Goal: Task Accomplishment & Management: Use online tool/utility

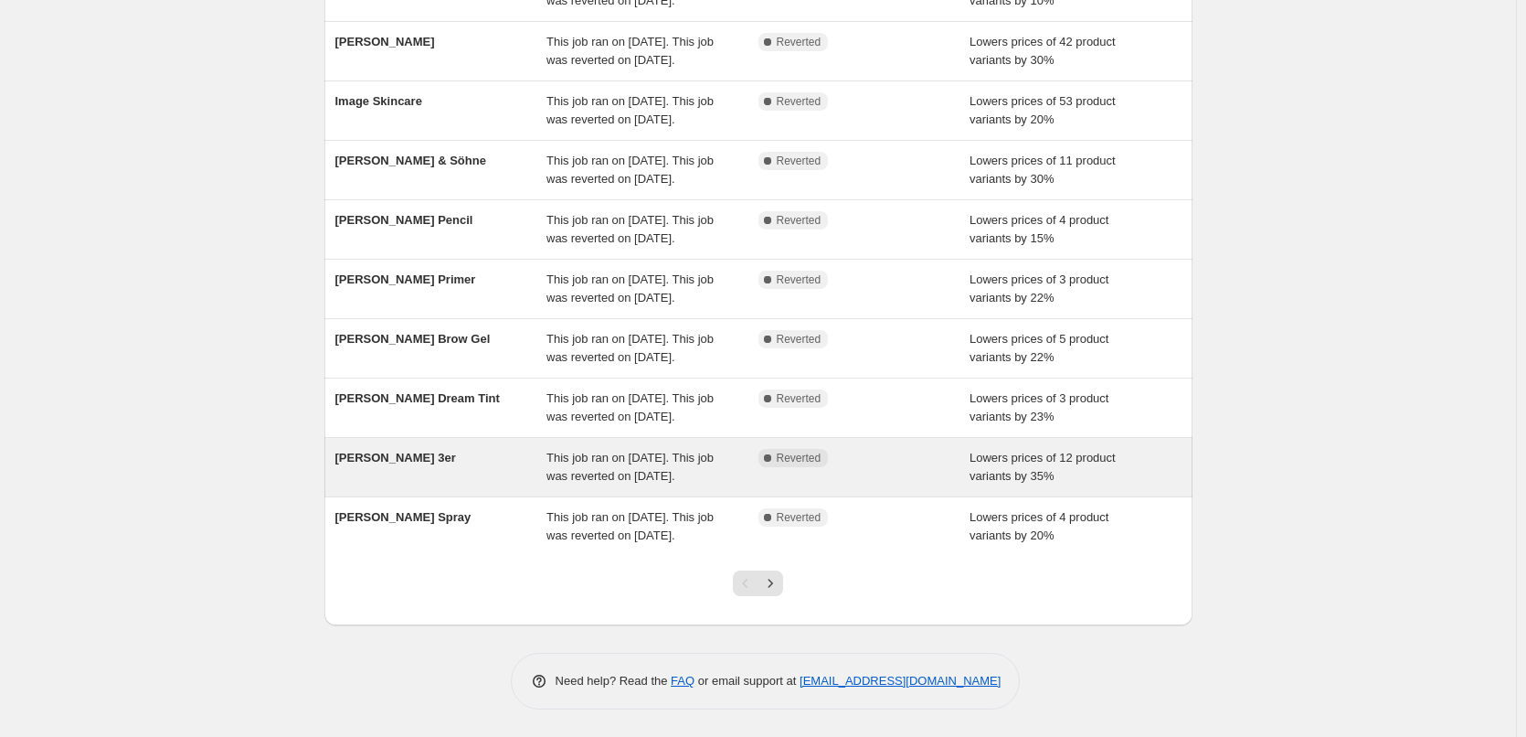
scroll to position [388, 0]
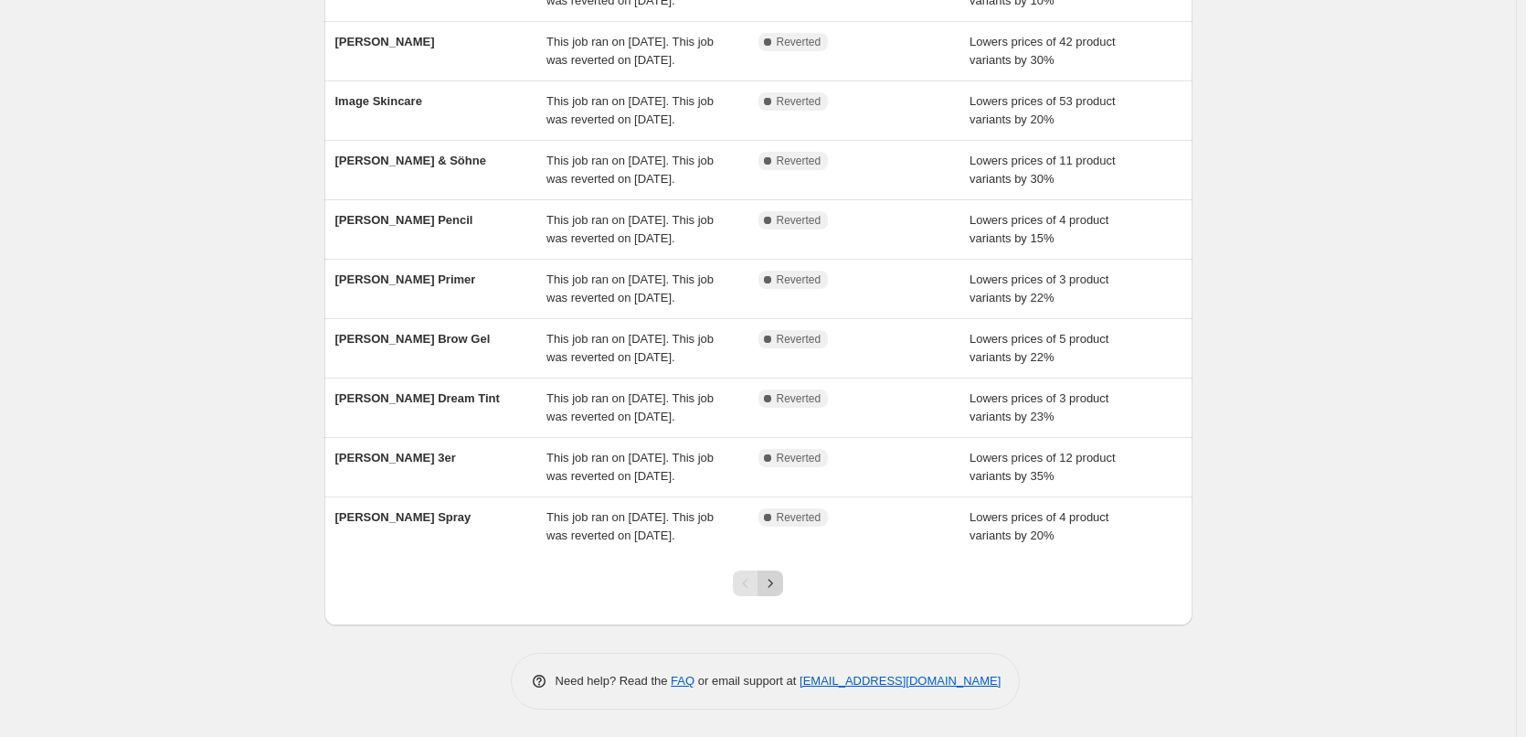
click at [776, 593] on button "Next" at bounding box center [771, 583] width 26 height 26
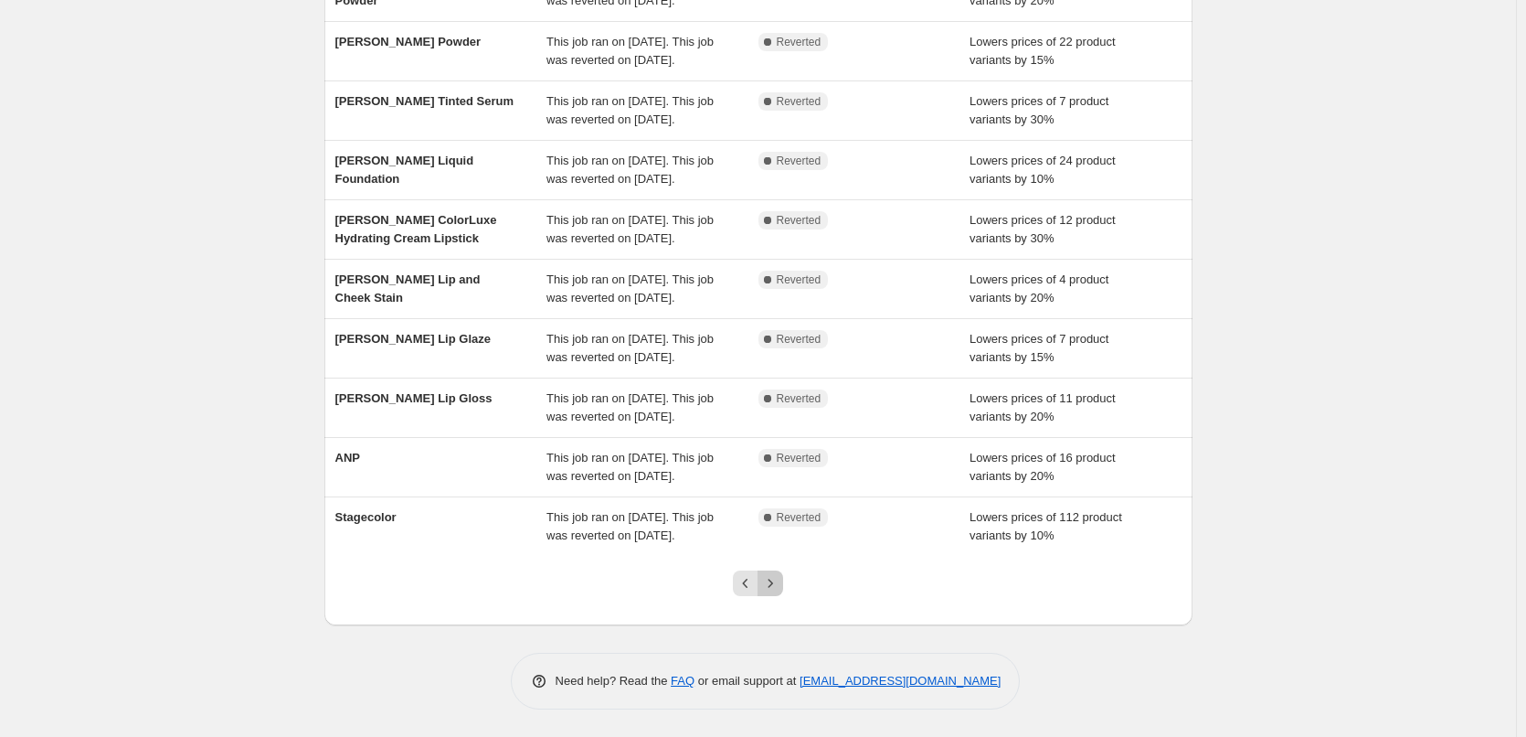
click at [780, 576] on icon "Next" at bounding box center [770, 583] width 18 height 18
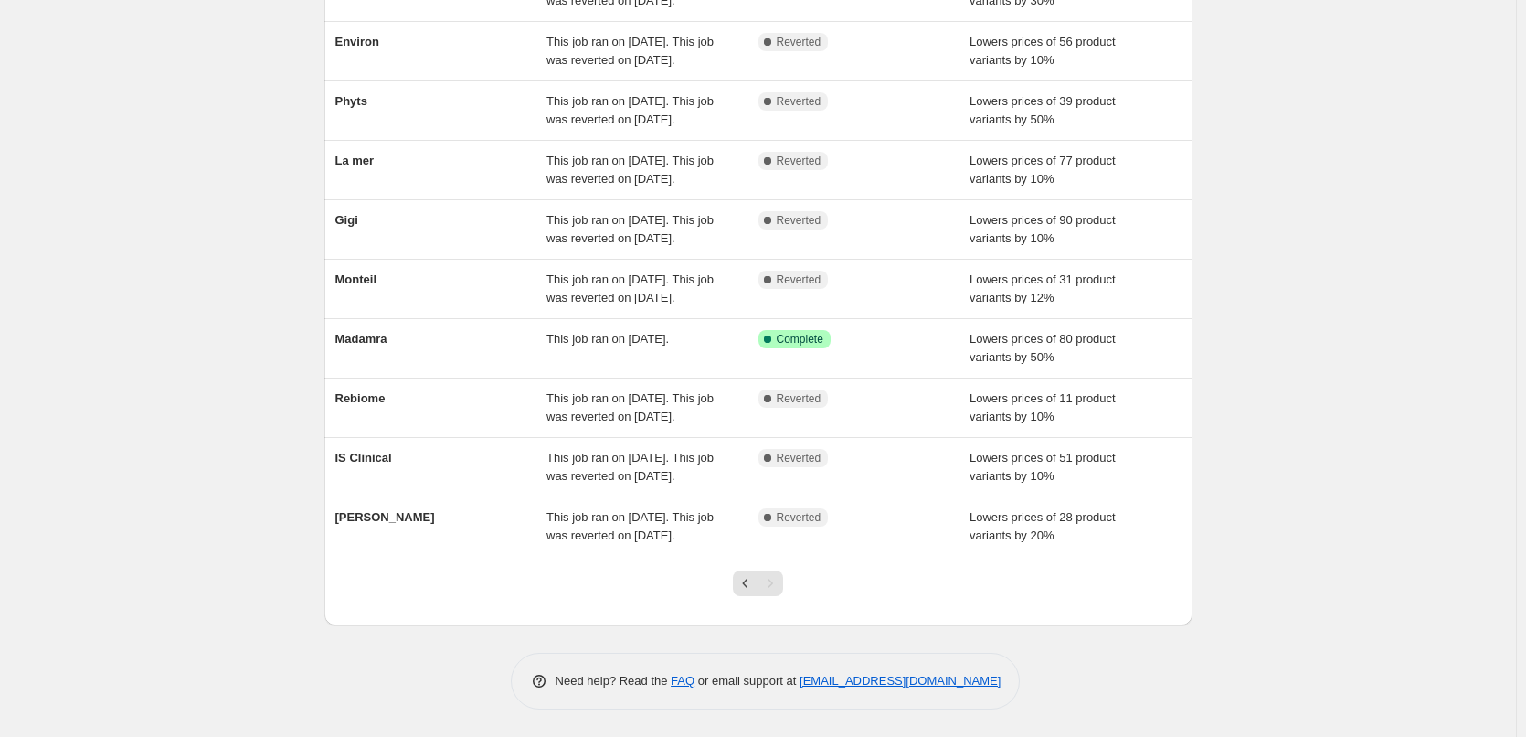
scroll to position [314, 0]
click at [749, 576] on icon "Previous" at bounding box center [746, 583] width 18 height 18
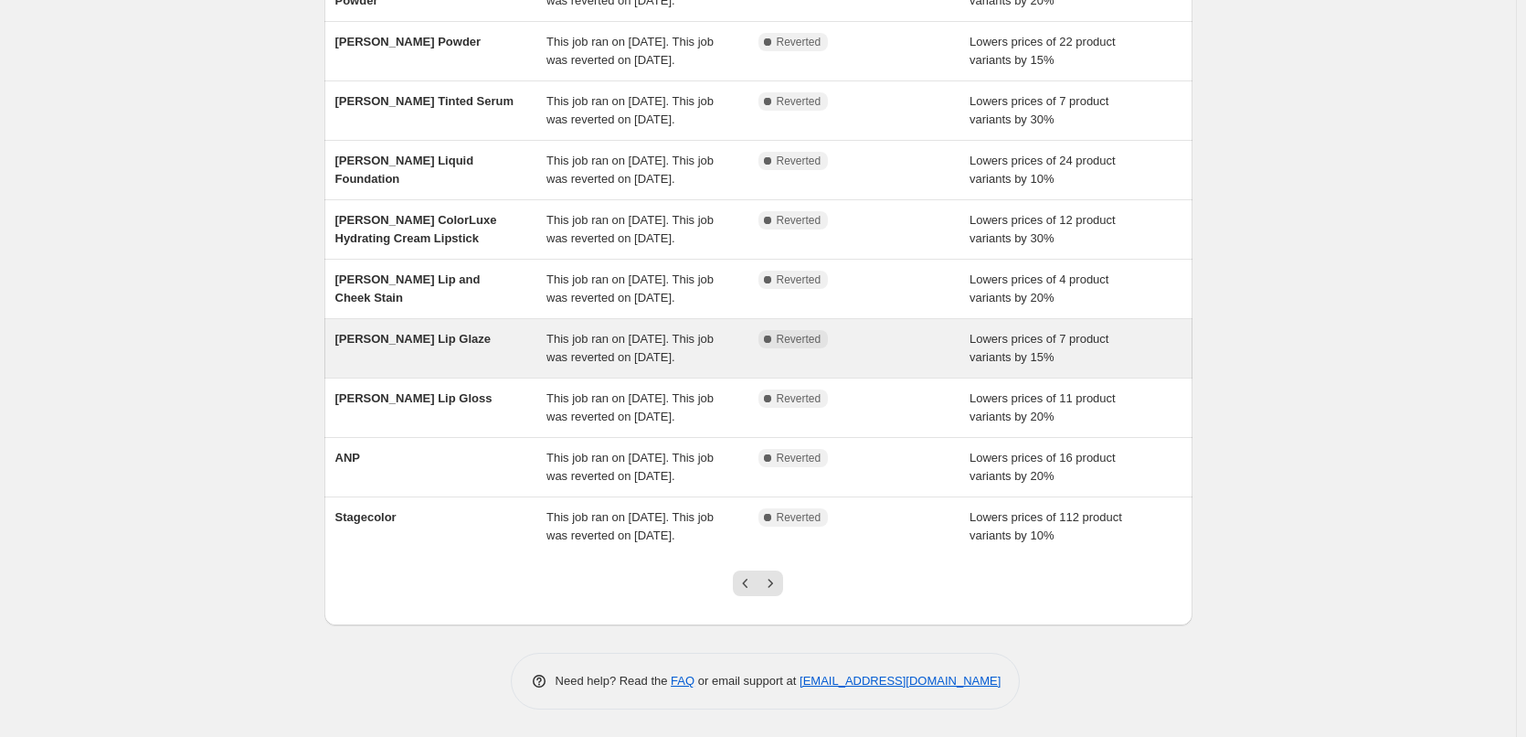
scroll to position [366, 0]
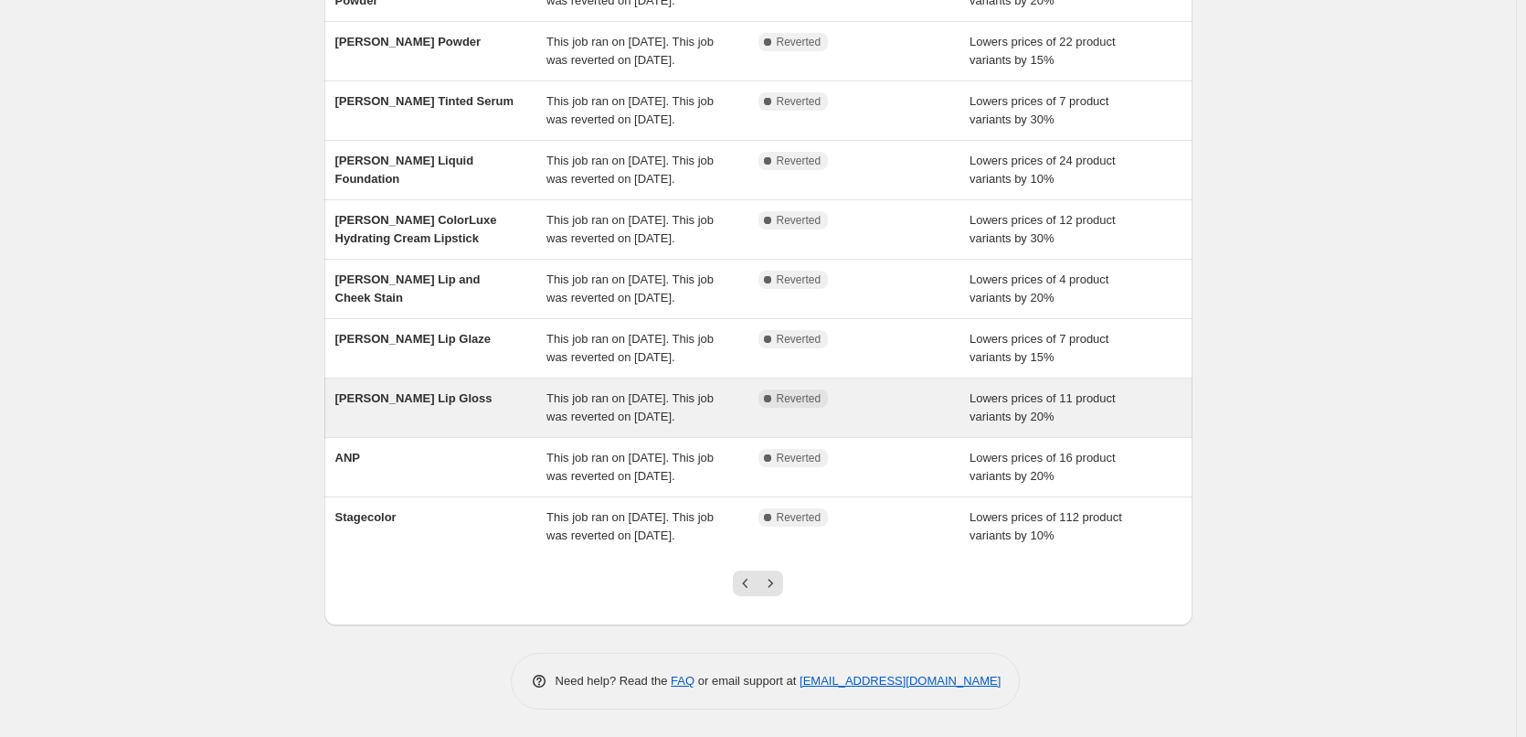
click at [500, 391] on div "[PERSON_NAME] Lip Gloss" at bounding box center [441, 407] width 212 height 37
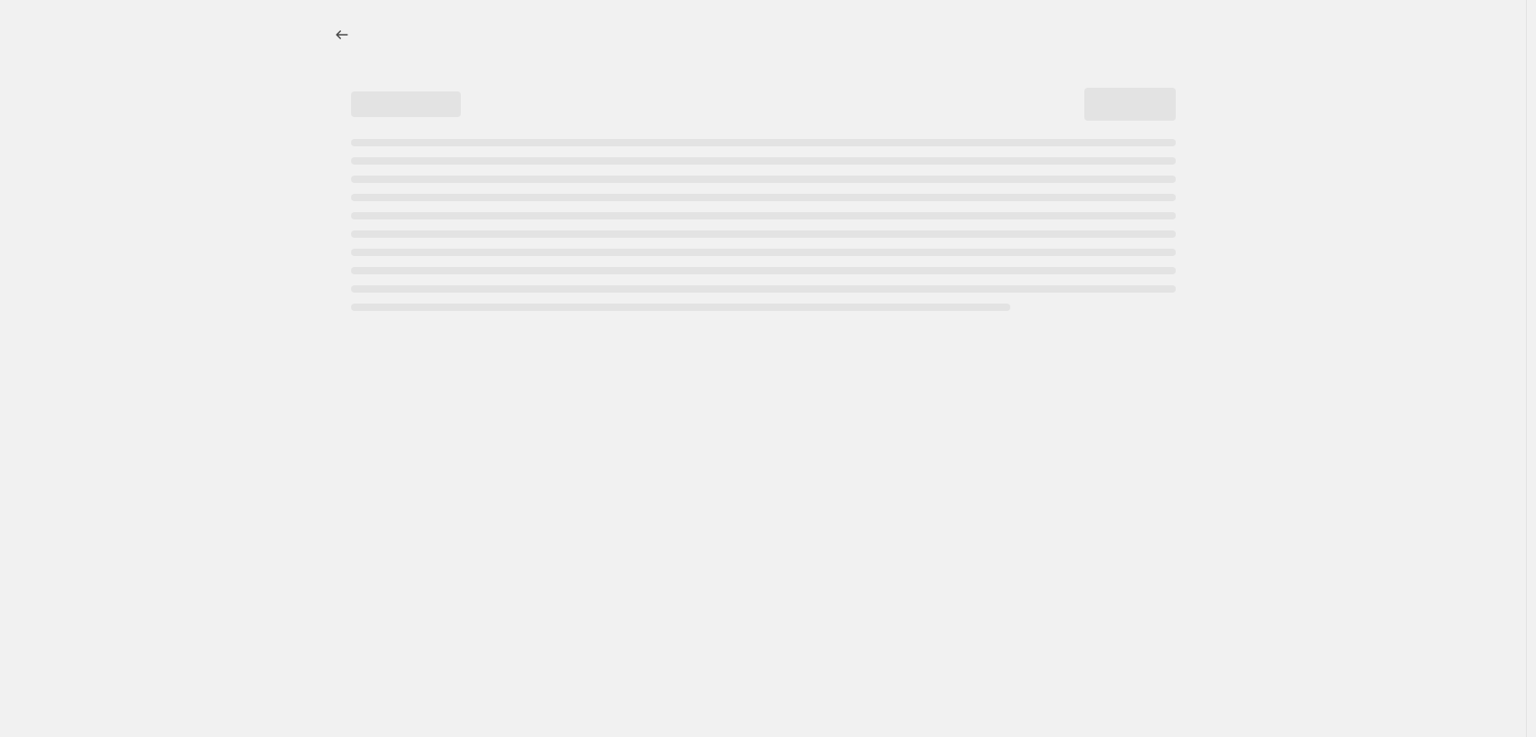
select select "percentage"
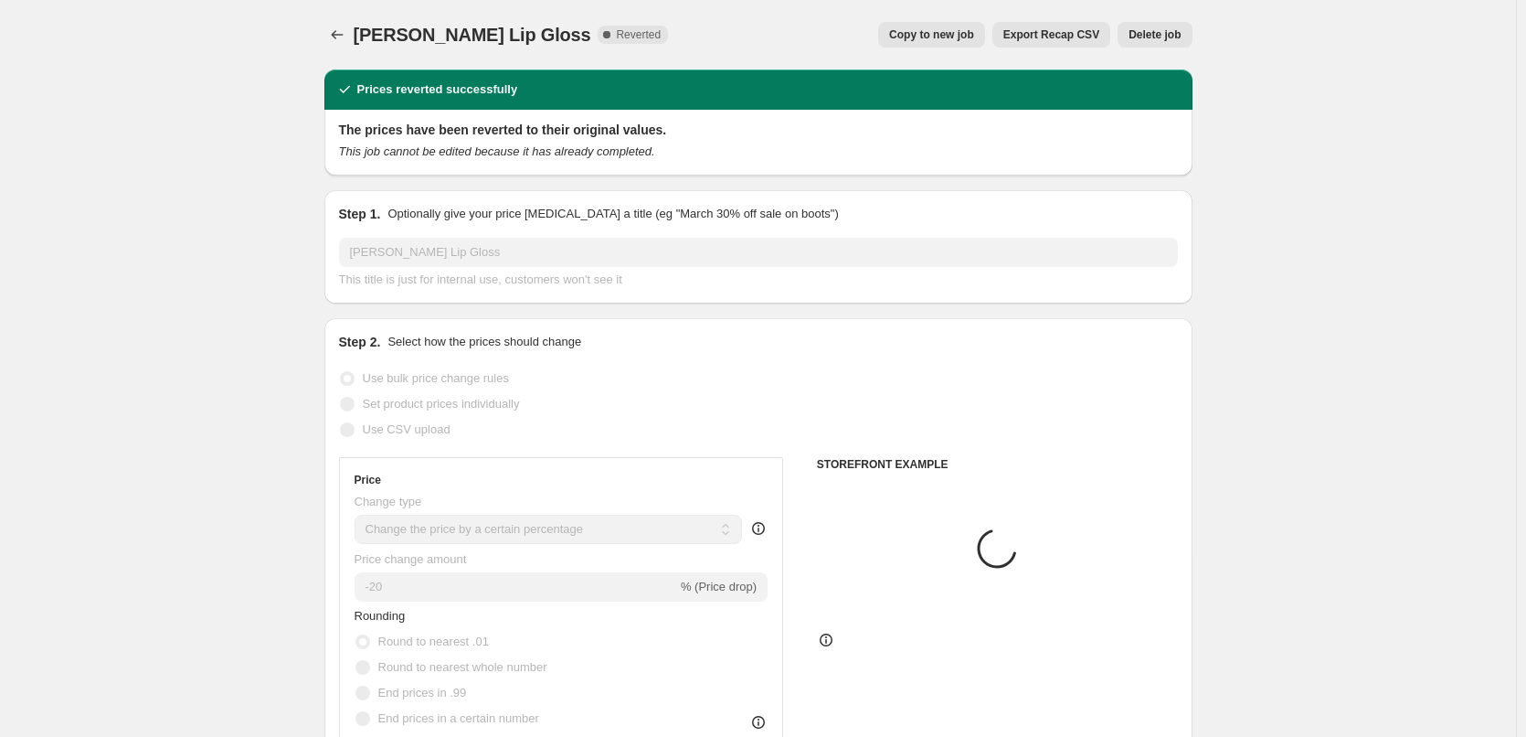
select select "tag"
select select "vendor"
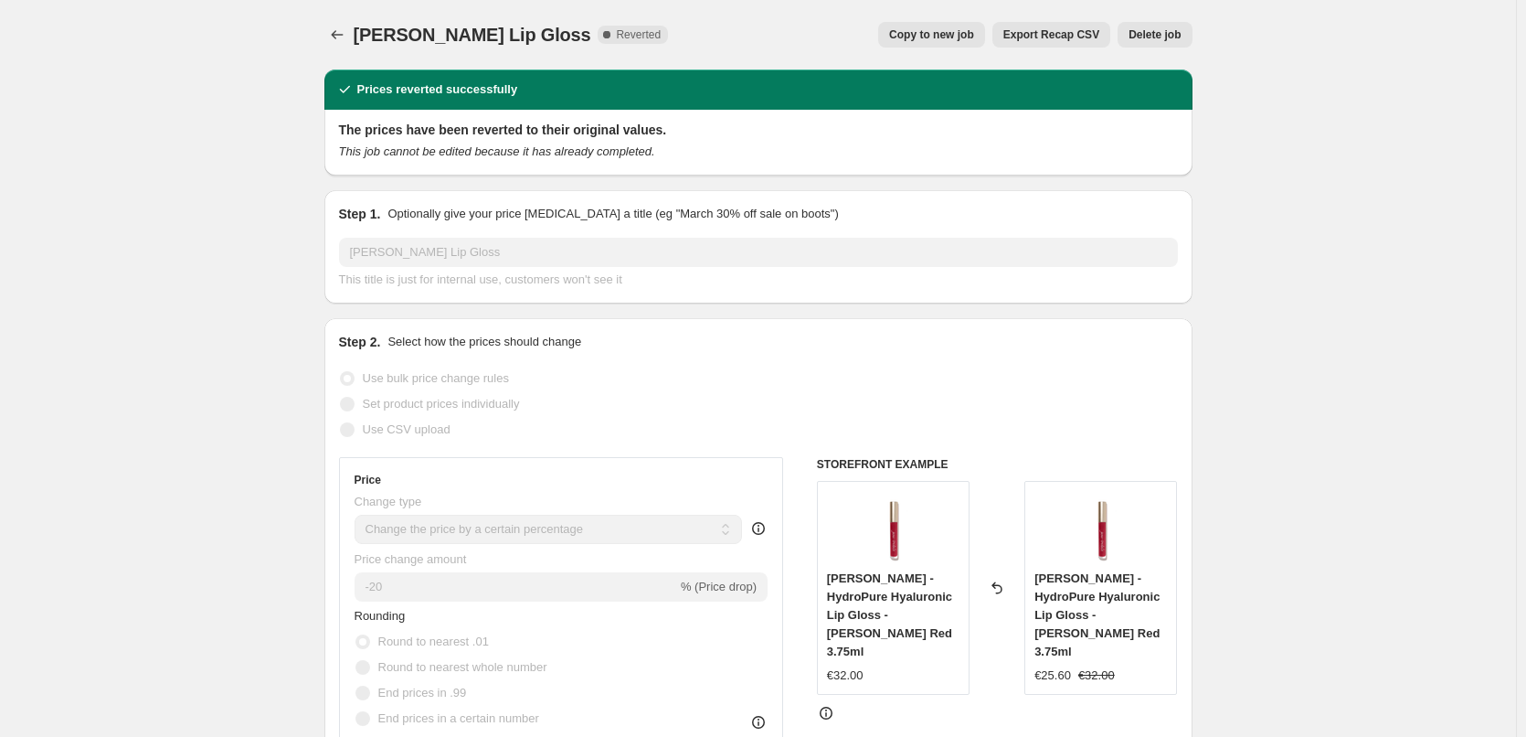
click at [919, 33] on span "Copy to new job" at bounding box center [931, 34] width 85 height 15
select select "percentage"
select select "tag"
select select "vendor"
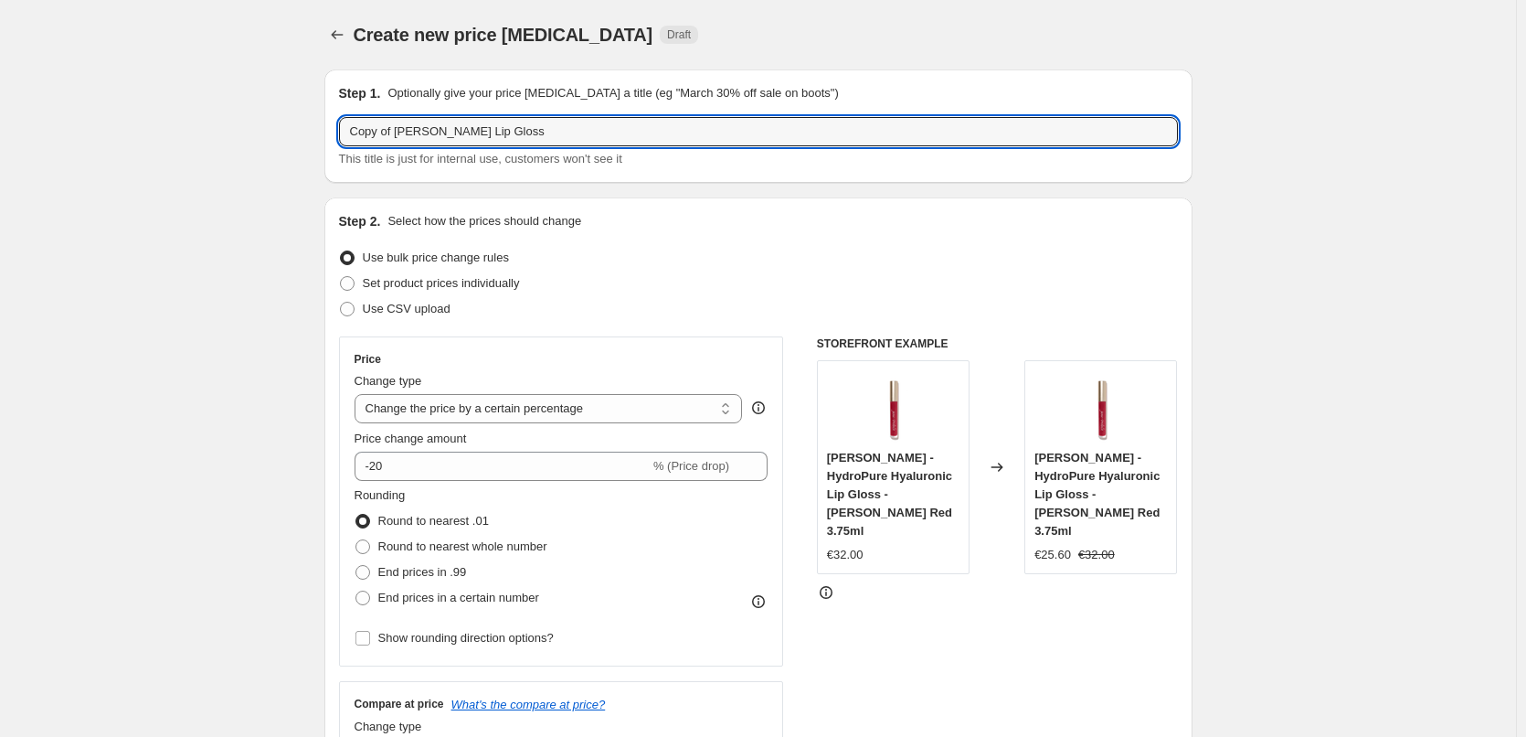
drag, startPoint x: 396, startPoint y: 130, endPoint x: 268, endPoint y: 142, distance: 128.5
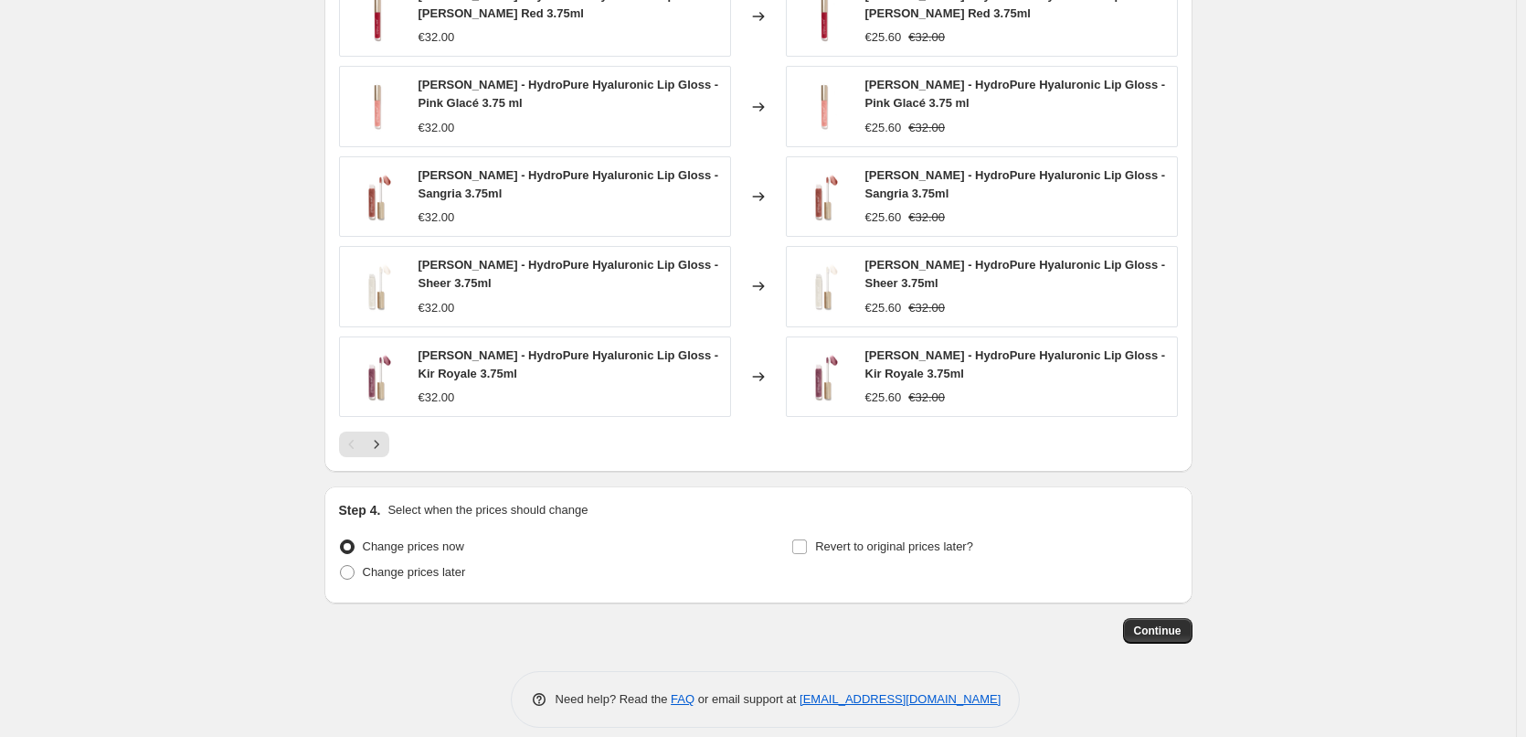
scroll to position [1367, 0]
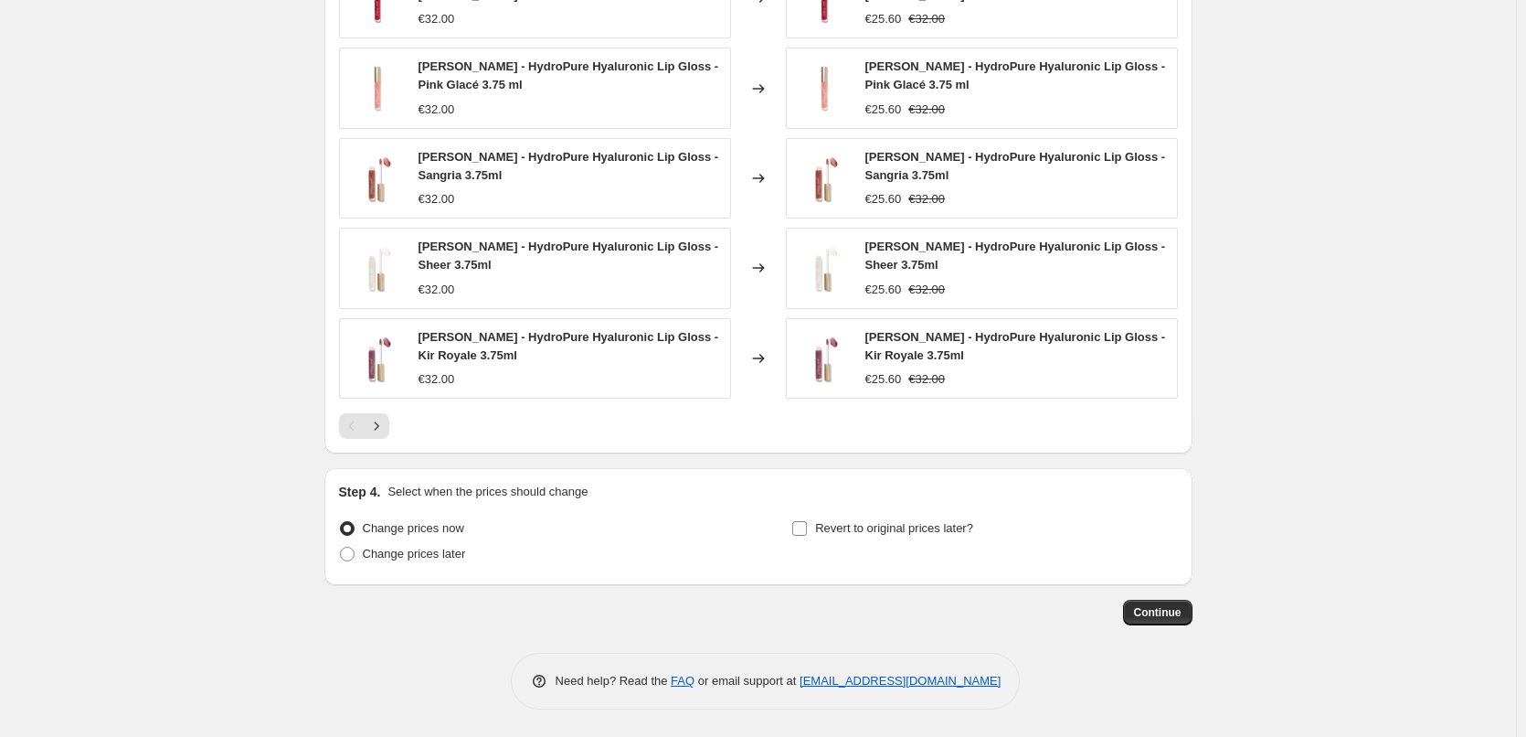
type input "[PERSON_NAME] Lip Gloss"
click at [807, 531] on input "Revert to original prices later?" at bounding box center [799, 528] width 15 height 15
checkbox input "true"
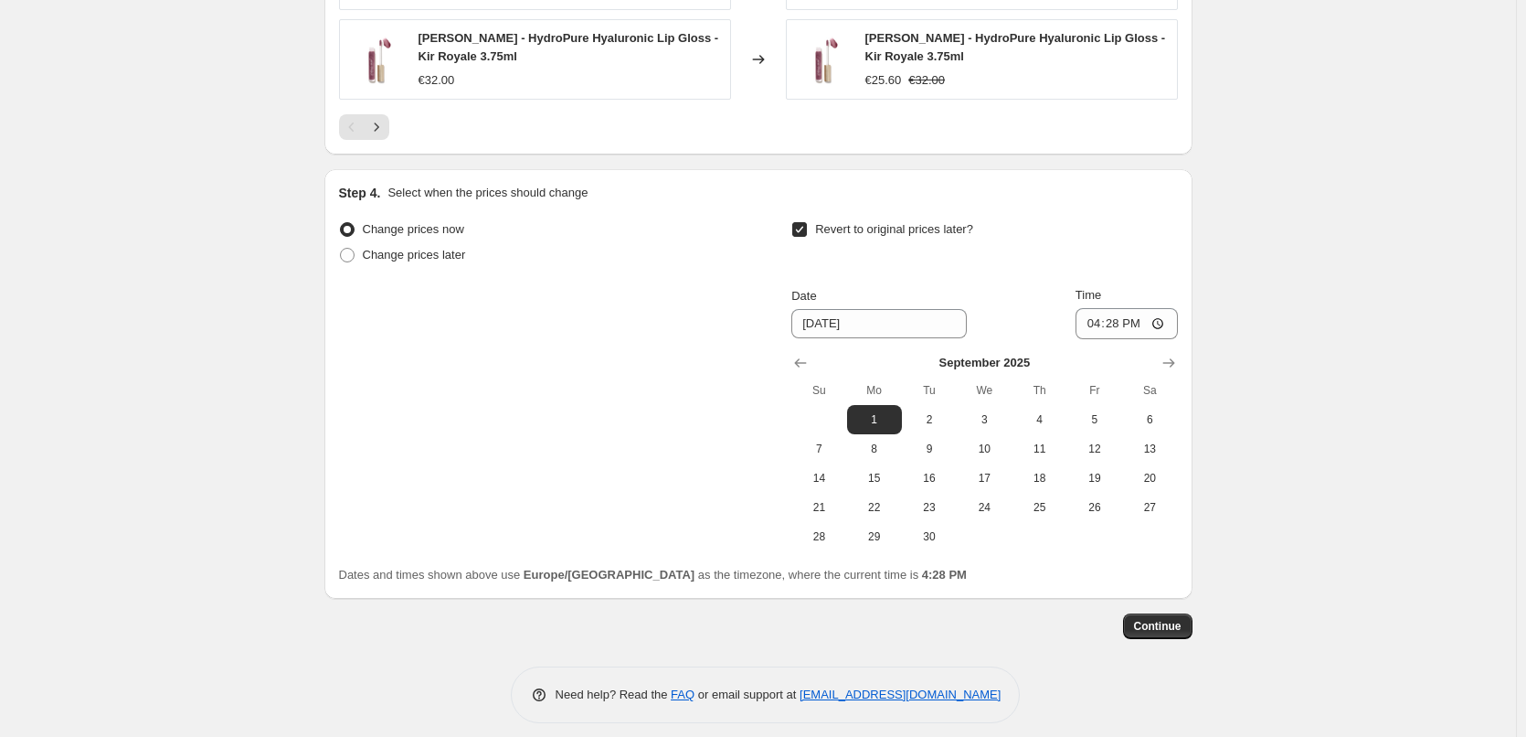
scroll to position [1679, 0]
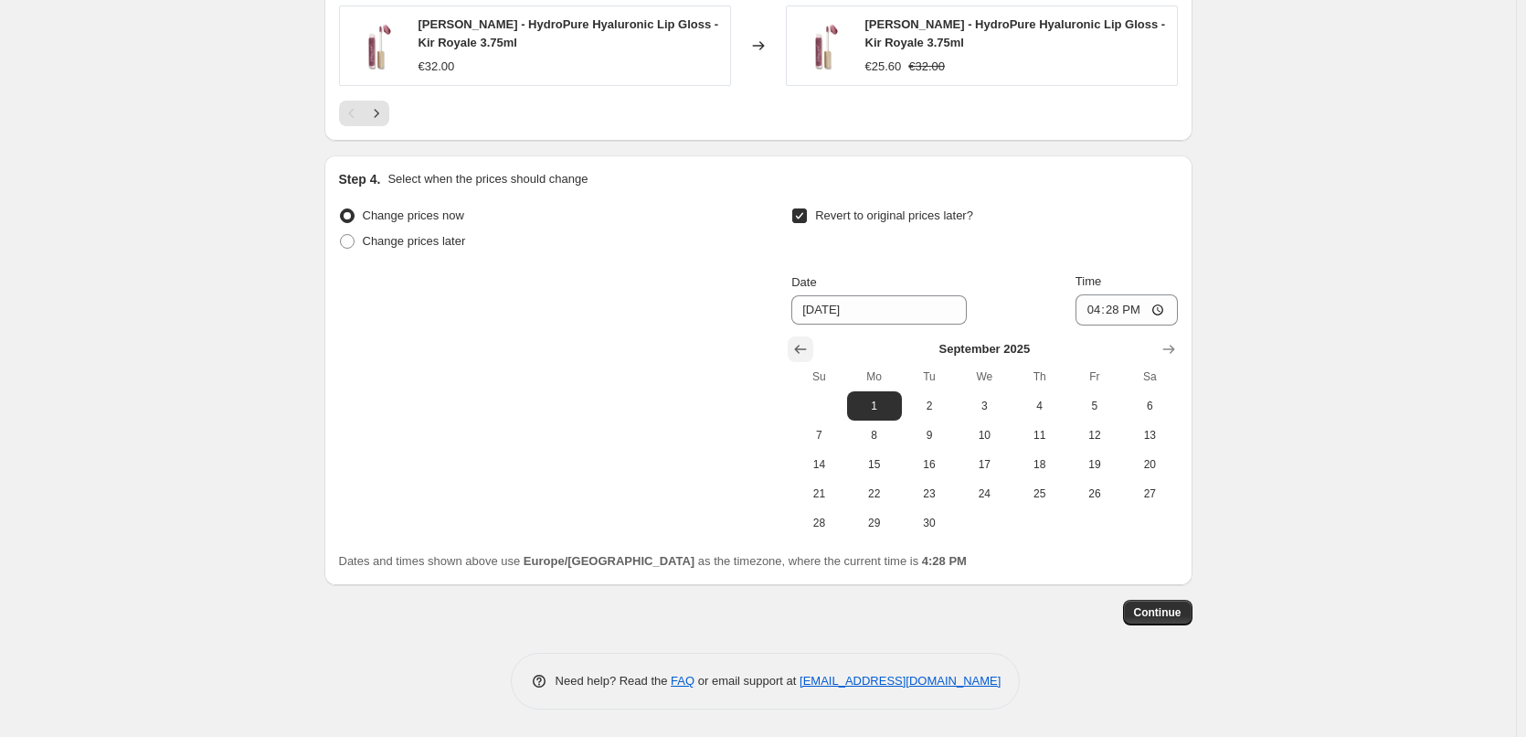
click at [793, 352] on button "Show previous month, August 2025" at bounding box center [801, 349] width 26 height 26
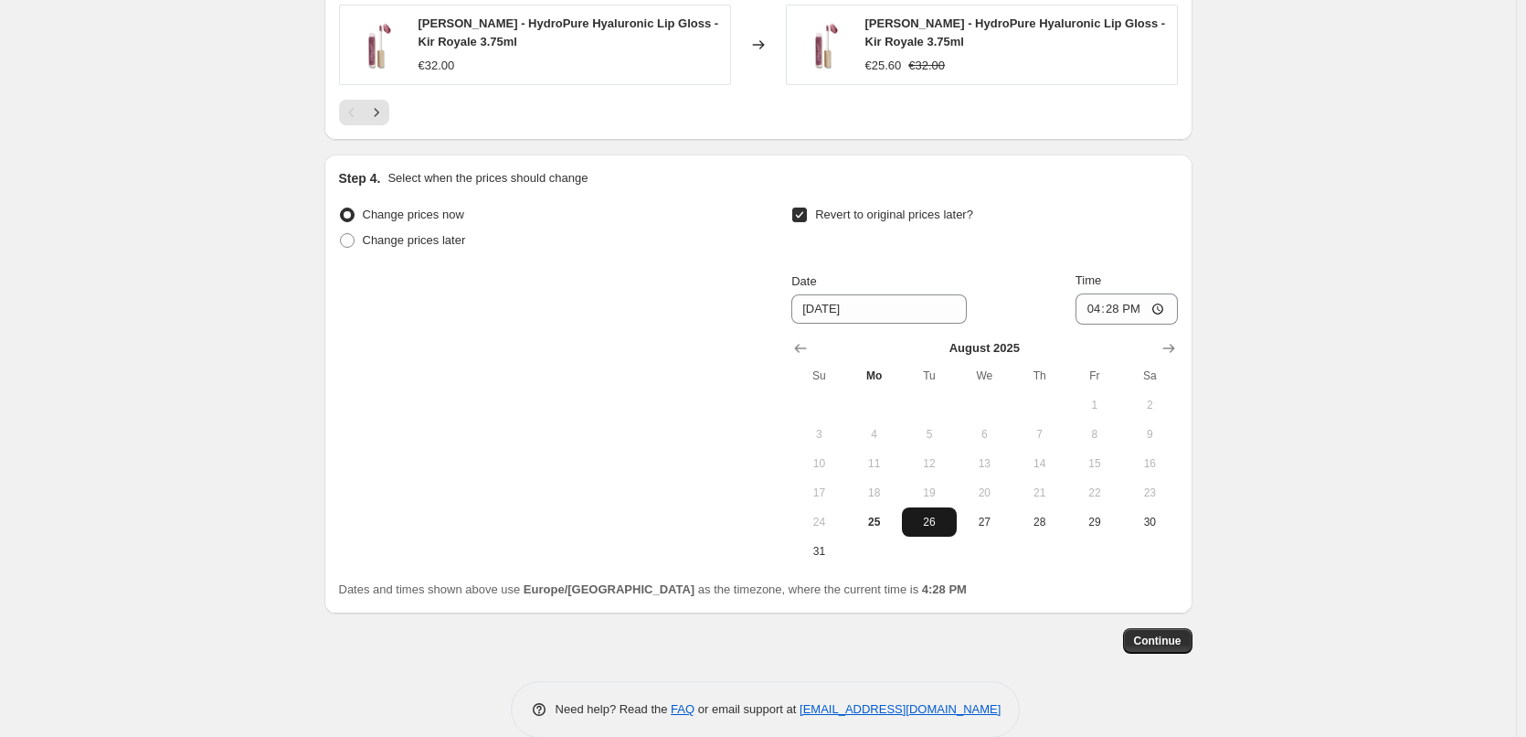
click at [931, 520] on span "26" at bounding box center [929, 522] width 40 height 15
type input "[DATE]"
click at [1102, 312] on input "16:28" at bounding box center [1127, 308] width 102 height 31
click at [1159, 302] on input "15:00" at bounding box center [1127, 308] width 102 height 31
type input "03:00"
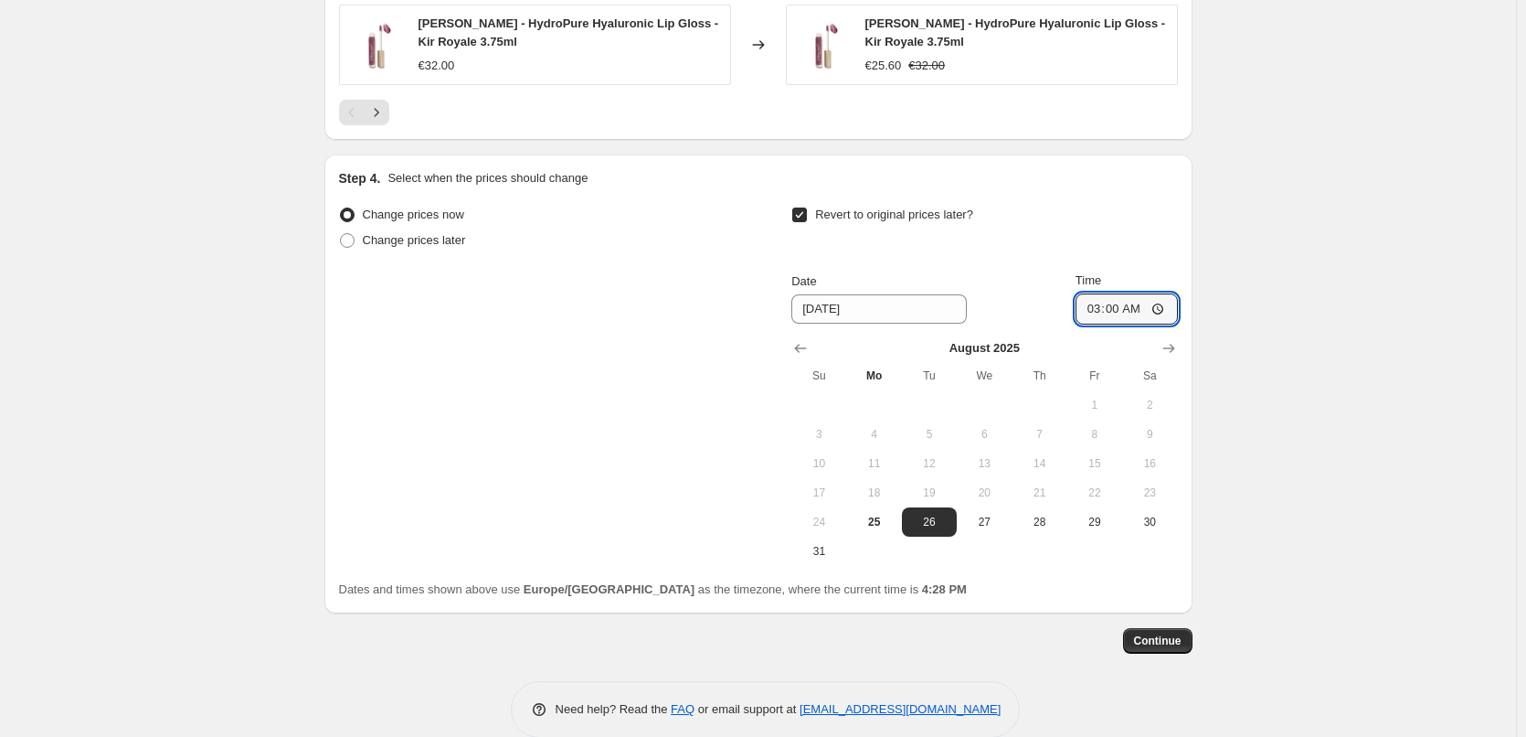
click at [1167, 643] on span "Continue" at bounding box center [1158, 640] width 48 height 15
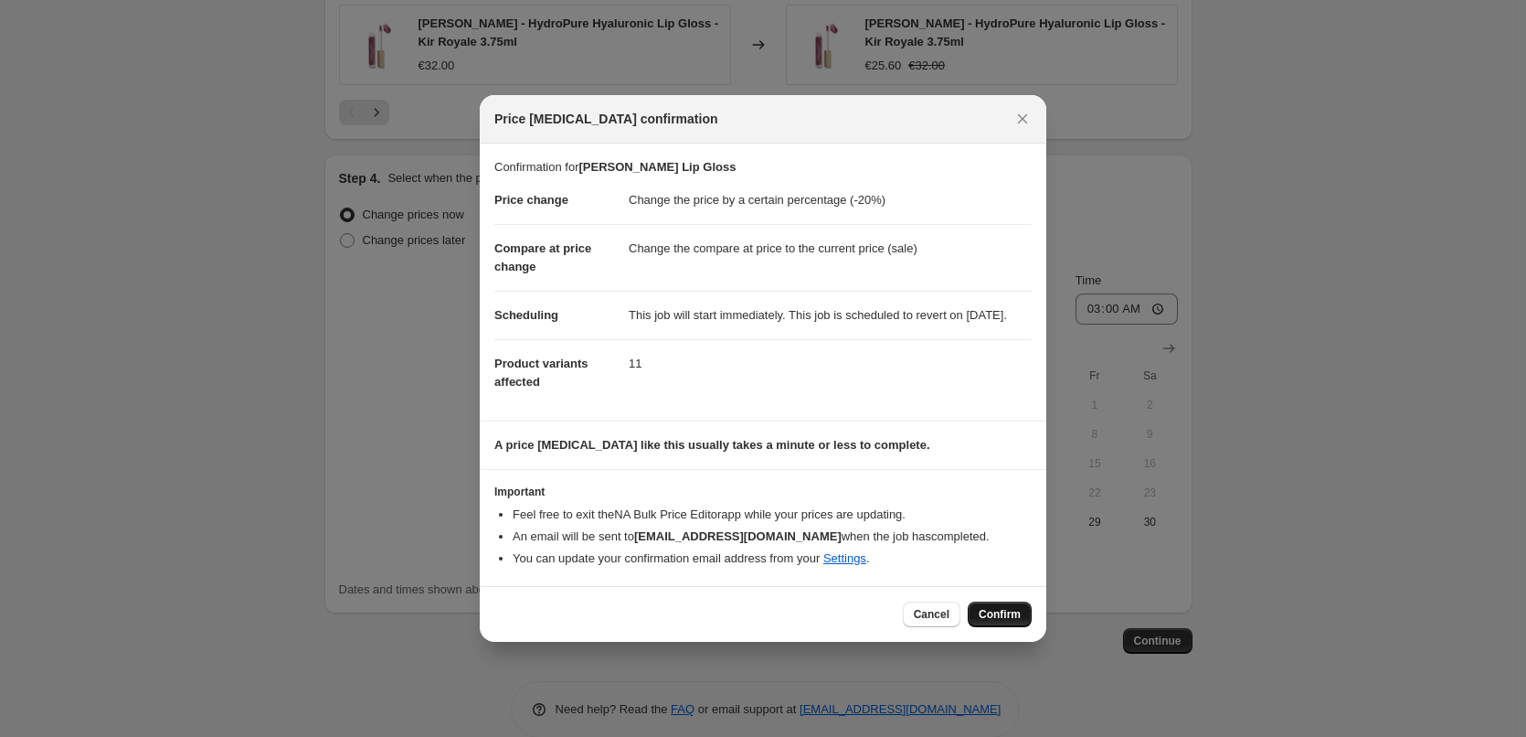
click at [994, 616] on span "Confirm" at bounding box center [1000, 614] width 42 height 15
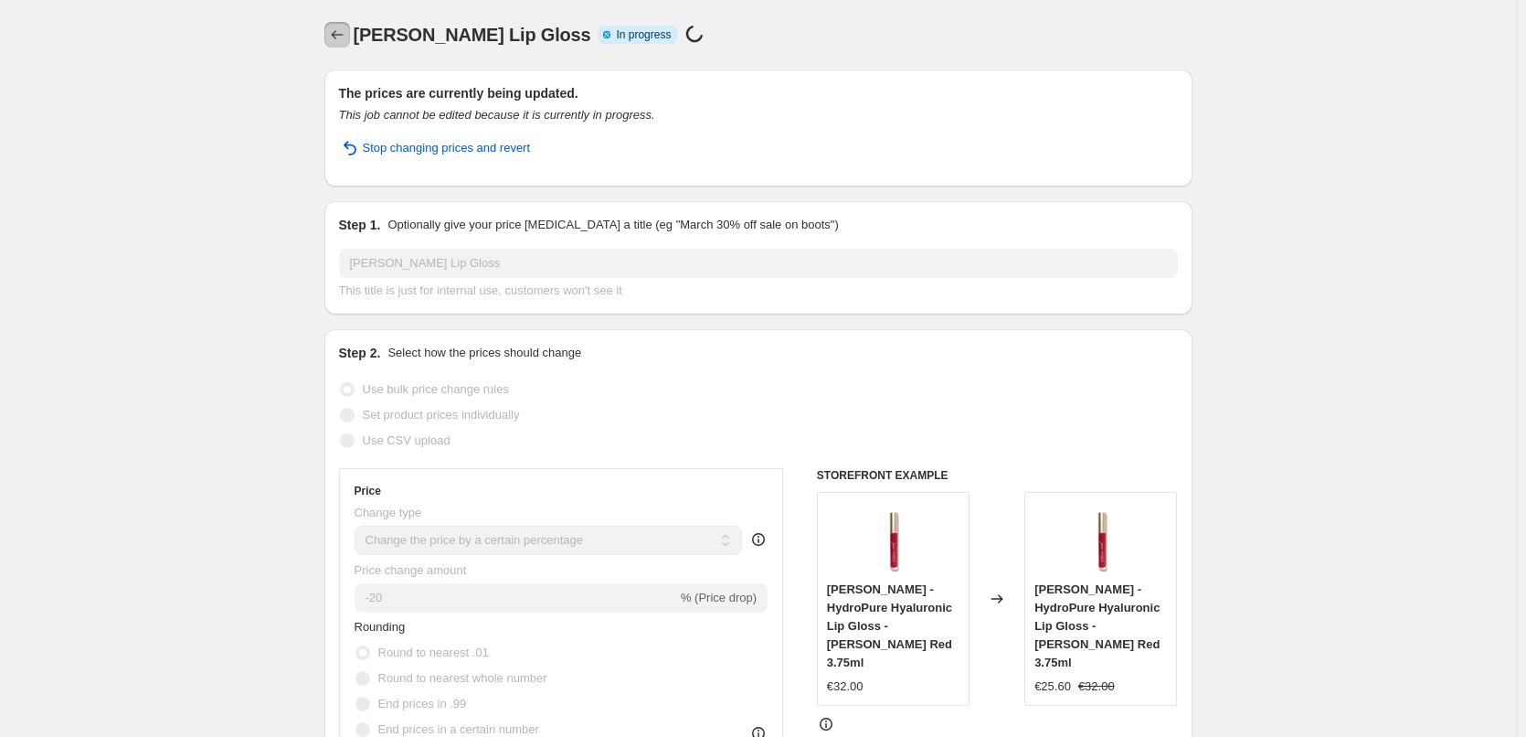
click at [338, 37] on icon "Price change jobs" at bounding box center [337, 35] width 18 height 18
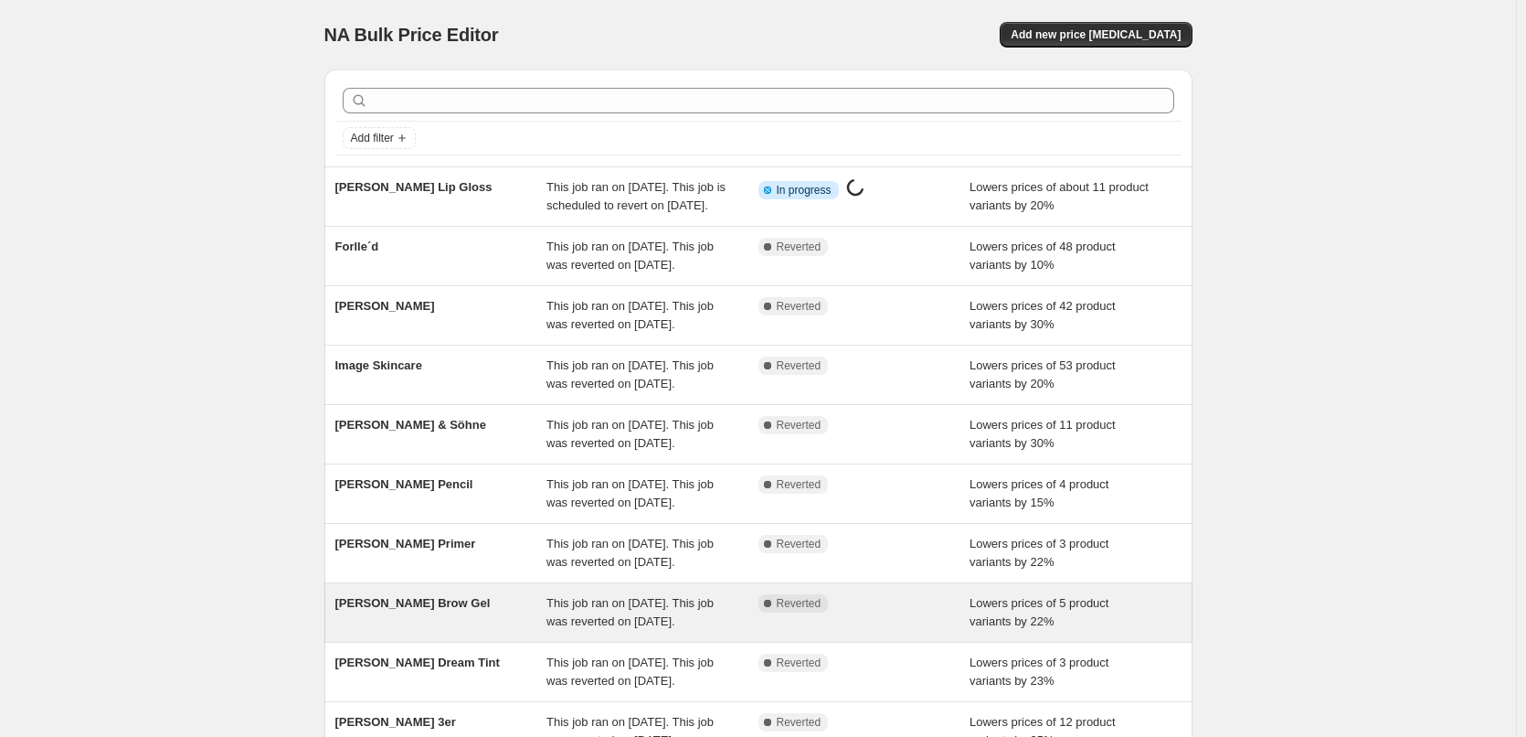
scroll to position [388, 0]
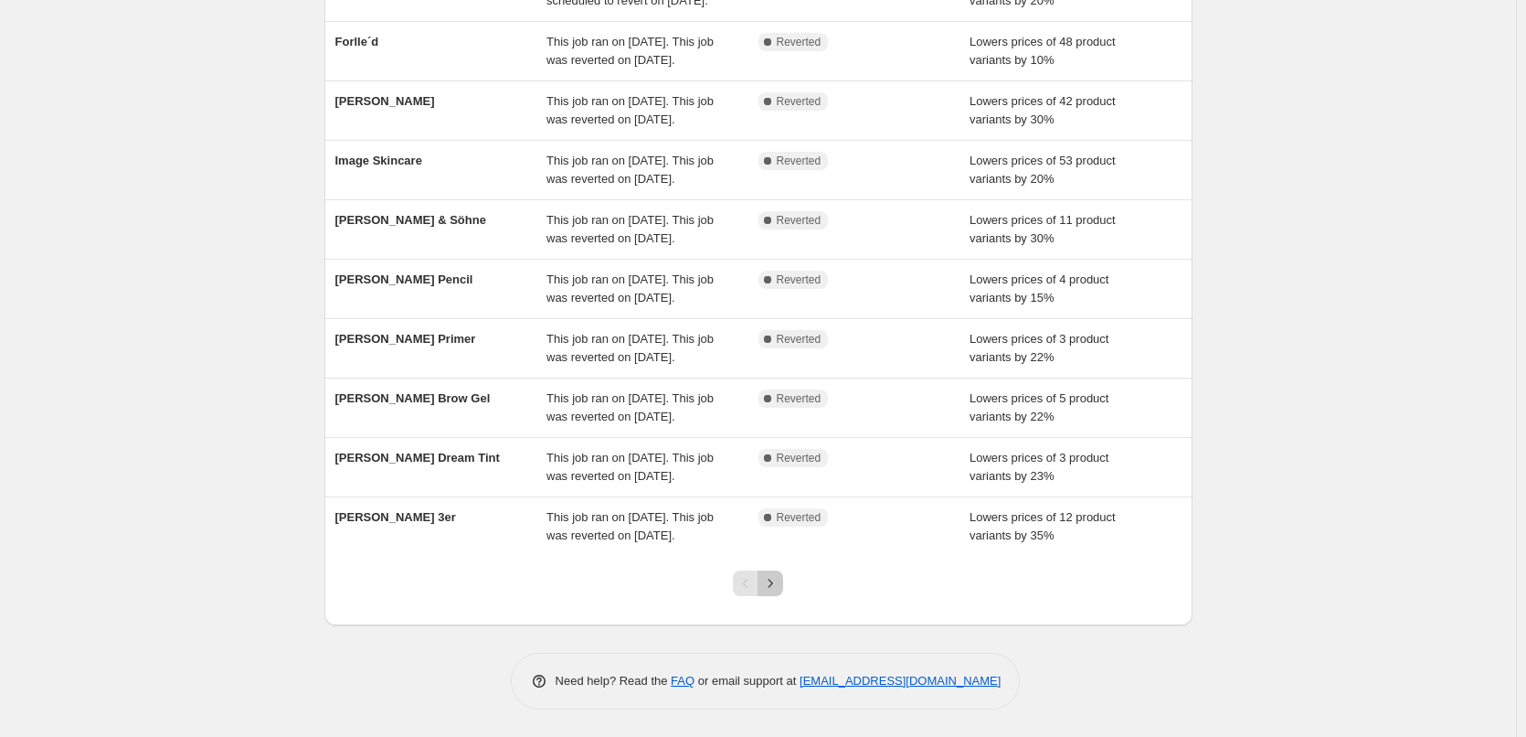
click at [780, 591] on icon "Next" at bounding box center [770, 583] width 18 height 18
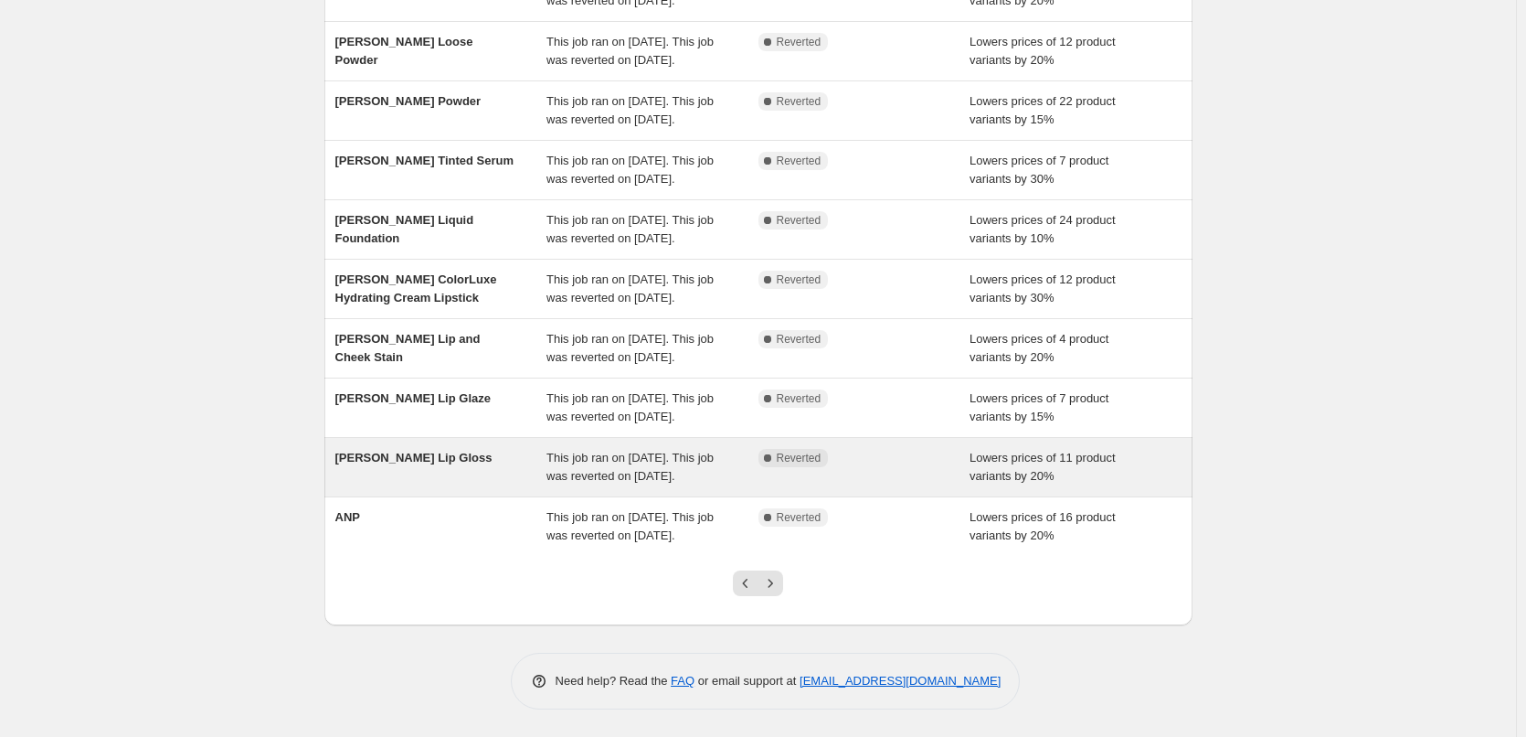
click at [526, 449] on div "[PERSON_NAME] Lip Gloss" at bounding box center [441, 467] width 212 height 37
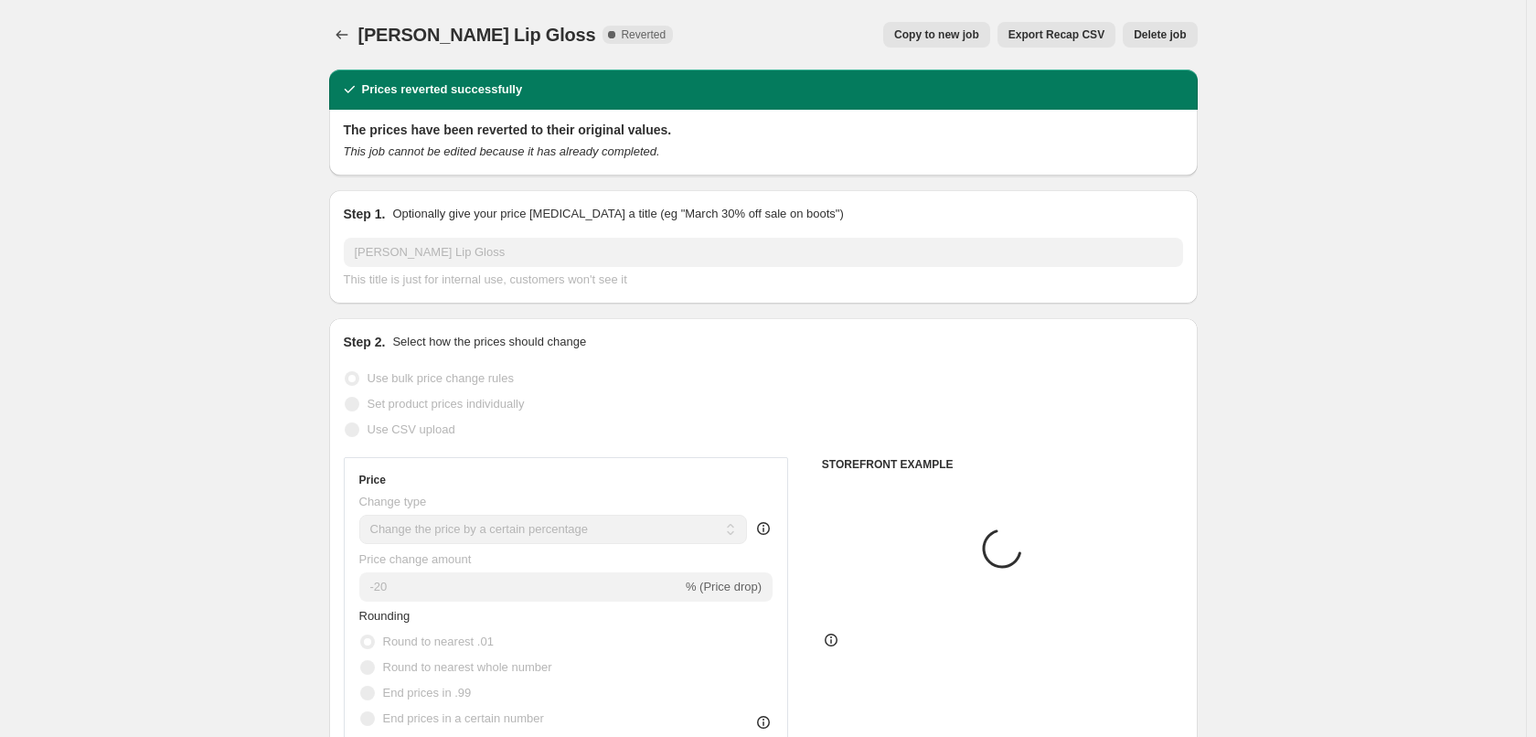
select select "percentage"
select select "tag"
select select "vendor"
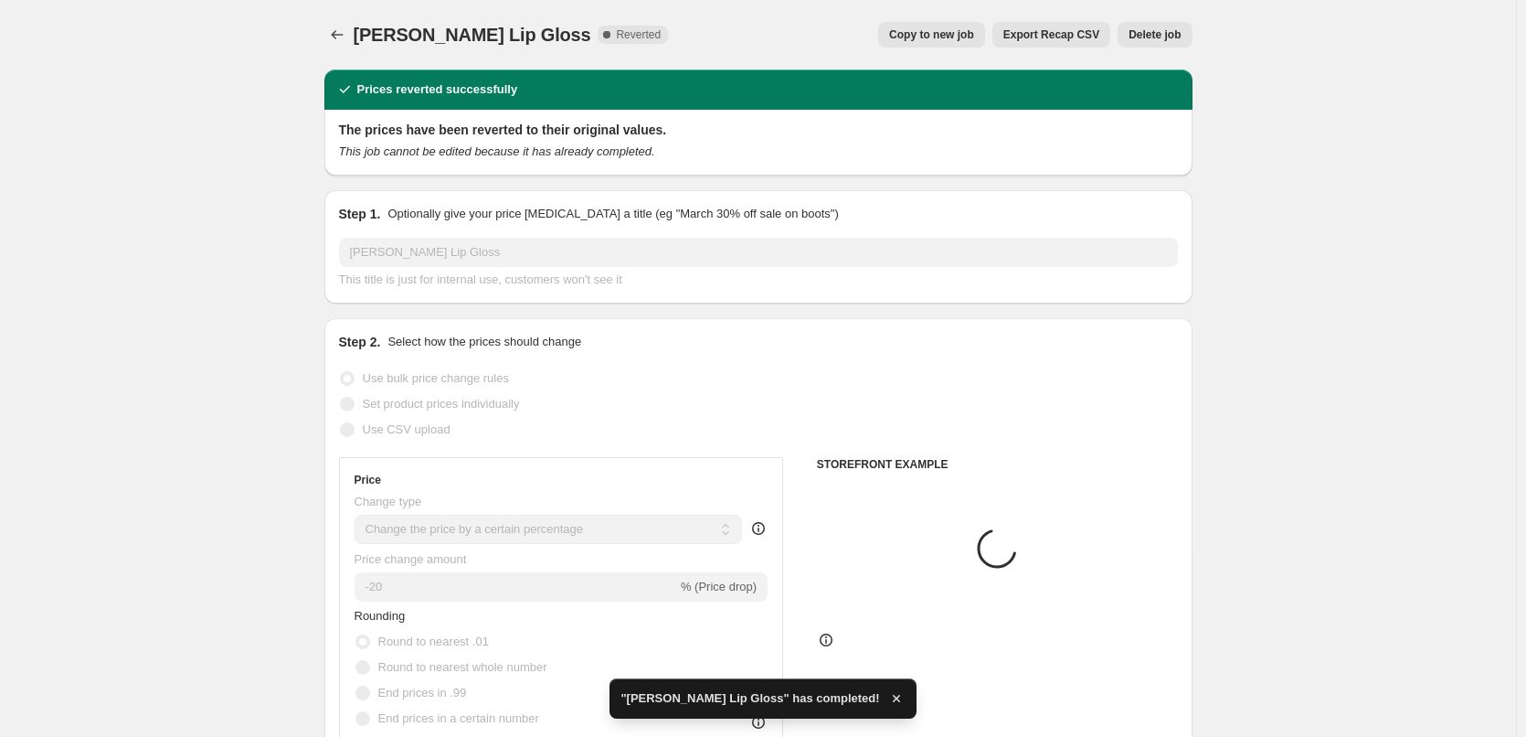
click at [1180, 28] on span "Delete job" at bounding box center [1155, 34] width 52 height 15
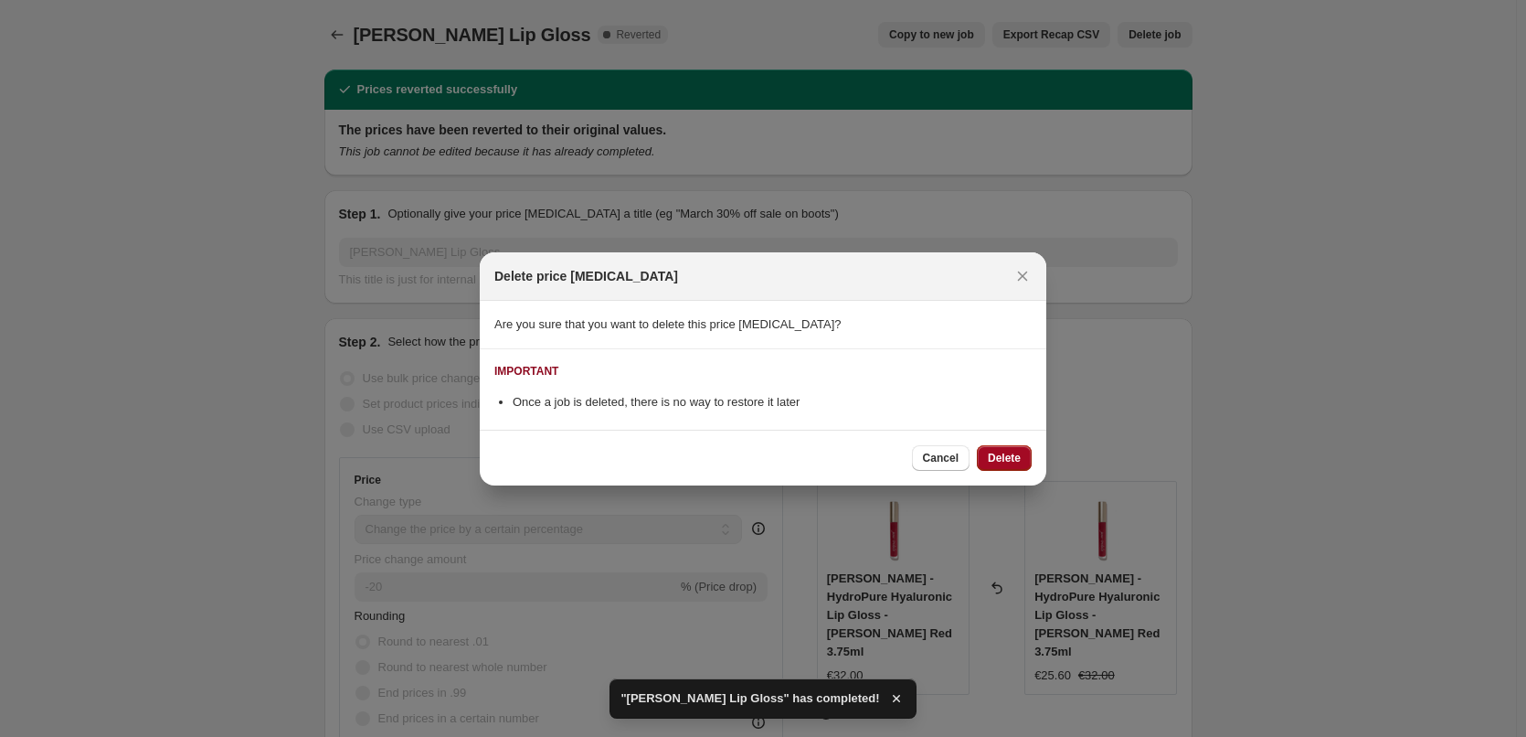
click at [1022, 455] on button "Delete" at bounding box center [1004, 458] width 55 height 26
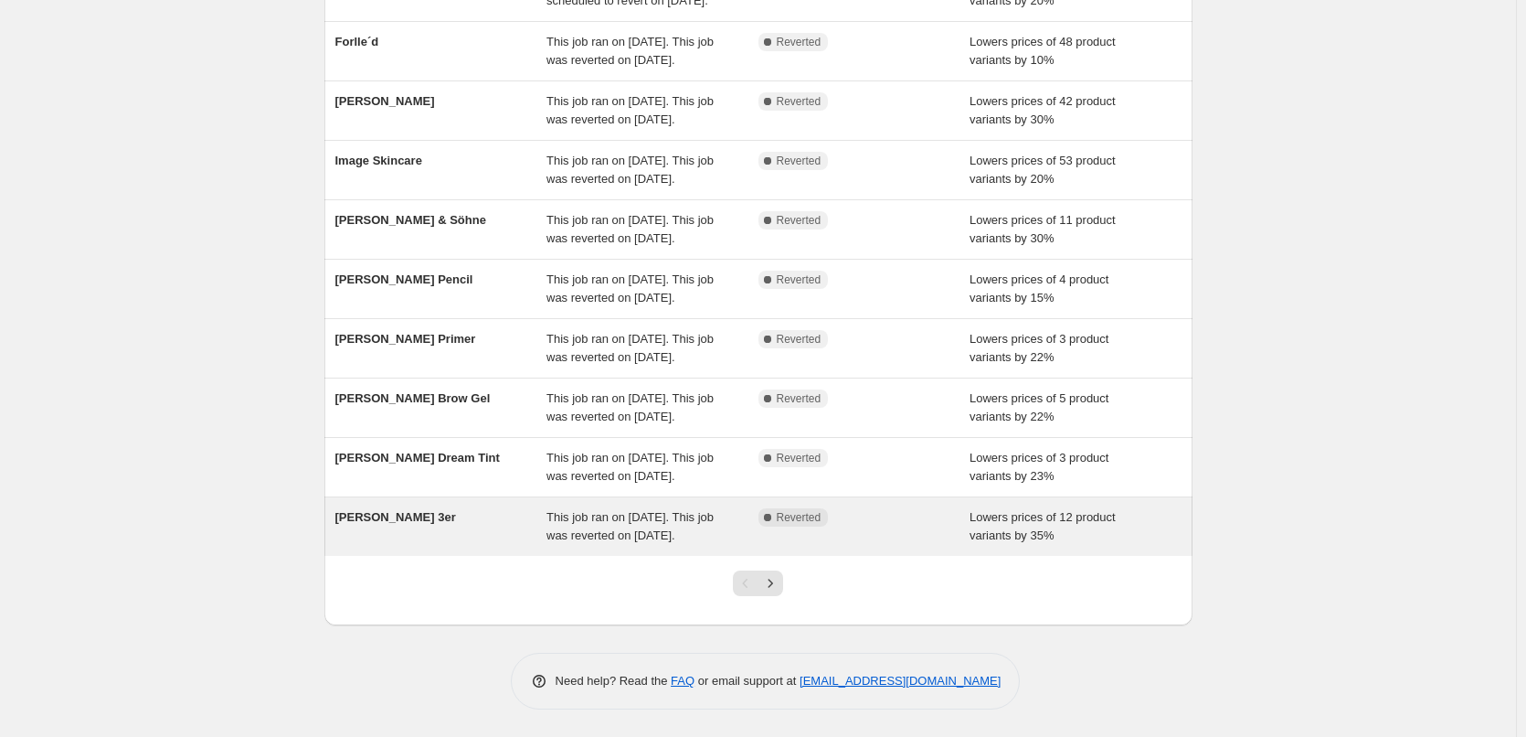
scroll to position [388, 0]
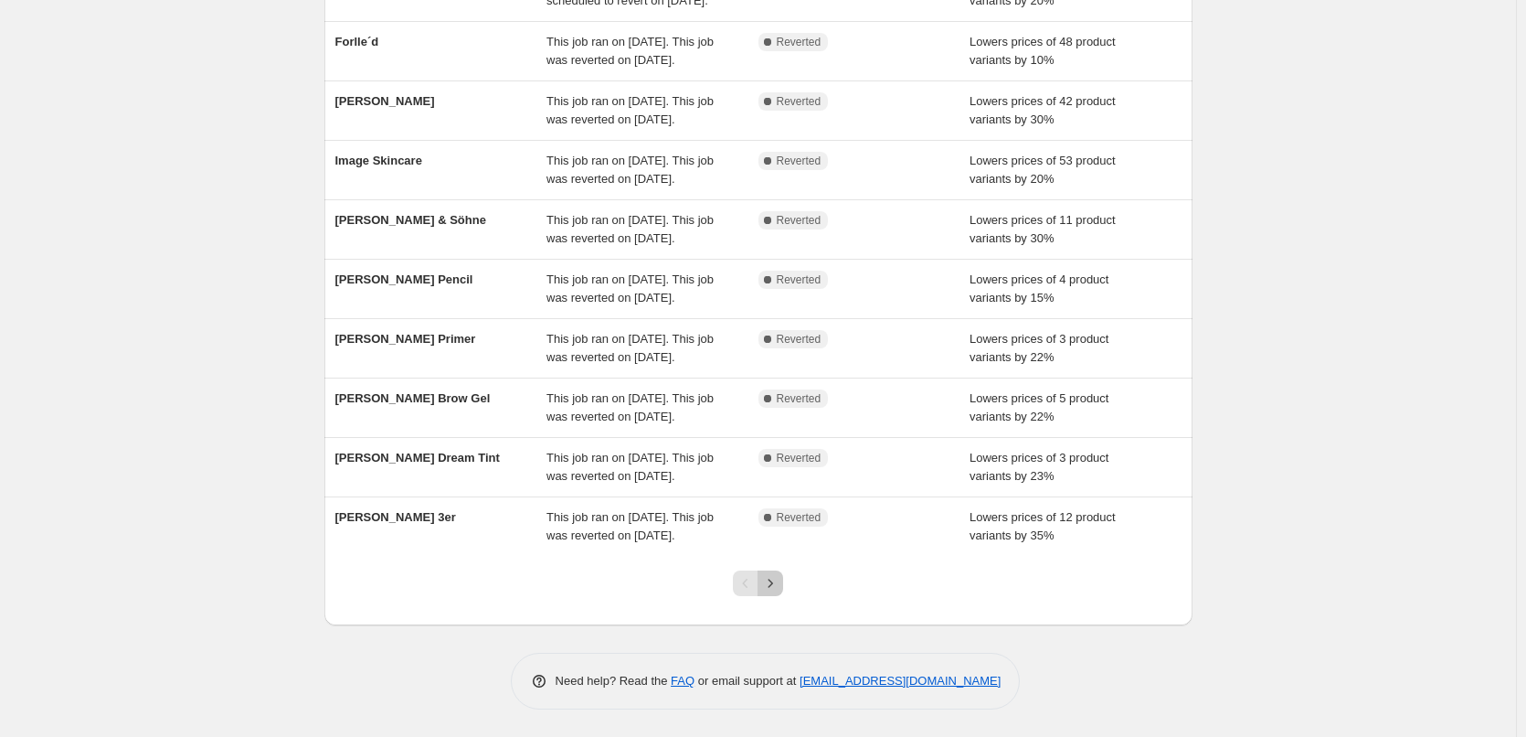
click at [780, 586] on icon "Next" at bounding box center [770, 583] width 18 height 18
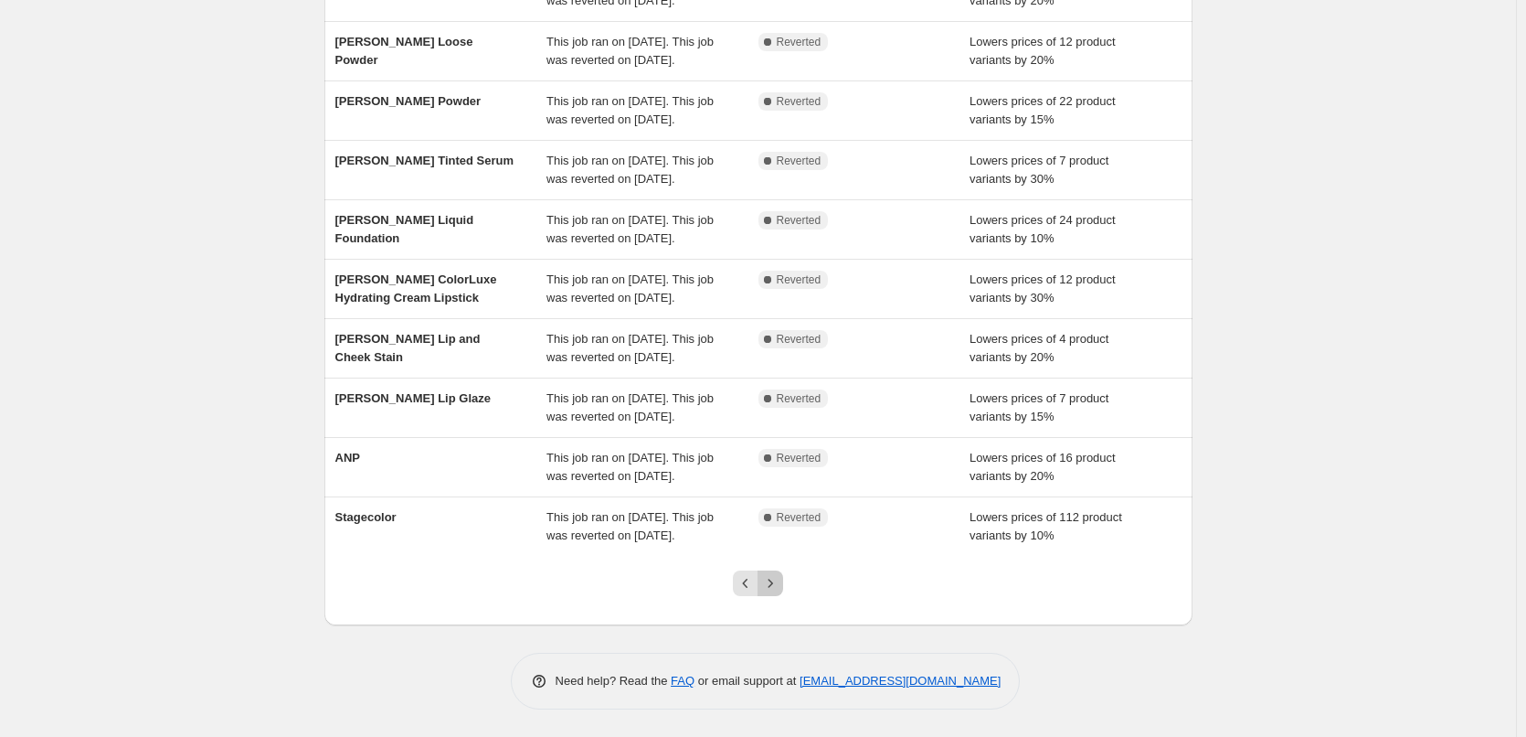
click at [777, 585] on icon "Next" at bounding box center [770, 583] width 18 height 18
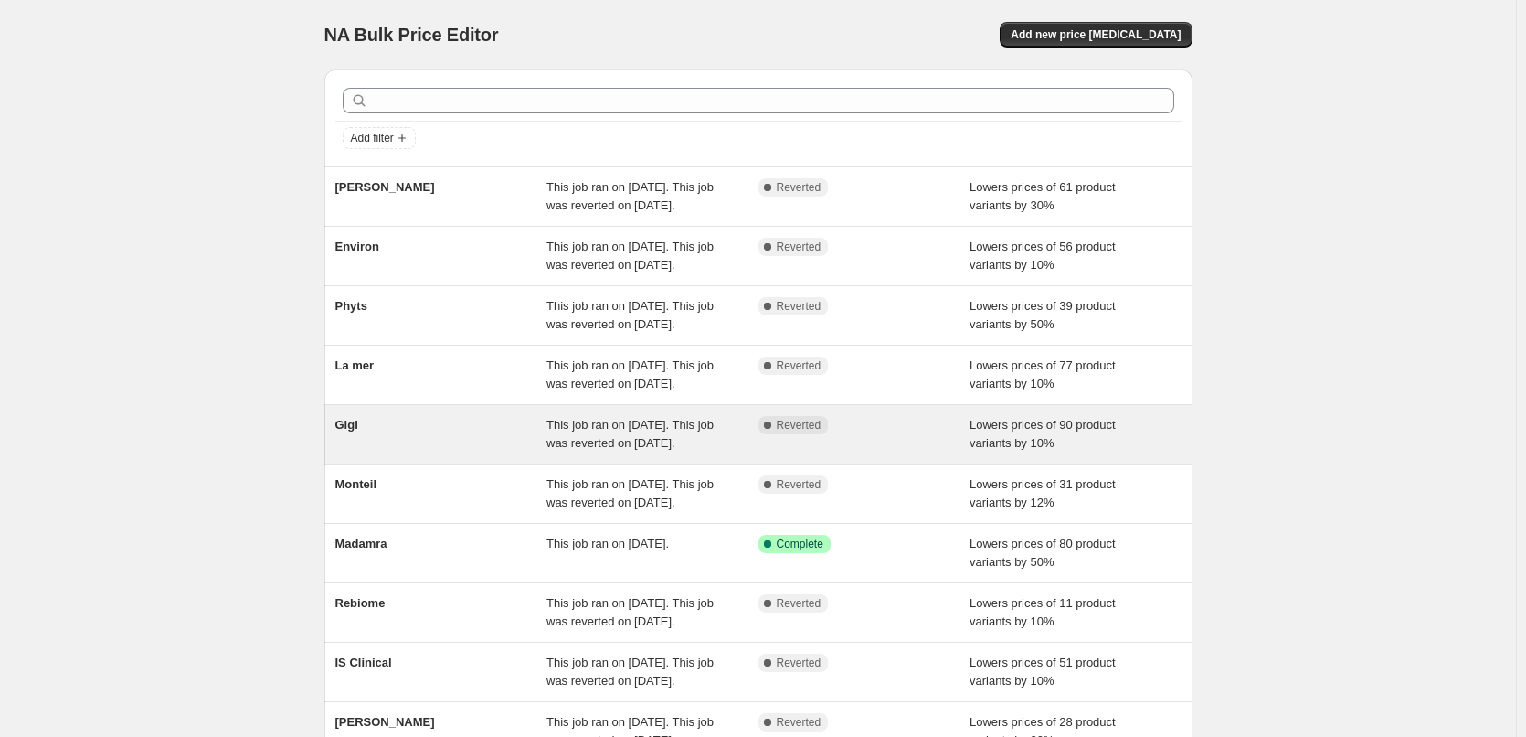
click at [615, 452] on div "This job ran on [DATE]. This job was reverted on [DATE]." at bounding box center [653, 434] width 212 height 37
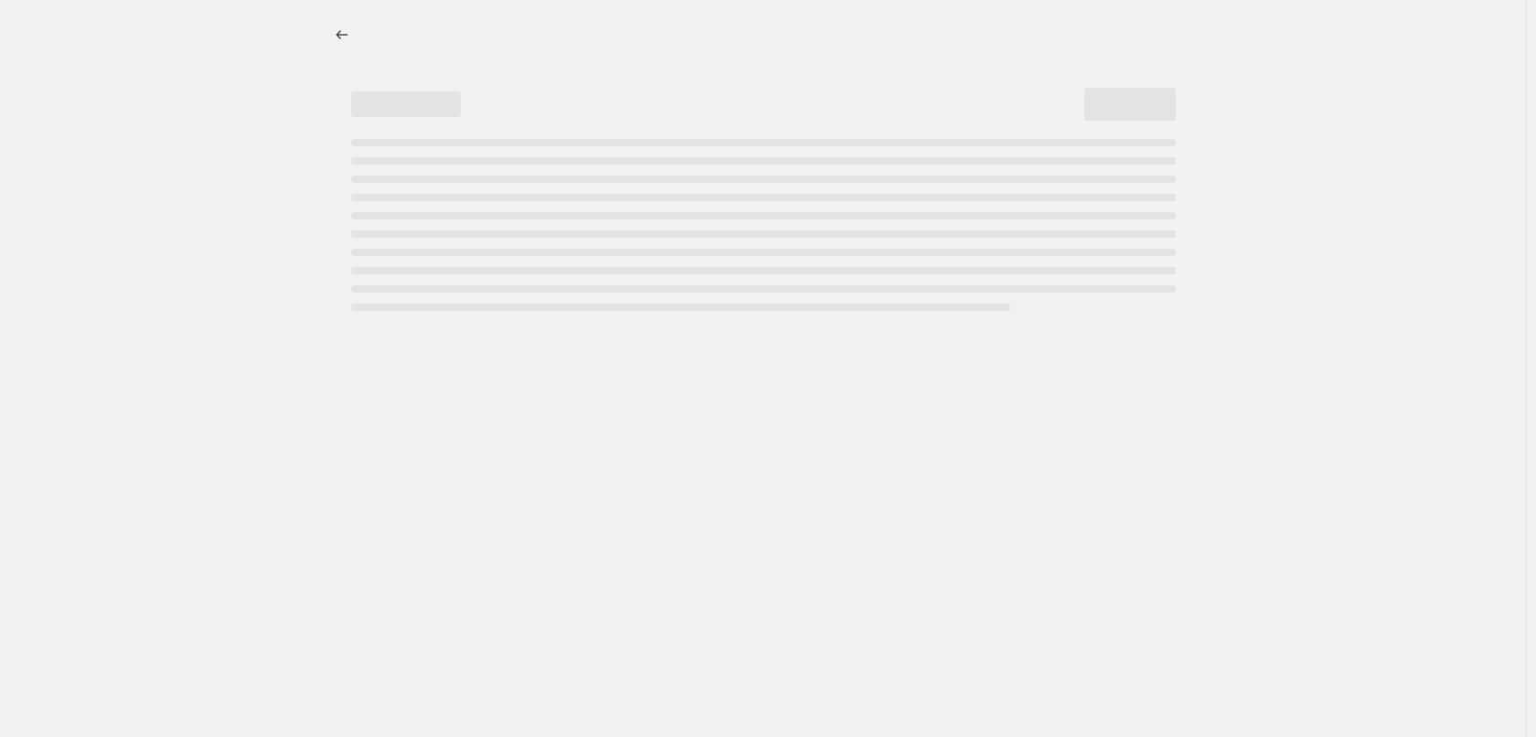
select select "percentage"
select select "vendor"
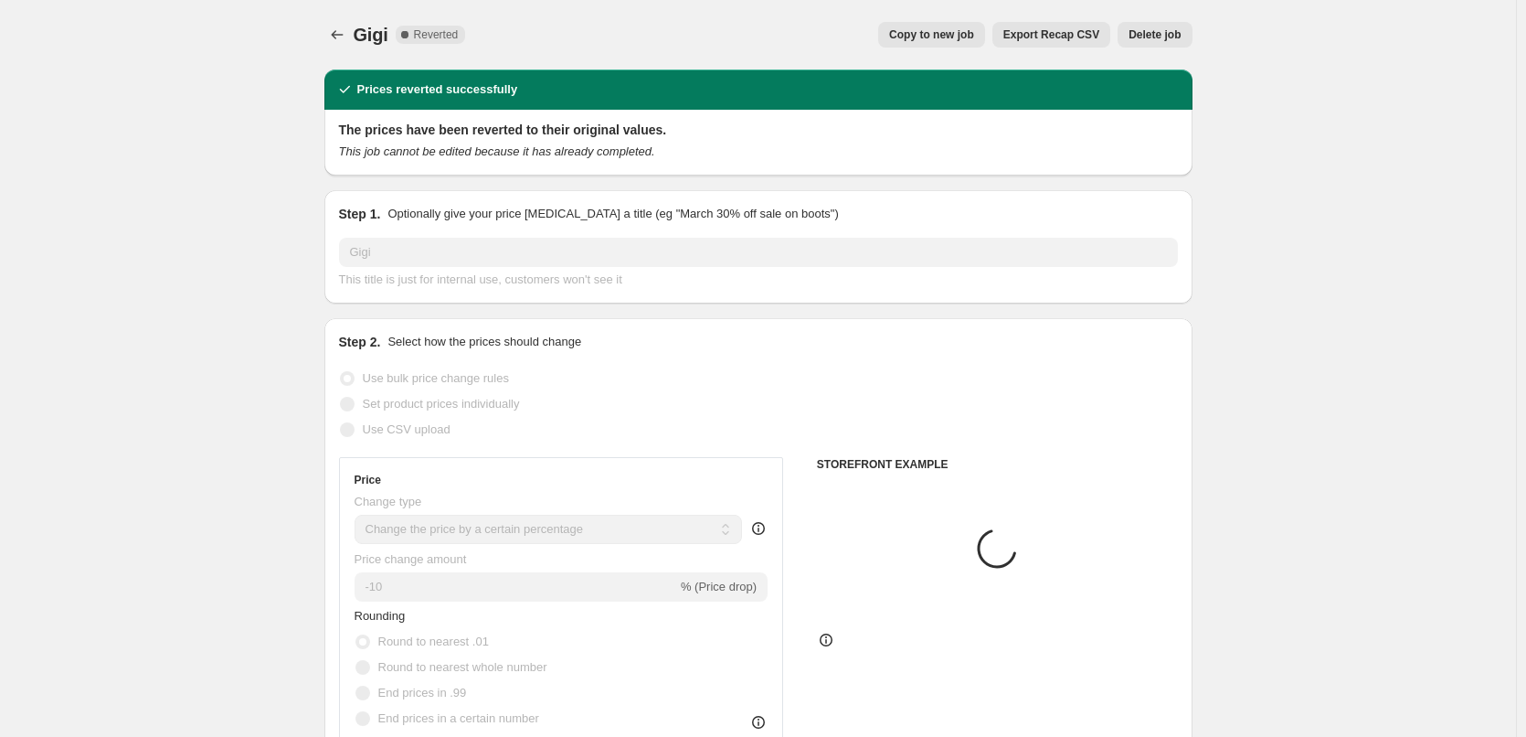
click at [933, 33] on span "Copy to new job" at bounding box center [931, 34] width 85 height 15
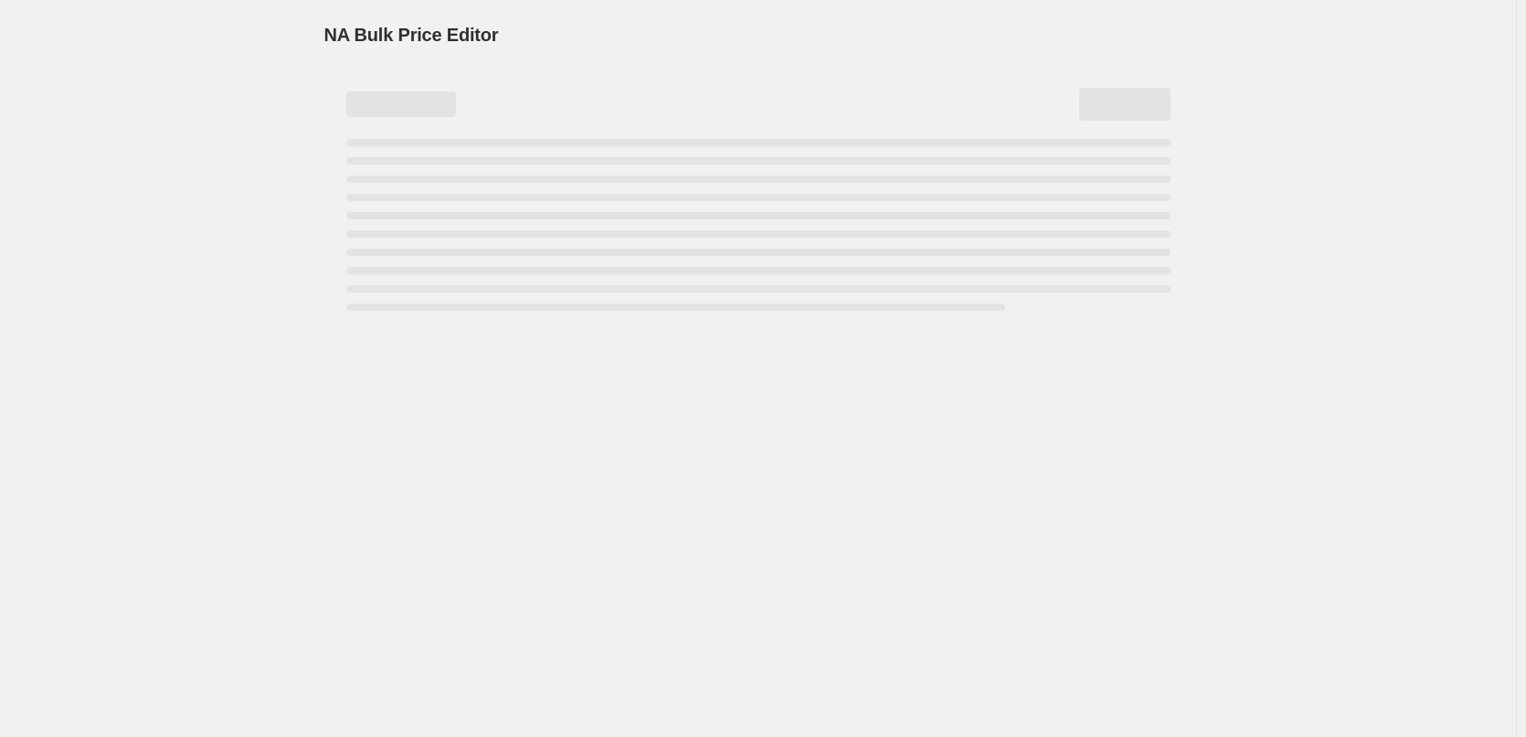
select select "percentage"
select select "vendor"
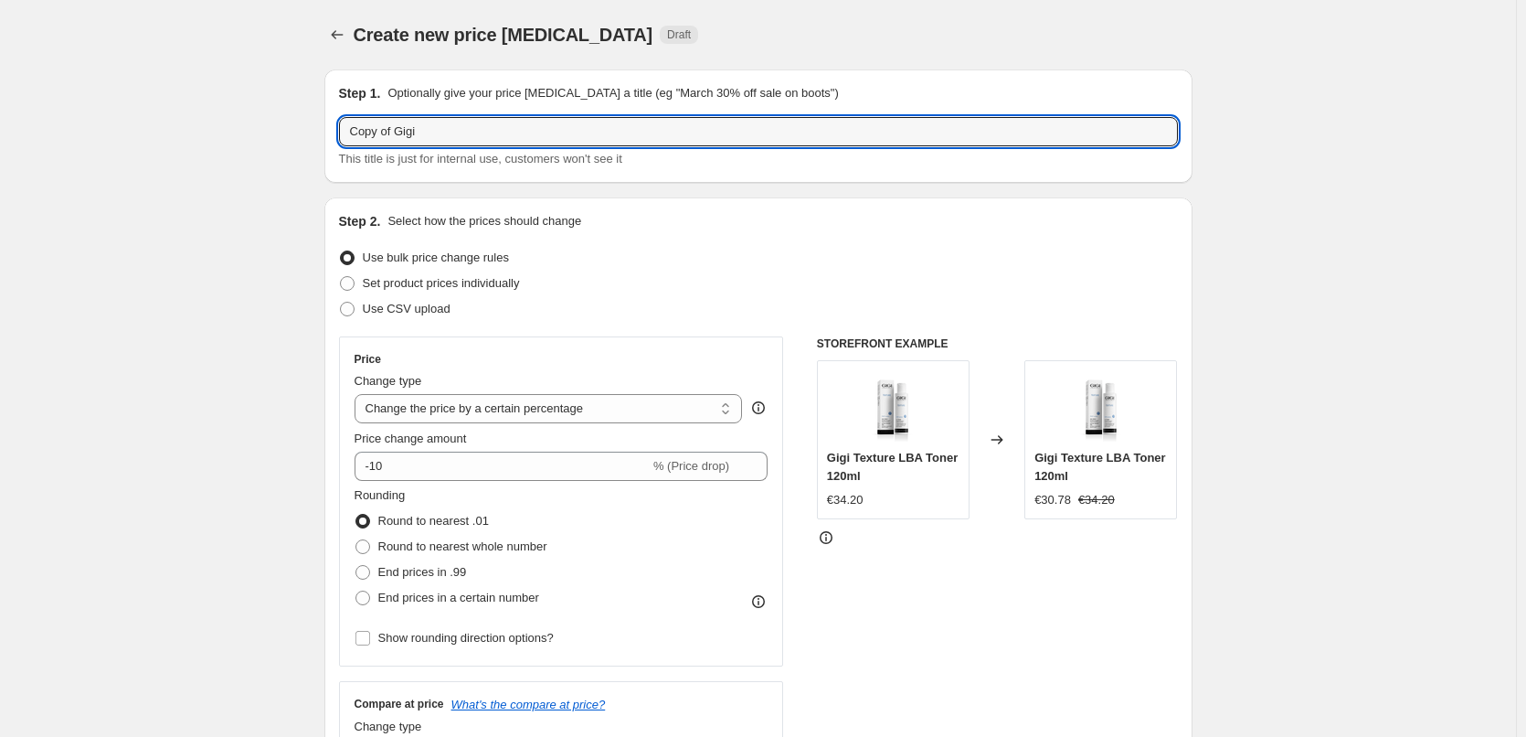
drag, startPoint x: 396, startPoint y: 133, endPoint x: 121, endPoint y: 148, distance: 275.5
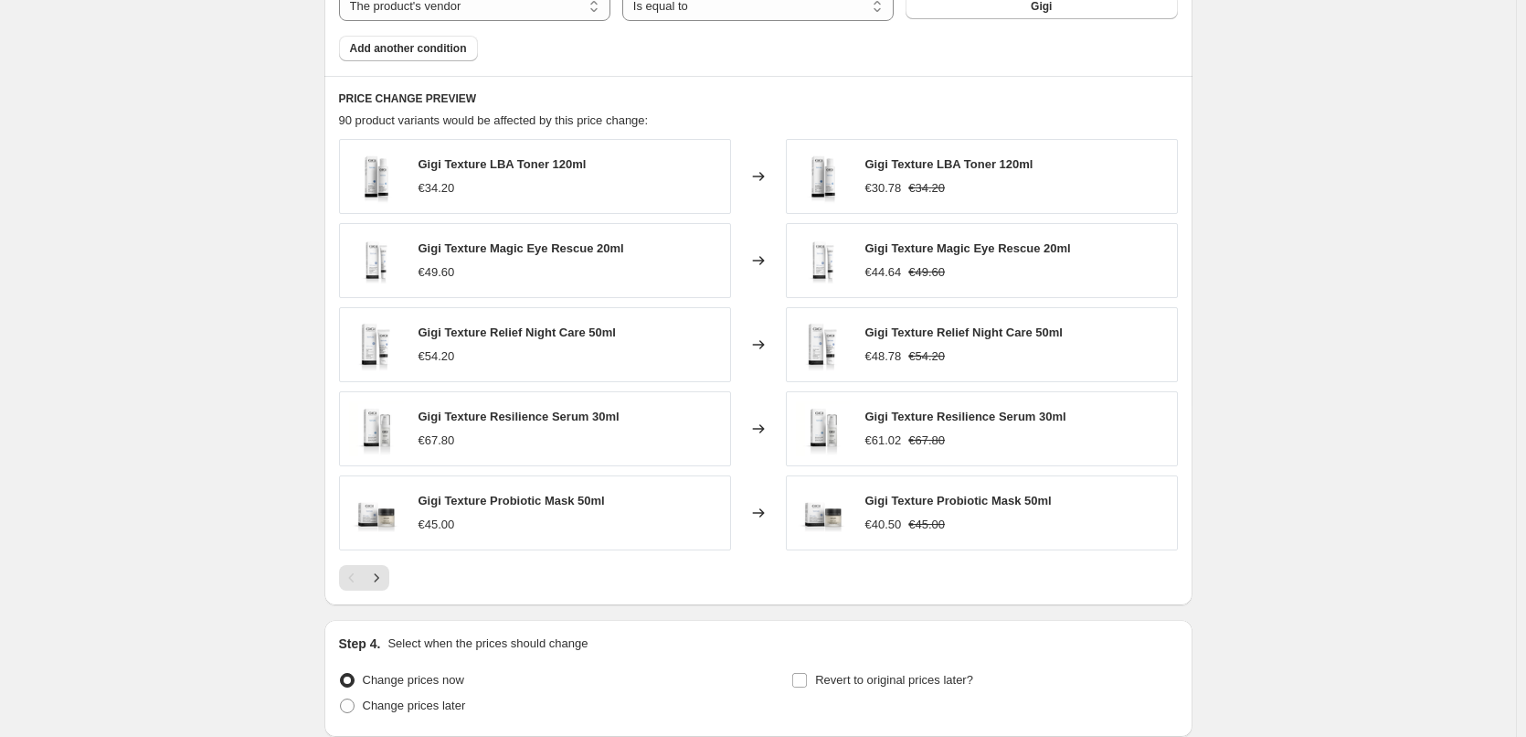
scroll to position [1297, 0]
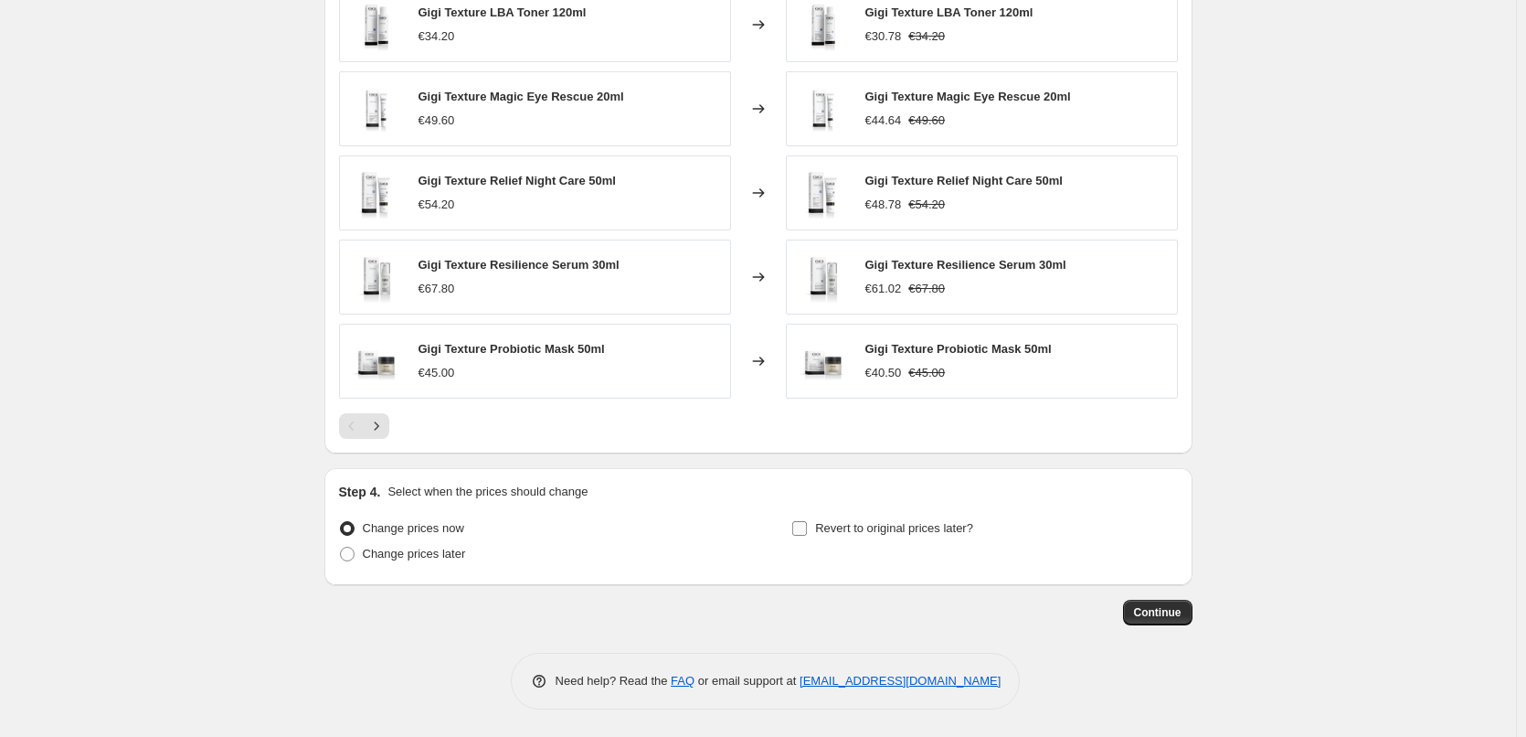
type input "Gigi"
click at [807, 525] on input "Revert to original prices later?" at bounding box center [799, 528] width 15 height 15
checkbox input "true"
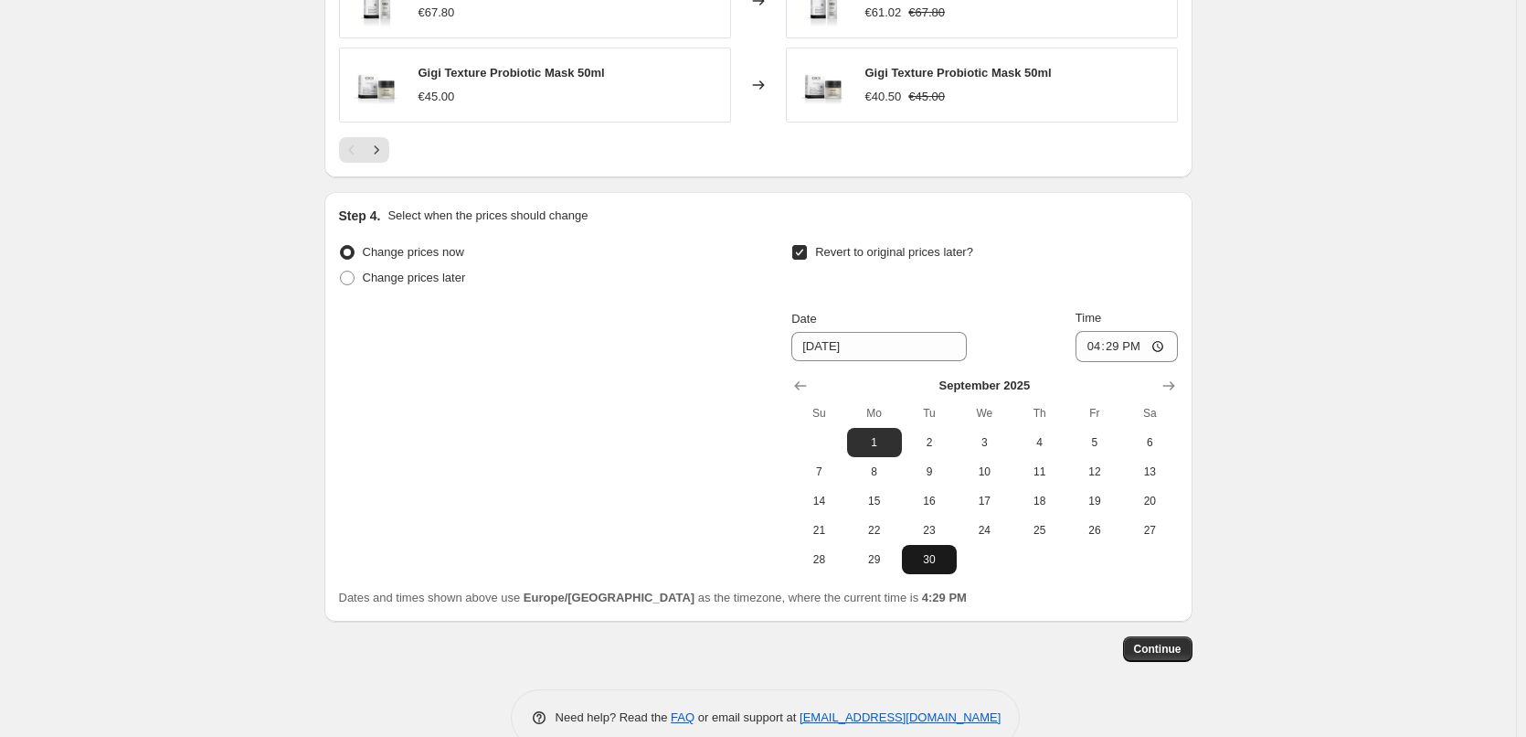
scroll to position [1610, 0]
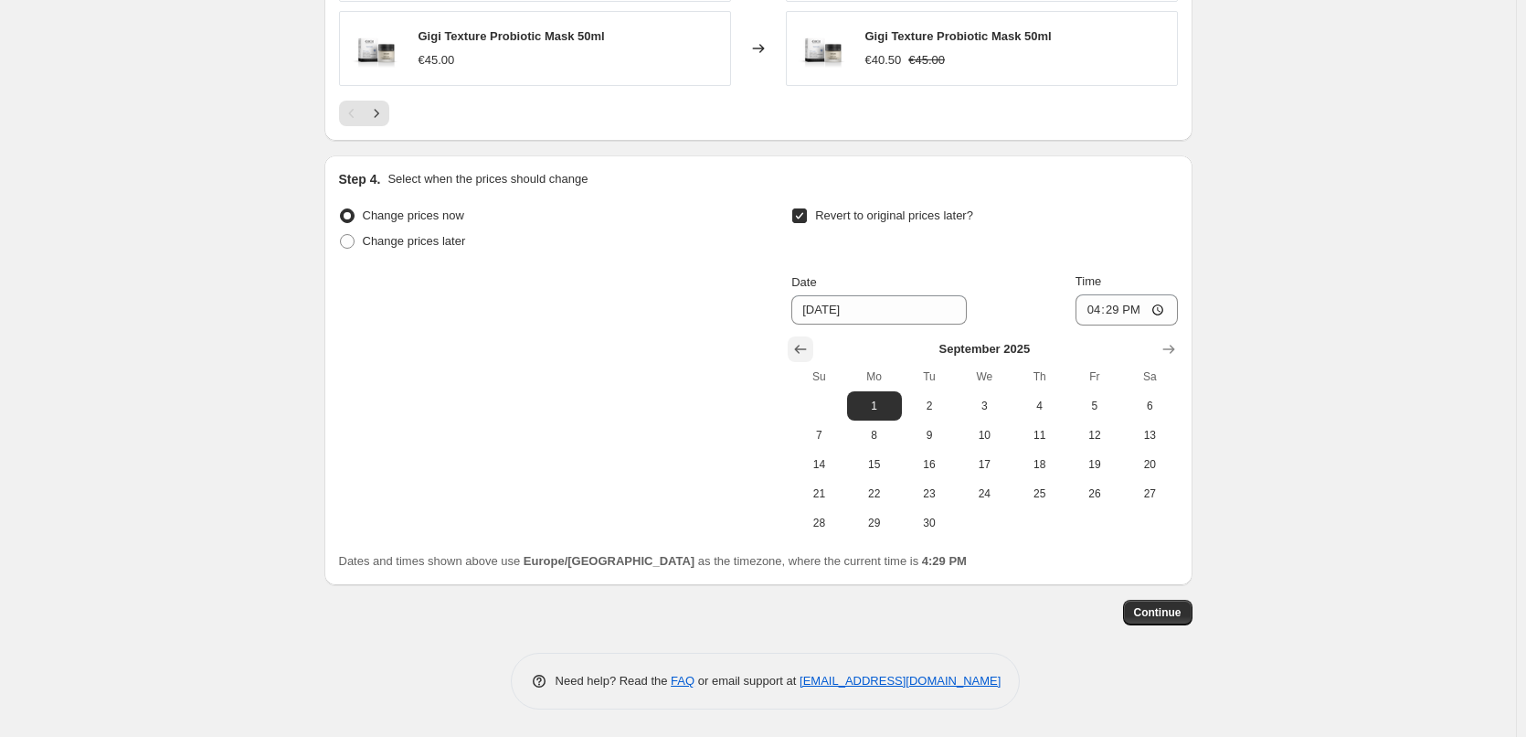
click at [793, 345] on button "Show previous month, August 2025" at bounding box center [801, 349] width 26 height 26
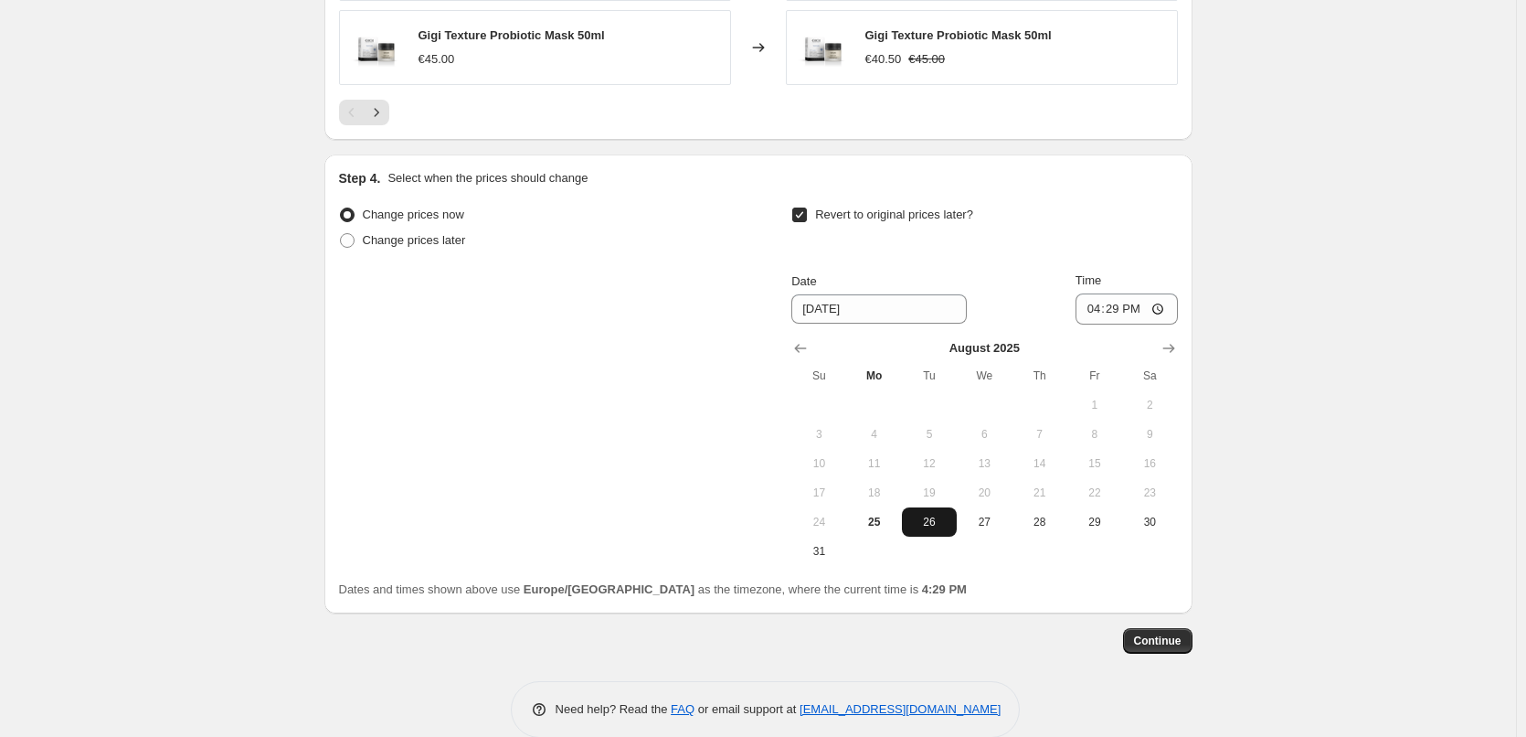
click at [929, 525] on span "26" at bounding box center [929, 522] width 40 height 15
type input "[DATE]"
click at [1090, 308] on input "16:29" at bounding box center [1127, 308] width 102 height 31
click at [1165, 309] on input "15:00" at bounding box center [1127, 308] width 102 height 31
type input "03:00"
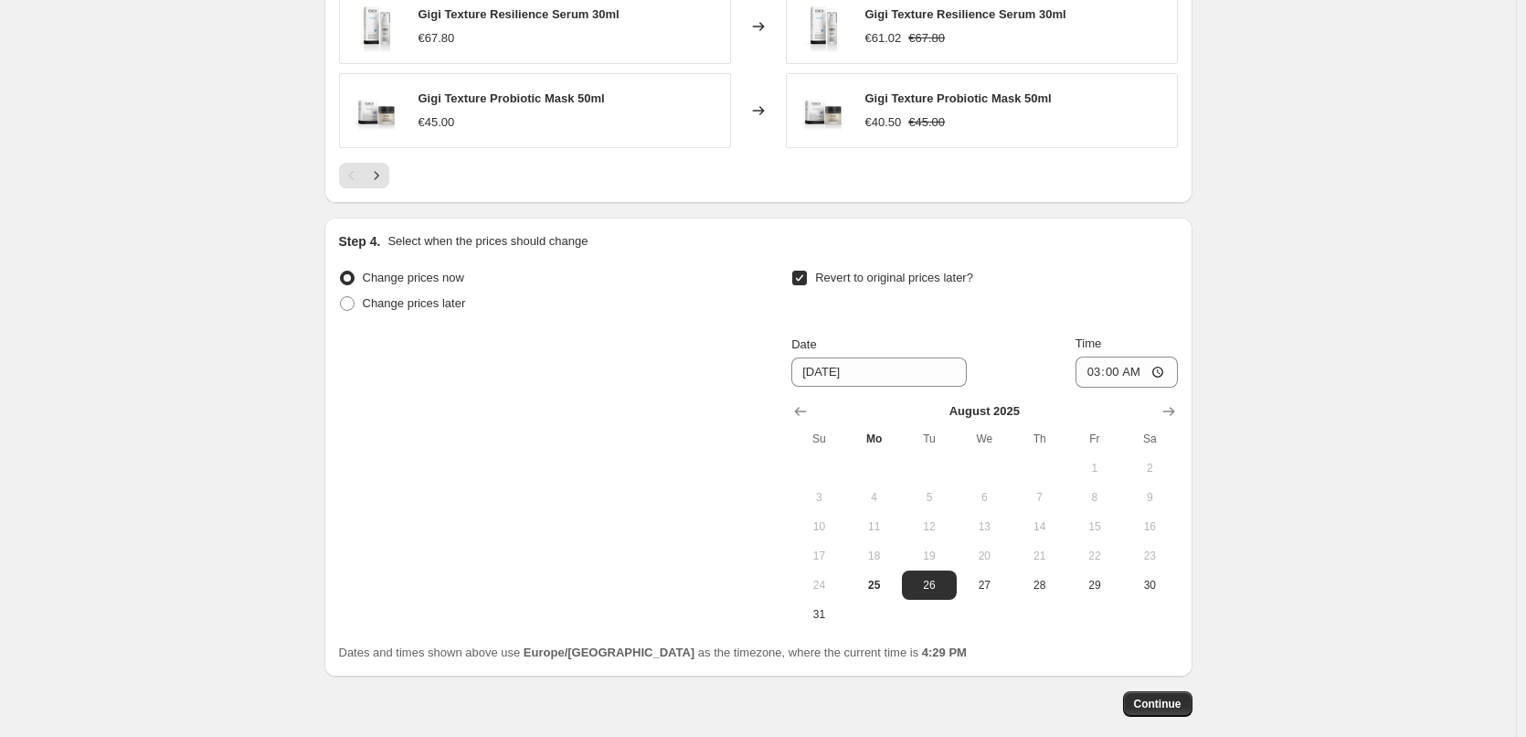
scroll to position [1639, 0]
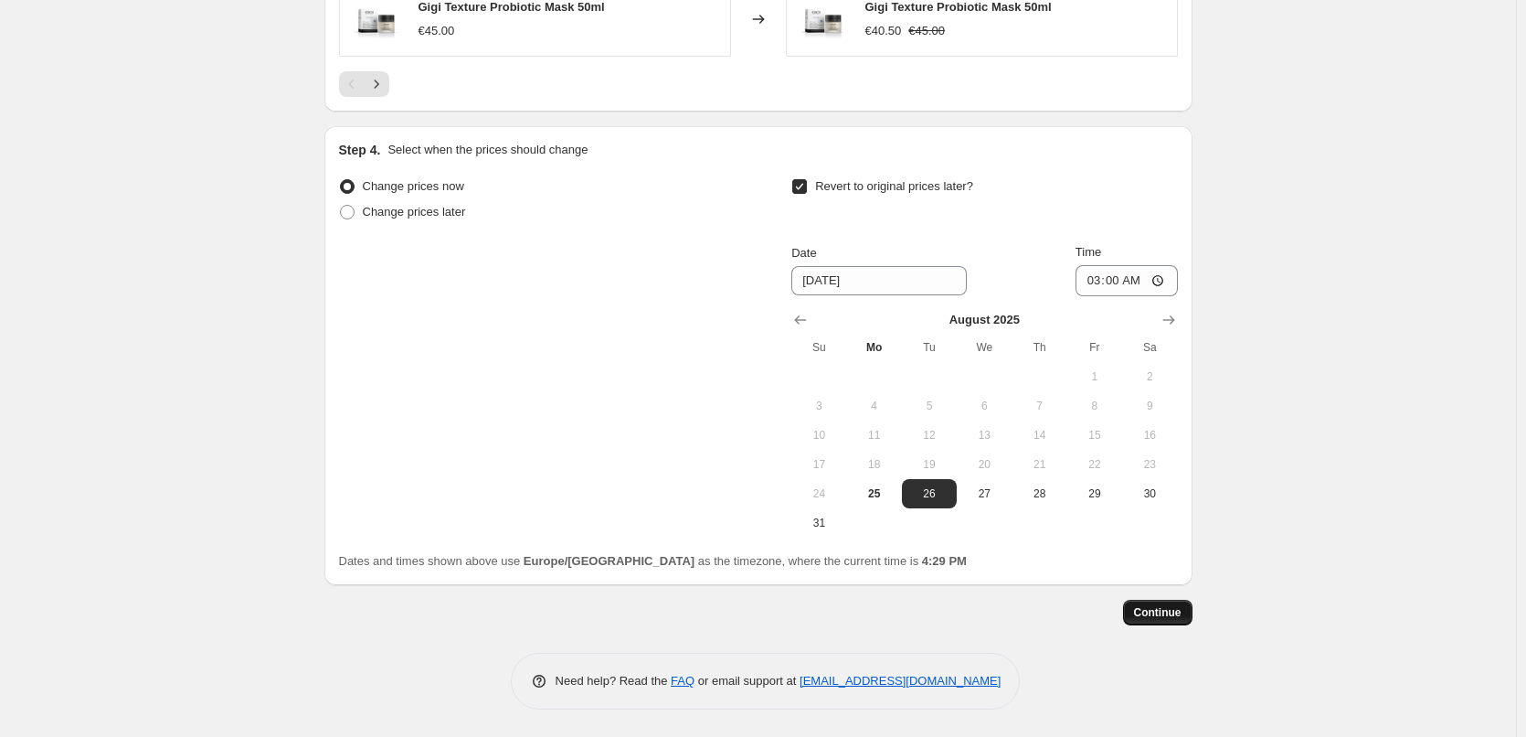
click at [1172, 608] on span "Continue" at bounding box center [1158, 612] width 48 height 15
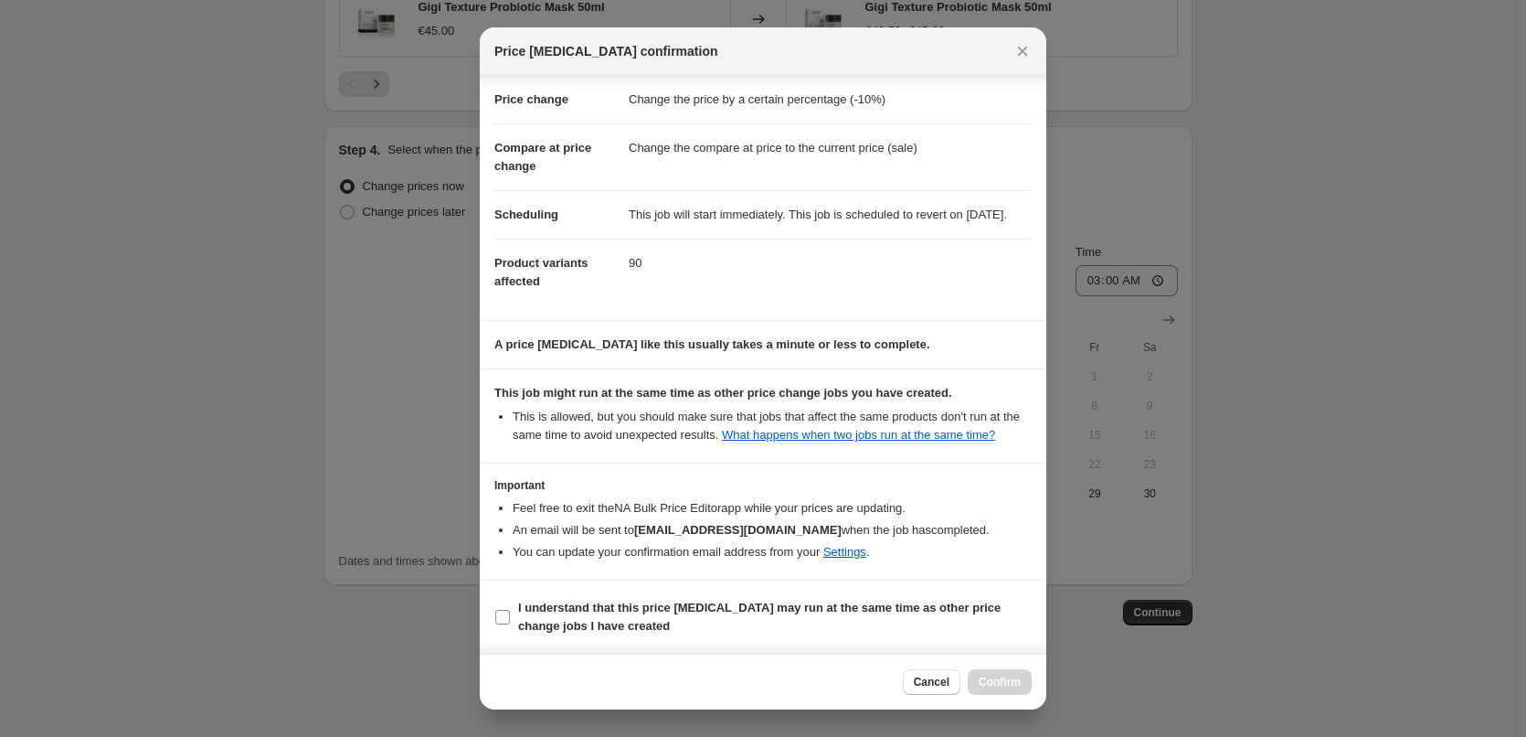
scroll to position [51, 0]
click at [572, 617] on b "I understand that this price [MEDICAL_DATA] may run at the same time as other p…" at bounding box center [759, 617] width 483 height 32
click at [510, 617] on input "I understand that this price [MEDICAL_DATA] may run at the same time as other p…" at bounding box center [502, 617] width 15 height 15
checkbox input "true"
click at [993, 686] on span "Confirm" at bounding box center [1000, 682] width 42 height 15
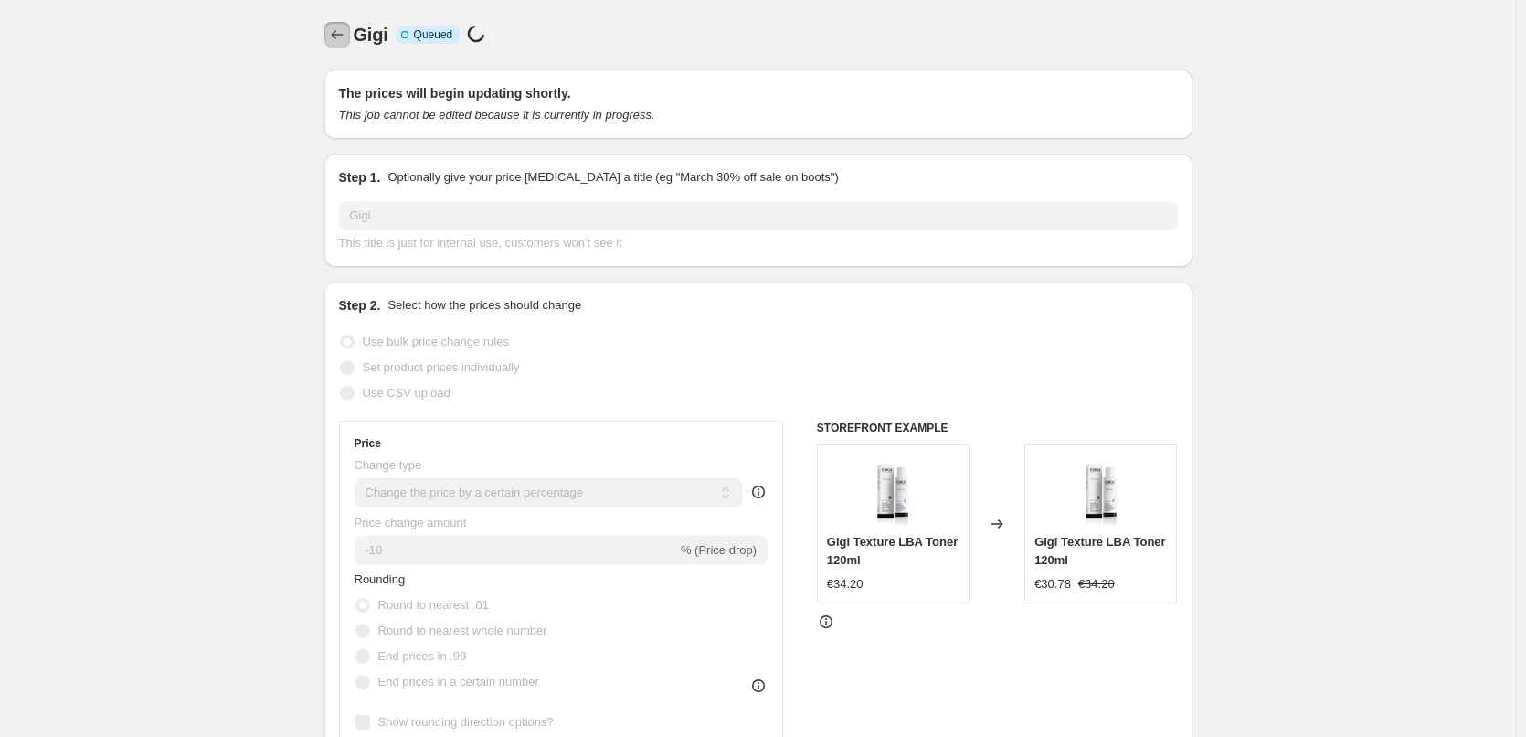
click at [335, 44] on button "Price change jobs" at bounding box center [337, 35] width 26 height 26
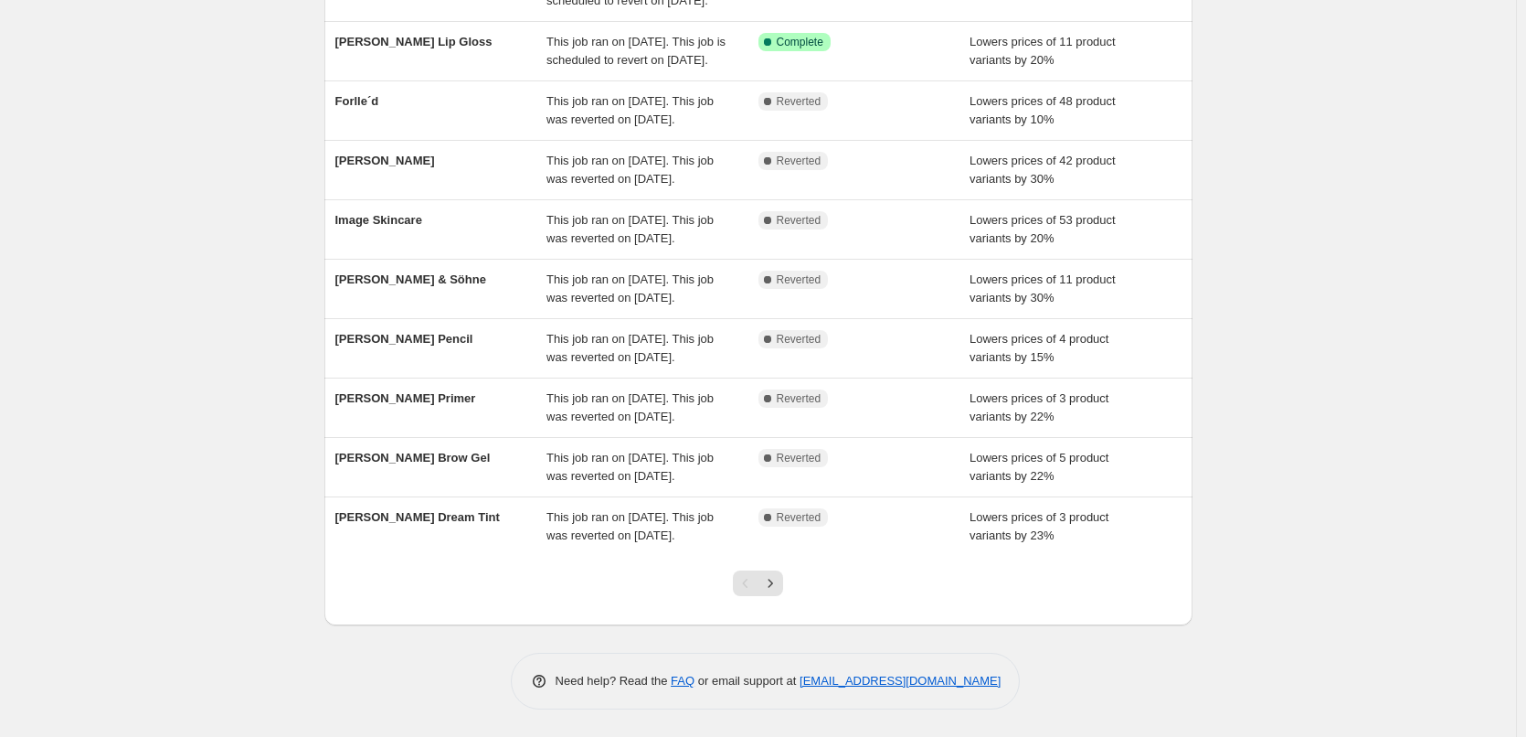
scroll to position [388, 0]
click at [767, 581] on icon "Next" at bounding box center [770, 583] width 18 height 18
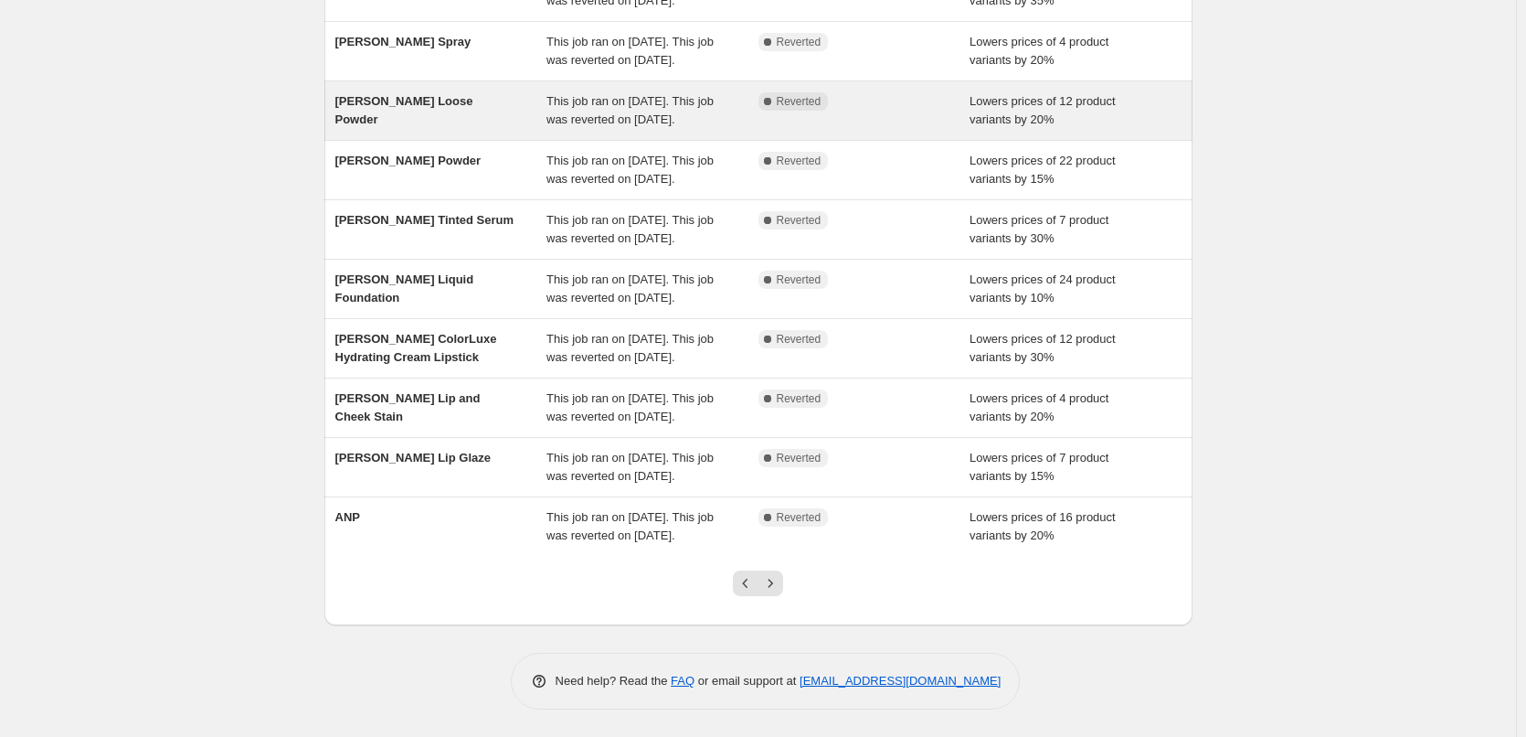
scroll to position [0, 0]
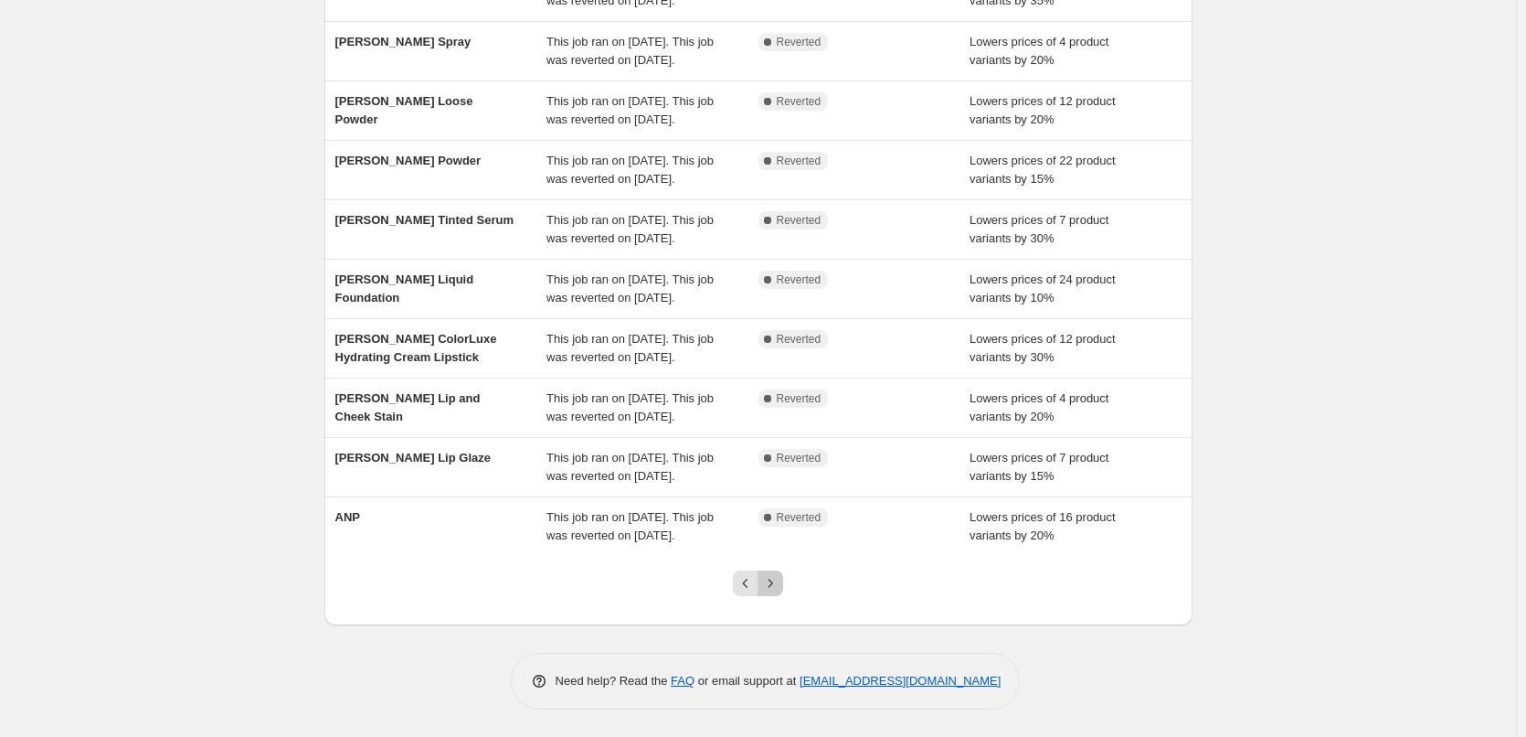
click at [778, 587] on icon "Next" at bounding box center [770, 583] width 18 height 18
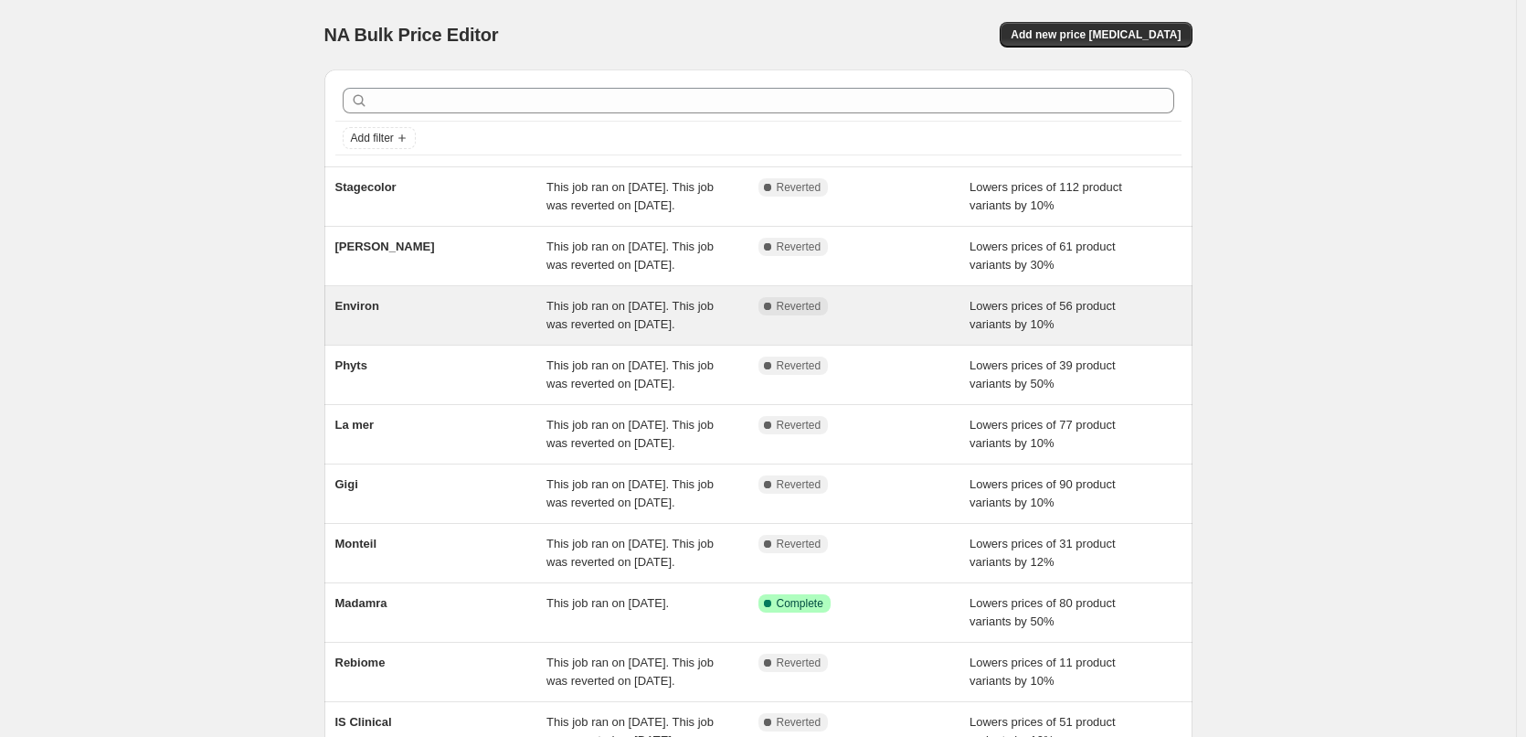
scroll to position [91, 0]
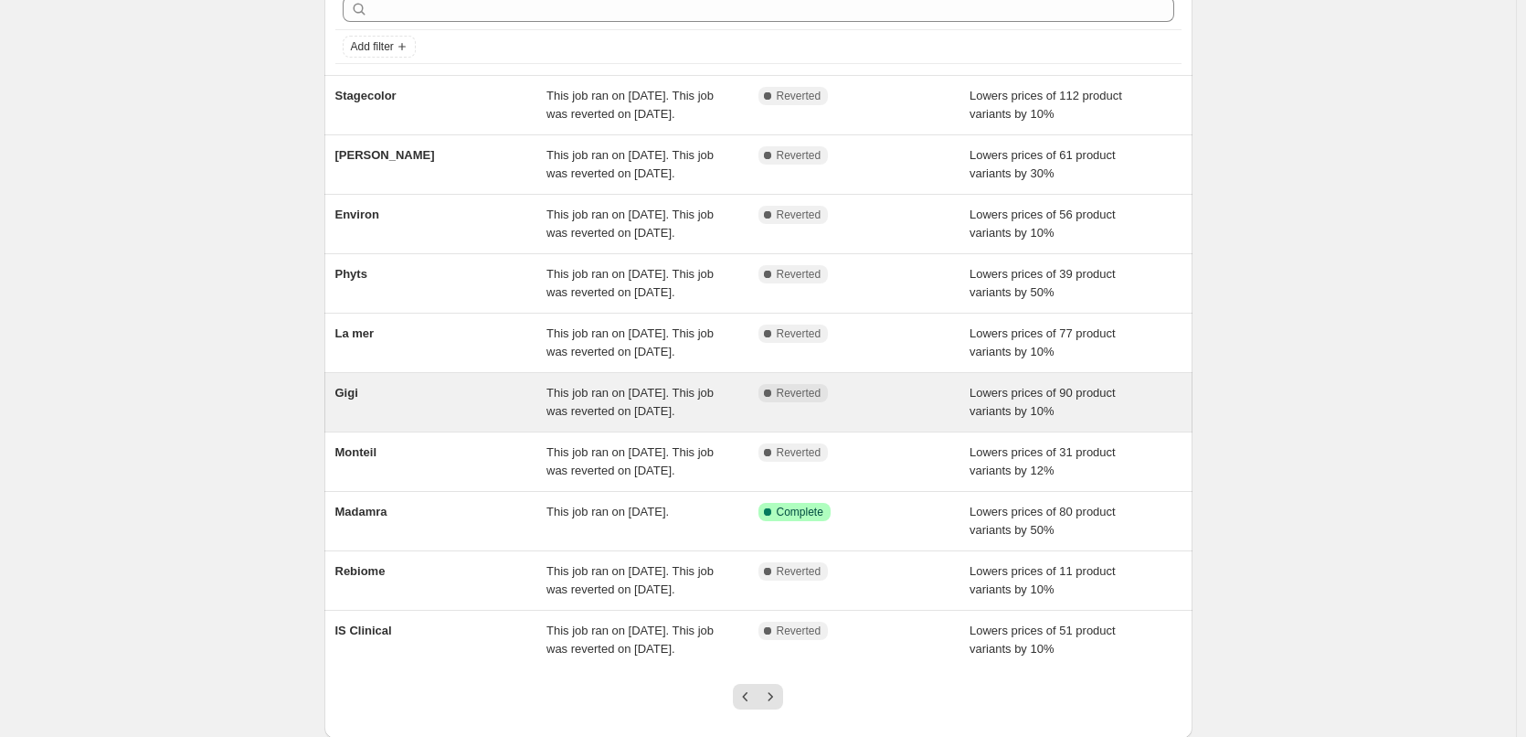
click at [457, 420] on div "Gigi" at bounding box center [441, 402] width 212 height 37
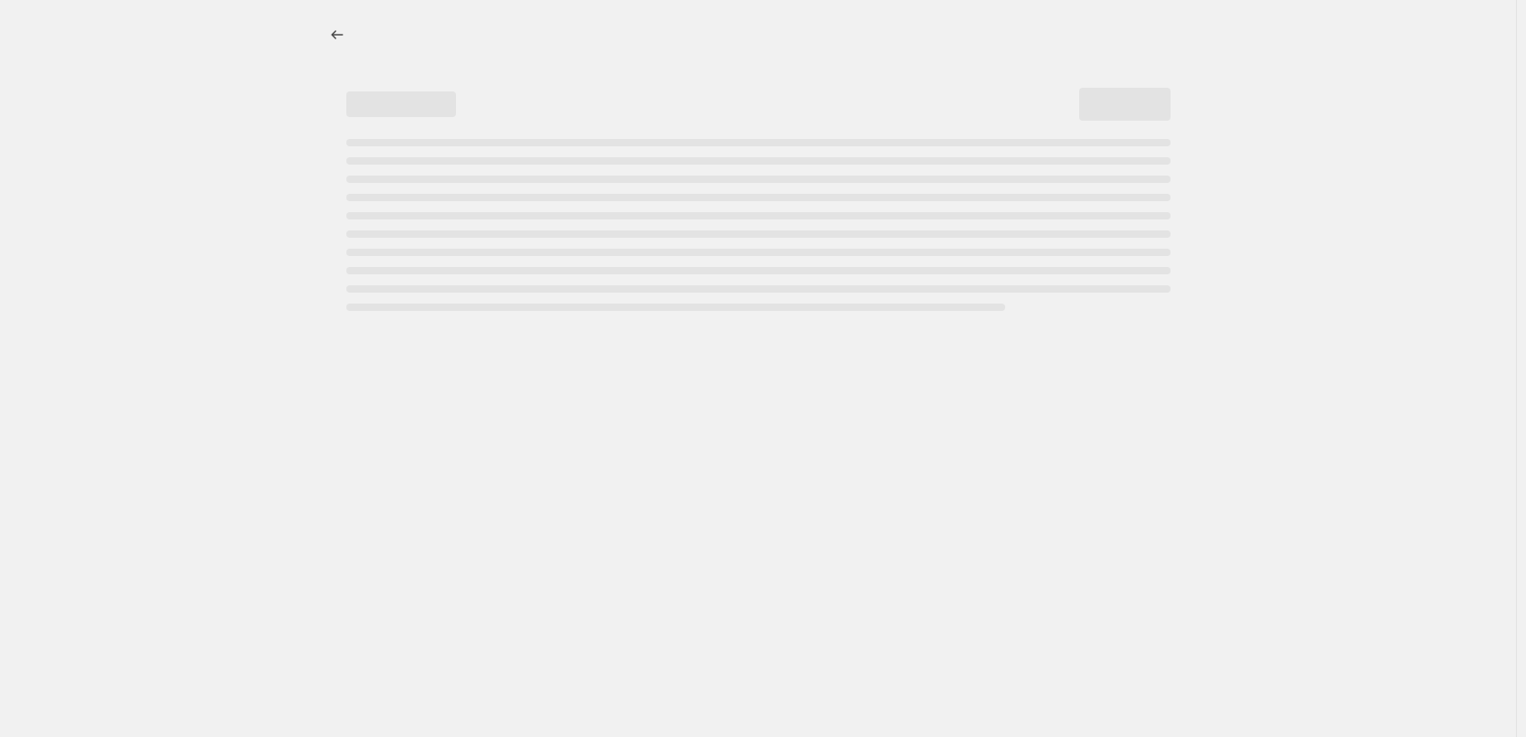
select select "percentage"
select select "vendor"
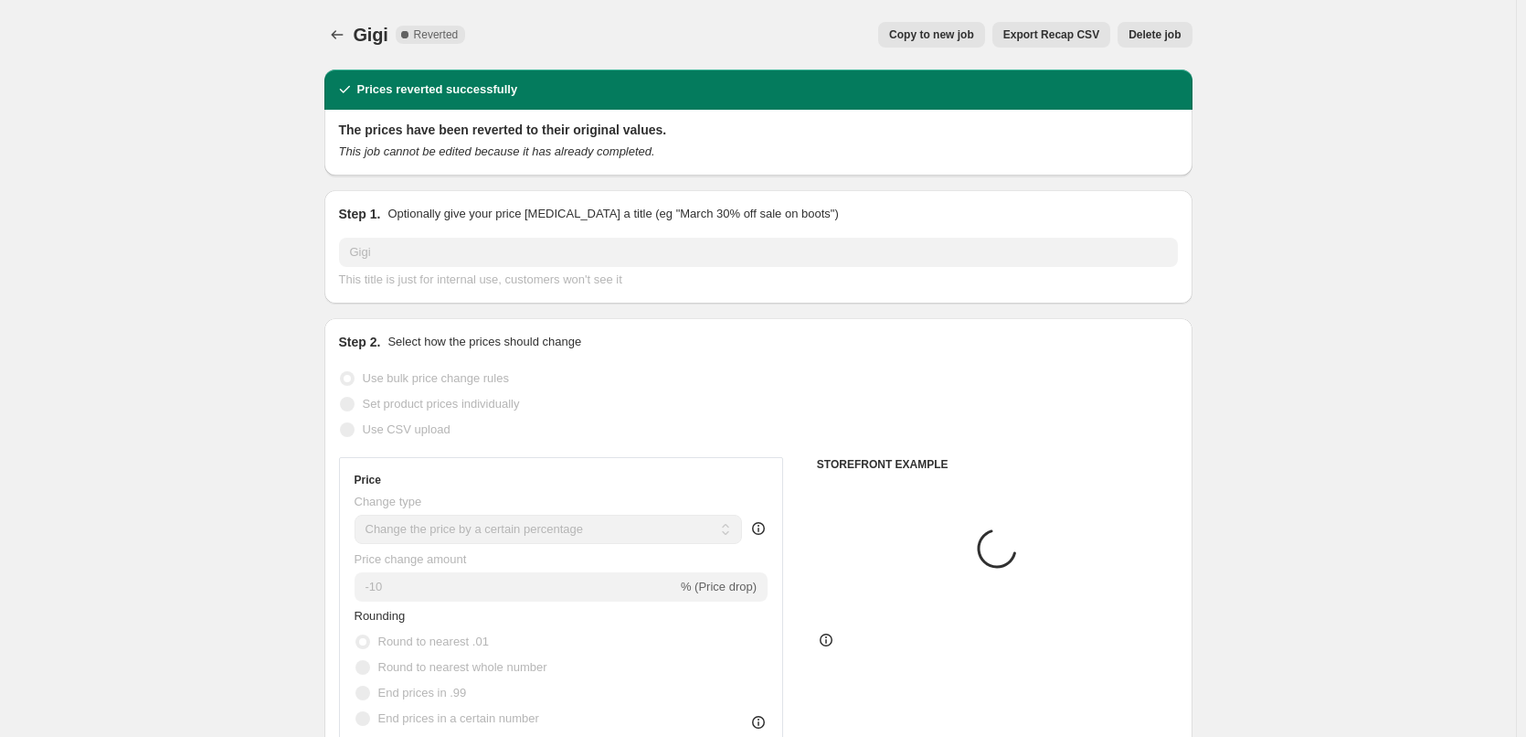
click at [1157, 35] on span "Delete job" at bounding box center [1155, 34] width 52 height 15
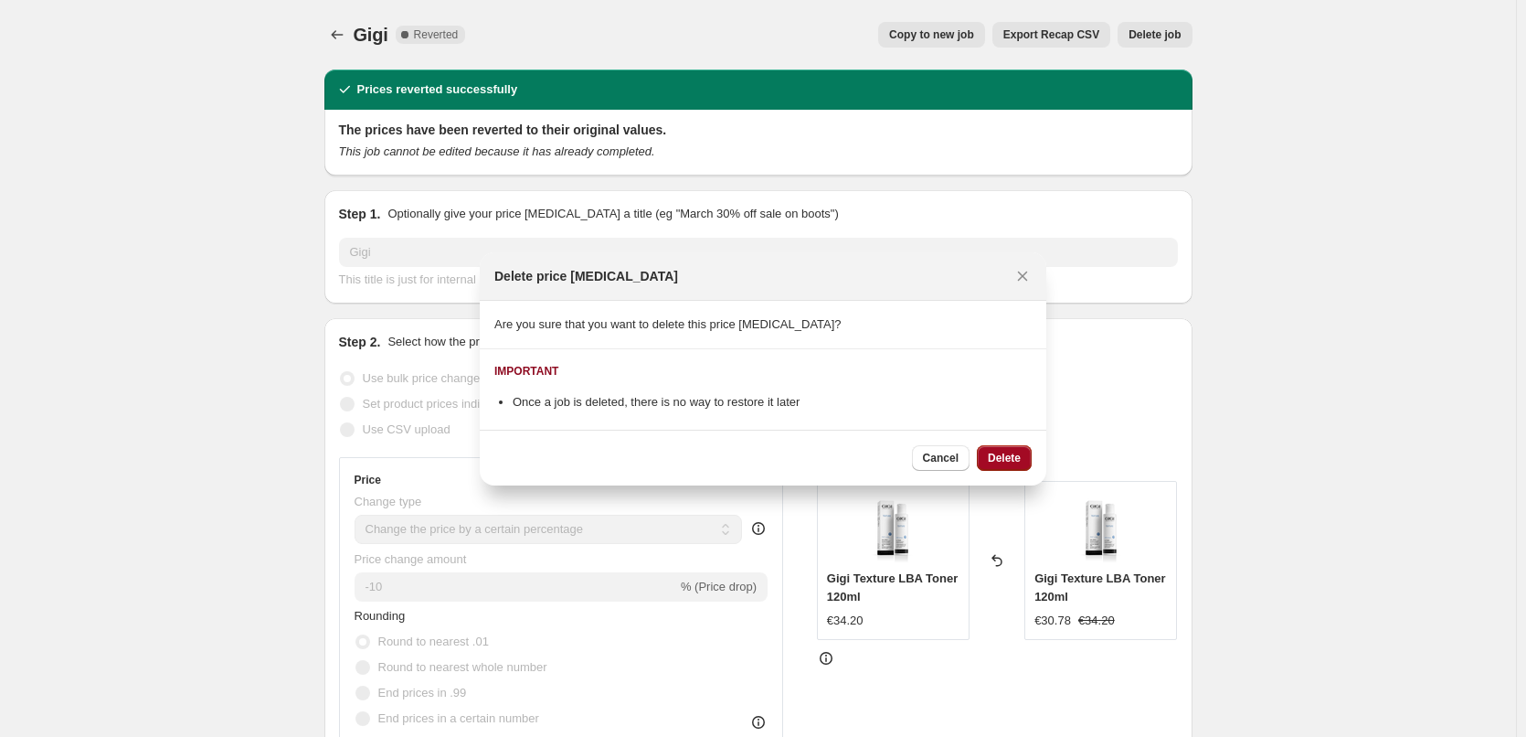
click at [997, 450] on button "Delete" at bounding box center [1004, 458] width 55 height 26
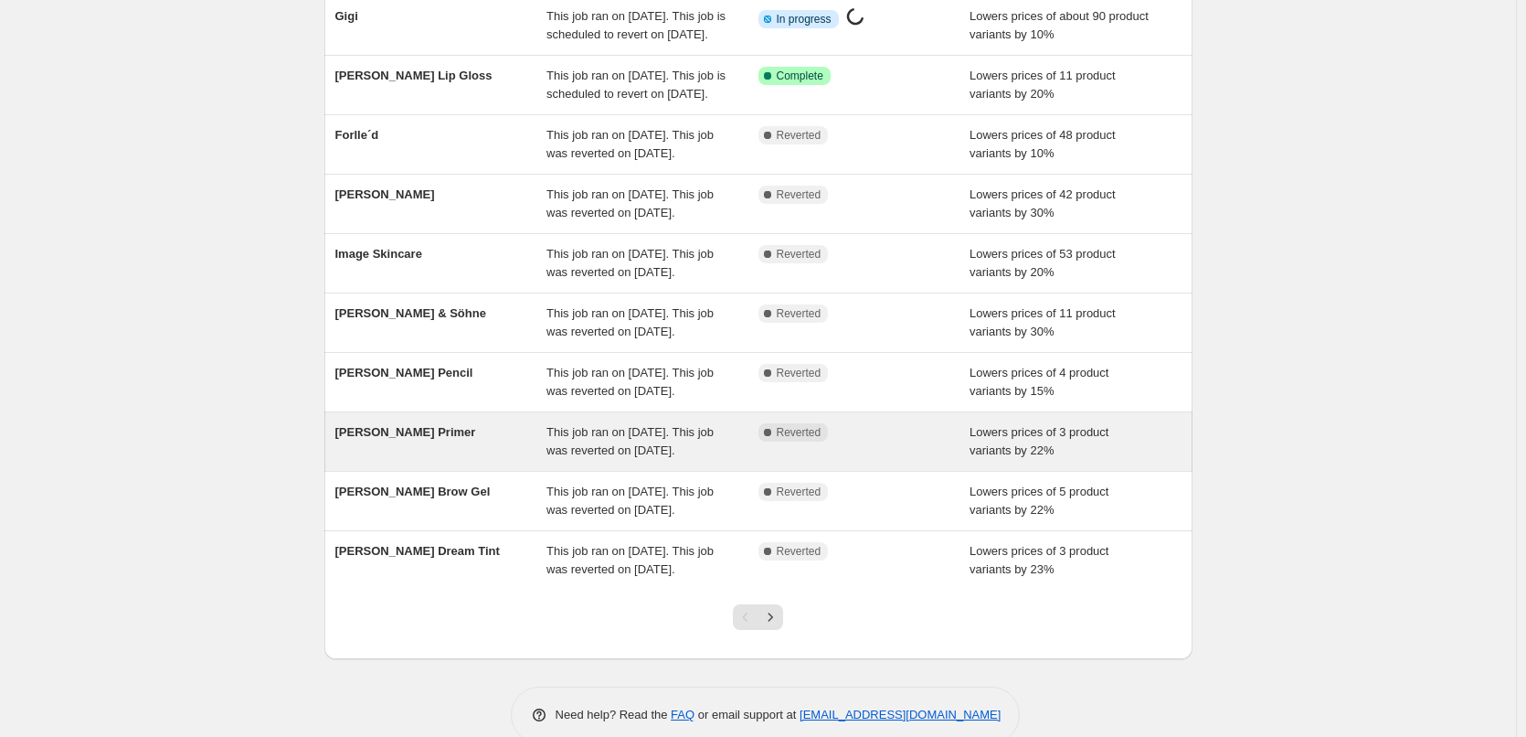
scroll to position [183, 0]
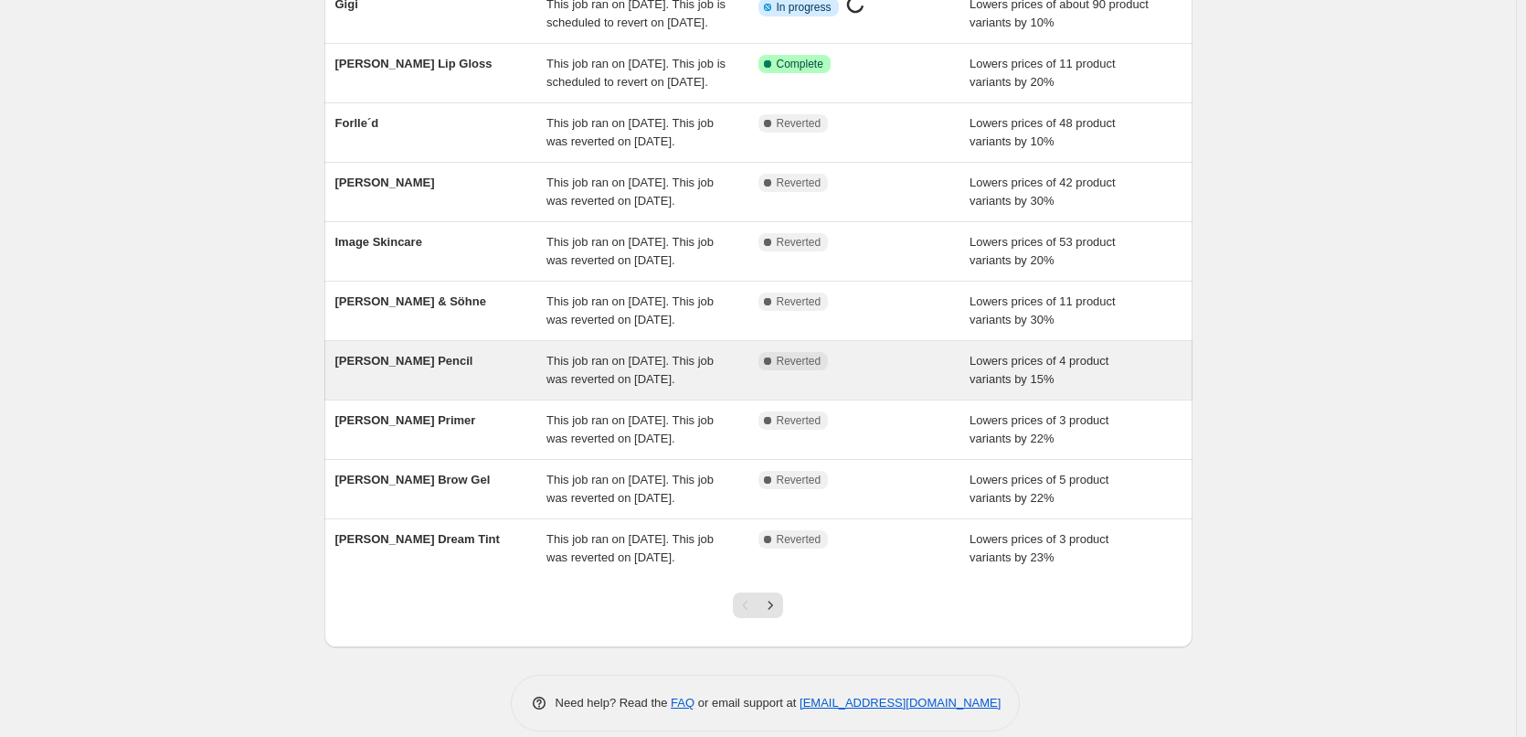
click at [535, 388] on div "[PERSON_NAME] Pencil" at bounding box center [441, 370] width 212 height 37
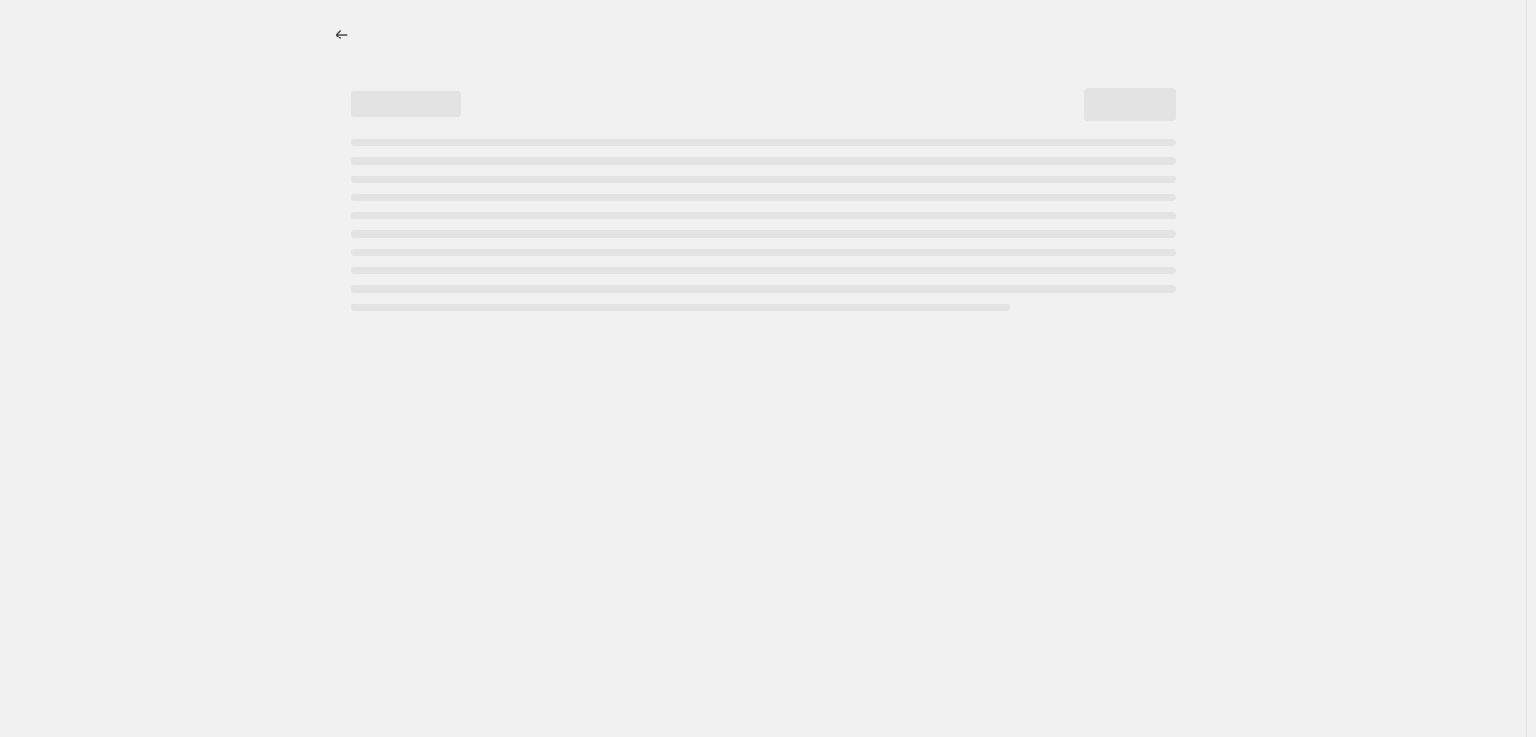
select select "percentage"
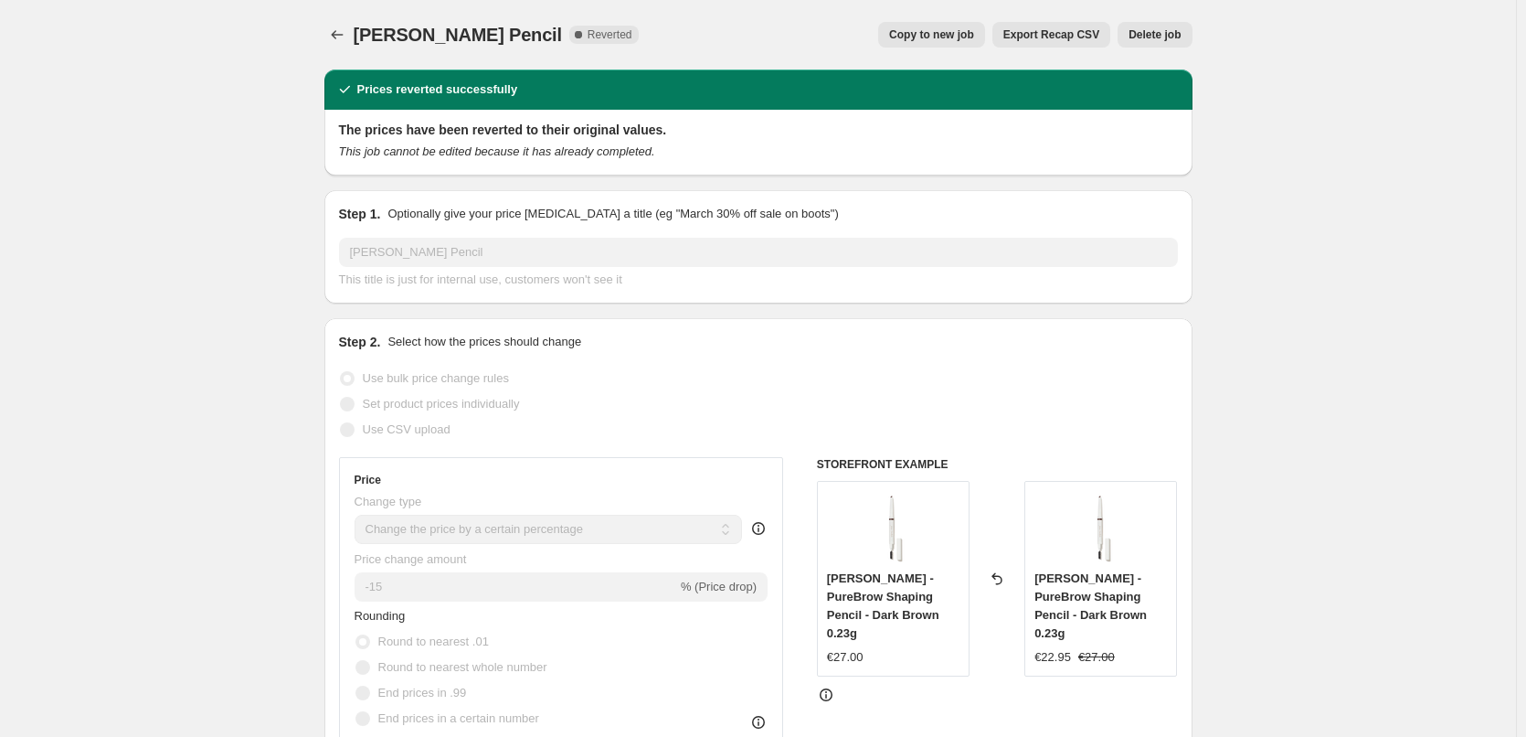
click at [912, 37] on span "Copy to new job" at bounding box center [931, 34] width 85 height 15
select select "percentage"
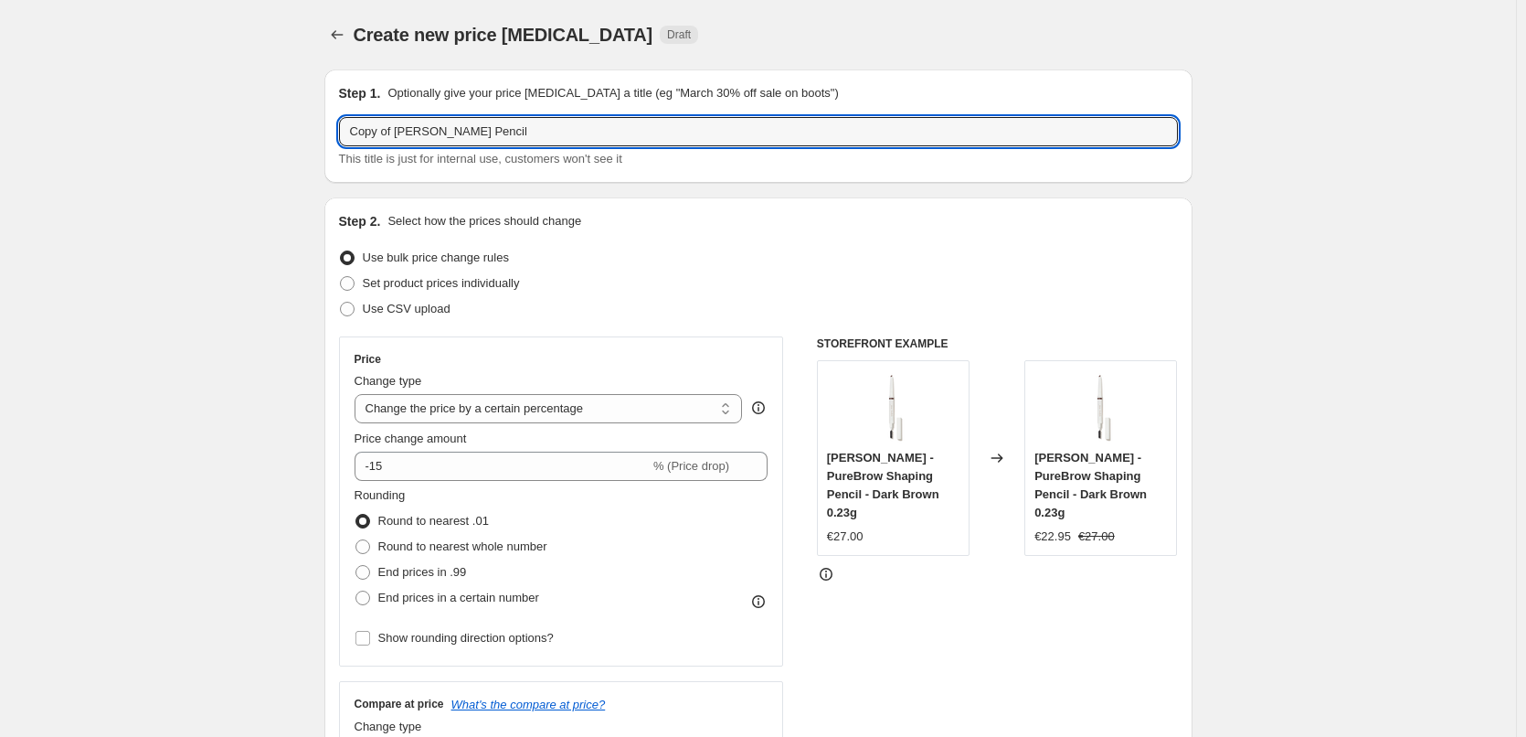
drag, startPoint x: 398, startPoint y: 131, endPoint x: 46, endPoint y: 184, distance: 355.9
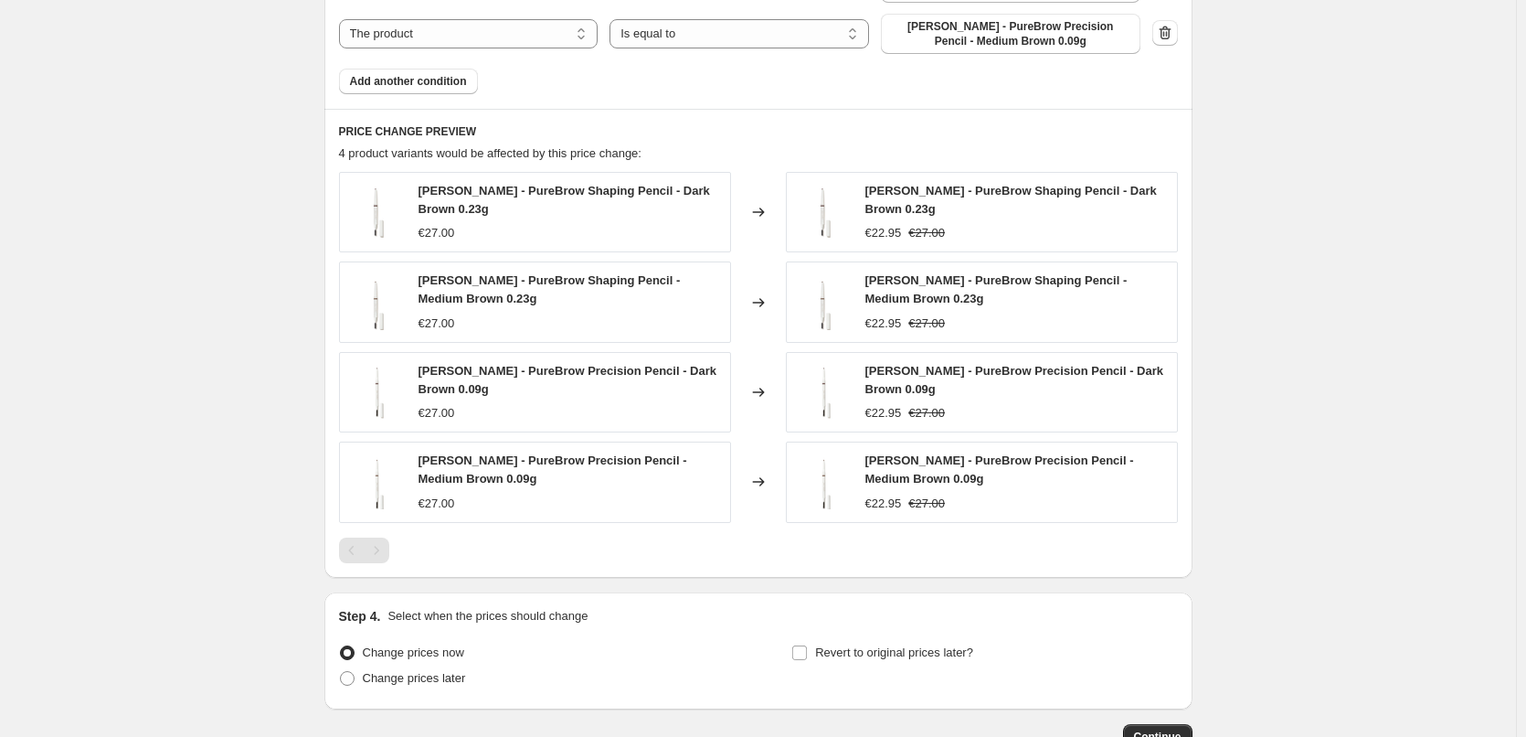
scroll to position [1401, 0]
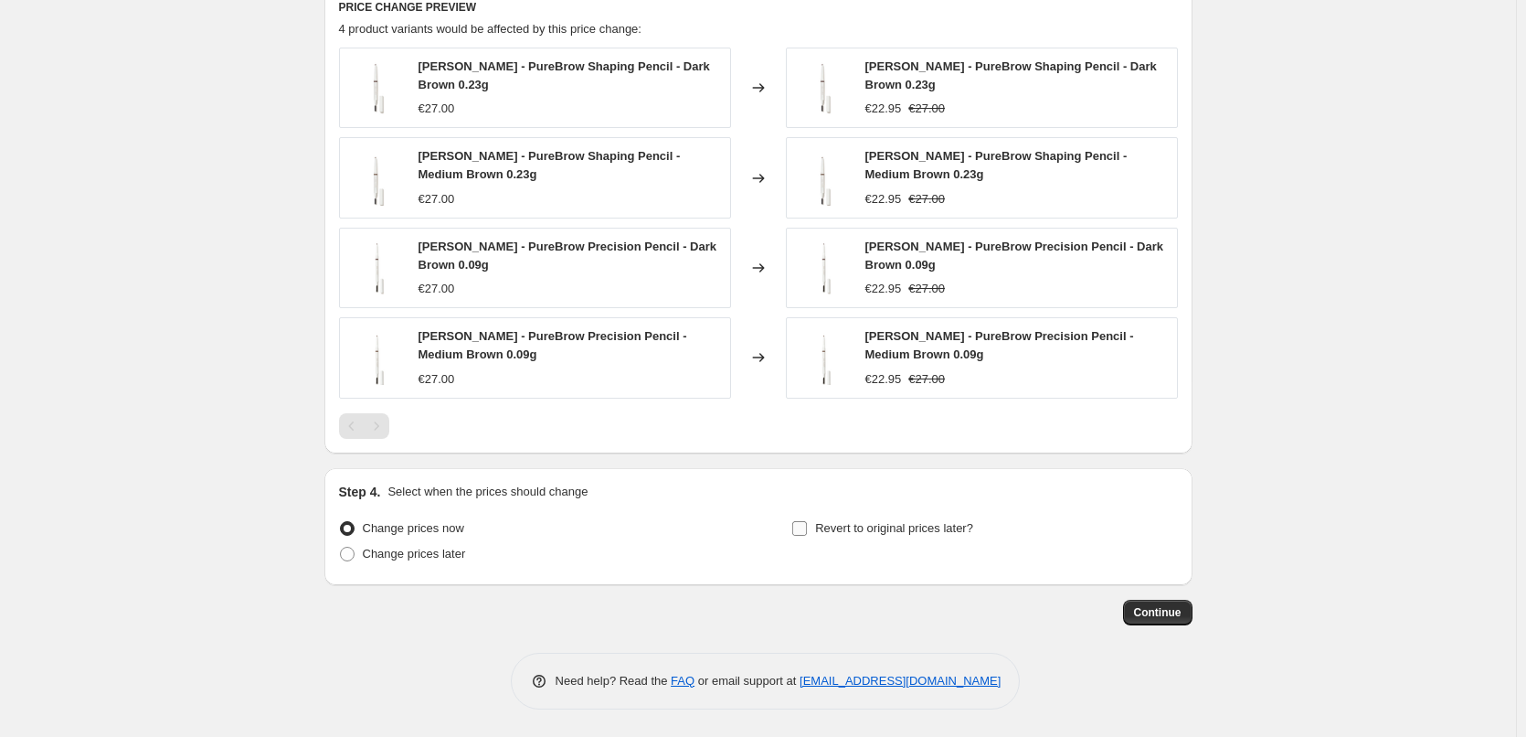
type input "[PERSON_NAME] Pencil"
click at [836, 530] on span "Revert to original prices later?" at bounding box center [894, 528] width 158 height 14
click at [807, 530] on input "Revert to original prices later?" at bounding box center [799, 528] width 15 height 15
checkbox input "true"
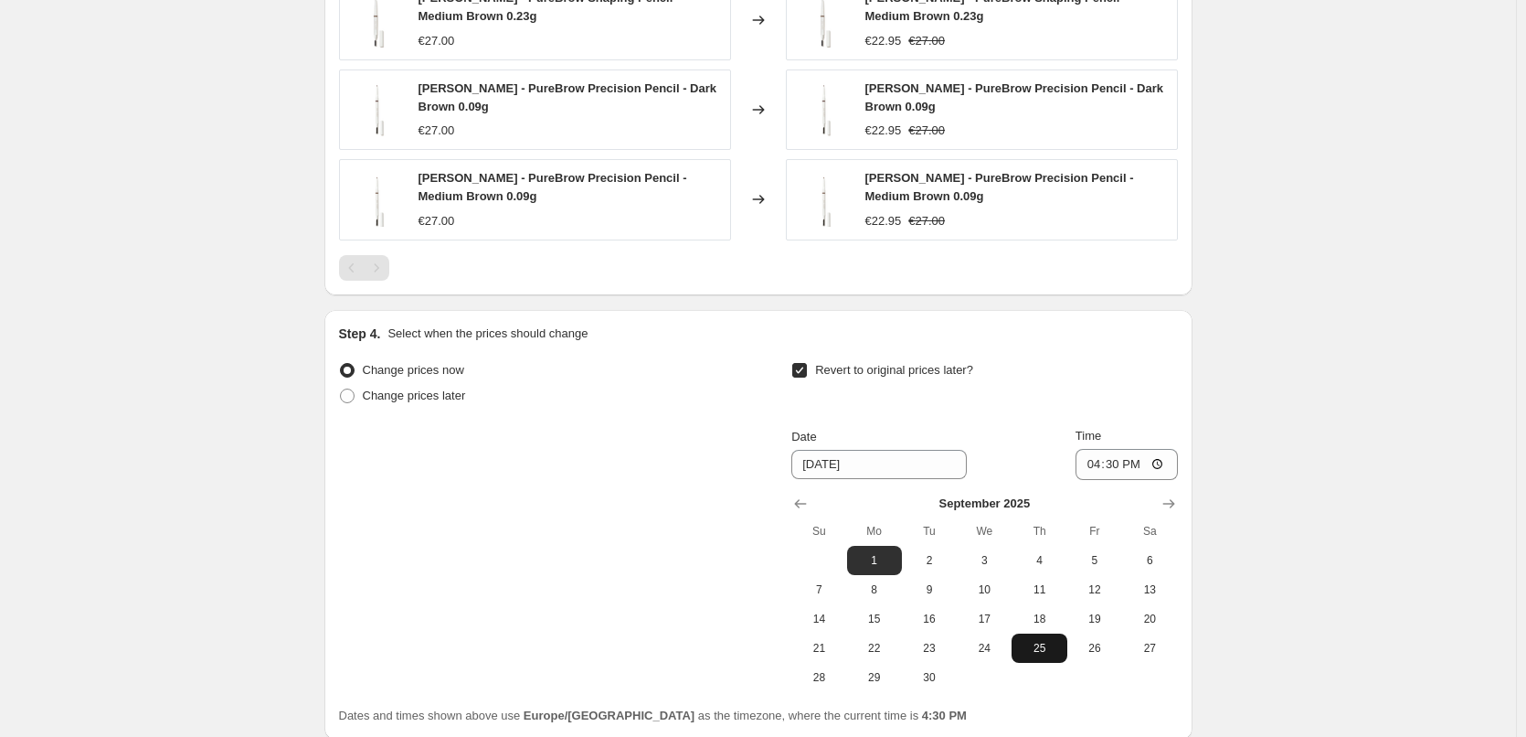
scroll to position [1714, 0]
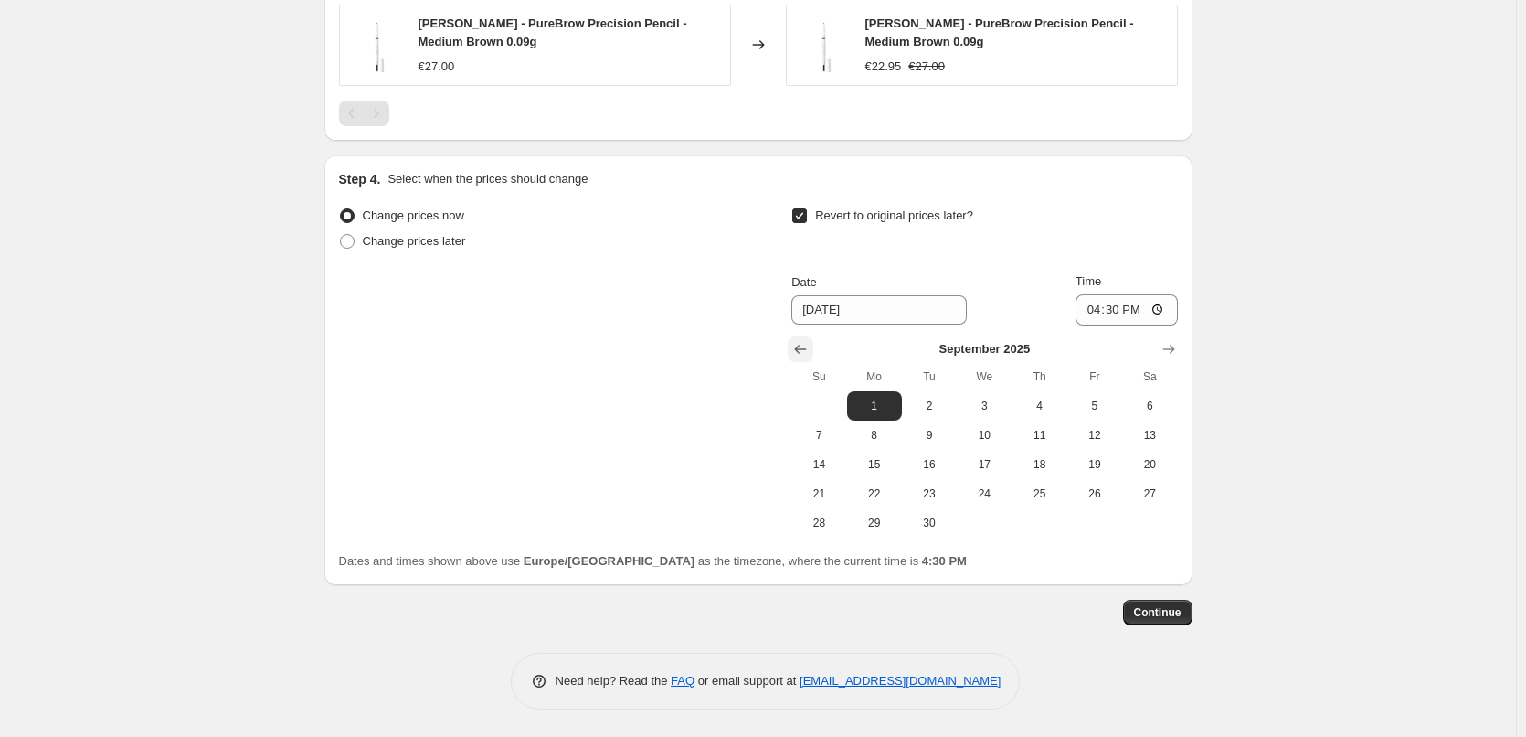
click at [799, 340] on icon "Show previous month, August 2025" at bounding box center [801, 349] width 18 height 18
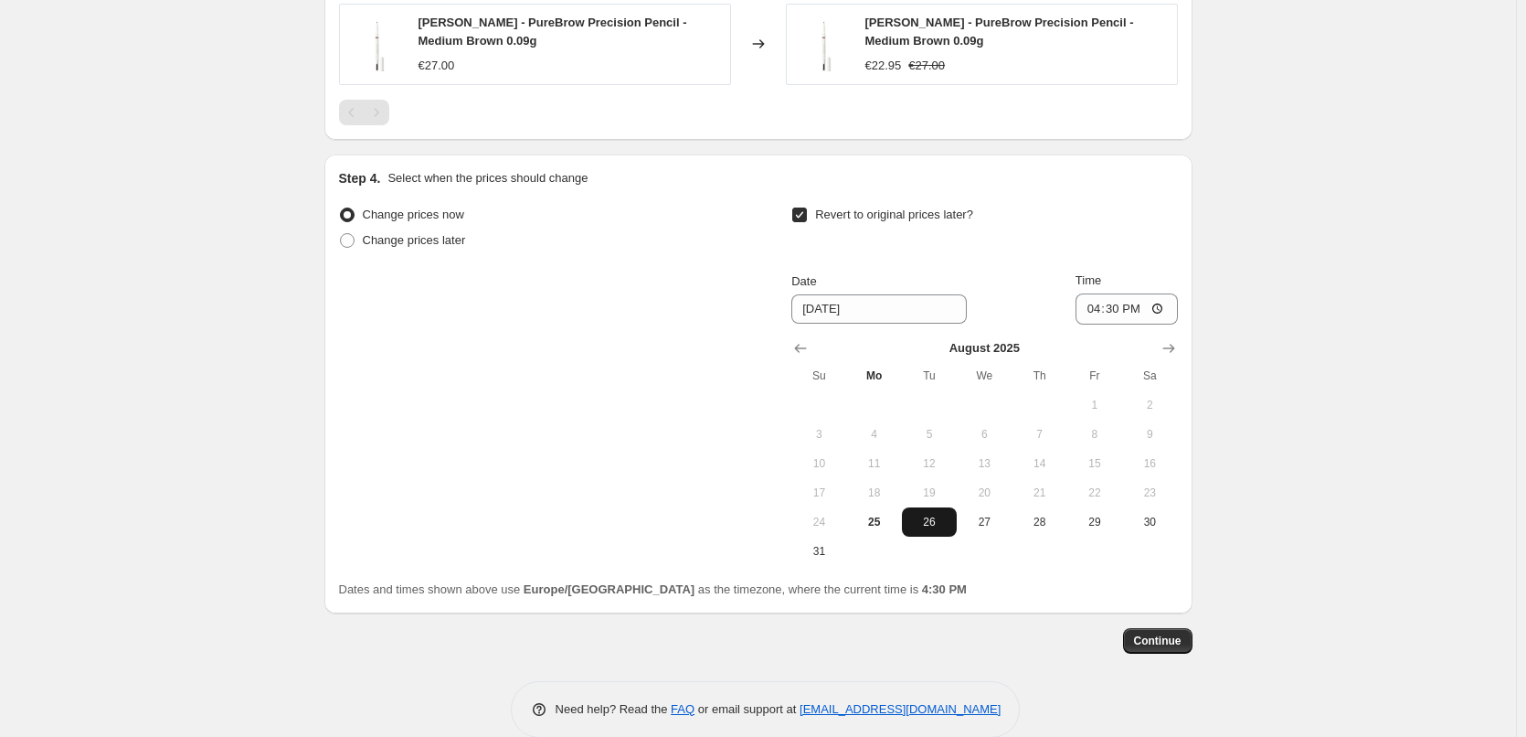
click at [934, 527] on span "26" at bounding box center [929, 522] width 40 height 15
type input "[DATE]"
click at [1091, 314] on input "16:30" at bounding box center [1127, 308] width 102 height 31
click at [1160, 309] on input "15:00" at bounding box center [1127, 308] width 102 height 31
type input "03:00"
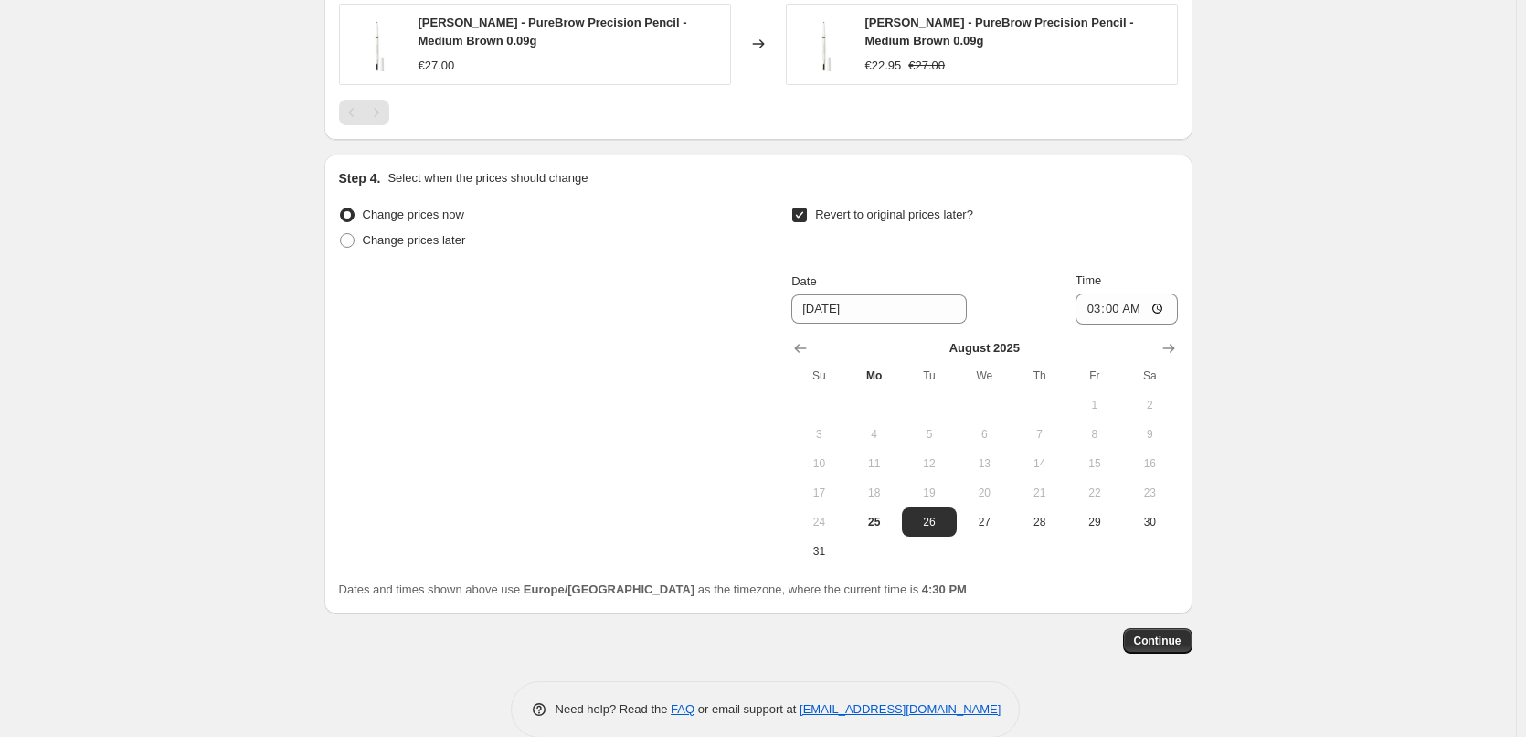
click at [1165, 646] on span "Continue" at bounding box center [1158, 640] width 48 height 15
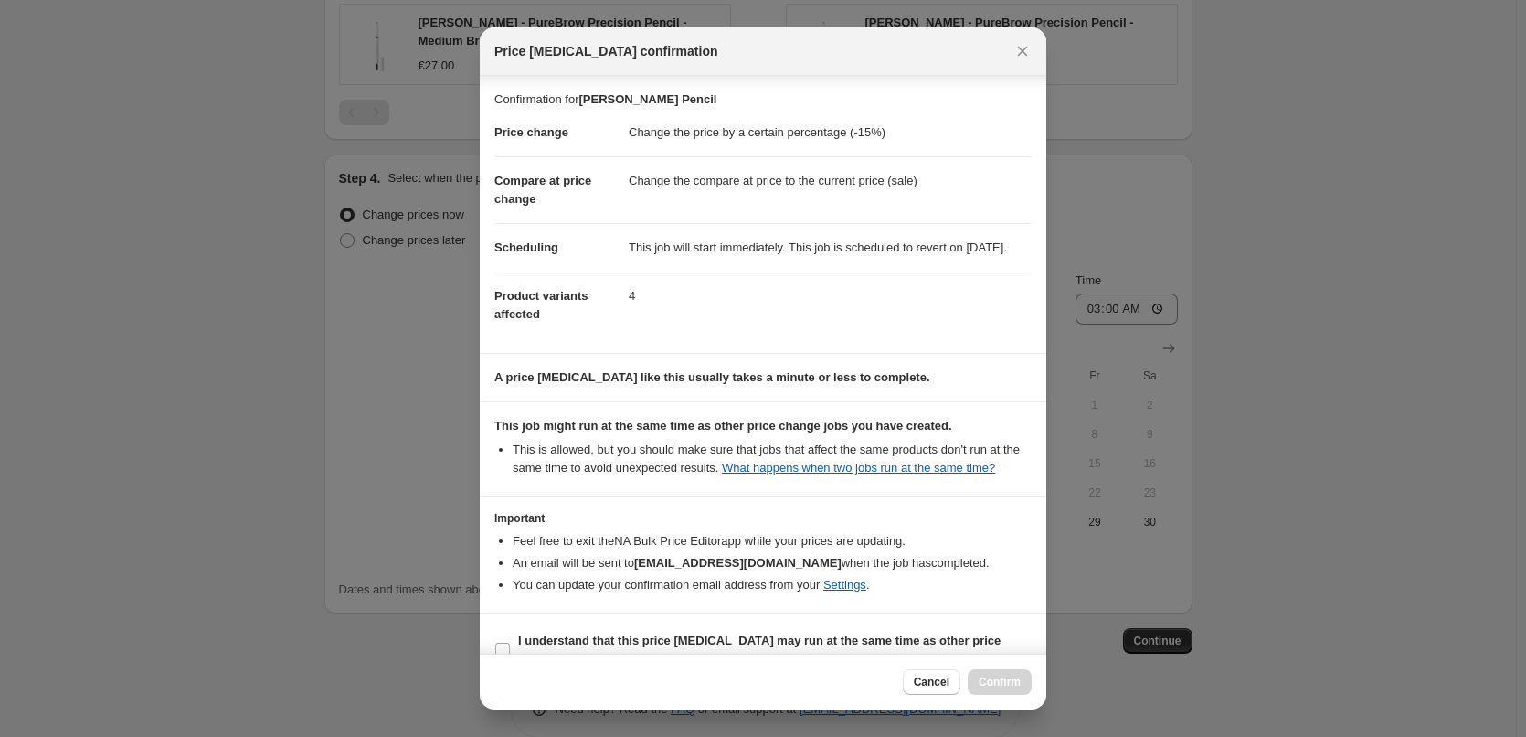
scroll to position [51, 0]
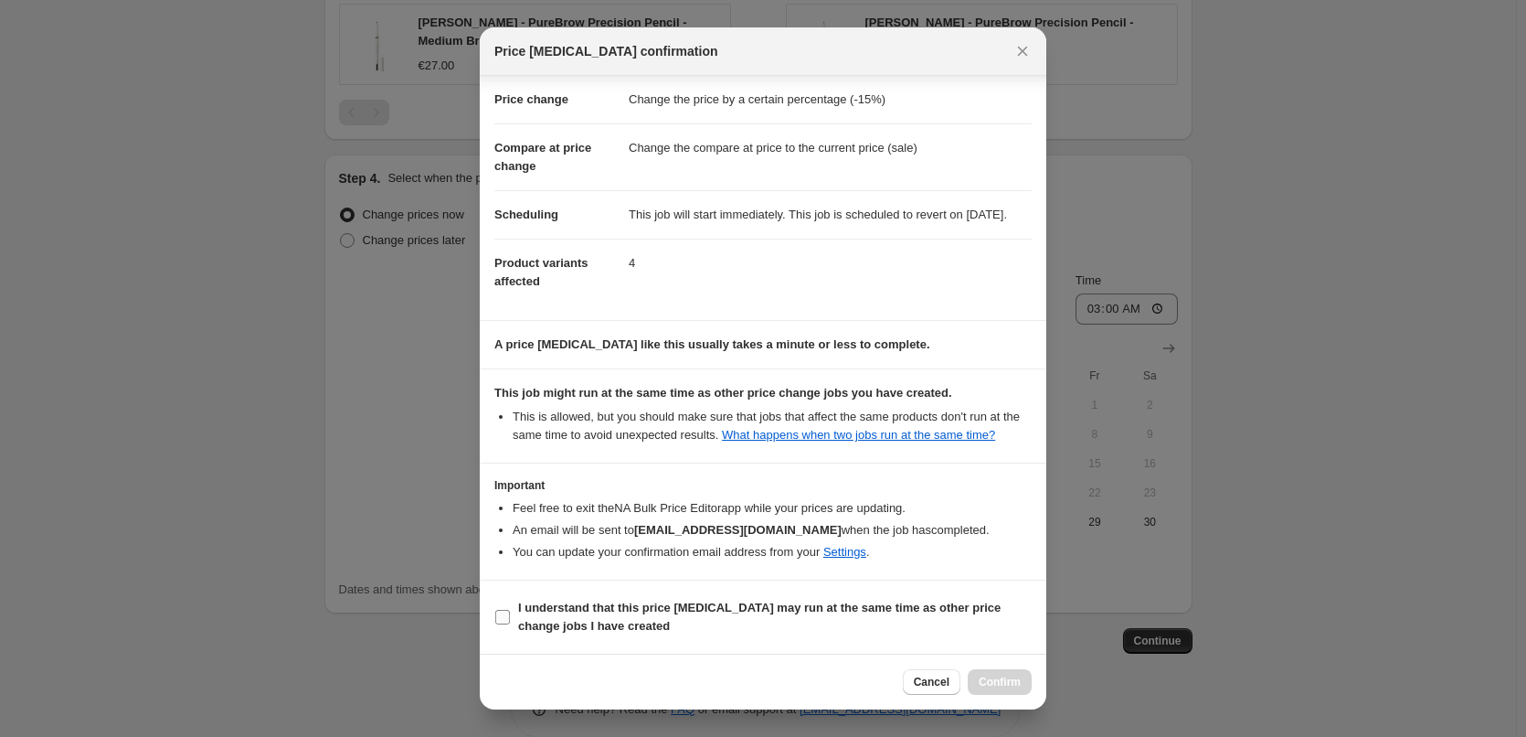
click at [515, 613] on label "I understand that this price [MEDICAL_DATA] may run at the same time as other p…" at bounding box center [763, 617] width 537 height 44
click at [510, 613] on input "I understand that this price [MEDICAL_DATA] may run at the same time as other p…" at bounding box center [502, 617] width 15 height 15
checkbox input "true"
click at [1005, 684] on span "Confirm" at bounding box center [1000, 682] width 42 height 15
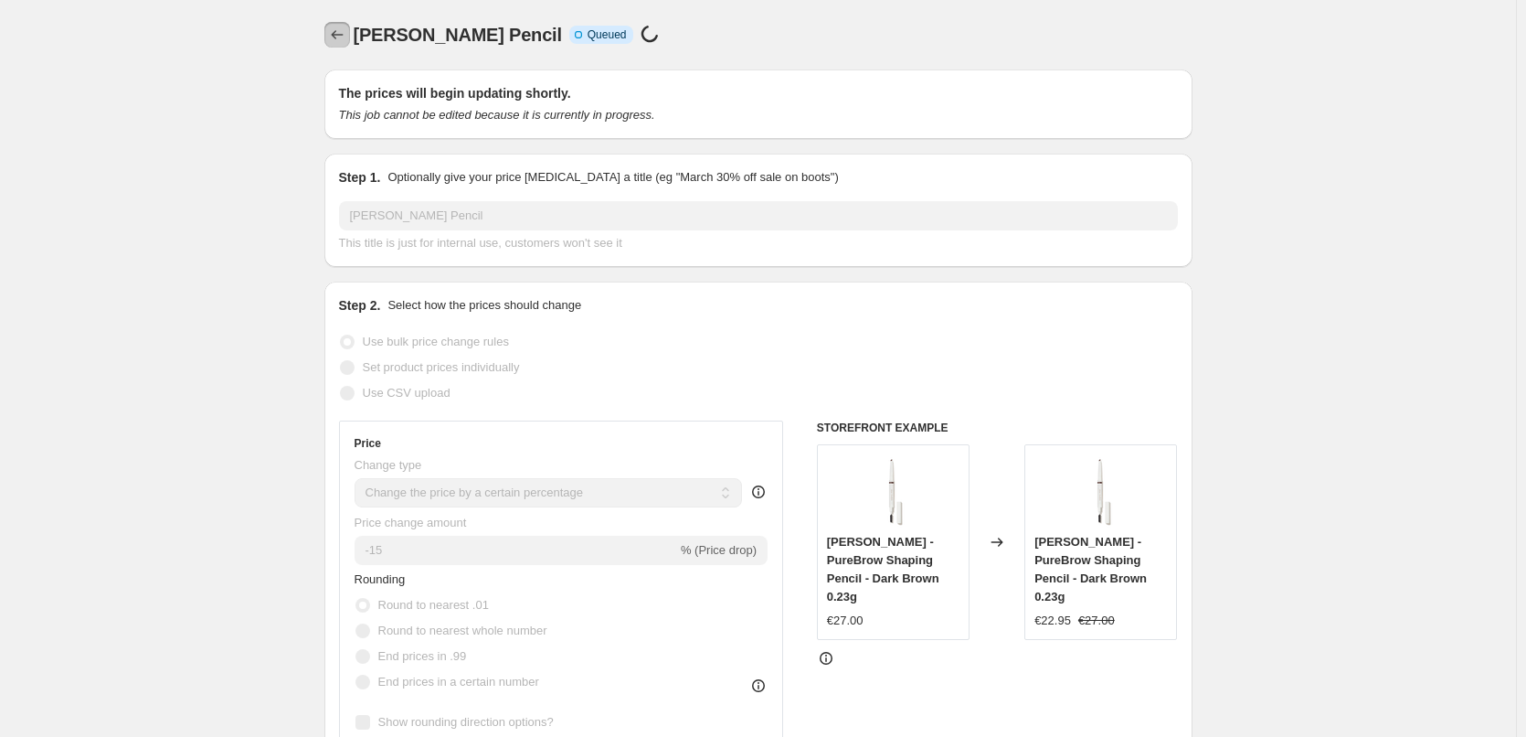
click at [342, 36] on icon "Price change jobs" at bounding box center [337, 35] width 18 height 18
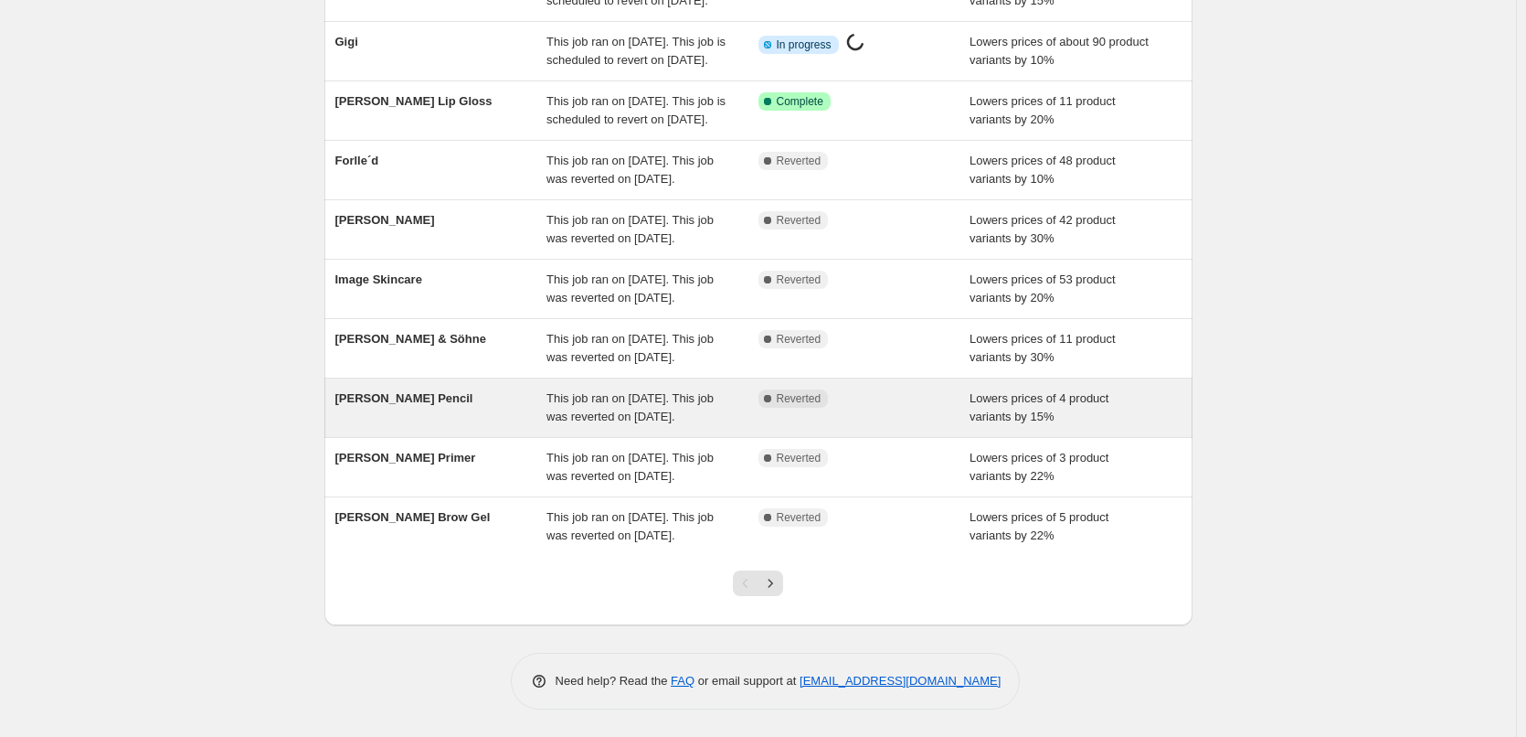
scroll to position [388, 0]
click at [452, 389] on div "[PERSON_NAME] Pencil" at bounding box center [441, 407] width 212 height 37
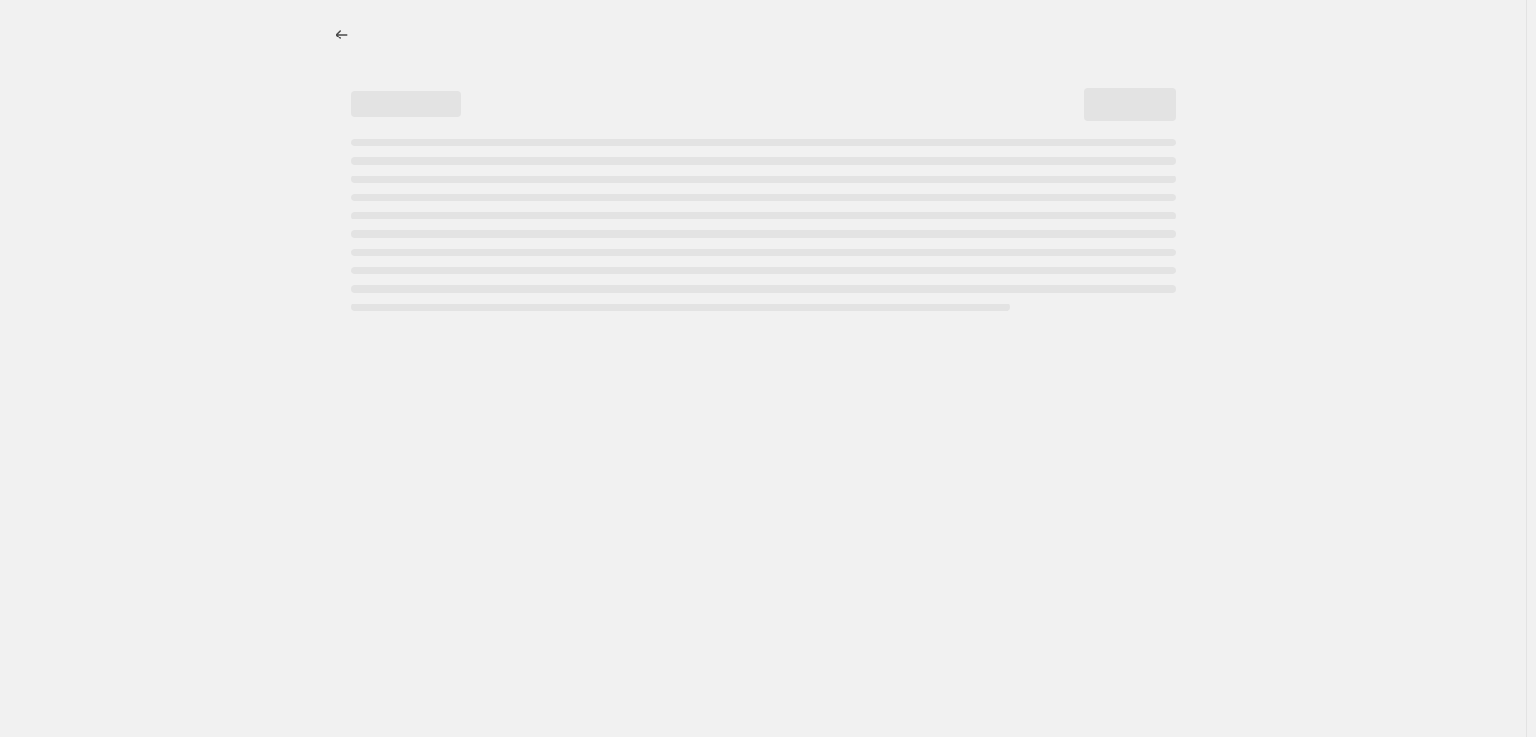
select select "percentage"
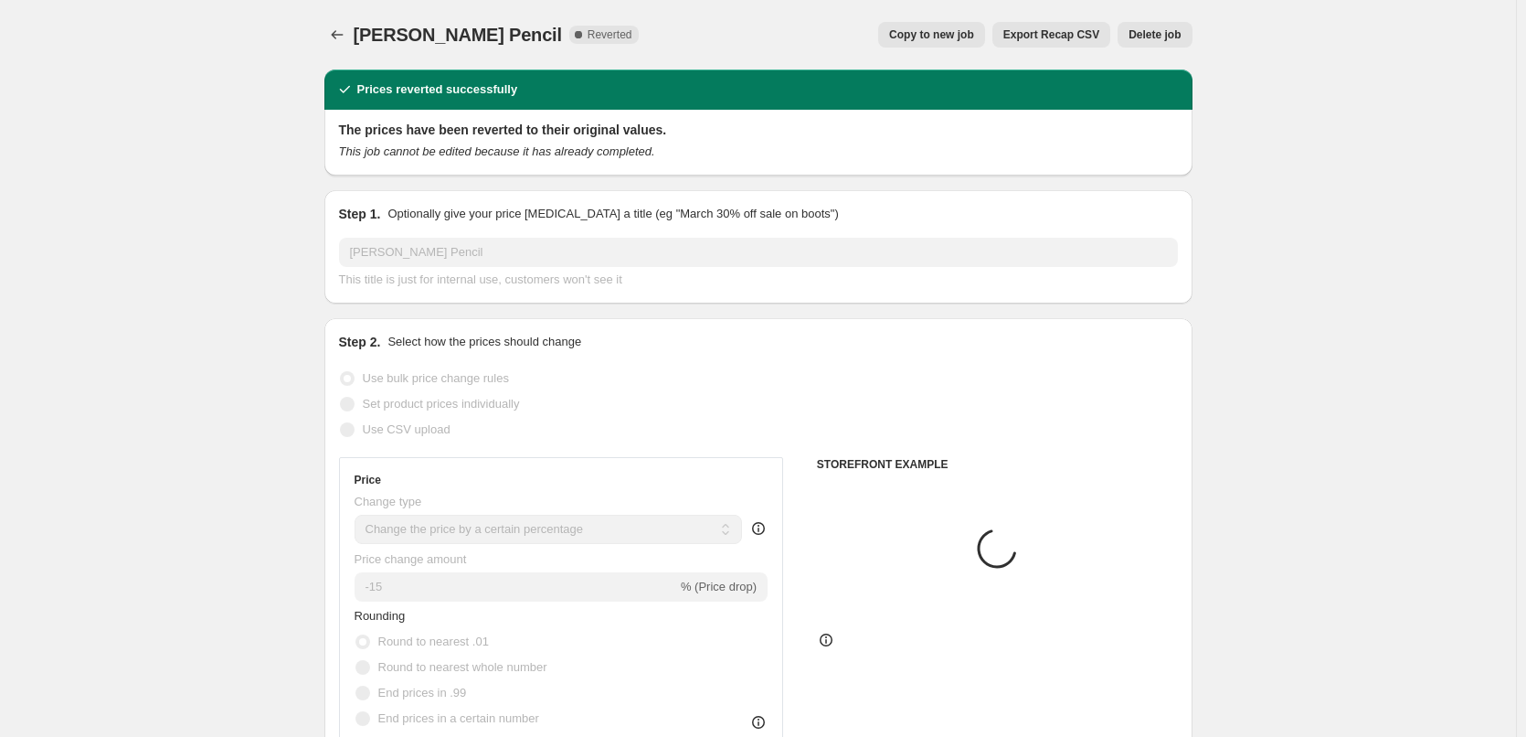
click at [1168, 40] on span "Delete job" at bounding box center [1155, 34] width 52 height 15
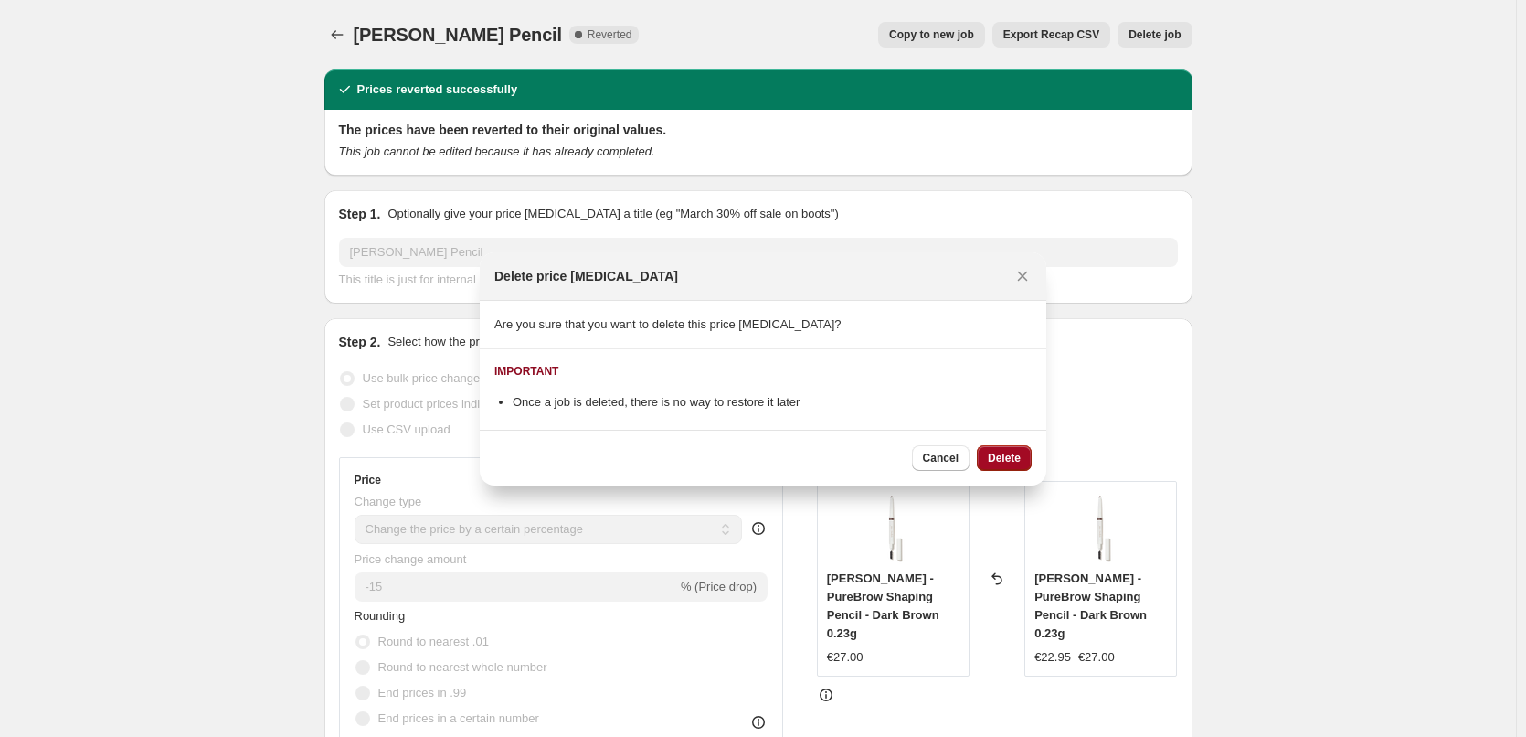
click at [1021, 453] on button "Delete" at bounding box center [1004, 458] width 55 height 26
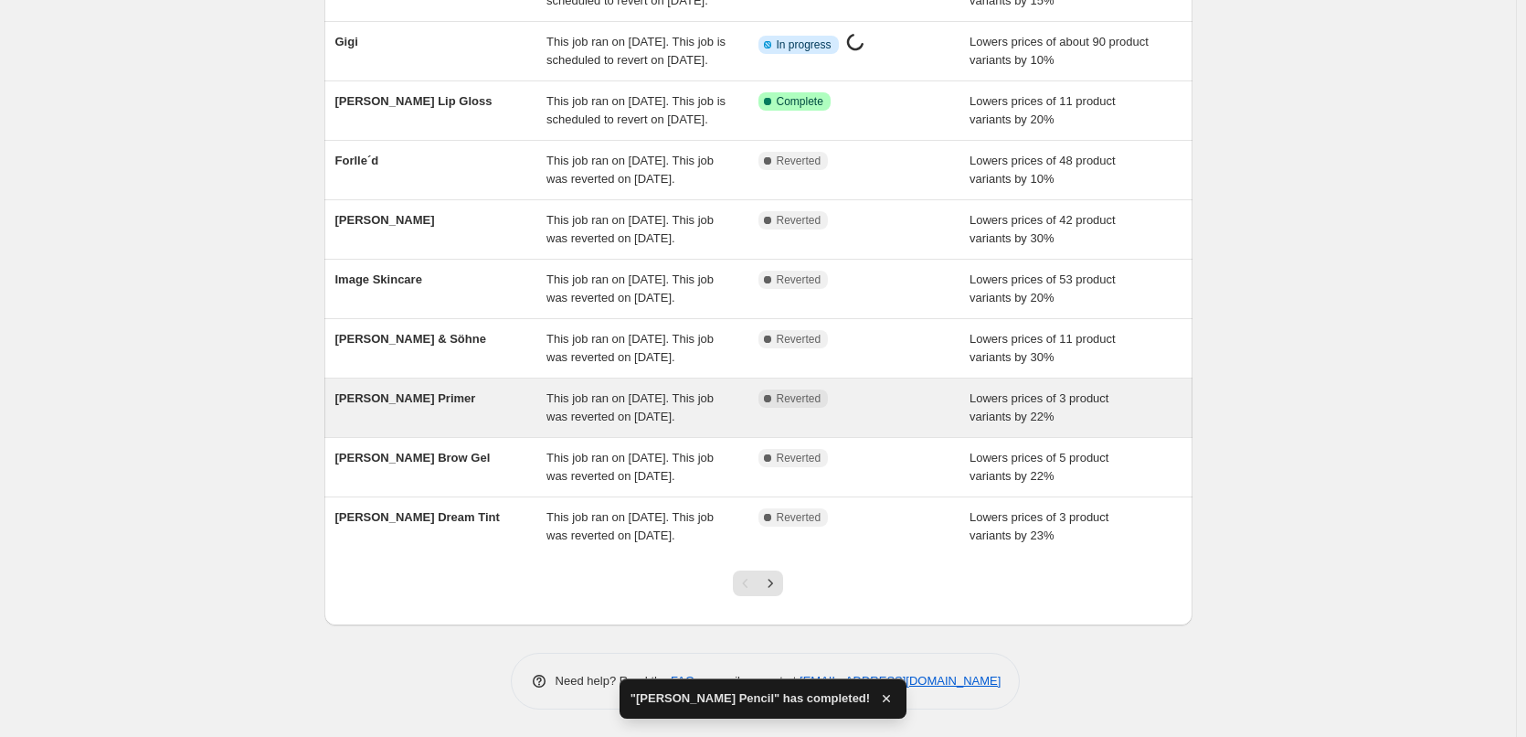
click at [506, 389] on div "[PERSON_NAME] Primer" at bounding box center [441, 407] width 212 height 37
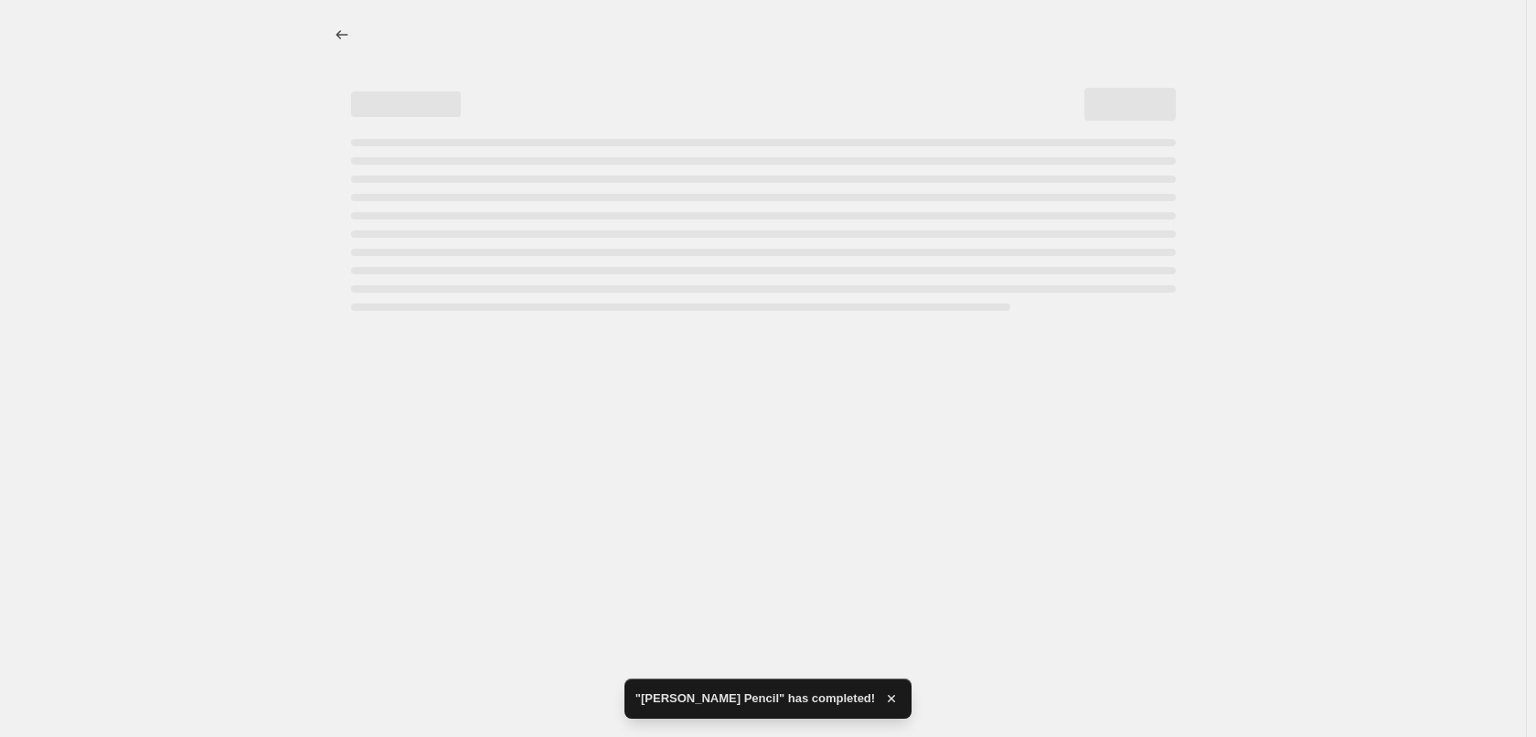
select select "percentage"
select select "tag"
select select "vendor"
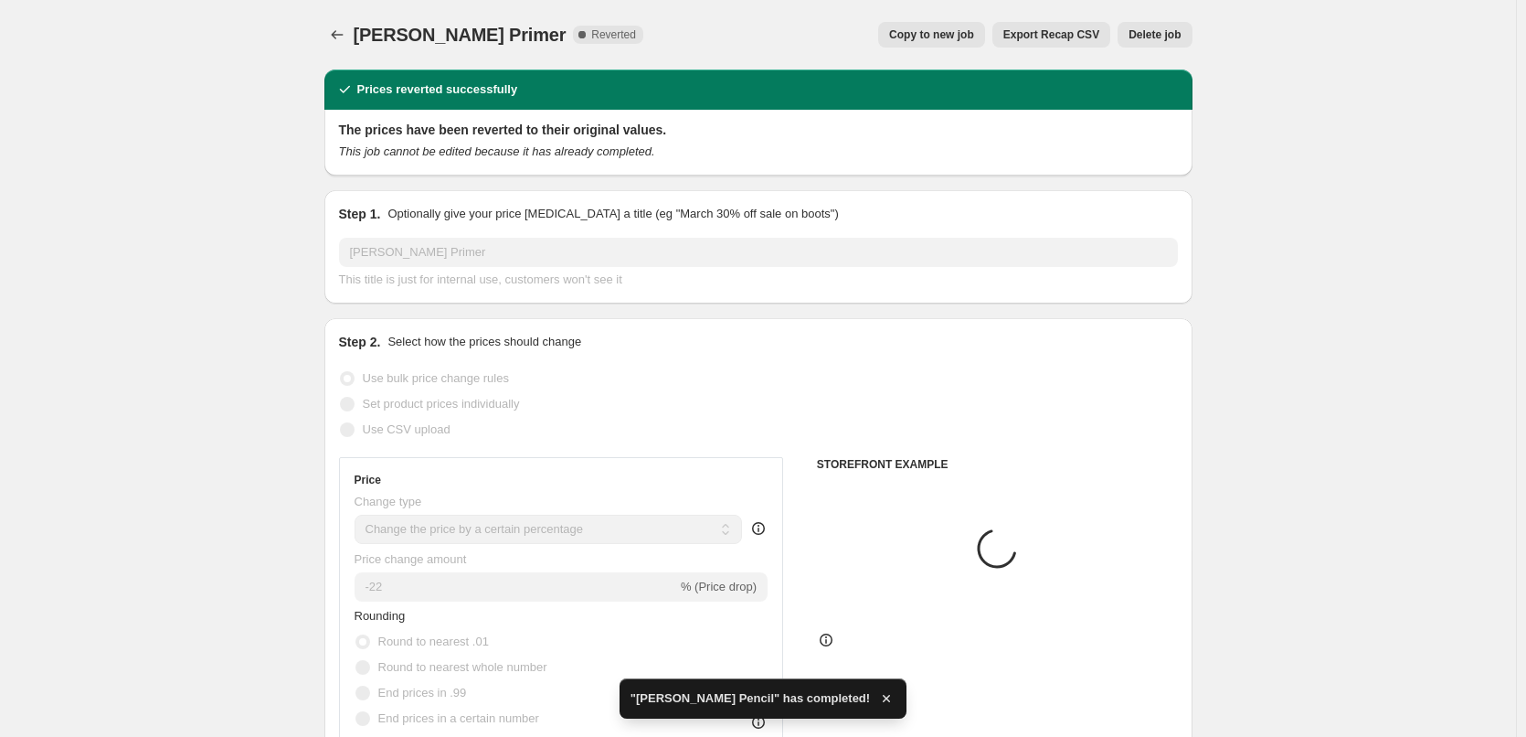
click at [913, 33] on span "Copy to new job" at bounding box center [931, 34] width 85 height 15
select select "percentage"
select select "tag"
select select "vendor"
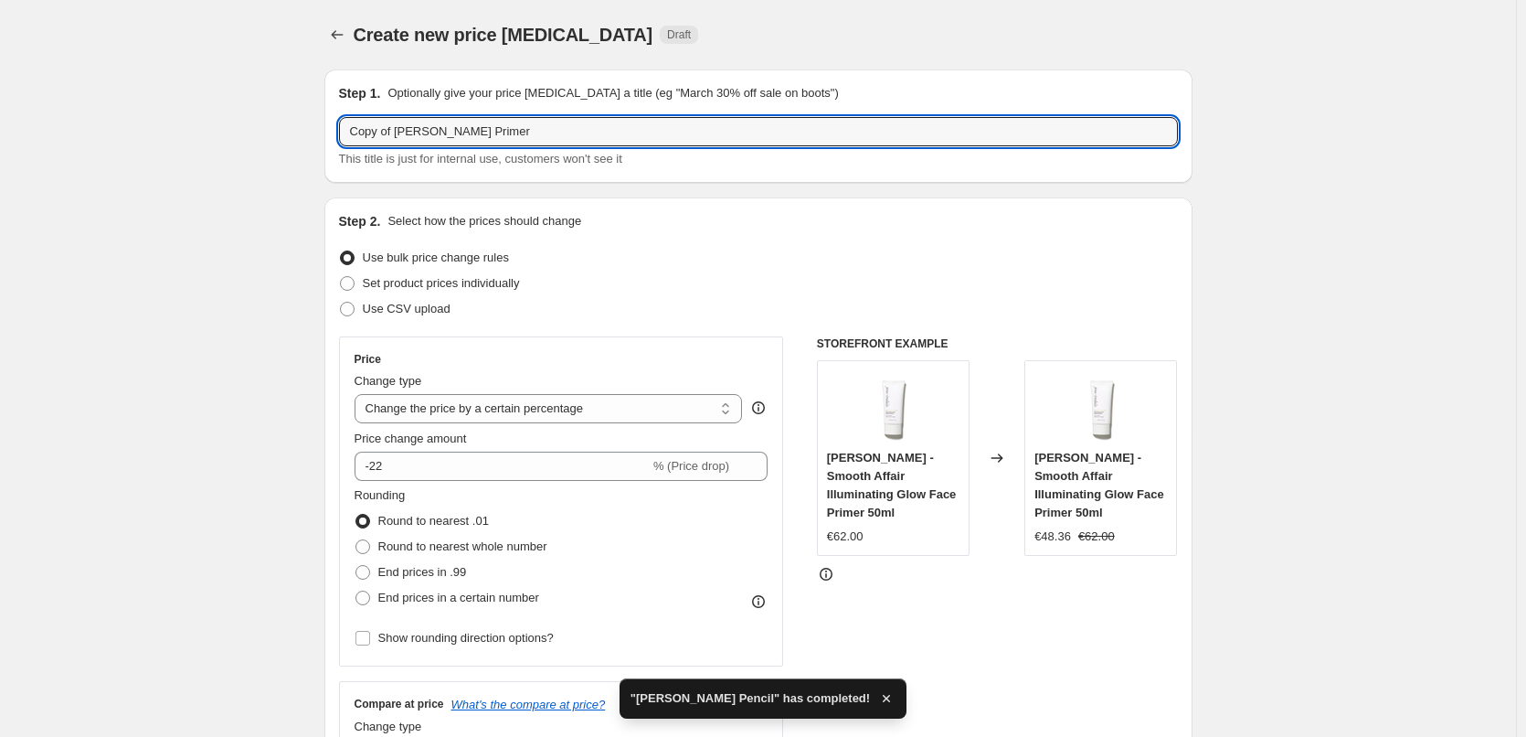
drag, startPoint x: 399, startPoint y: 133, endPoint x: 109, endPoint y: 152, distance: 291.3
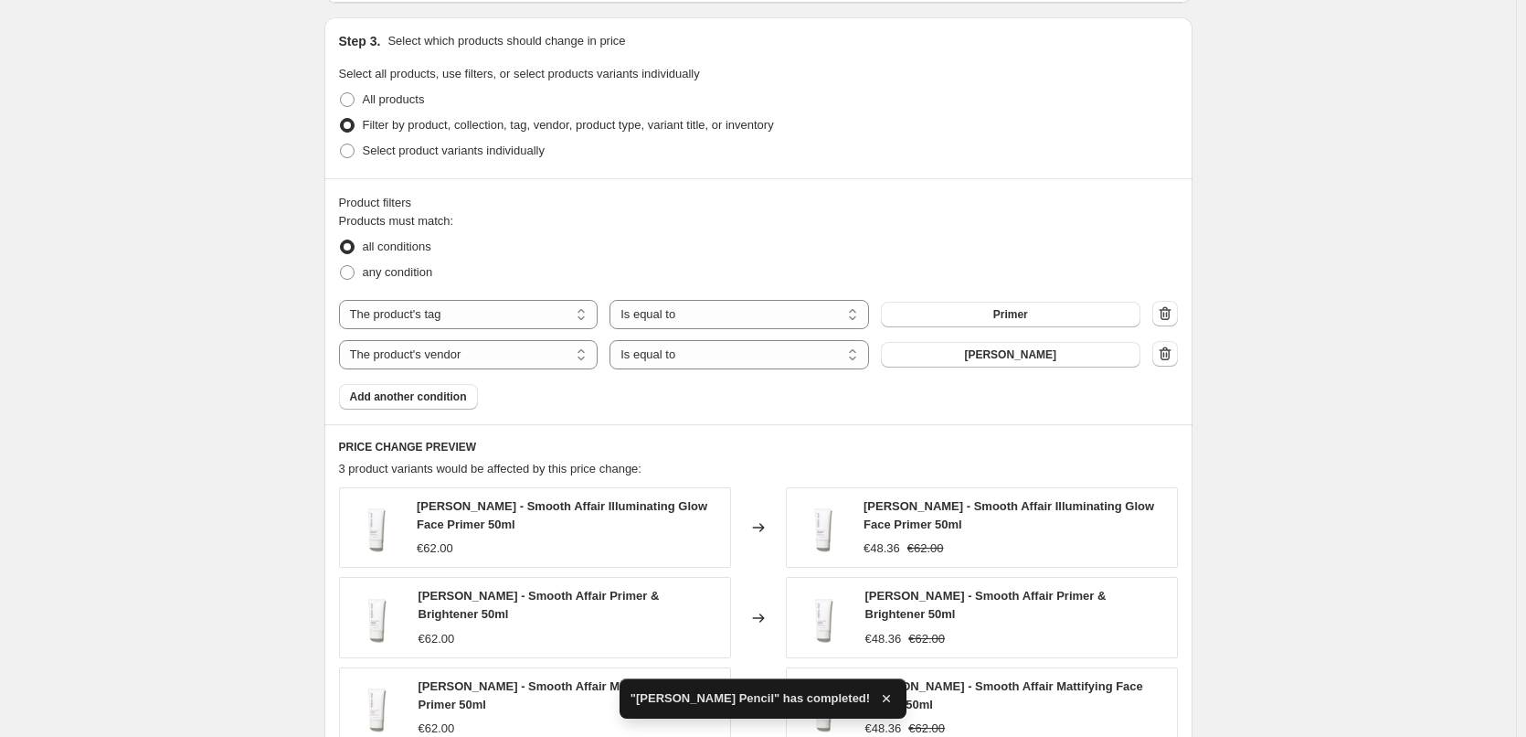
scroll to position [1186, 0]
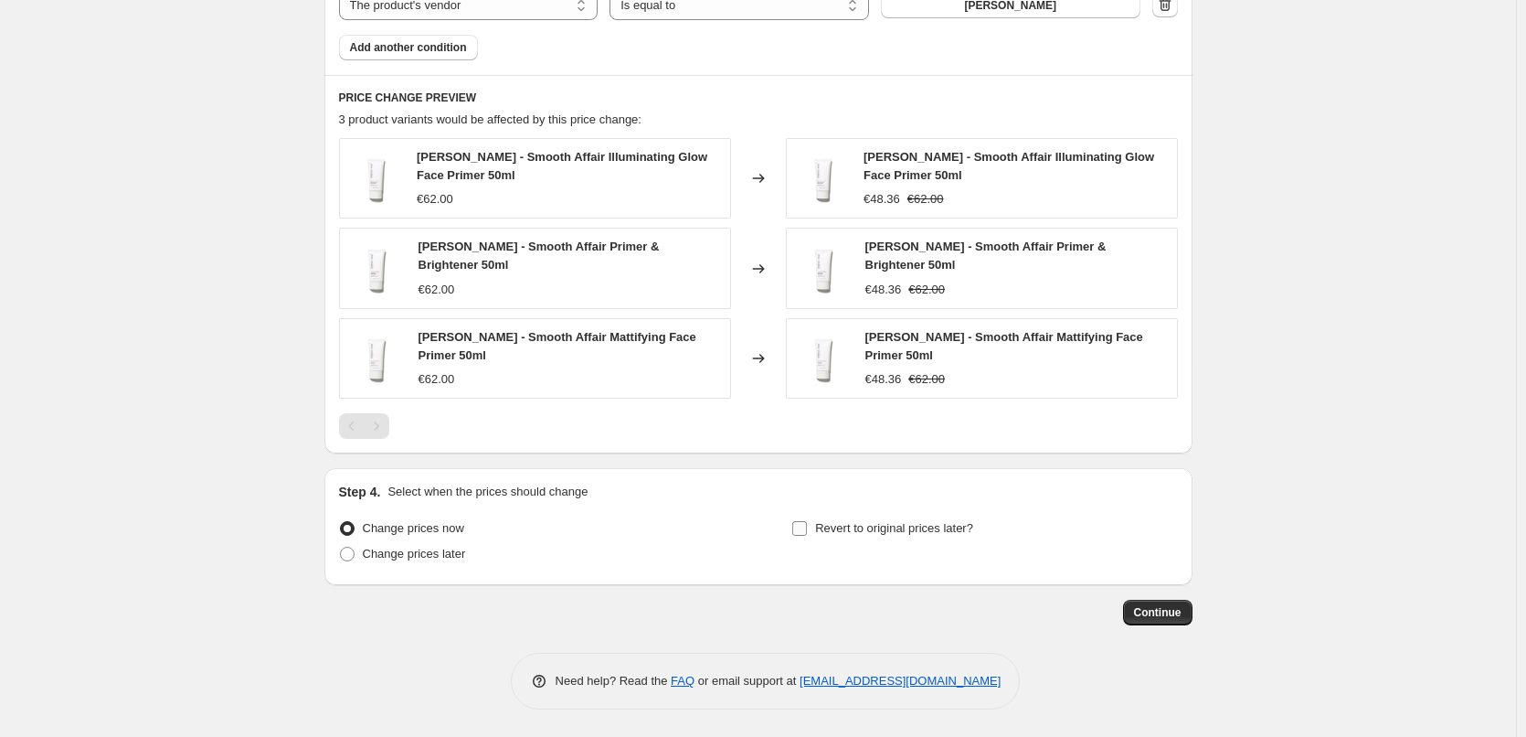
type input "[PERSON_NAME] Primer"
click at [856, 522] on span "Revert to original prices later?" at bounding box center [894, 528] width 158 height 14
click at [807, 522] on input "Revert to original prices later?" at bounding box center [799, 528] width 15 height 15
checkbox input "true"
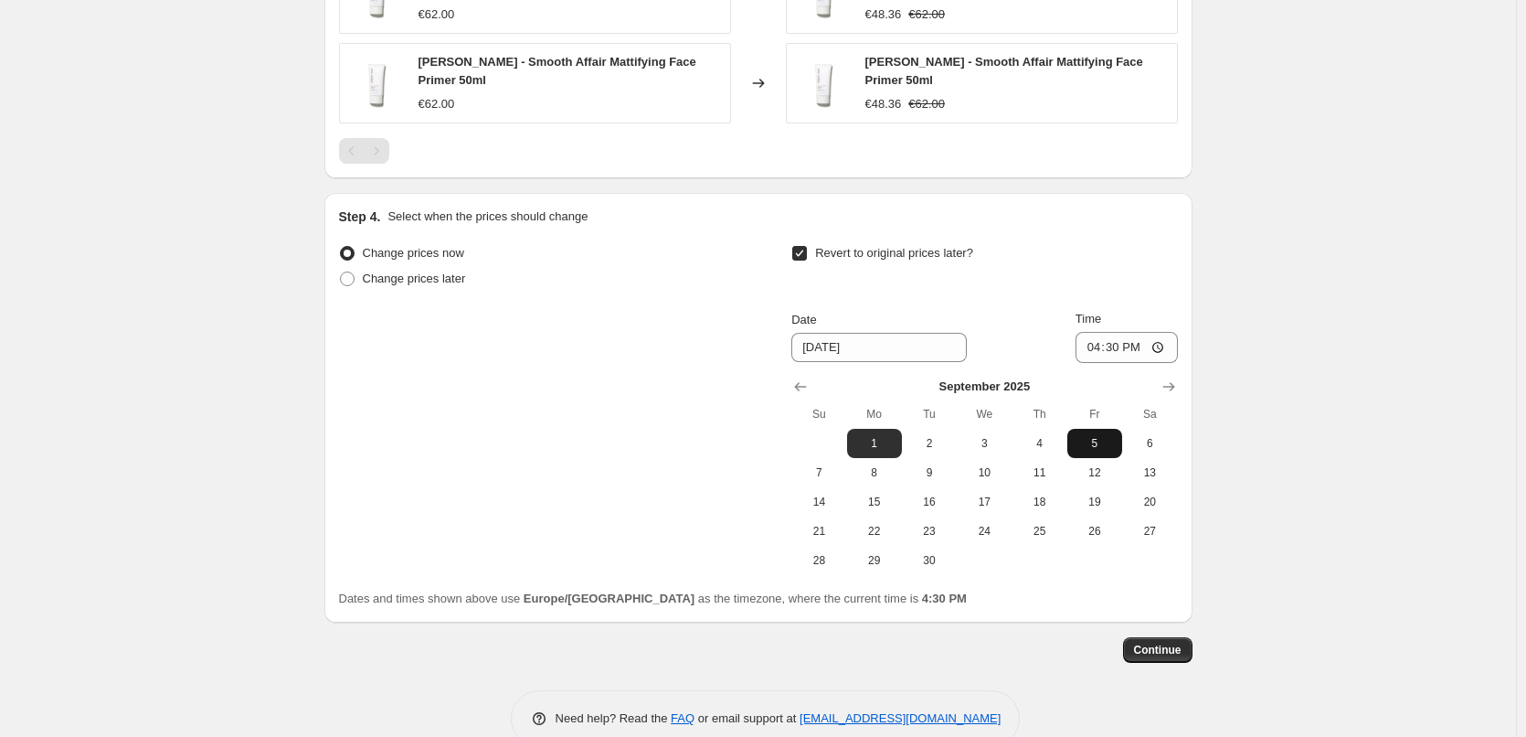
scroll to position [1499, 0]
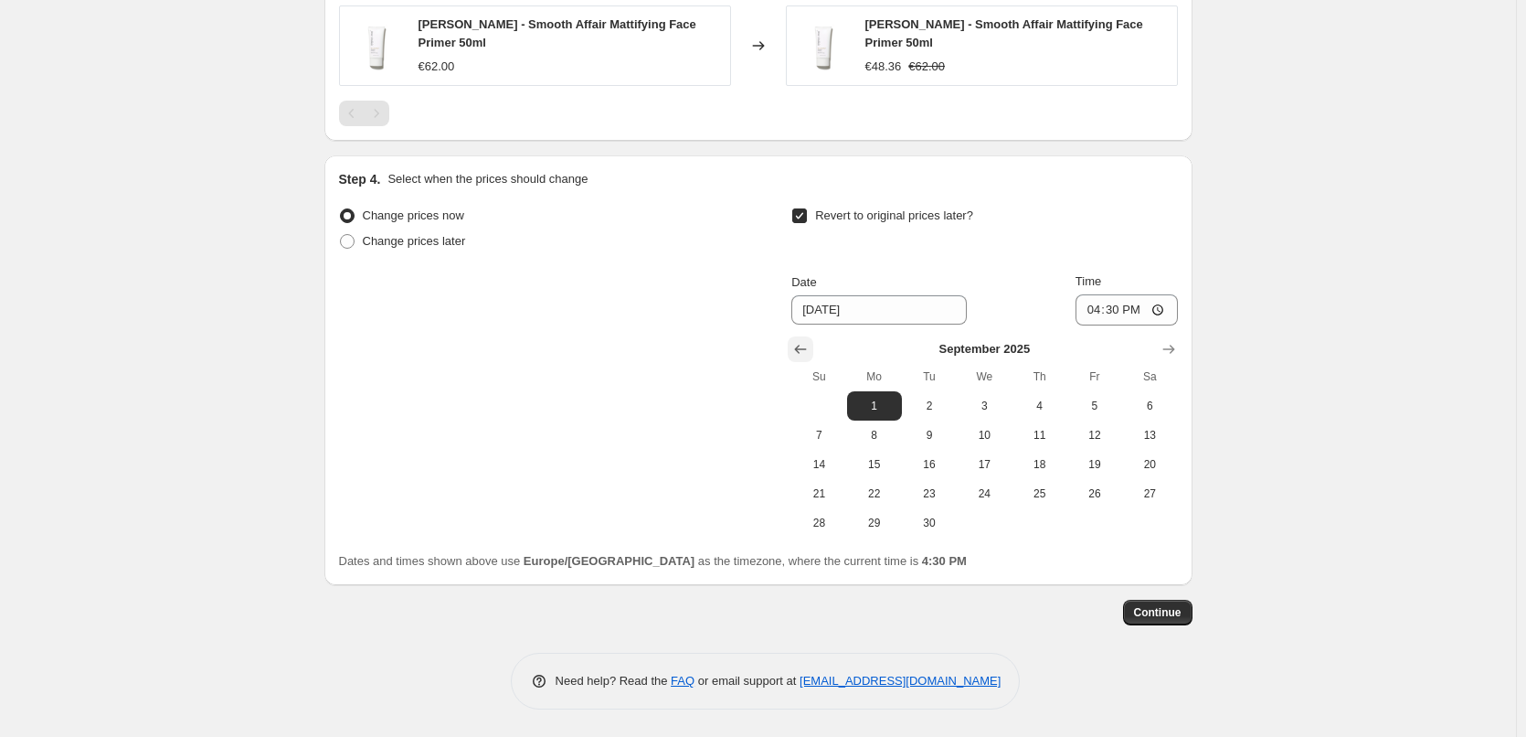
click at [801, 346] on icon "Show previous month, August 2025" at bounding box center [801, 349] width 18 height 18
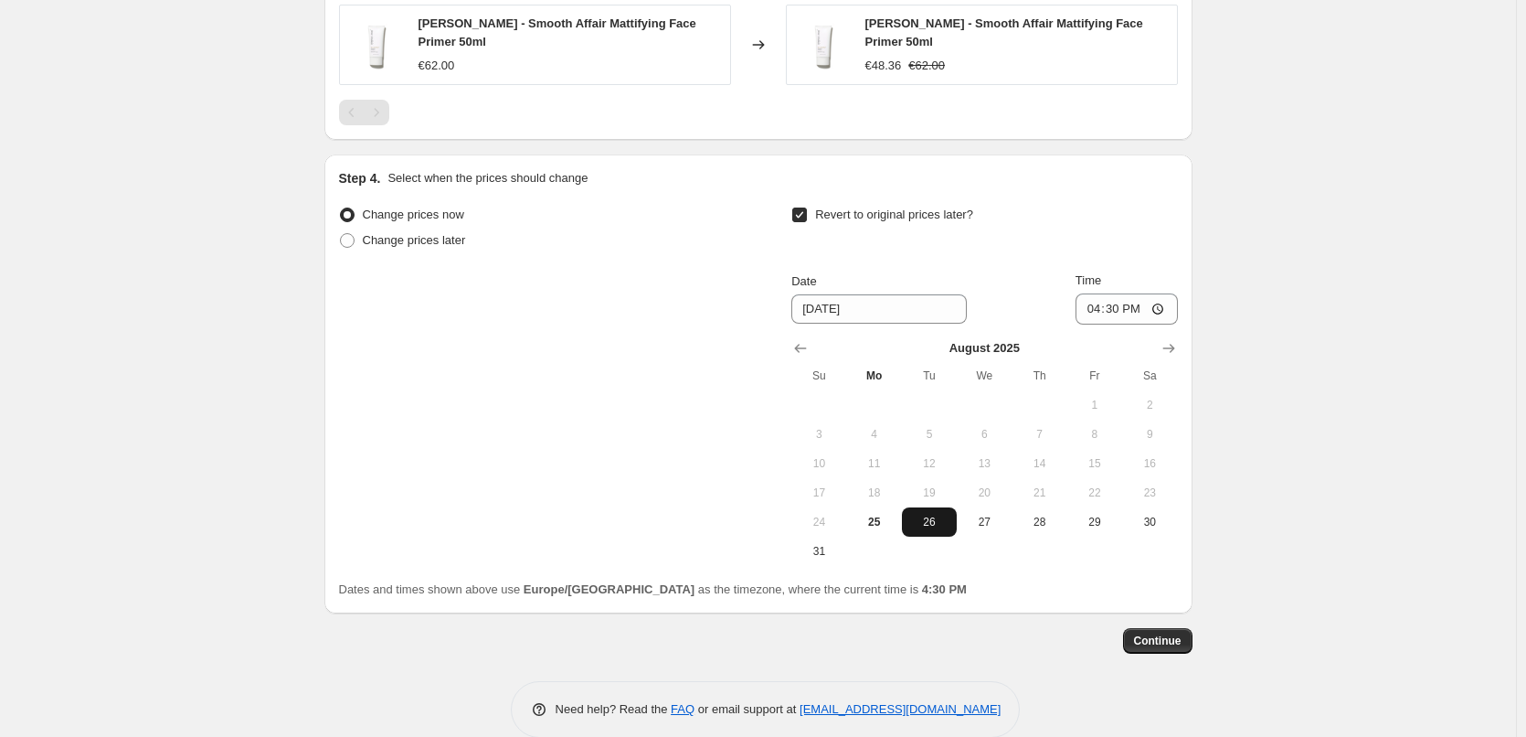
click at [931, 529] on span "26" at bounding box center [929, 522] width 40 height 15
type input "[DATE]"
click at [1095, 306] on input "16:30" at bounding box center [1127, 308] width 102 height 31
click at [1164, 308] on input "15:00" at bounding box center [1127, 308] width 102 height 31
type input "03:00"
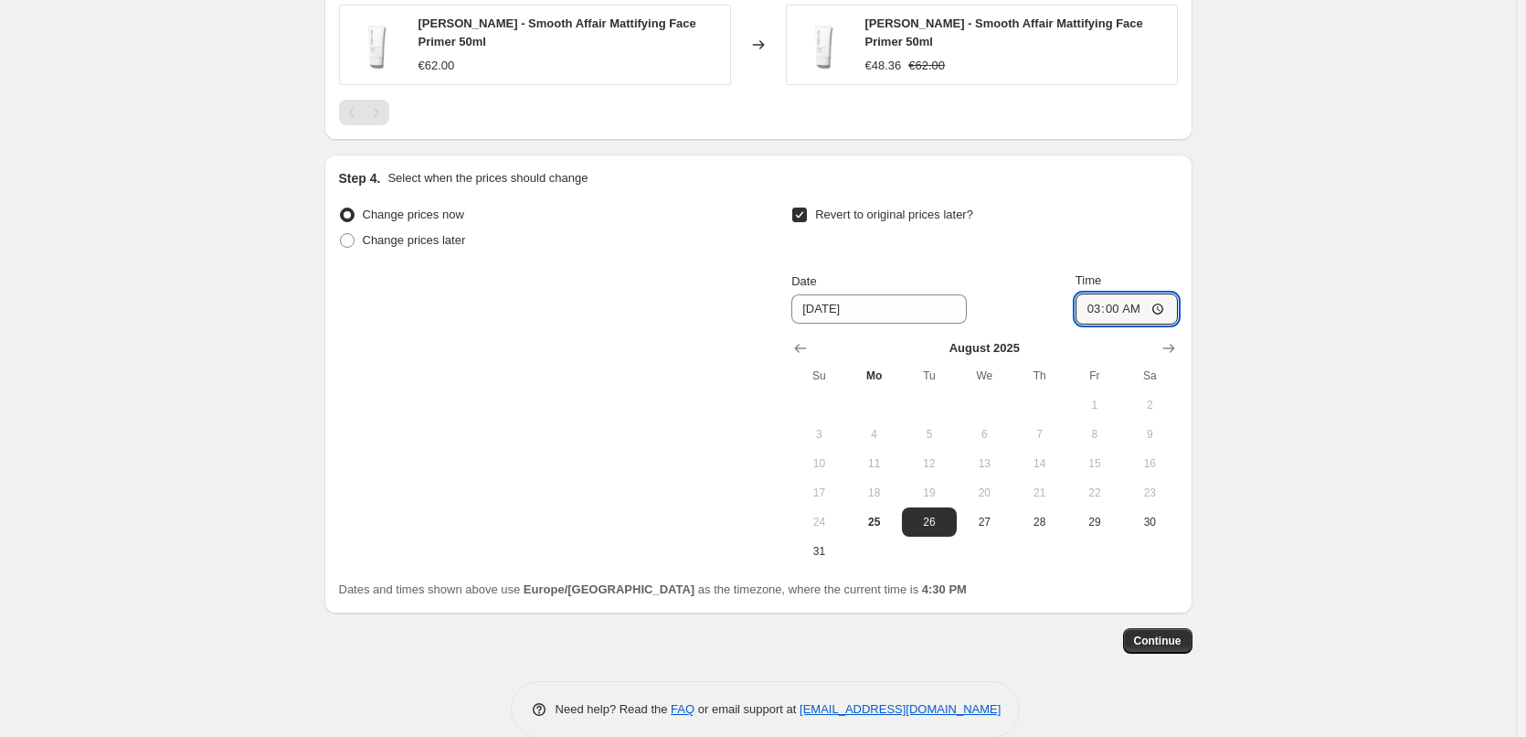
drag, startPoint x: 1358, startPoint y: 341, endPoint x: 1350, endPoint y: 346, distance: 9.9
click at [1152, 647] on span "Continue" at bounding box center [1158, 640] width 48 height 15
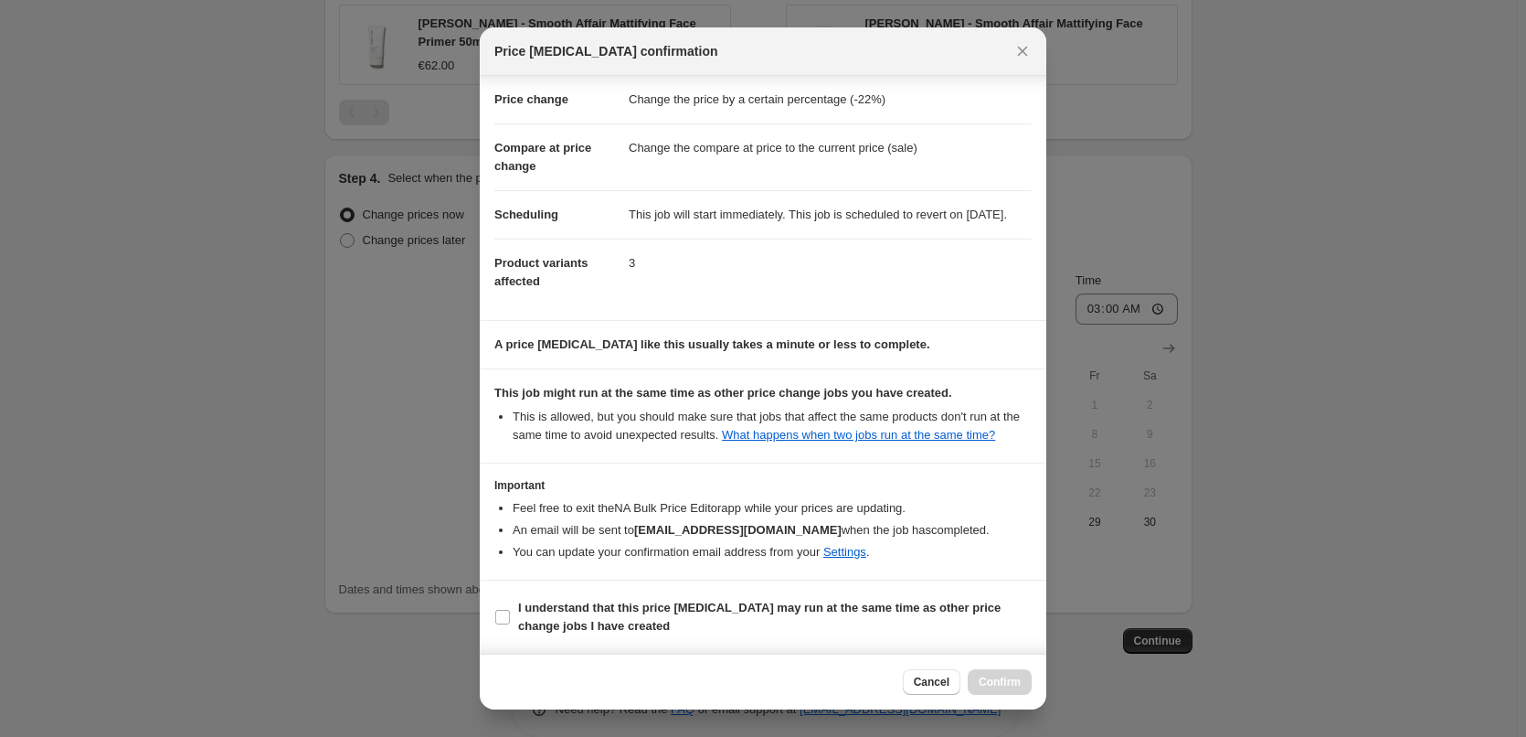
scroll to position [51, 0]
click at [566, 621] on b "I understand that this price [MEDICAL_DATA] may run at the same time as other p…" at bounding box center [759, 617] width 483 height 32
click at [510, 621] on input "I understand that this price [MEDICAL_DATA] may run at the same time as other p…" at bounding box center [502, 617] width 15 height 15
checkbox input "true"
click at [1011, 683] on span "Confirm" at bounding box center [1000, 682] width 42 height 15
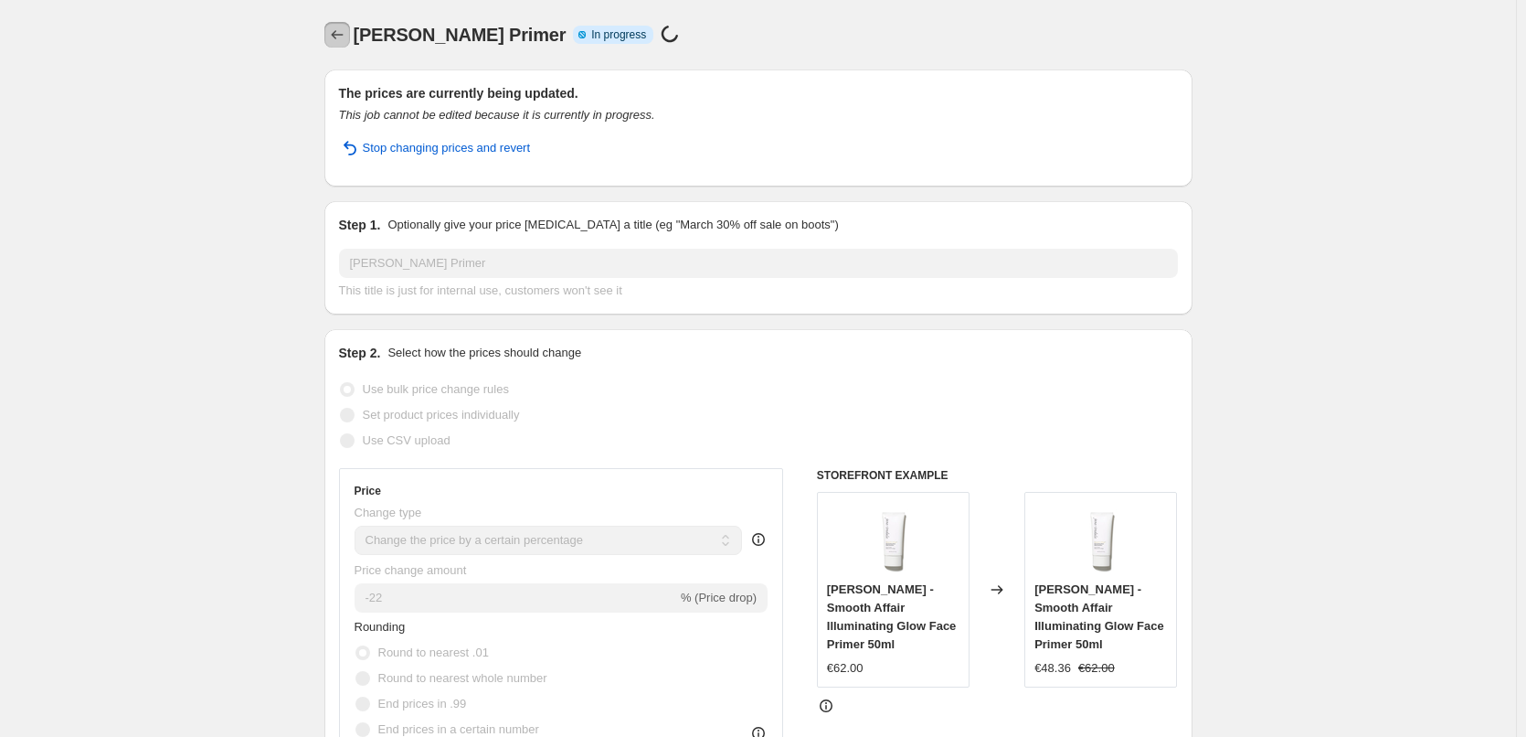
click at [338, 25] on button "Price change jobs" at bounding box center [337, 35] width 26 height 26
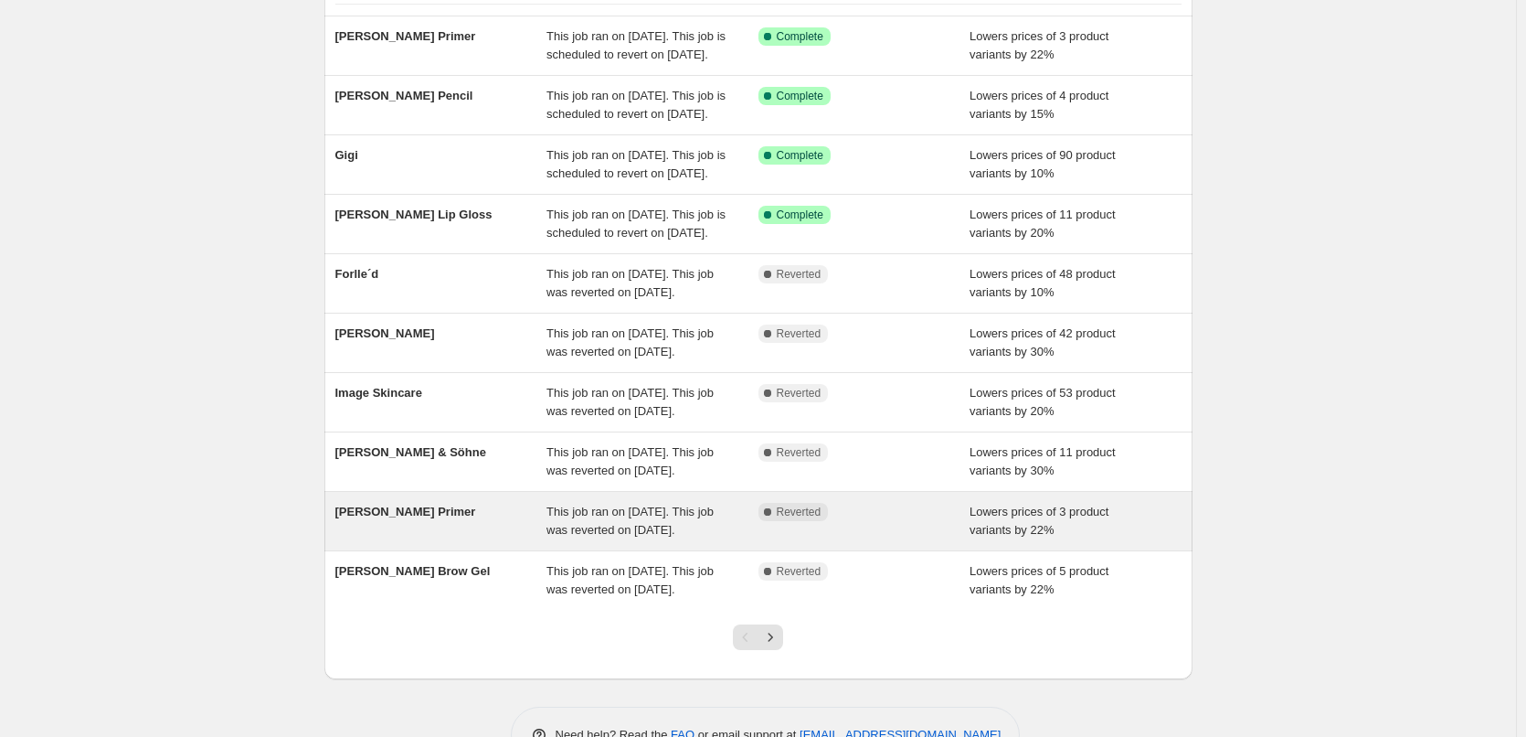
scroll to position [388, 0]
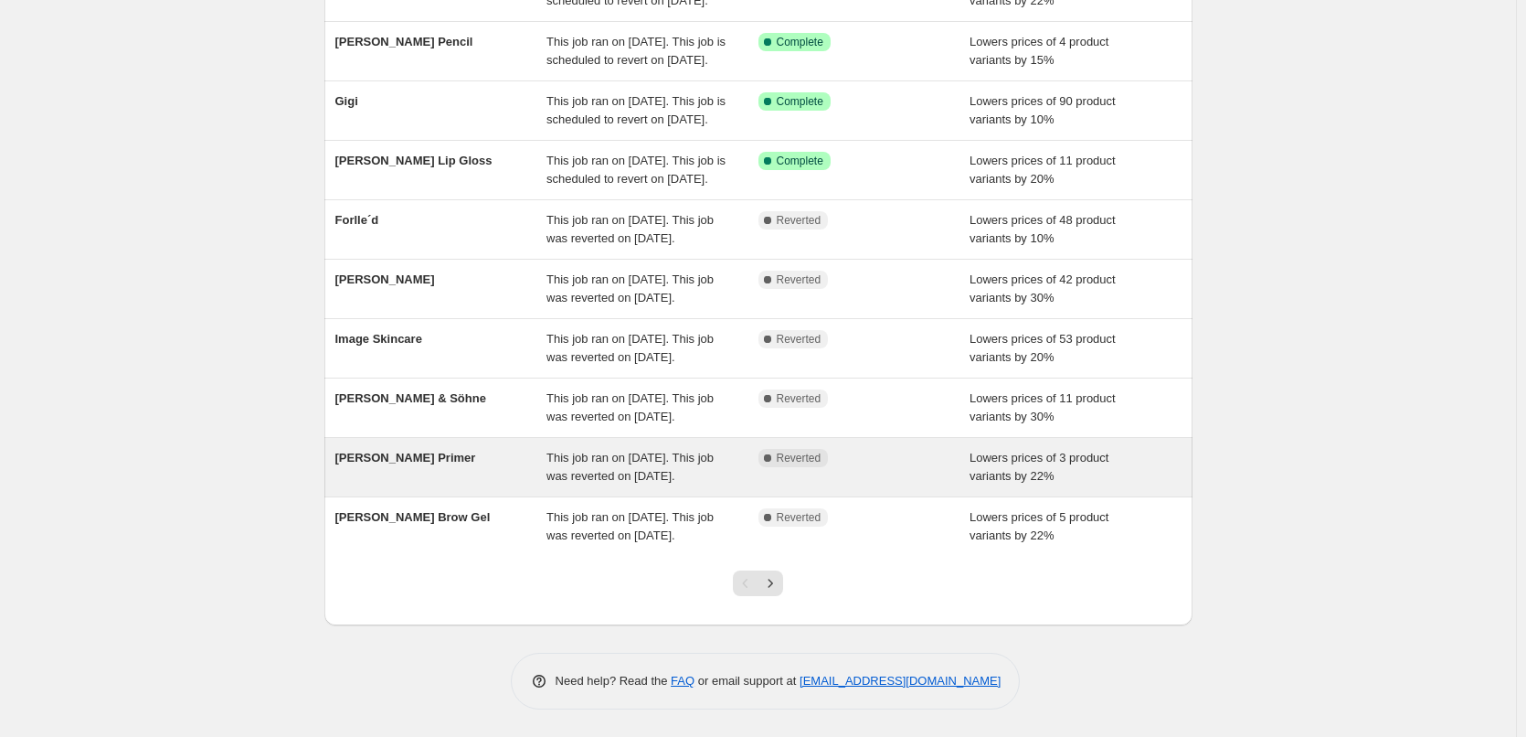
click at [458, 449] on div "[PERSON_NAME] Primer" at bounding box center [441, 467] width 212 height 37
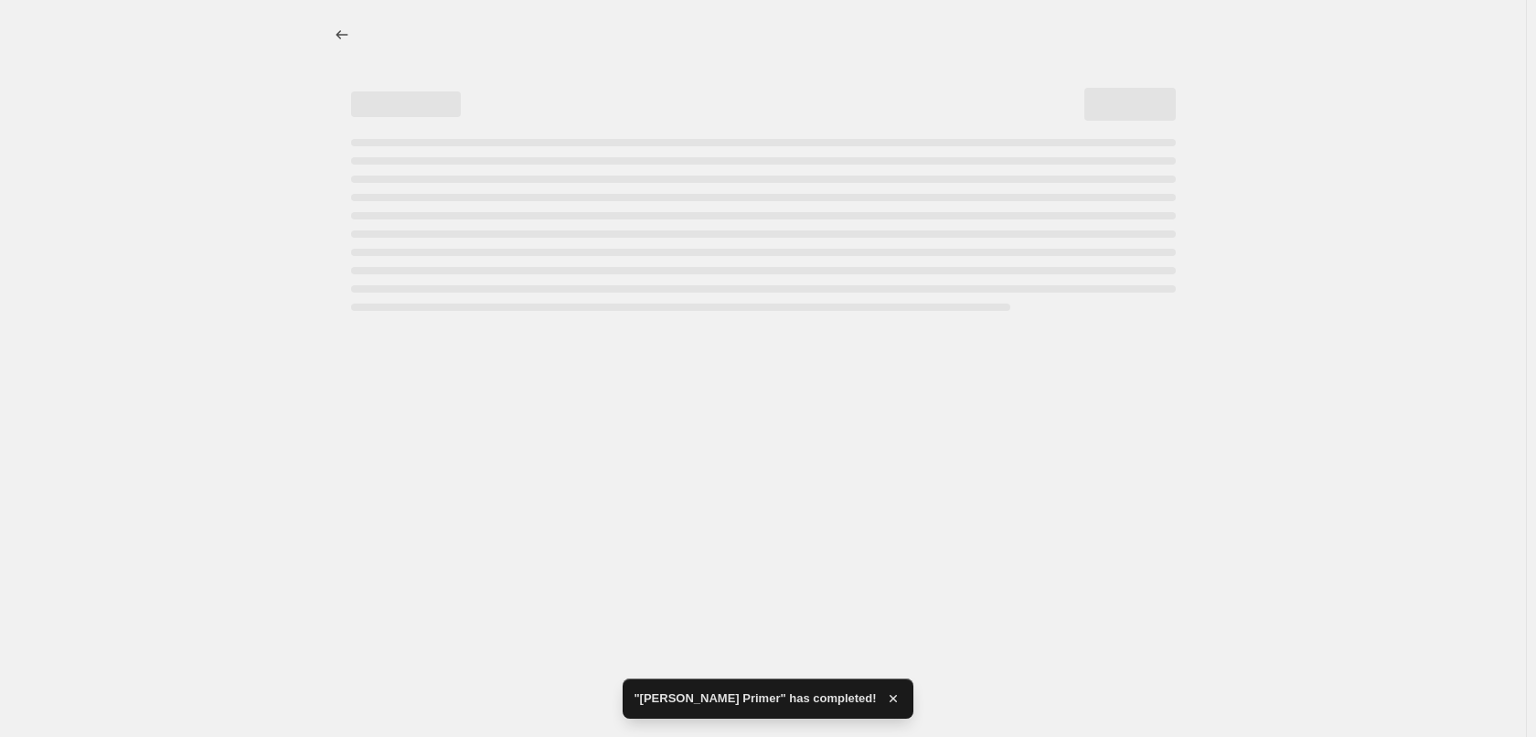
select select "percentage"
select select "tag"
select select "vendor"
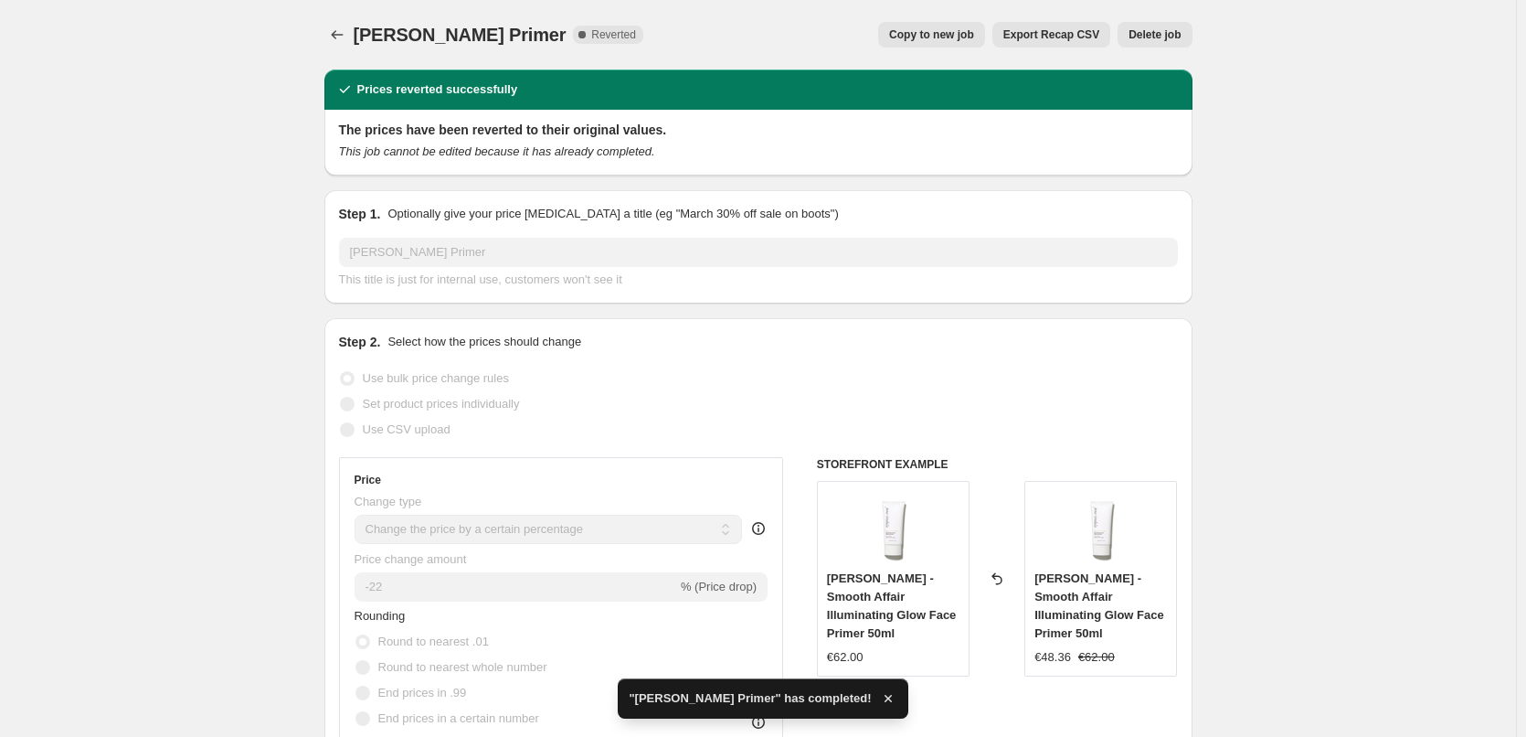
click at [1154, 37] on span "Delete job" at bounding box center [1155, 34] width 52 height 15
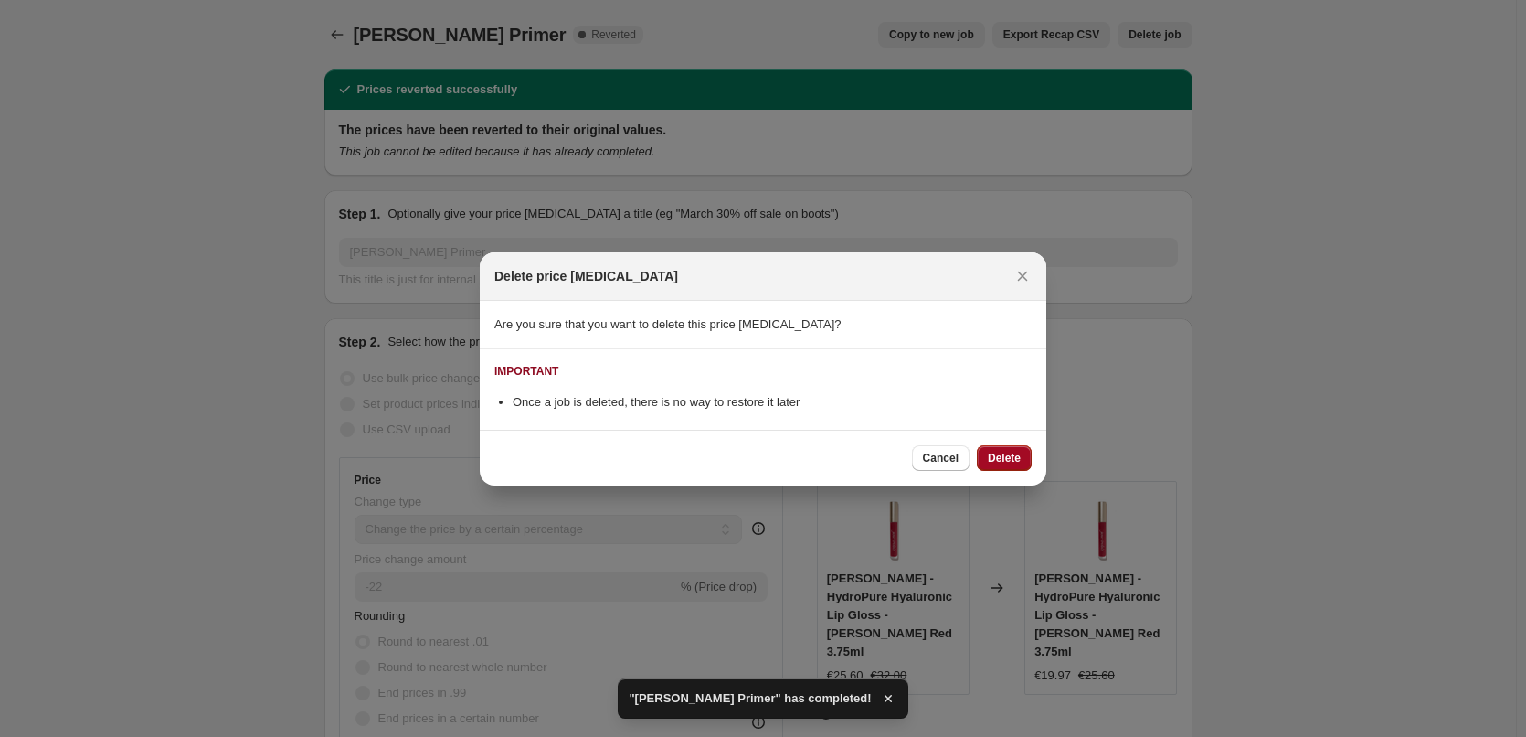
click at [1016, 445] on button "Delete" at bounding box center [1004, 458] width 55 height 26
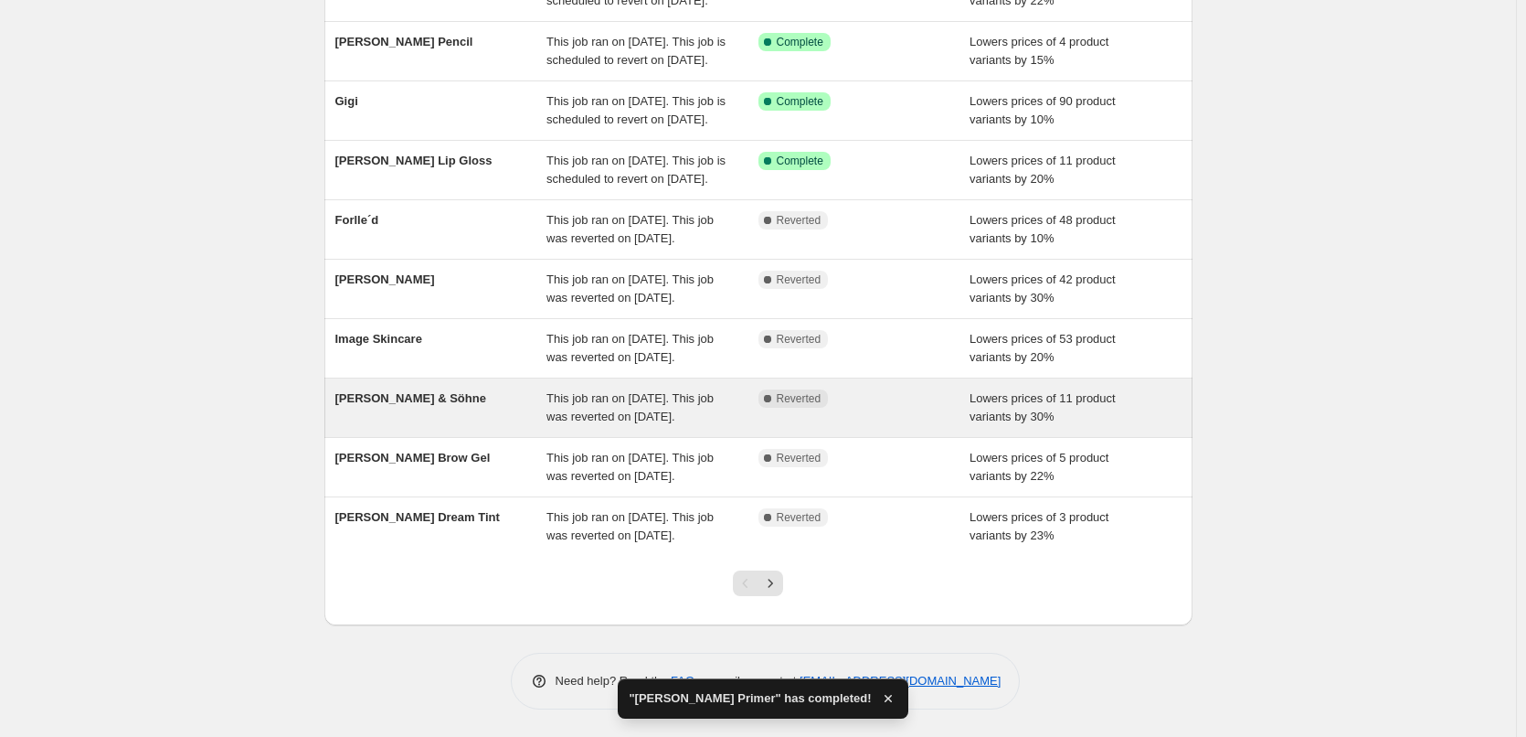
scroll to position [388, 0]
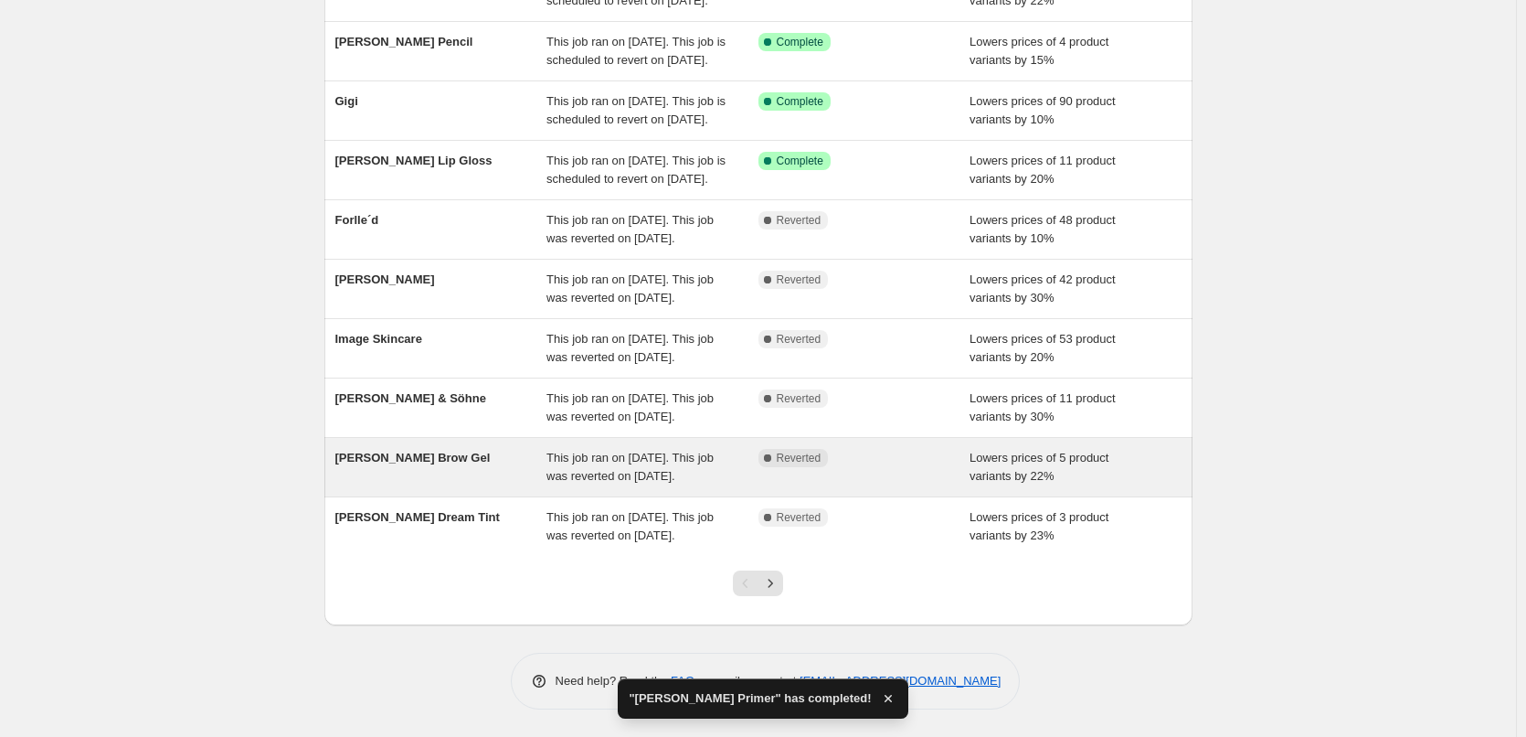
click at [593, 451] on span "This job ran on [DATE]. This job was reverted on [DATE]." at bounding box center [630, 467] width 167 height 32
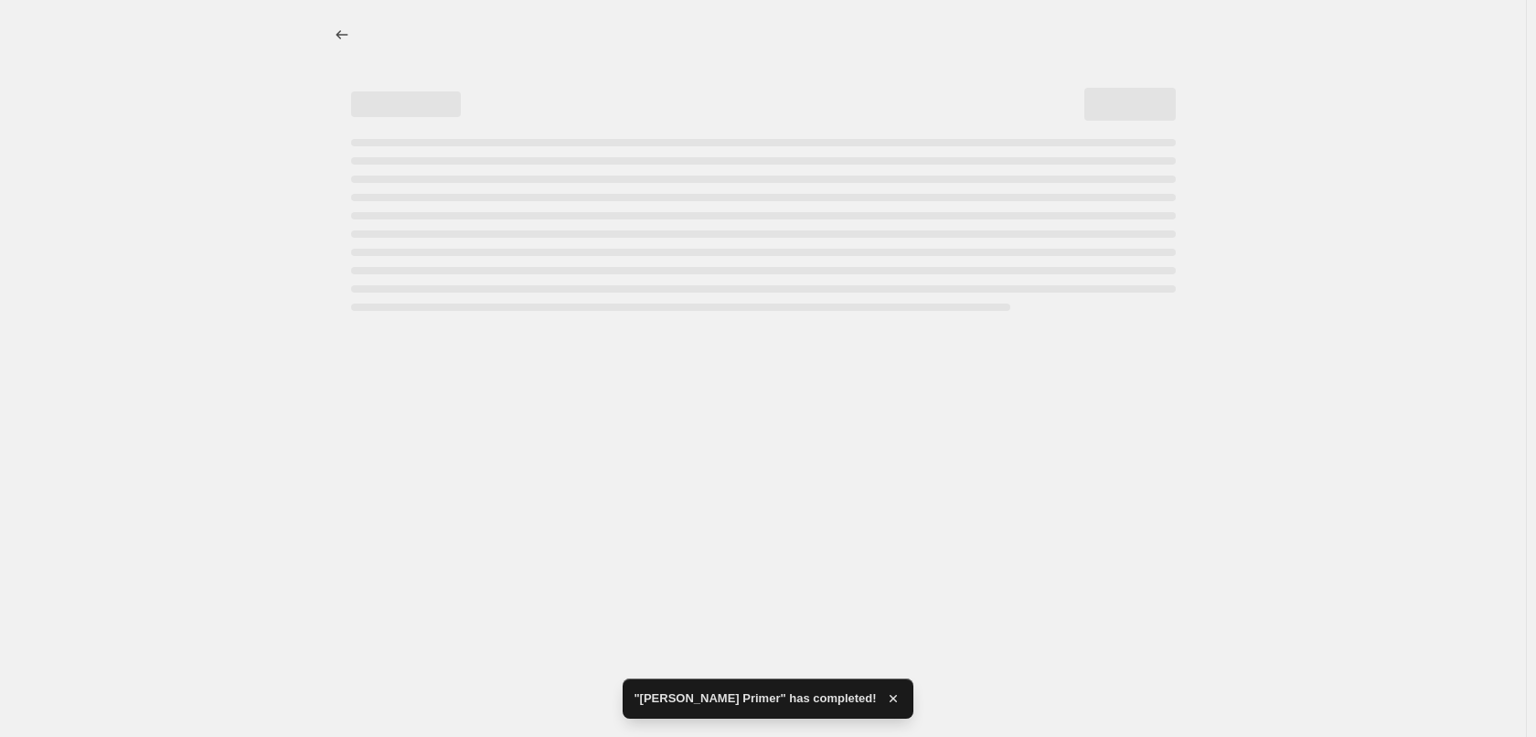
select select "percentage"
select select "tag"
select select "vendor"
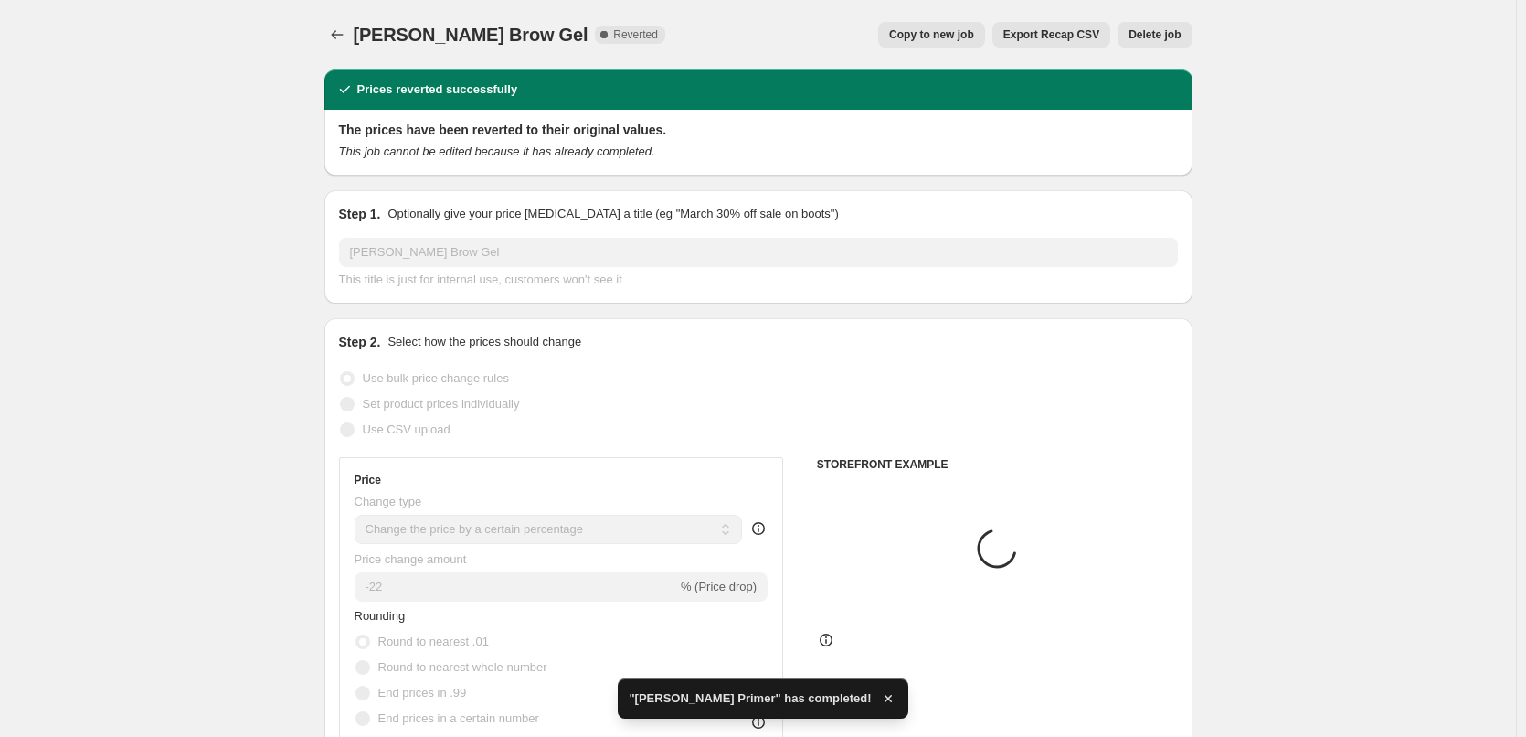
click at [947, 31] on span "Copy to new job" at bounding box center [931, 34] width 85 height 15
select select "percentage"
select select "tag"
select select "vendor"
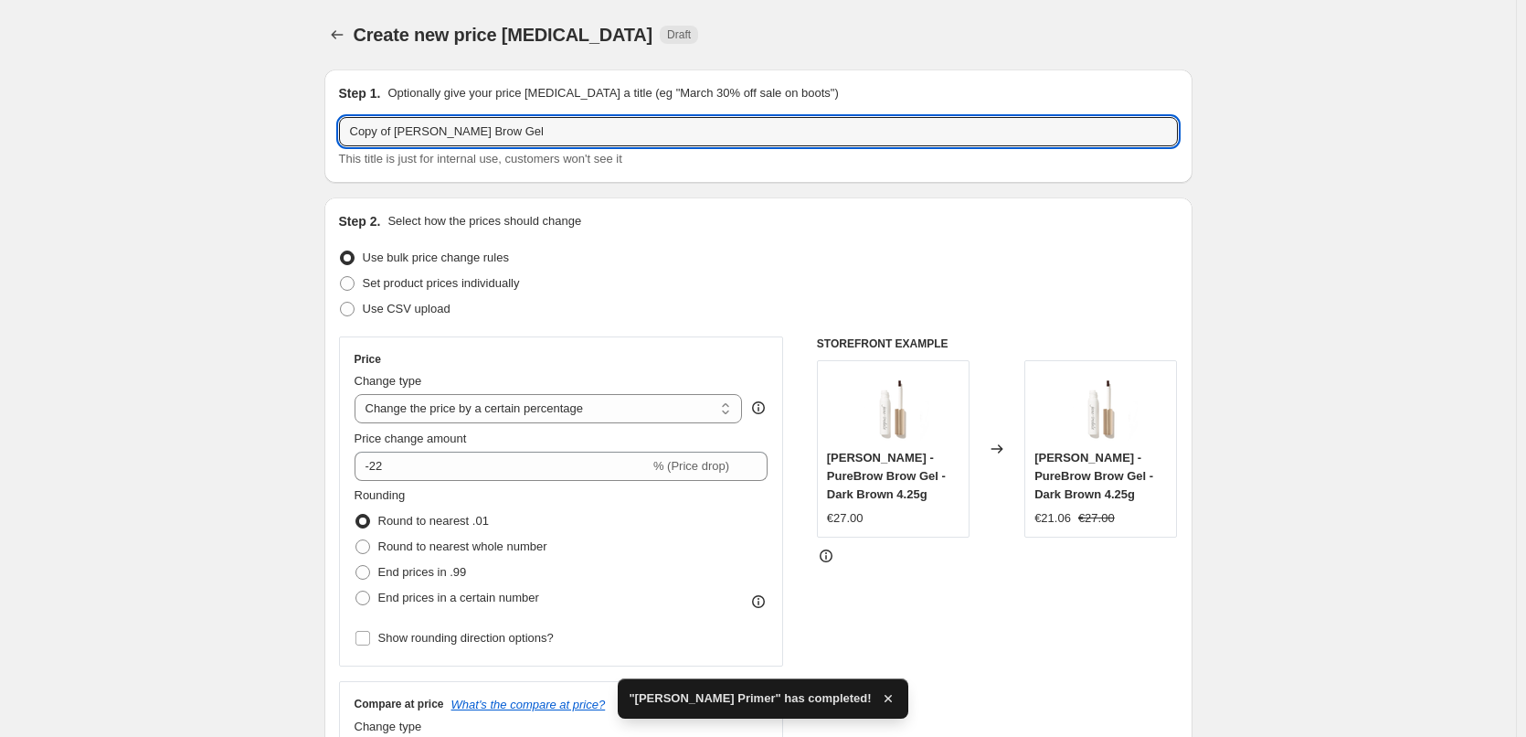
drag, startPoint x: 397, startPoint y: 129, endPoint x: 166, endPoint y: 164, distance: 232.9
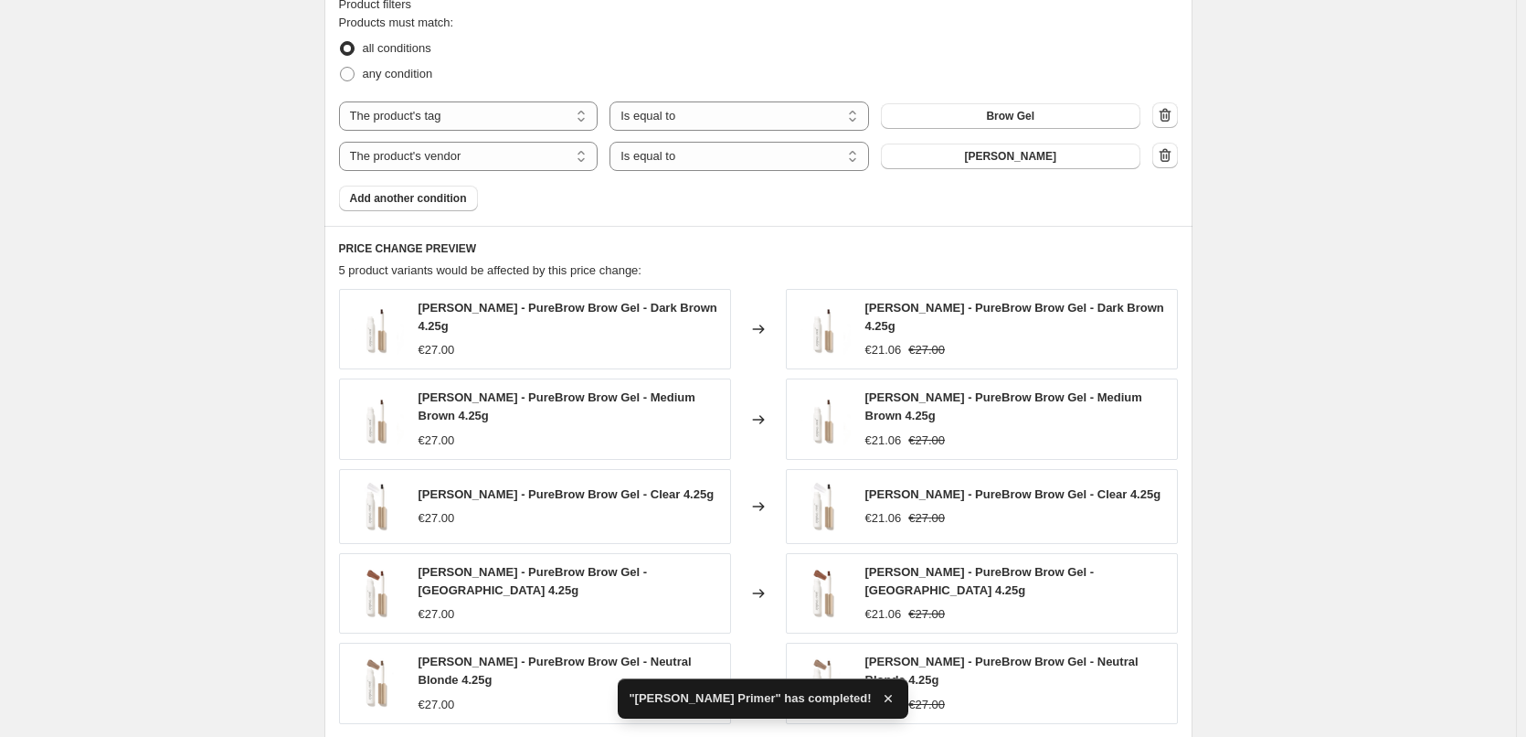
scroll to position [1349, 0]
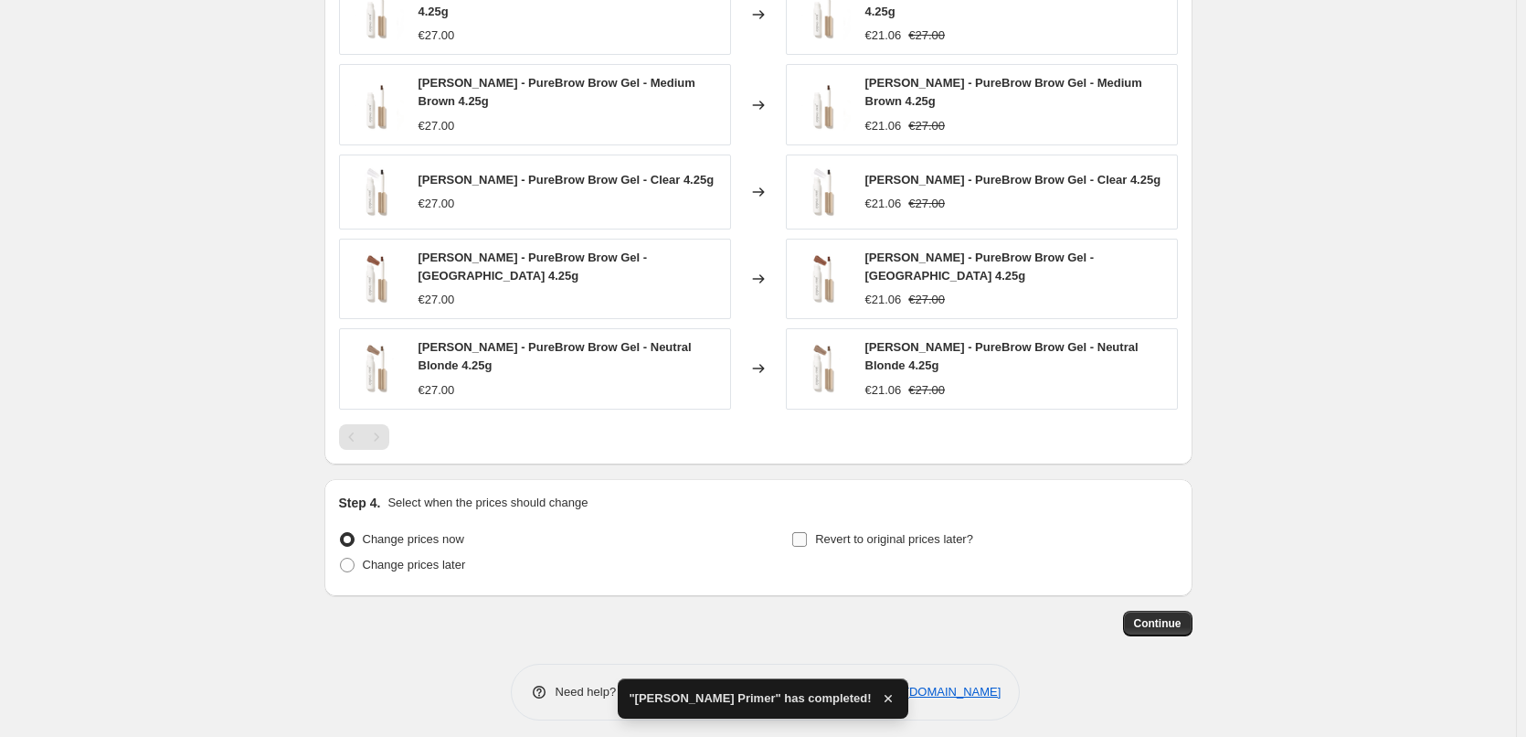
type input "[PERSON_NAME] Brow Gel"
click at [803, 532] on input "Revert to original prices later?" at bounding box center [799, 539] width 15 height 15
checkbox input "true"
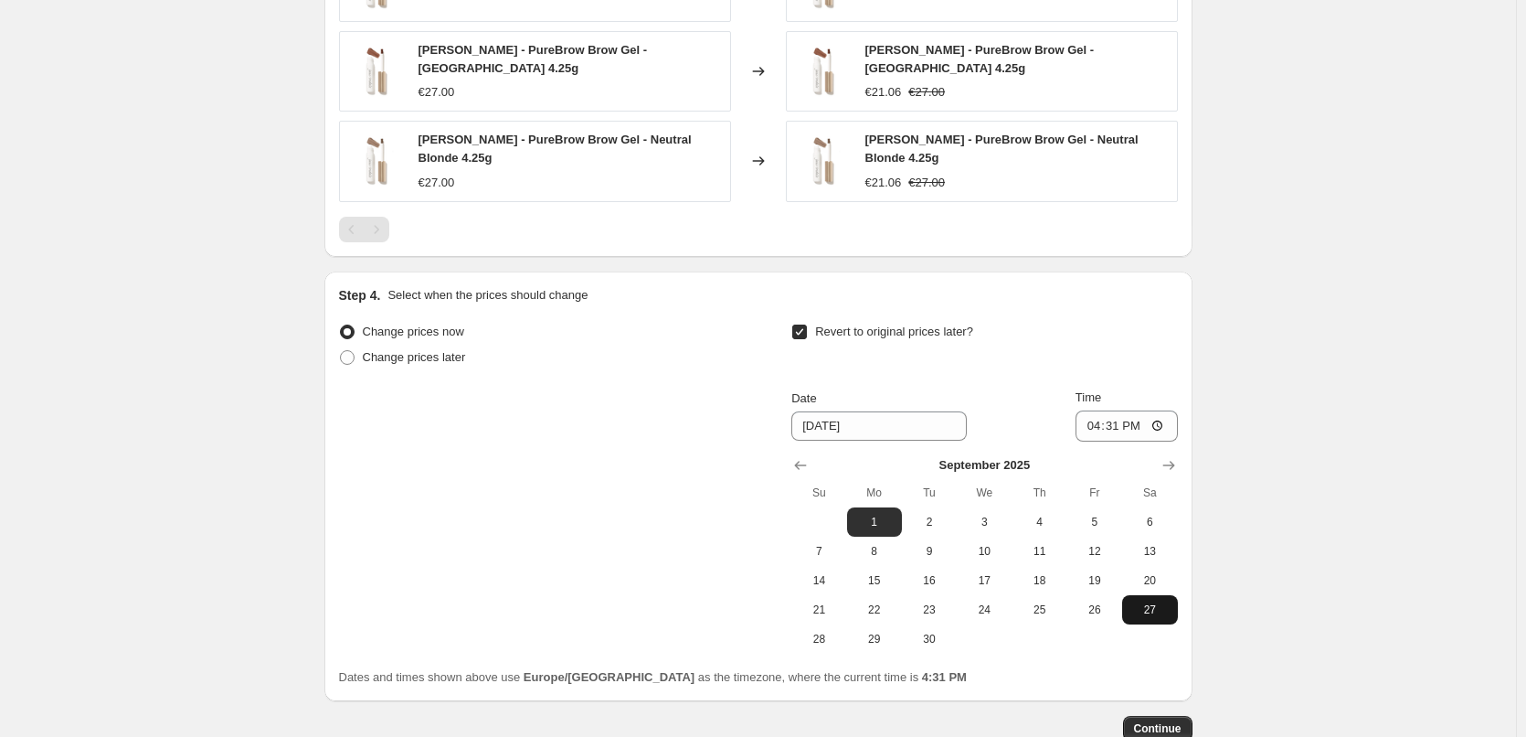
scroll to position [1662, 0]
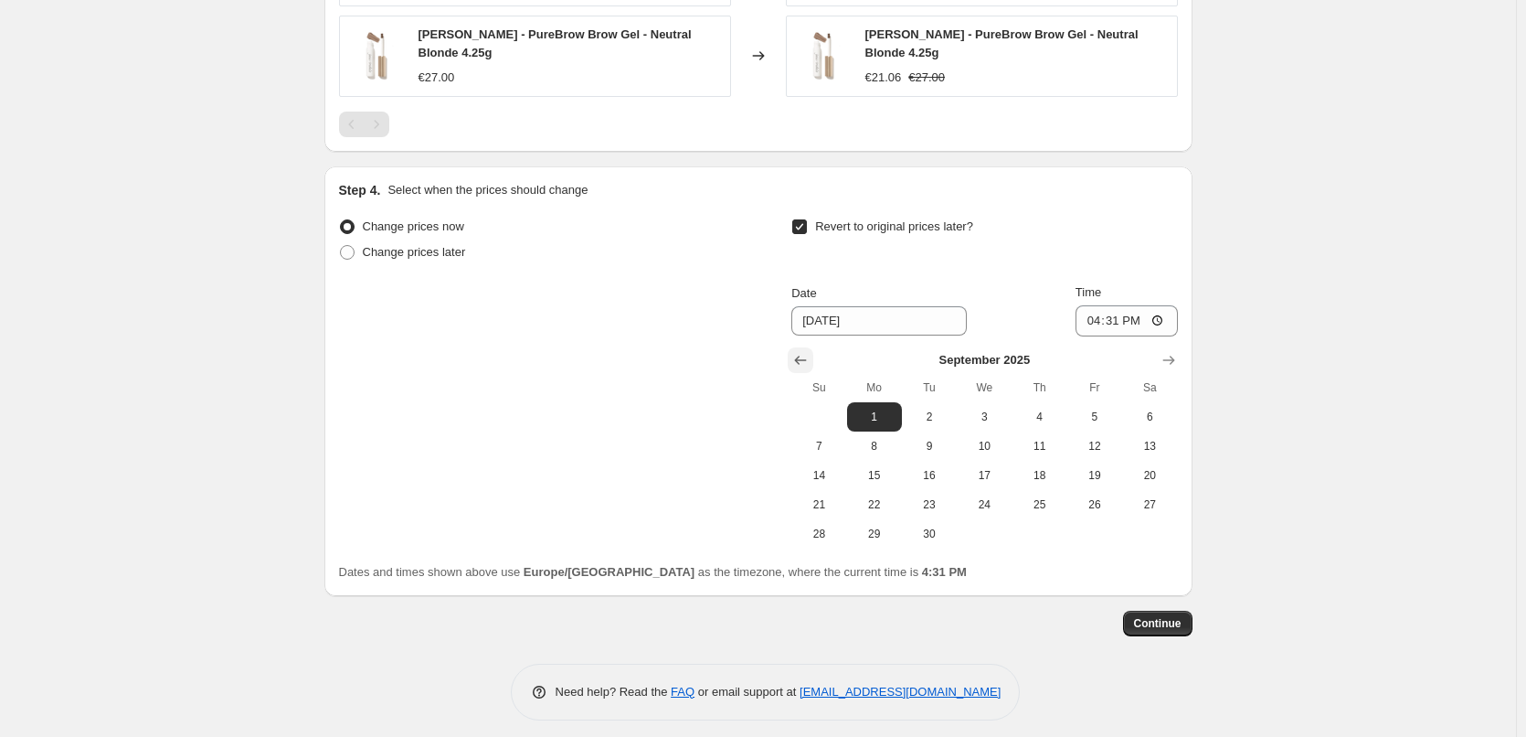
click at [805, 355] on icon "Show previous month, August 2025" at bounding box center [801, 360] width 18 height 18
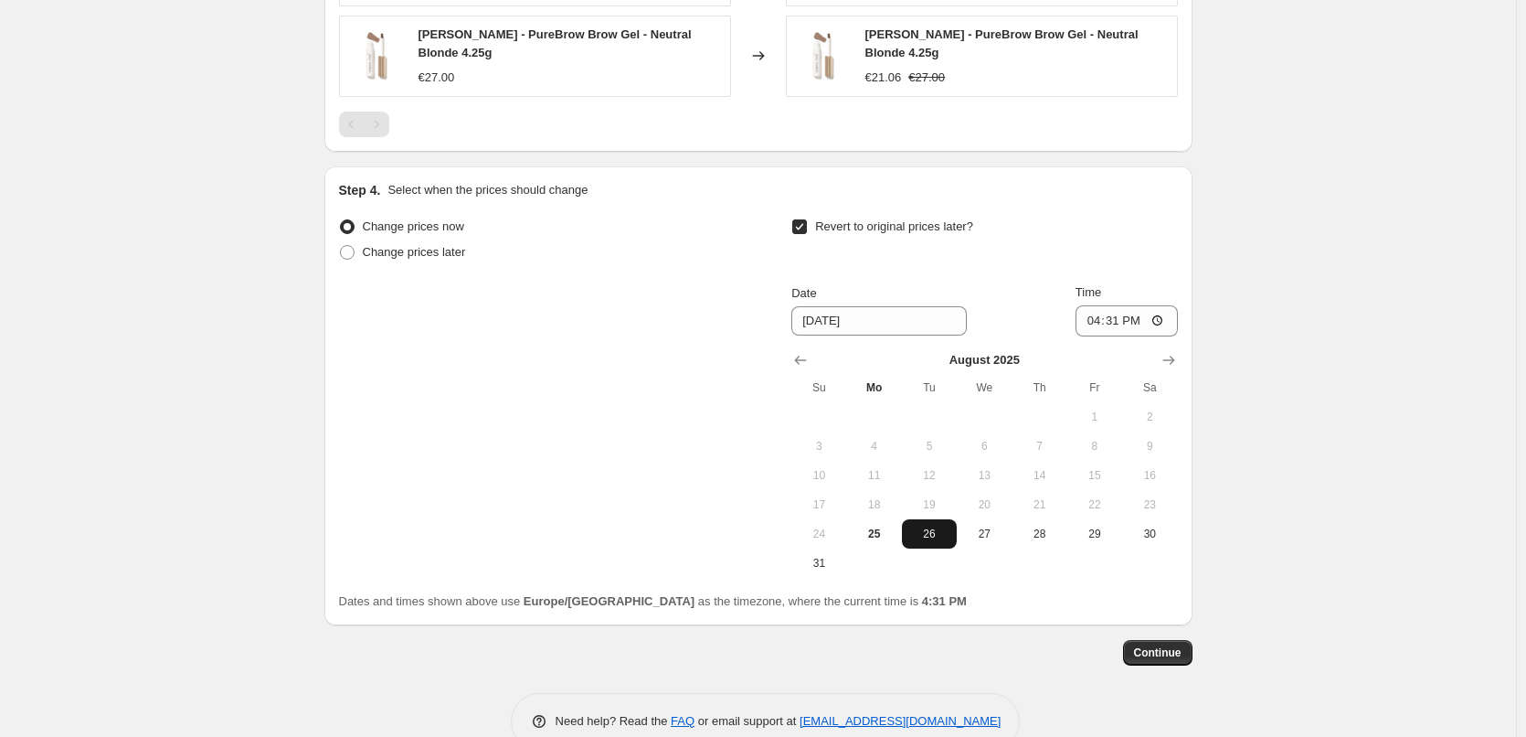
click at [926, 527] on span "26" at bounding box center [929, 533] width 40 height 15
type input "[DATE]"
click at [1094, 314] on input "16:31" at bounding box center [1127, 320] width 102 height 31
click at [1161, 312] on input "15:00" at bounding box center [1127, 320] width 102 height 31
type input "03:00"
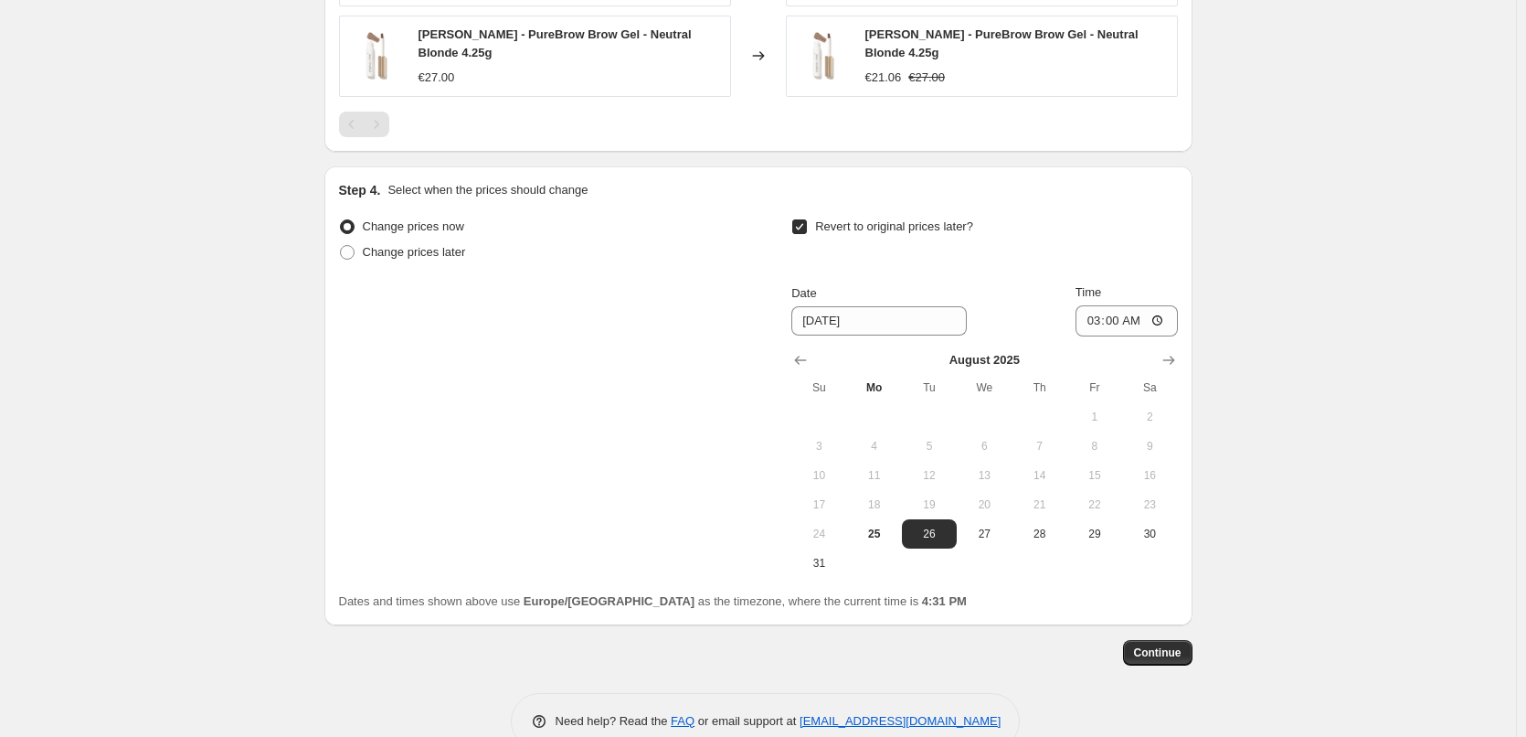
click at [1162, 646] on span "Continue" at bounding box center [1158, 652] width 48 height 15
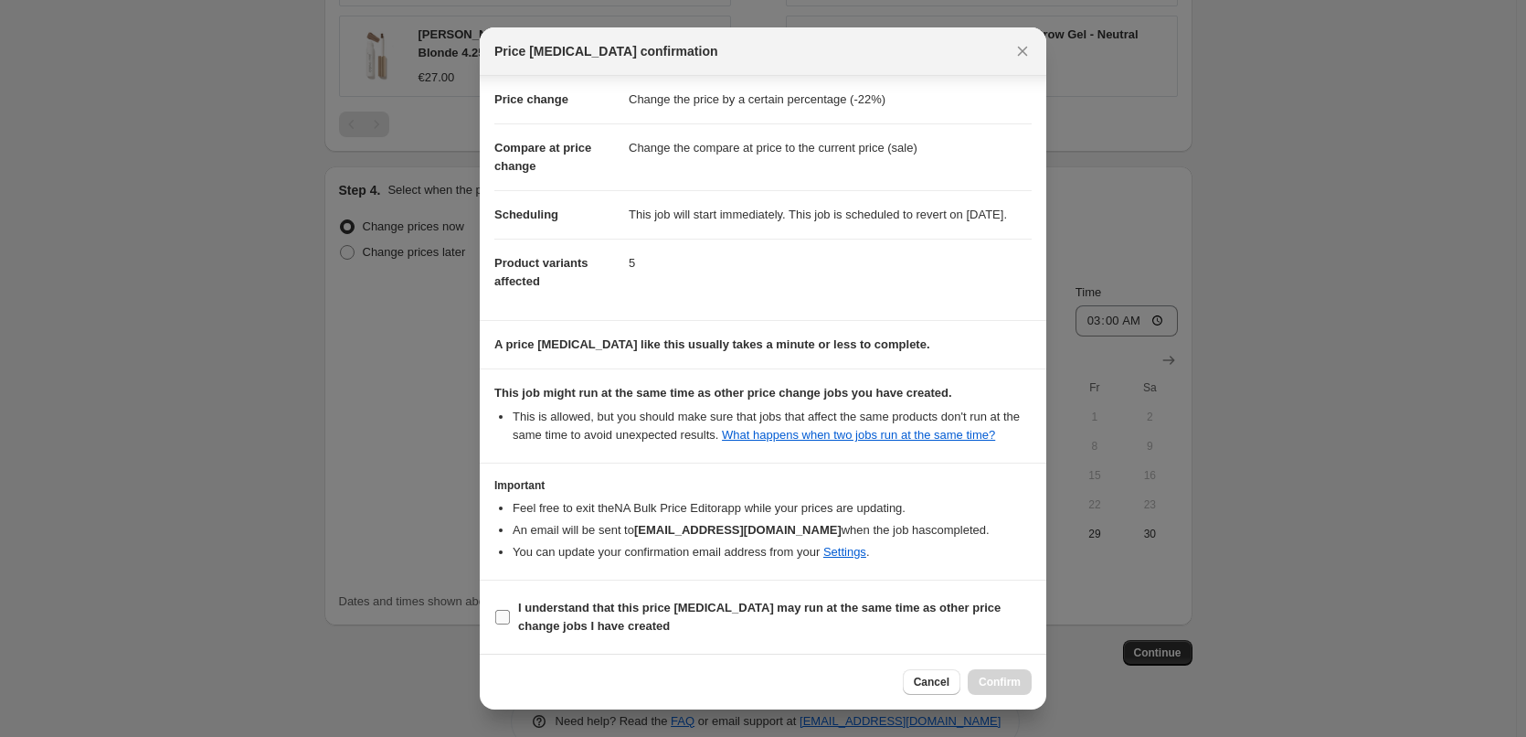
scroll to position [51, 0]
click at [519, 619] on b "I understand that this price [MEDICAL_DATA] may run at the same time as other p…" at bounding box center [759, 617] width 483 height 32
click at [510, 619] on input "I understand that this price [MEDICAL_DATA] may run at the same time as other p…" at bounding box center [502, 617] width 15 height 15
checkbox input "true"
click at [997, 675] on button "Confirm" at bounding box center [1000, 682] width 64 height 26
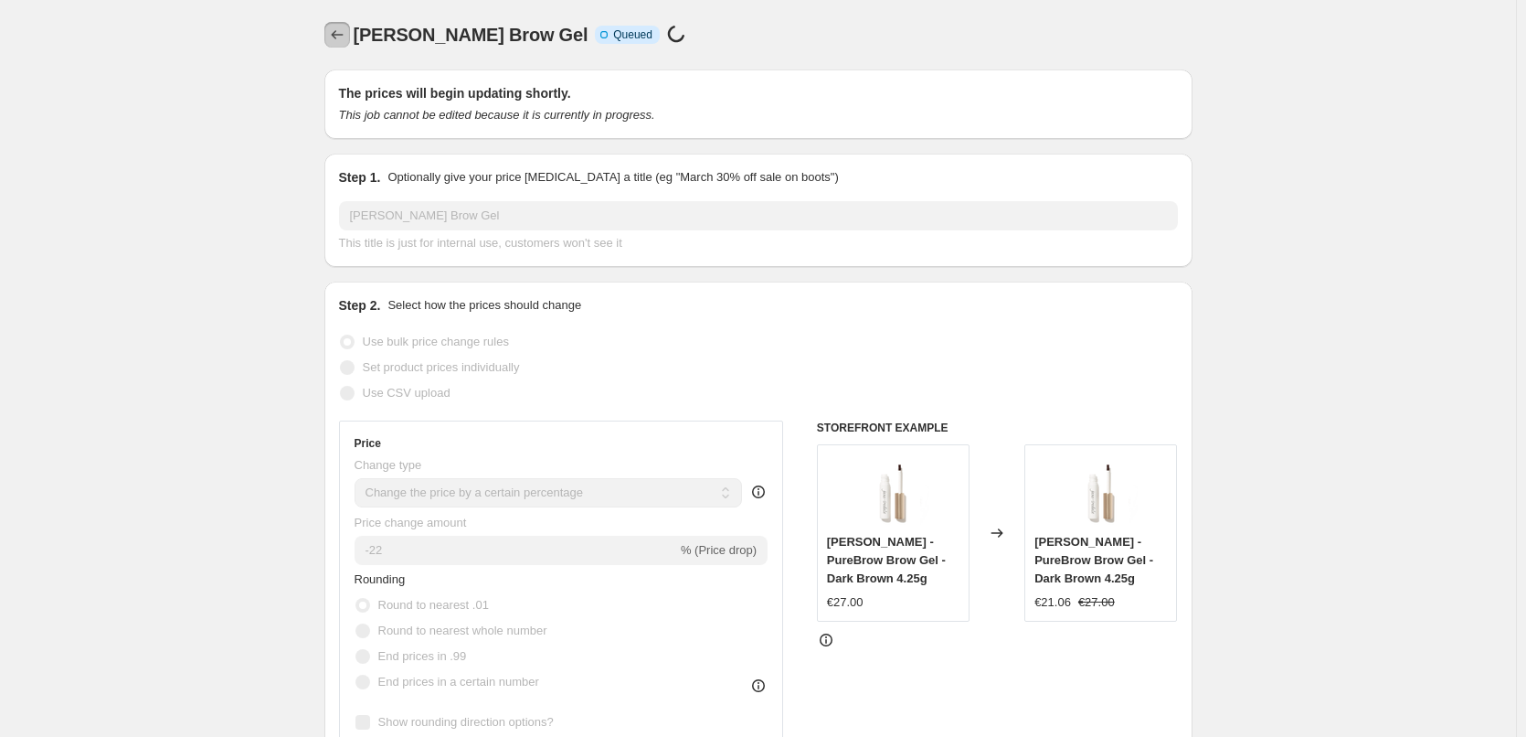
click at [335, 33] on icon "Price change jobs" at bounding box center [337, 35] width 18 height 18
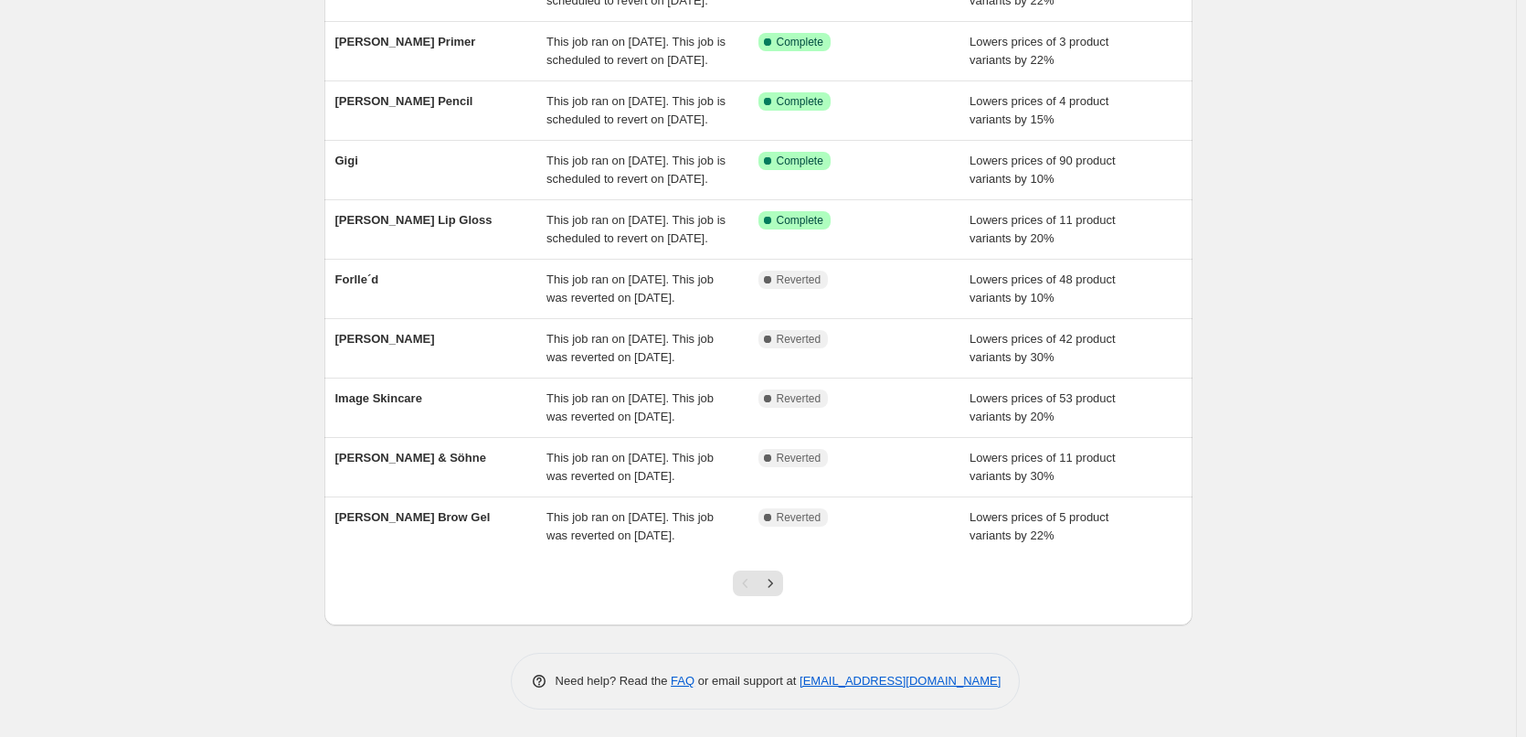
scroll to position [388, 0]
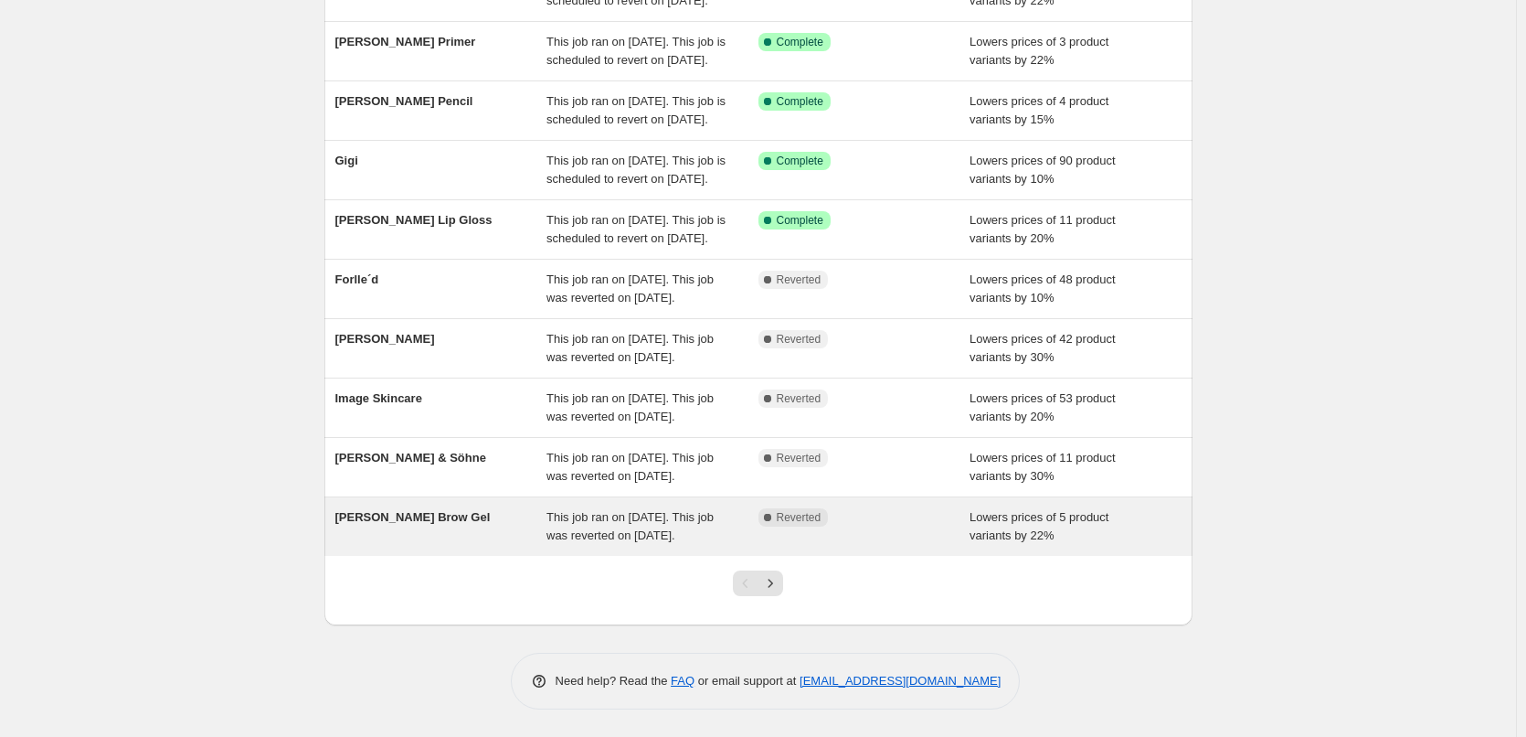
click at [566, 510] on span "This job ran on [DATE]. This job was reverted on [DATE]." at bounding box center [630, 526] width 167 height 32
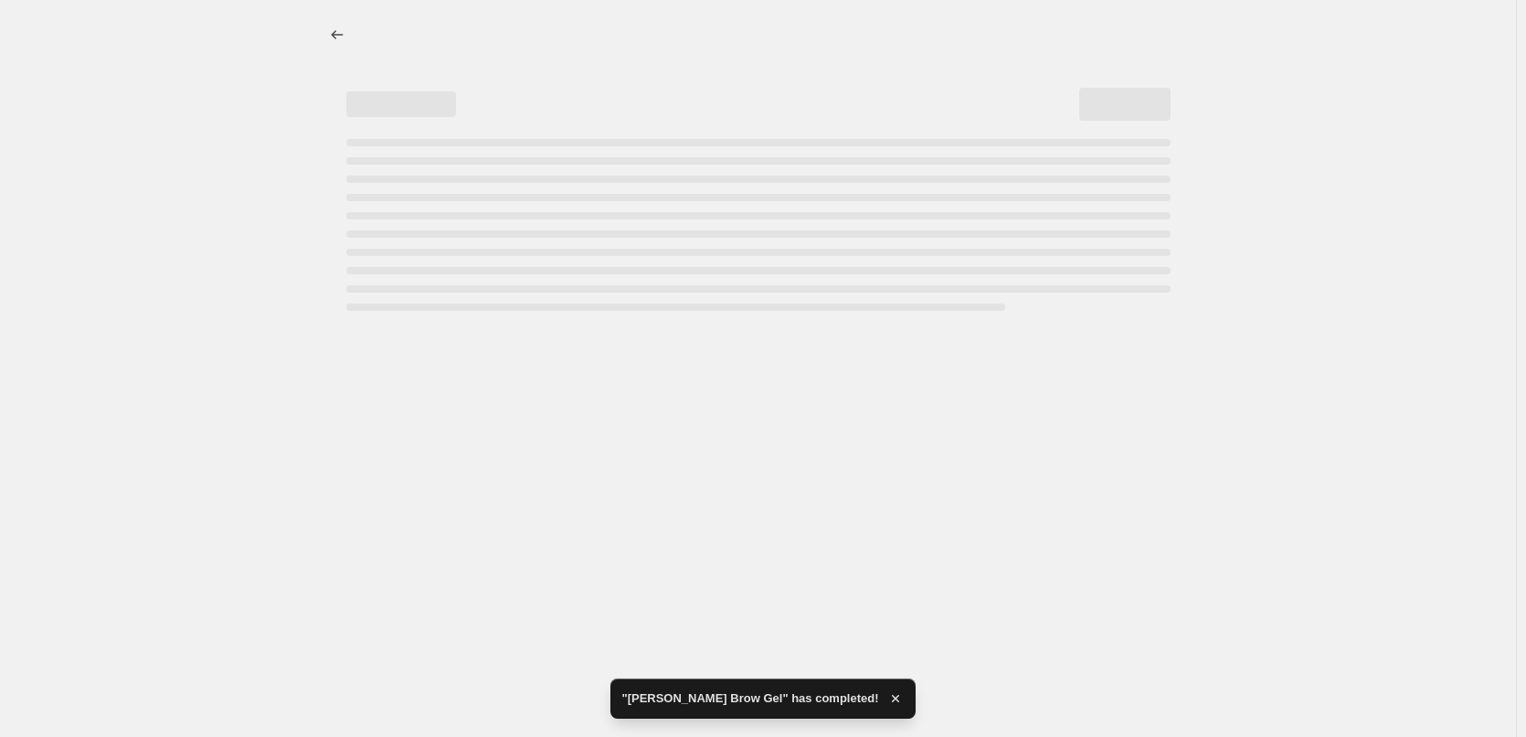
select select "percentage"
select select "tag"
select select "vendor"
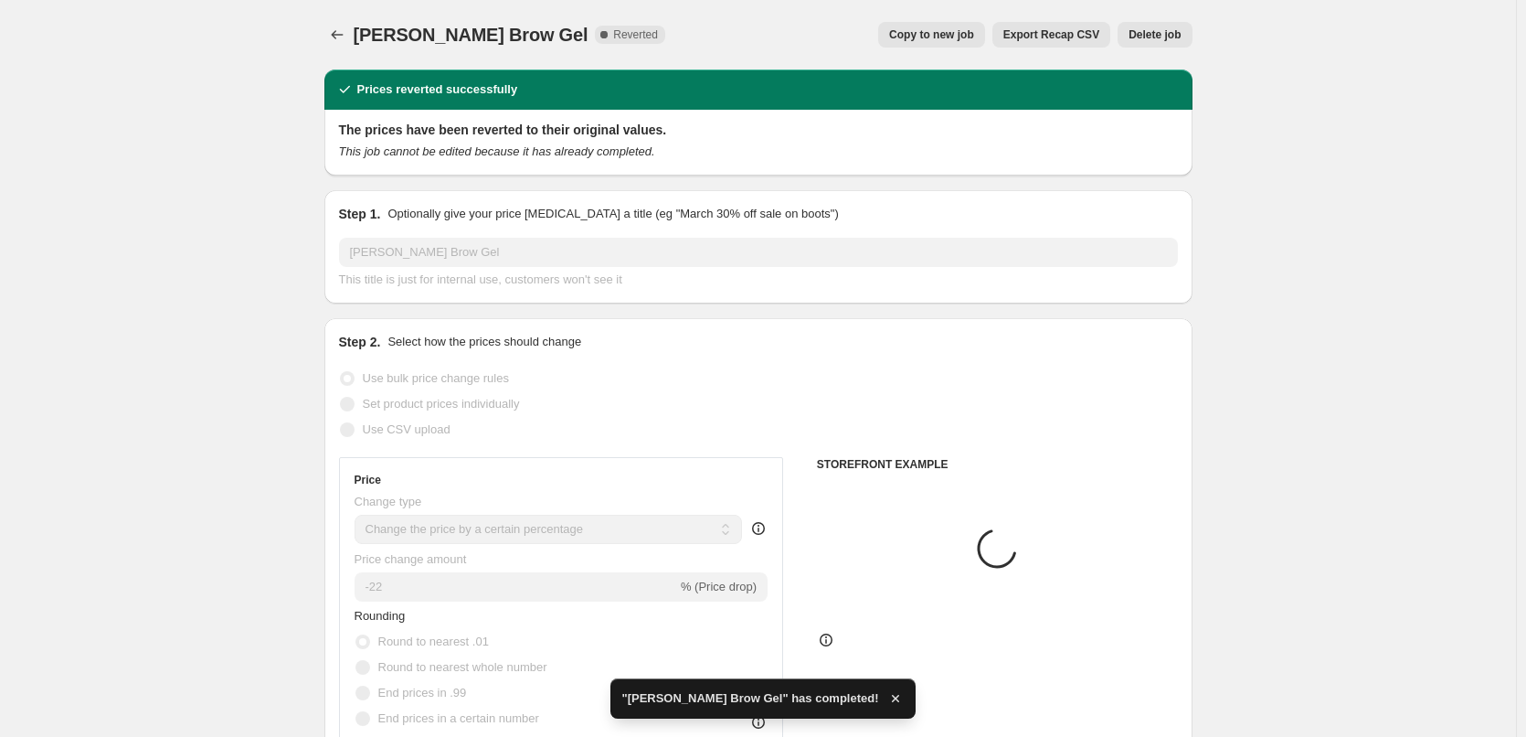
click at [1188, 35] on button "Delete job" at bounding box center [1155, 35] width 74 height 26
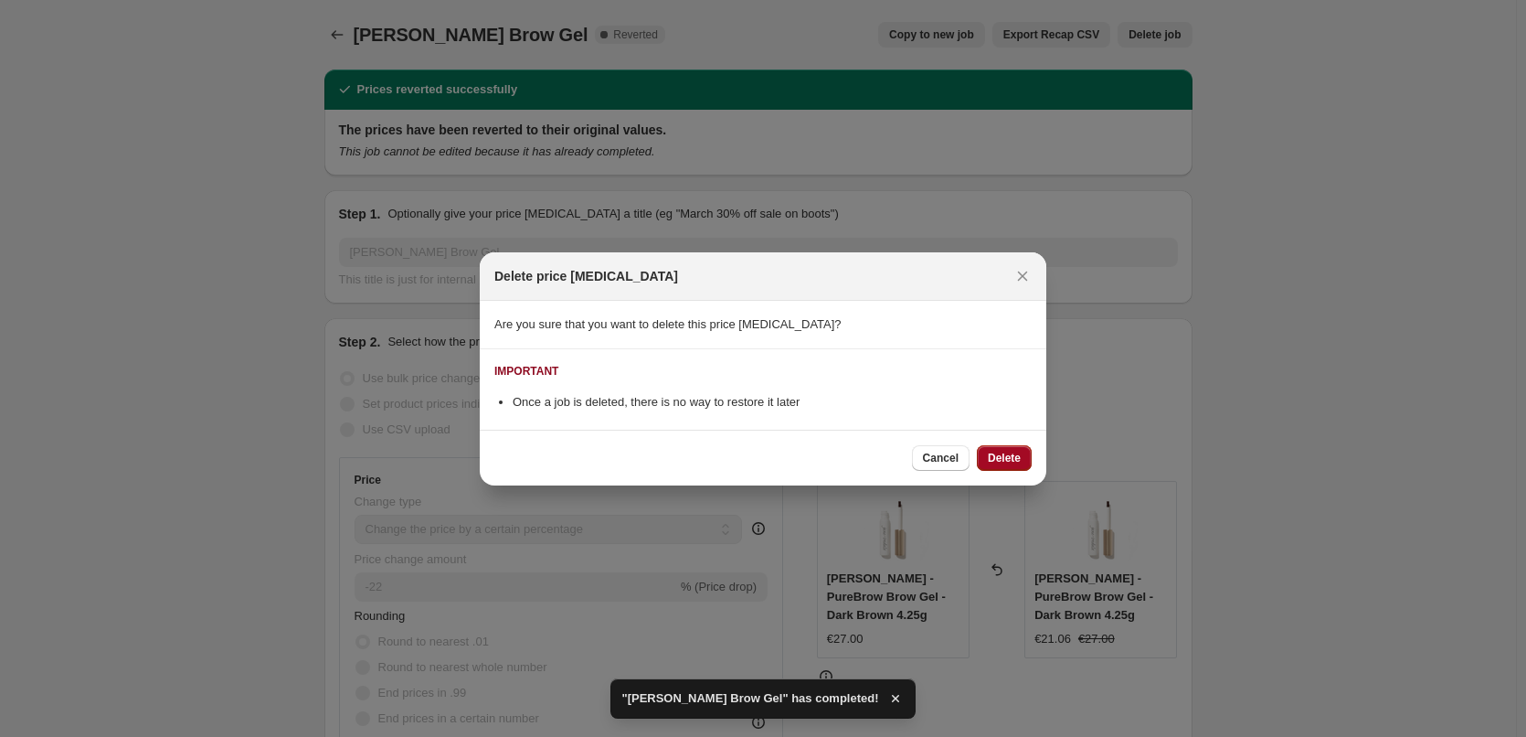
click at [1008, 449] on button "Delete" at bounding box center [1004, 458] width 55 height 26
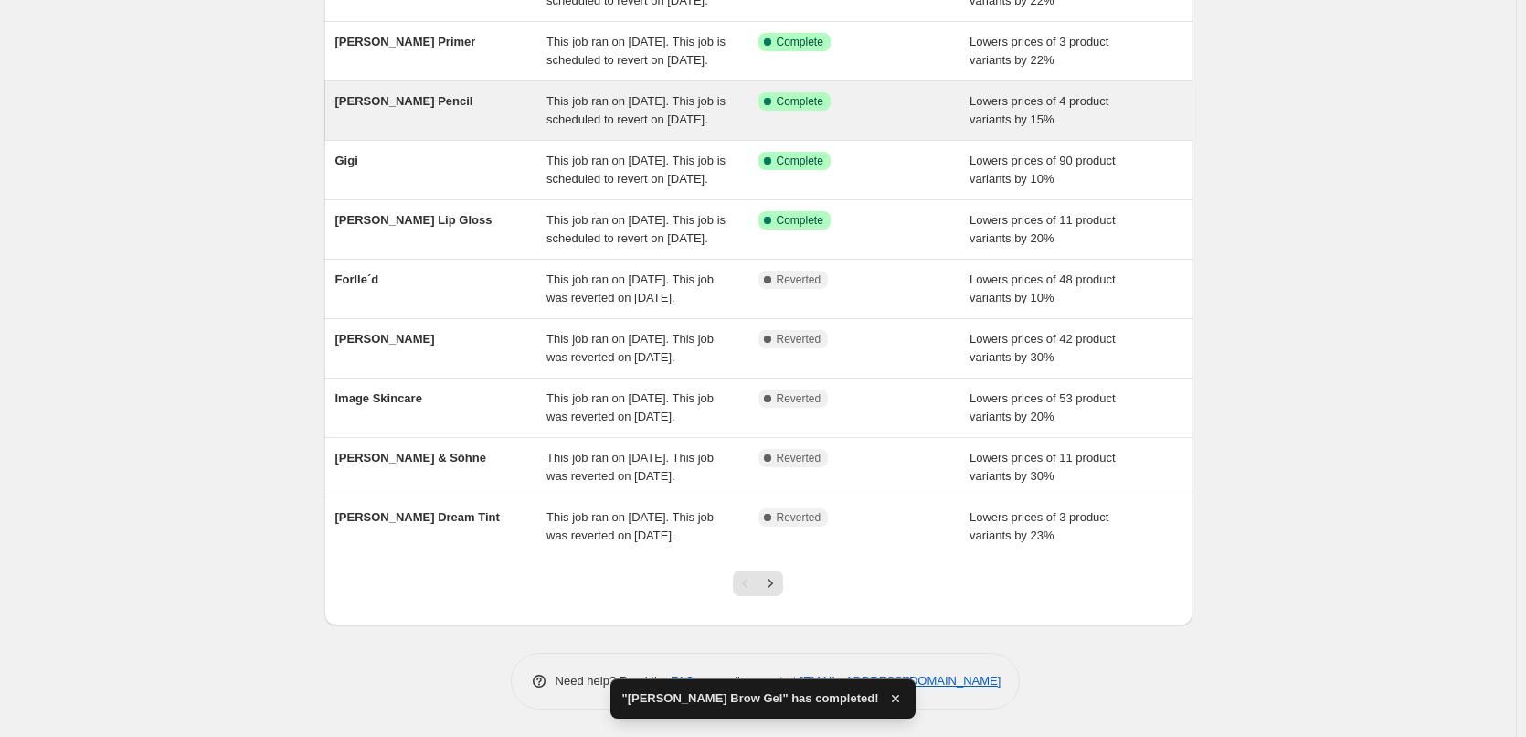
scroll to position [388, 0]
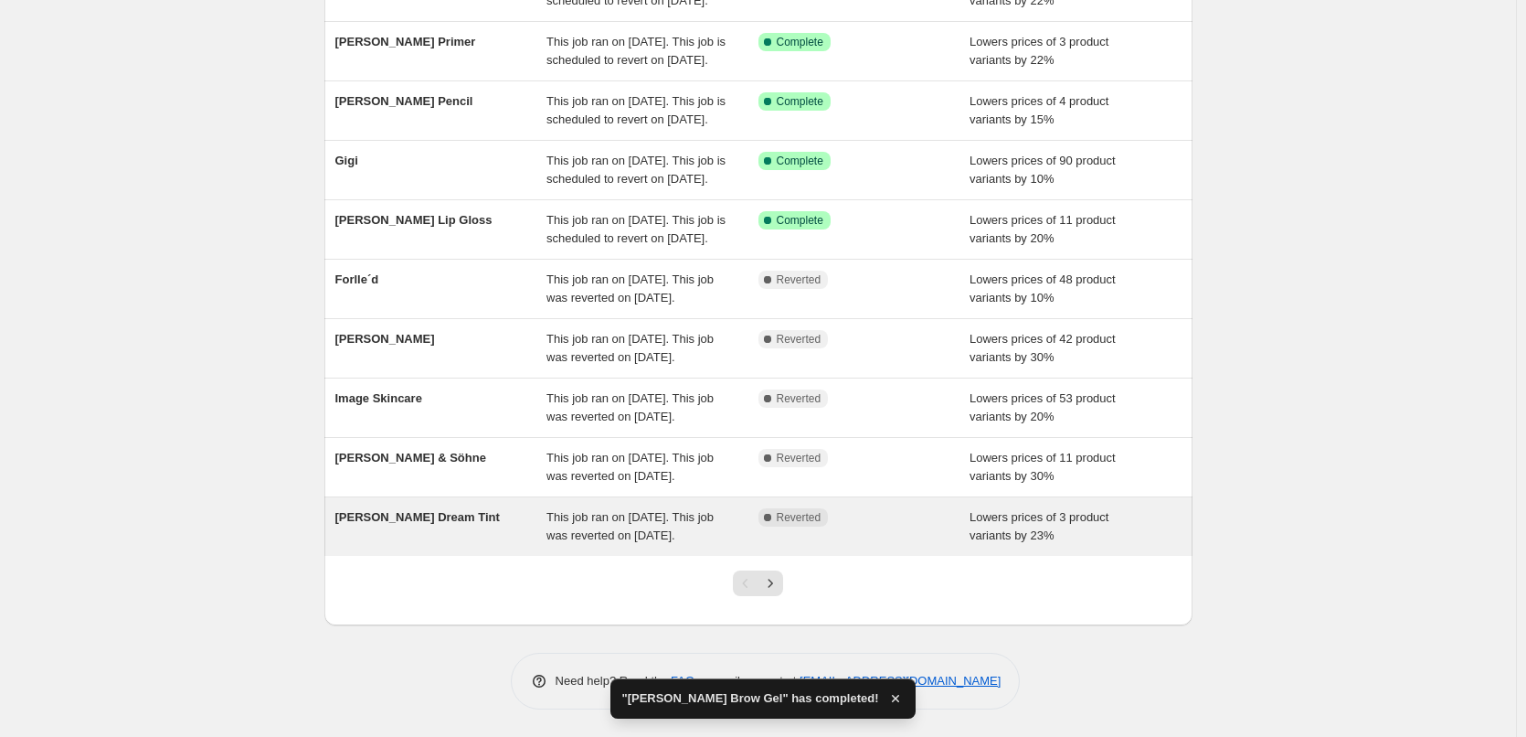
click at [501, 508] on div "[PERSON_NAME] Dream Tint" at bounding box center [441, 526] width 212 height 37
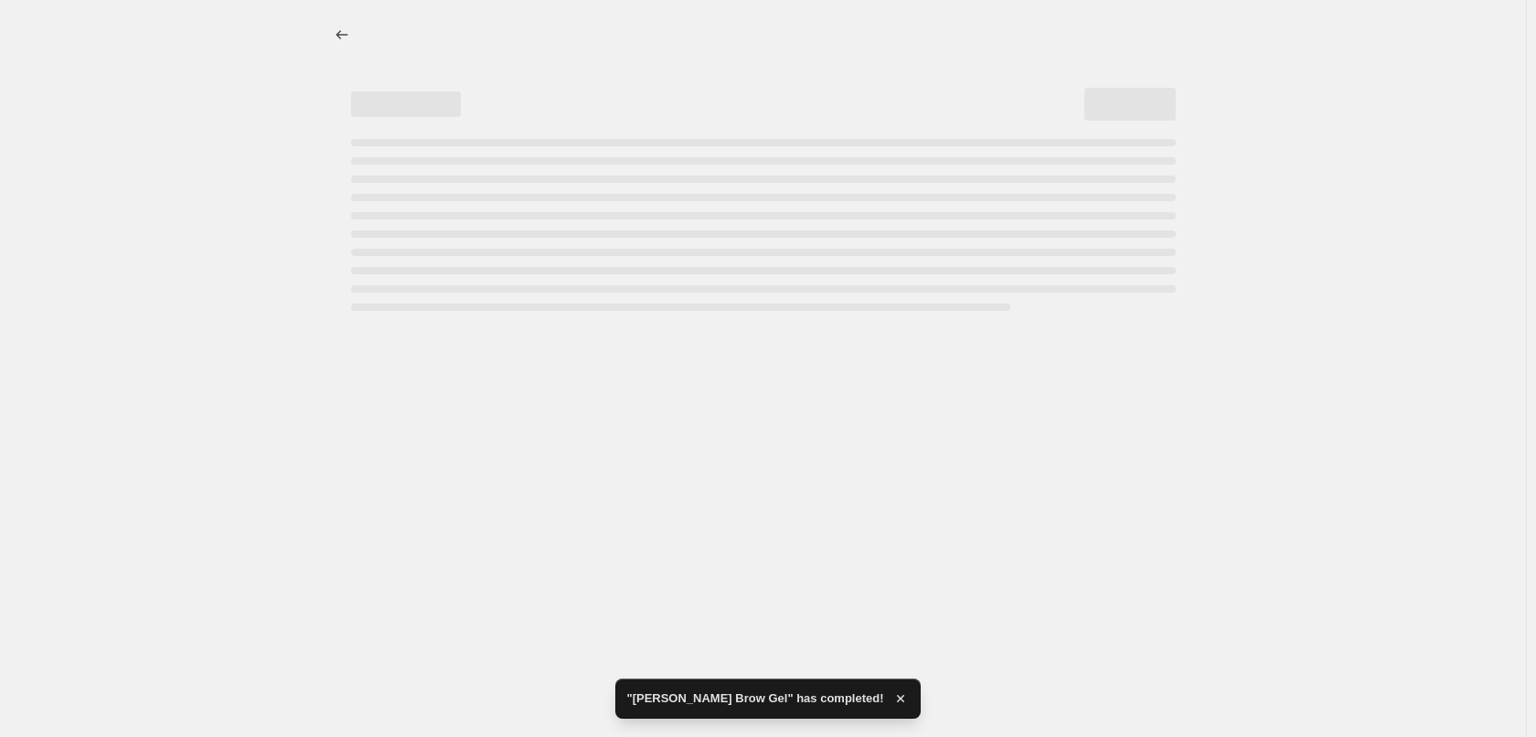
select select "percentage"
select select "vendor"
select select "tag"
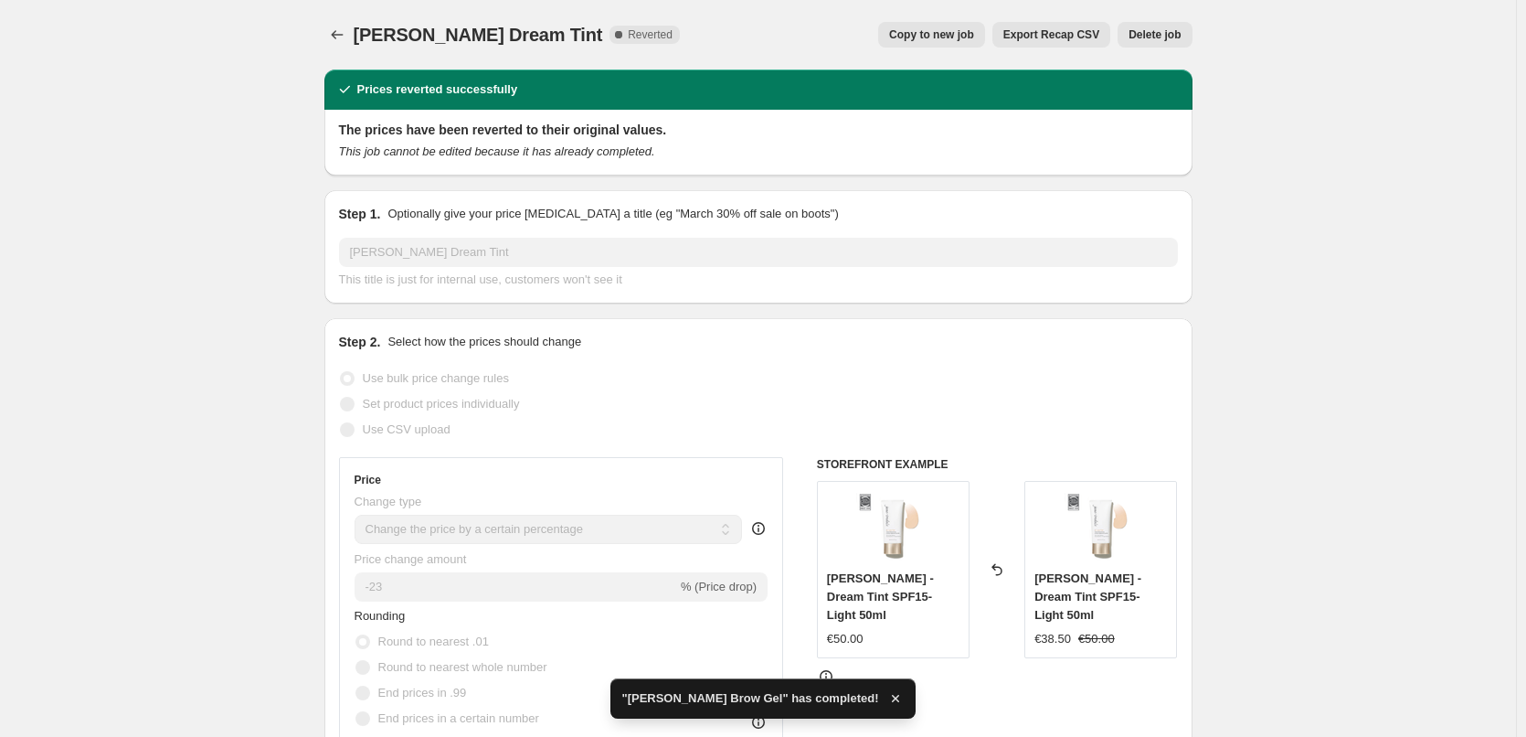
click at [931, 36] on span "Copy to new job" at bounding box center [931, 34] width 85 height 15
select select "percentage"
select select "vendor"
select select "tag"
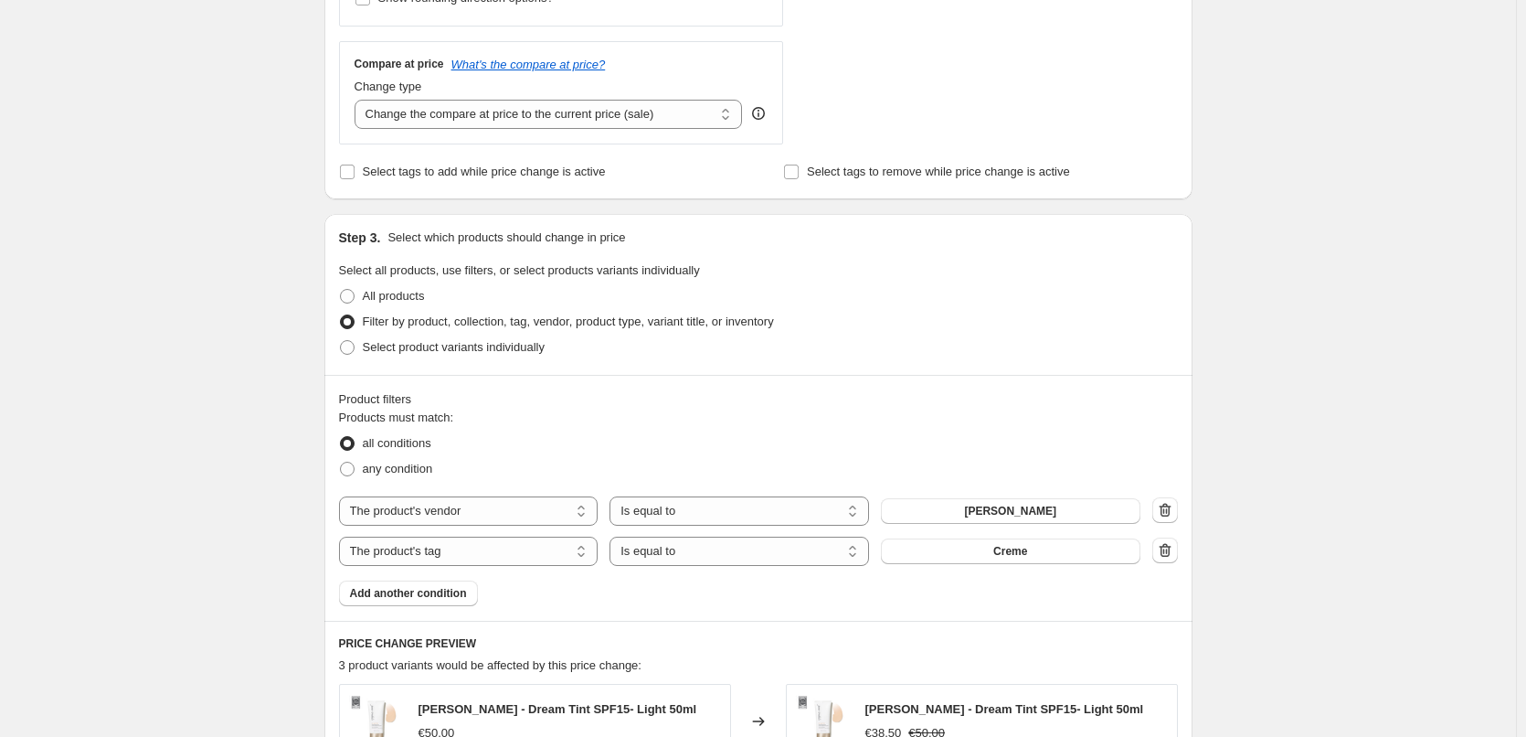
scroll to position [1175, 0]
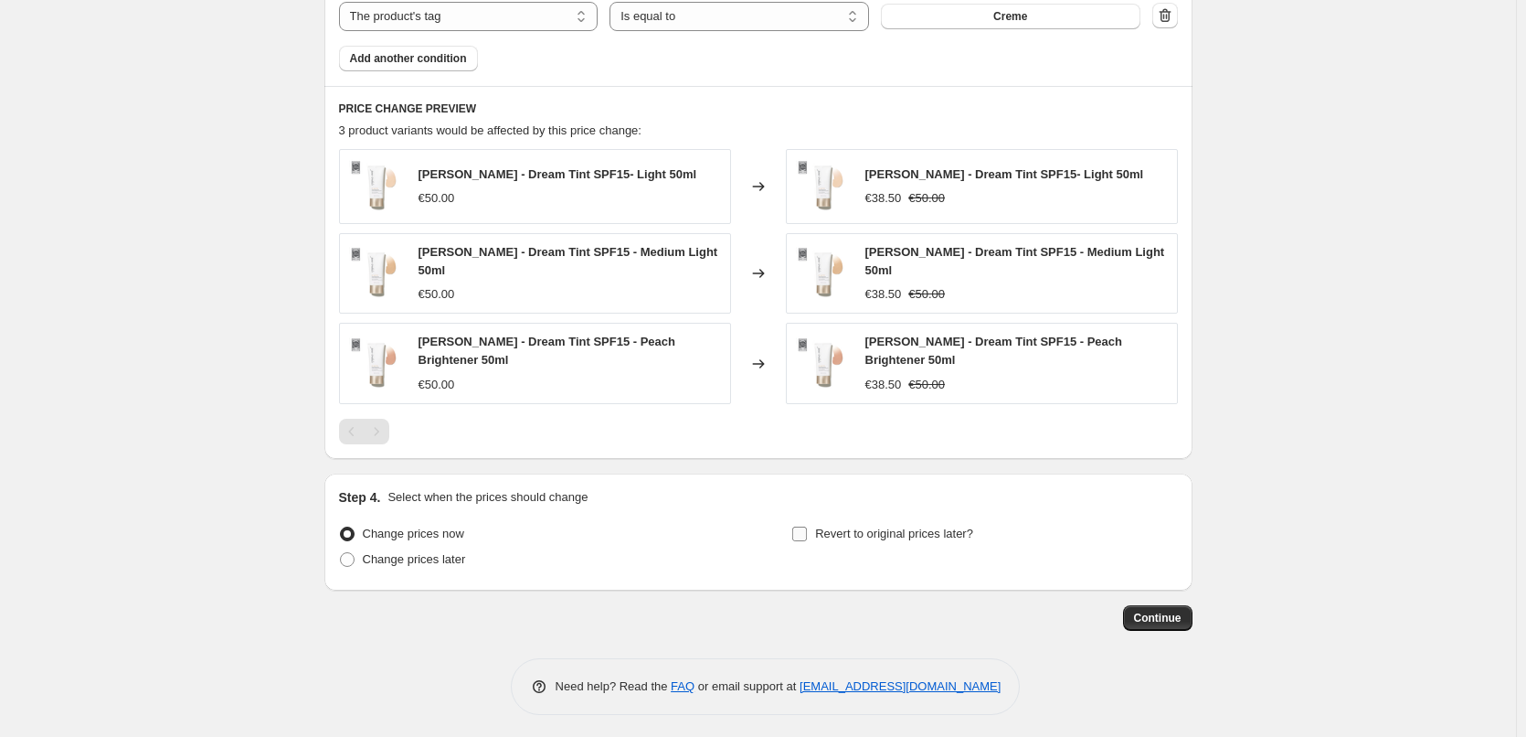
click at [833, 540] on label "Revert to original prices later?" at bounding box center [883, 534] width 182 height 26
click at [807, 540] on input "Revert to original prices later?" at bounding box center [799, 533] width 15 height 15
checkbox input "true"
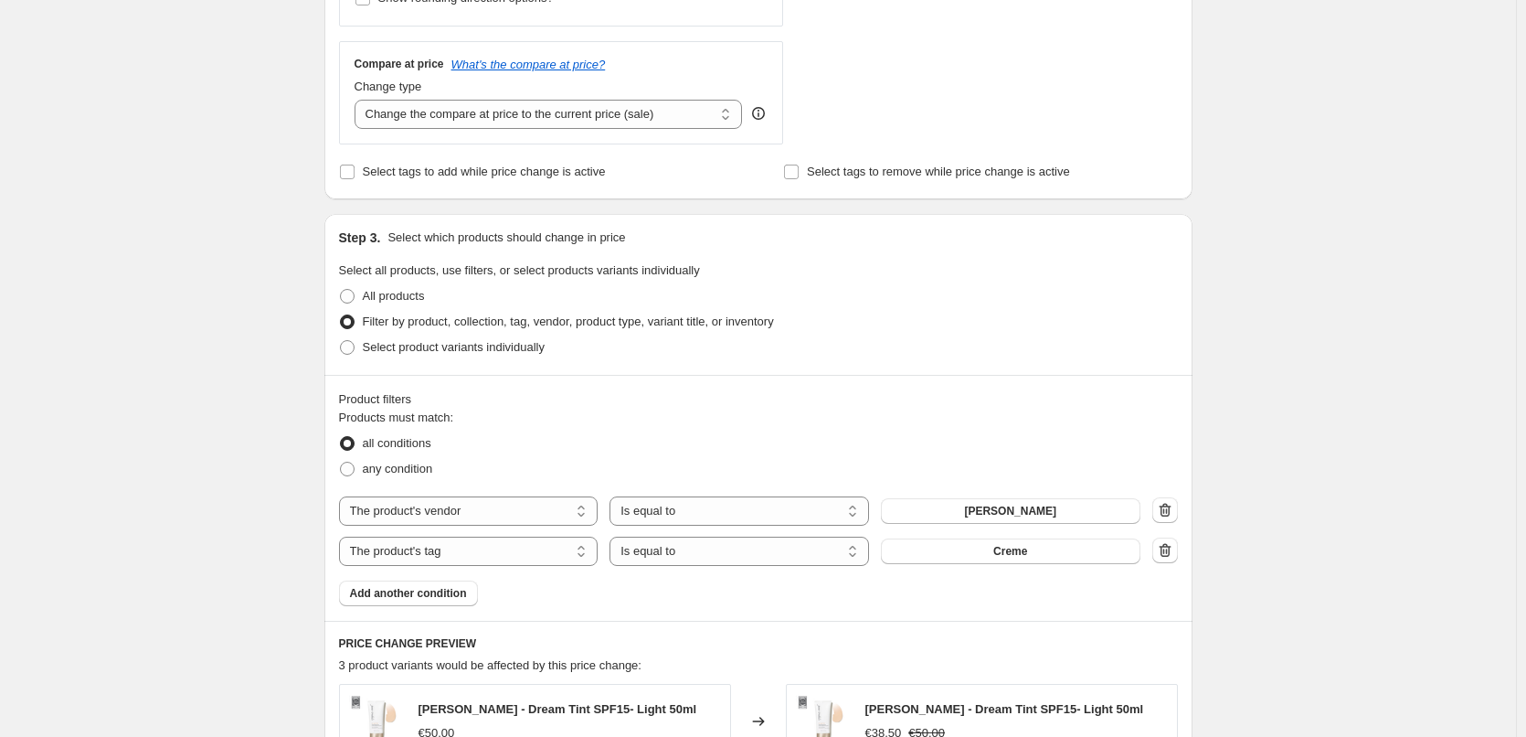
scroll to position [0, 0]
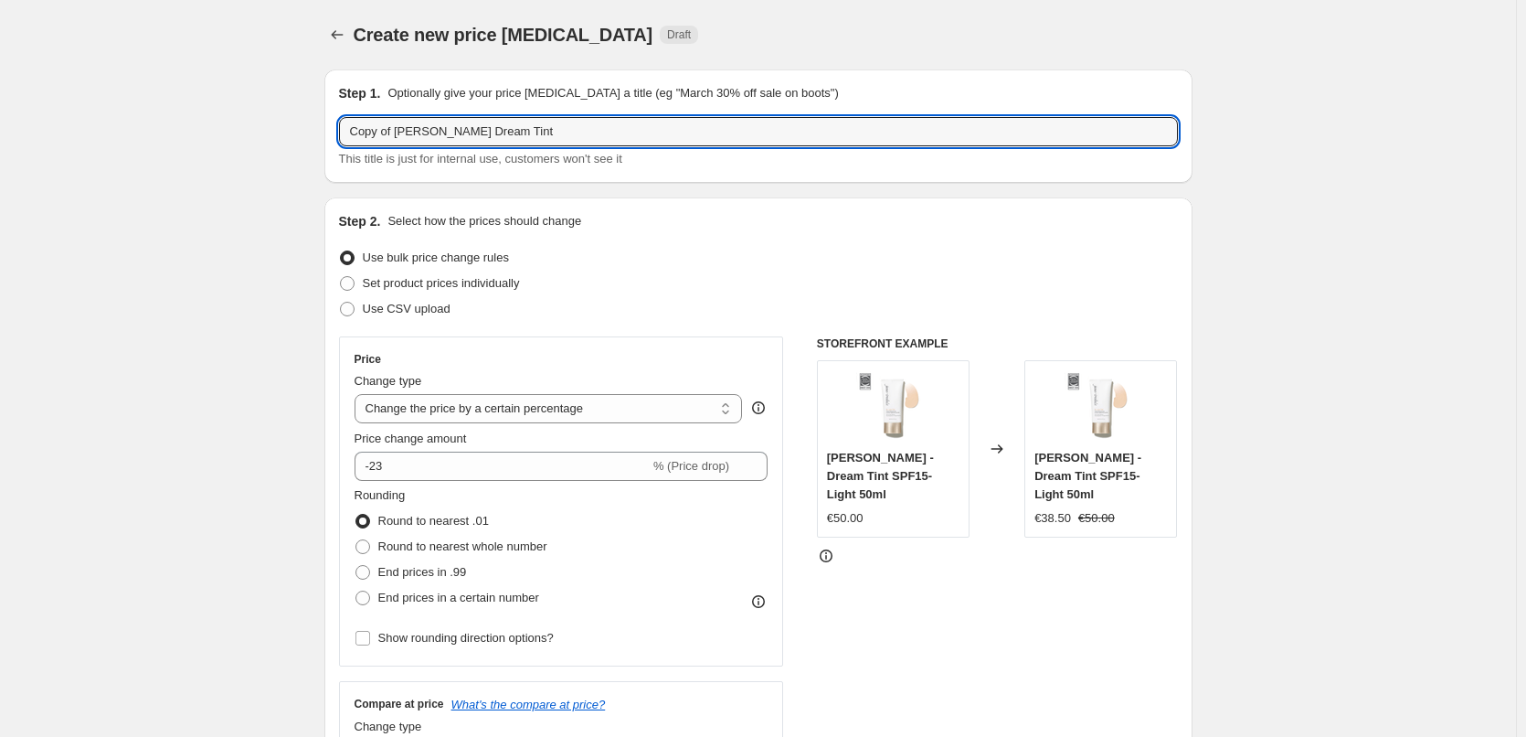
drag, startPoint x: 397, startPoint y: 131, endPoint x: 90, endPoint y: 145, distance: 307.5
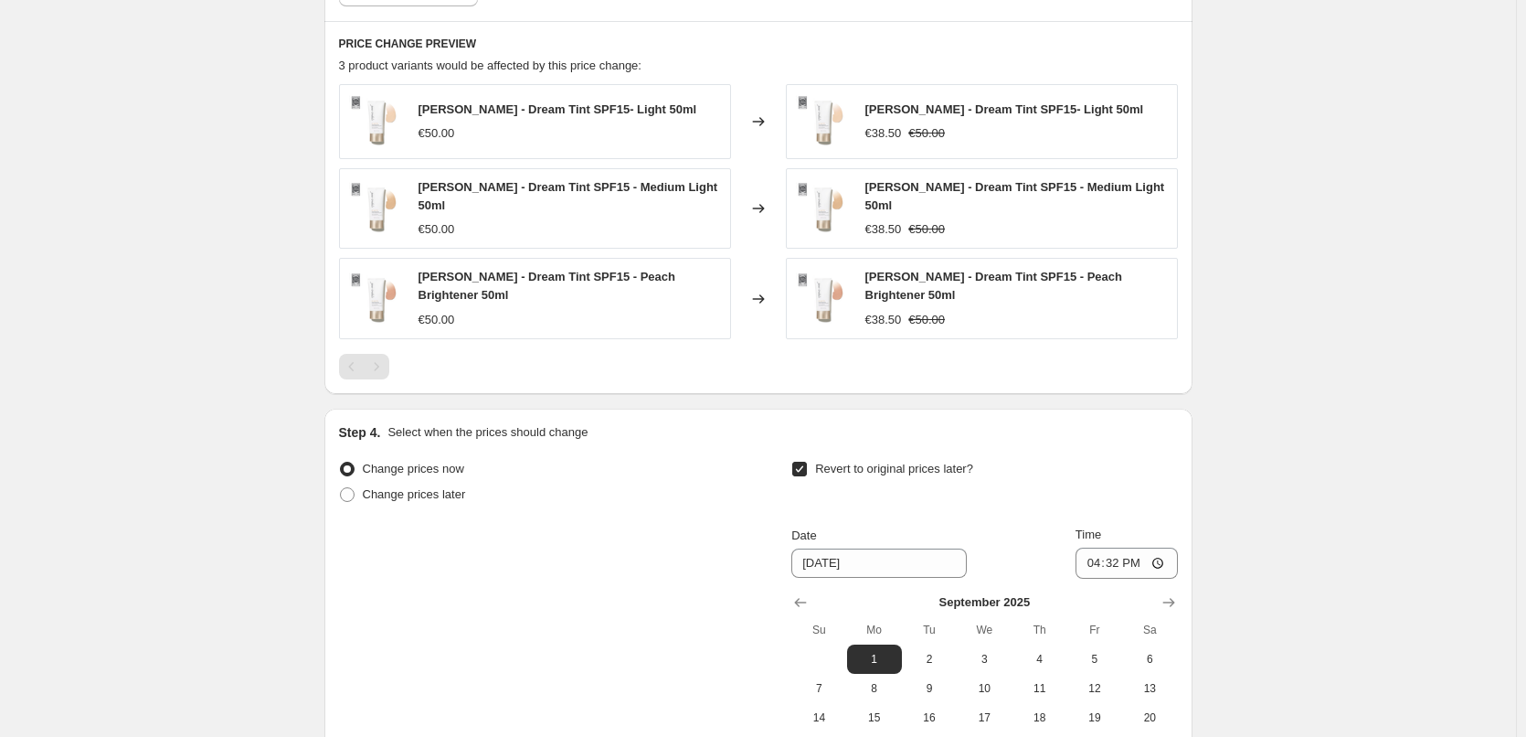
scroll to position [1487, 0]
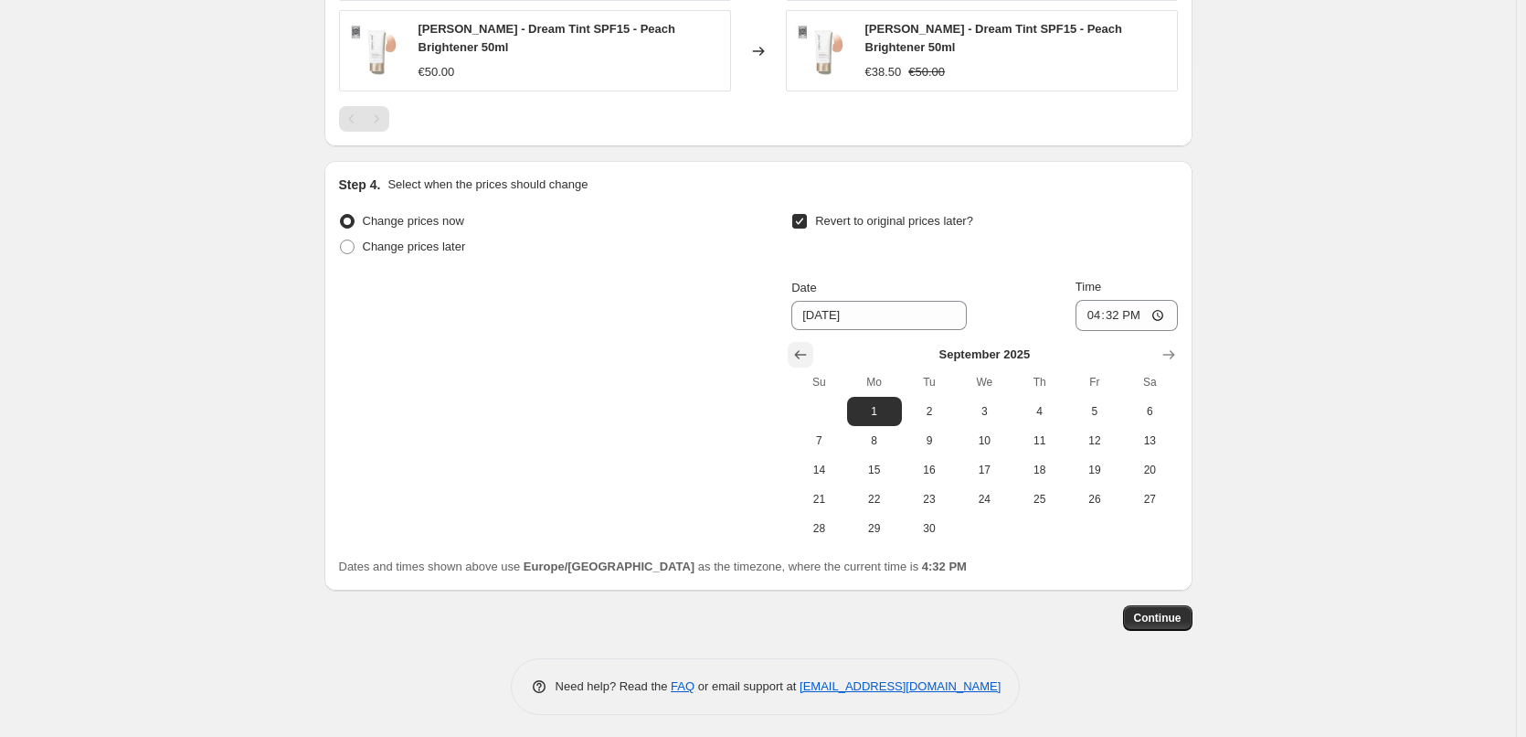
type input "[PERSON_NAME] Dream Tint"
click at [805, 347] on icon "Show previous month, August 2025" at bounding box center [801, 355] width 18 height 18
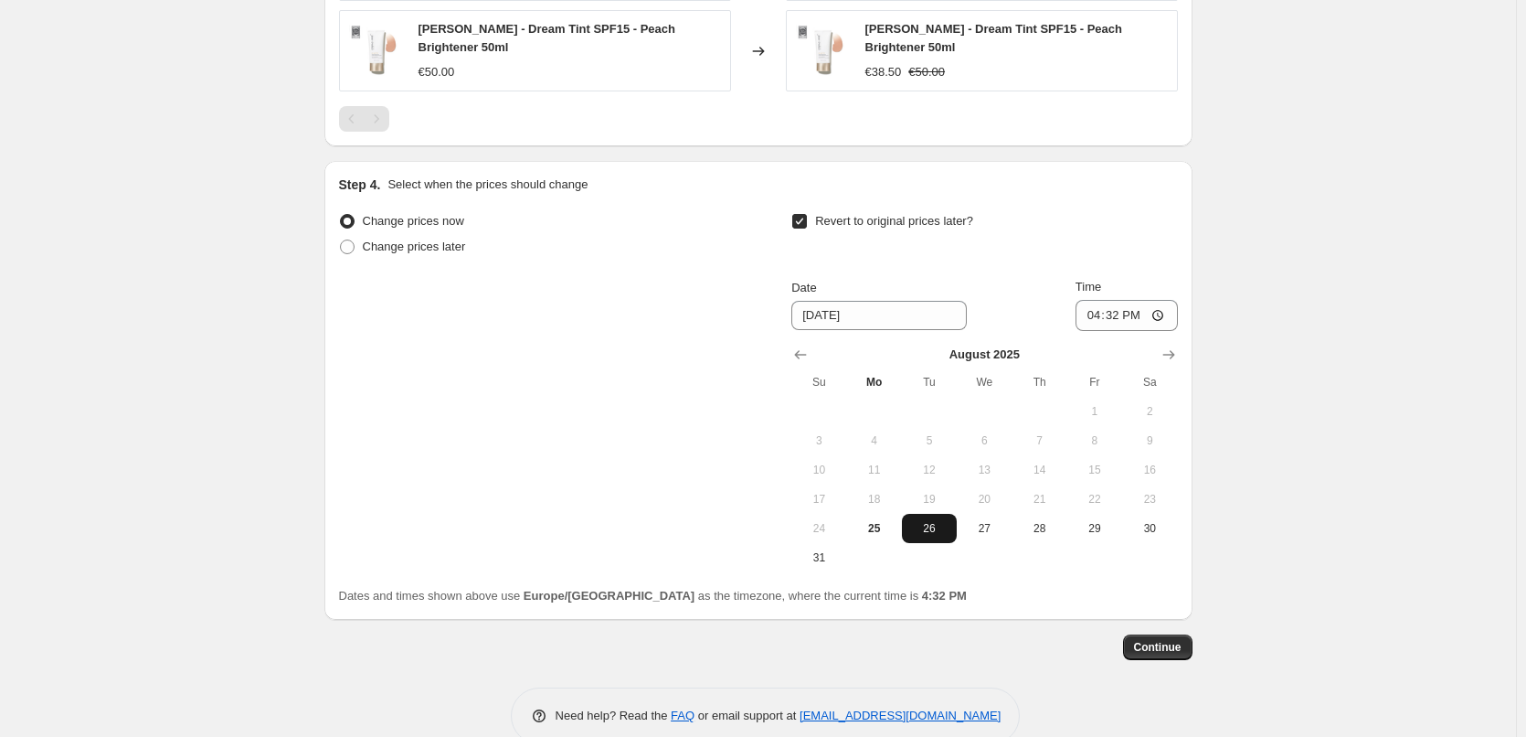
click at [943, 521] on span "26" at bounding box center [929, 528] width 40 height 15
type input "[DATE]"
click at [1097, 314] on input "16:32" at bounding box center [1127, 315] width 102 height 31
click at [1159, 310] on input "15:00" at bounding box center [1127, 315] width 102 height 31
type input "03:00"
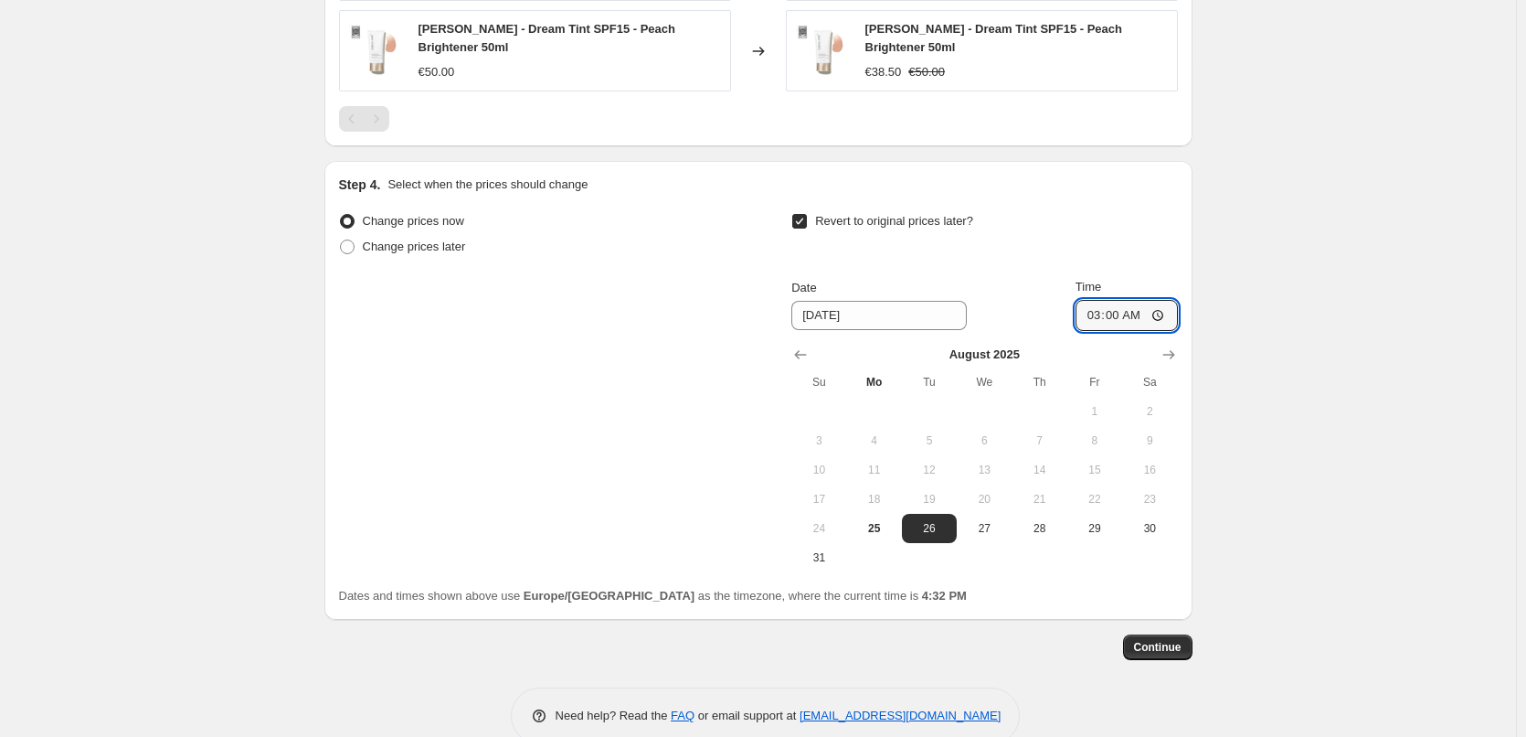
click at [1156, 634] on button "Continue" at bounding box center [1157, 647] width 69 height 26
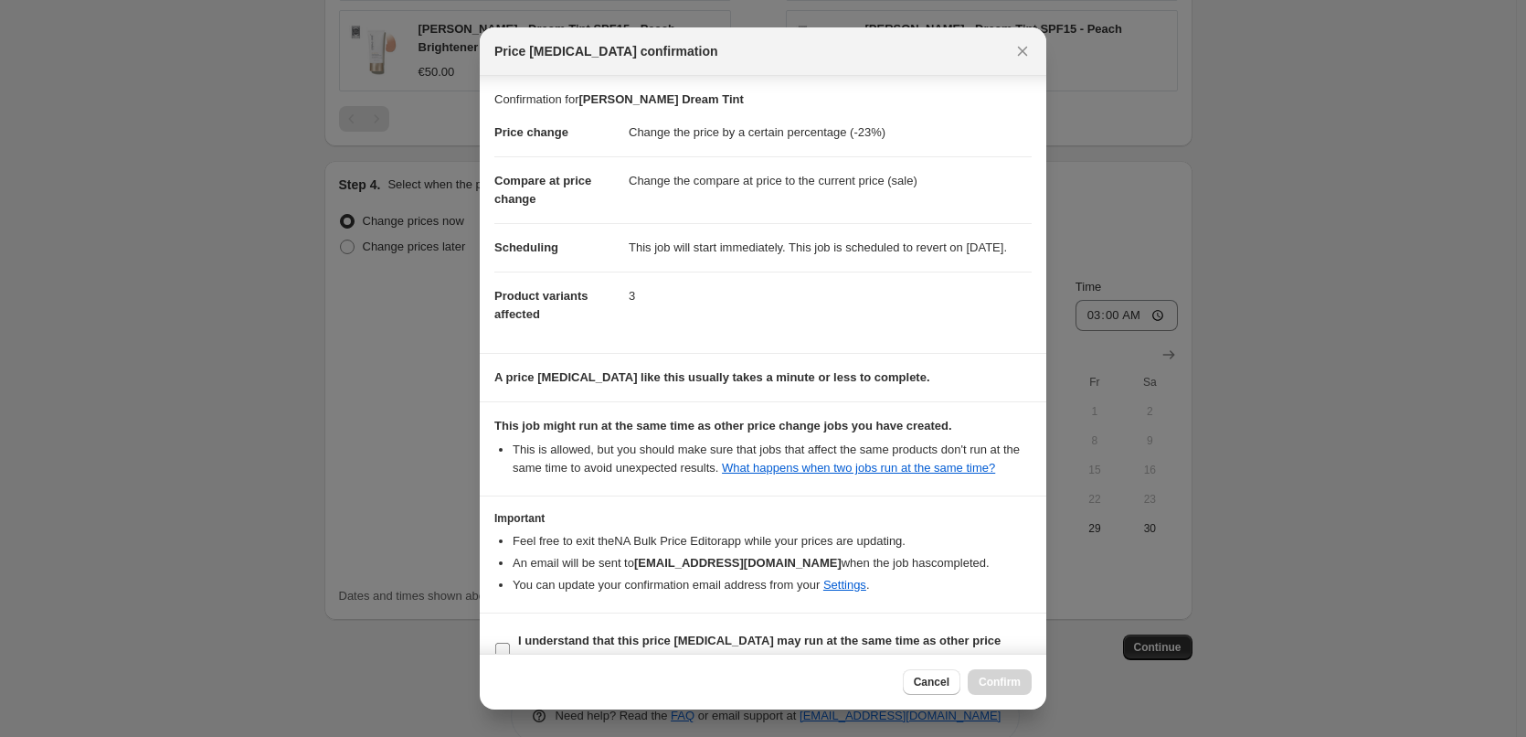
scroll to position [51, 0]
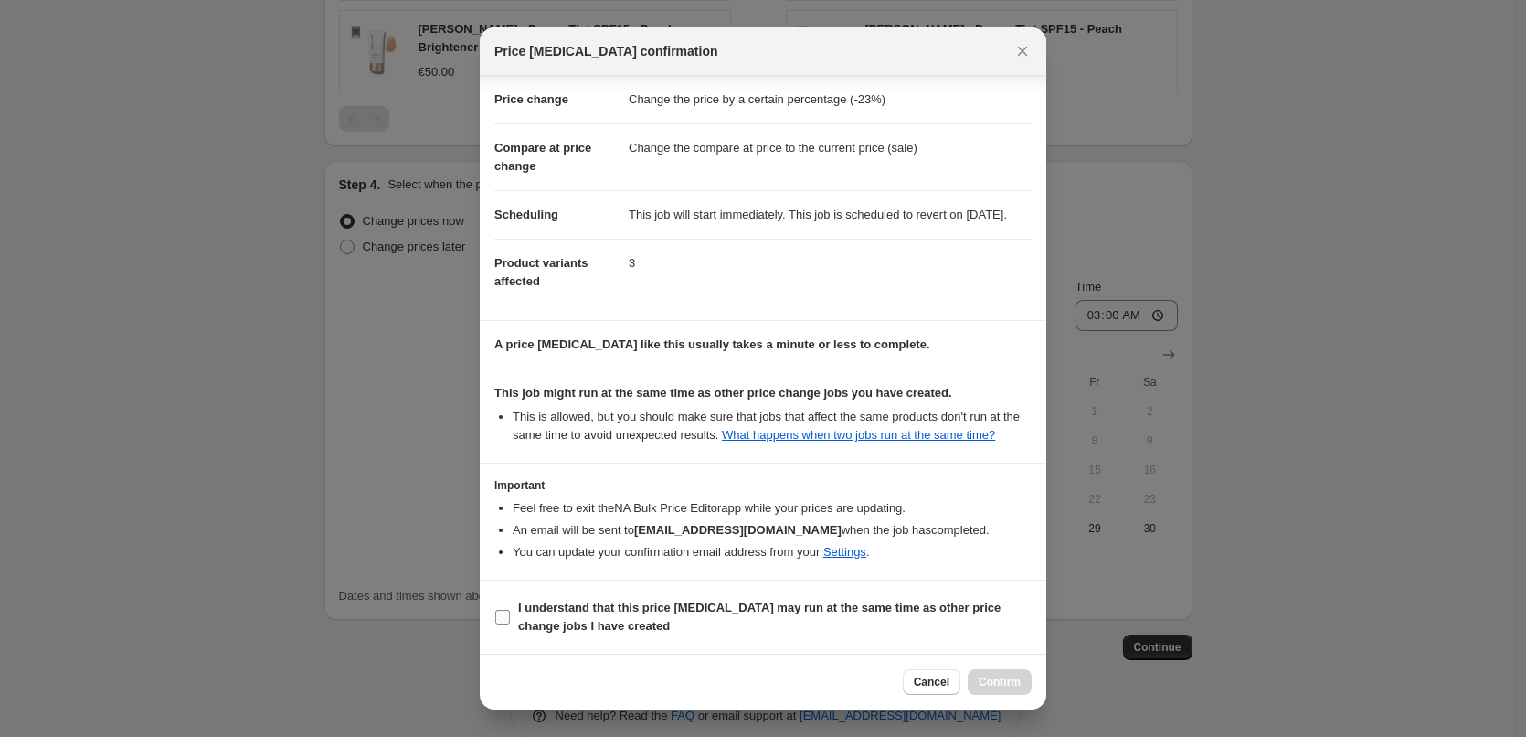
click at [537, 626] on b "I understand that this price [MEDICAL_DATA] may run at the same time as other p…" at bounding box center [759, 617] width 483 height 32
click at [510, 624] on input "I understand that this price [MEDICAL_DATA] may run at the same time as other p…" at bounding box center [502, 617] width 15 height 15
checkbox input "true"
click at [1004, 682] on span "Confirm" at bounding box center [1000, 682] width 42 height 15
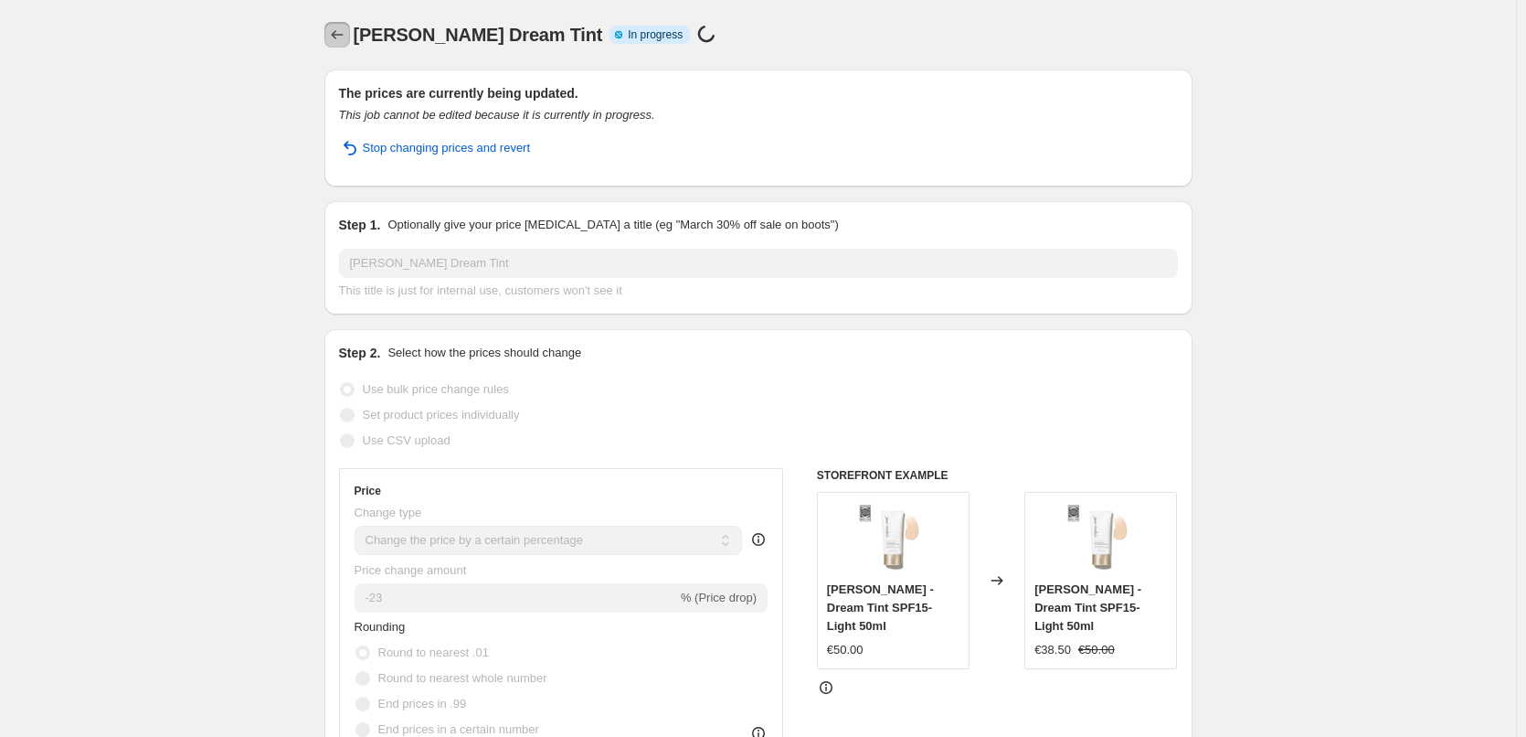
click at [345, 36] on icon "Price change jobs" at bounding box center [337, 35] width 18 height 18
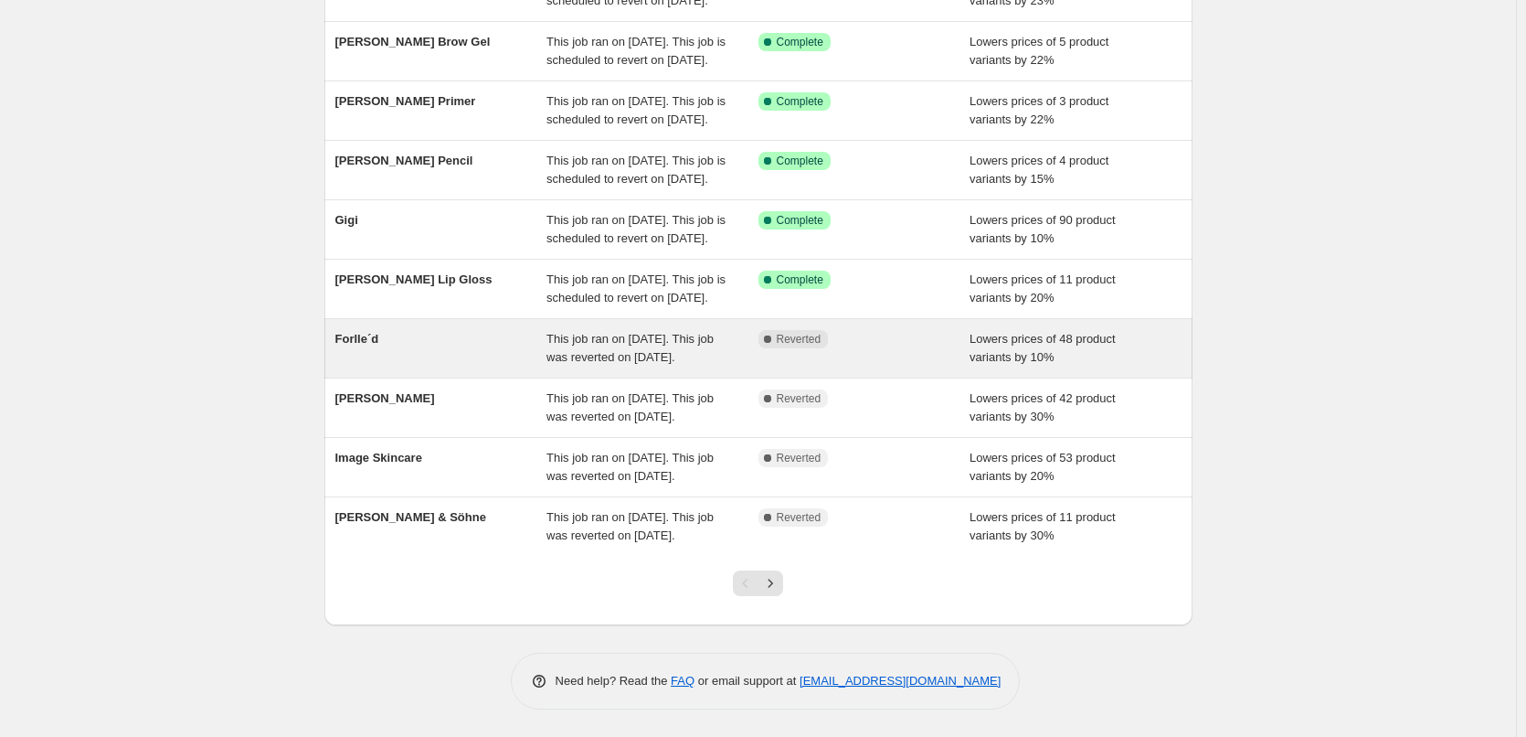
scroll to position [388, 0]
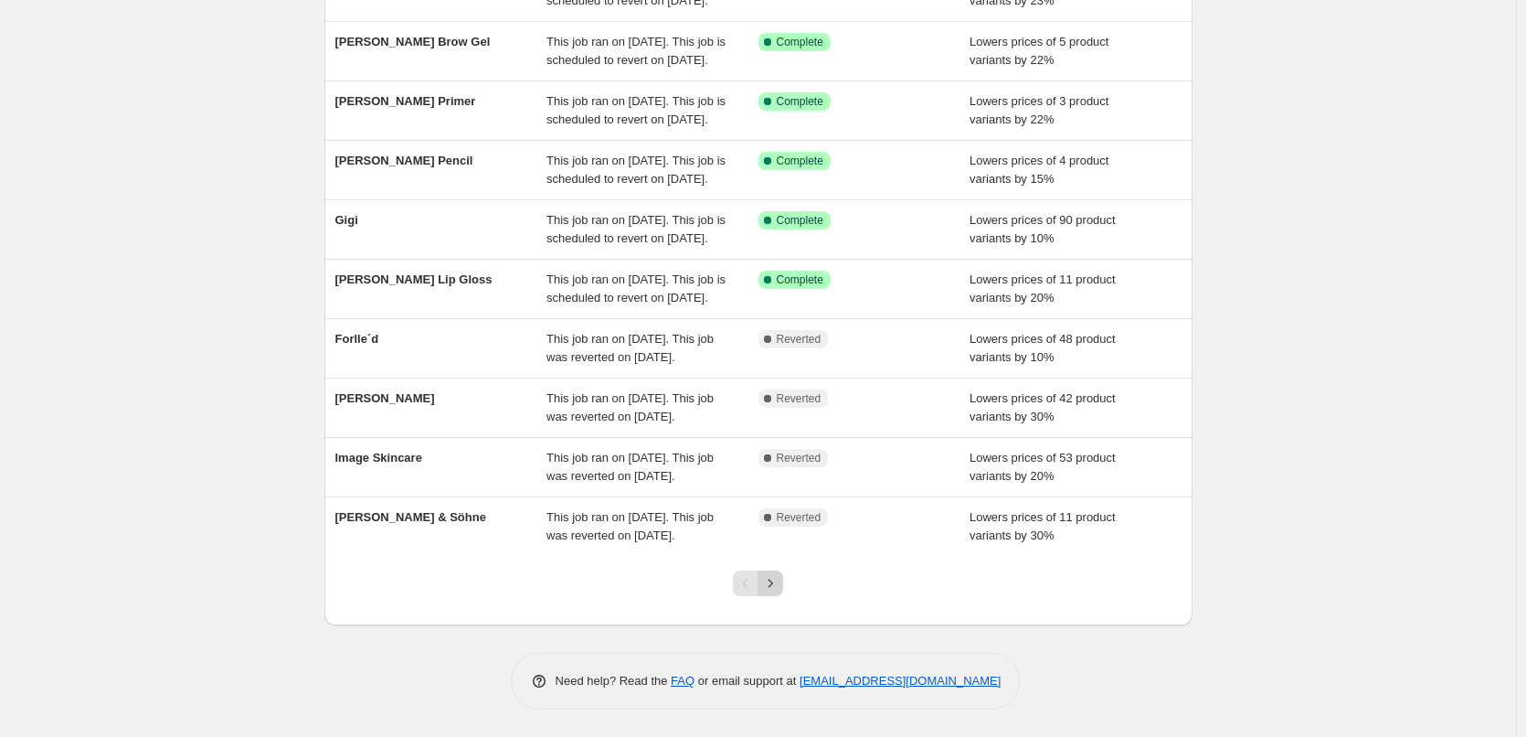
click at [779, 585] on icon "Next" at bounding box center [770, 583] width 18 height 18
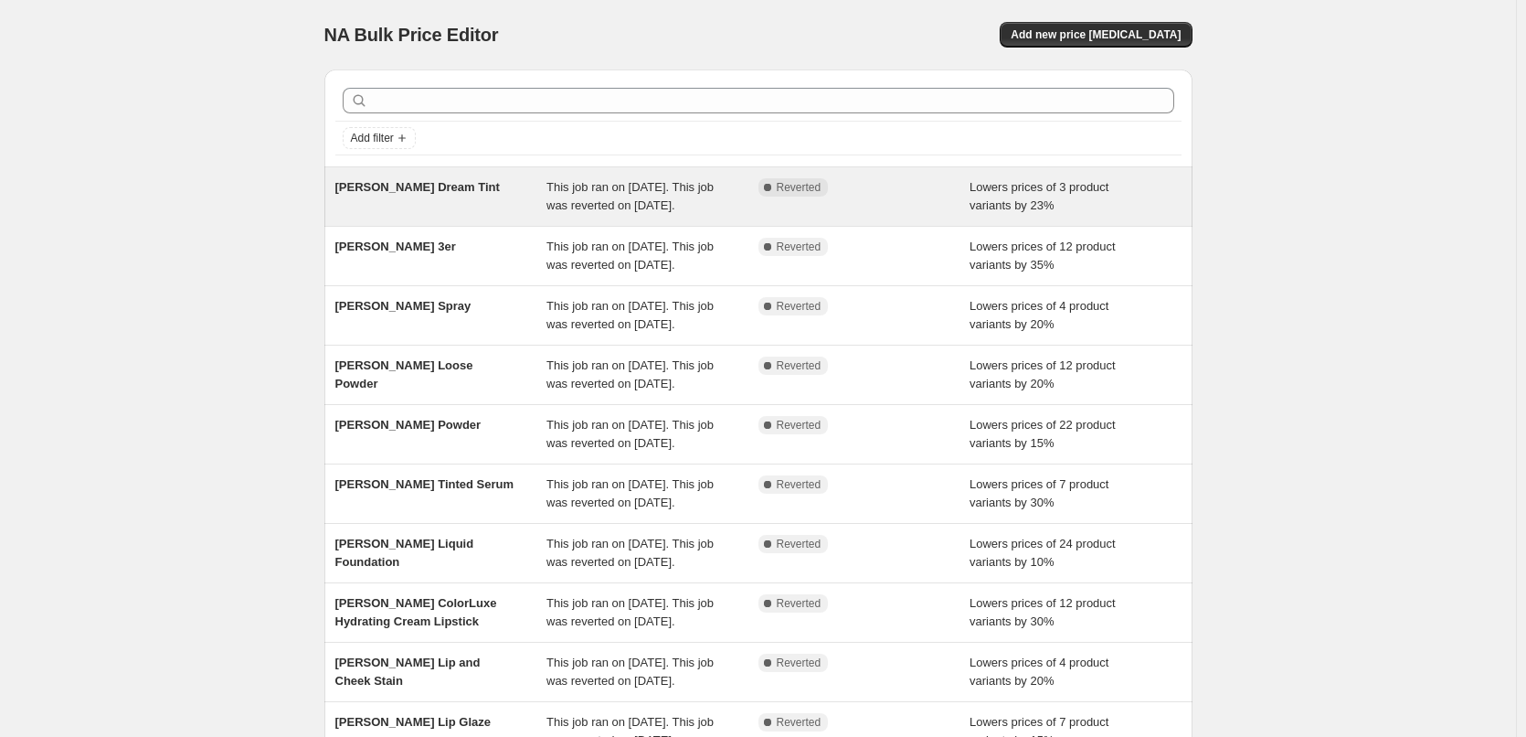
click at [472, 211] on div "[PERSON_NAME] Dream Tint" at bounding box center [441, 196] width 212 height 37
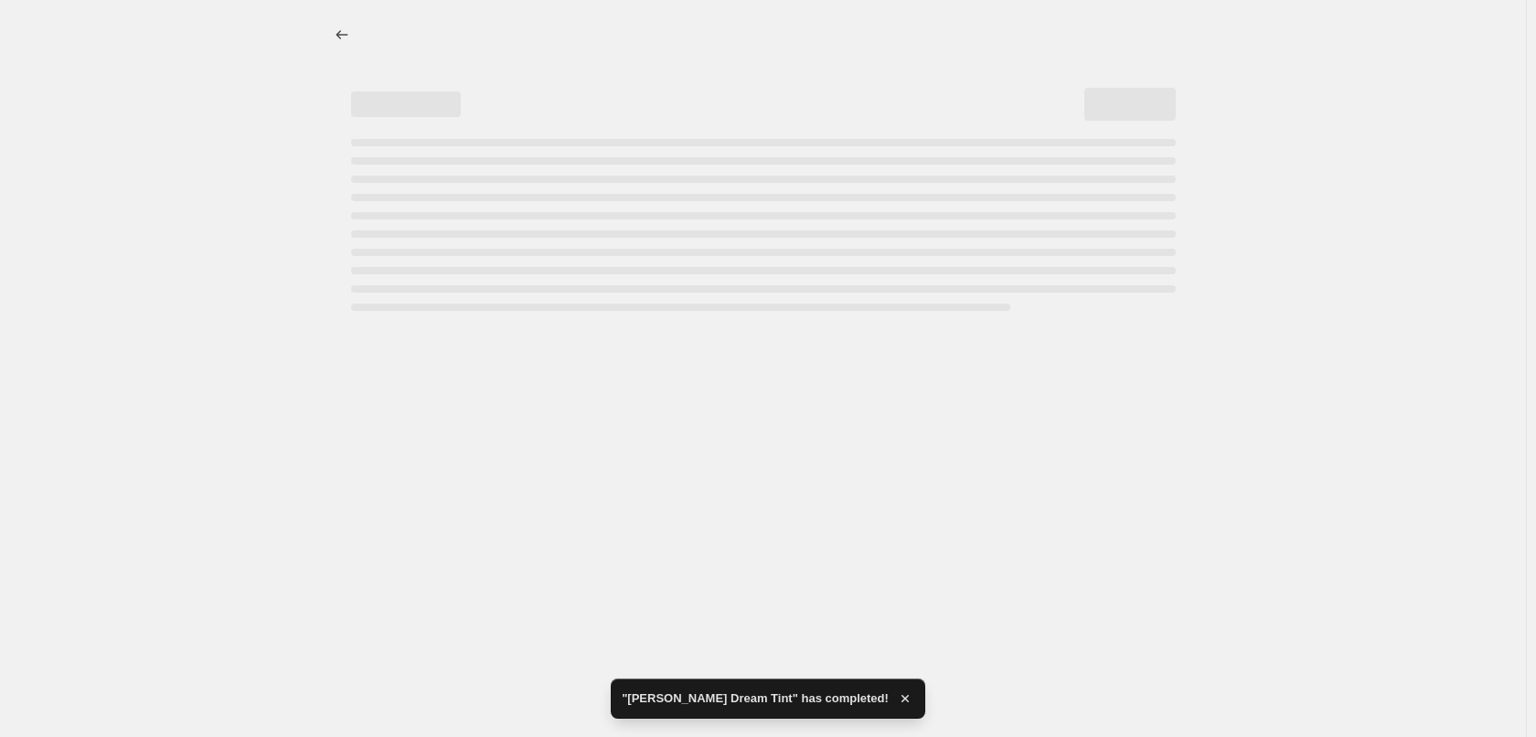
select select "percentage"
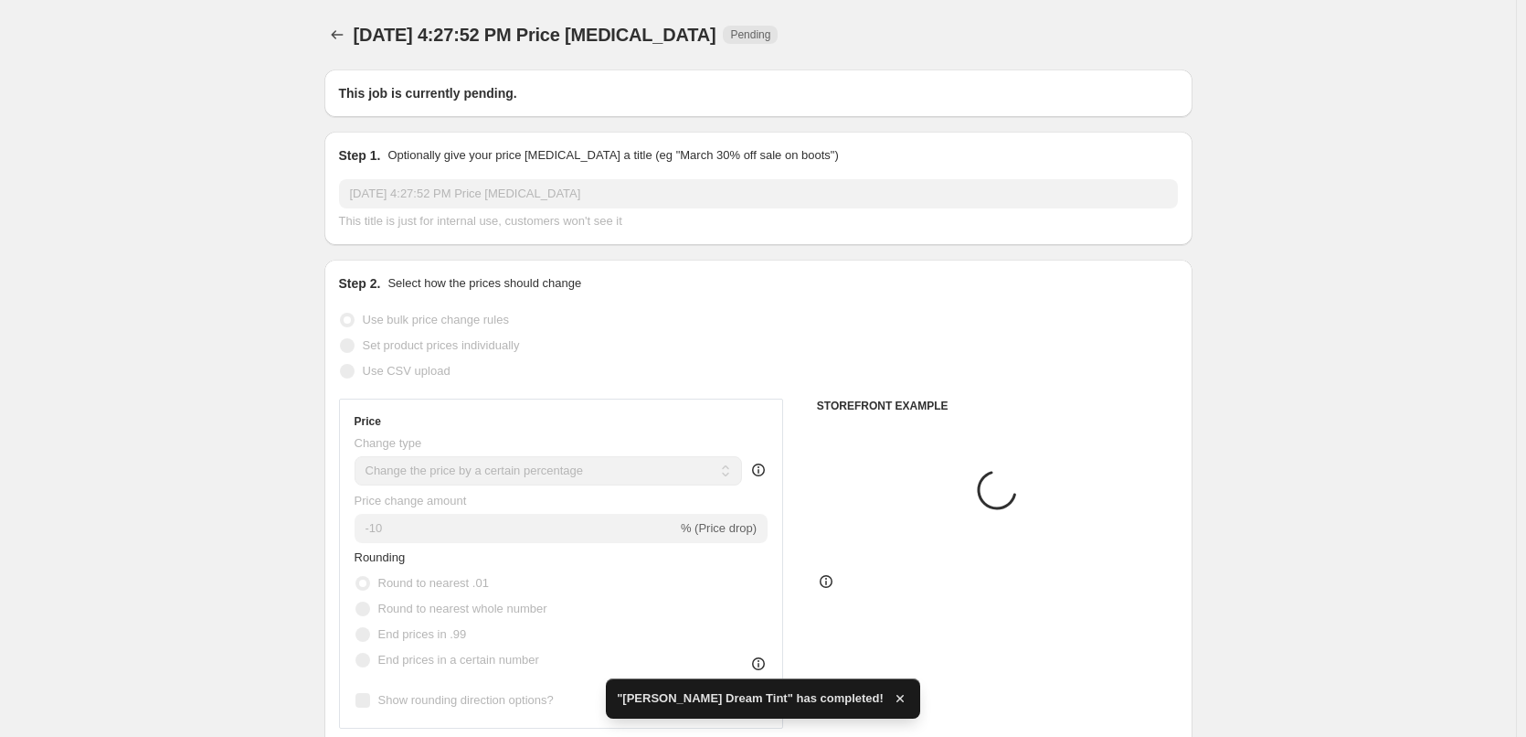
type input "[PERSON_NAME] Dream Tint"
radio input "false"
radio input "true"
checkbox input "true"
select select "vendor"
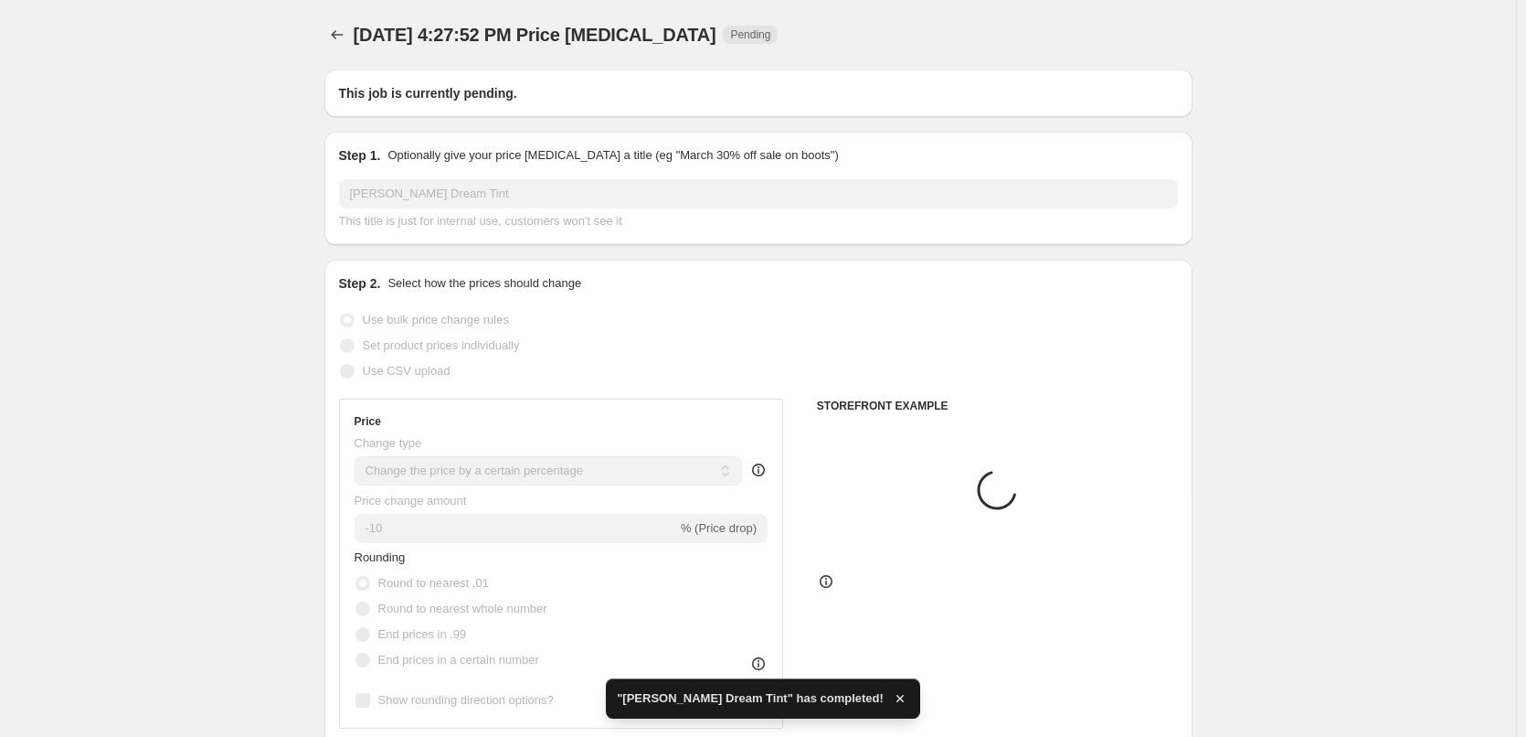
select select "tag"
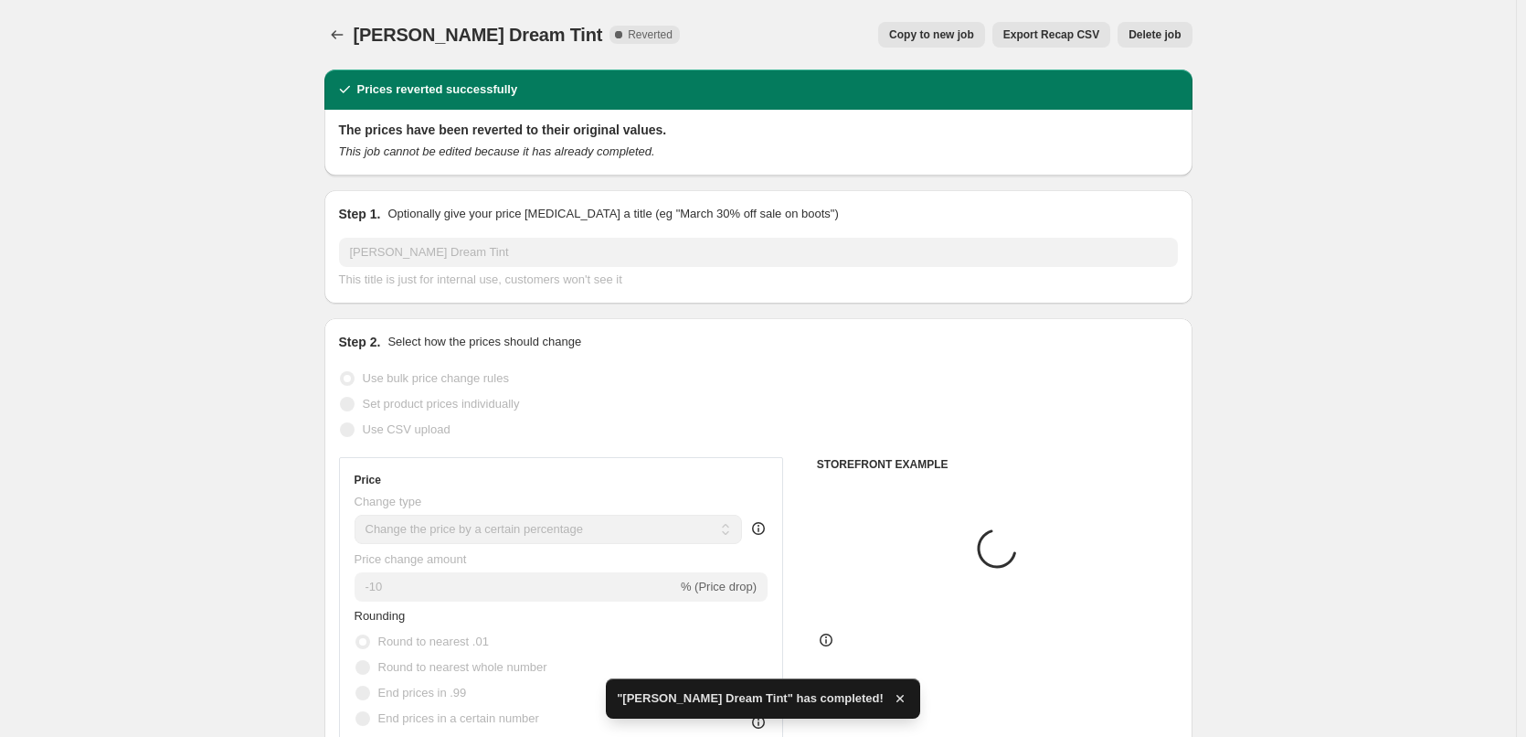
click at [1172, 35] on span "Delete job" at bounding box center [1155, 34] width 52 height 15
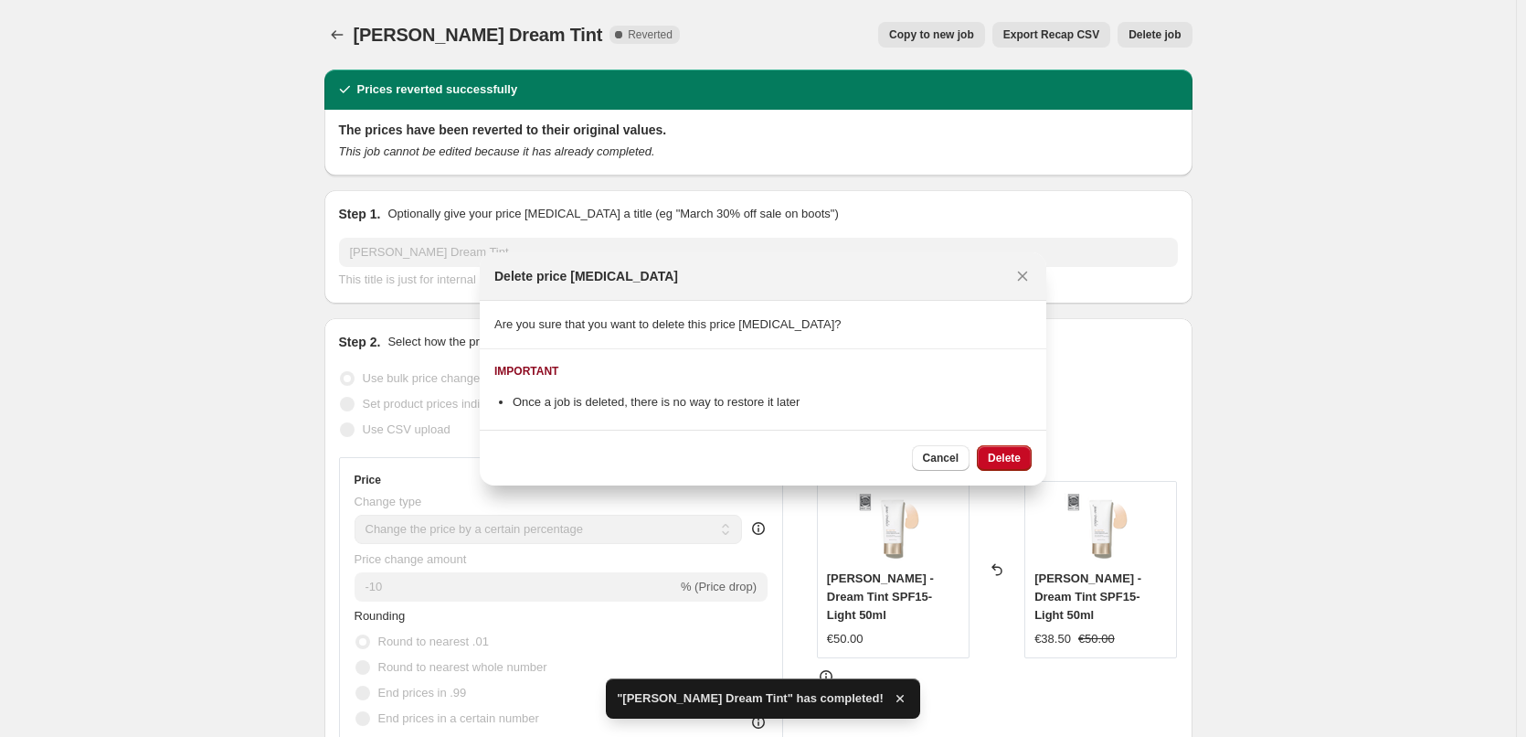
click at [1029, 441] on div "Cancel Delete" at bounding box center [763, 458] width 567 height 56
click at [1009, 460] on span "Delete" at bounding box center [1004, 458] width 33 height 15
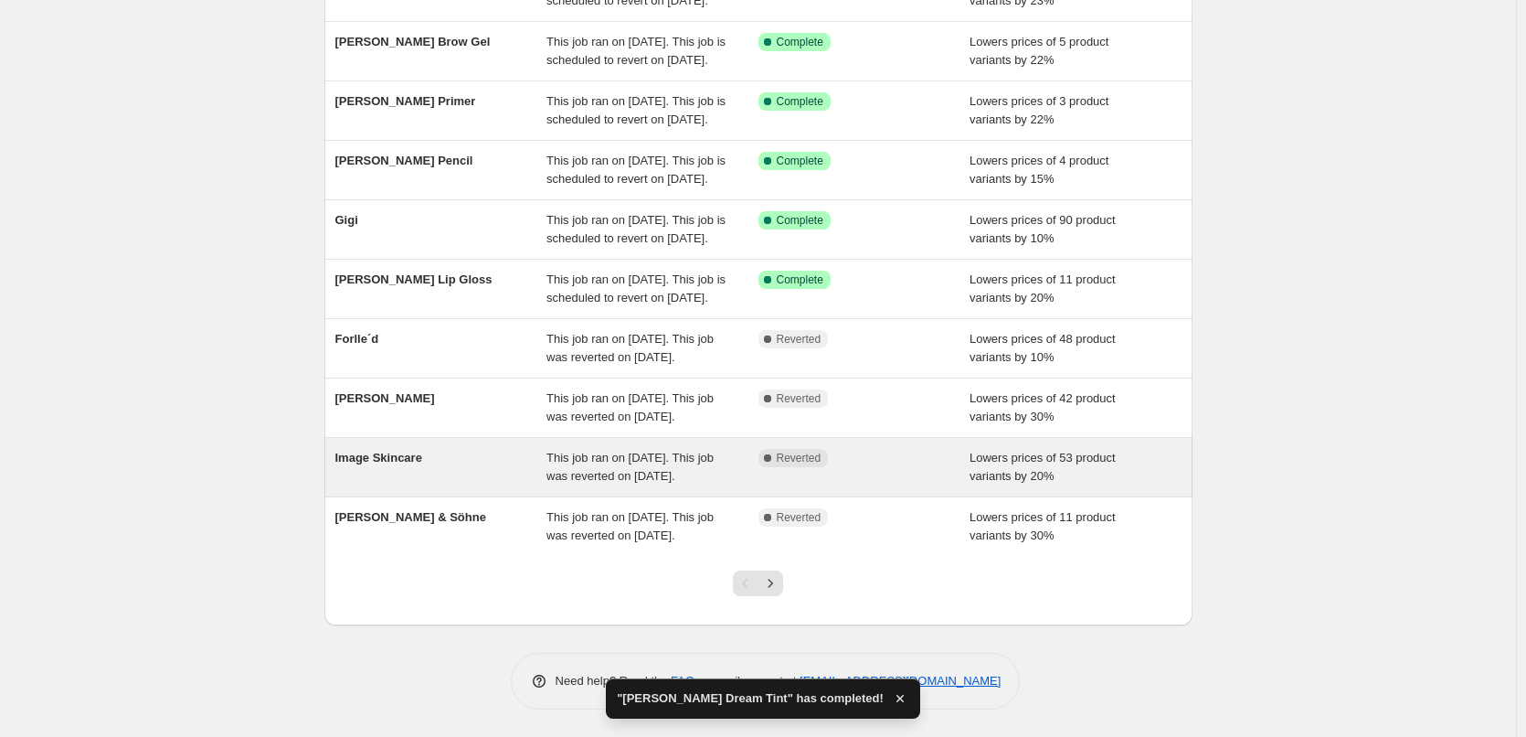
scroll to position [388, 0]
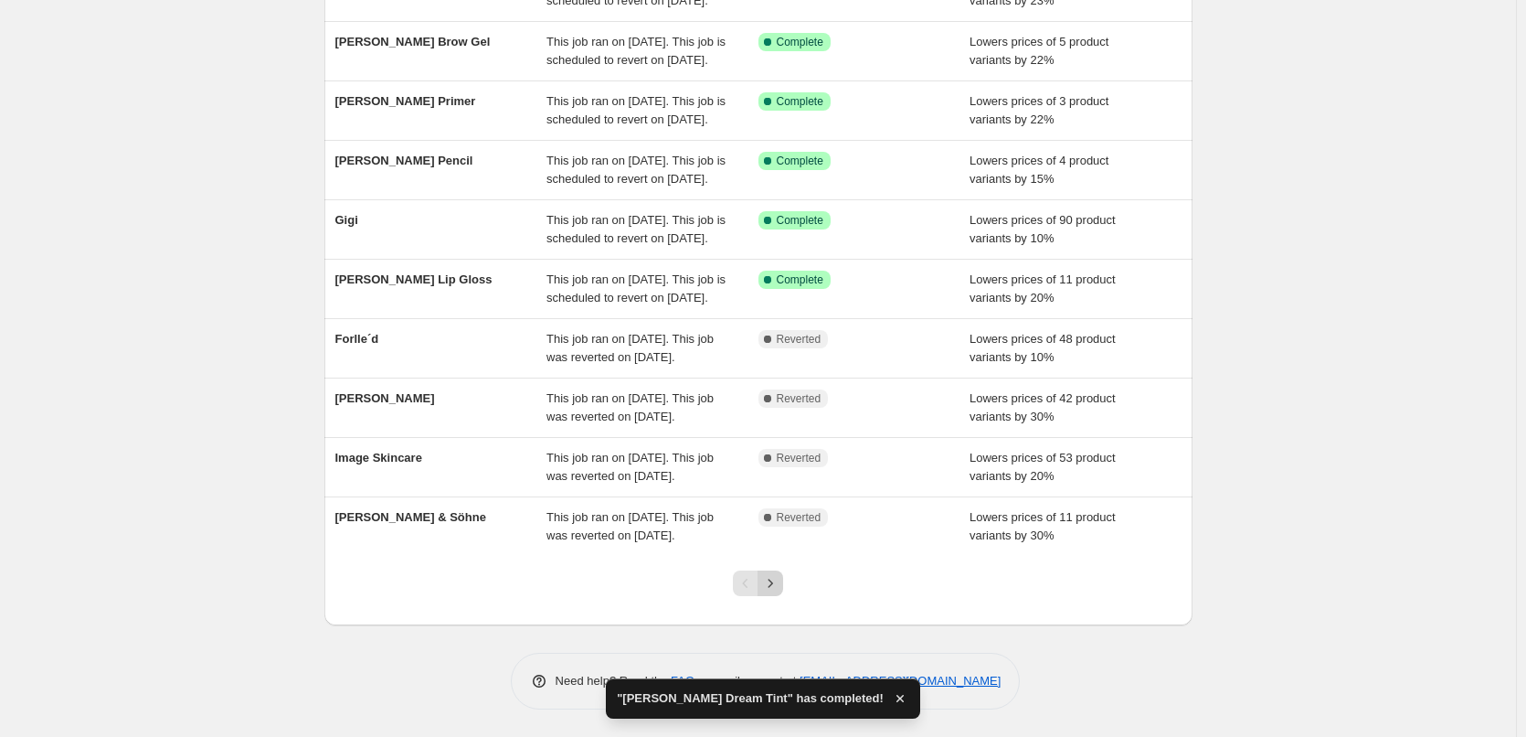
click at [779, 576] on icon "Next" at bounding box center [770, 583] width 18 height 18
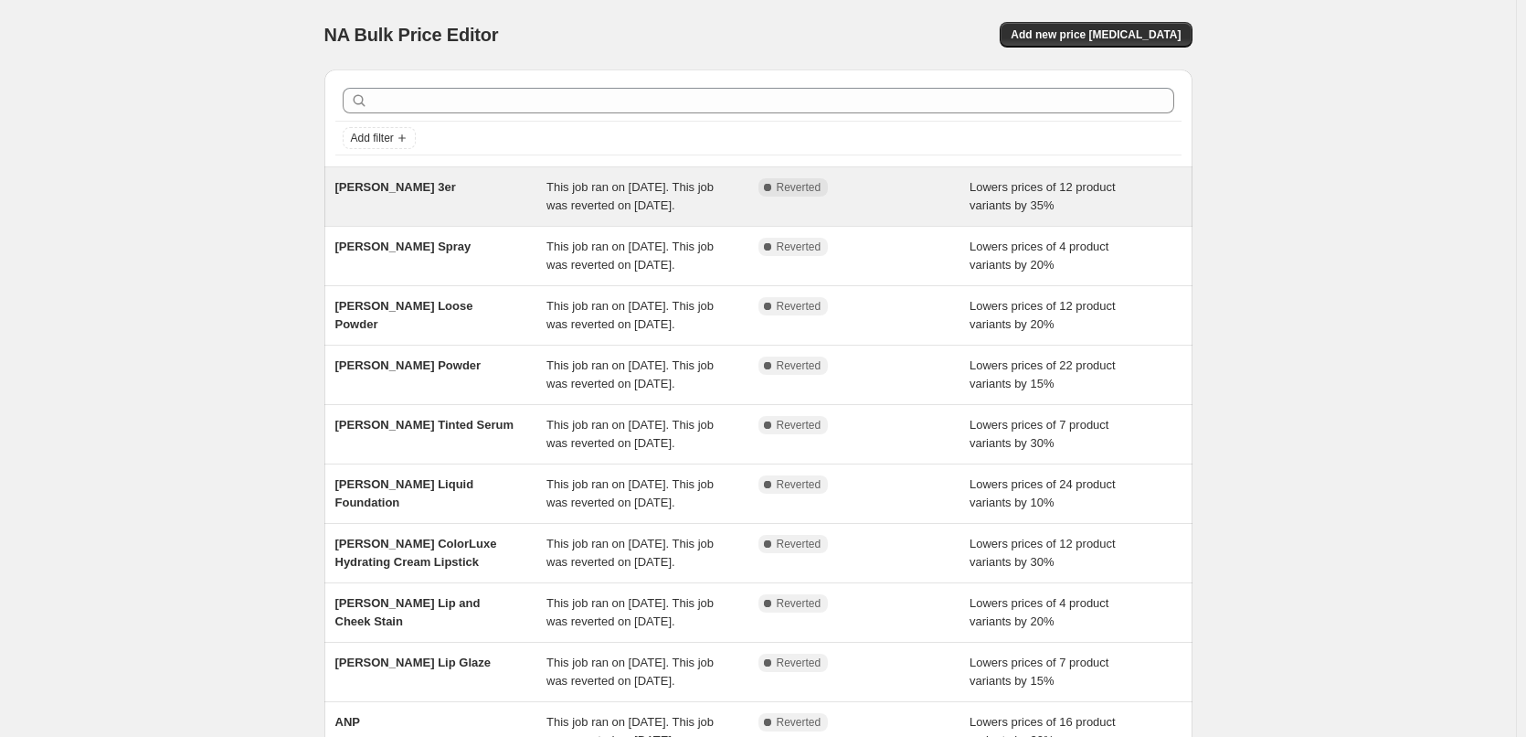
click at [498, 197] on div "[PERSON_NAME] 3er" at bounding box center [441, 196] width 212 height 37
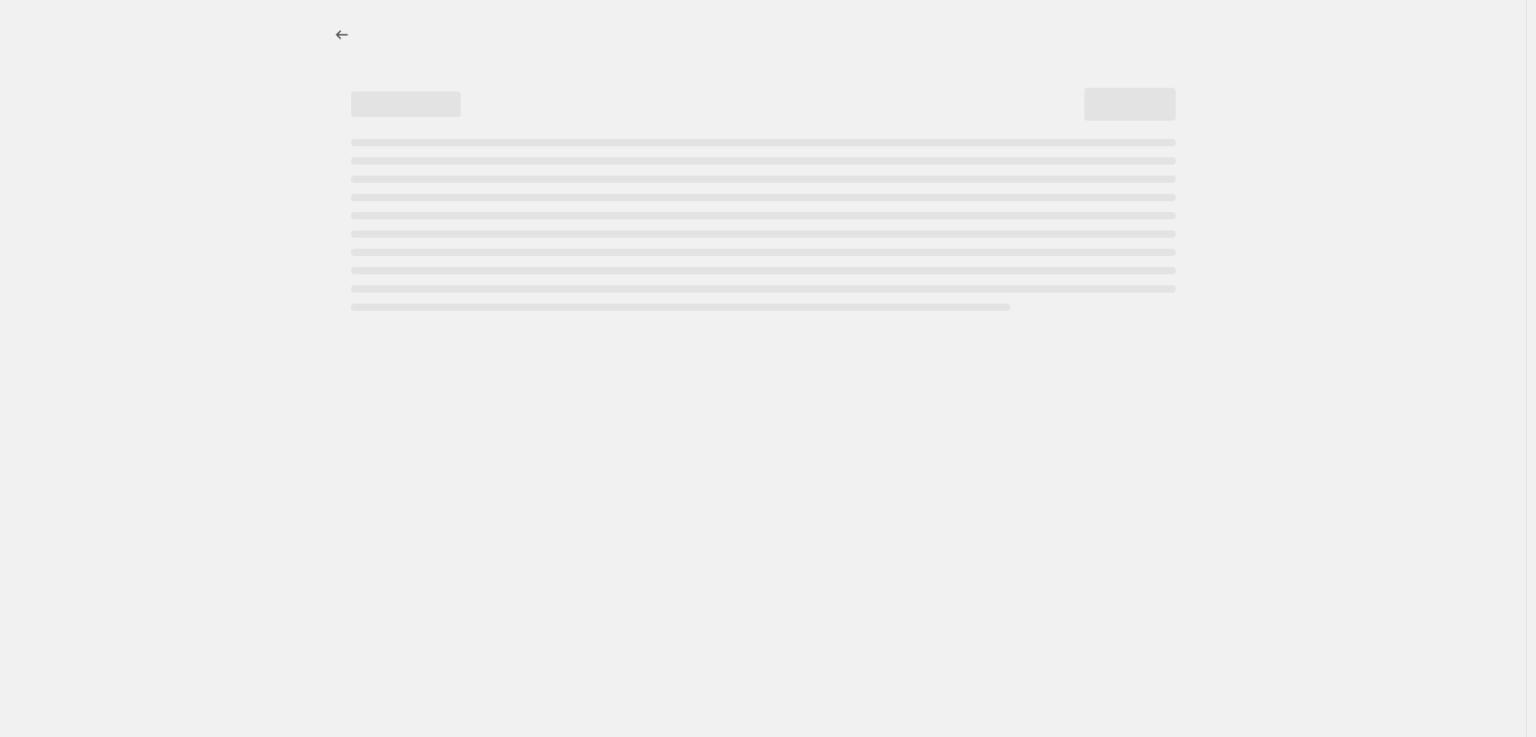
select select "percentage"
select select "tag"
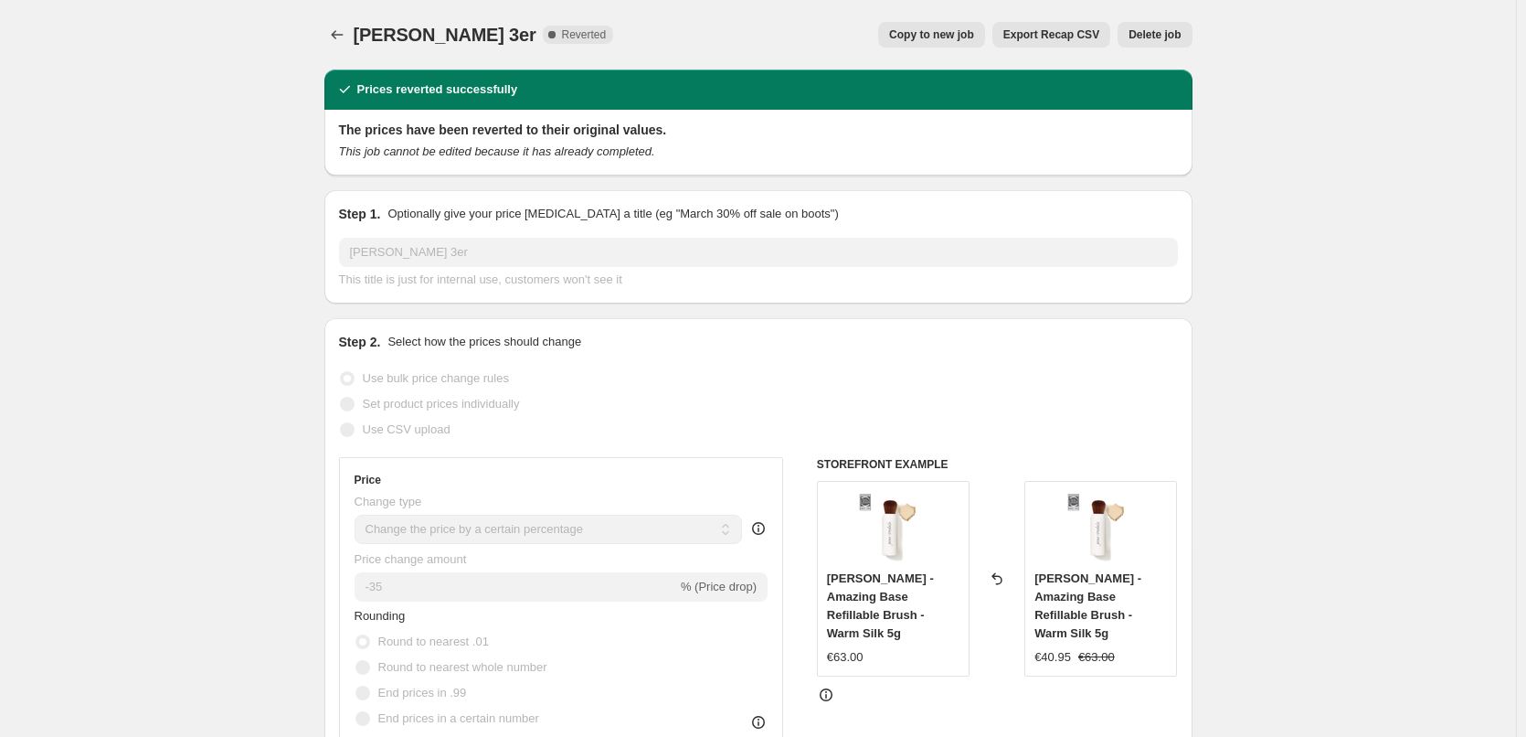
click at [961, 51] on div "[PERSON_NAME] 3er. This page is ready [PERSON_NAME] 3er Complete Reverted Copy …" at bounding box center [758, 34] width 868 height 69
click at [949, 40] on span "Copy to new job" at bounding box center [931, 34] width 85 height 15
select select "percentage"
select select "tag"
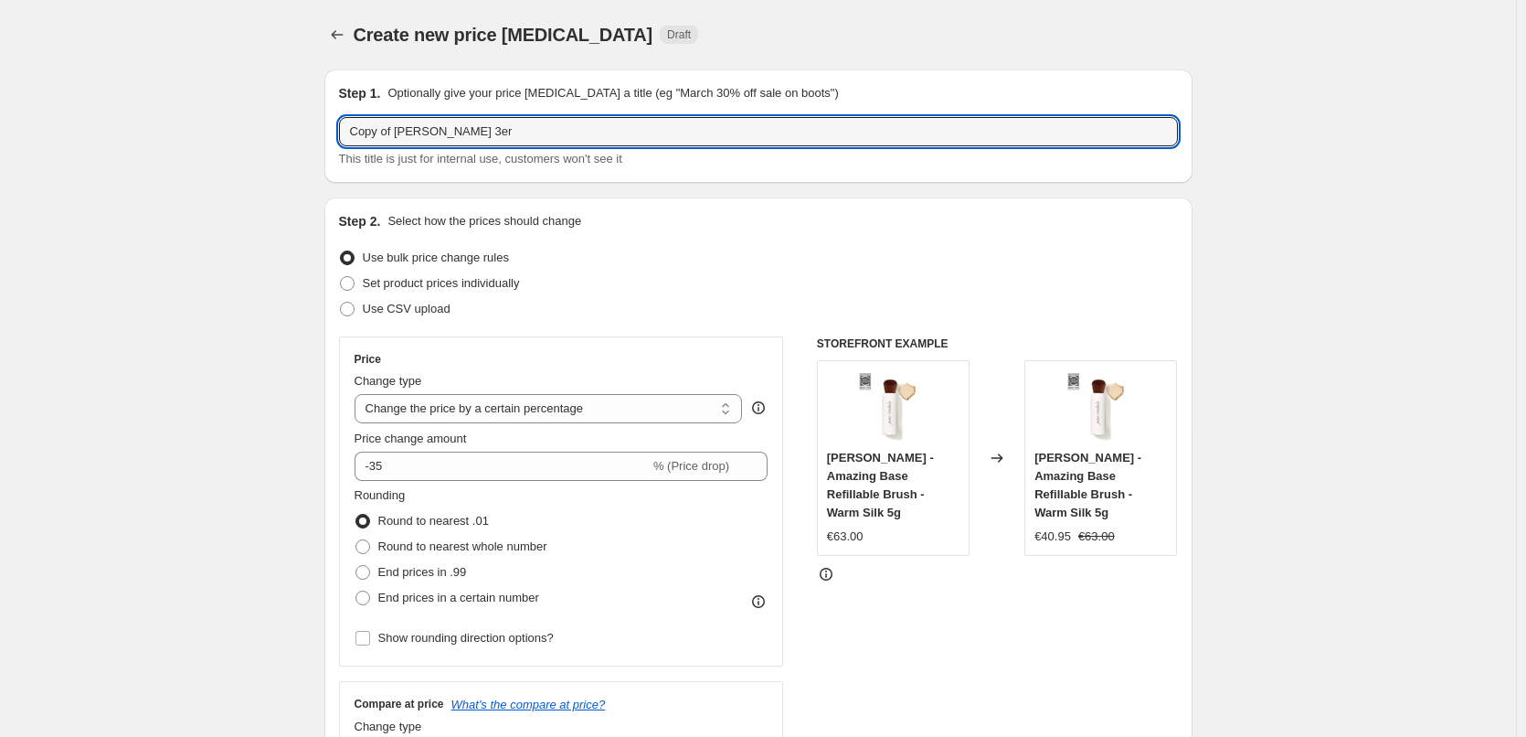
drag, startPoint x: 393, startPoint y: 127, endPoint x: -53, endPoint y: 180, distance: 449.2
click at [0, 180] on html "Home Settings Plans Skip to content Create new price [MEDICAL_DATA]. This page …" at bounding box center [763, 368] width 1526 height 737
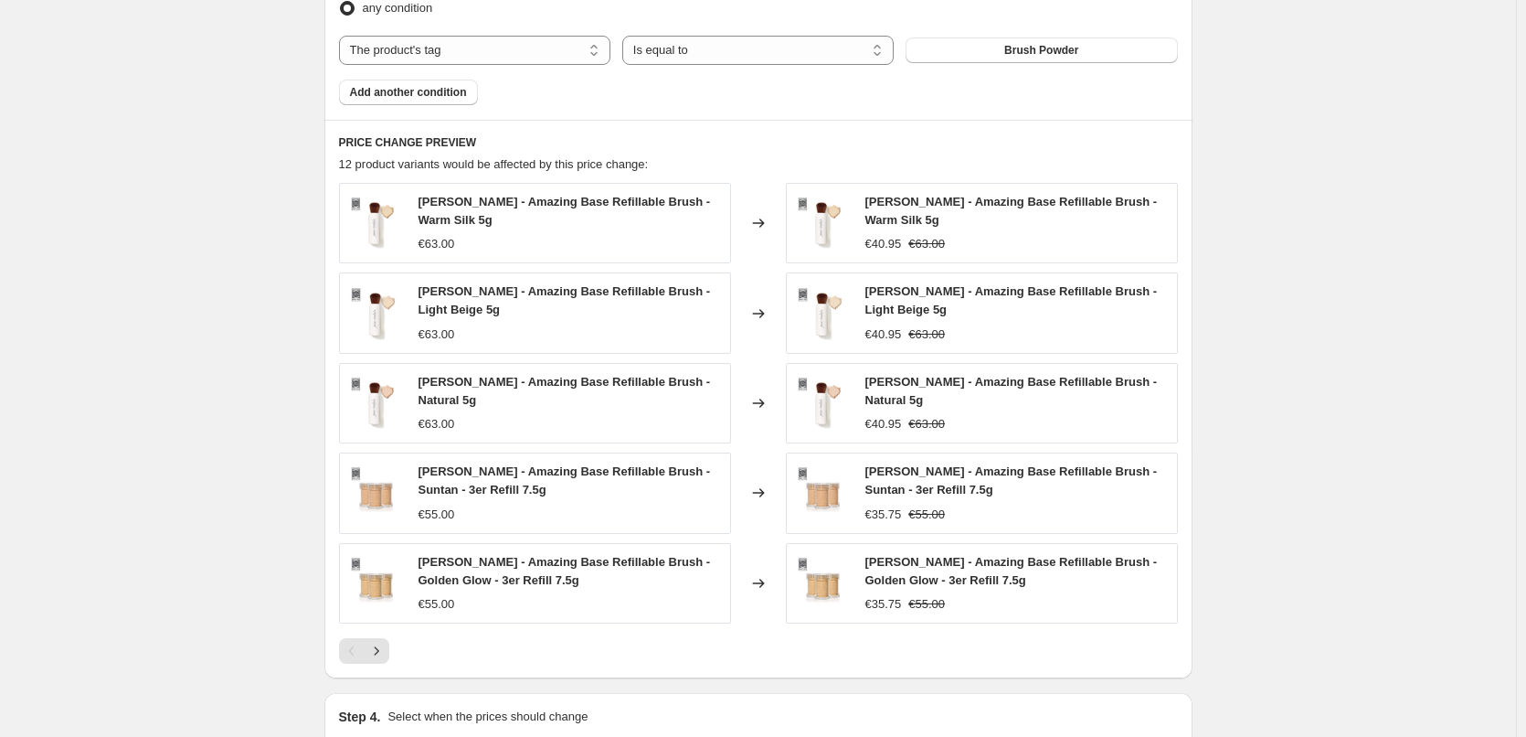
scroll to position [1326, 0]
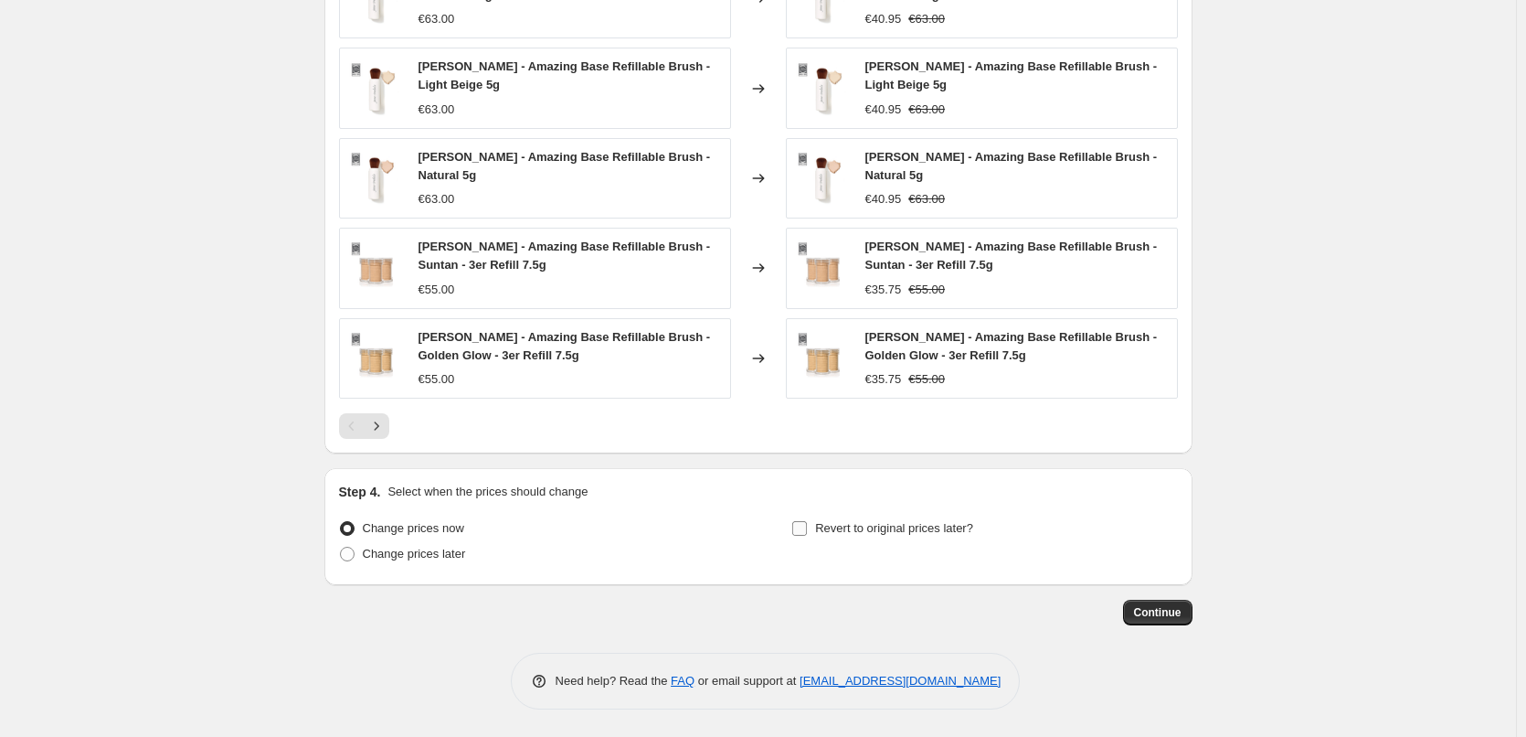
type input "[PERSON_NAME] 3er"
click at [885, 537] on label "Revert to original prices later?" at bounding box center [883, 529] width 182 height 26
click at [807, 536] on input "Revert to original prices later?" at bounding box center [799, 528] width 15 height 15
checkbox input "true"
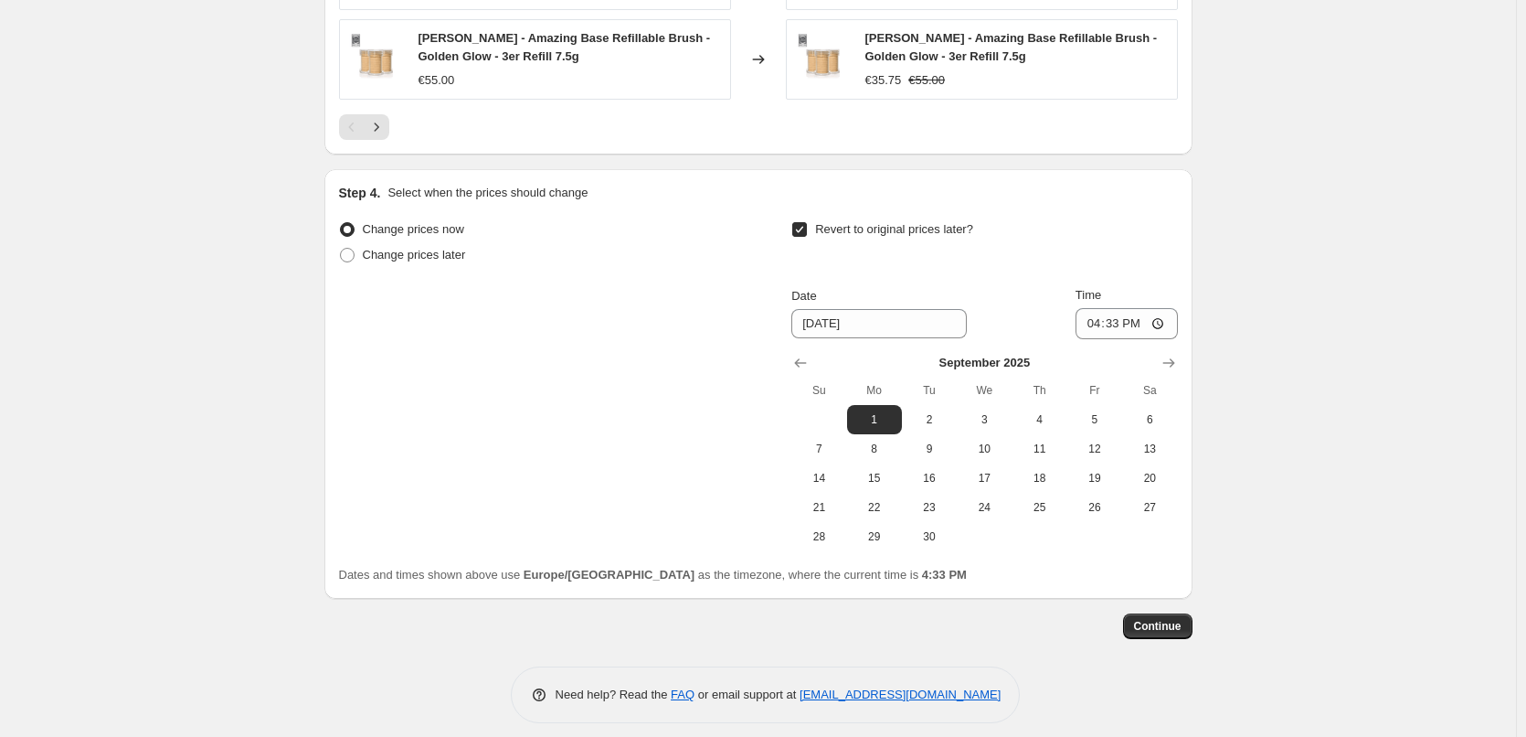
scroll to position [1639, 0]
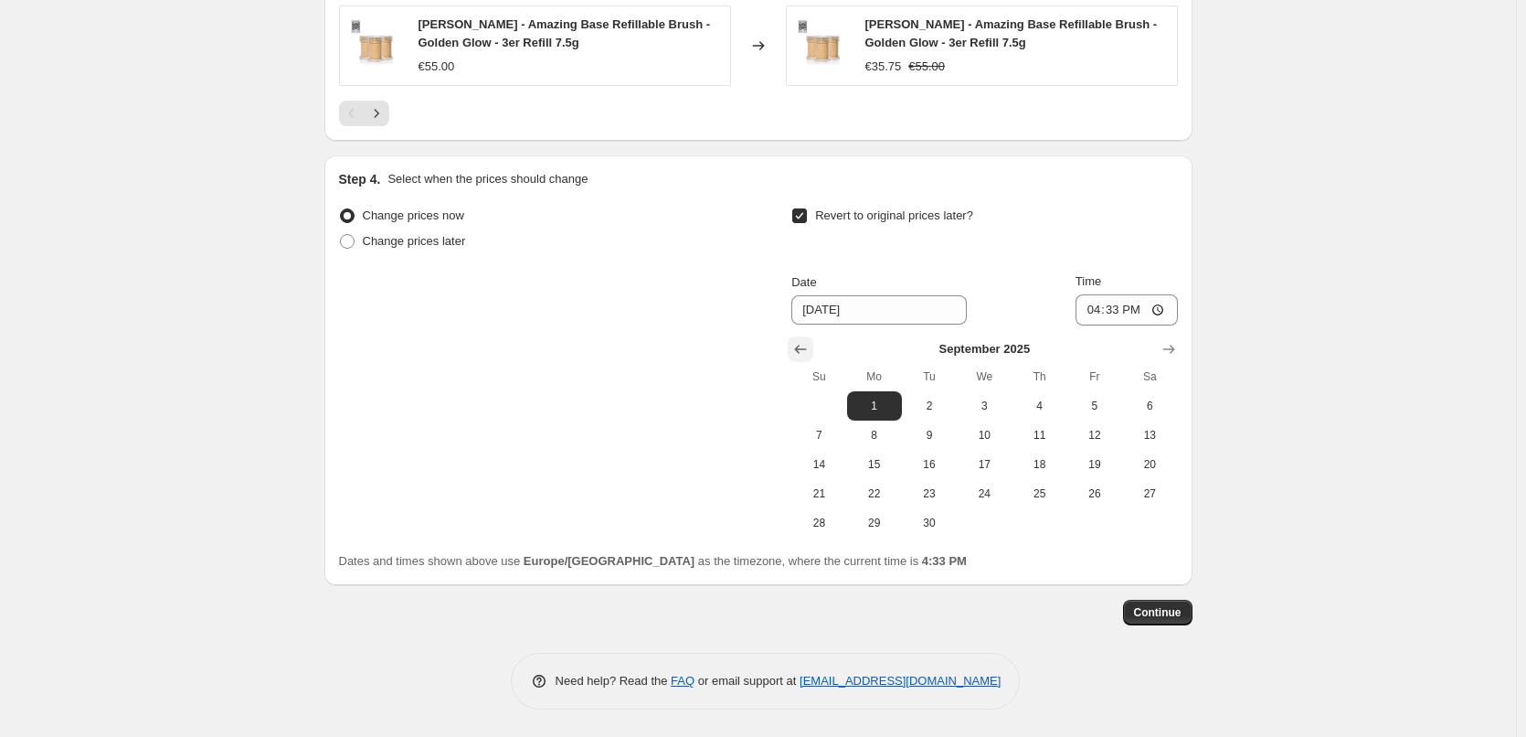
click at [803, 353] on icon "Show previous month, August 2025" at bounding box center [801, 349] width 18 height 18
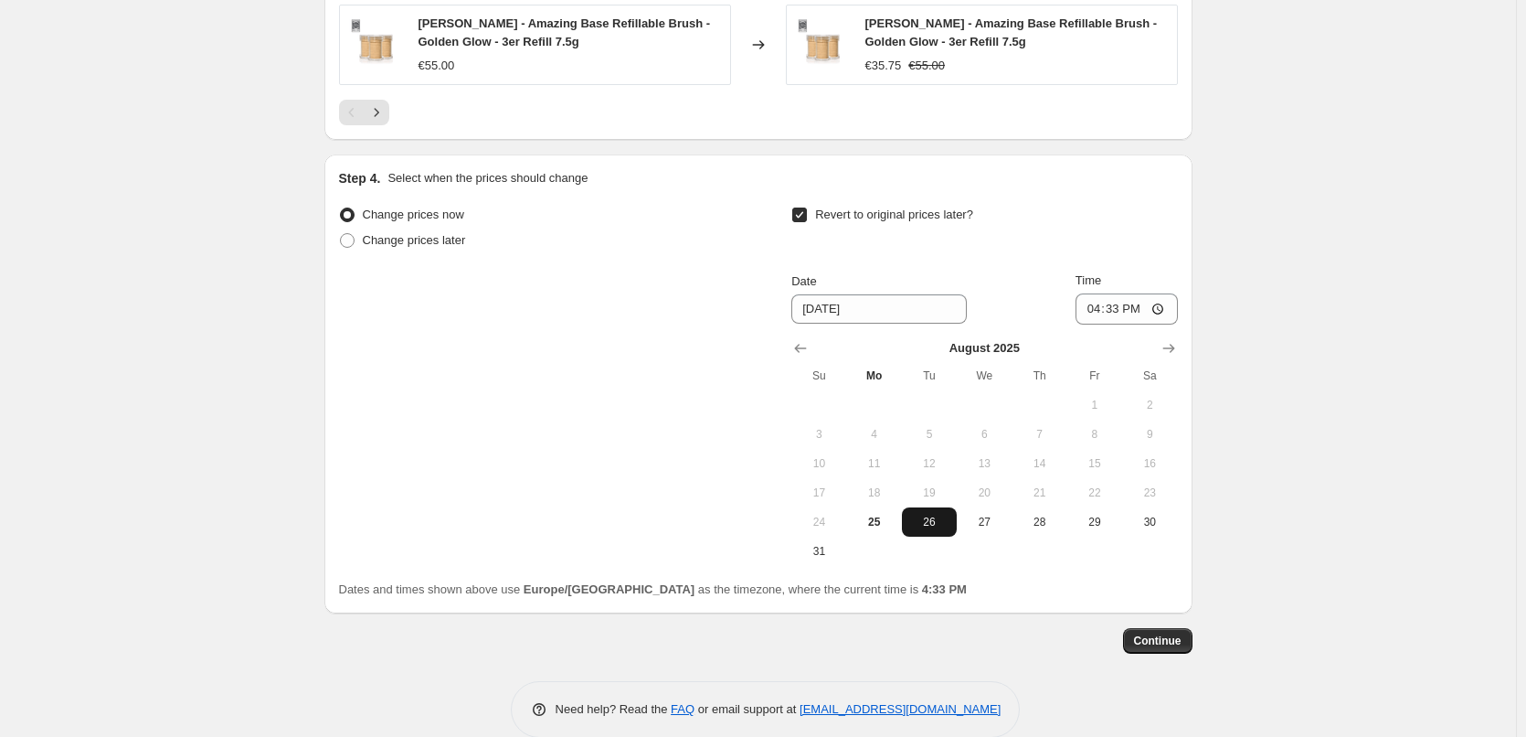
click at [925, 529] on span "26" at bounding box center [929, 522] width 40 height 15
type input "[DATE]"
click at [1096, 314] on input "16:33" at bounding box center [1127, 308] width 102 height 31
click at [1163, 312] on input "15:00" at bounding box center [1127, 308] width 102 height 31
type input "03:00"
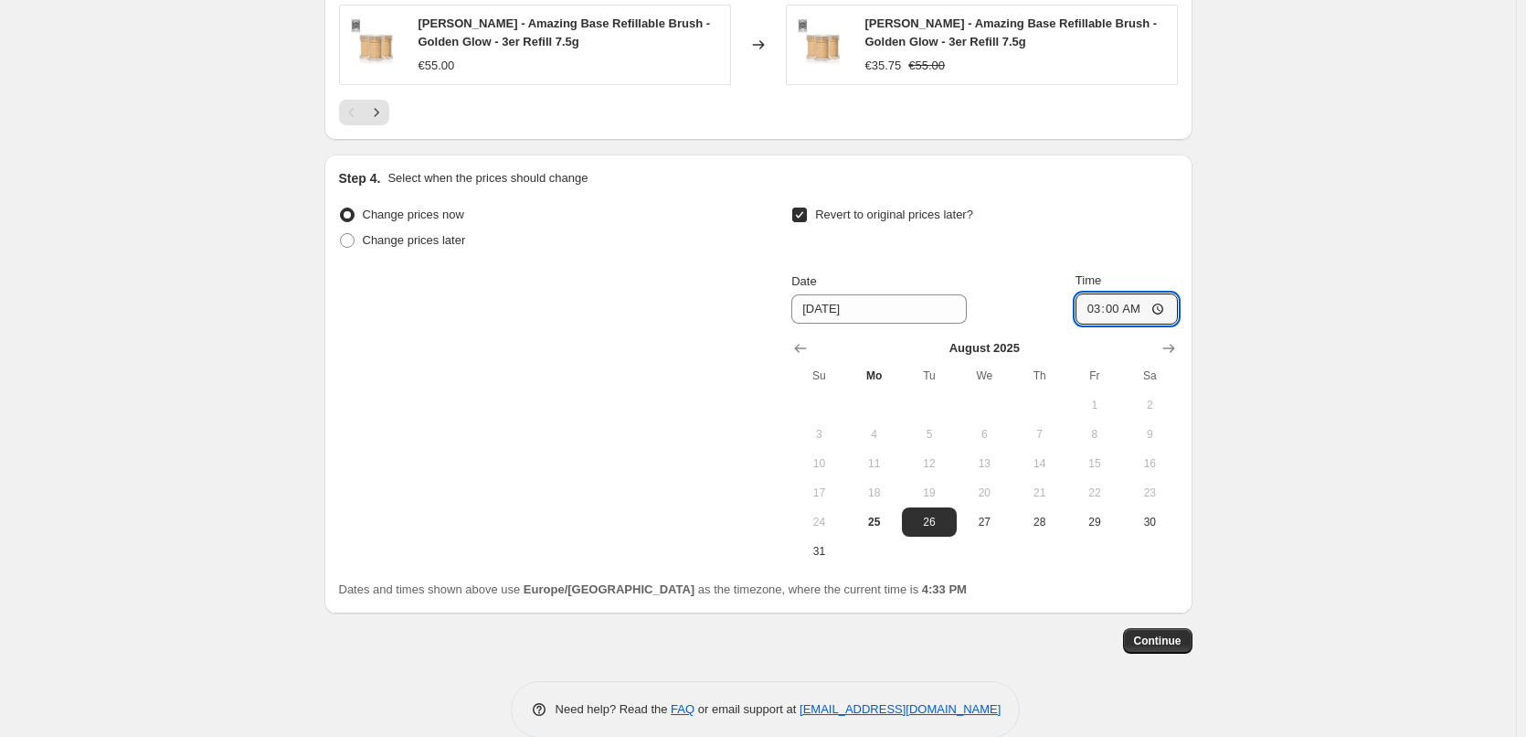
click at [1164, 635] on span "Continue" at bounding box center [1158, 640] width 48 height 15
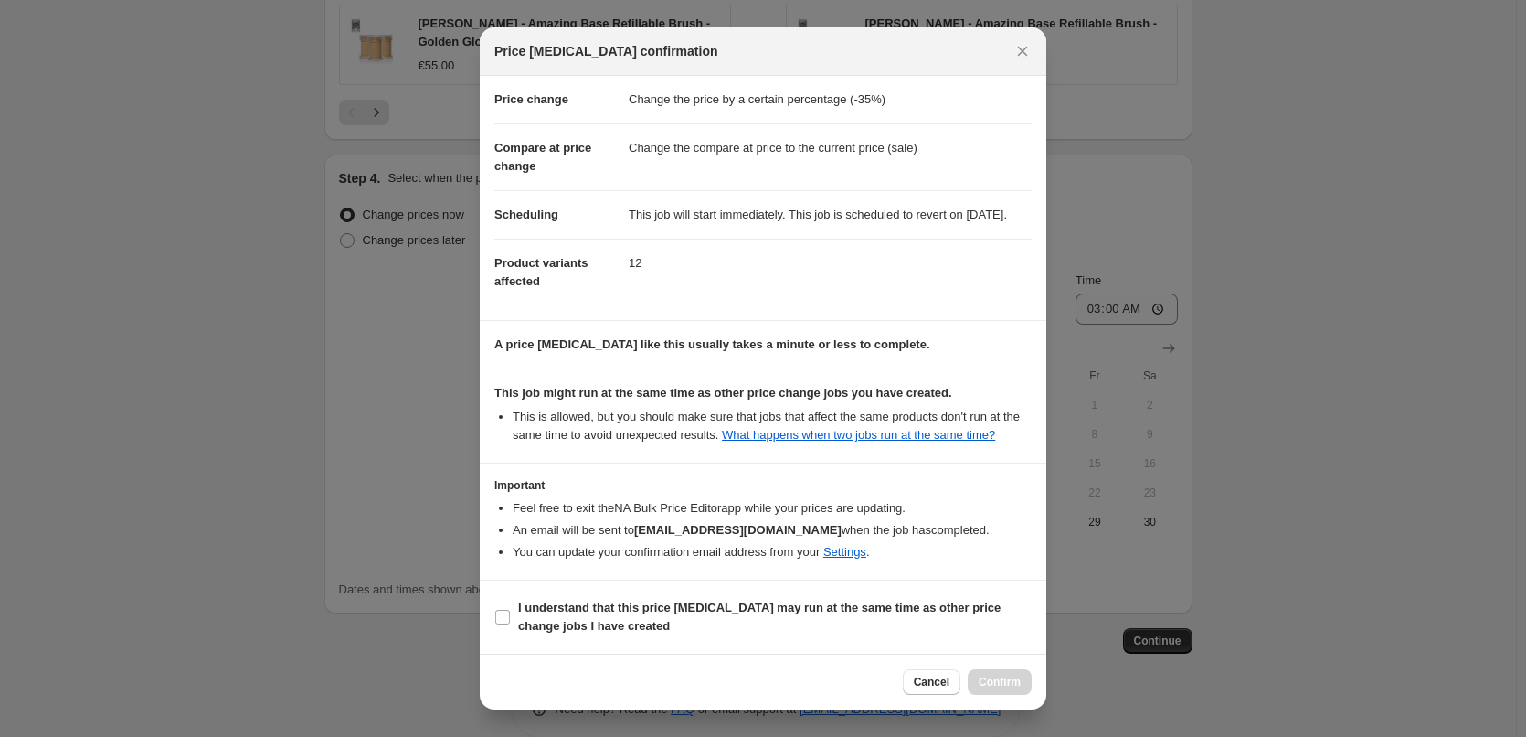
scroll to position [51, 0]
click at [635, 624] on span "I understand that this price [MEDICAL_DATA] may run at the same time as other p…" at bounding box center [775, 617] width 514 height 37
click at [552, 617] on b "I understand that this price [MEDICAL_DATA] may run at the same time as other p…" at bounding box center [759, 617] width 483 height 32
click at [510, 617] on input "I understand that this price [MEDICAL_DATA] may run at the same time as other p…" at bounding box center [502, 617] width 15 height 15
checkbox input "true"
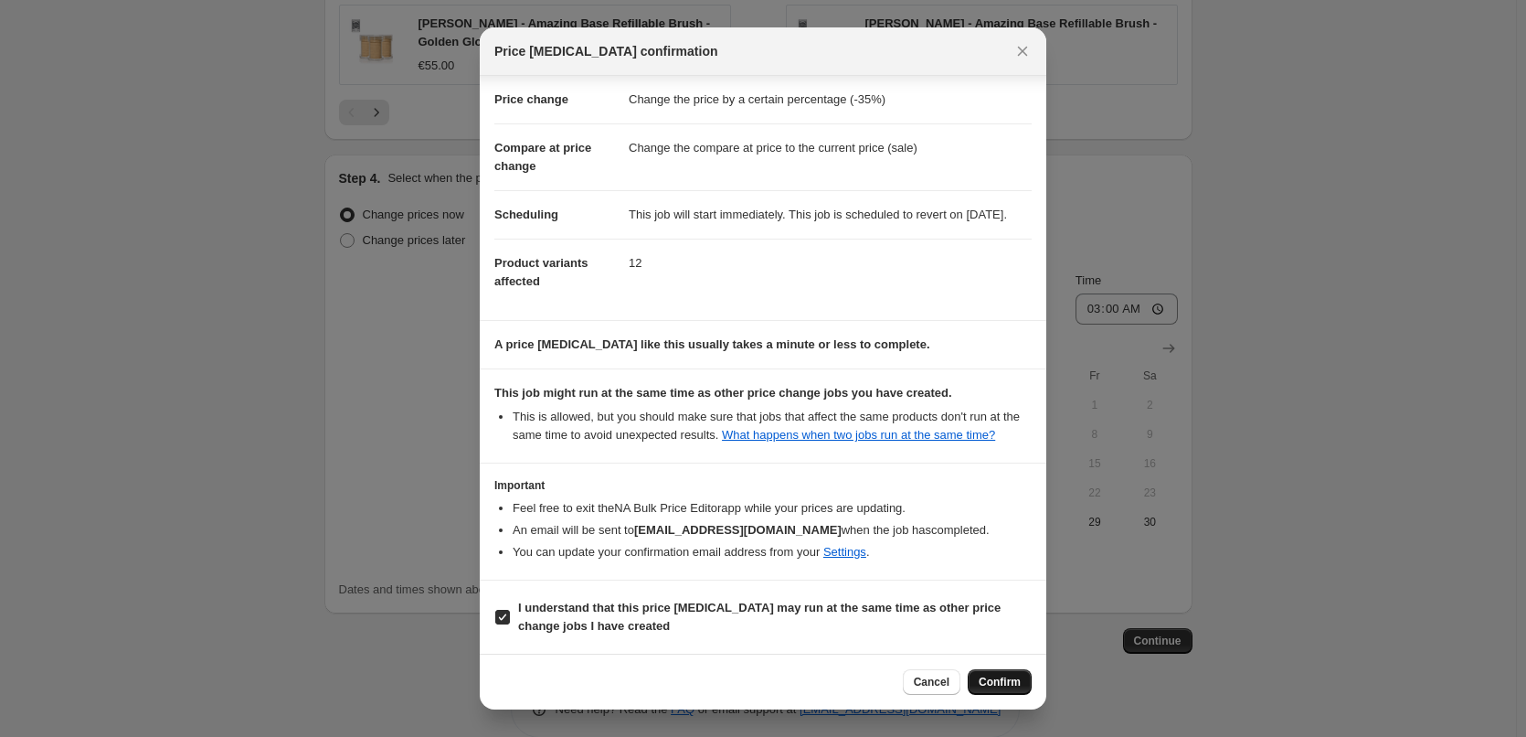
click at [1008, 680] on span "Confirm" at bounding box center [1000, 682] width 42 height 15
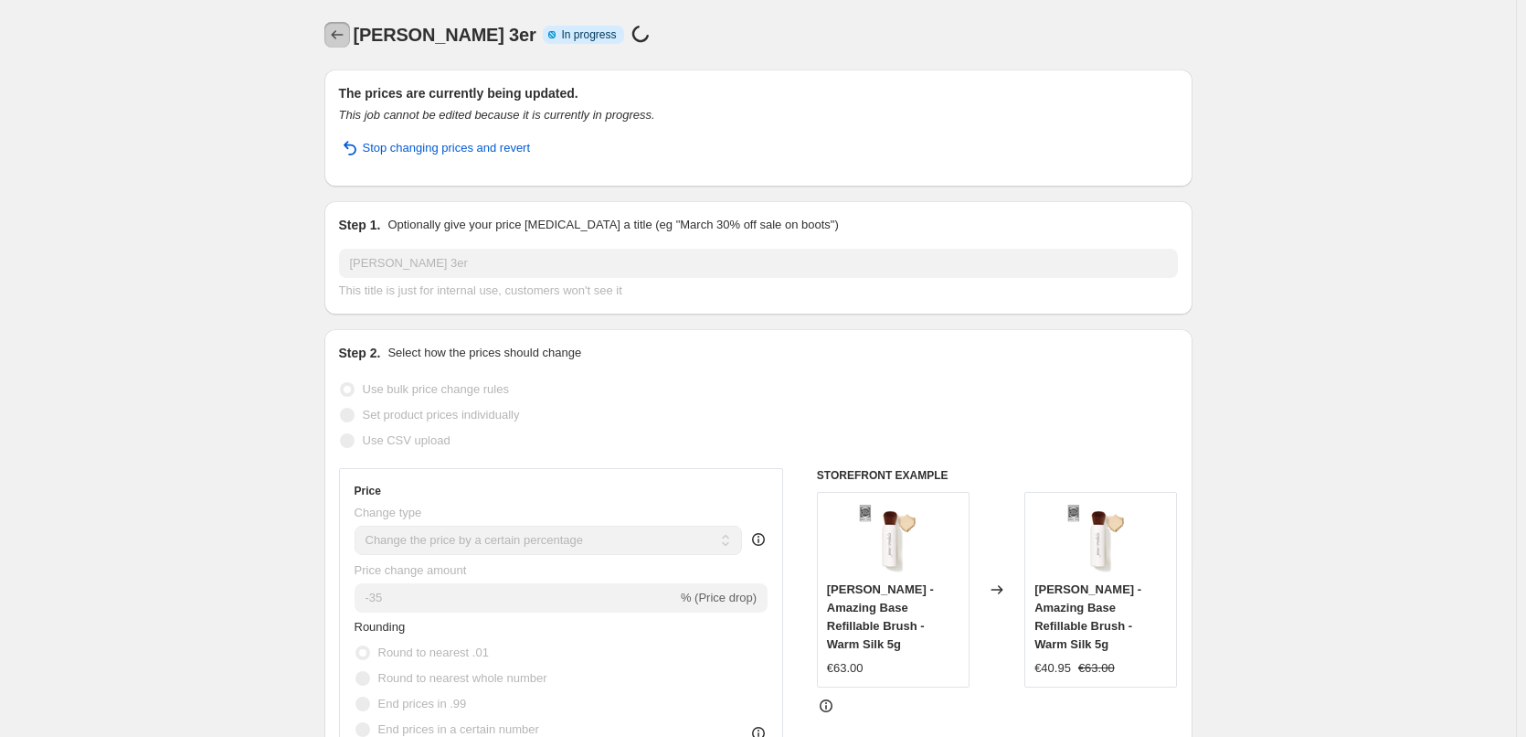
click at [346, 37] on icon "Price change jobs" at bounding box center [337, 35] width 18 height 18
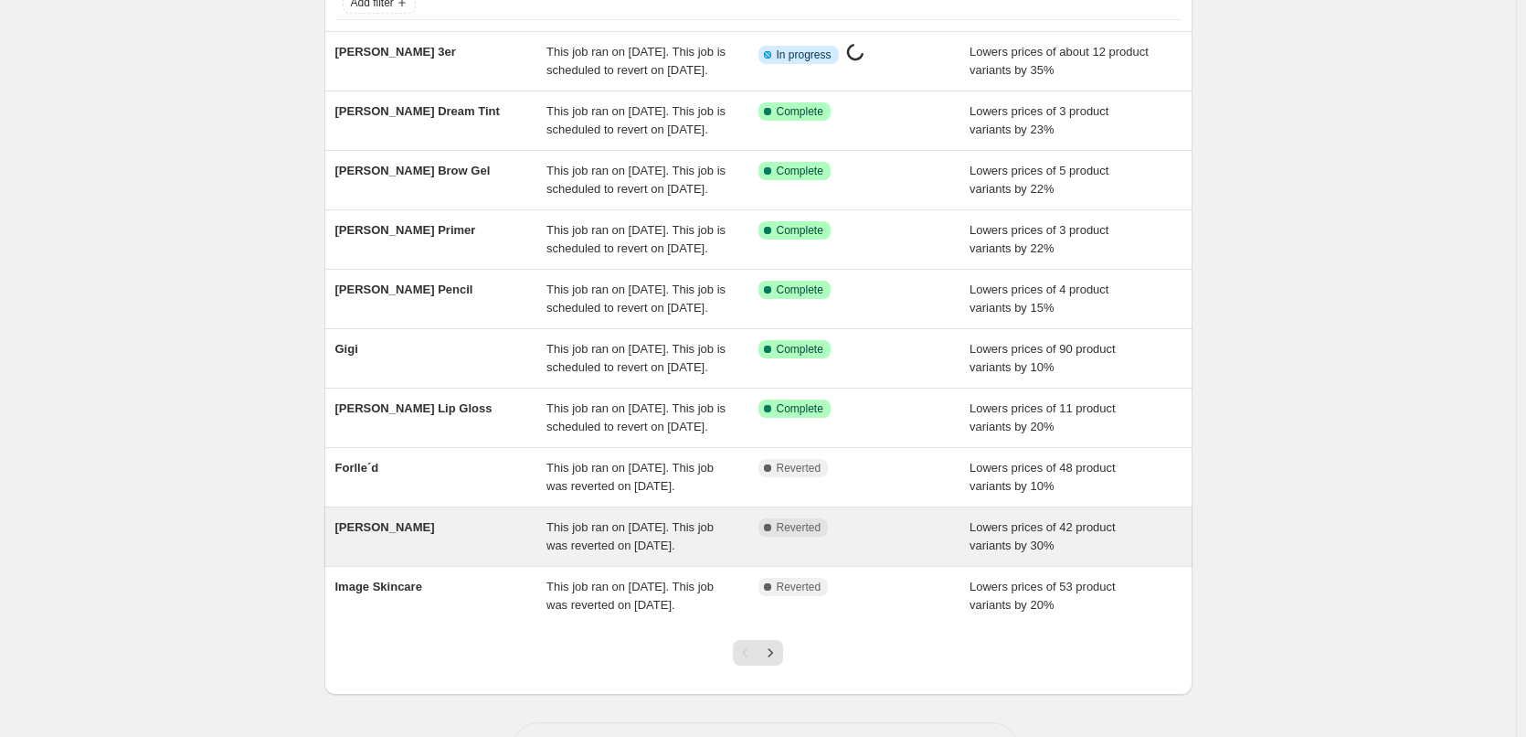
scroll to position [388, 0]
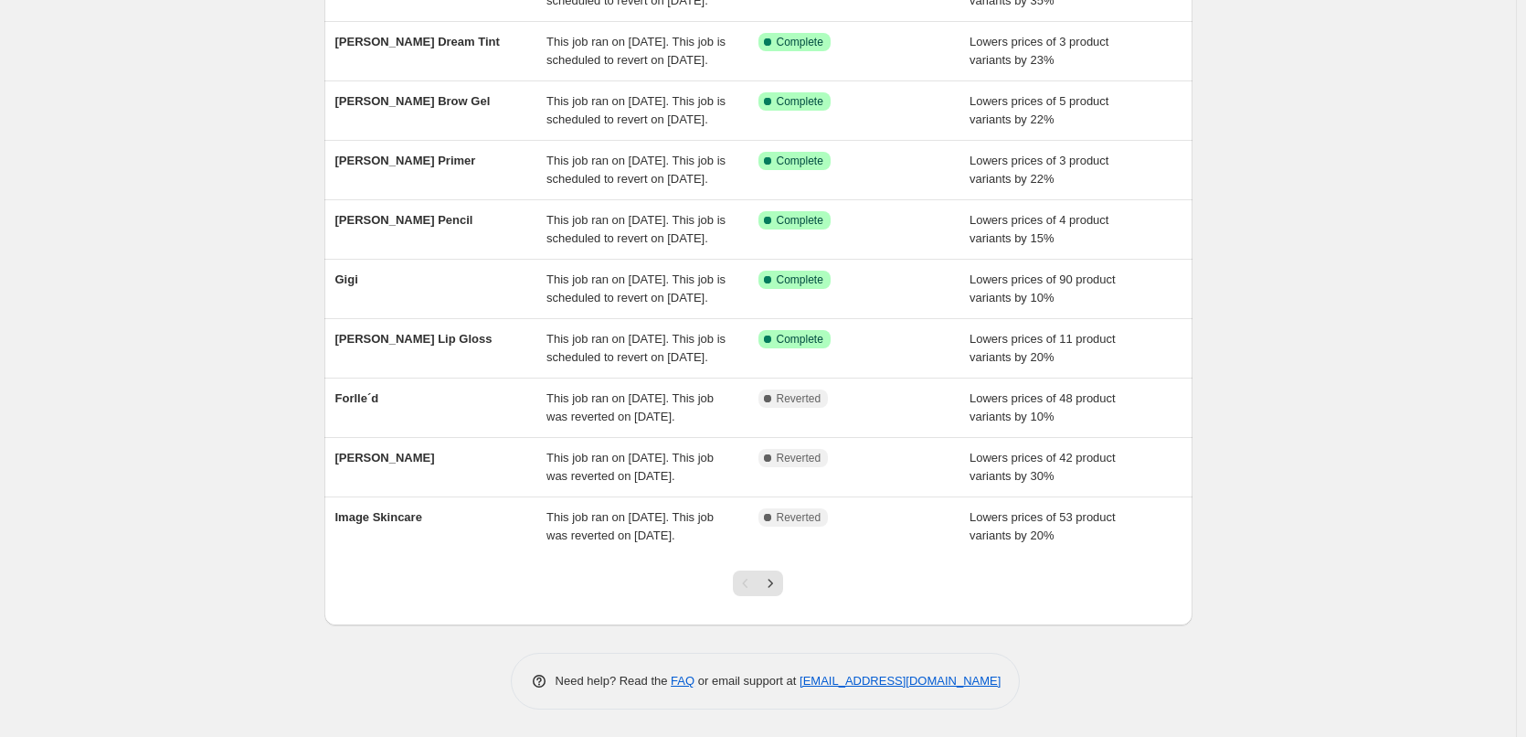
click at [791, 591] on div at bounding box center [758, 590] width 74 height 69
click at [777, 582] on icon "Next" at bounding box center [770, 583] width 18 height 18
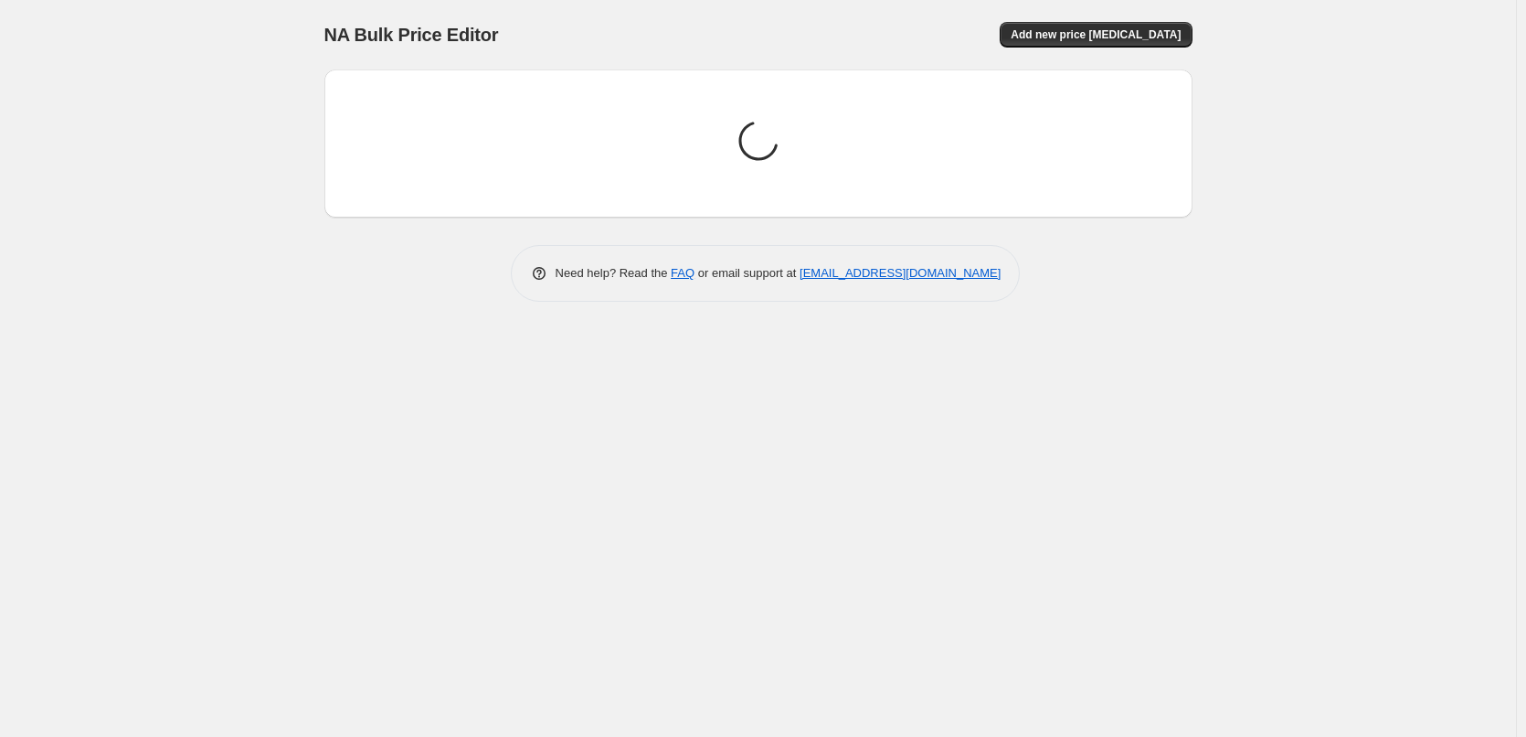
scroll to position [0, 0]
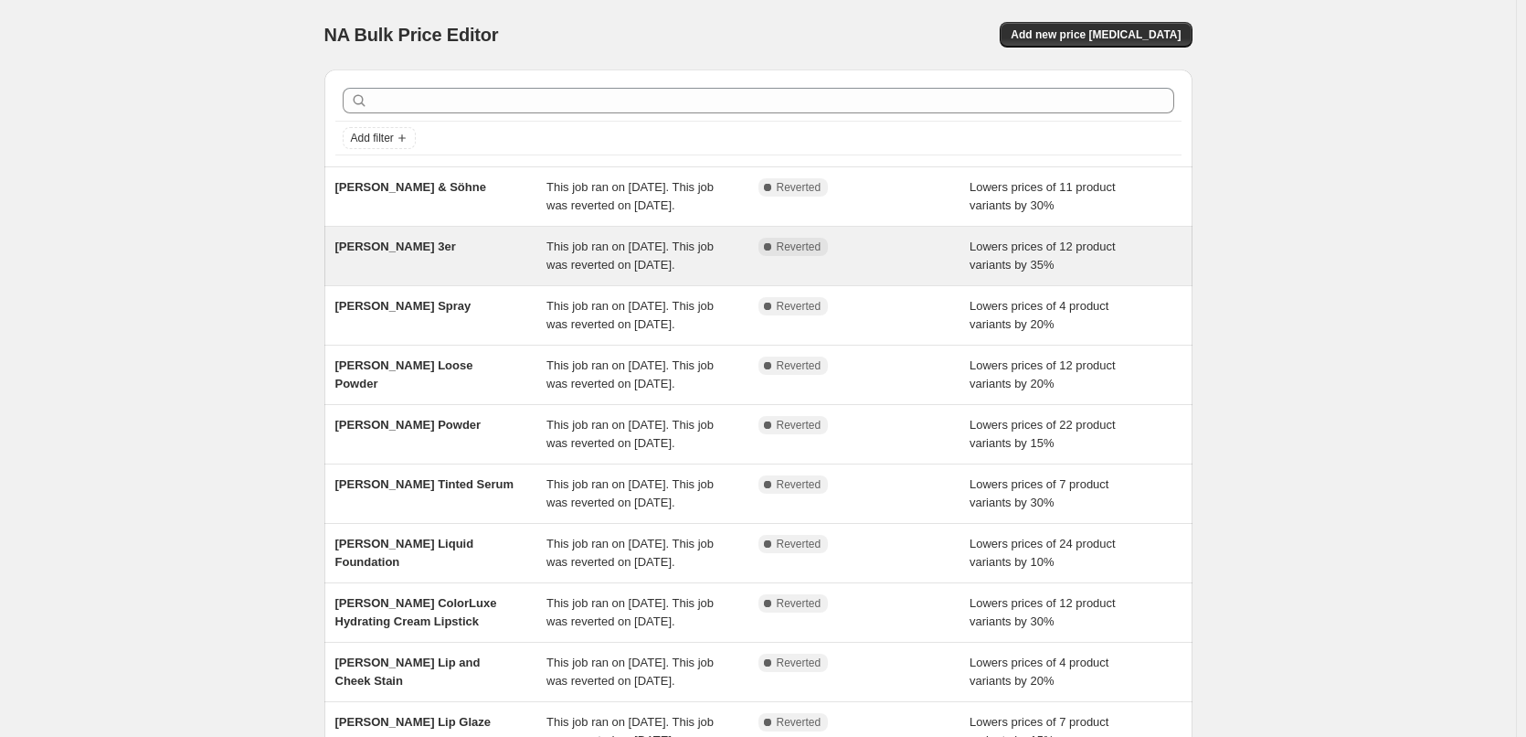
click at [495, 274] on div "[PERSON_NAME] 3er" at bounding box center [441, 256] width 212 height 37
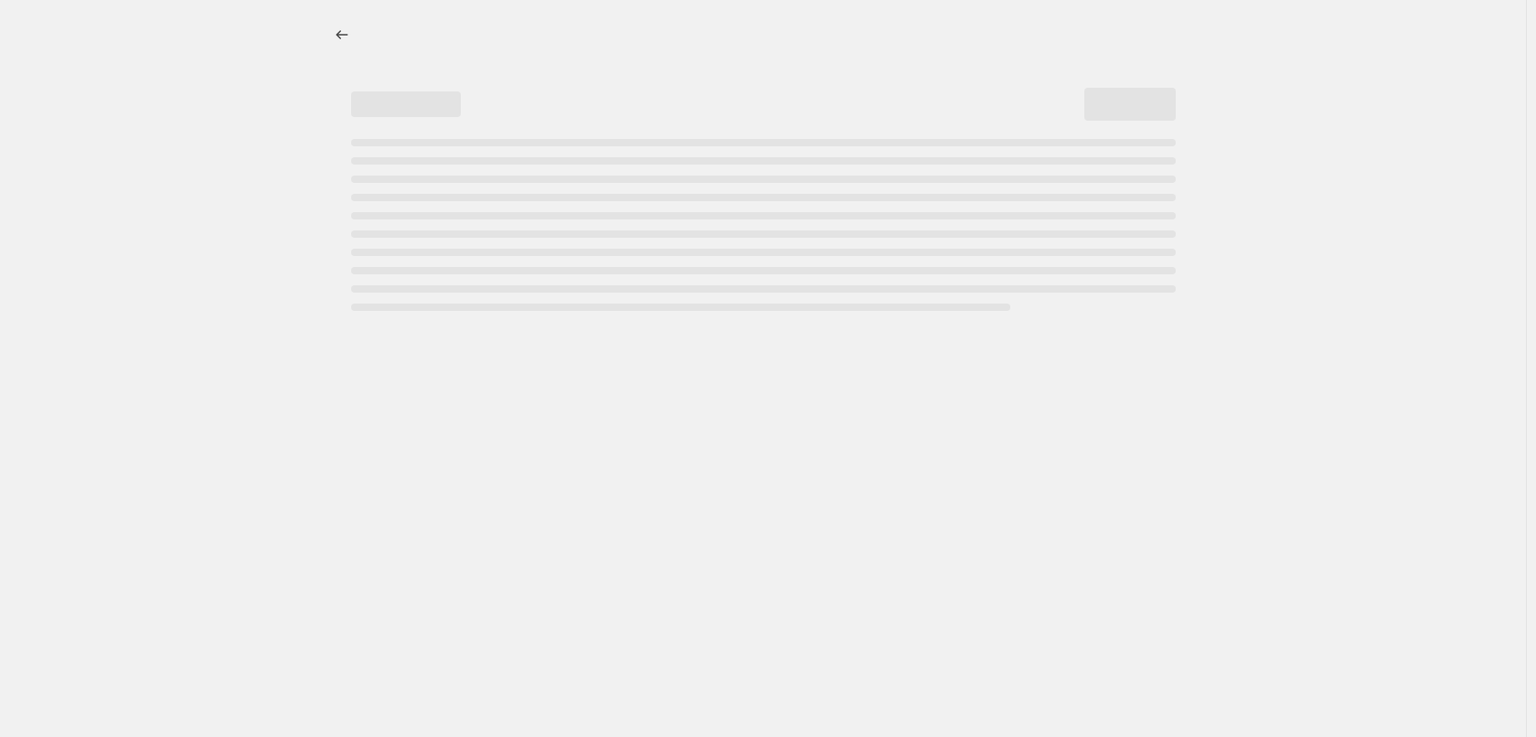
select select "percentage"
select select "tag"
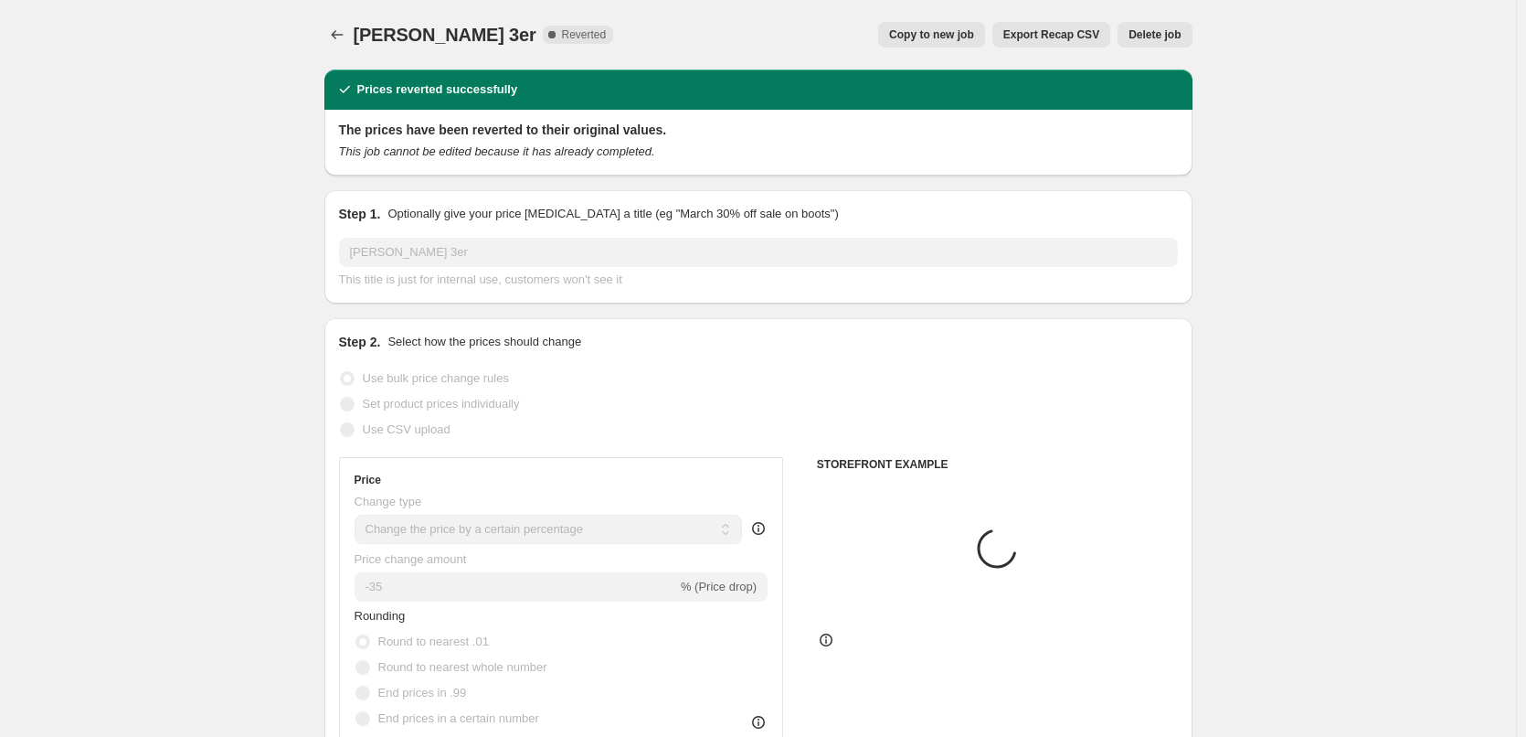
click at [1155, 39] on span "Delete job" at bounding box center [1155, 34] width 52 height 15
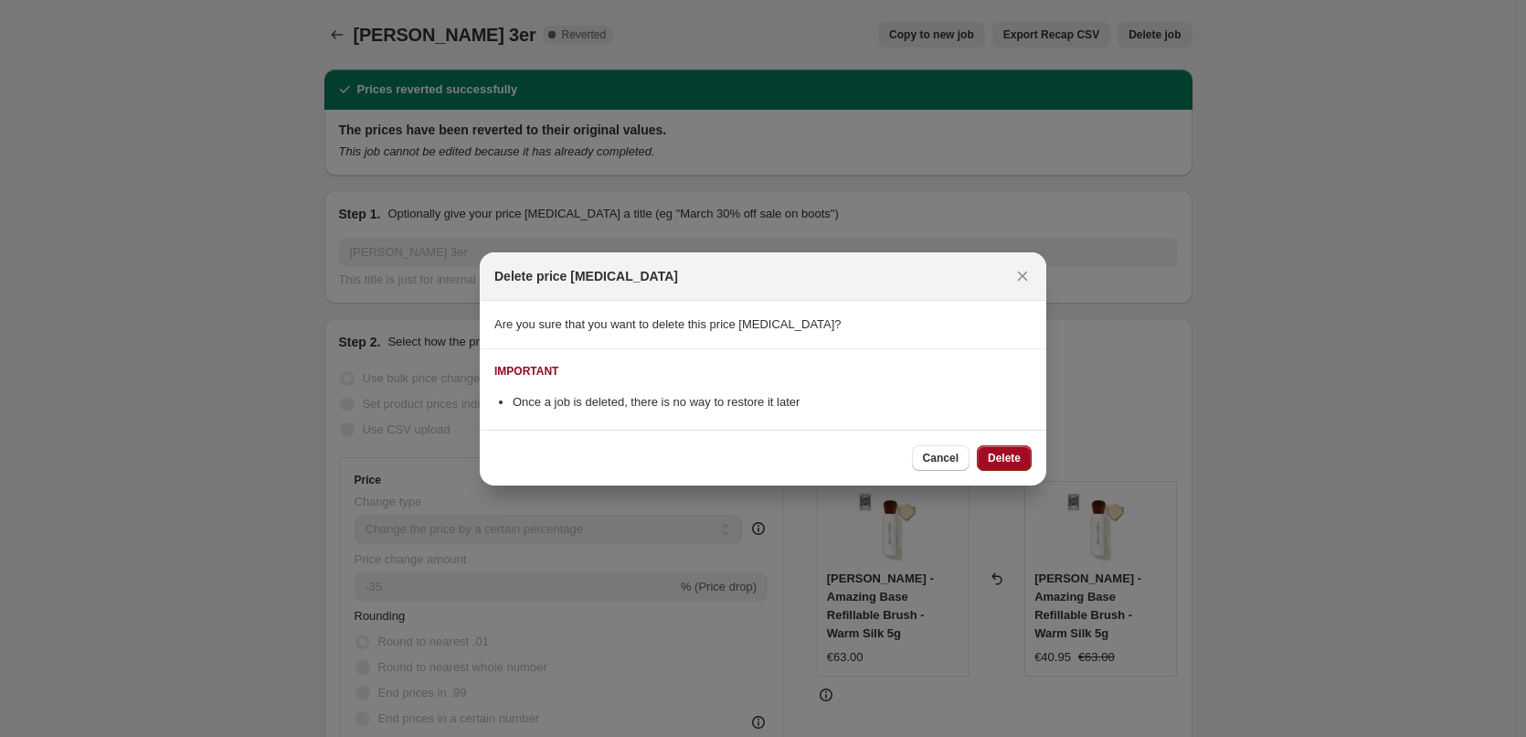
click at [1014, 460] on span "Delete" at bounding box center [1004, 458] width 33 height 15
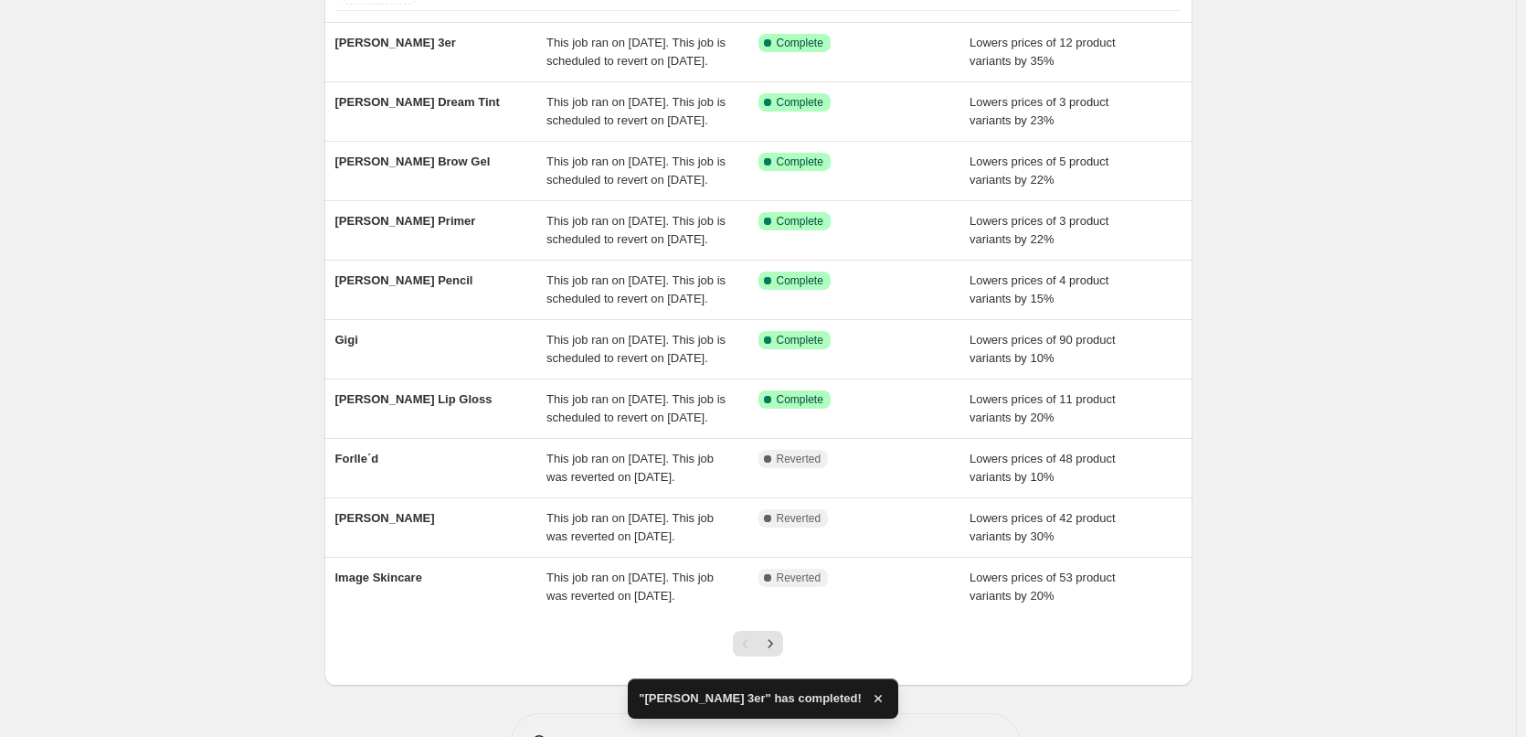
scroll to position [388, 0]
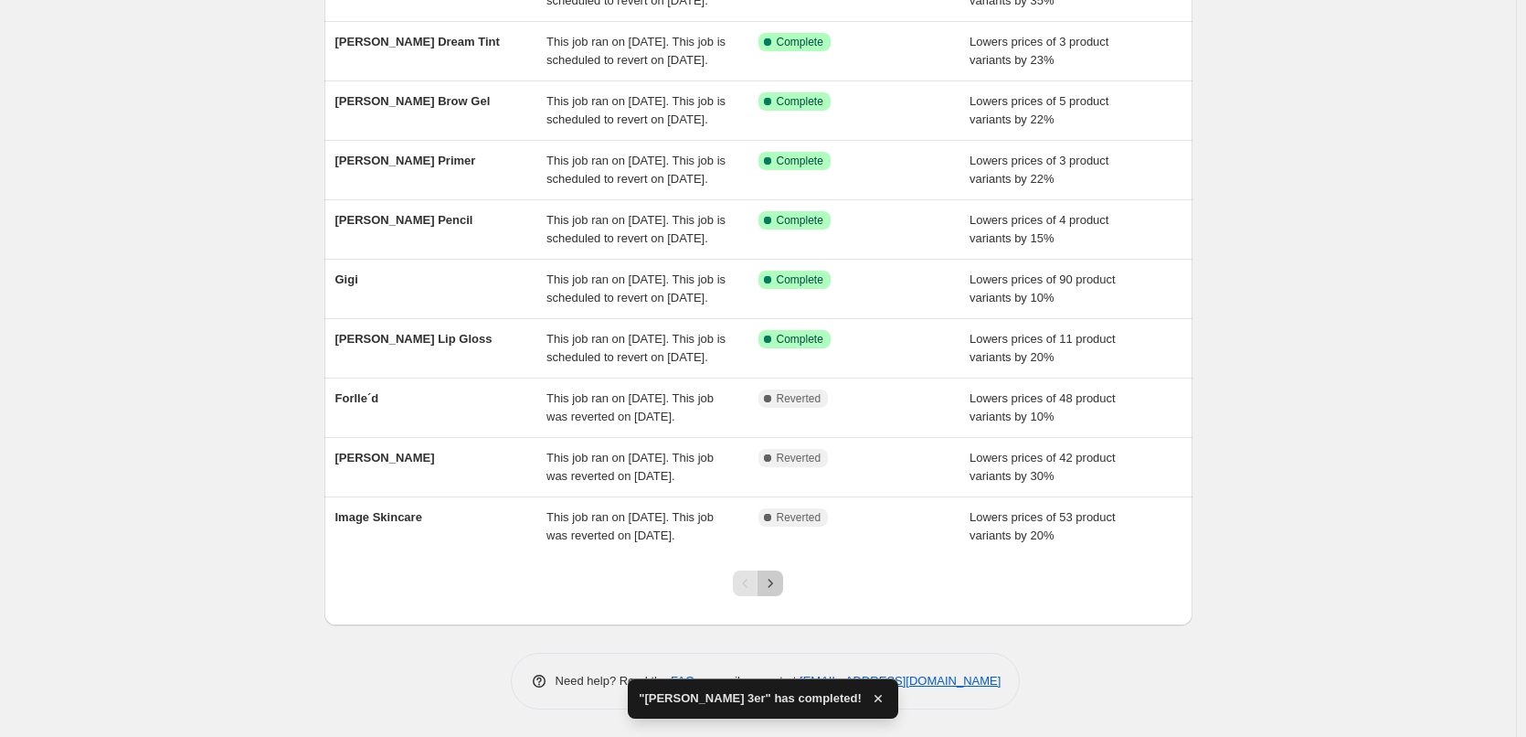
click at [776, 578] on icon "Next" at bounding box center [770, 583] width 18 height 18
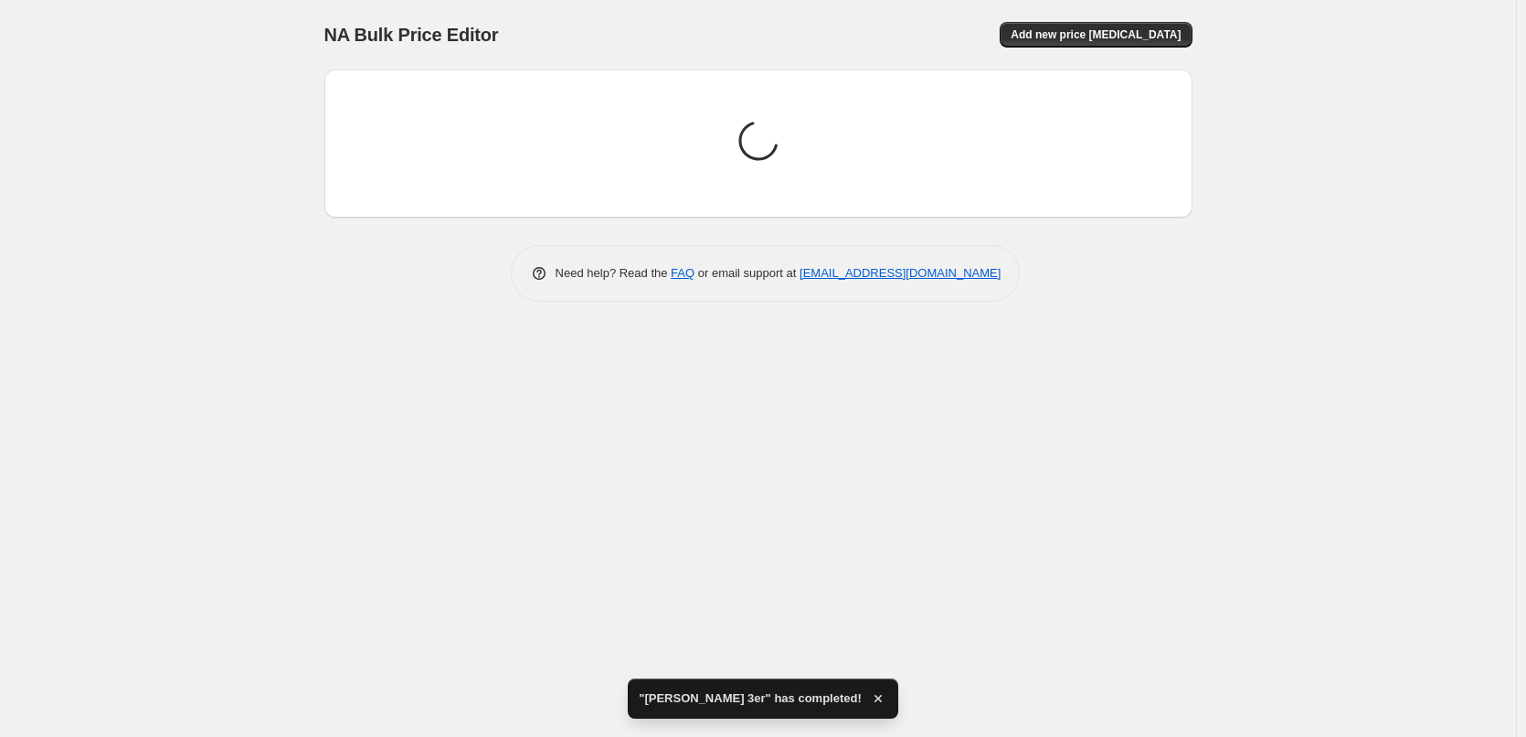
scroll to position [0, 0]
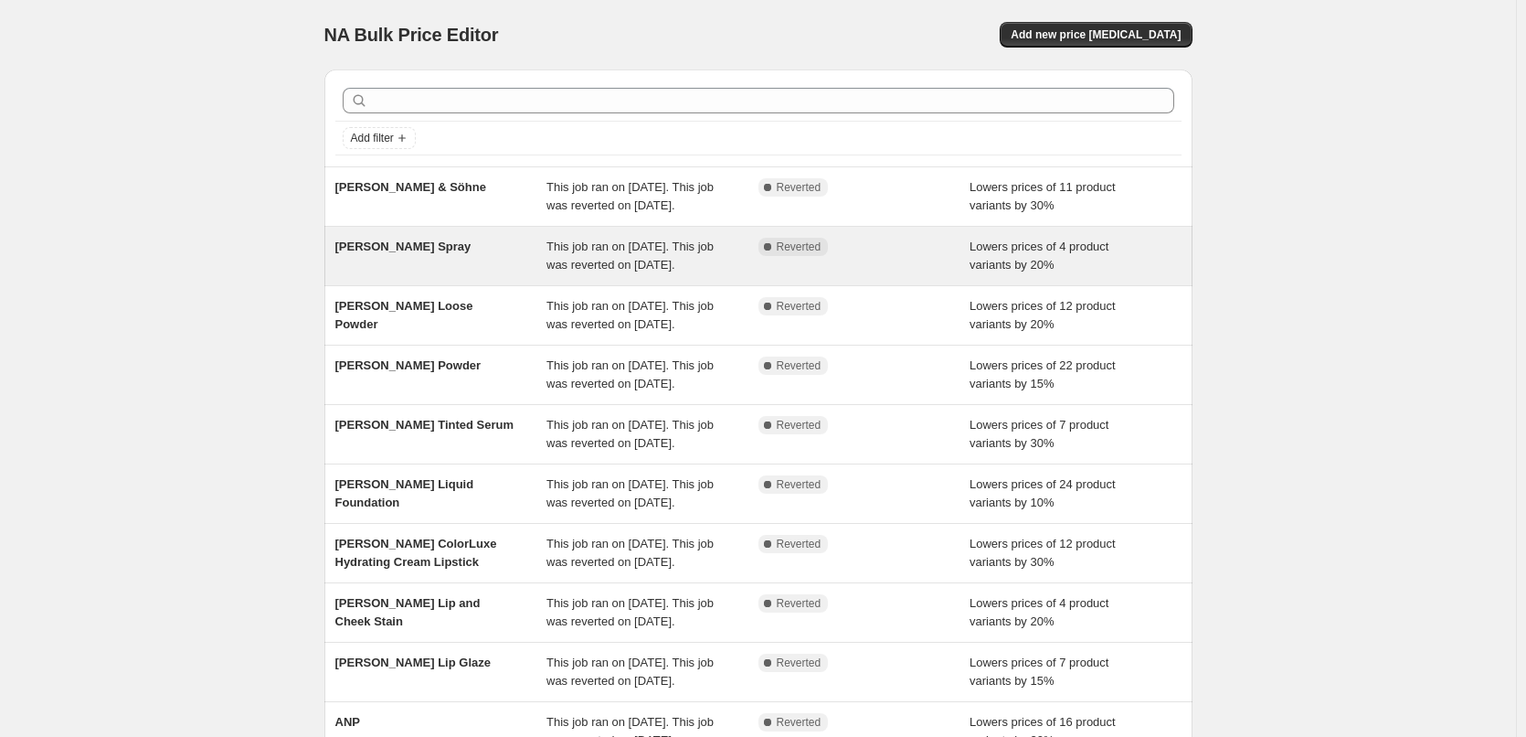
click at [458, 274] on div "[PERSON_NAME] Spray" at bounding box center [441, 256] width 212 height 37
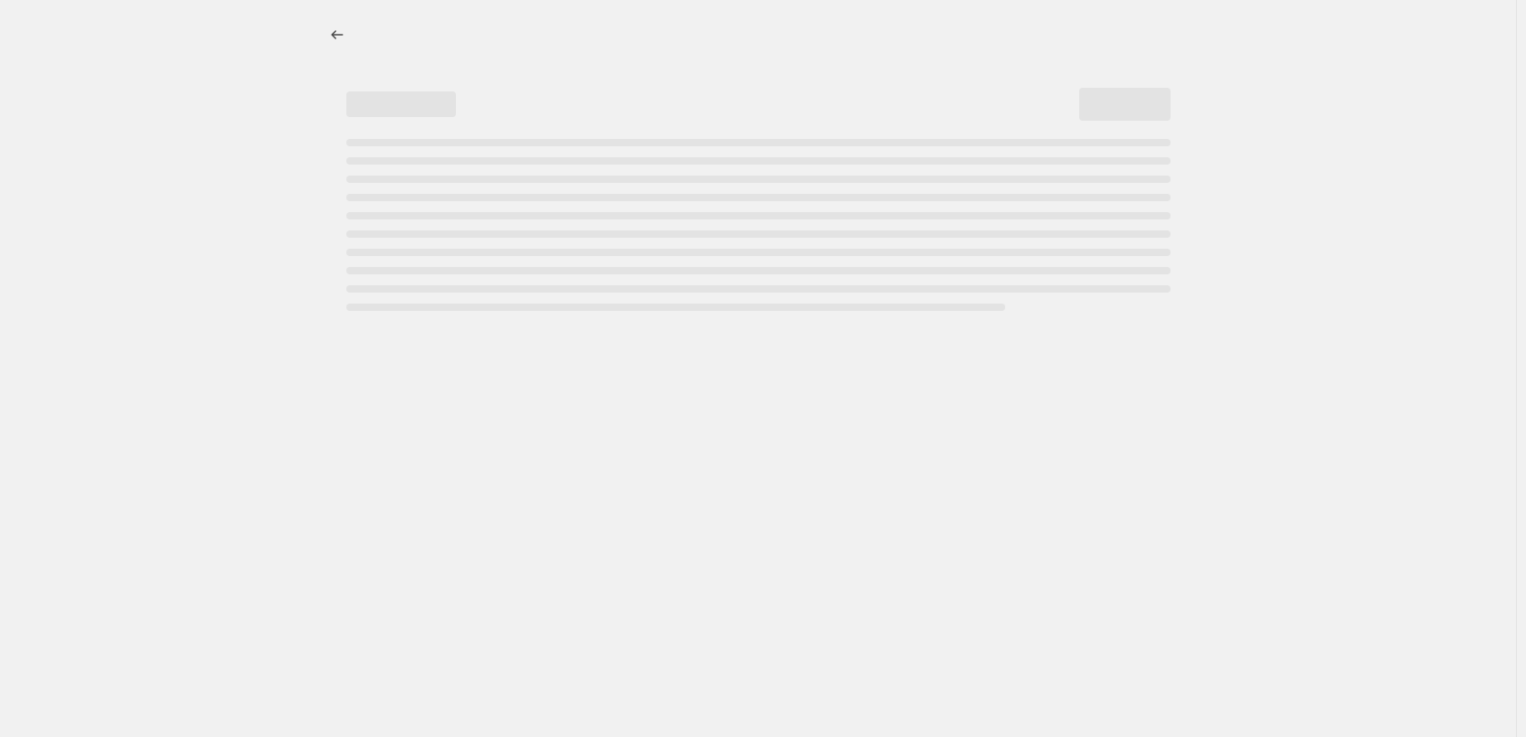
select select "percentage"
select select "tag"
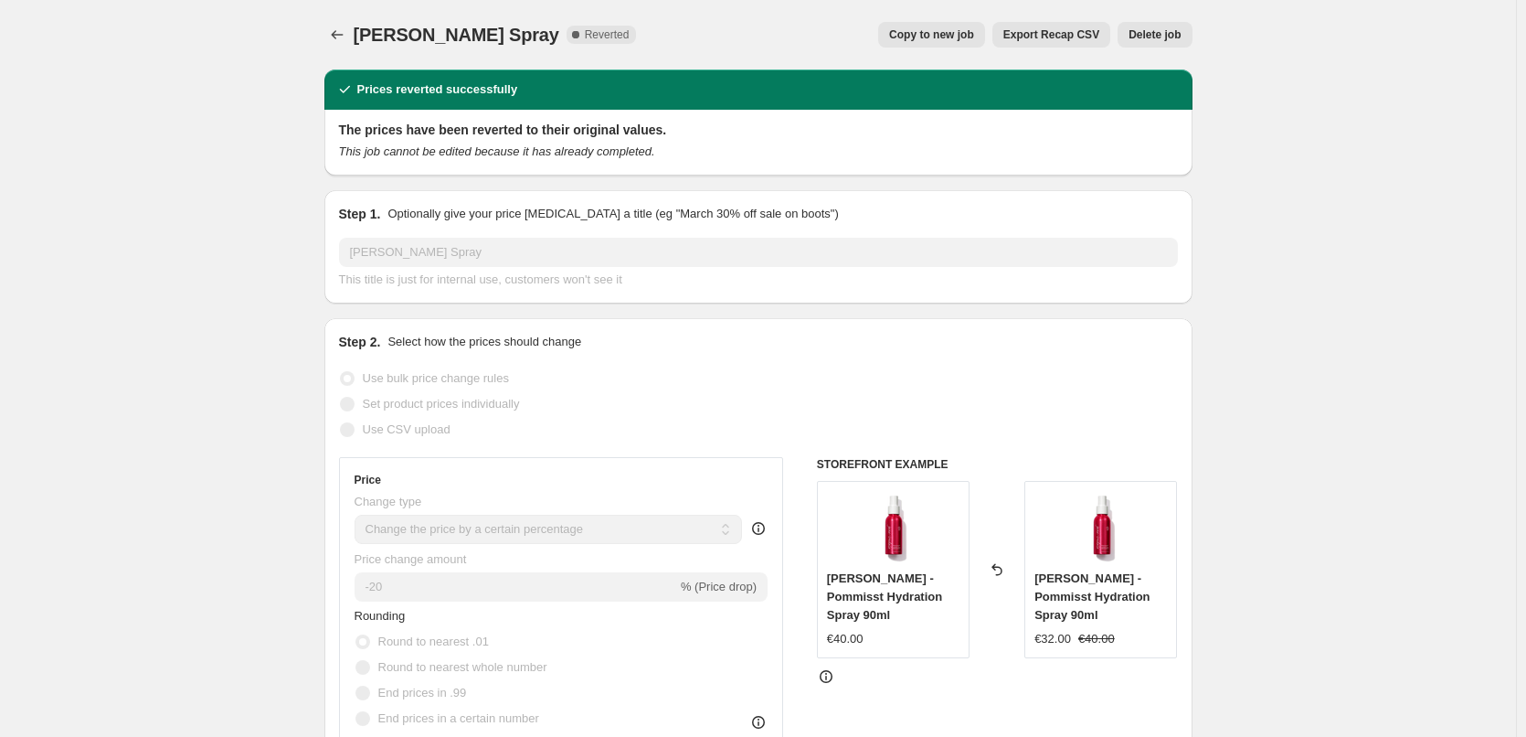
click at [964, 40] on span "Copy to new job" at bounding box center [931, 34] width 85 height 15
select select "percentage"
select select "tag"
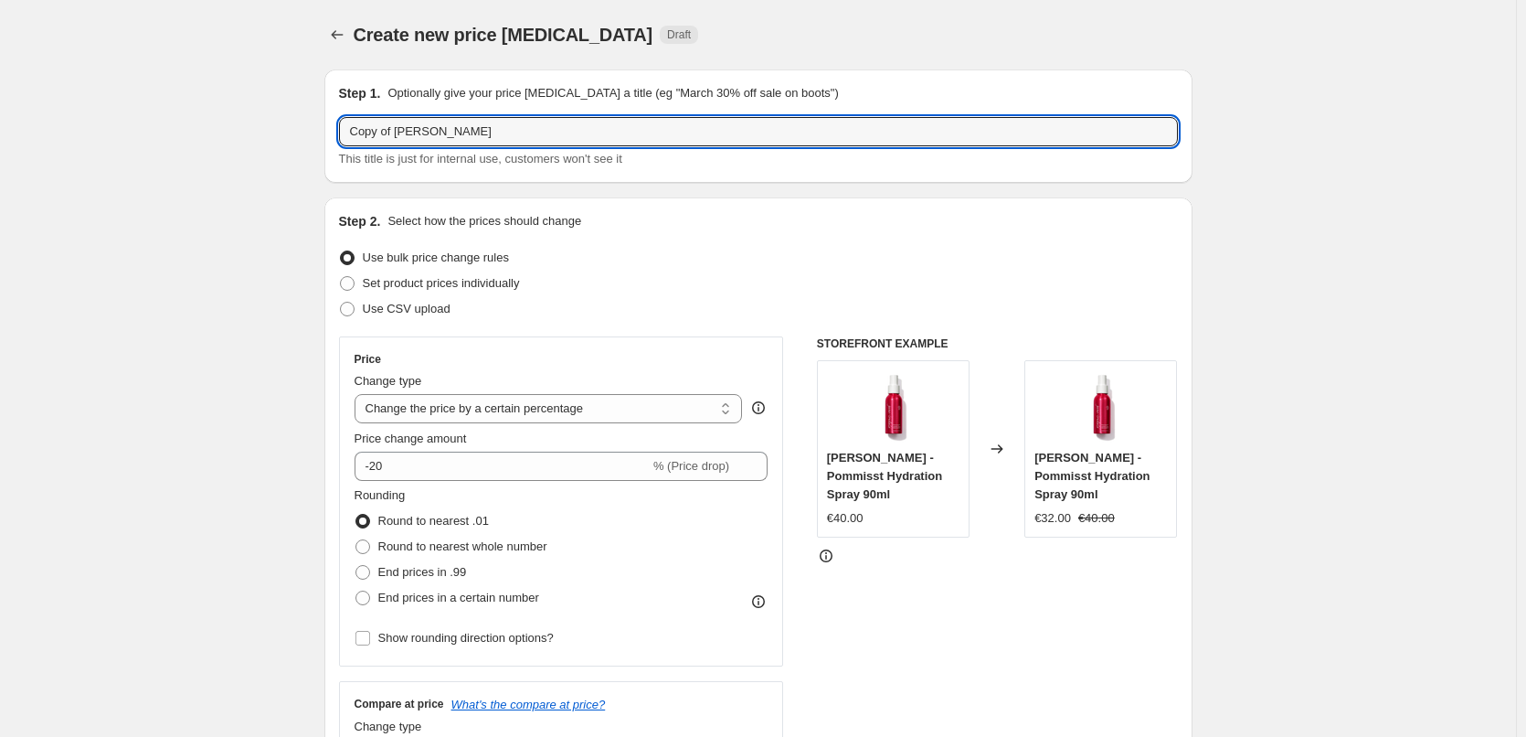
drag, startPoint x: 395, startPoint y: 134, endPoint x: 106, endPoint y: 154, distance: 289.5
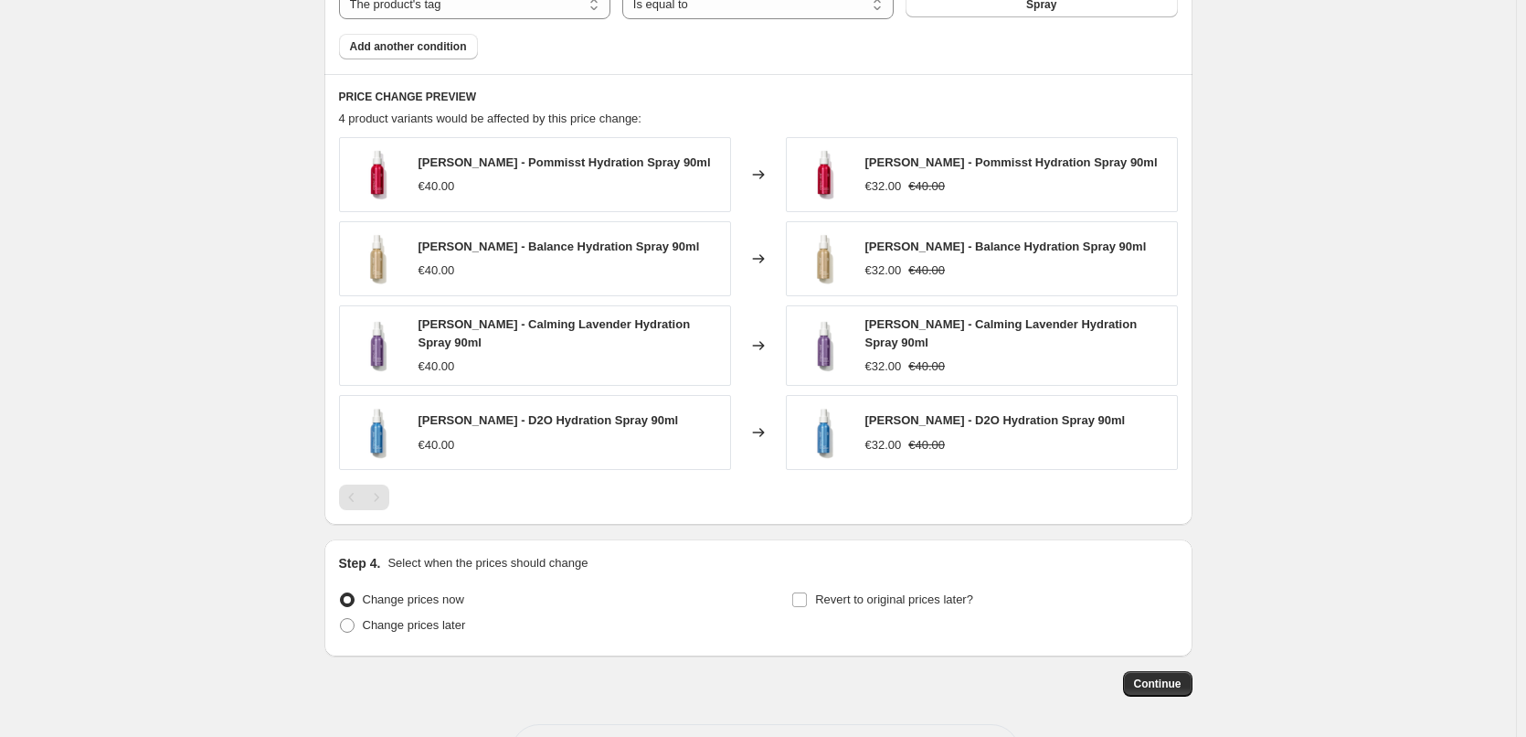
scroll to position [1218, 0]
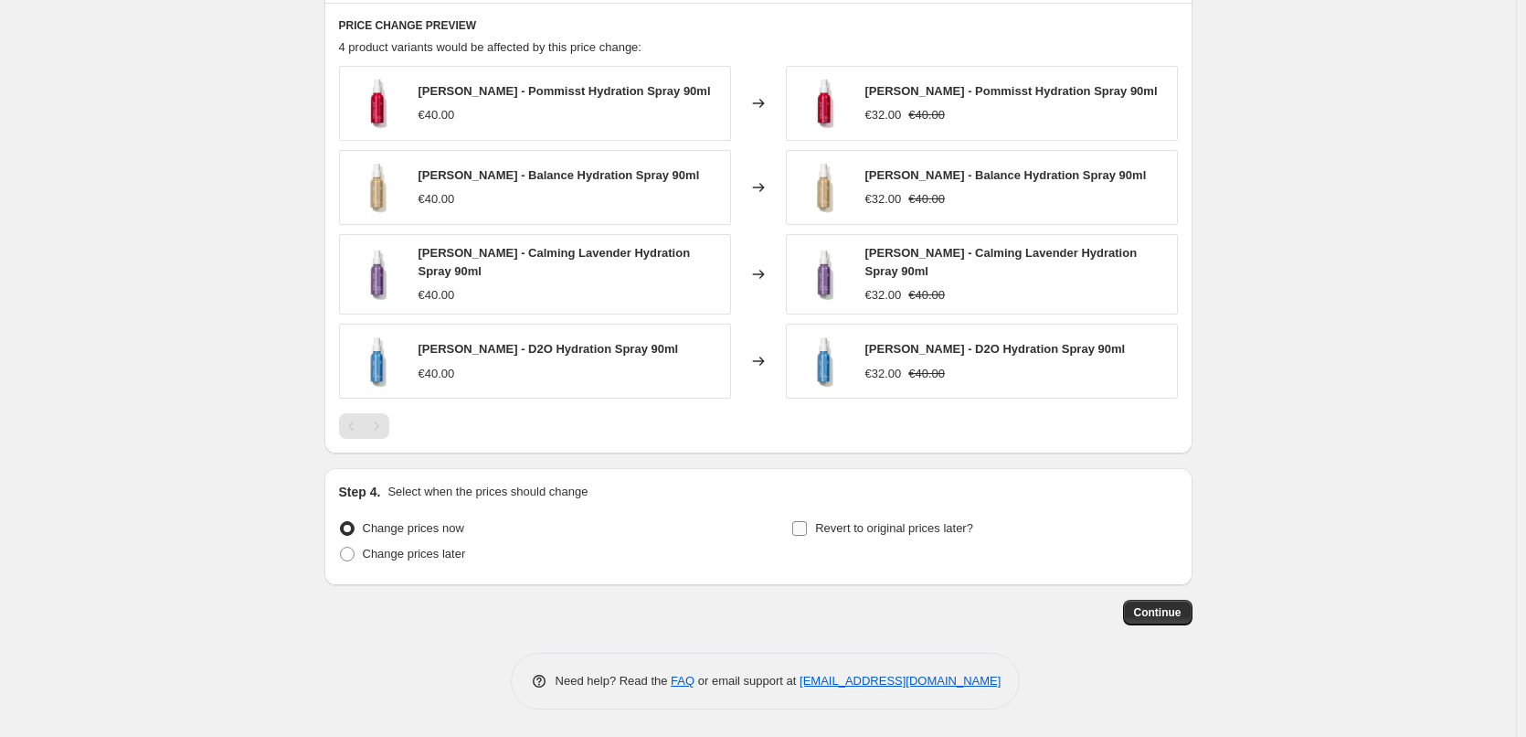
type input "[PERSON_NAME] Spray"
click at [844, 541] on label "Revert to original prices later?" at bounding box center [883, 529] width 182 height 26
click at [807, 536] on input "Revert to original prices later?" at bounding box center [799, 528] width 15 height 15
checkbox input "true"
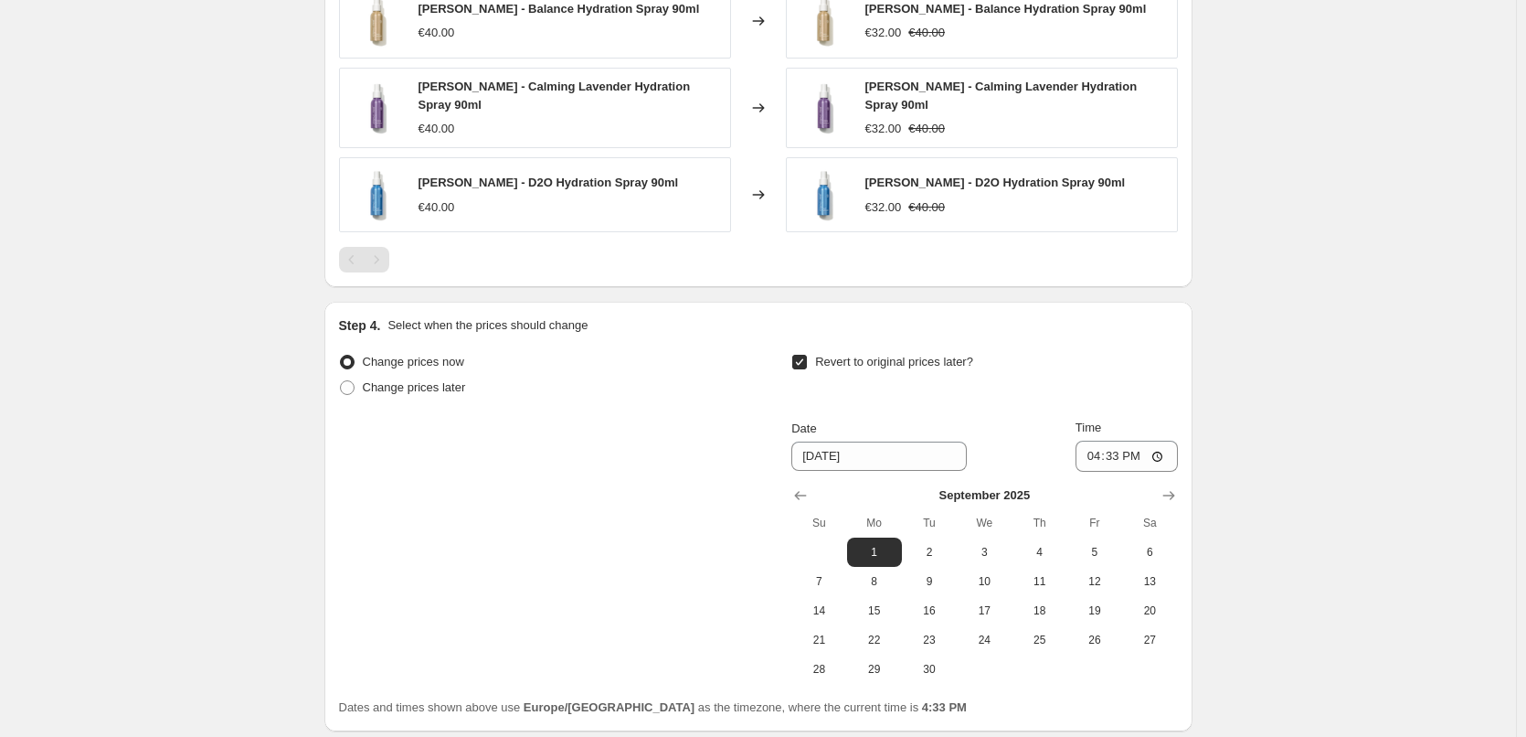
scroll to position [1531, 0]
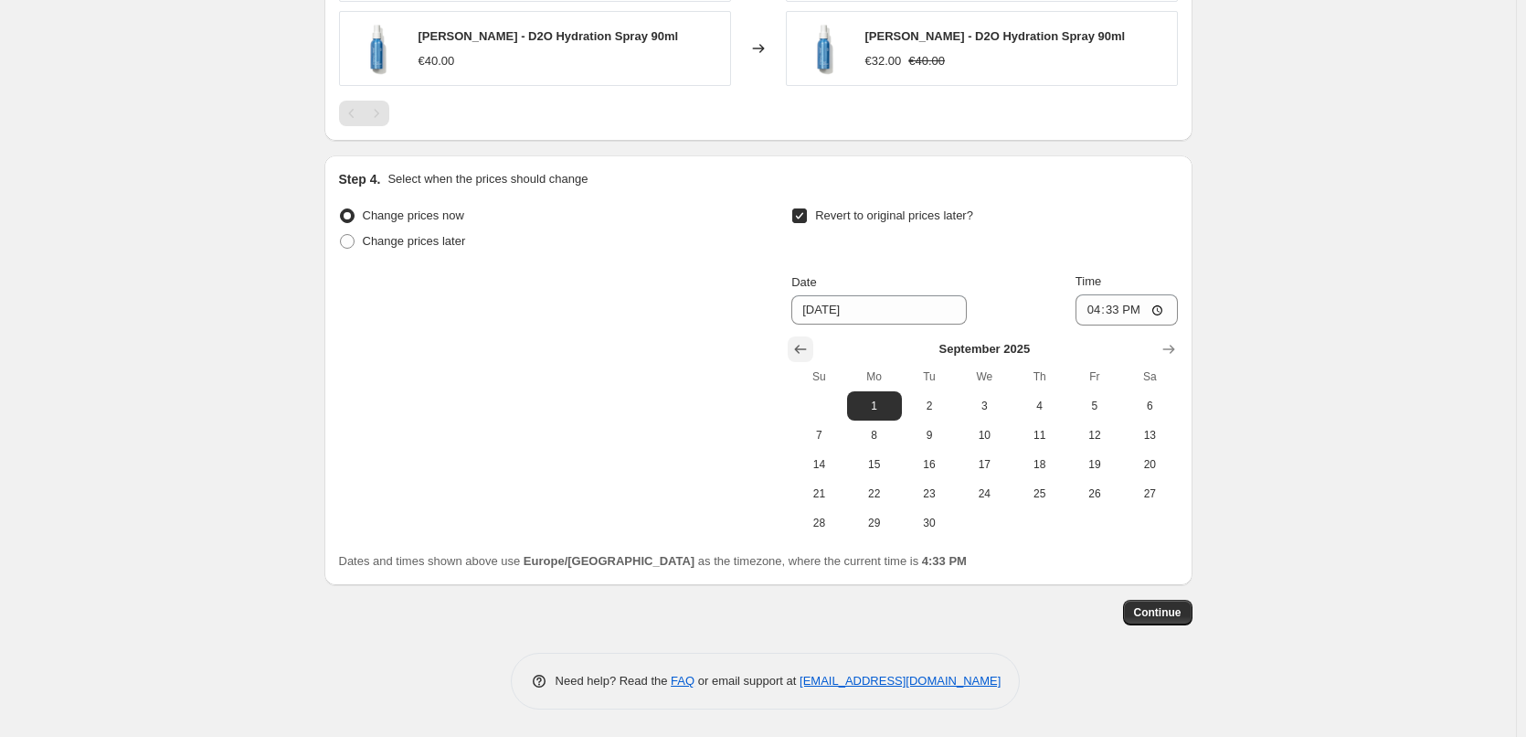
click at [809, 346] on icon "Show previous month, August 2025" at bounding box center [801, 349] width 18 height 18
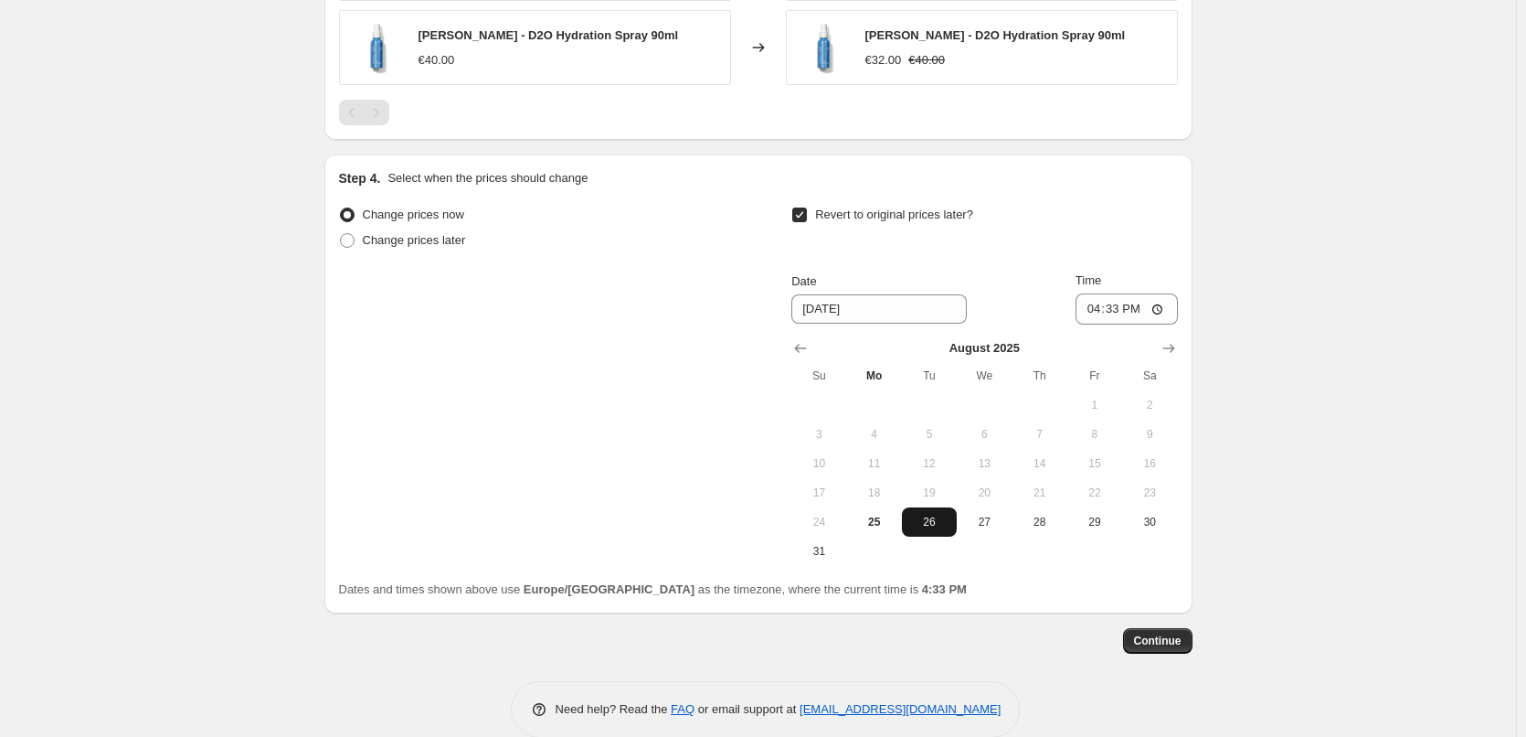
click at [924, 529] on span "26" at bounding box center [929, 522] width 40 height 15
type input "[DATE]"
click at [1097, 312] on input "16:33" at bounding box center [1127, 308] width 102 height 31
click at [1154, 308] on input "15:00" at bounding box center [1127, 308] width 102 height 31
type input "03:00"
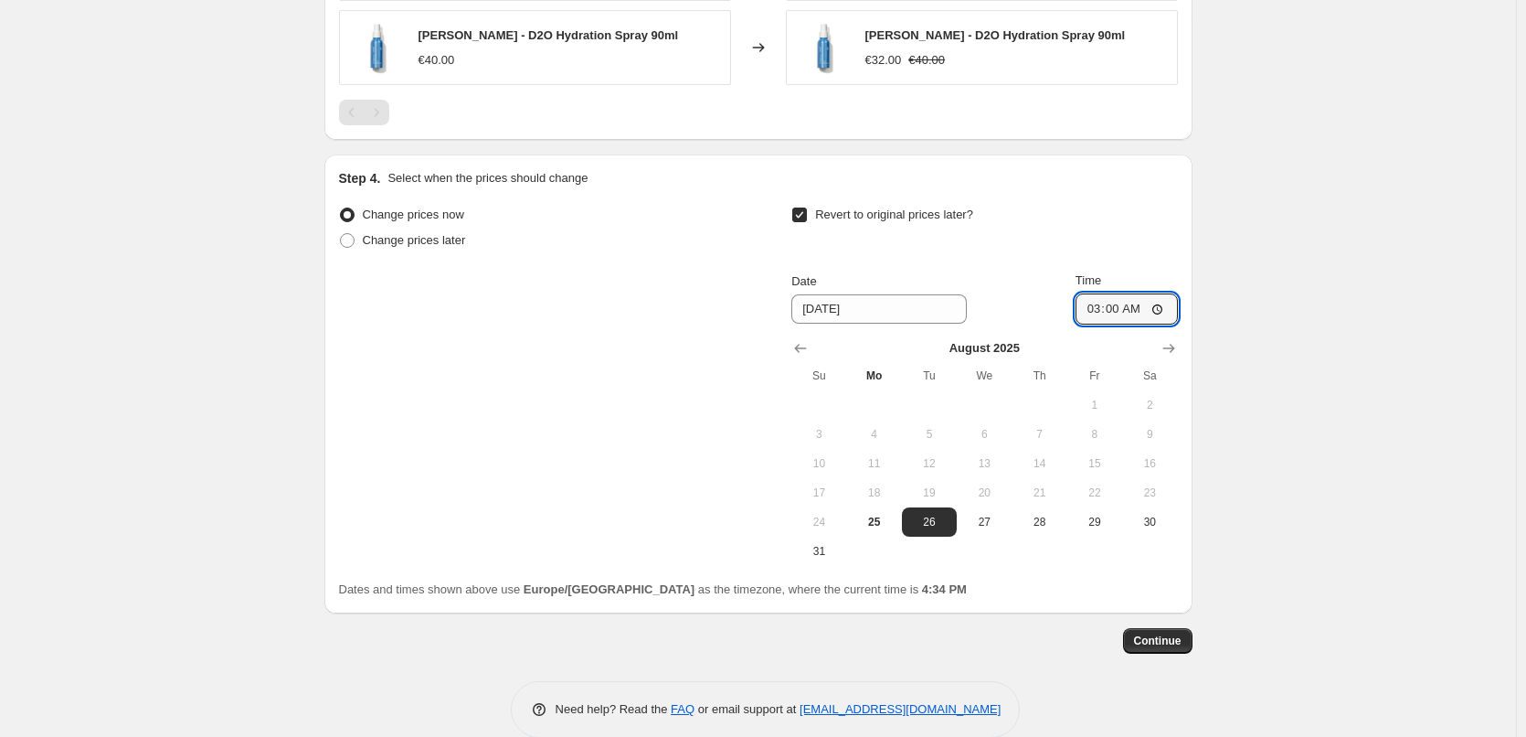
click at [1174, 637] on span "Continue" at bounding box center [1158, 640] width 48 height 15
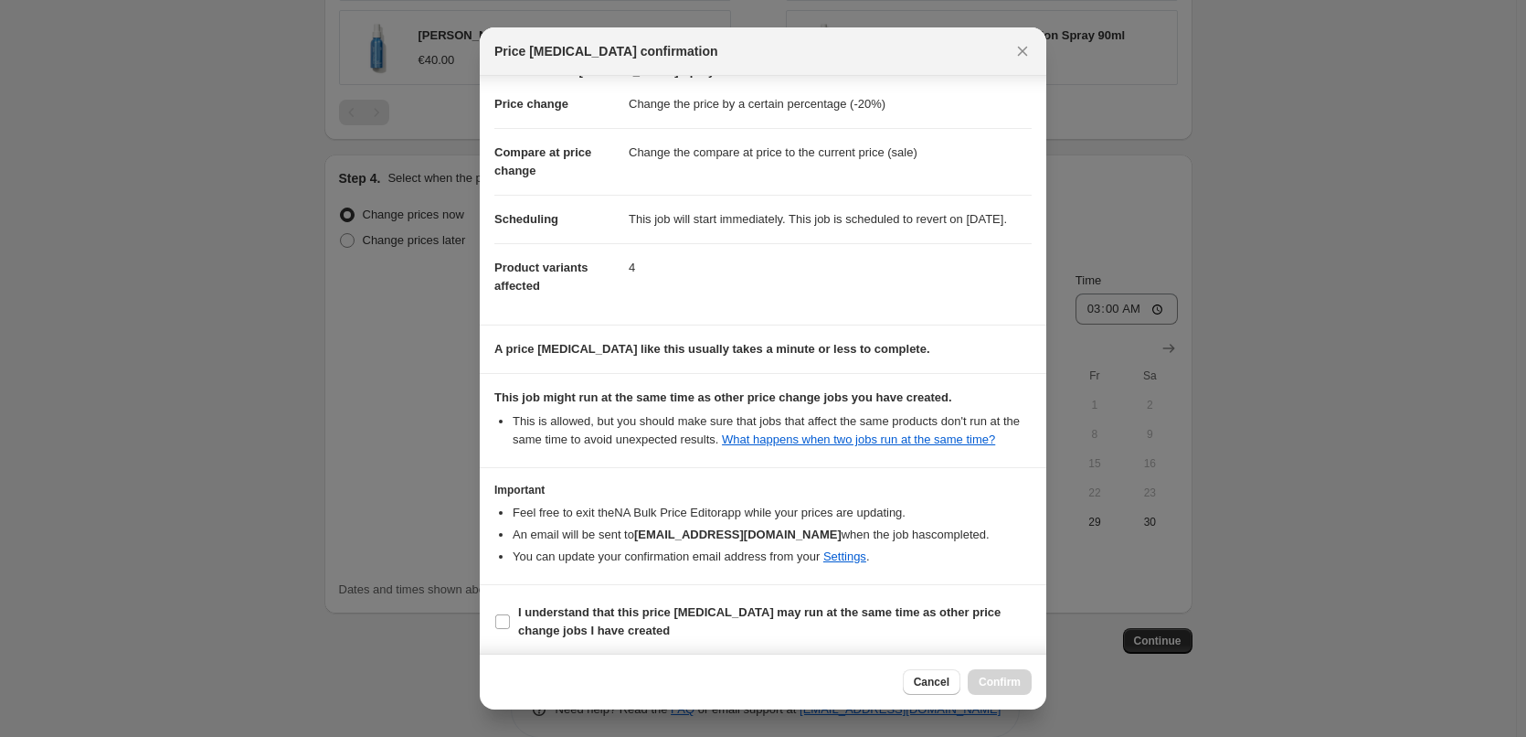
scroll to position [51, 0]
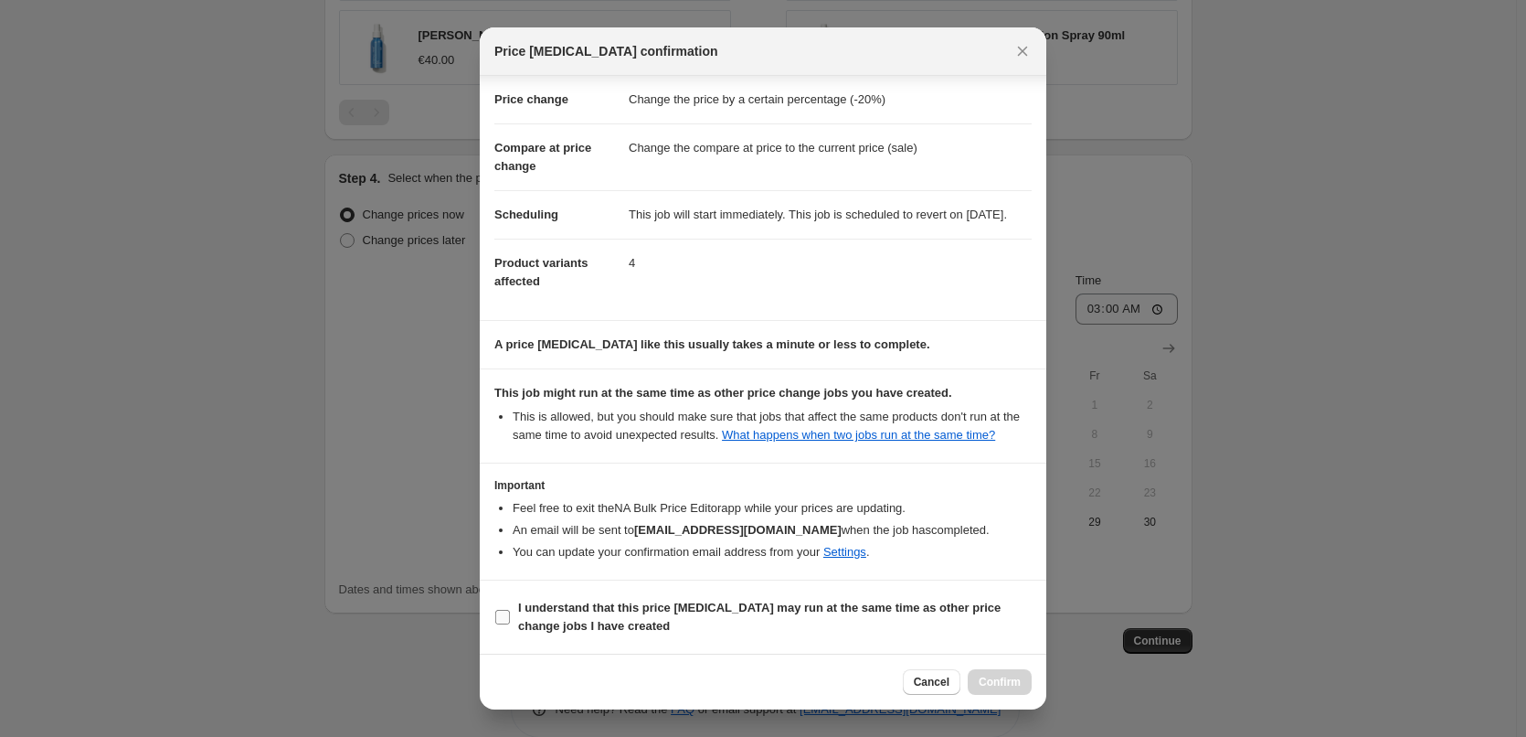
click at [575, 613] on b "I understand that this price [MEDICAL_DATA] may run at the same time as other p…" at bounding box center [759, 617] width 483 height 32
click at [510, 613] on input "I understand that this price [MEDICAL_DATA] may run at the same time as other p…" at bounding box center [502, 617] width 15 height 15
checkbox input "true"
click at [1000, 675] on button "Confirm" at bounding box center [1000, 682] width 64 height 26
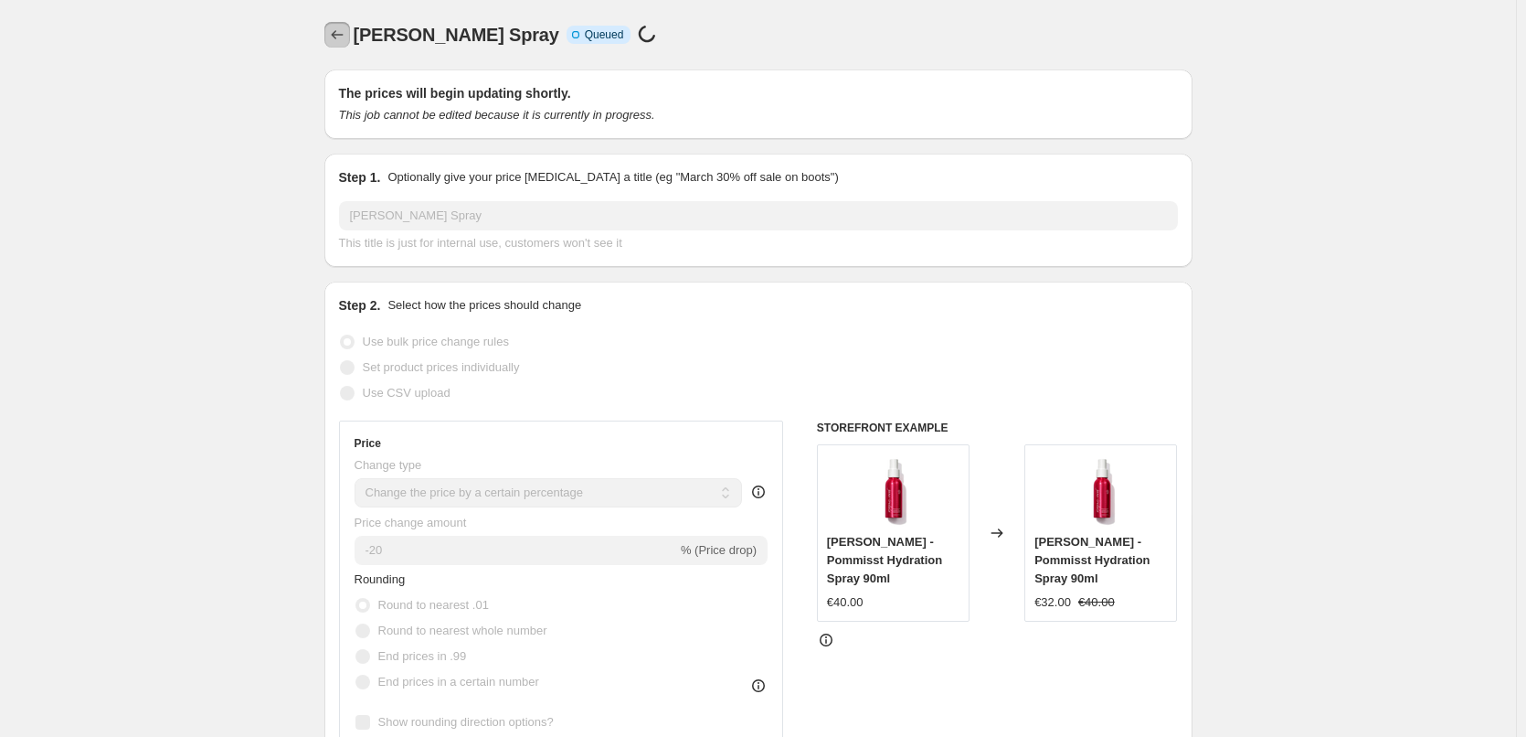
click at [335, 30] on icon "Price change jobs" at bounding box center [337, 35] width 18 height 18
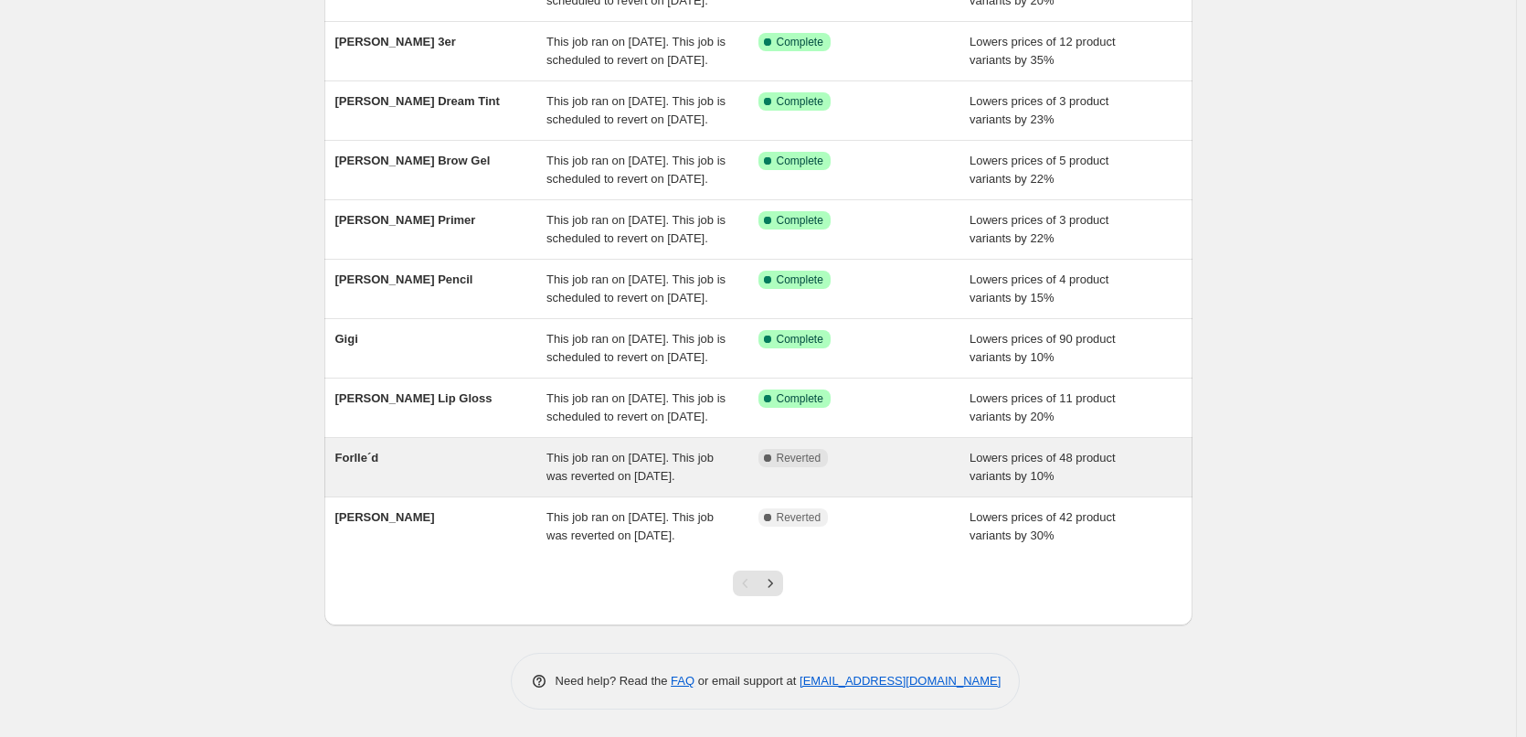
scroll to position [388, 0]
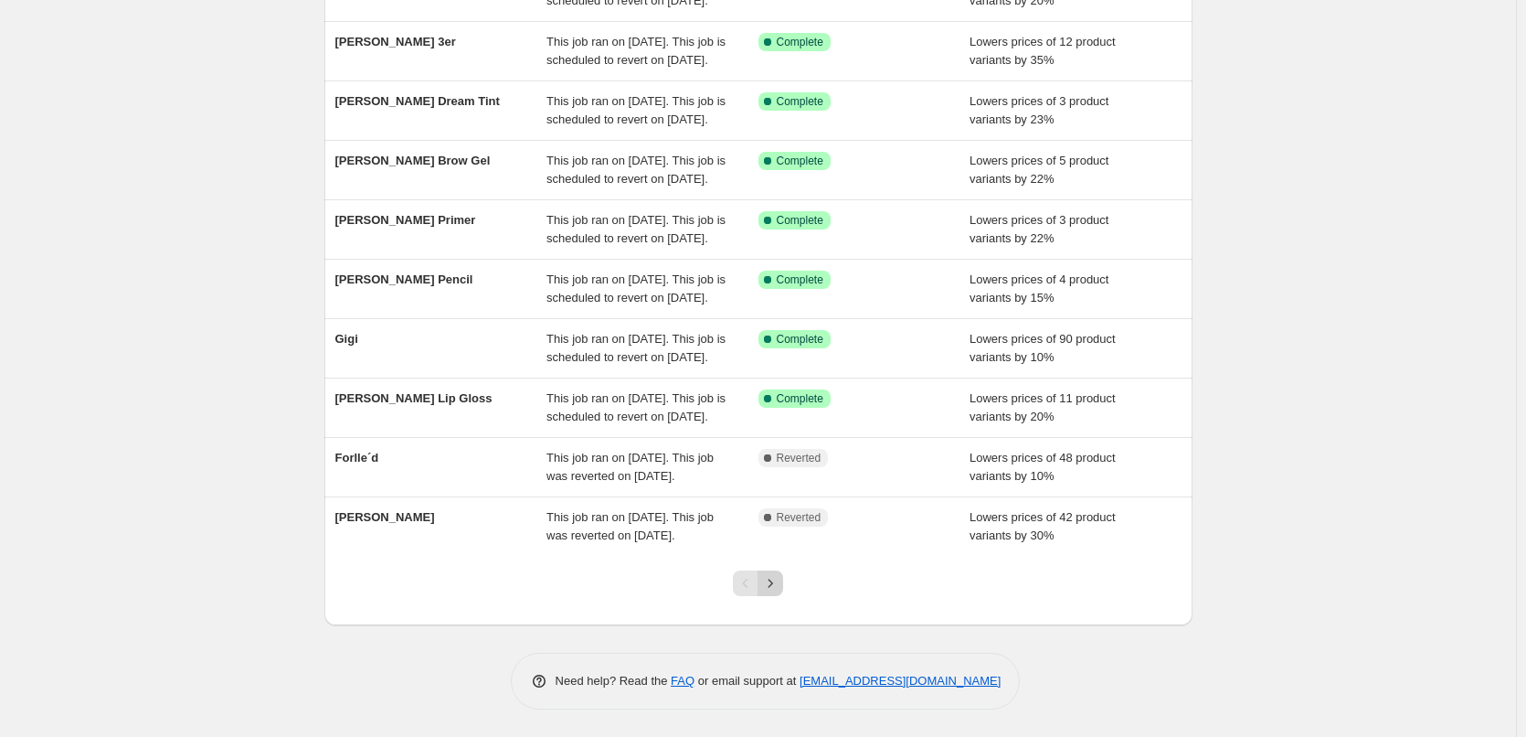
click at [771, 576] on icon "Next" at bounding box center [770, 583] width 18 height 18
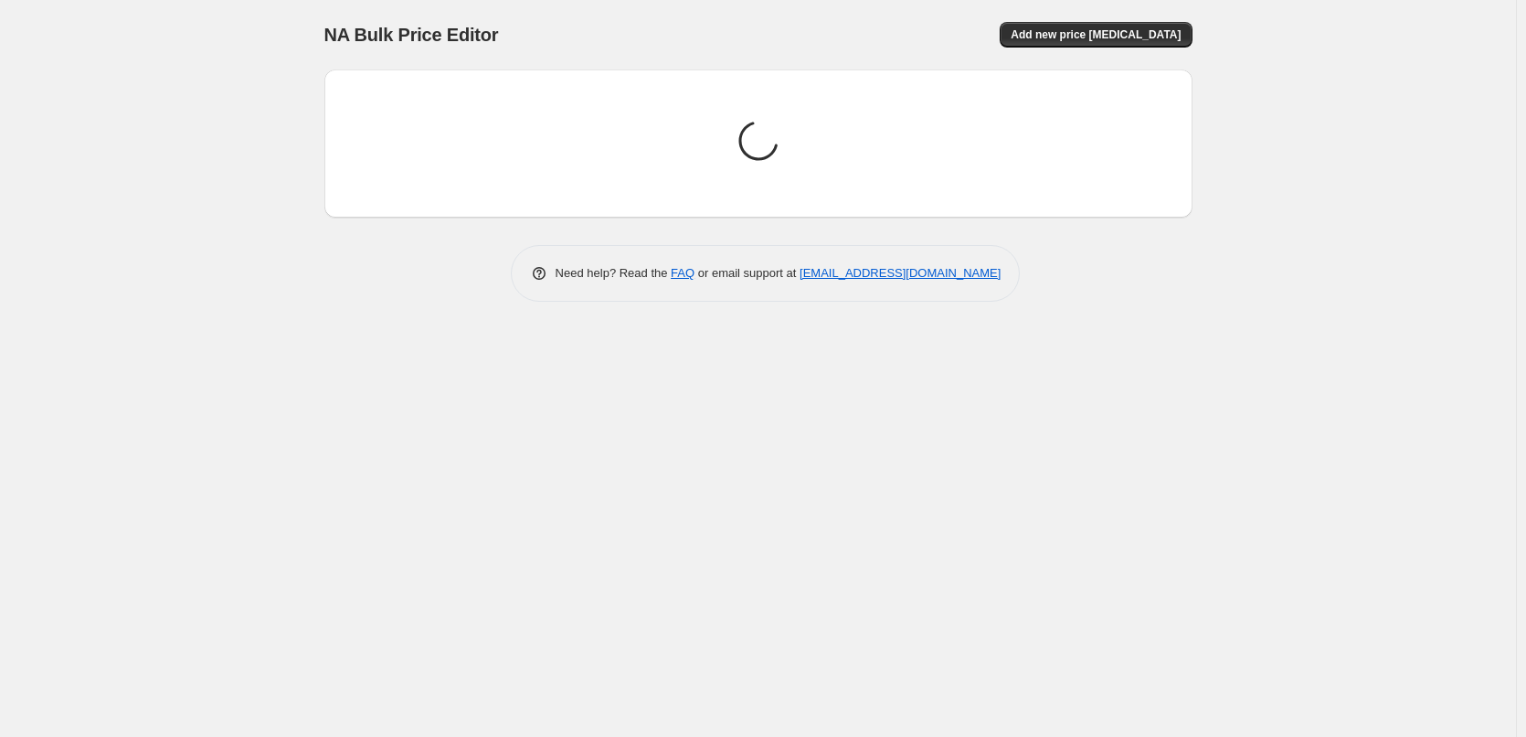
scroll to position [0, 0]
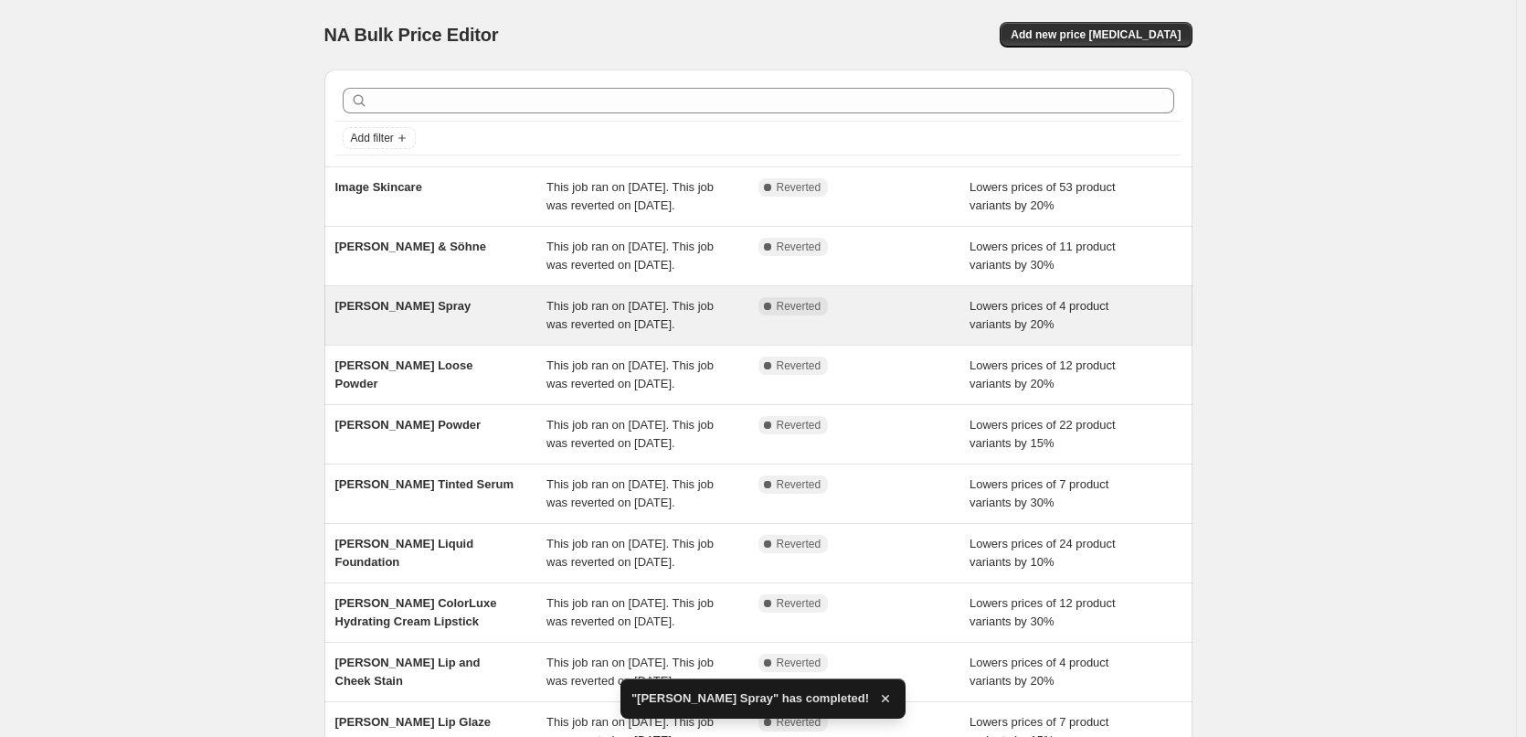
click at [483, 334] on div "[PERSON_NAME] Spray" at bounding box center [441, 315] width 212 height 37
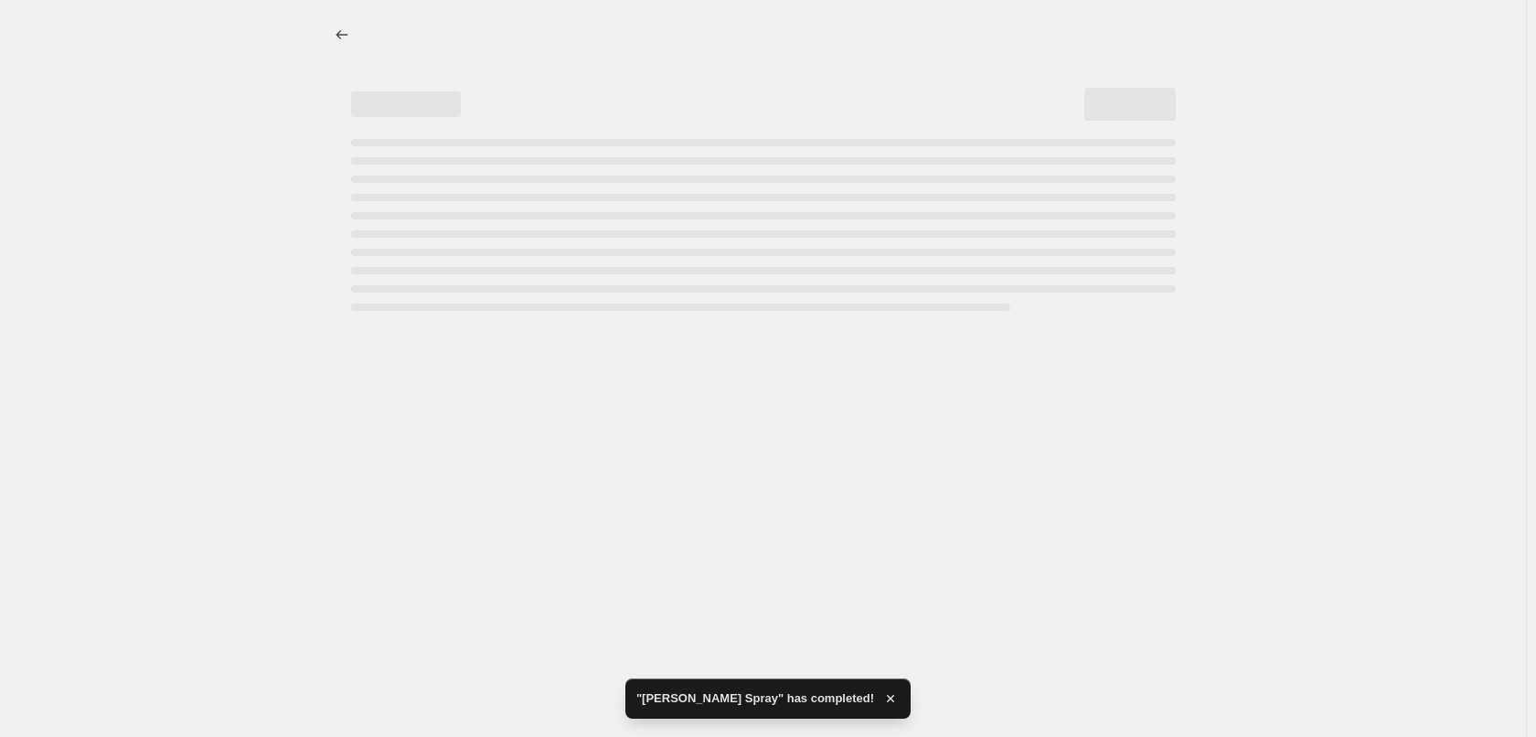
select select "percentage"
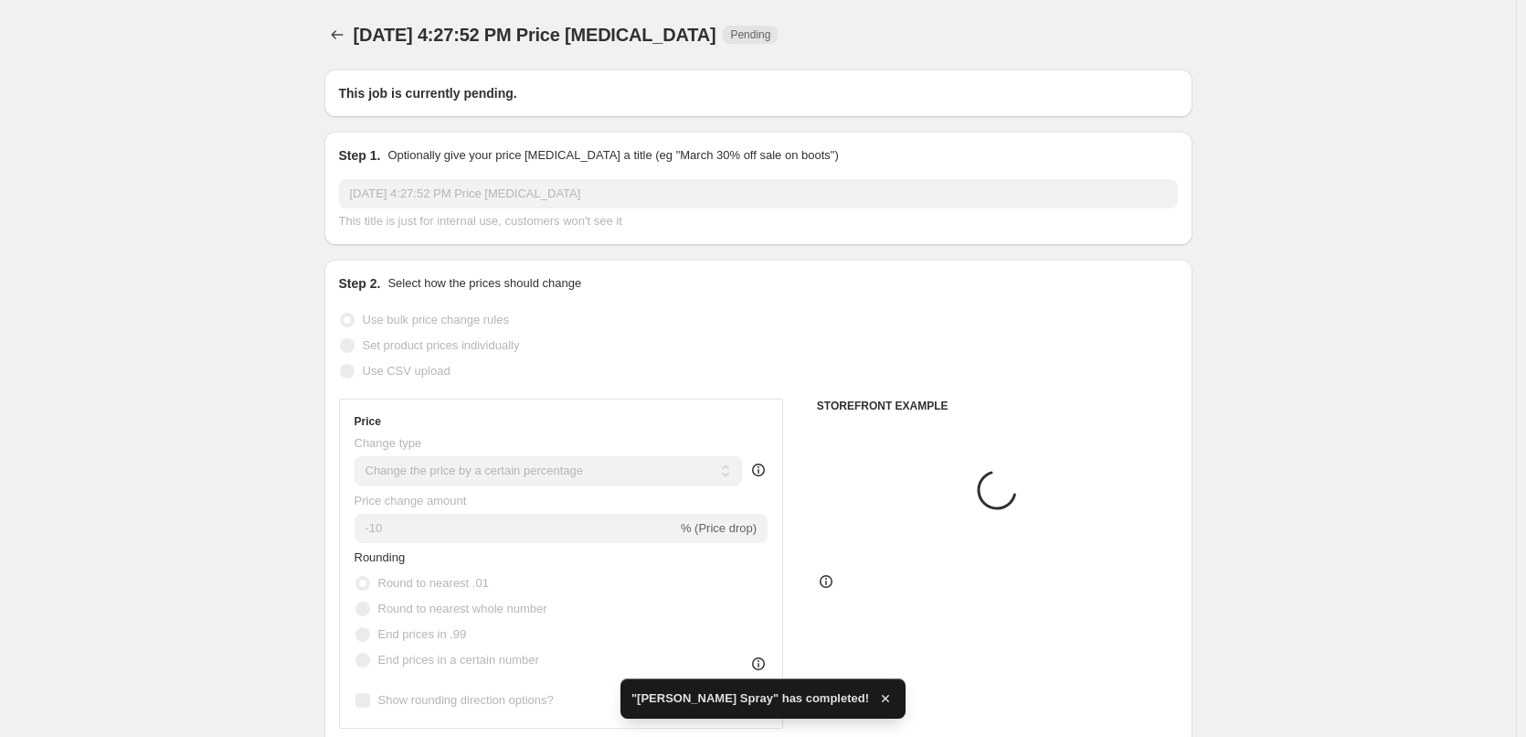
type input "[PERSON_NAME] Spray"
radio input "false"
radio input "true"
checkbox input "true"
select select "tag"
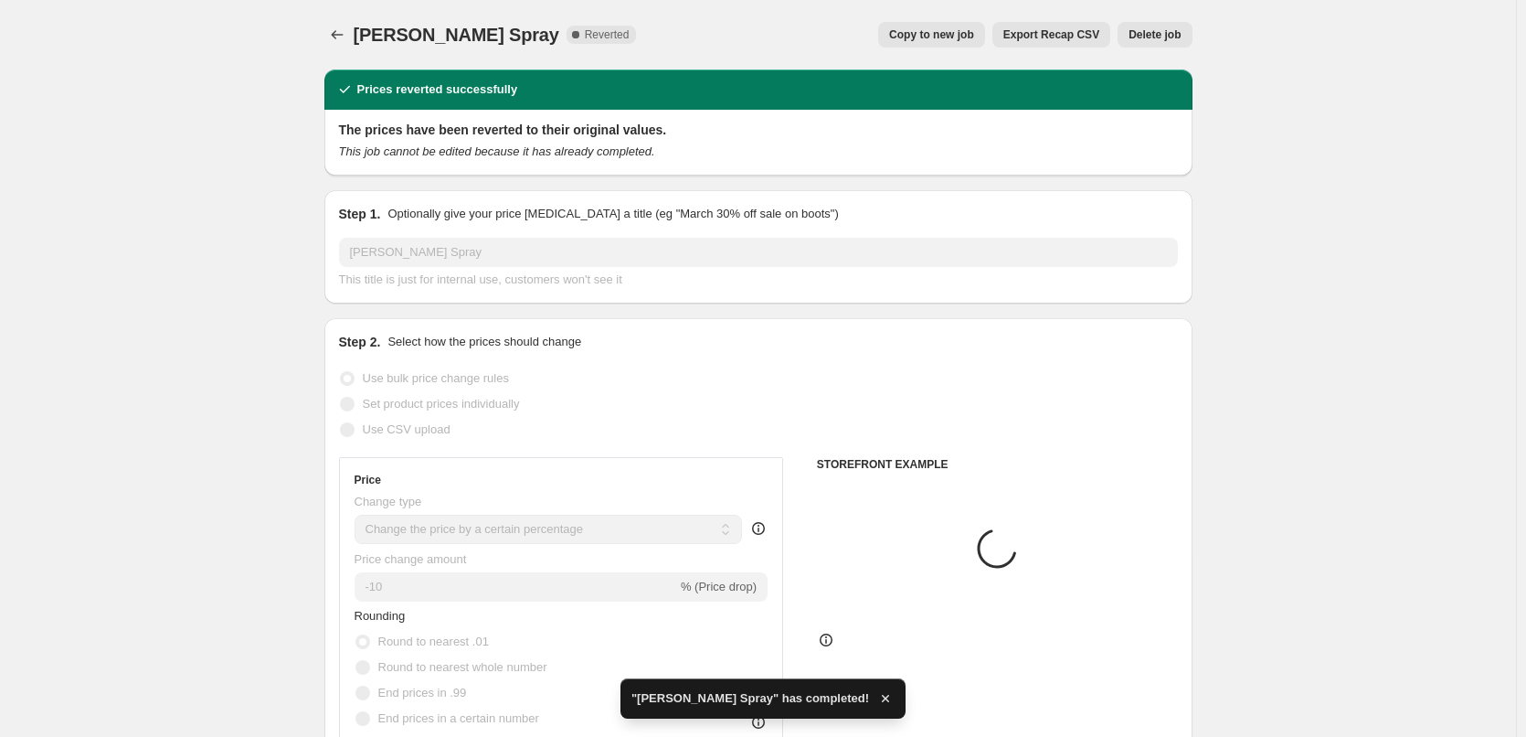
click at [1147, 30] on span "Delete job" at bounding box center [1155, 34] width 52 height 15
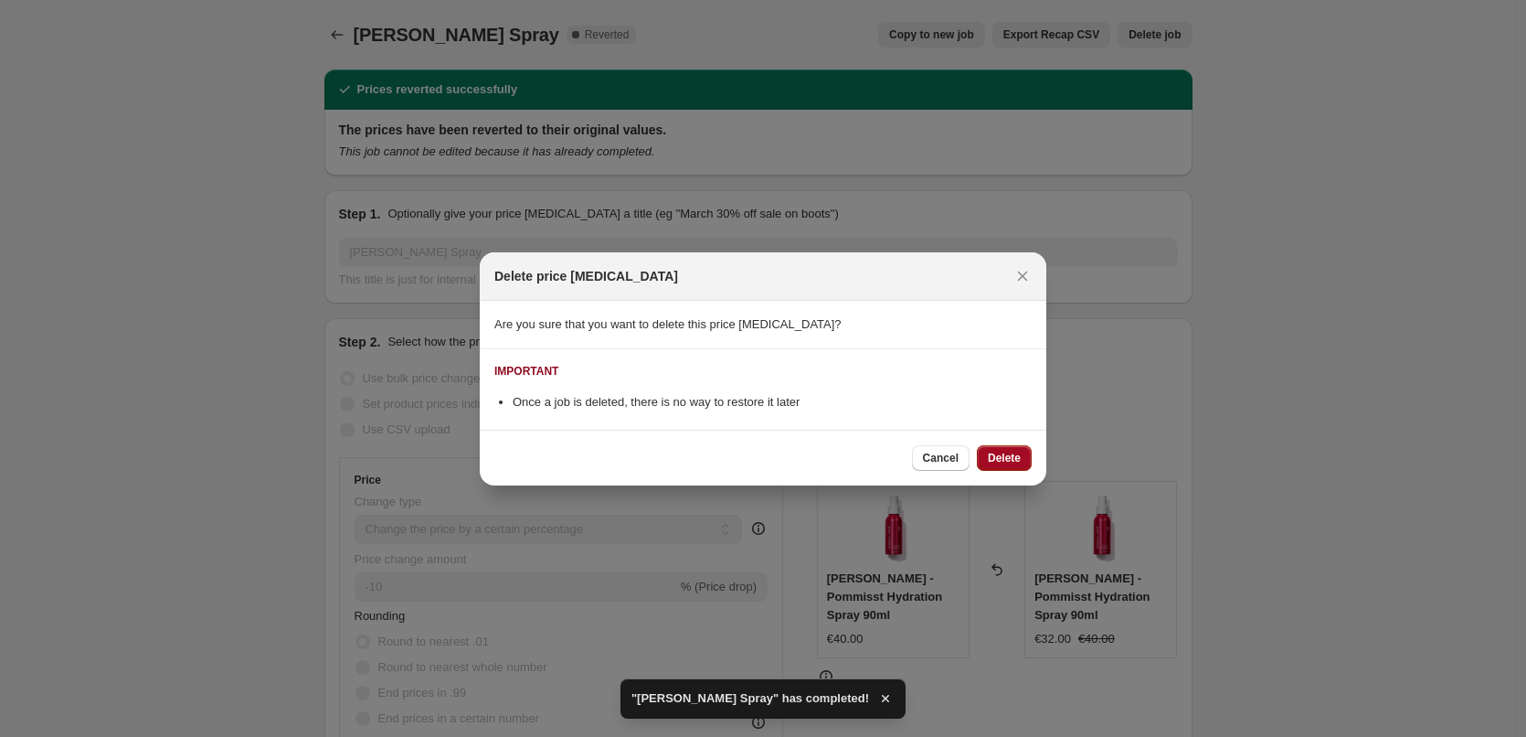
click at [1005, 452] on span "Delete" at bounding box center [1004, 458] width 33 height 15
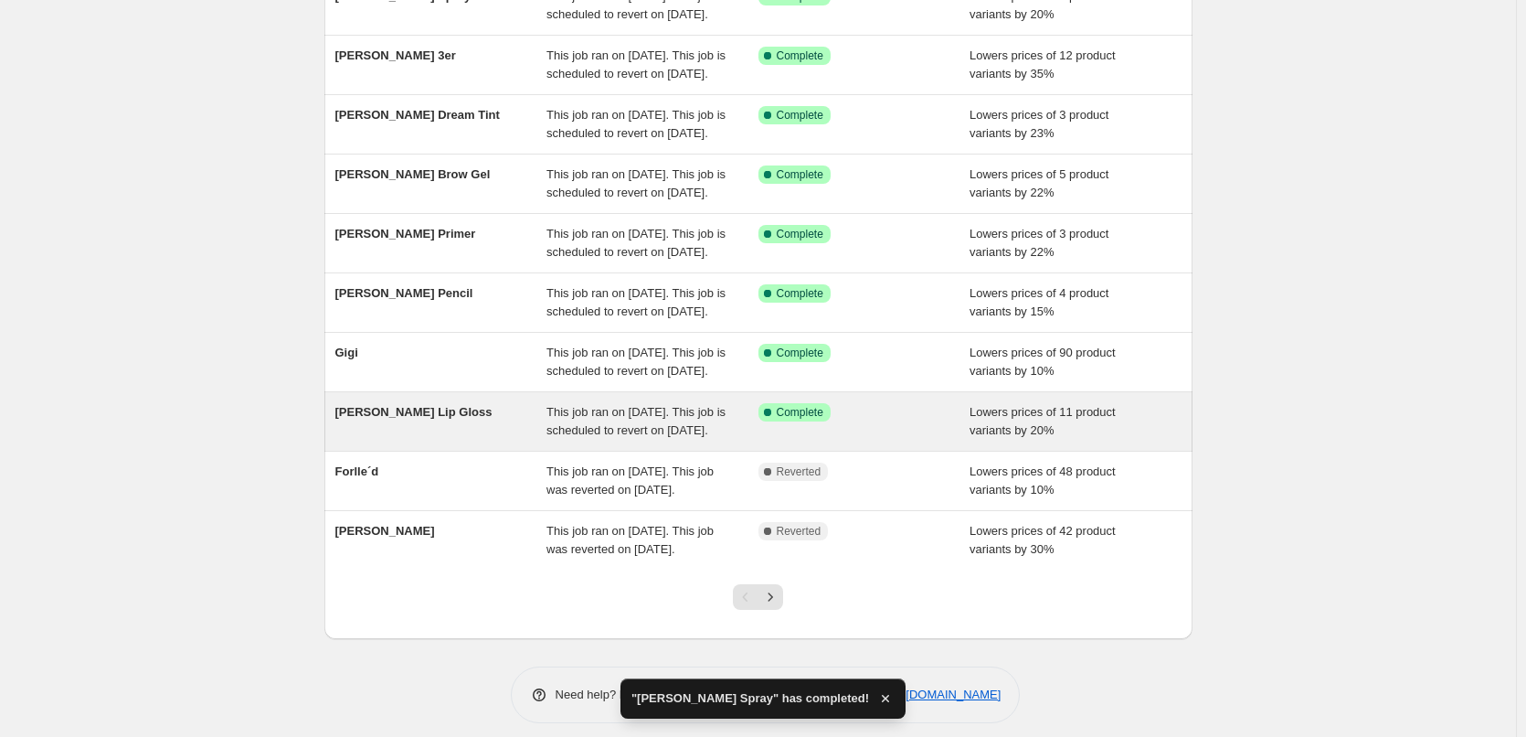
scroll to position [388, 0]
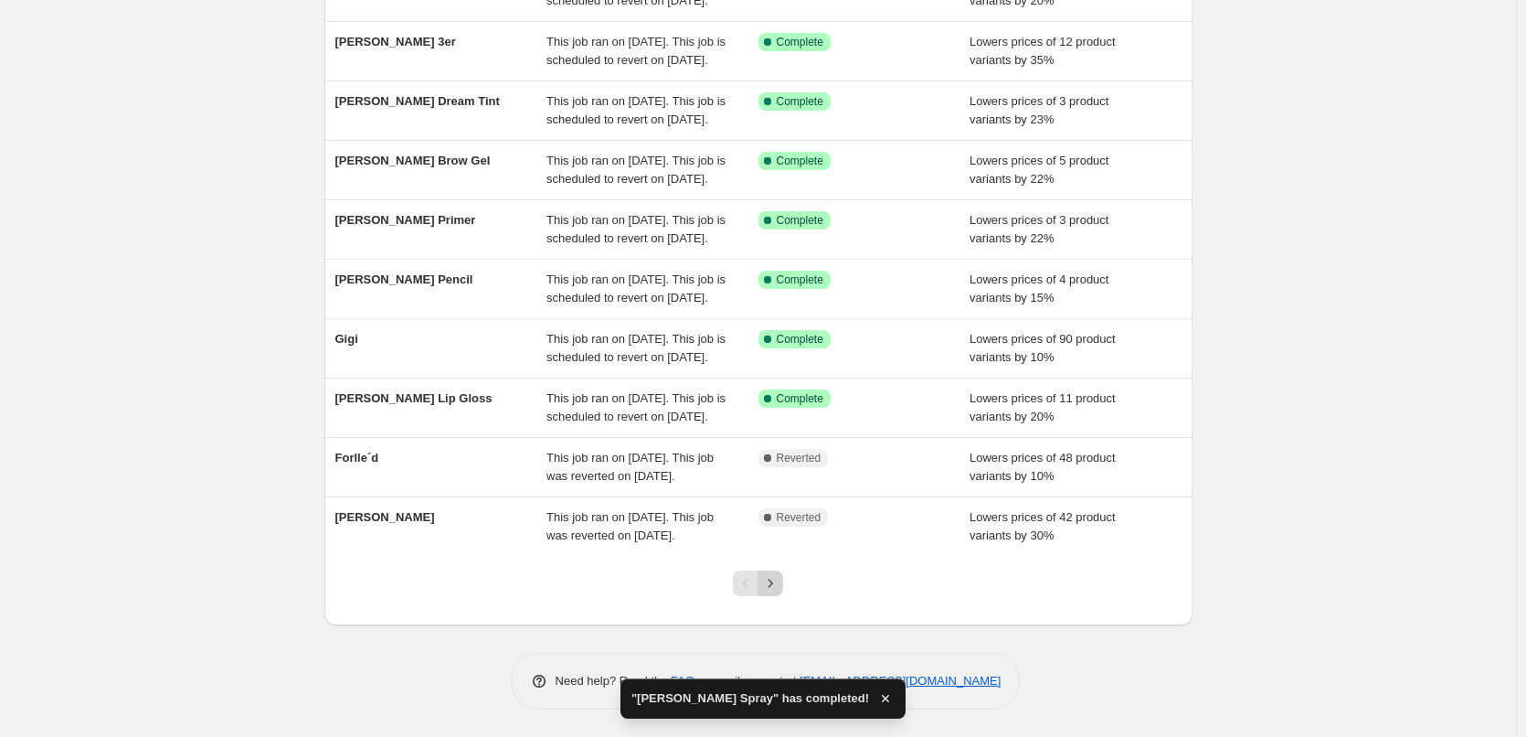
click at [770, 575] on icon "Next" at bounding box center [770, 583] width 18 height 18
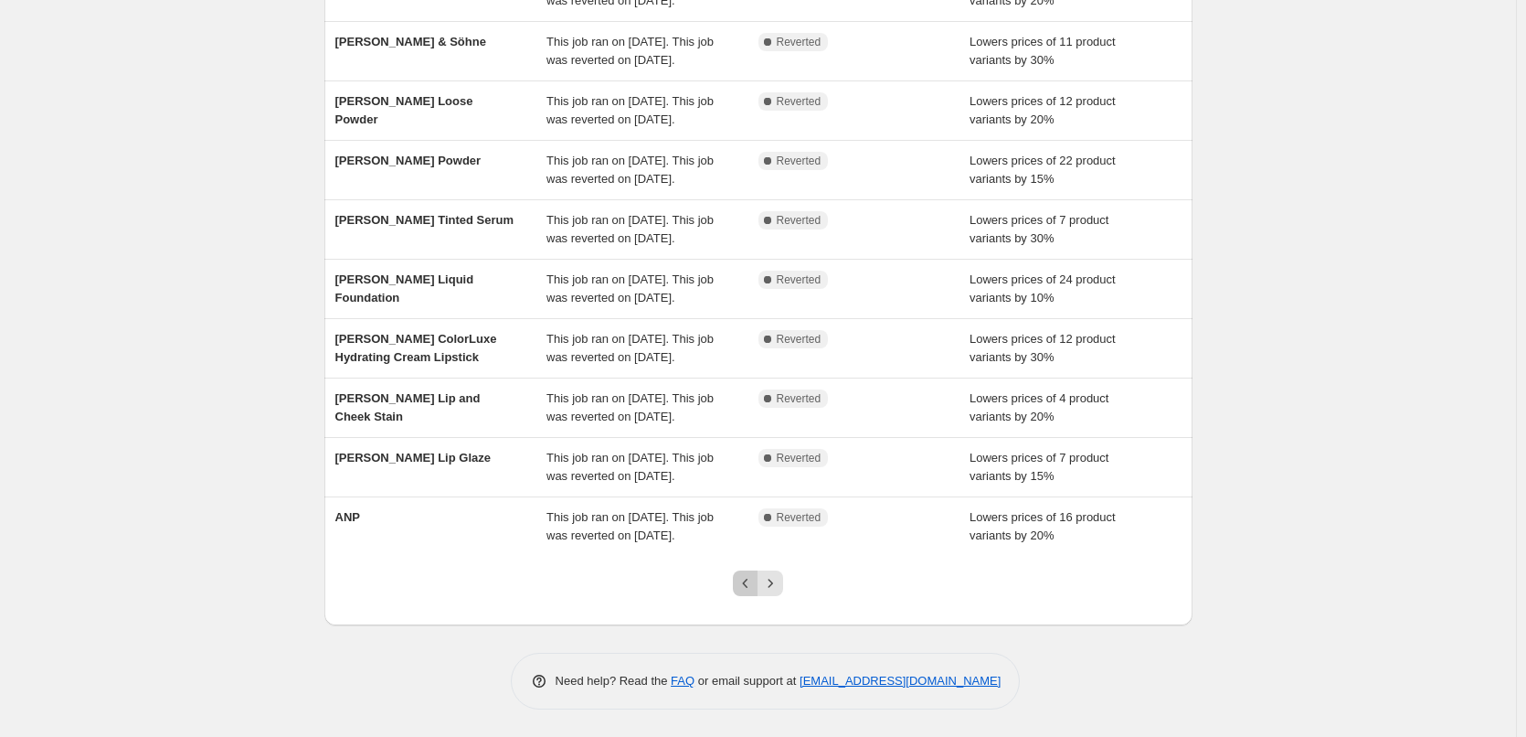
click at [749, 585] on icon "Previous" at bounding box center [746, 583] width 18 height 18
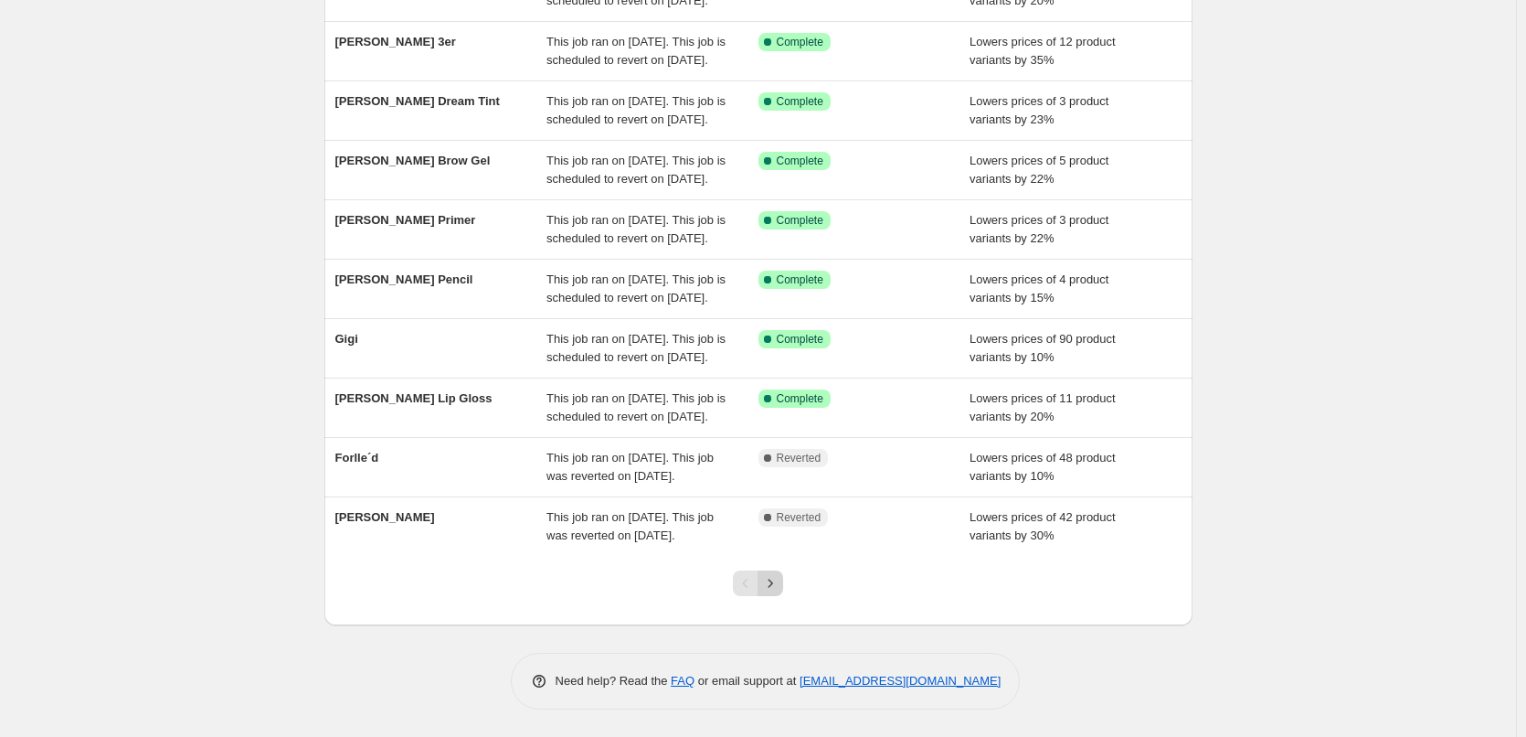
click at [776, 588] on icon "Next" at bounding box center [770, 583] width 18 height 18
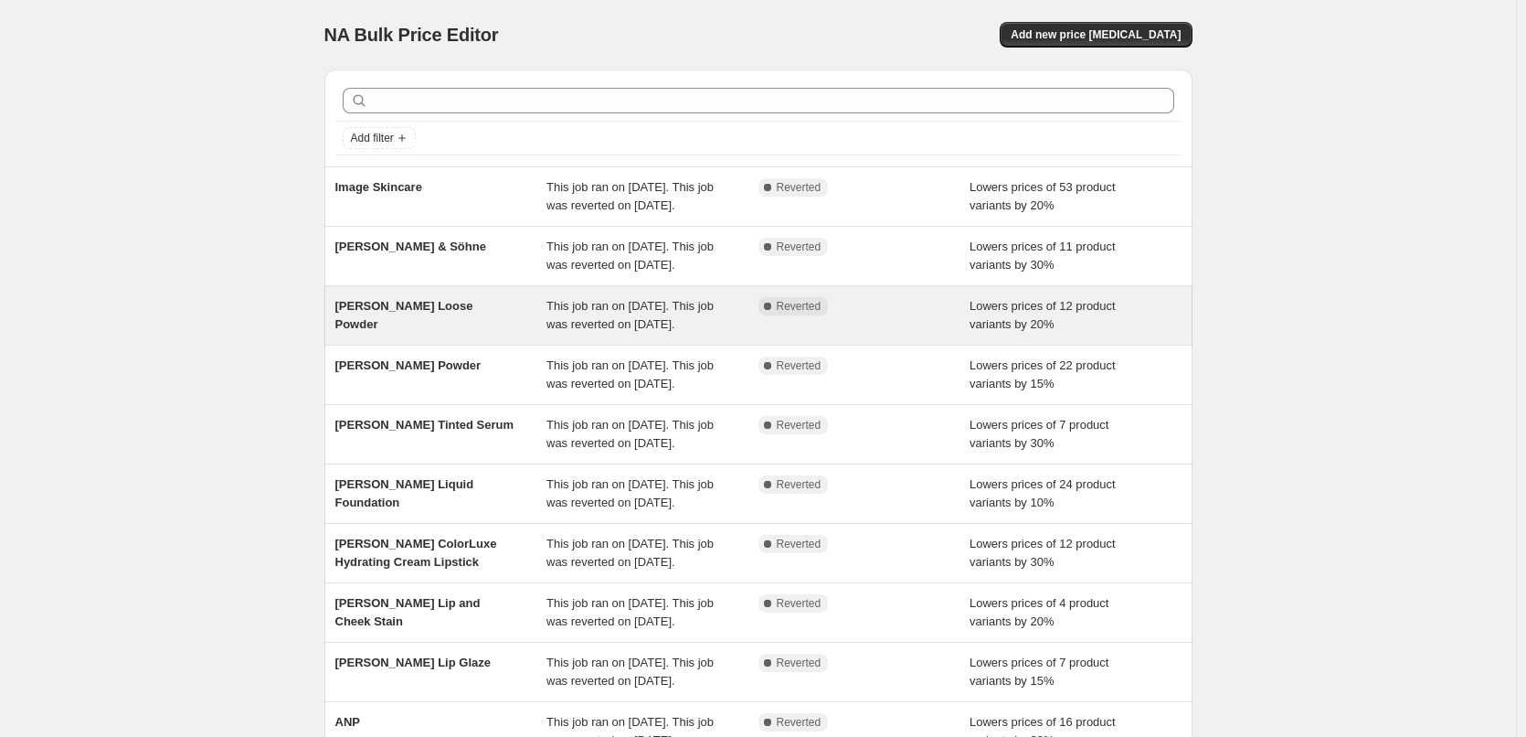
click at [491, 334] on div "[PERSON_NAME] Loose Powder" at bounding box center [441, 315] width 212 height 37
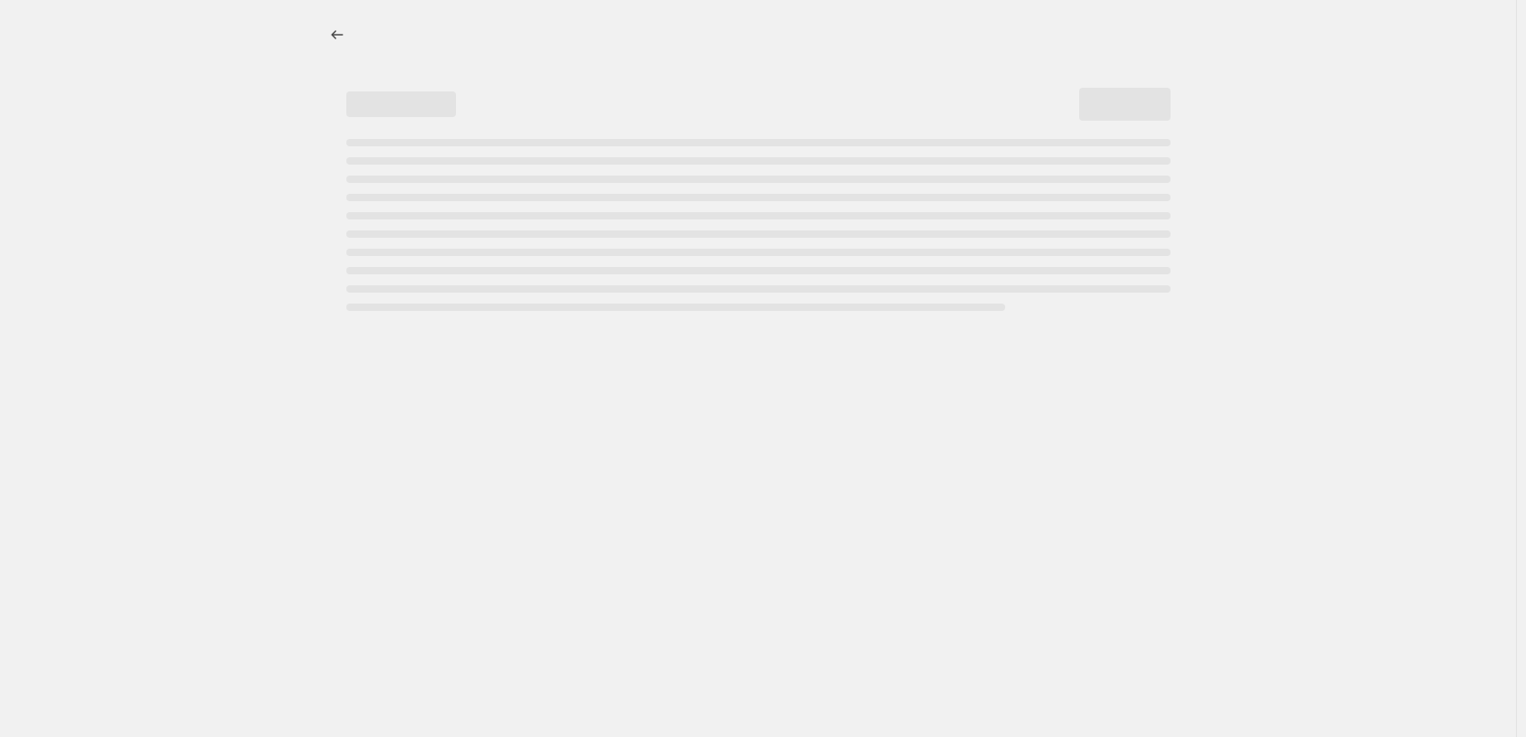
select select "percentage"
select select "tag"
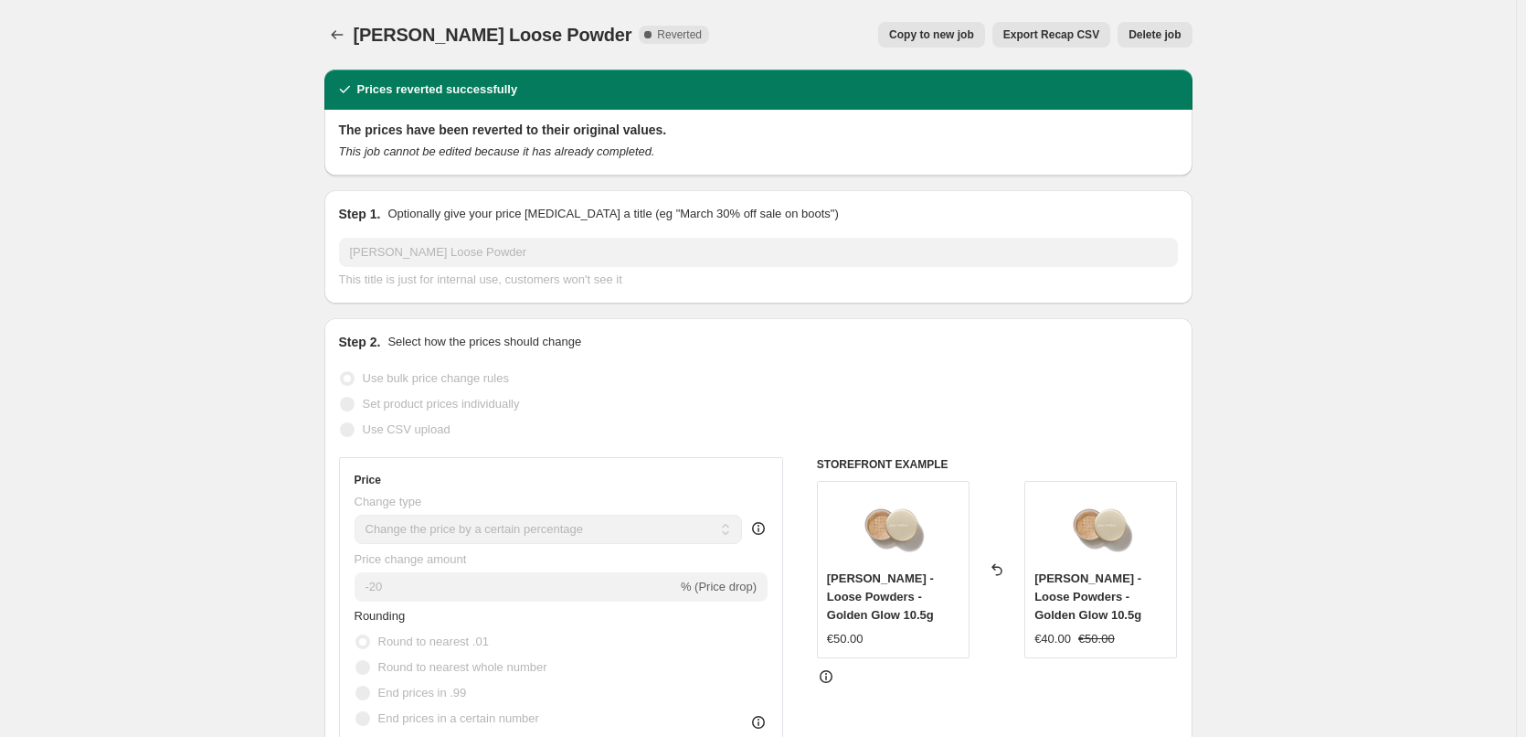
click at [933, 31] on span "Copy to new job" at bounding box center [931, 34] width 85 height 15
select select "percentage"
select select "tag"
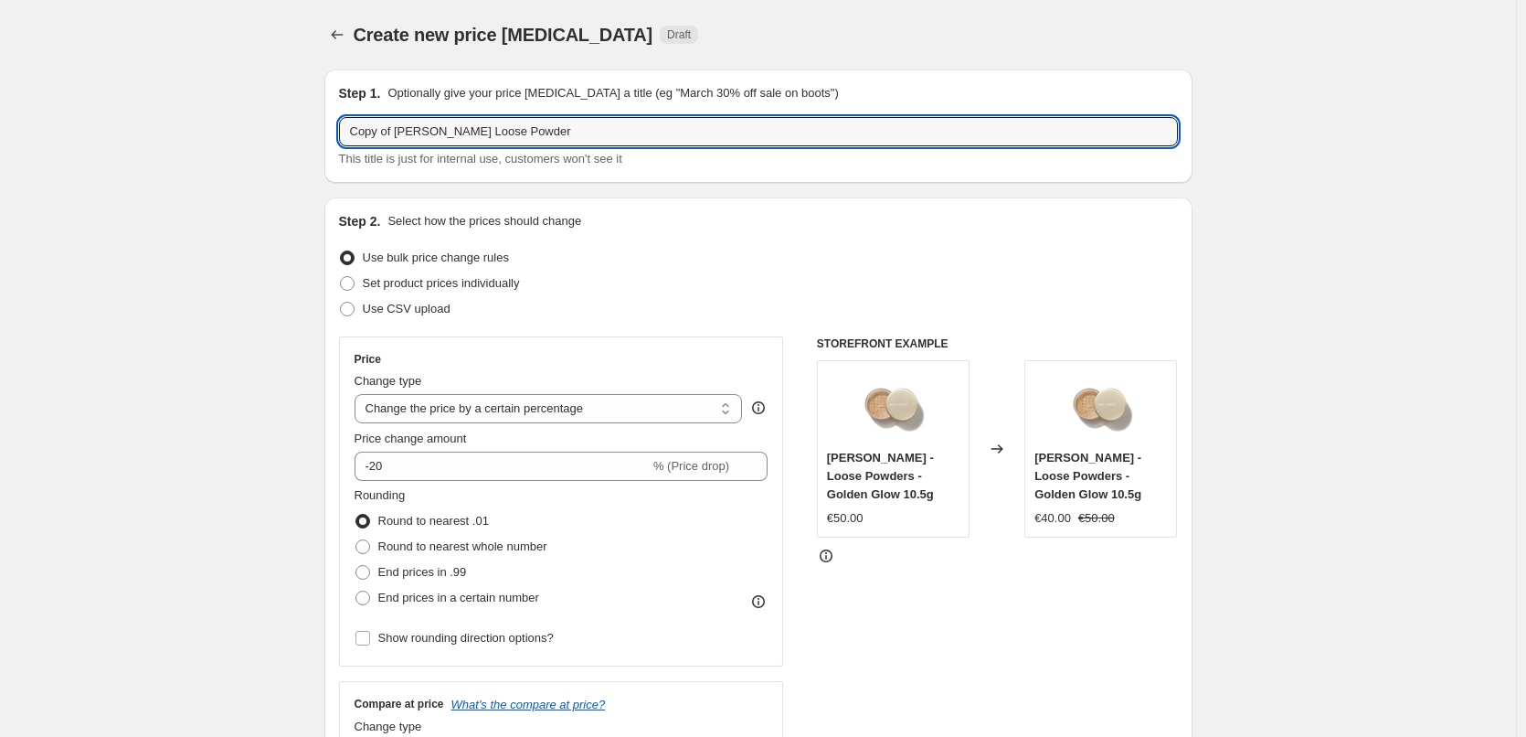
drag, startPoint x: 398, startPoint y: 131, endPoint x: 77, endPoint y: 109, distance: 321.6
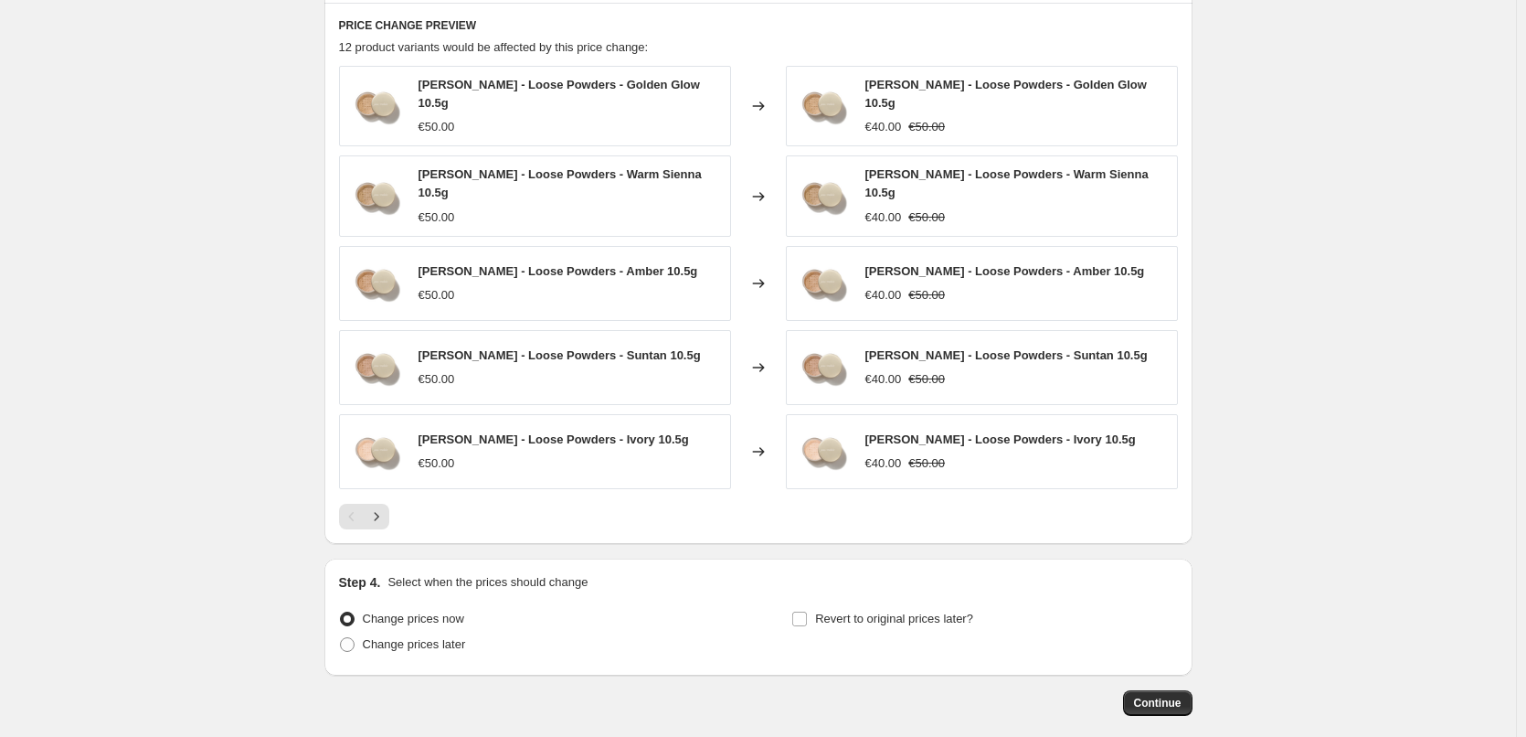
scroll to position [1297, 0]
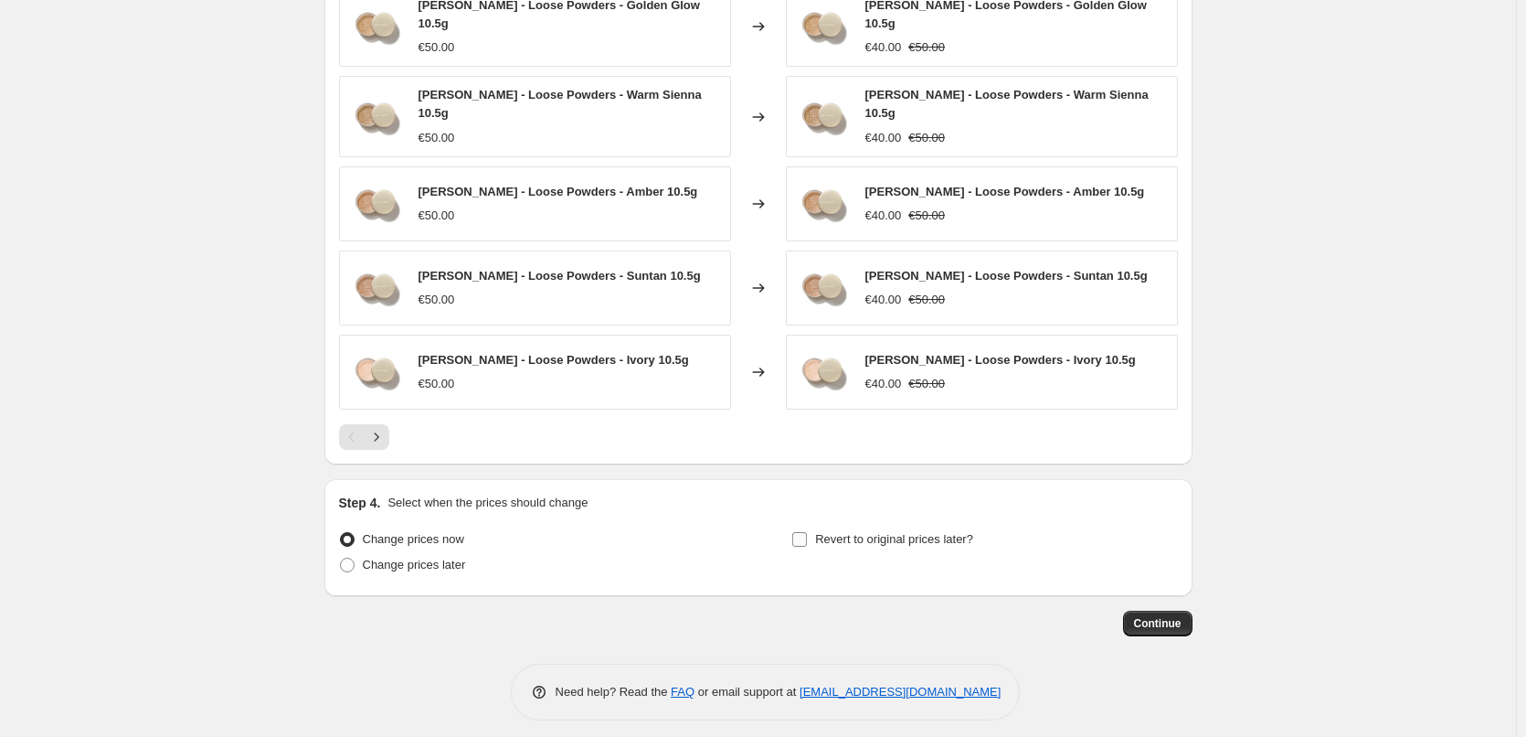
type input "[PERSON_NAME] Loose Powder"
click at [842, 540] on label "Revert to original prices later?" at bounding box center [883, 539] width 182 height 26
click at [807, 540] on input "Revert to original prices later?" at bounding box center [799, 539] width 15 height 15
checkbox input "true"
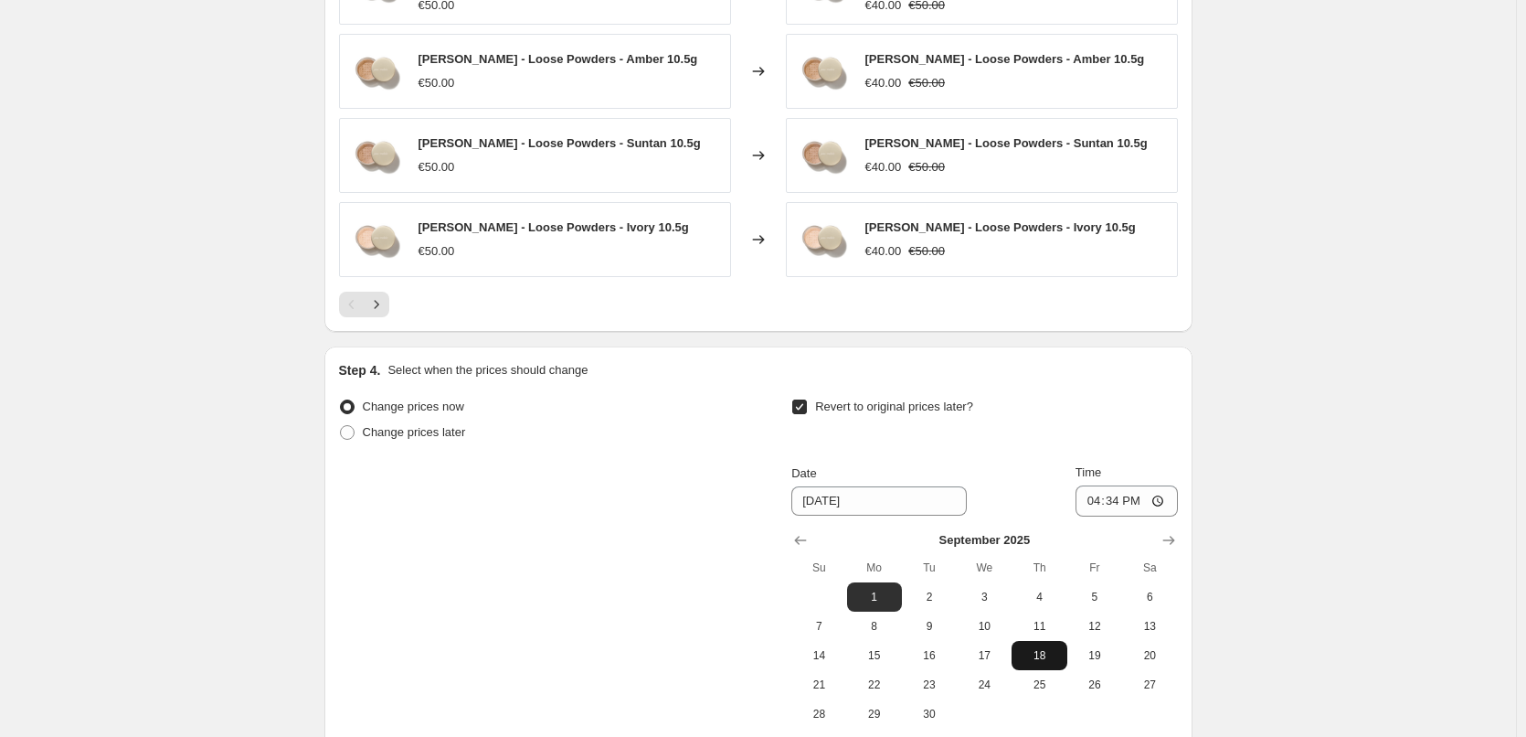
scroll to position [1610, 0]
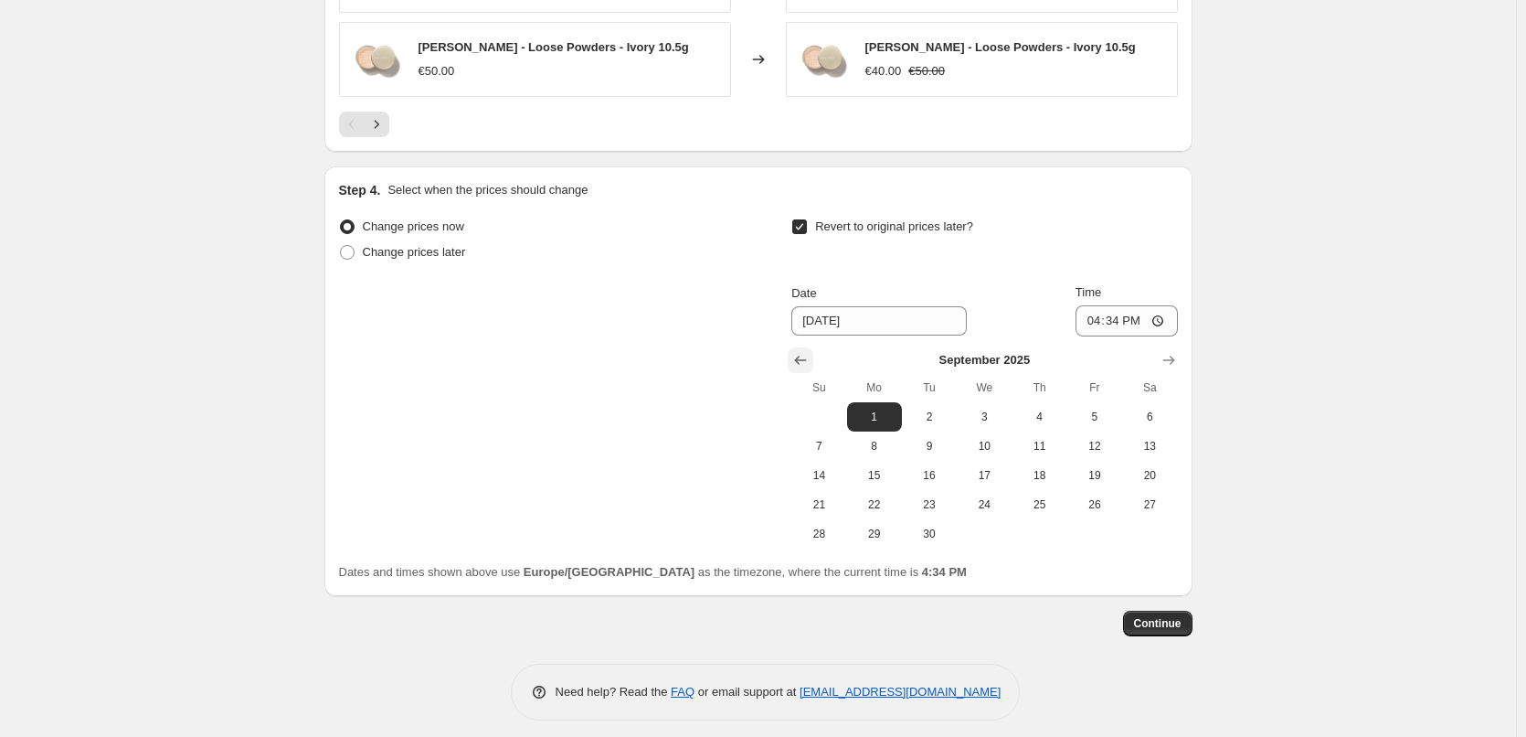
click at [801, 354] on icon "Show previous month, August 2025" at bounding box center [801, 360] width 18 height 18
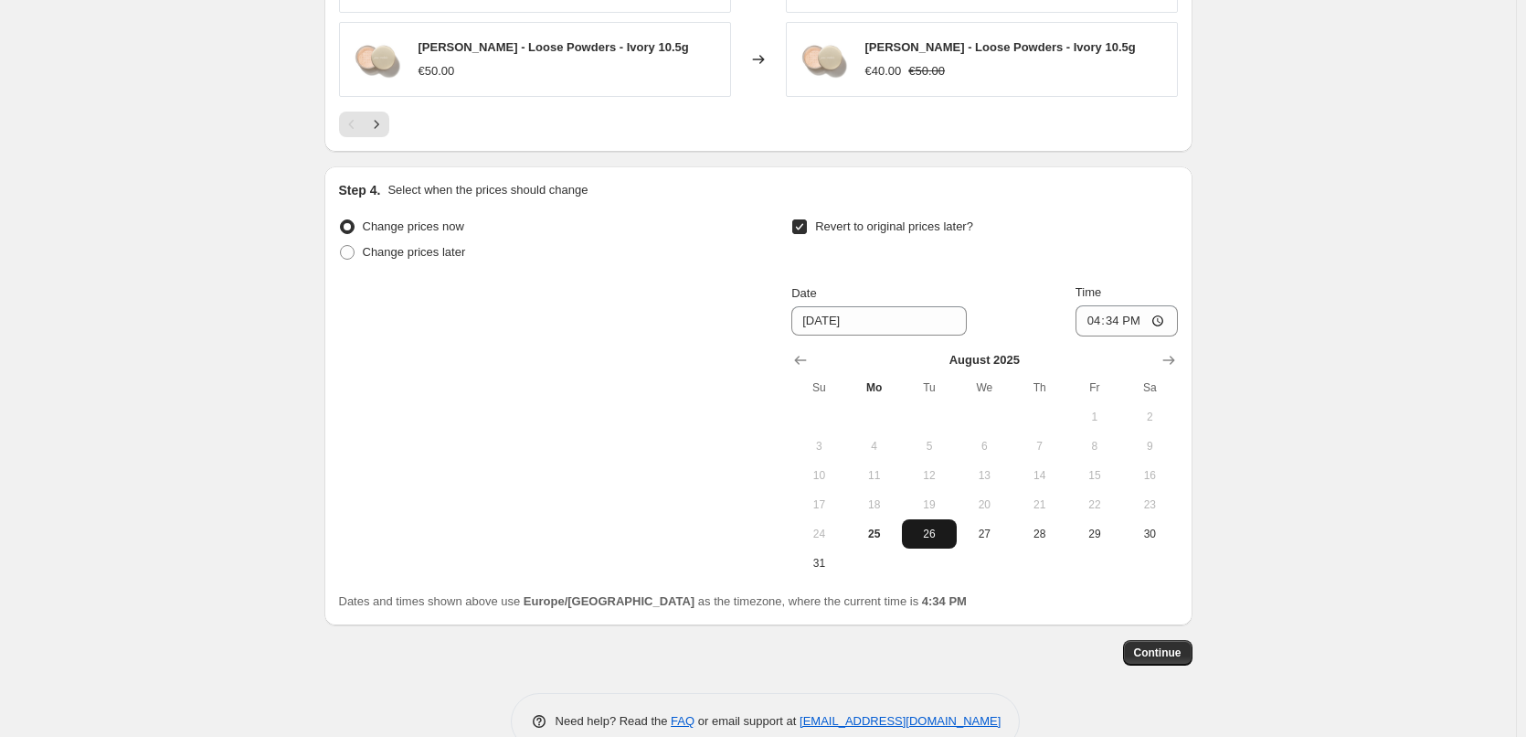
click at [923, 526] on span "26" at bounding box center [929, 533] width 40 height 15
type input "[DATE]"
click at [1094, 310] on input "16:34" at bounding box center [1127, 320] width 102 height 31
click at [1165, 308] on input "15:00" at bounding box center [1127, 320] width 102 height 31
type input "03:00"
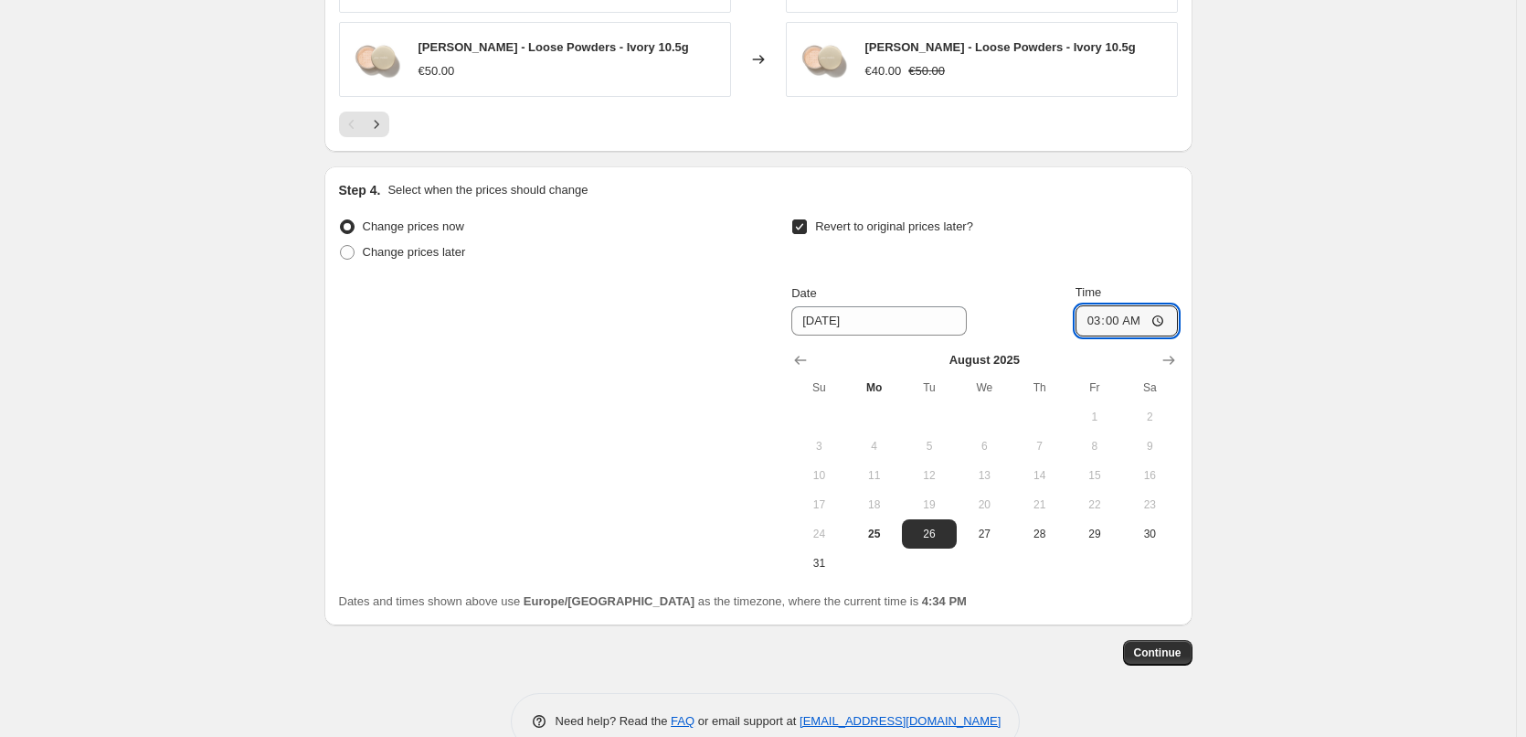
click at [1159, 645] on span "Continue" at bounding box center [1158, 652] width 48 height 15
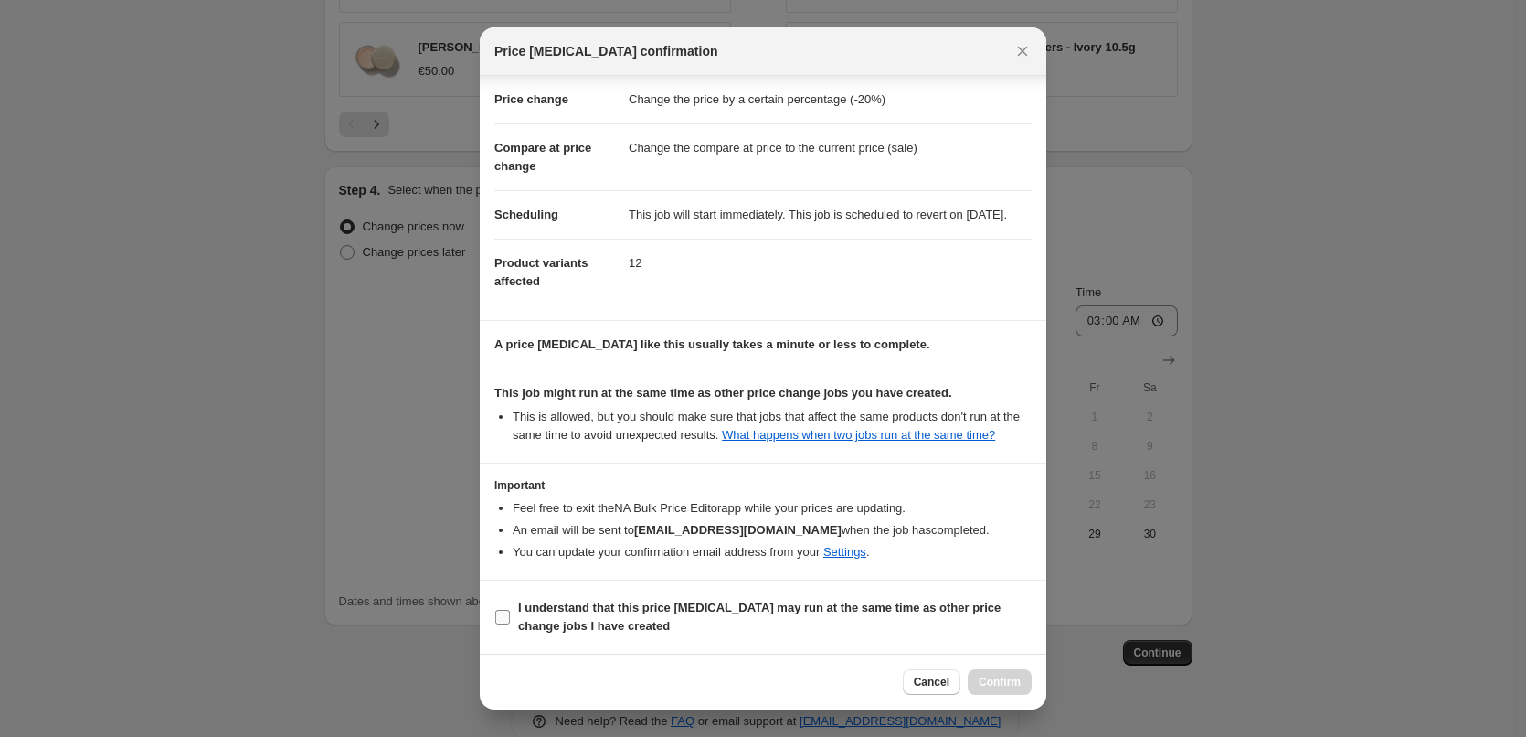
scroll to position [51, 0]
click at [519, 609] on b "I understand that this price [MEDICAL_DATA] may run at the same time as other p…" at bounding box center [759, 617] width 483 height 32
click at [510, 610] on input "I understand that this price [MEDICAL_DATA] may run at the same time as other p…" at bounding box center [502, 617] width 15 height 15
checkbox input "true"
click at [999, 679] on span "Confirm" at bounding box center [1000, 682] width 42 height 15
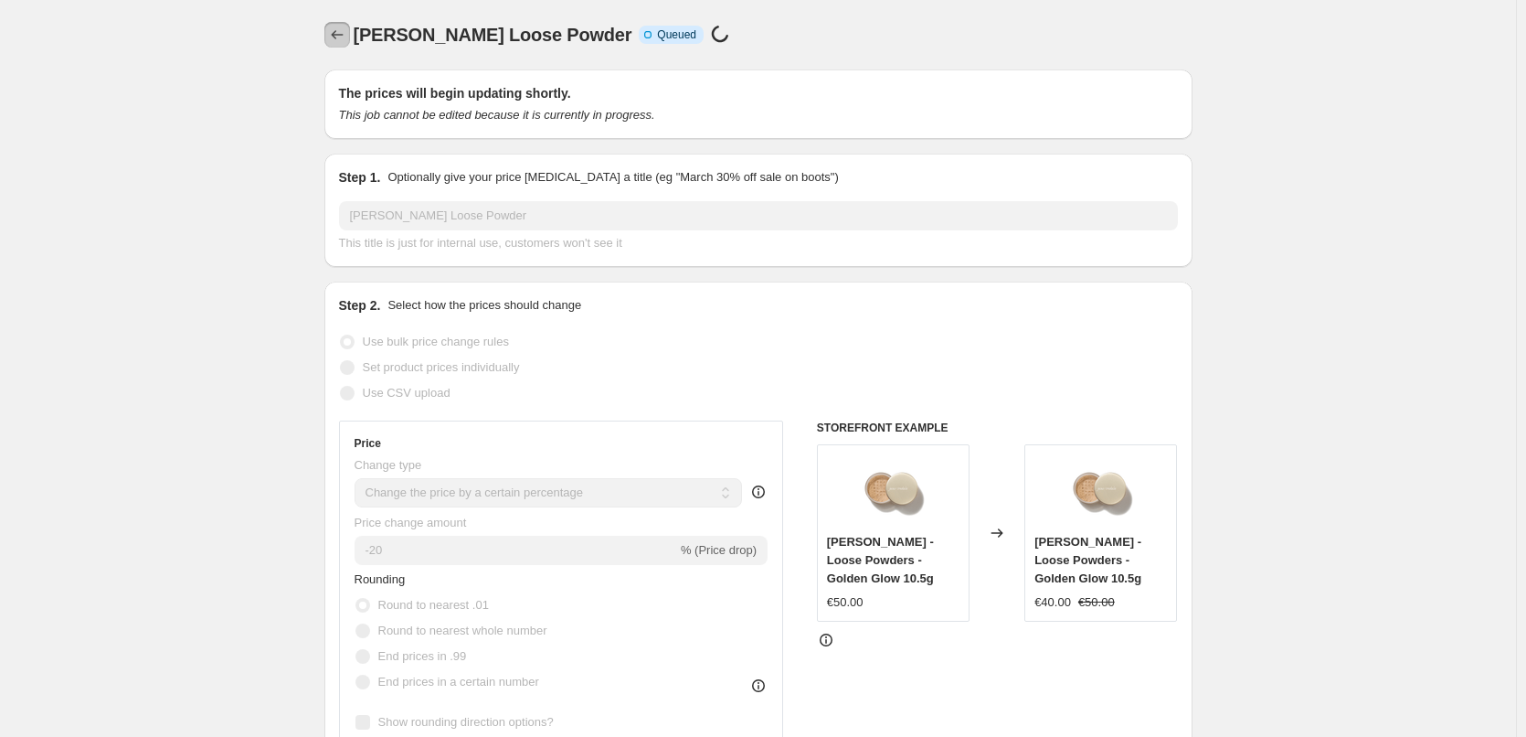
click at [337, 36] on icon "Price change jobs" at bounding box center [337, 34] width 12 height 9
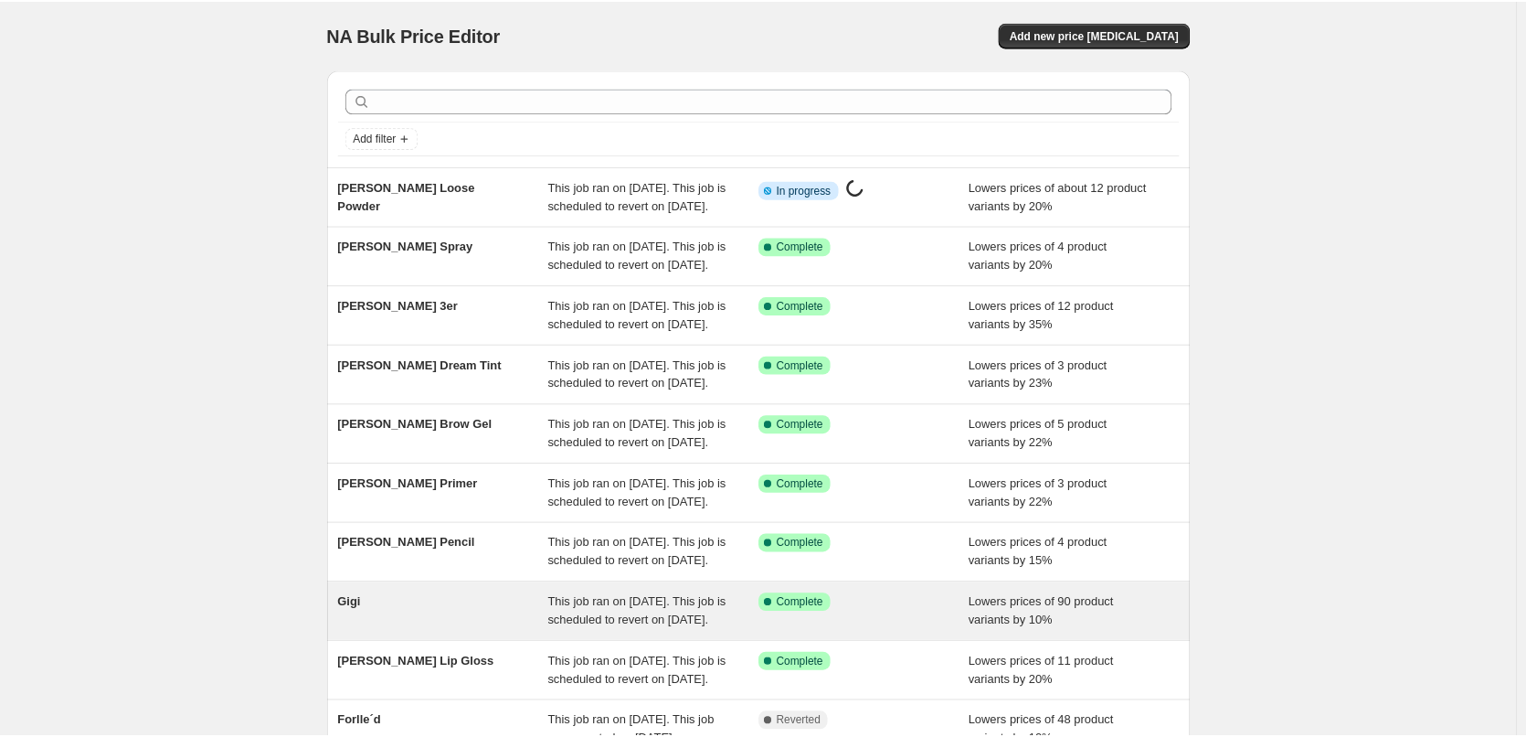
scroll to position [388, 0]
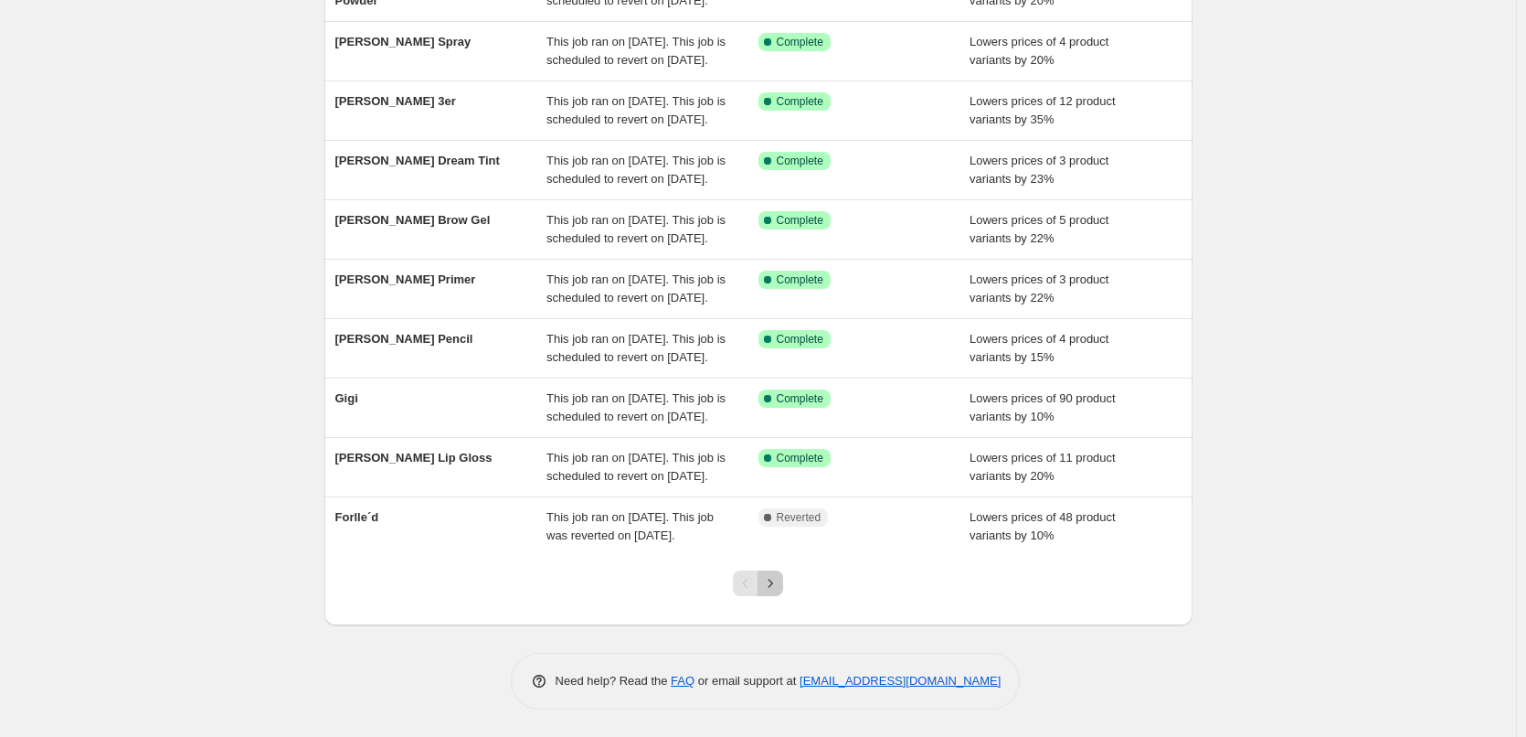
click at [780, 577] on icon "Next" at bounding box center [770, 583] width 18 height 18
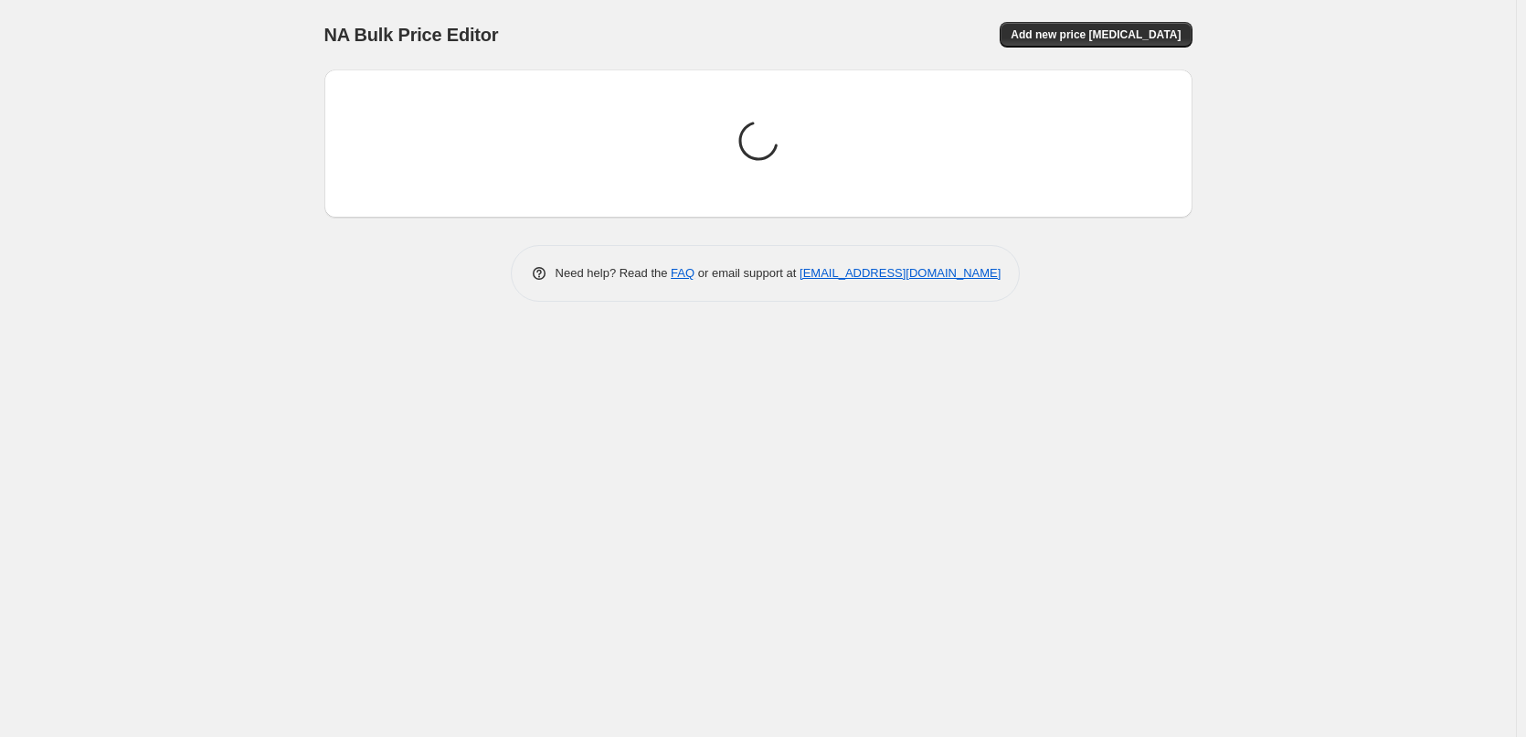
scroll to position [0, 0]
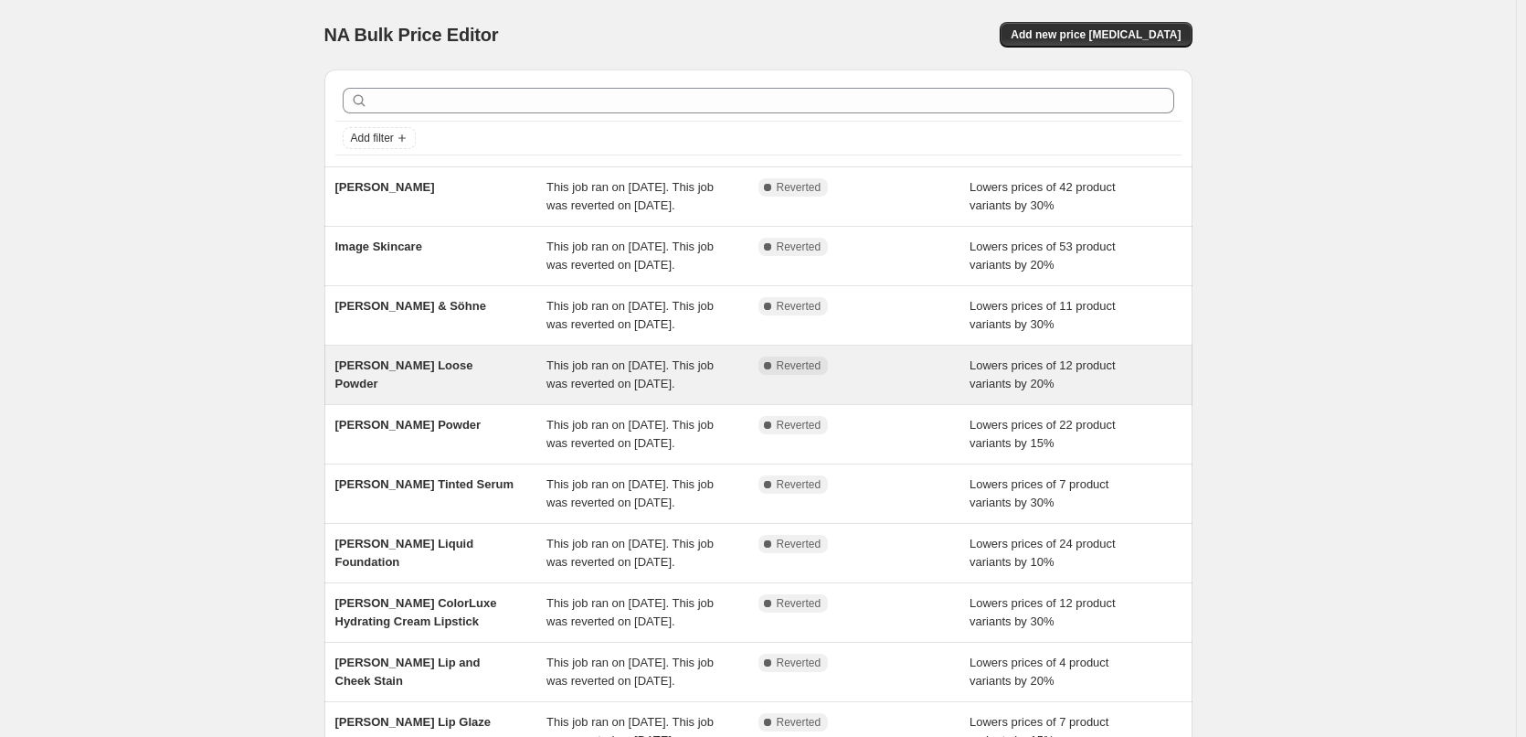
click at [548, 393] on div "[PERSON_NAME] Loose Powder" at bounding box center [441, 374] width 212 height 37
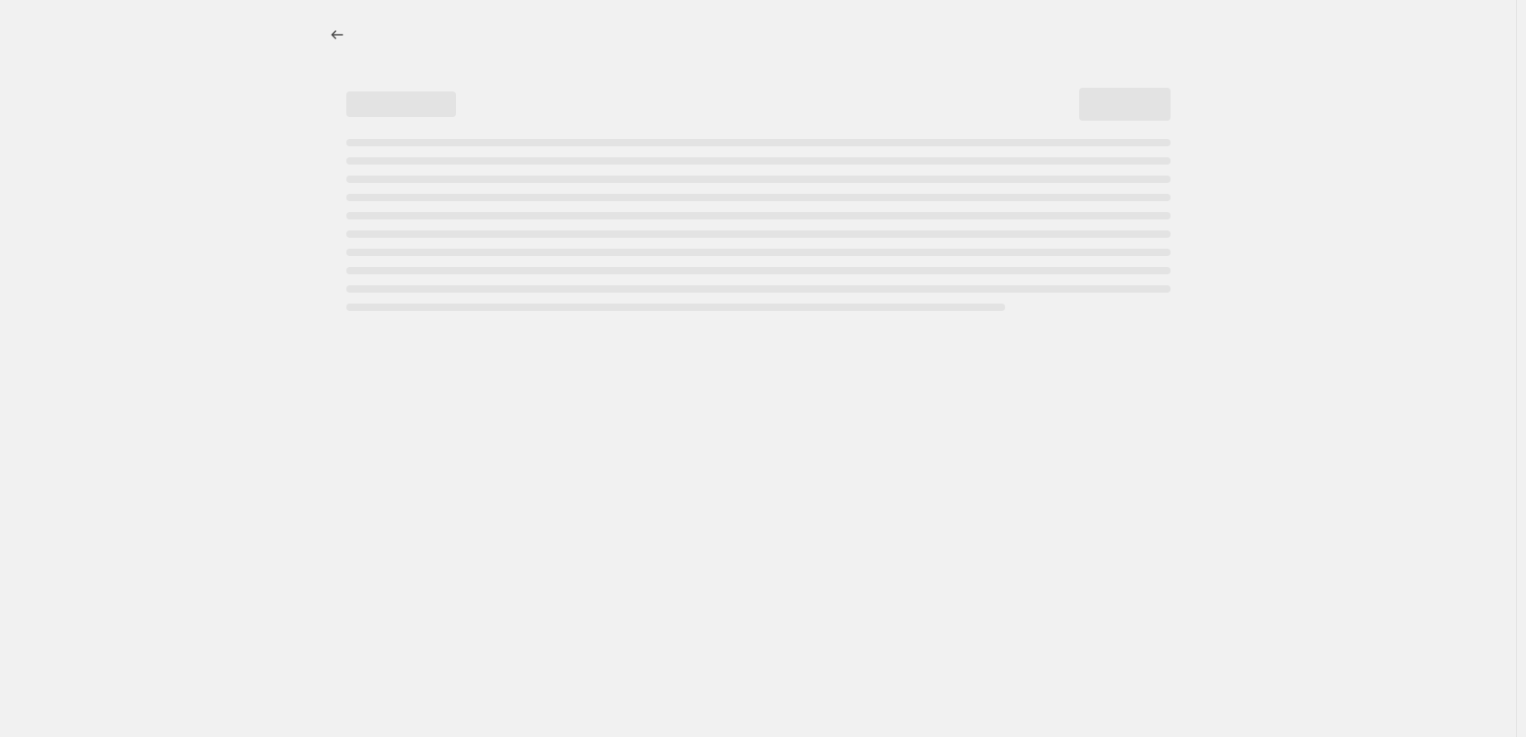
select select "percentage"
select select "tag"
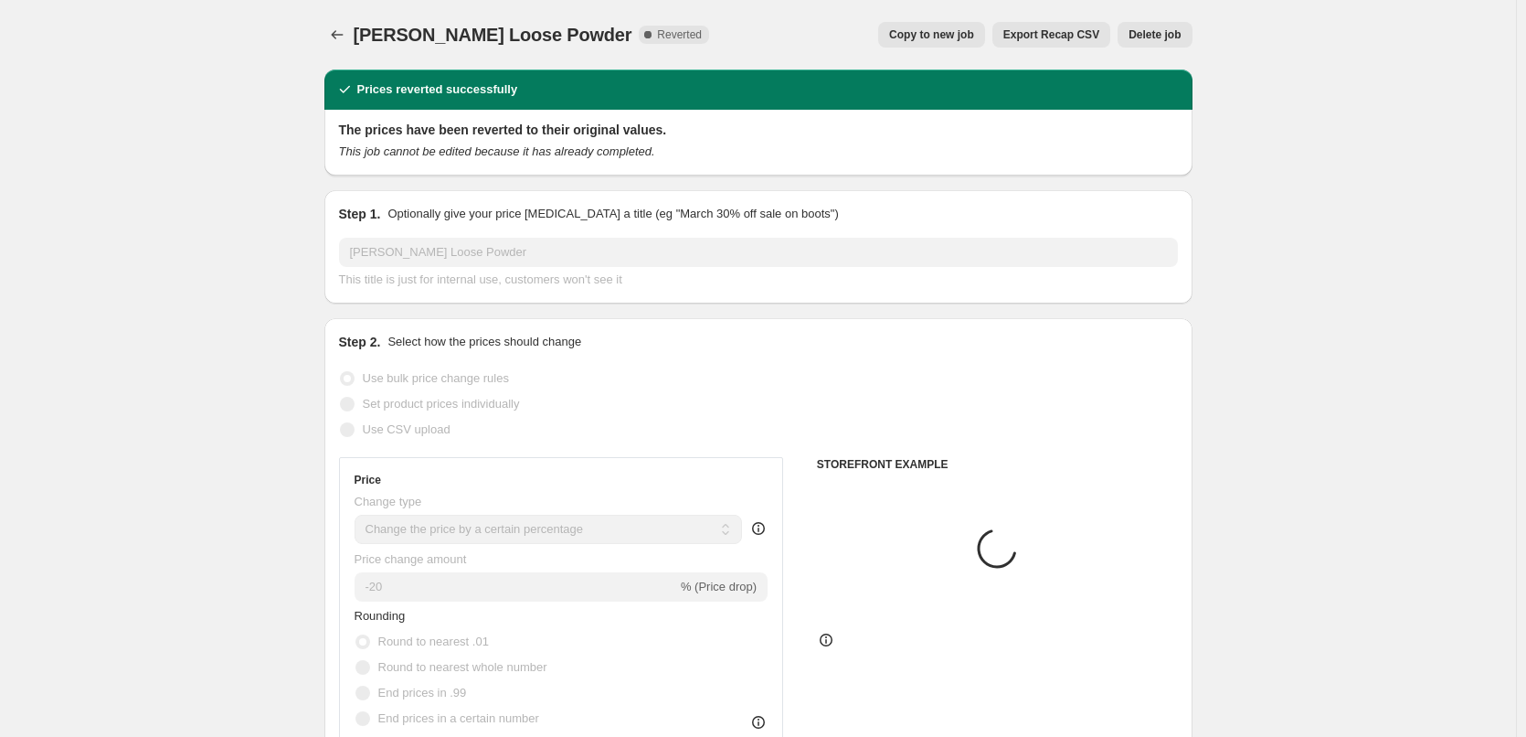
click at [1150, 30] on span "Delete job" at bounding box center [1155, 34] width 52 height 15
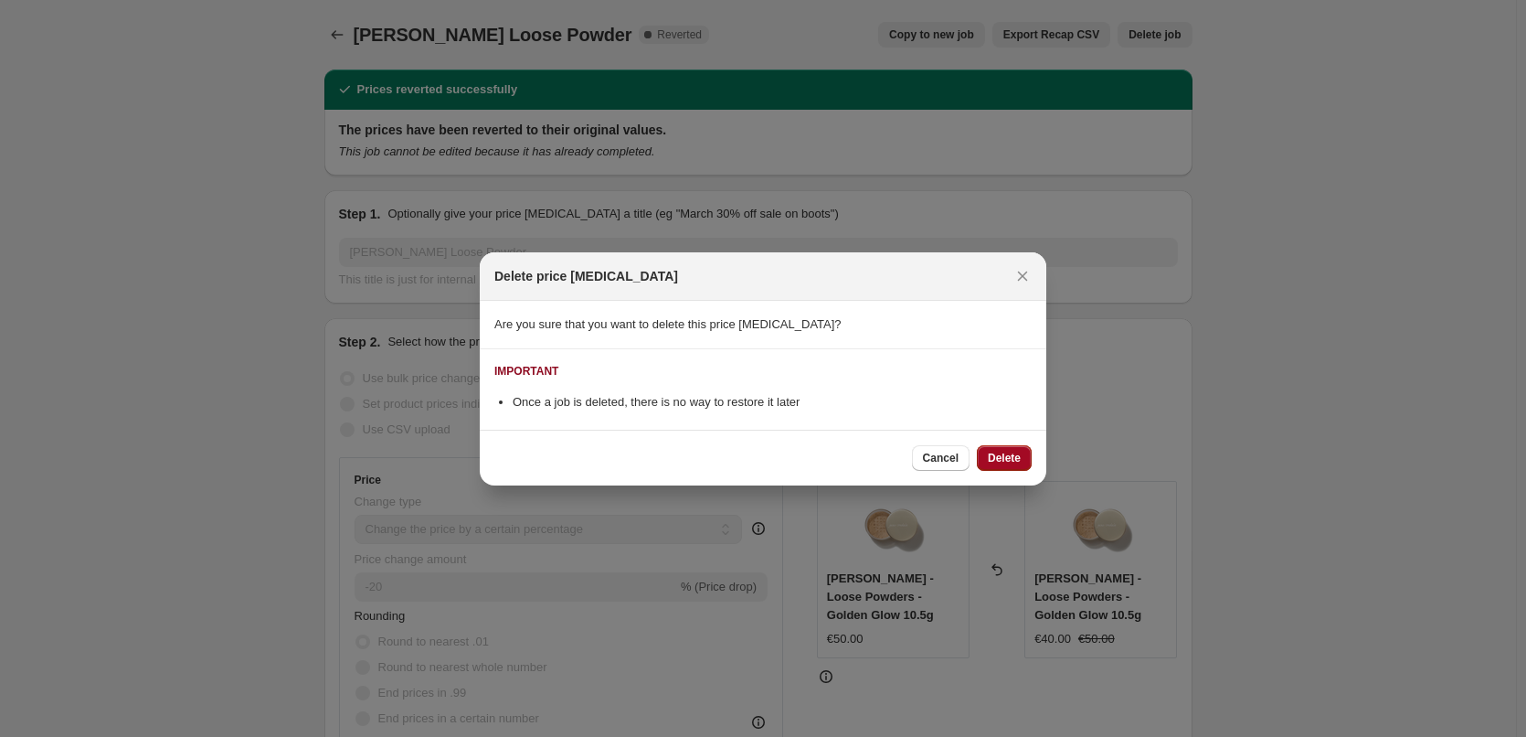
click at [1011, 459] on span "Delete" at bounding box center [1004, 458] width 33 height 15
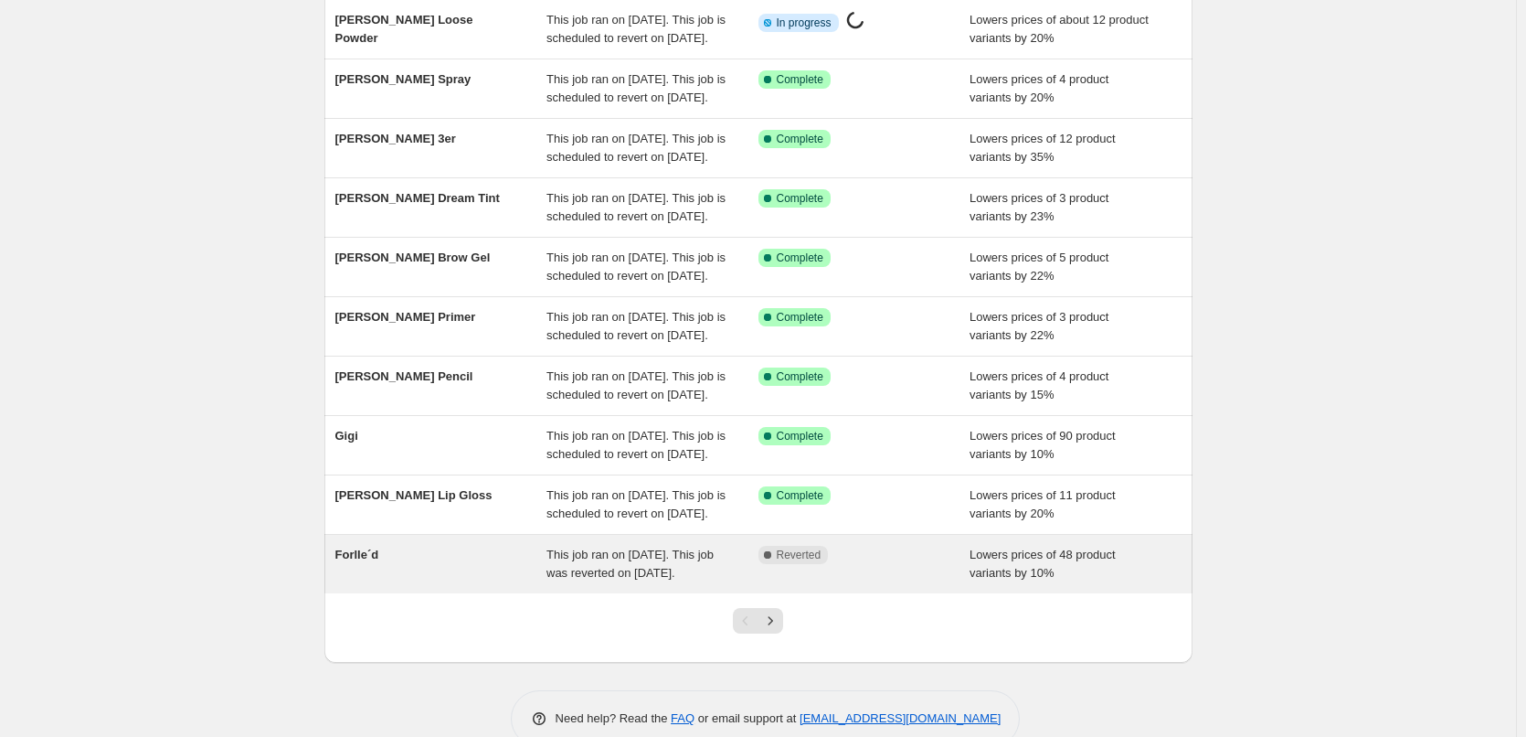
scroll to position [388, 0]
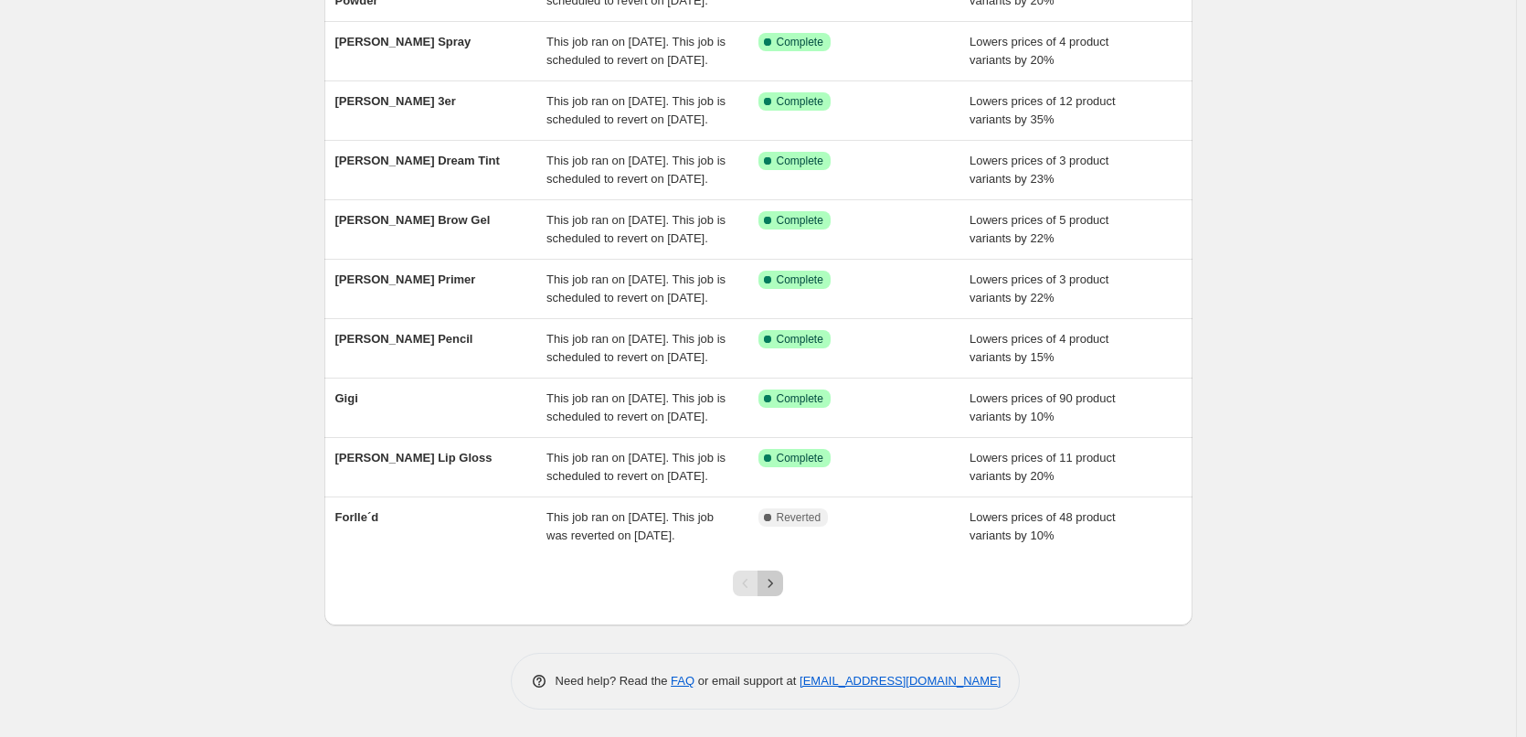
click at [778, 586] on icon "Next" at bounding box center [770, 583] width 18 height 18
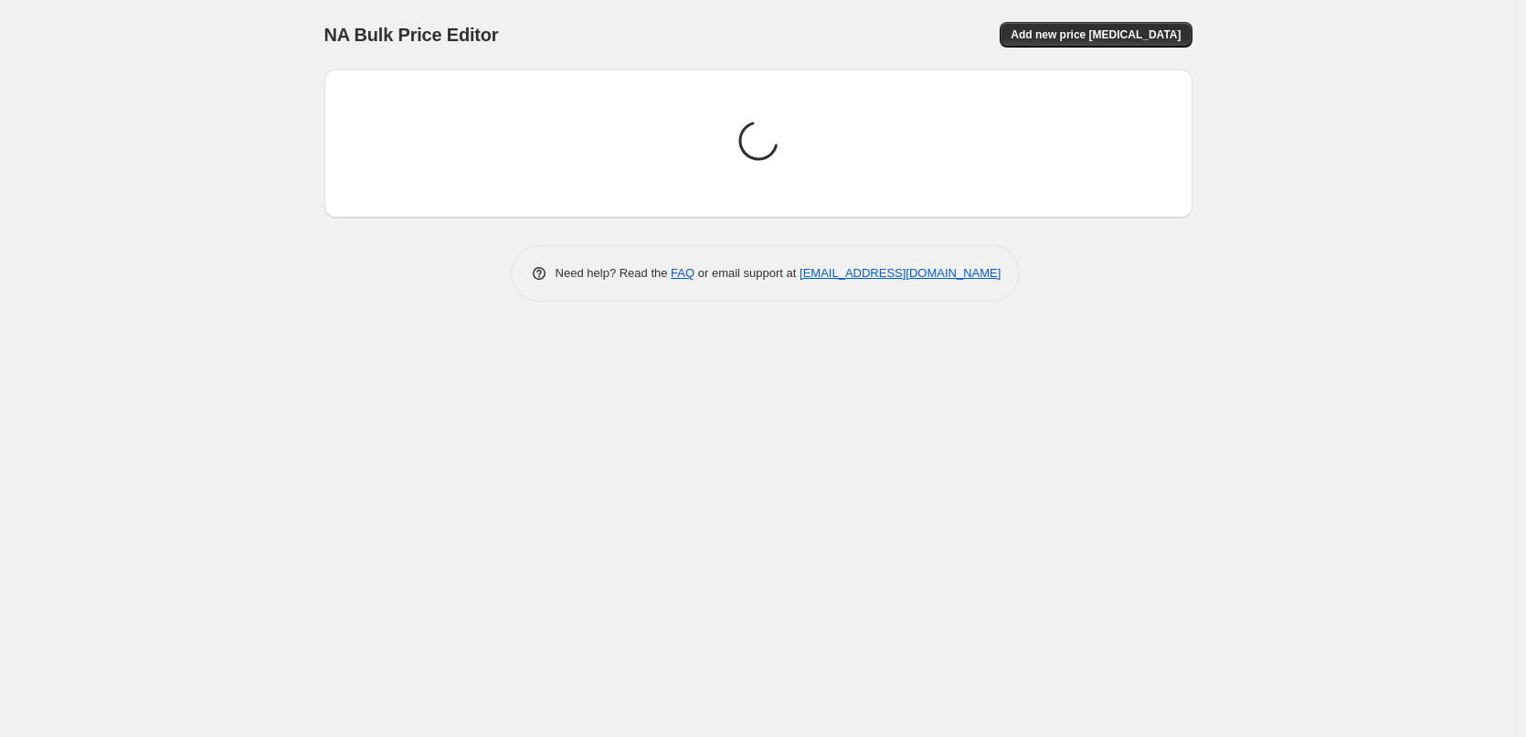
scroll to position [0, 0]
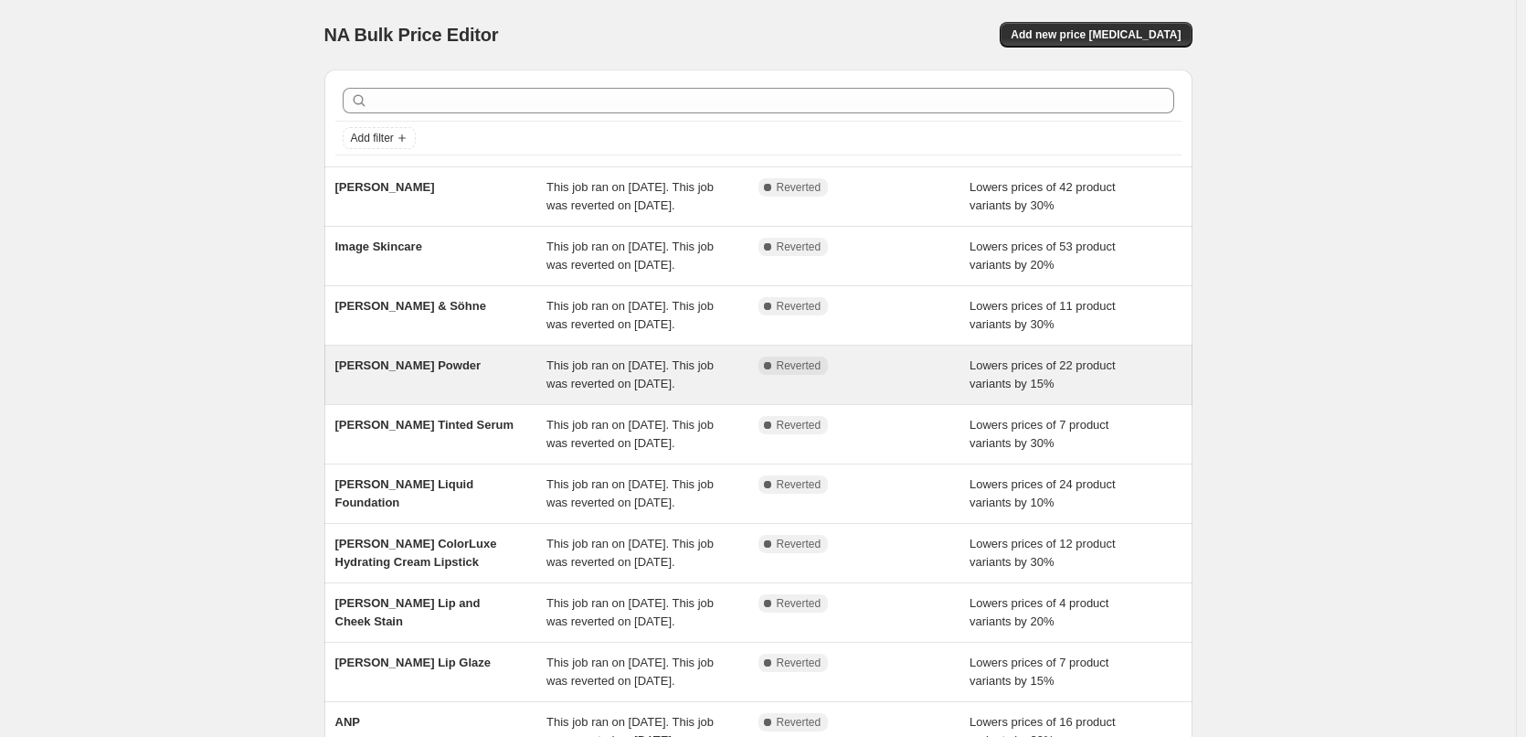
click at [446, 393] on div "[PERSON_NAME] Powder" at bounding box center [441, 374] width 212 height 37
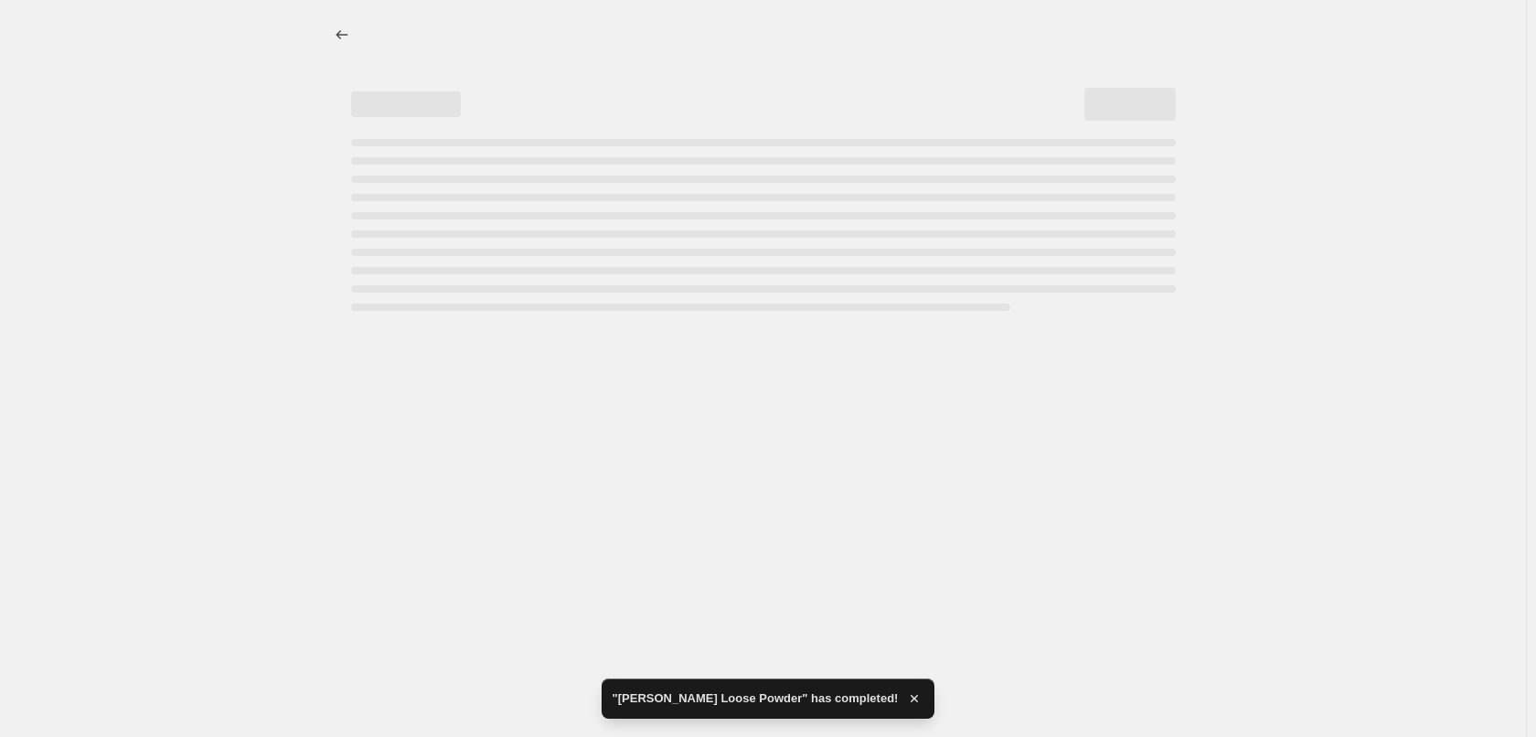
select select "percentage"
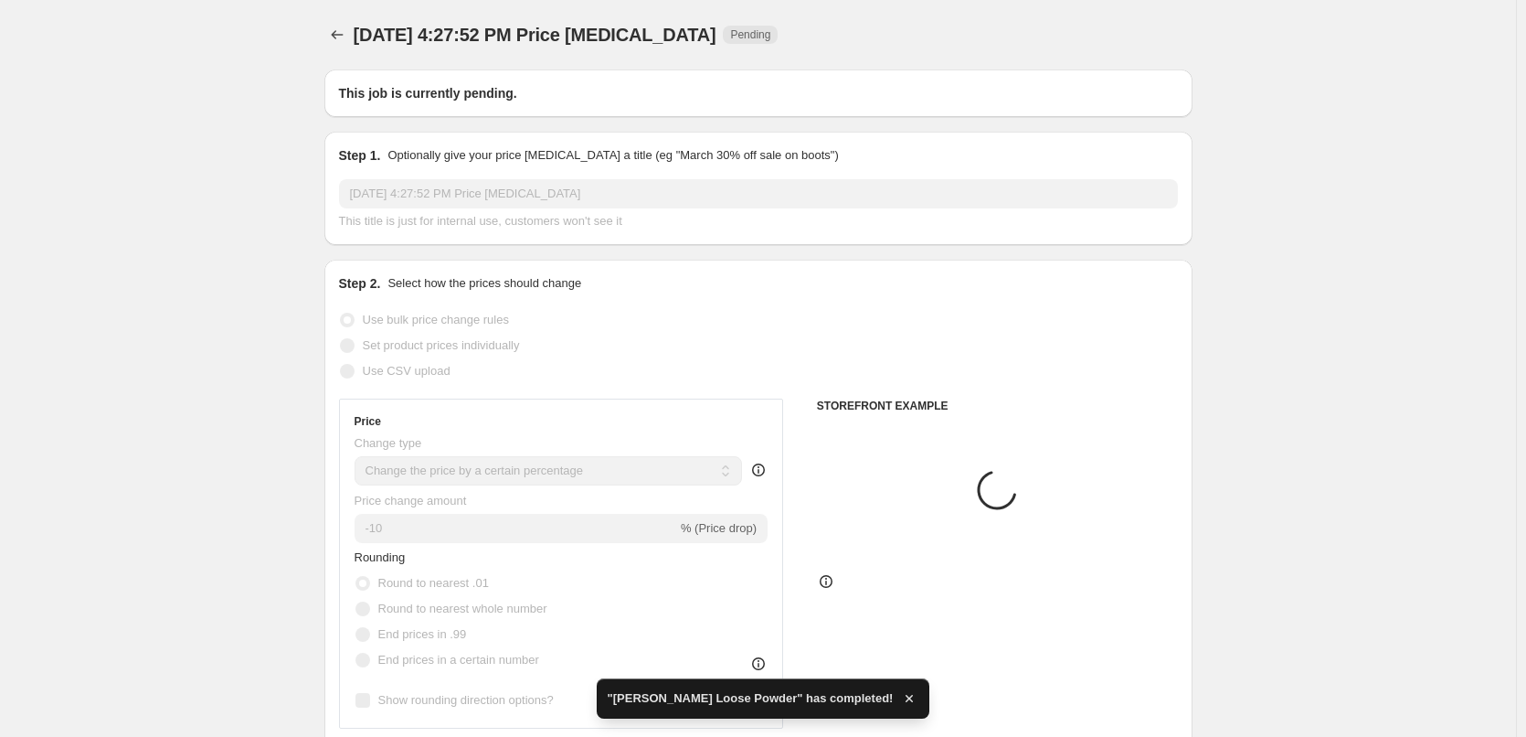
type input "[PERSON_NAME] Powder"
radio input "false"
radio input "true"
checkbox input "true"
select select "tag"
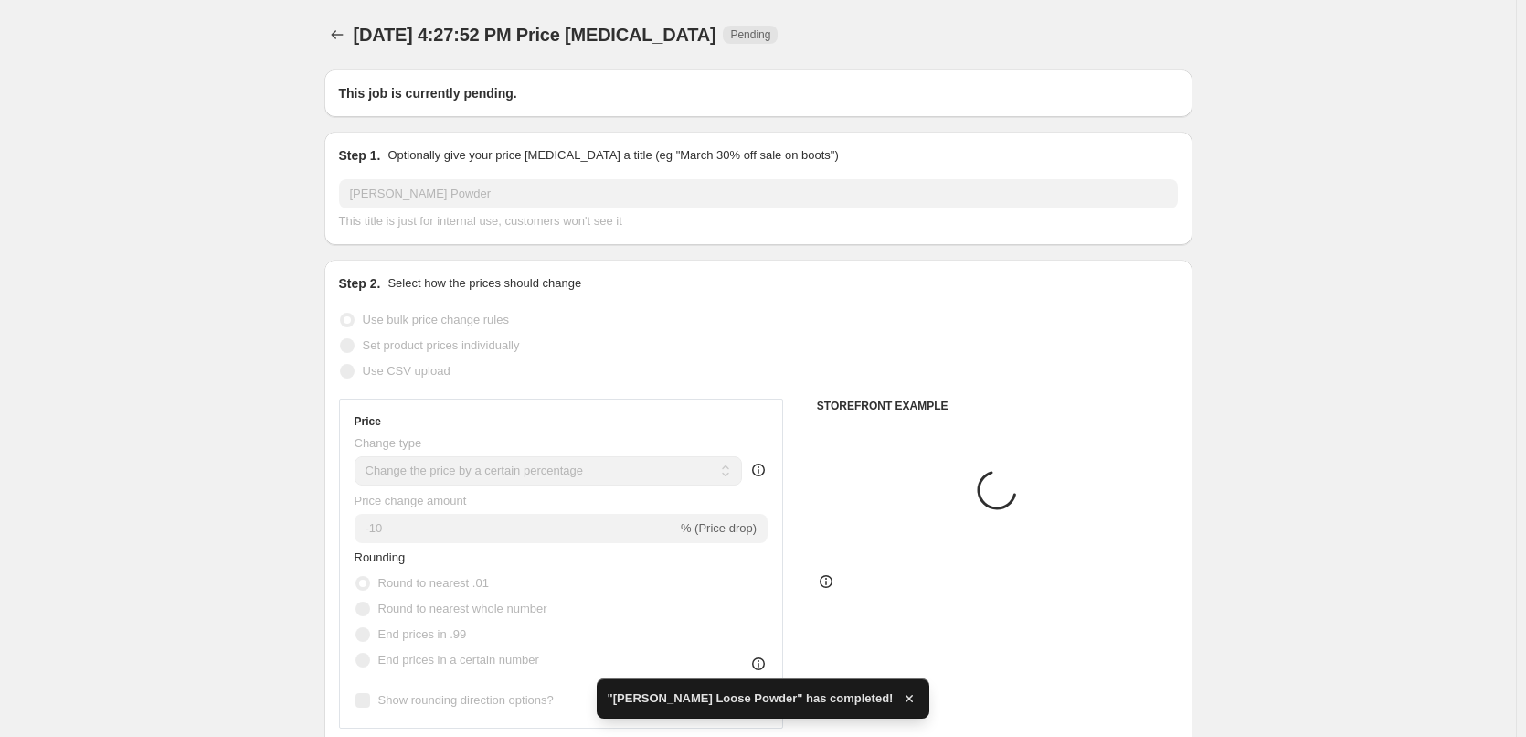
select select "vendor"
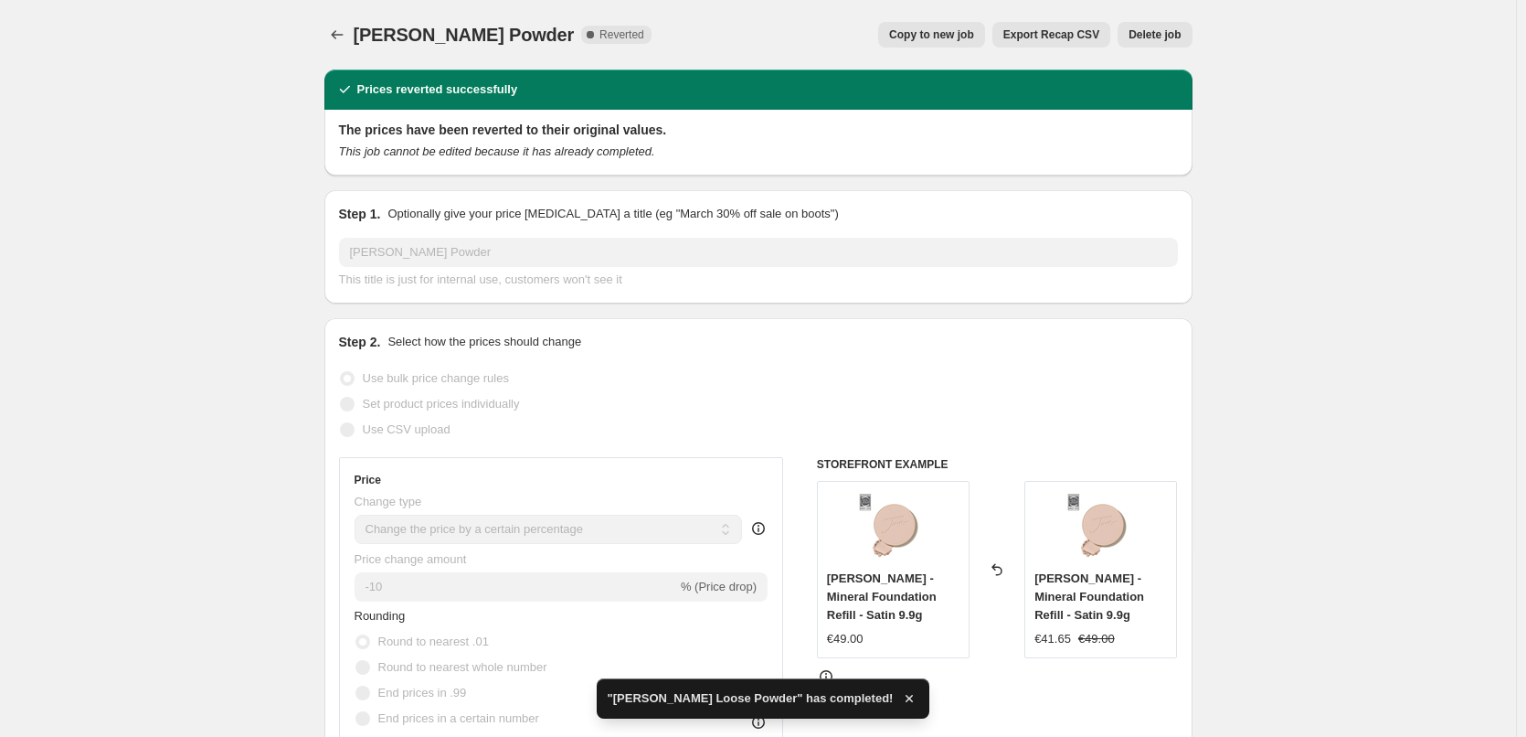
click at [942, 33] on span "Copy to new job" at bounding box center [931, 34] width 85 height 15
select select "percentage"
select select "tag"
select select "vendor"
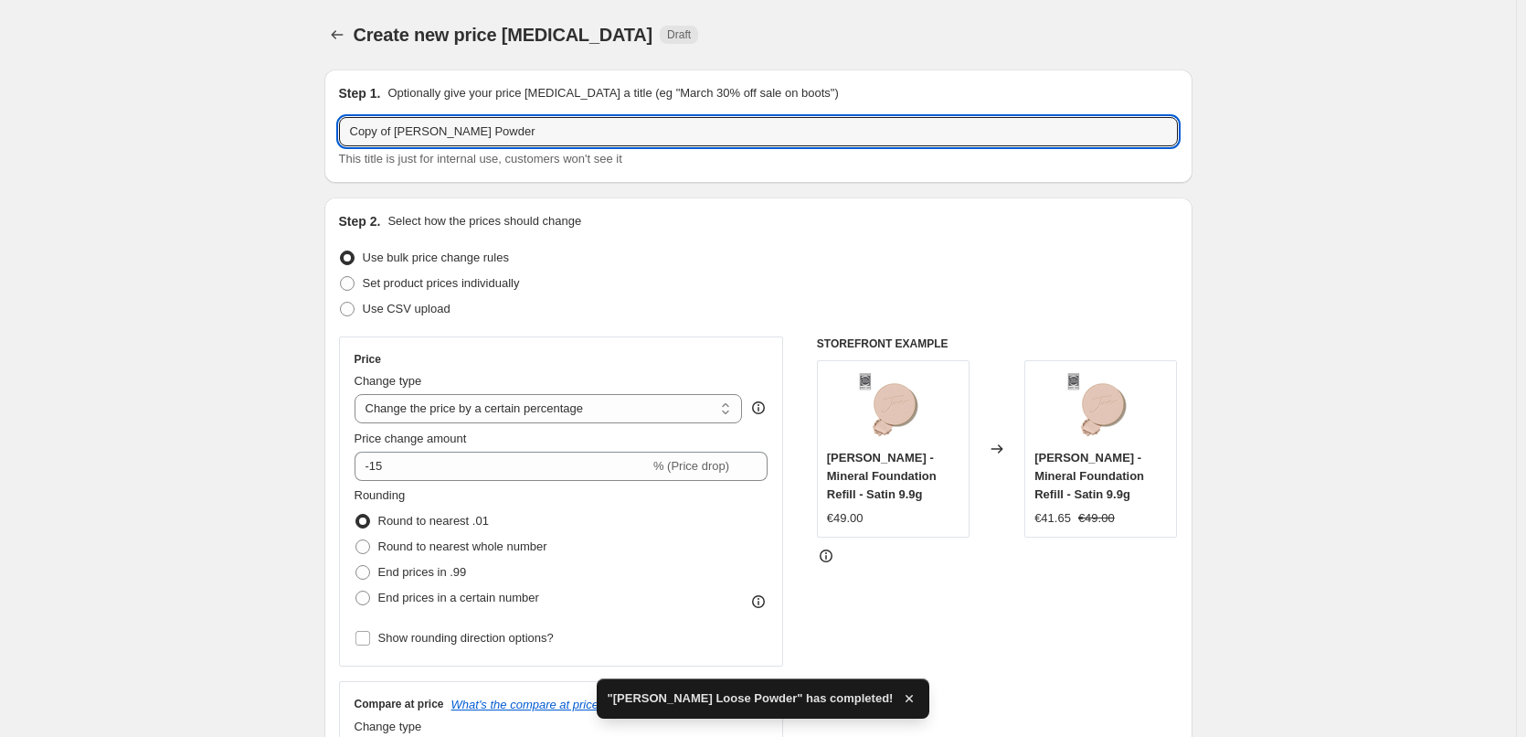
drag, startPoint x: 397, startPoint y: 132, endPoint x: 135, endPoint y: 162, distance: 263.2
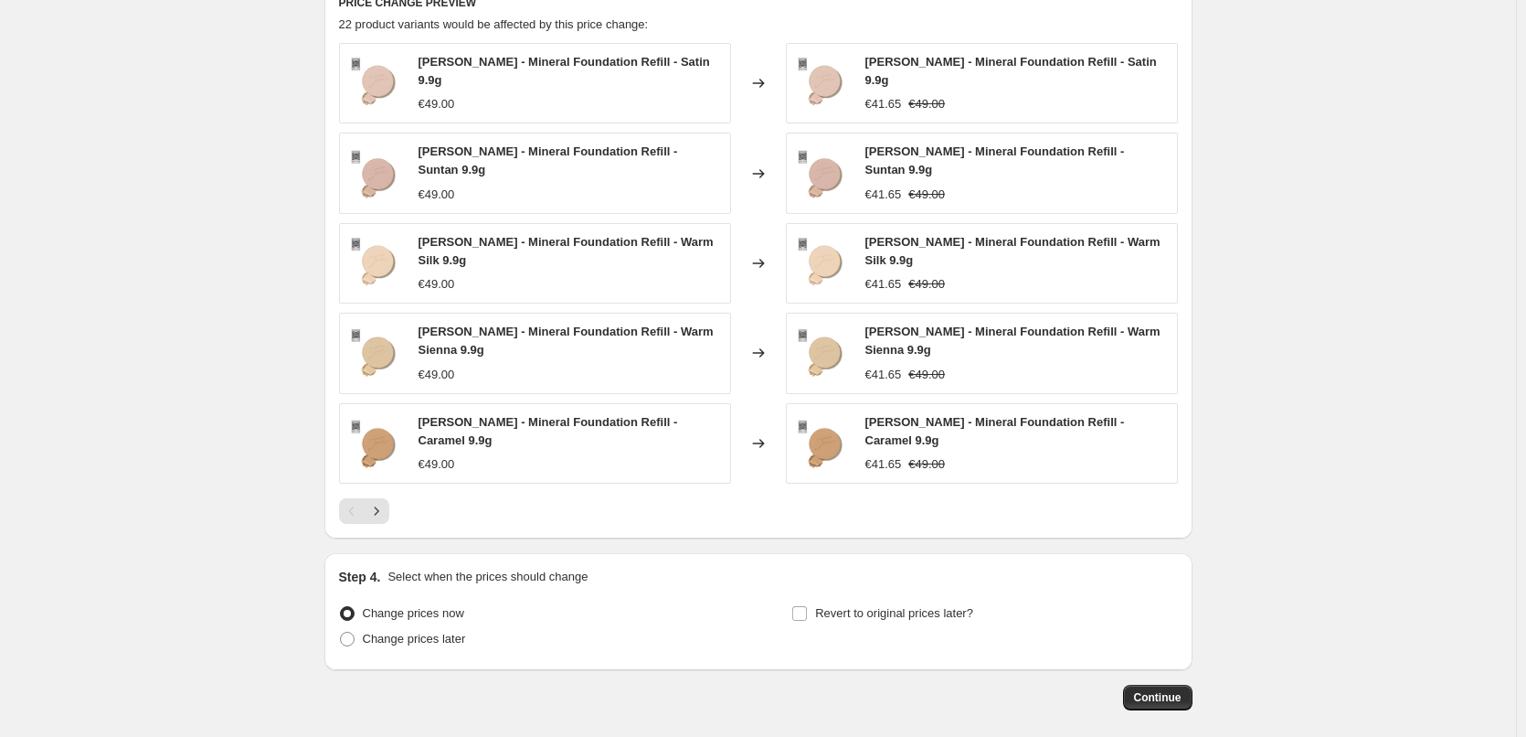
scroll to position [1355, 0]
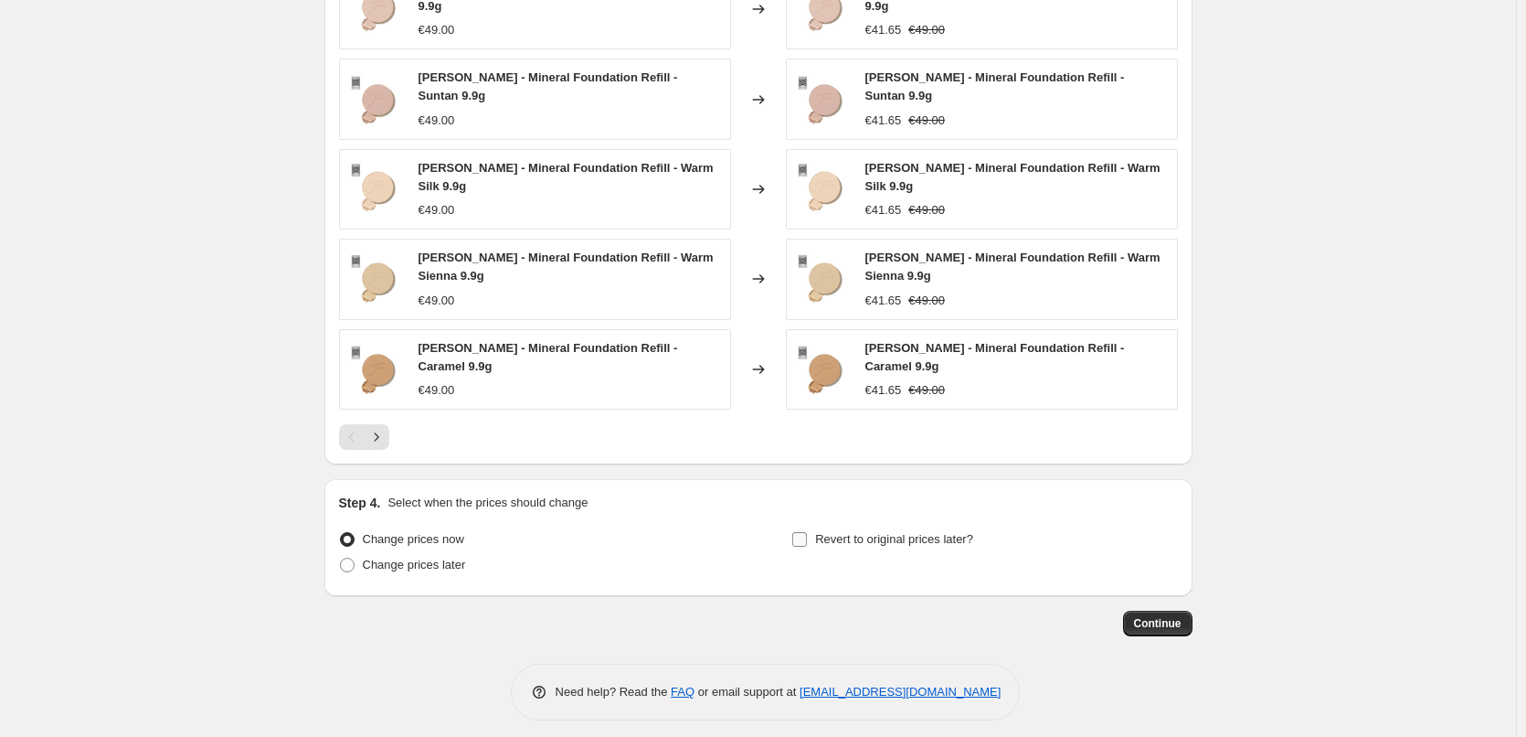
type input "[PERSON_NAME] Powder"
click at [881, 532] on span "Revert to original prices later?" at bounding box center [894, 539] width 158 height 14
click at [807, 532] on input "Revert to original prices later?" at bounding box center [799, 539] width 15 height 15
checkbox input "true"
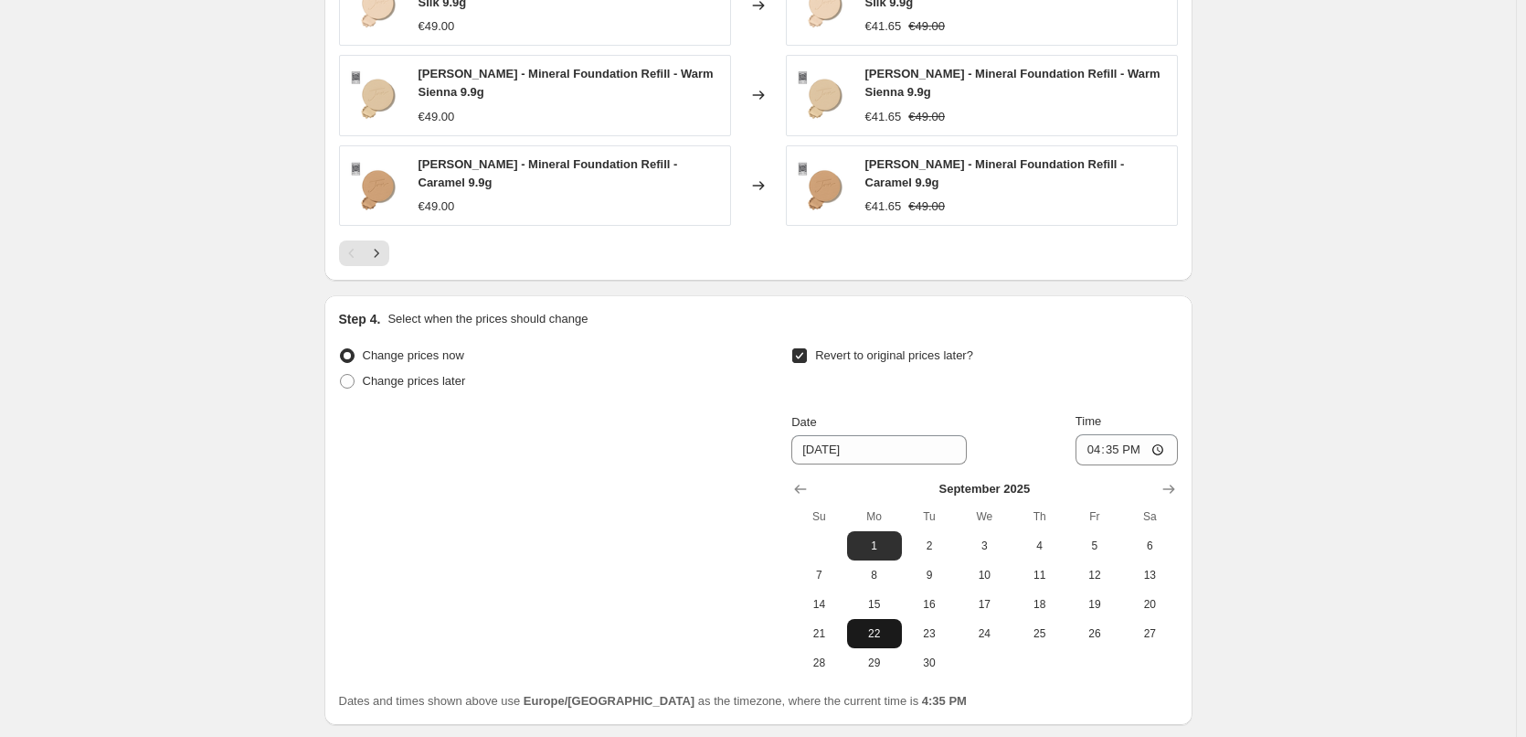
scroll to position [1667, 0]
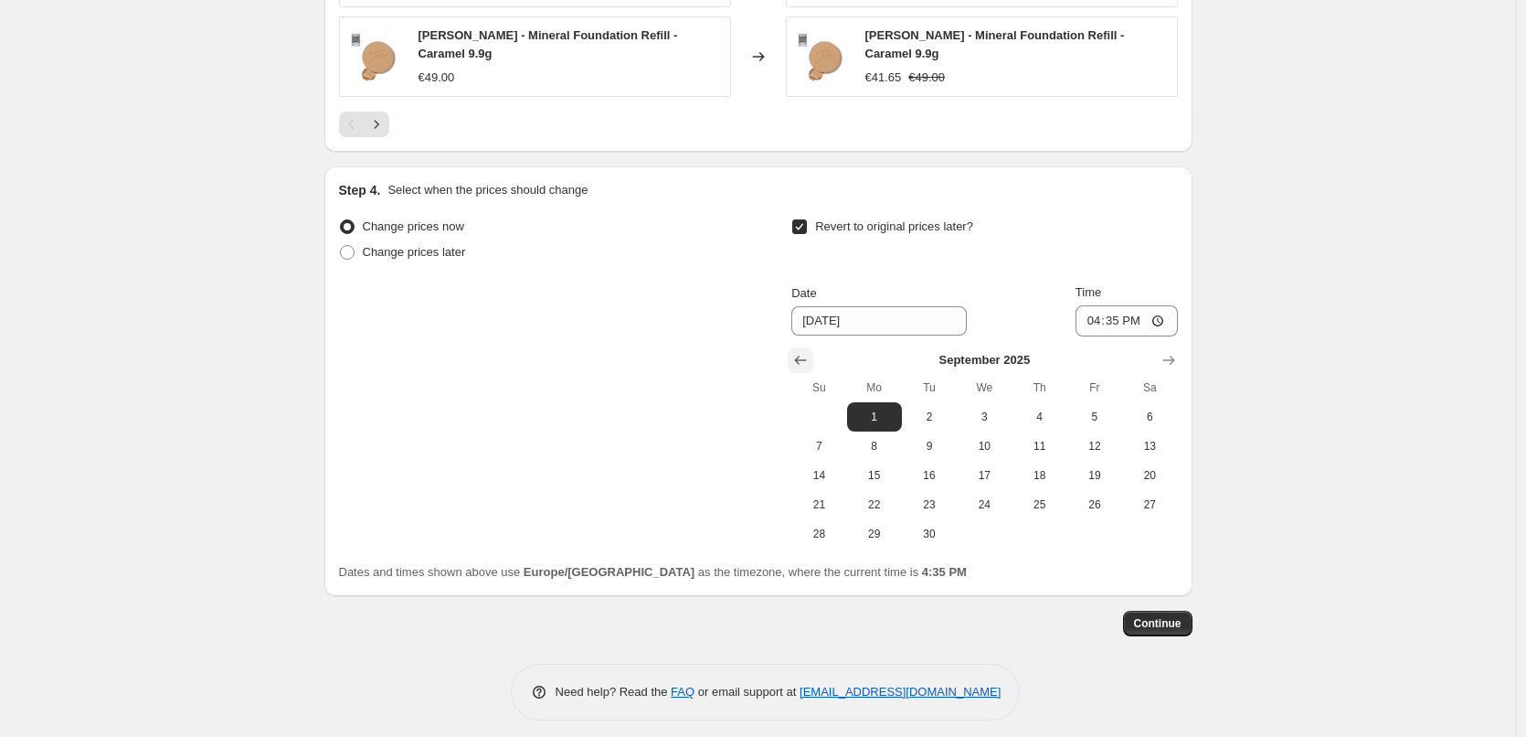
click at [810, 351] on icon "Show previous month, August 2025" at bounding box center [801, 360] width 18 height 18
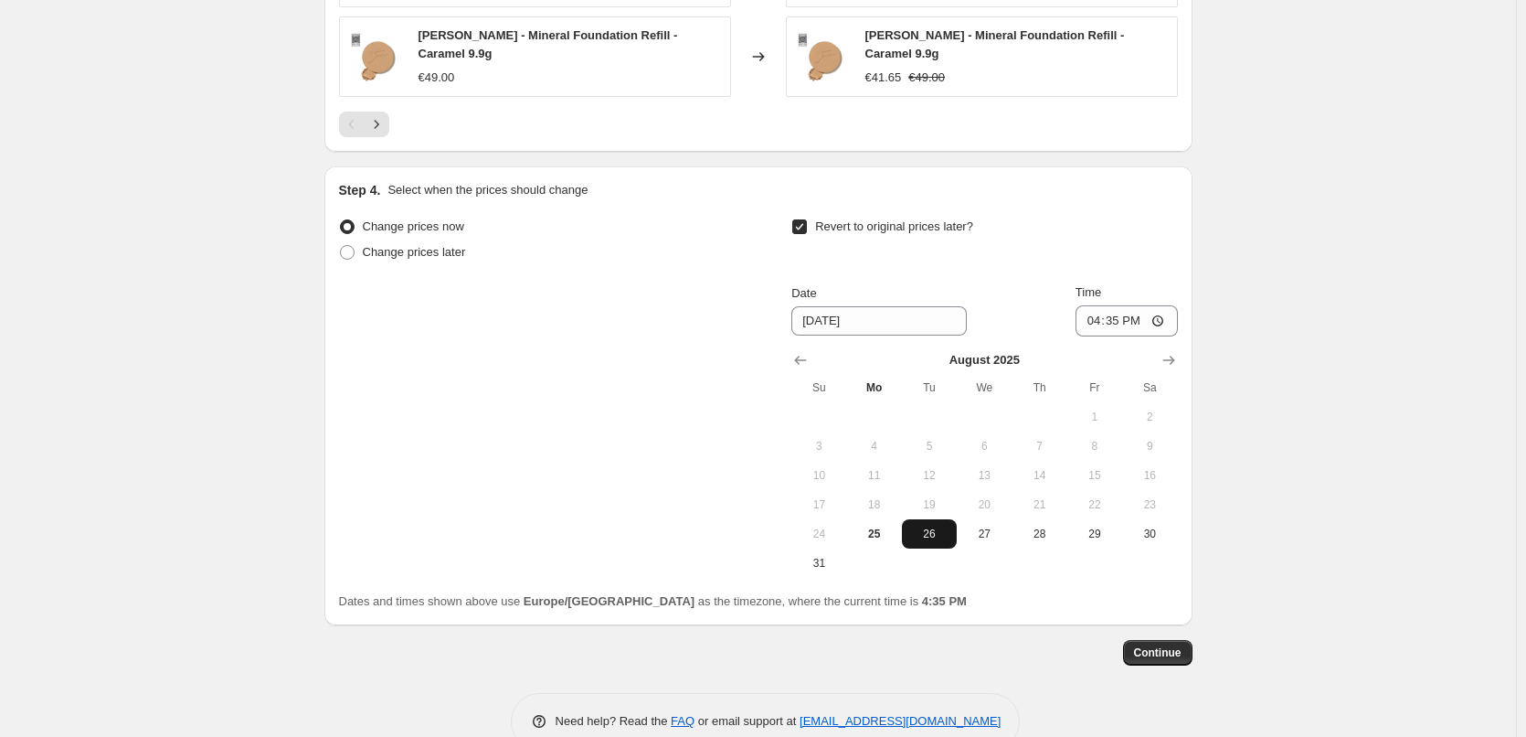
click at [920, 529] on span "26" at bounding box center [929, 533] width 40 height 15
type input "[DATE]"
click at [1090, 305] on input "16:35" at bounding box center [1127, 320] width 102 height 31
click at [1161, 309] on input "15:00" at bounding box center [1127, 320] width 102 height 31
type input "03:00"
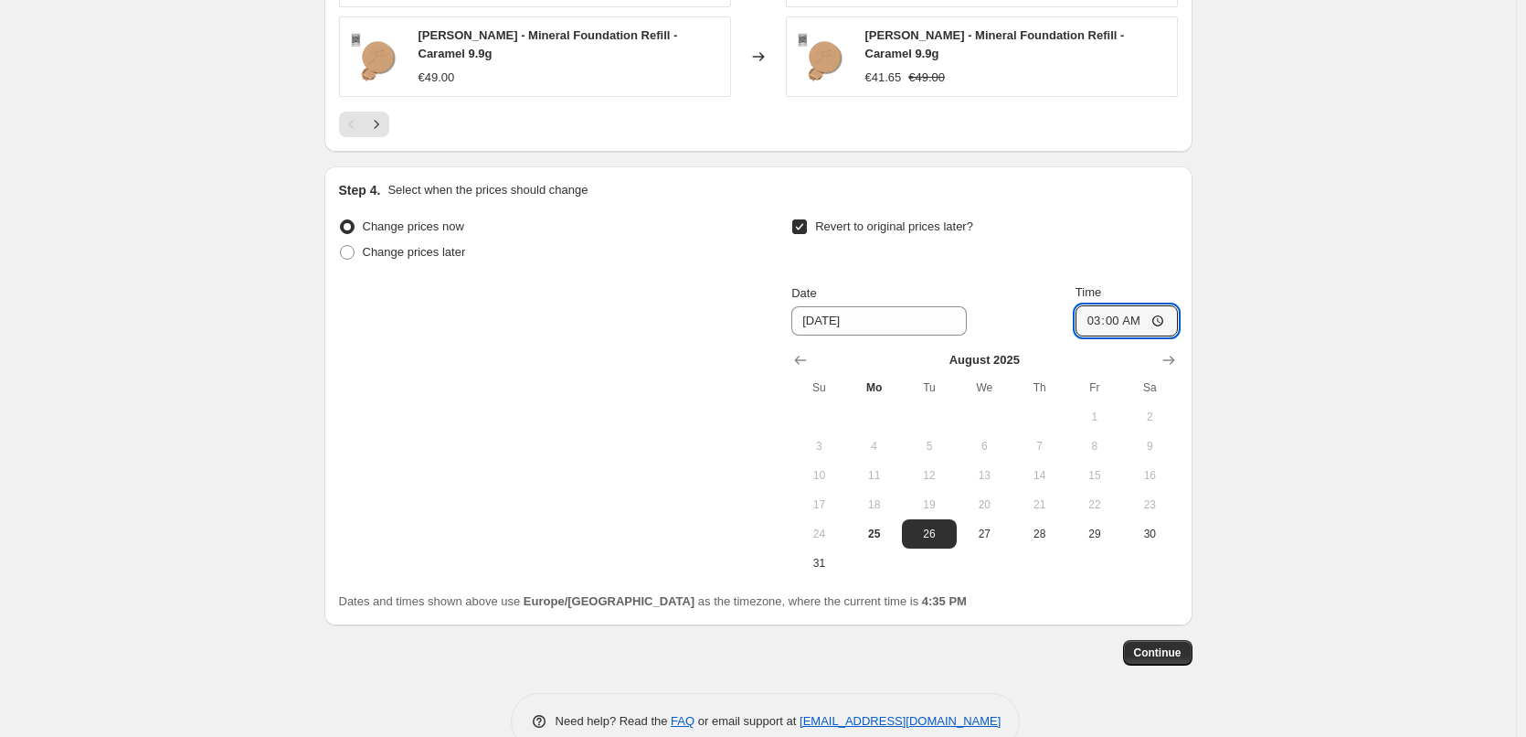
click at [1160, 646] on span "Continue" at bounding box center [1158, 652] width 48 height 15
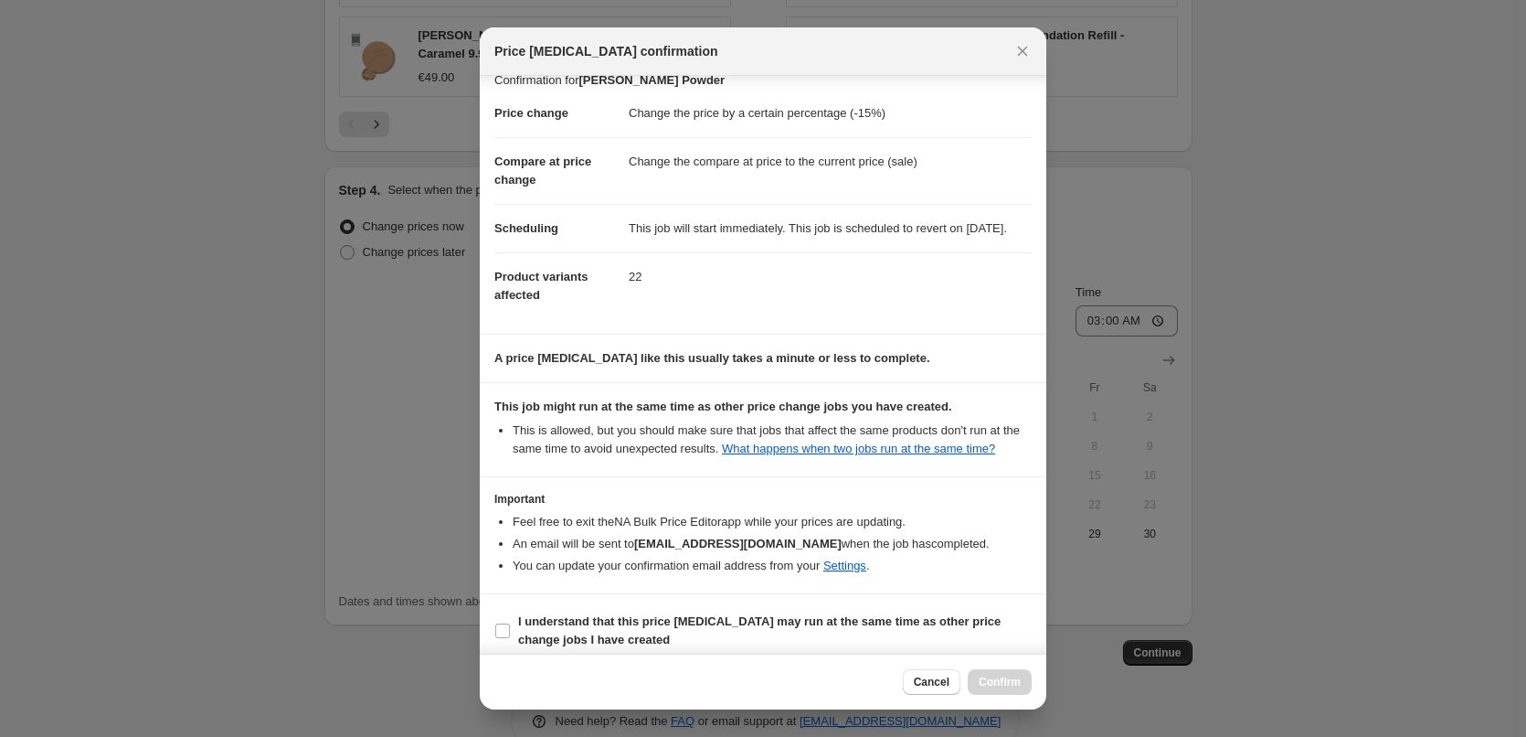
scroll to position [51, 0]
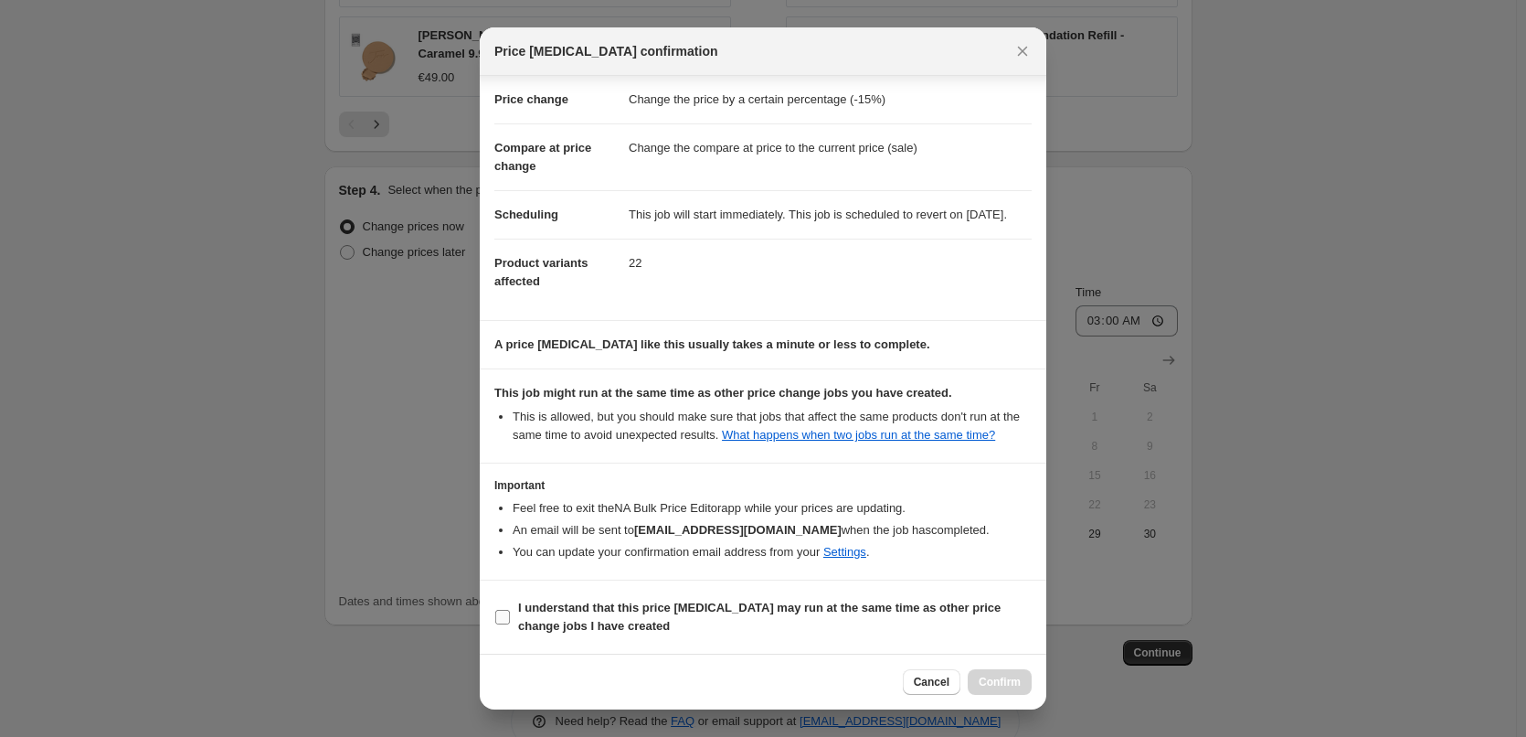
click at [579, 622] on b "I understand that this price [MEDICAL_DATA] may run at the same time as other p…" at bounding box center [759, 617] width 483 height 32
click at [510, 622] on input "I understand that this price [MEDICAL_DATA] may run at the same time as other p…" at bounding box center [502, 617] width 15 height 15
checkbox input "true"
click at [1024, 677] on button "Confirm" at bounding box center [1000, 682] width 64 height 26
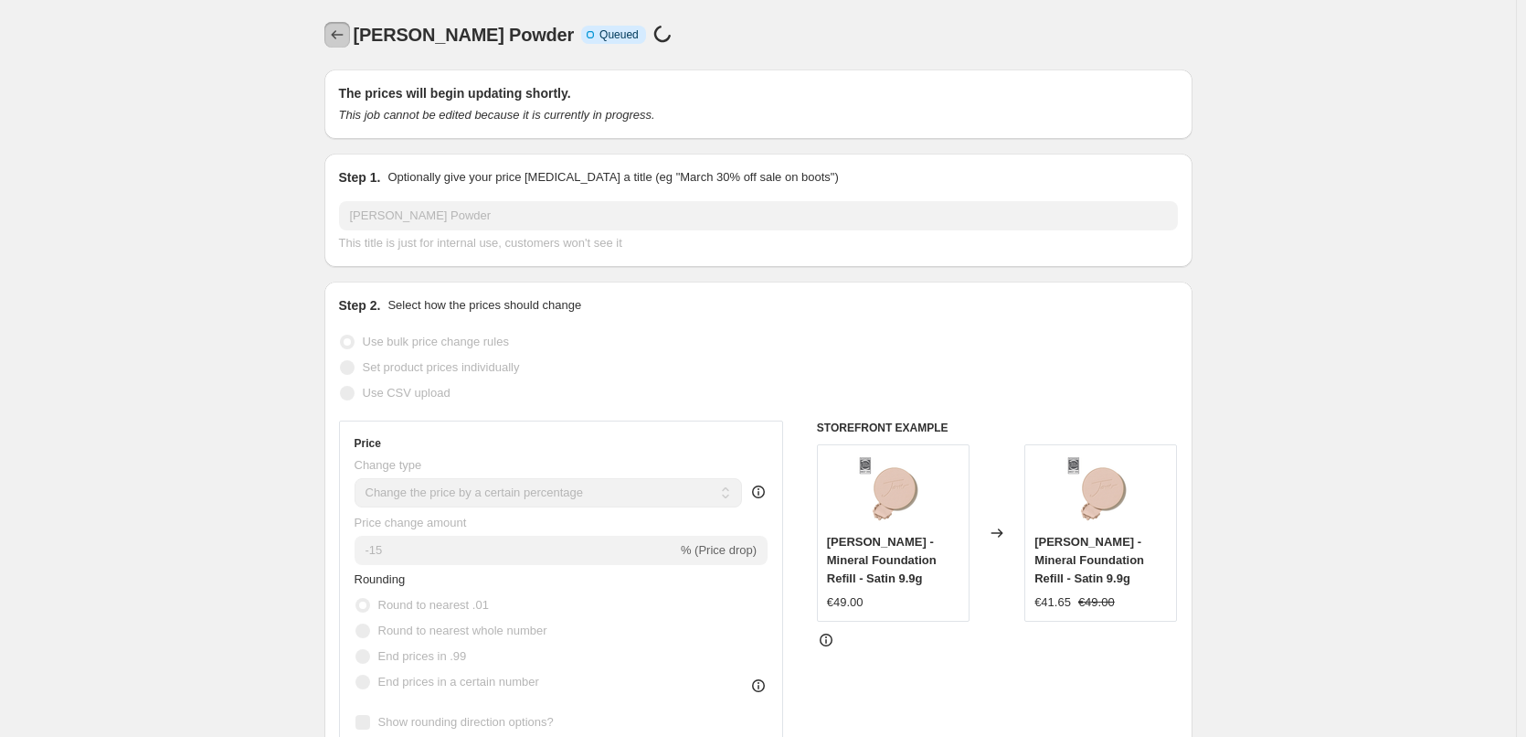
click at [335, 27] on icon "Price change jobs" at bounding box center [337, 35] width 18 height 18
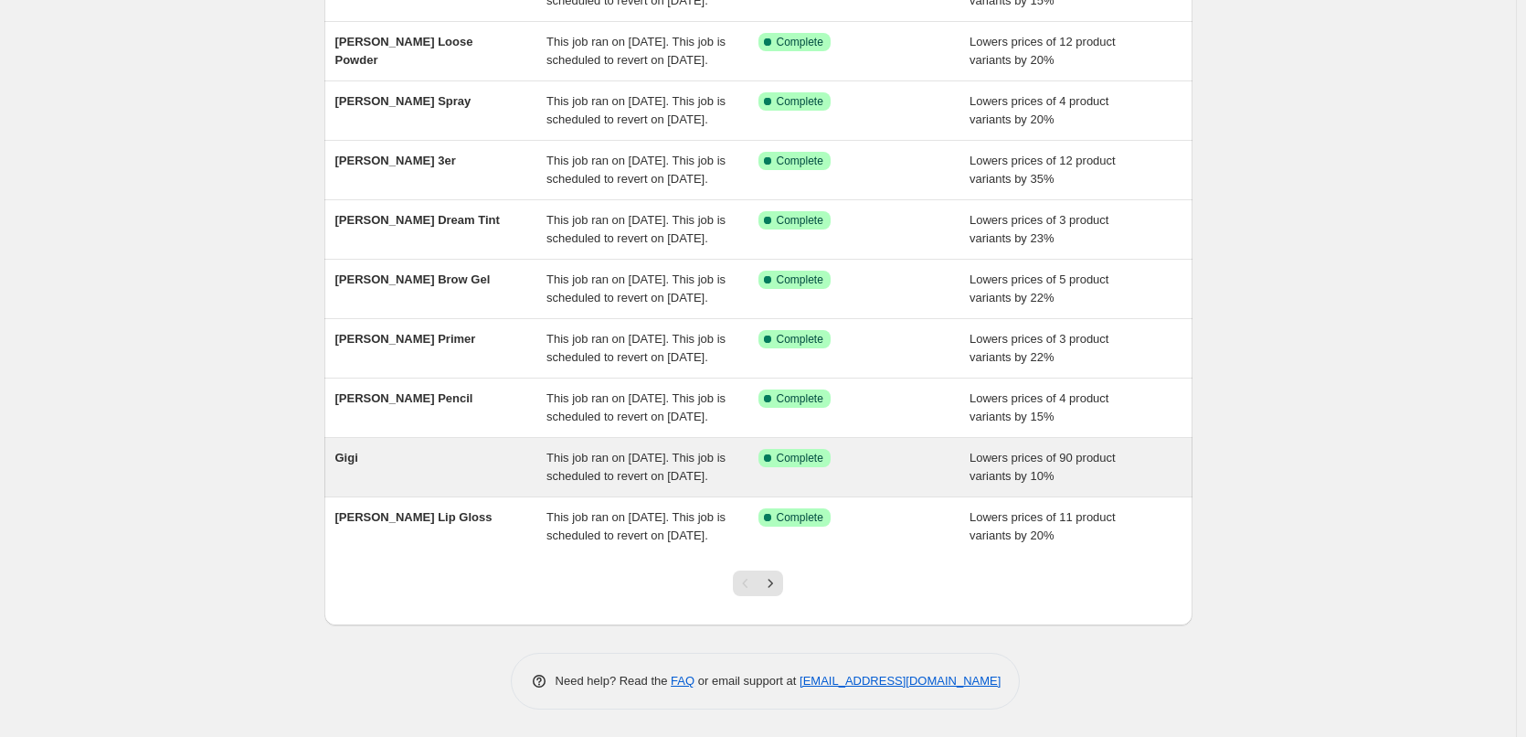
scroll to position [388, 0]
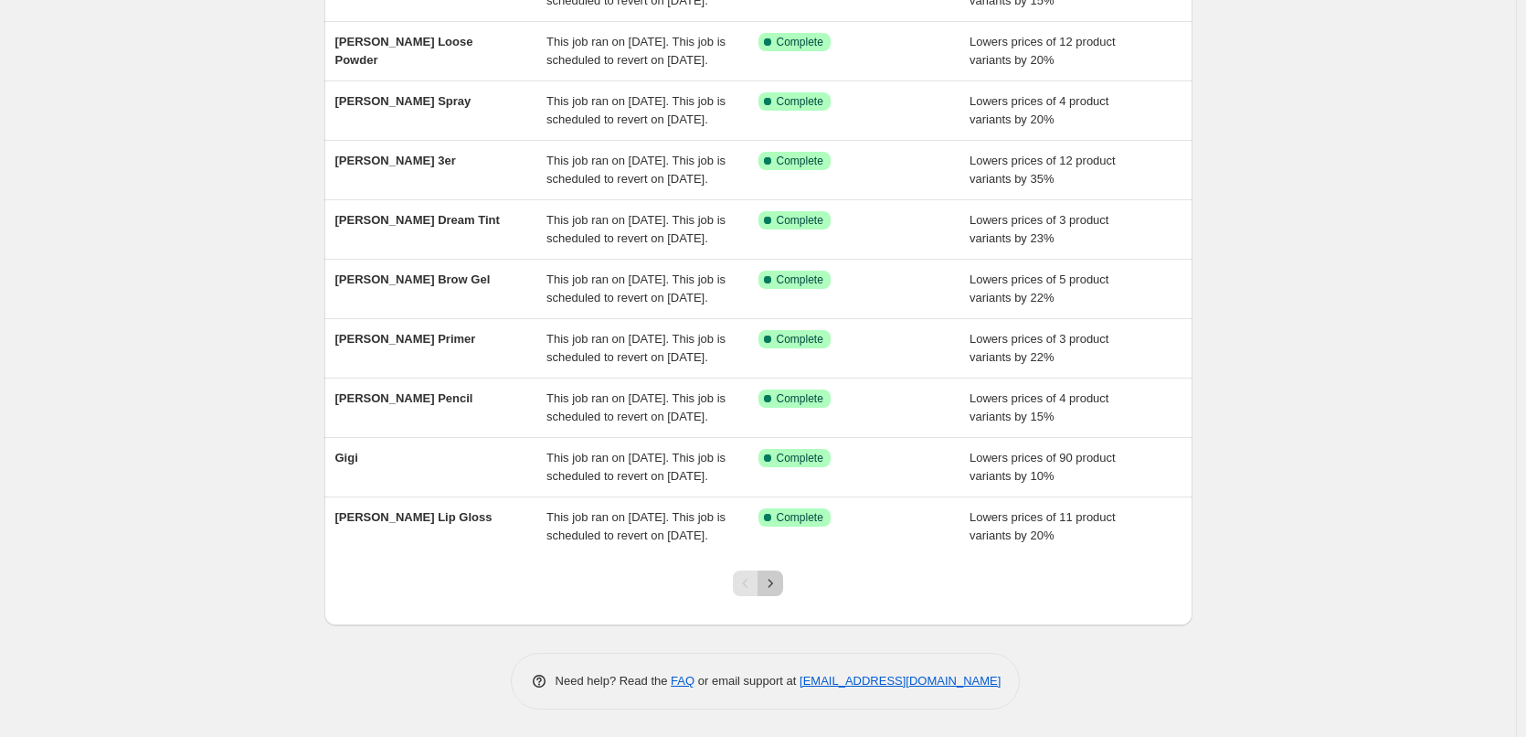
click at [779, 590] on icon "Next" at bounding box center [770, 583] width 18 height 18
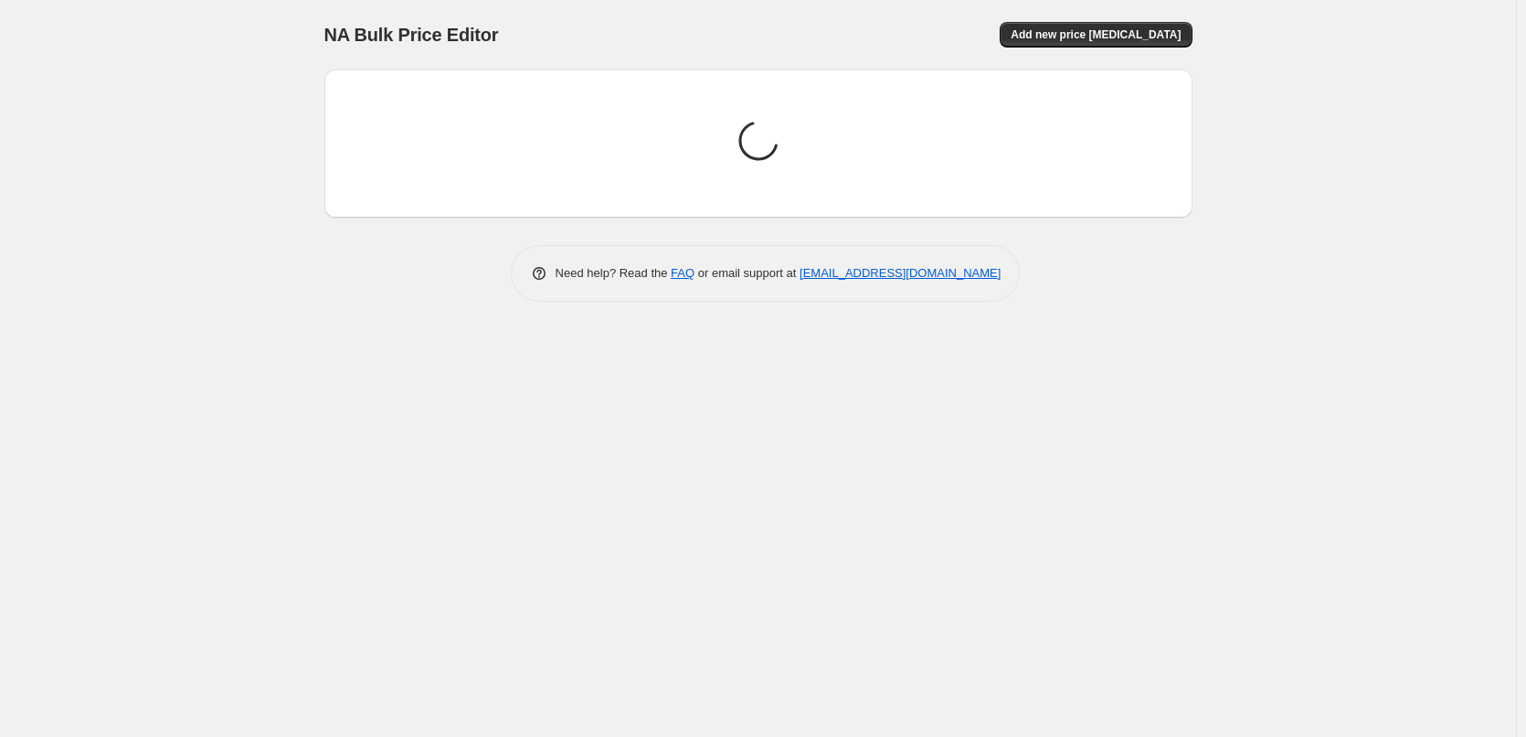
scroll to position [0, 0]
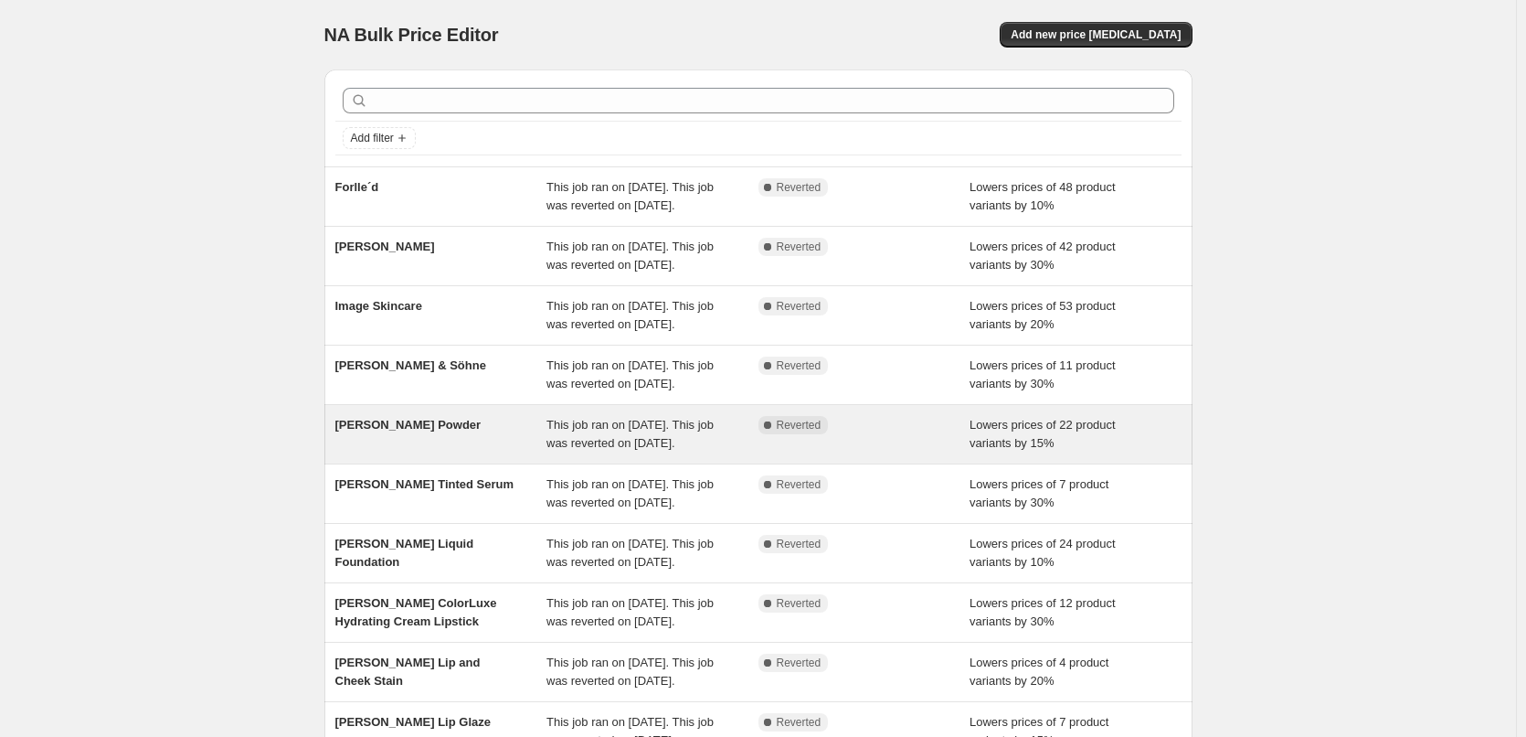
click at [613, 450] on span "This job ran on [DATE]. This job was reverted on [DATE]." at bounding box center [630, 434] width 167 height 32
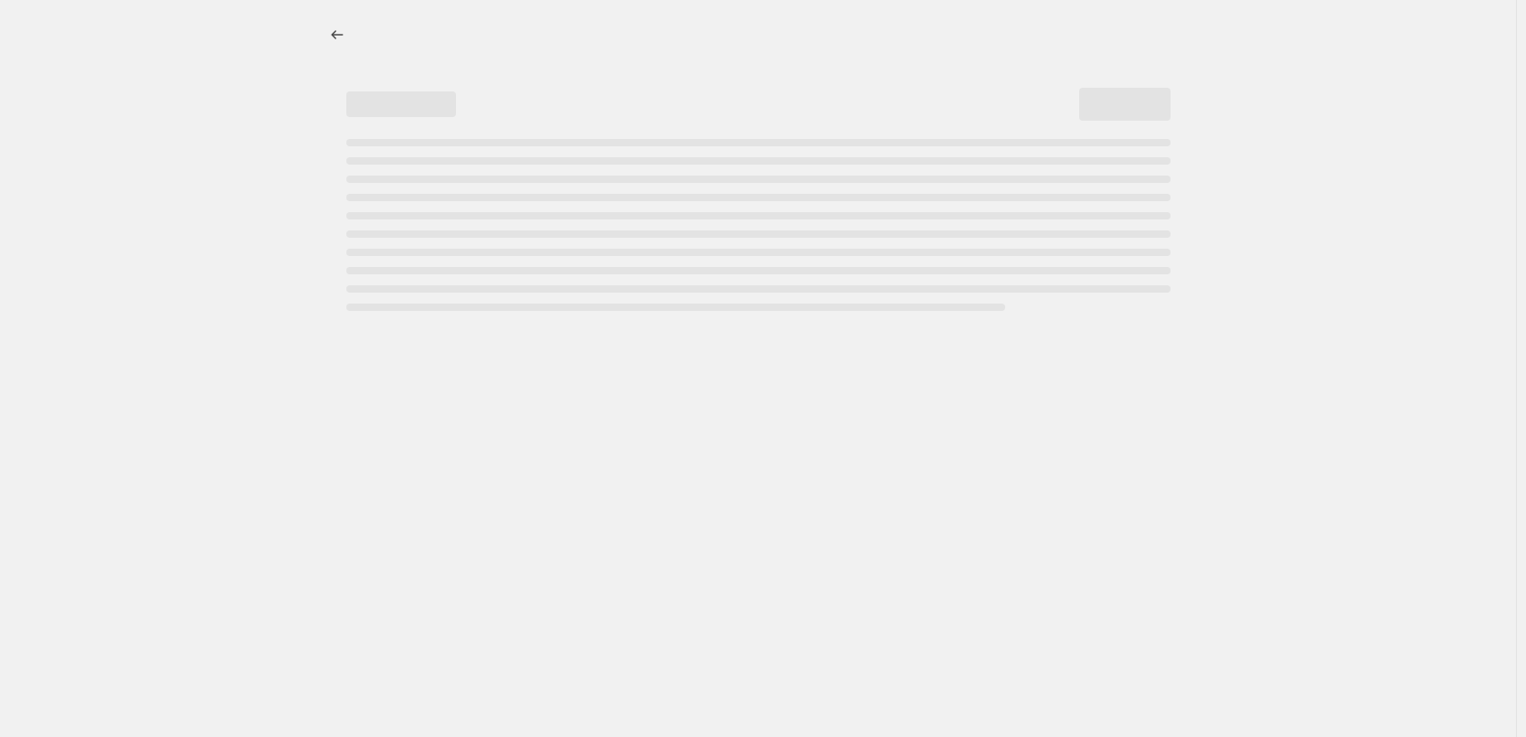
select select "percentage"
select select "tag"
select select "vendor"
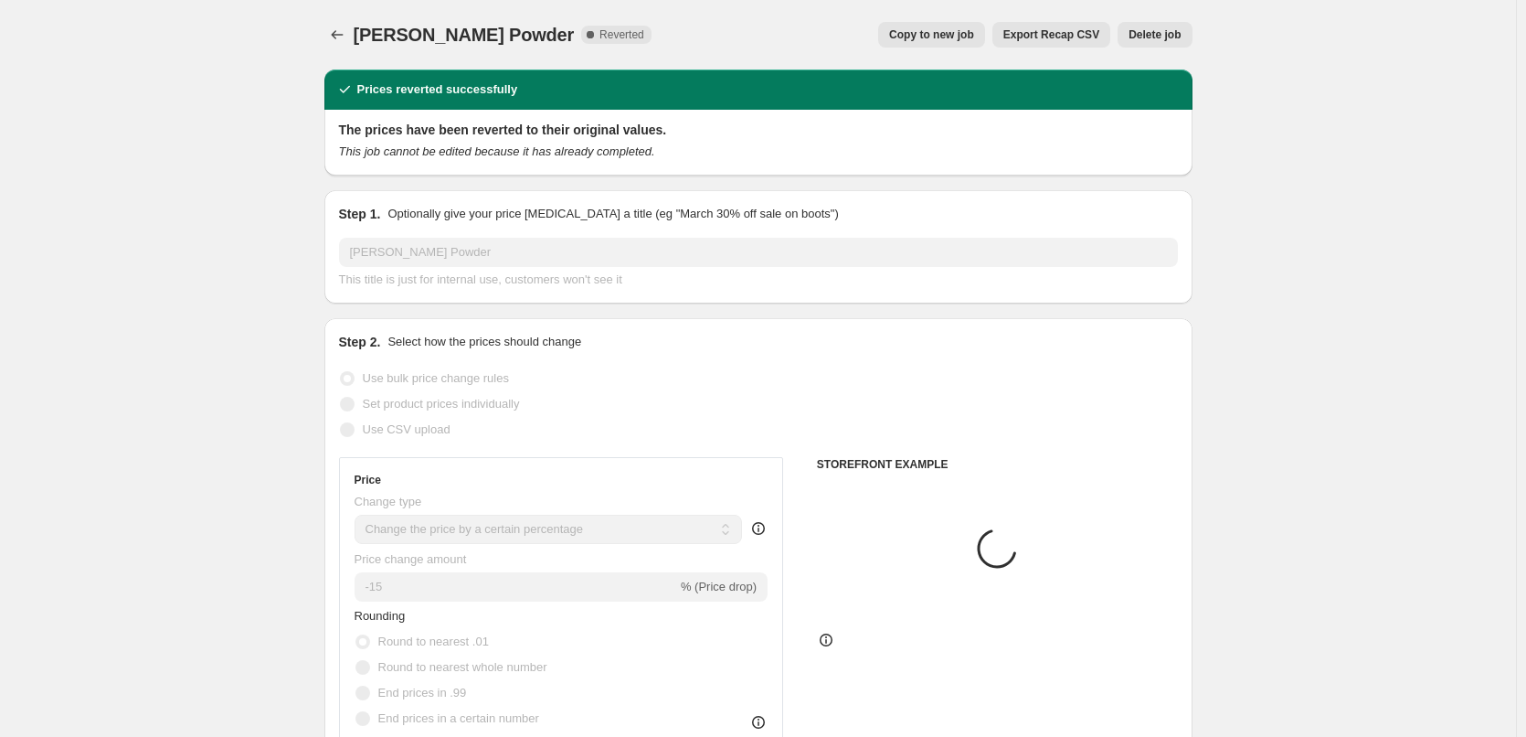
click at [1162, 37] on span "Delete job" at bounding box center [1155, 34] width 52 height 15
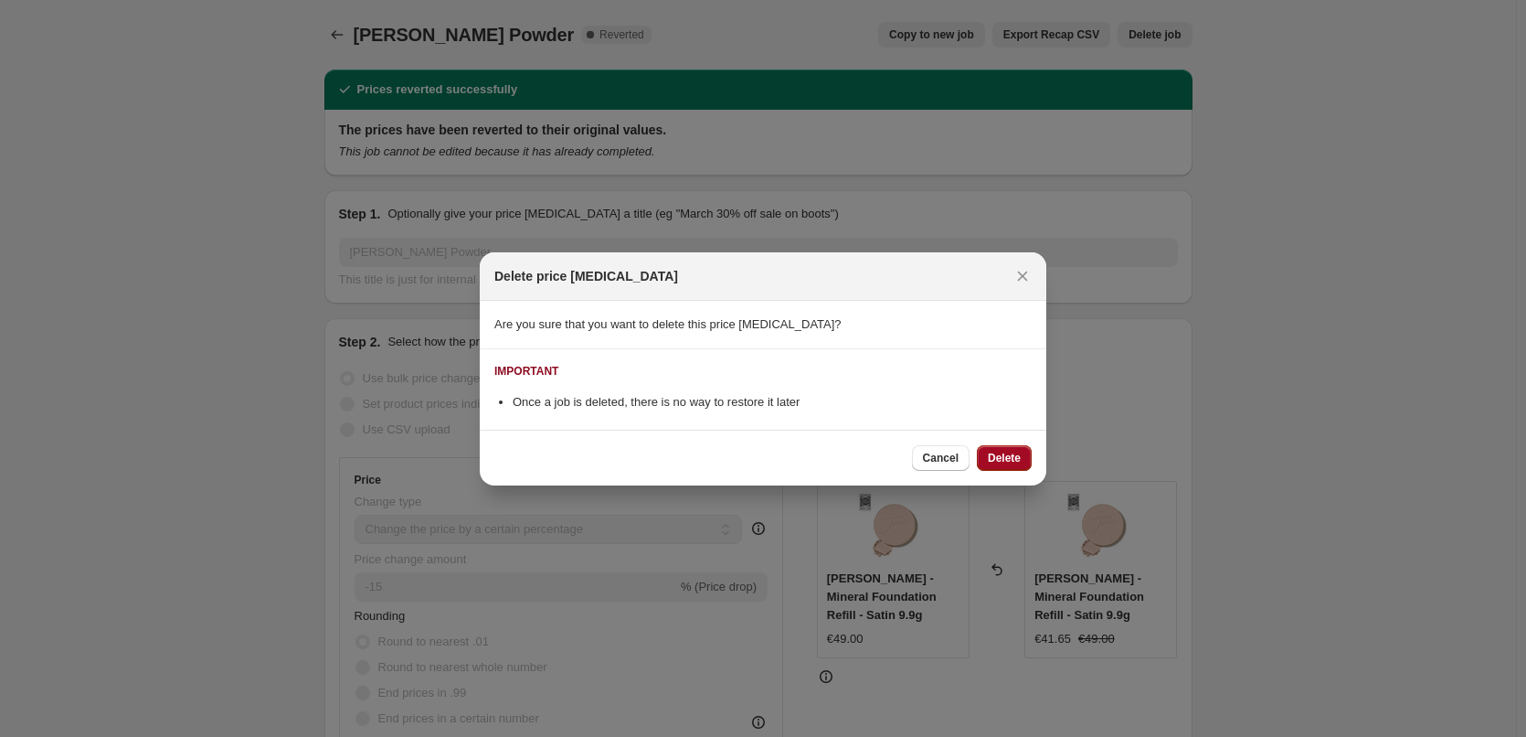
click at [990, 467] on button "Delete" at bounding box center [1004, 458] width 55 height 26
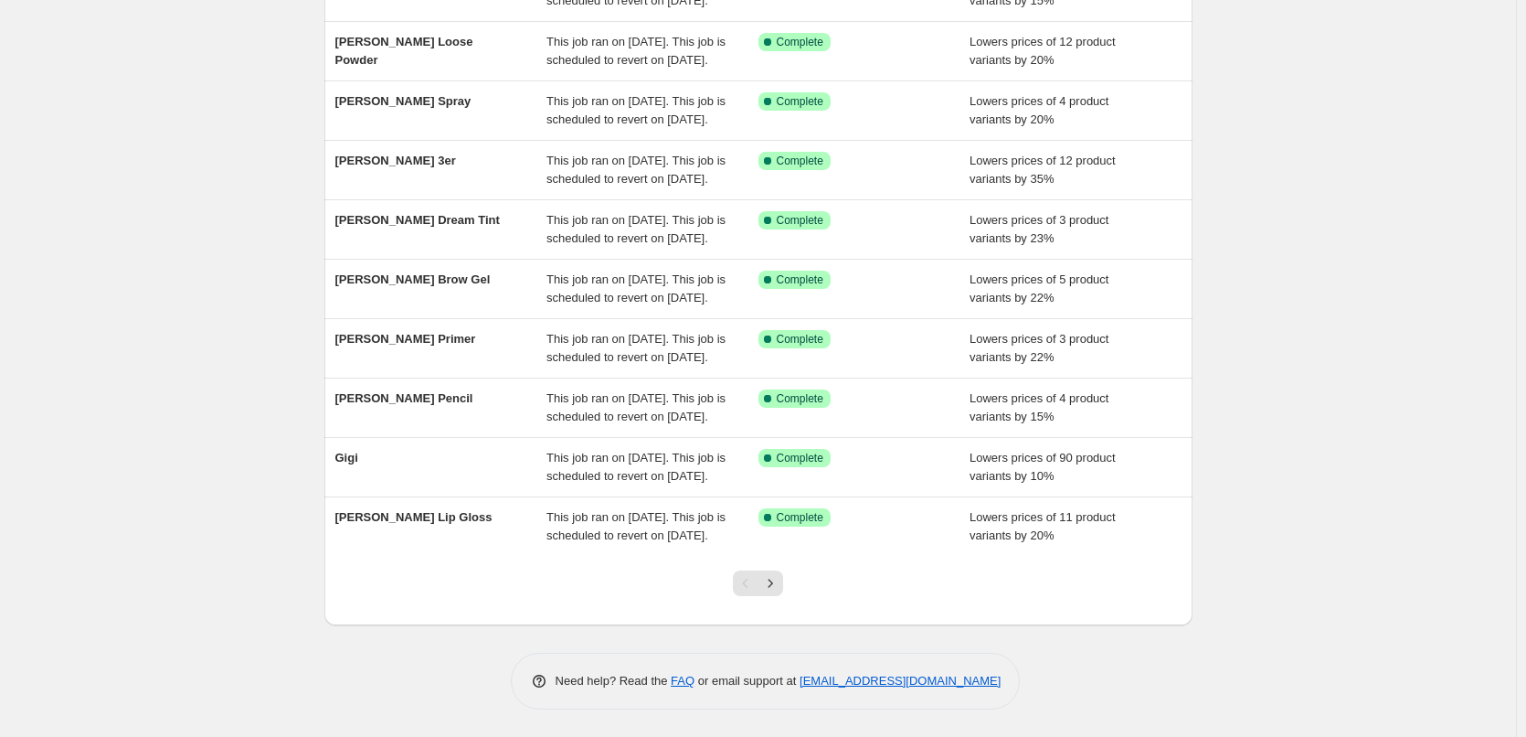
scroll to position [388, 0]
click at [779, 590] on icon "Next" at bounding box center [770, 583] width 18 height 18
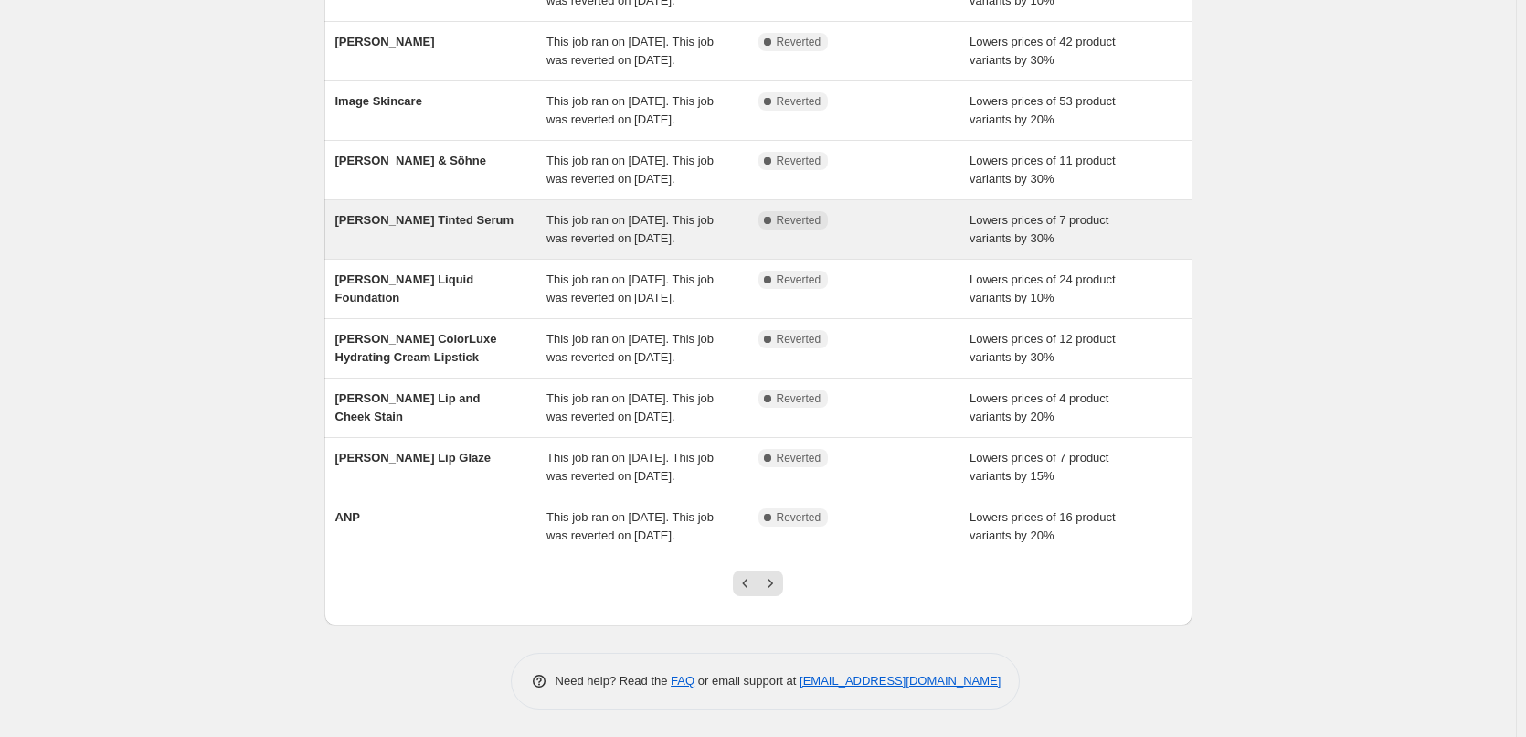
click at [508, 230] on div "[PERSON_NAME] Tinted Serum" at bounding box center [441, 229] width 212 height 37
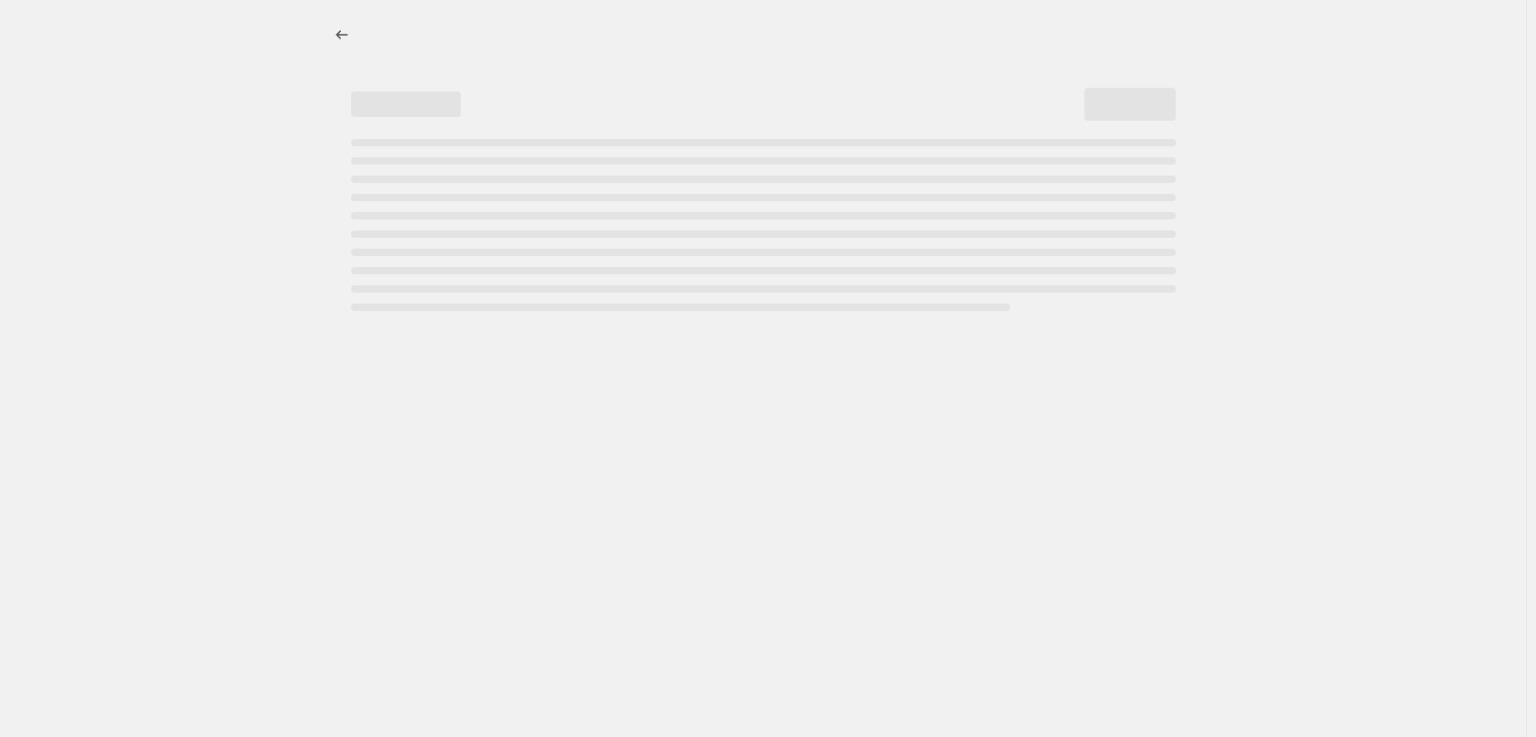
select select "percentage"
select select "tag"
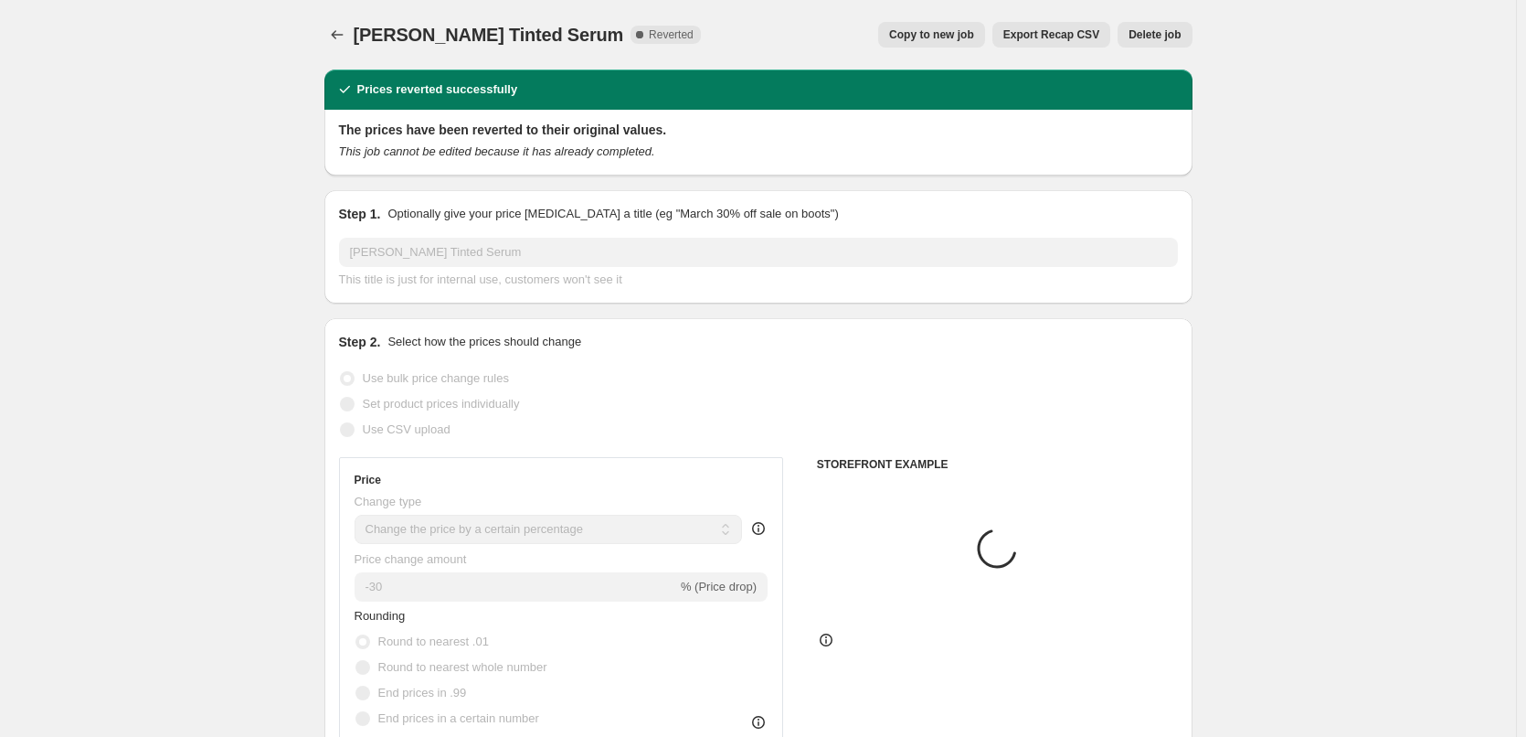
click at [940, 31] on span "Copy to new job" at bounding box center [931, 34] width 85 height 15
select select "percentage"
select select "tag"
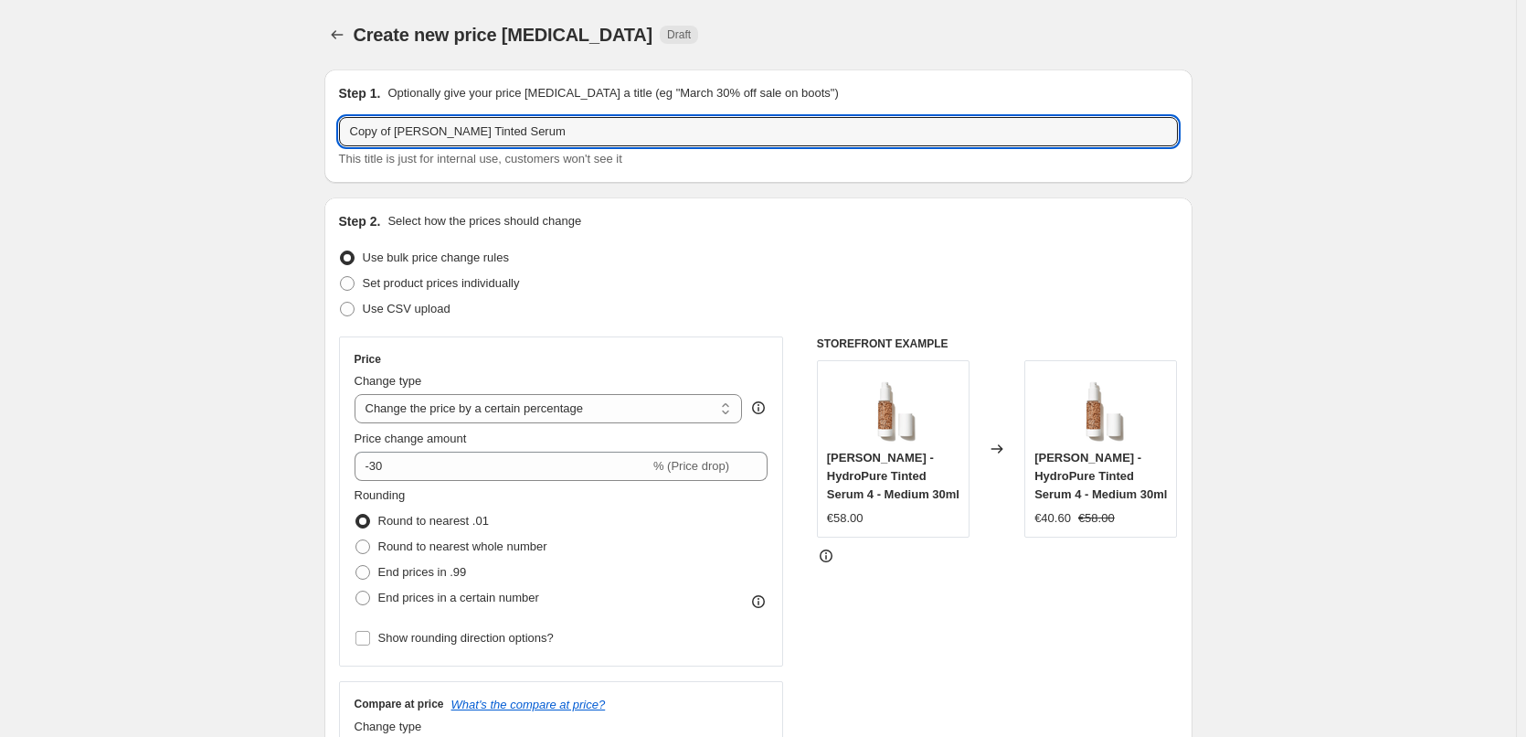
drag, startPoint x: 398, startPoint y: 132, endPoint x: 214, endPoint y: 132, distance: 183.7
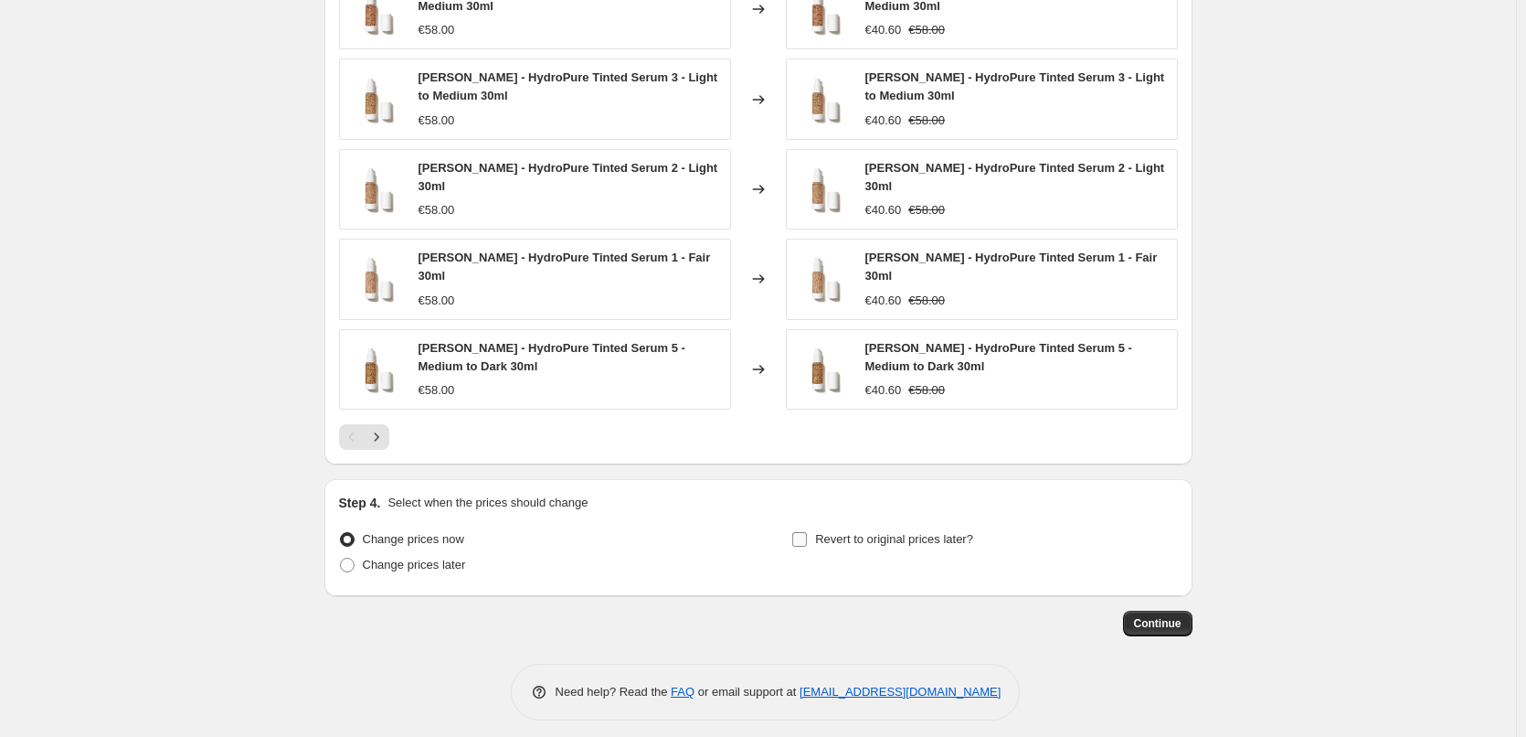
type input "[PERSON_NAME] Tinted Serum"
click at [807, 532] on input "Revert to original prices later?" at bounding box center [799, 539] width 15 height 15
checkbox input "true"
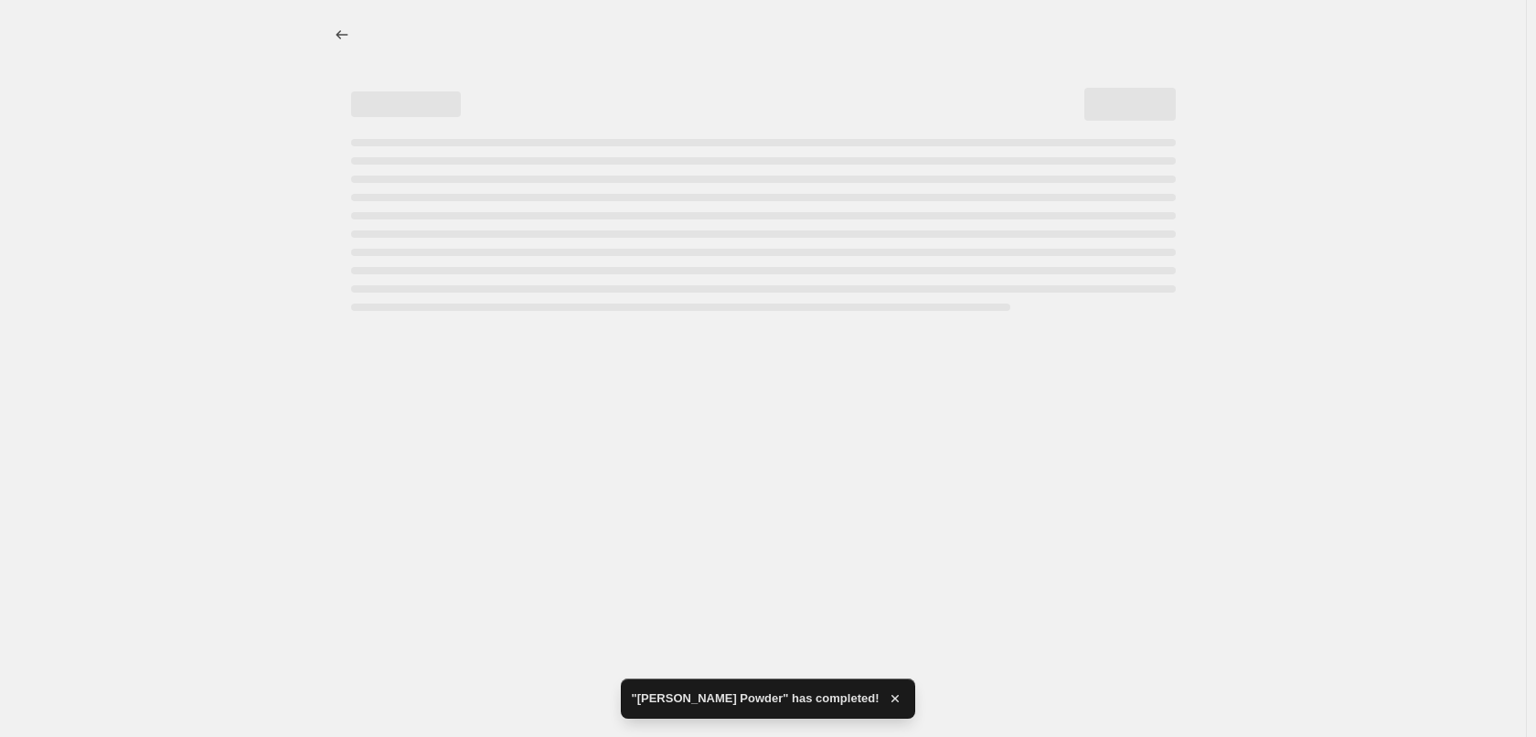
select select "percentage"
select select "tag"
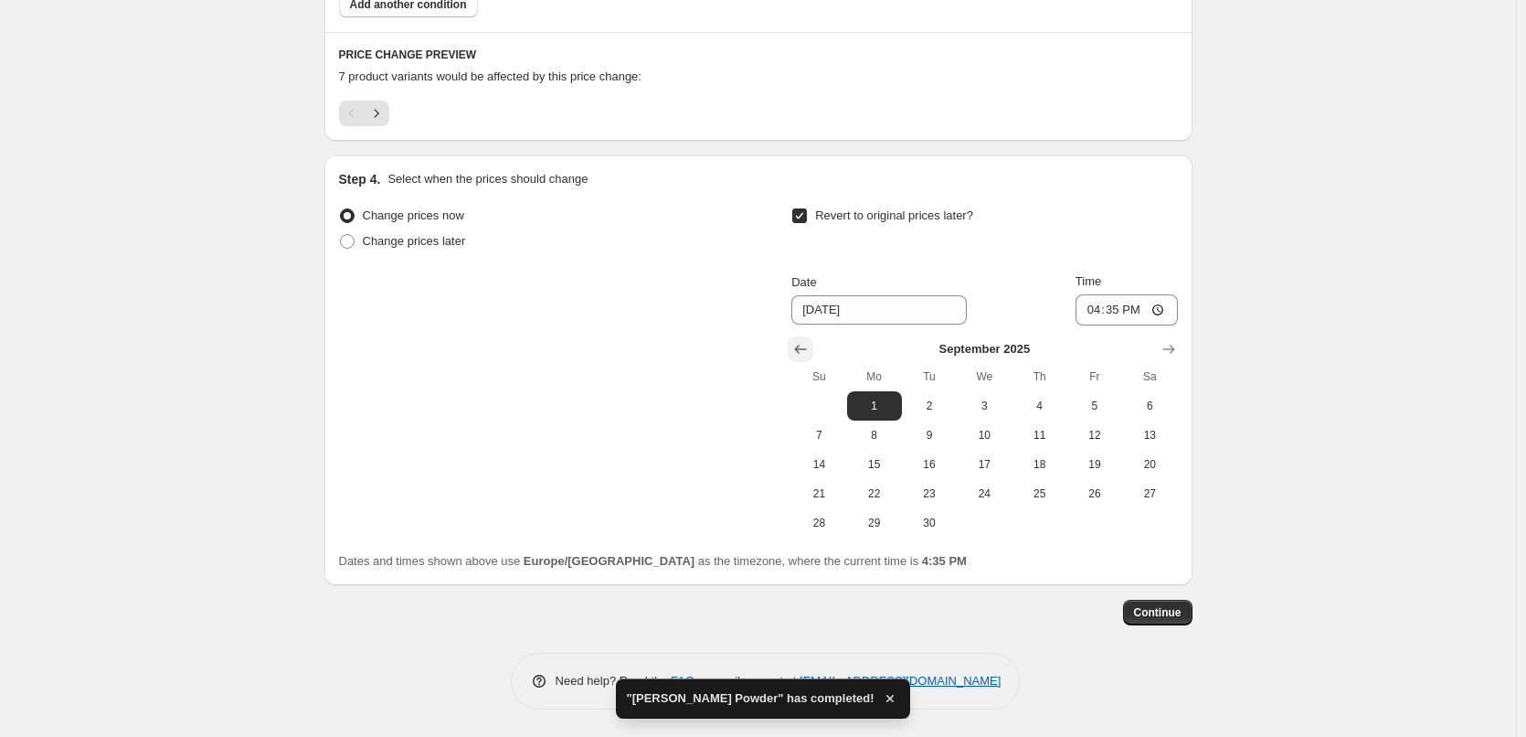
click at [806, 350] on icon "Show previous month, August 2025" at bounding box center [801, 349] width 18 height 18
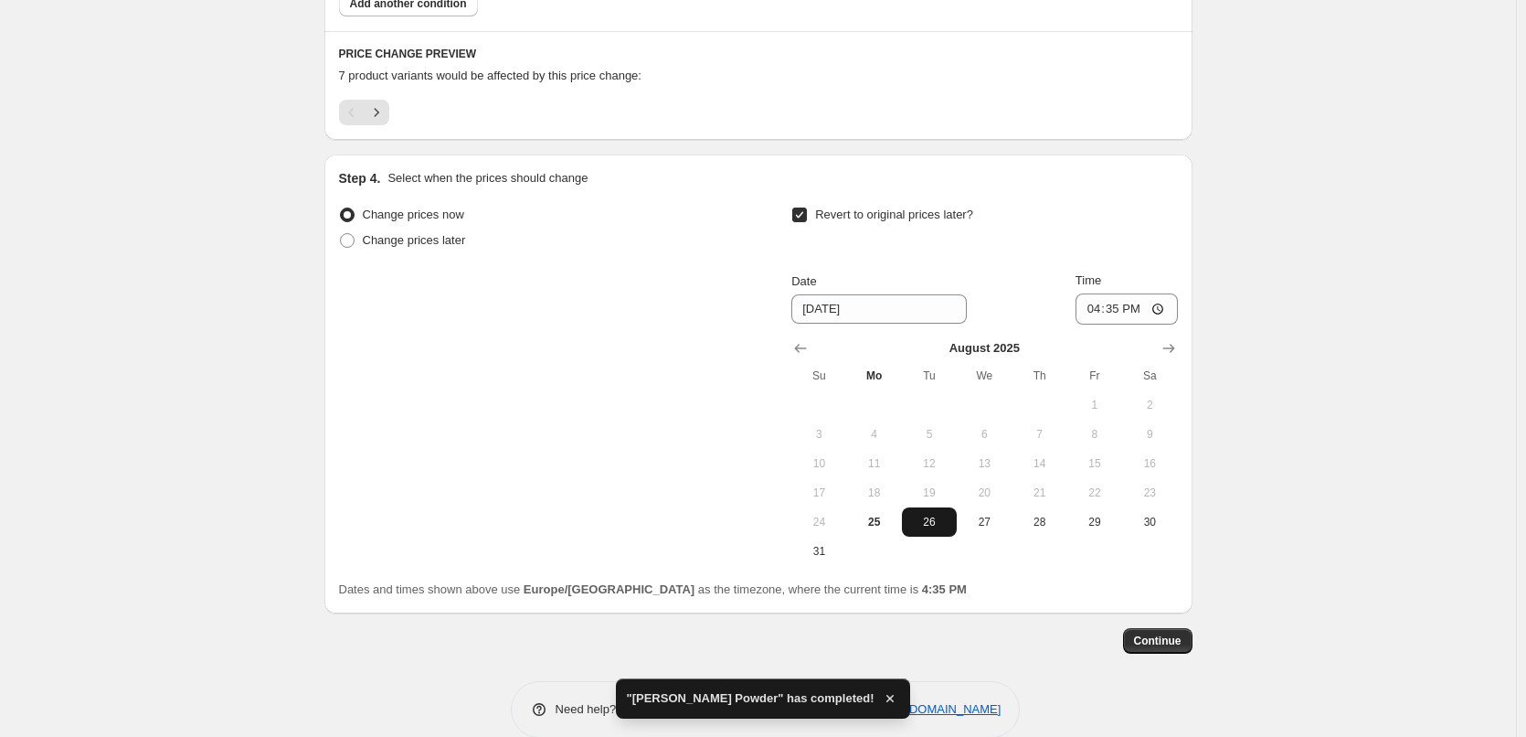
click at [943, 520] on span "26" at bounding box center [929, 522] width 40 height 15
type input "[DATE]"
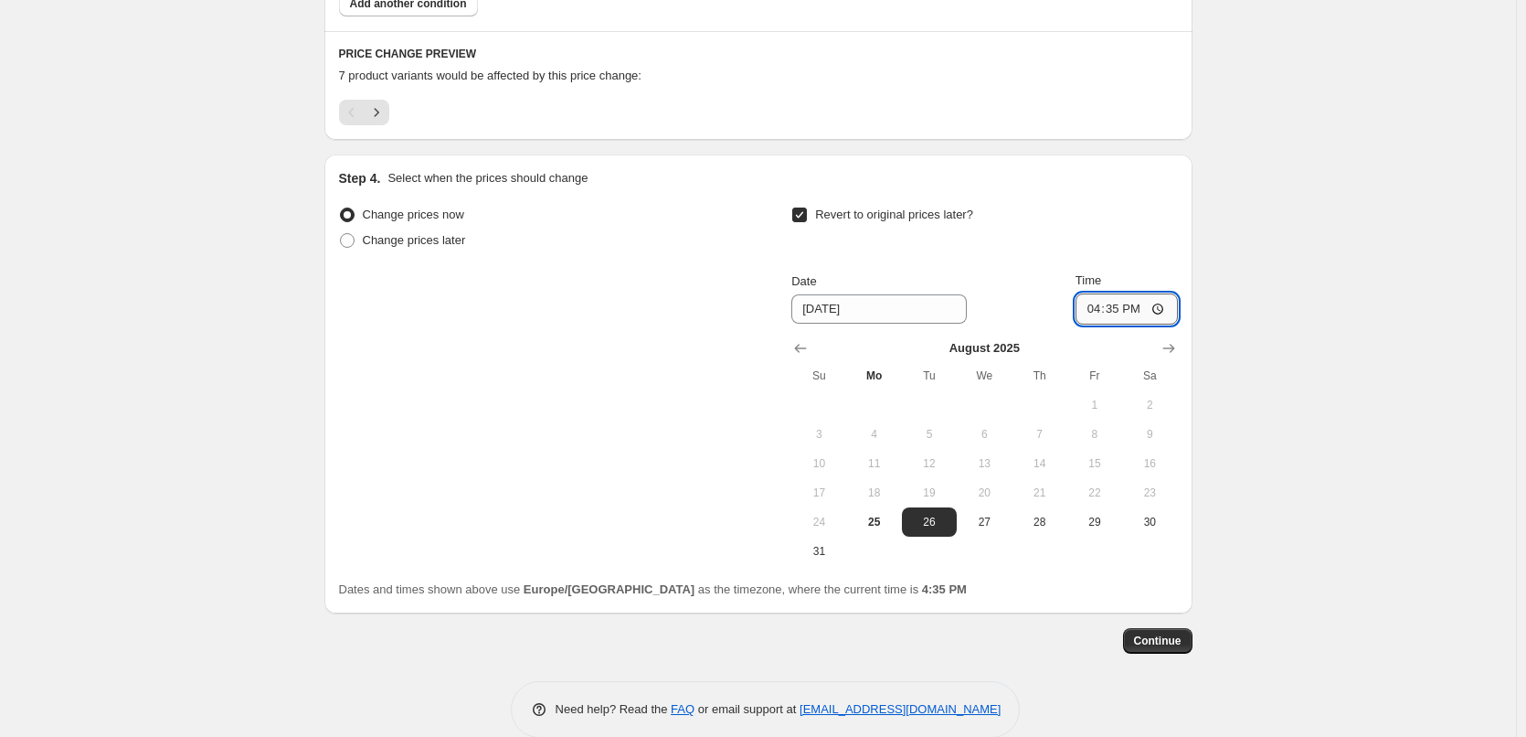
click at [1093, 311] on input "16:35" at bounding box center [1127, 308] width 102 height 31
click at [1164, 304] on input "15:00" at bounding box center [1127, 308] width 102 height 31
type input "03:00"
click at [1161, 647] on span "Continue" at bounding box center [1158, 640] width 48 height 15
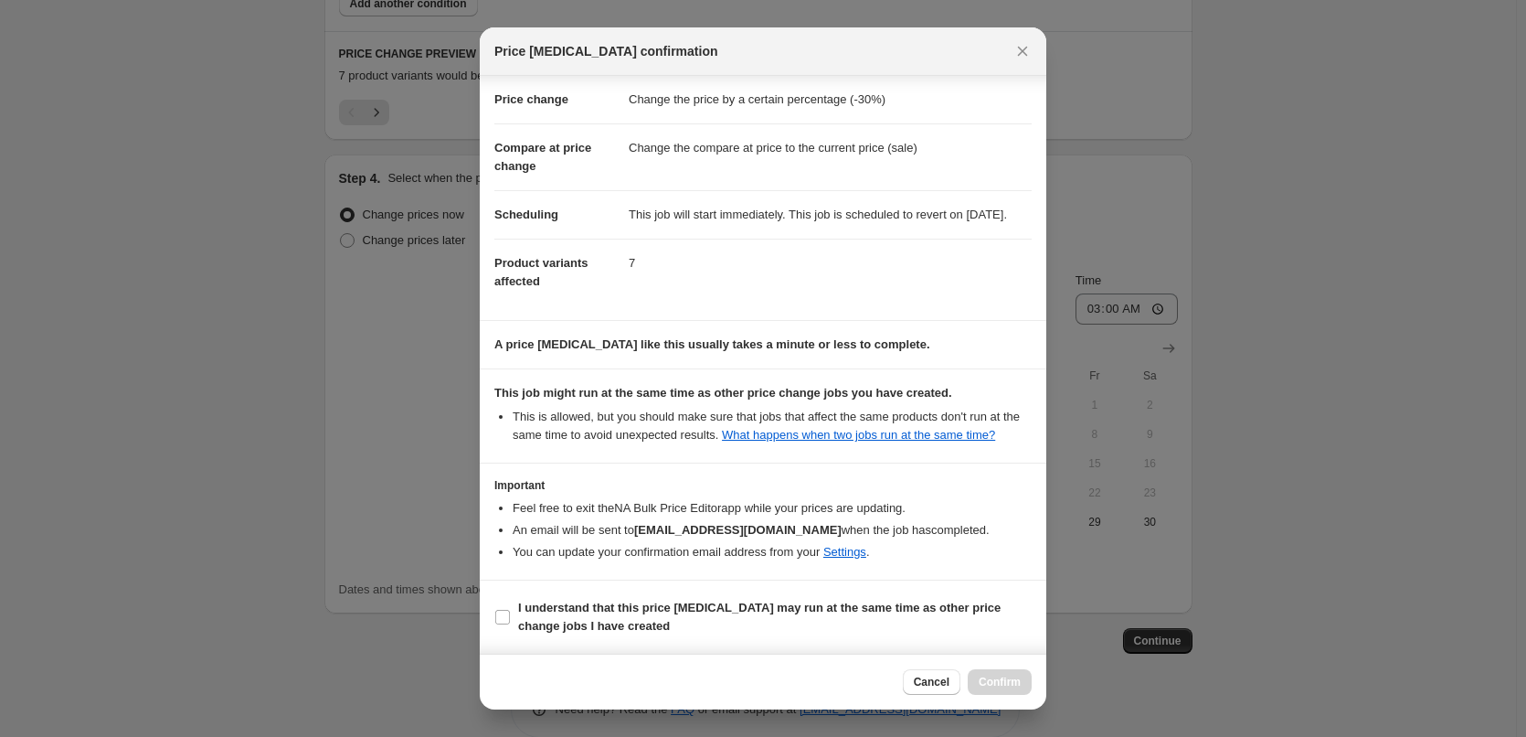
scroll to position [51, 0]
click at [595, 595] on label "I understand that this price [MEDICAL_DATA] may run at the same time as other p…" at bounding box center [763, 617] width 537 height 44
click at [510, 610] on input "I understand that this price [MEDICAL_DATA] may run at the same time as other p…" at bounding box center [502, 617] width 15 height 15
checkbox input "true"
click at [998, 674] on button "Confirm" at bounding box center [1000, 682] width 64 height 26
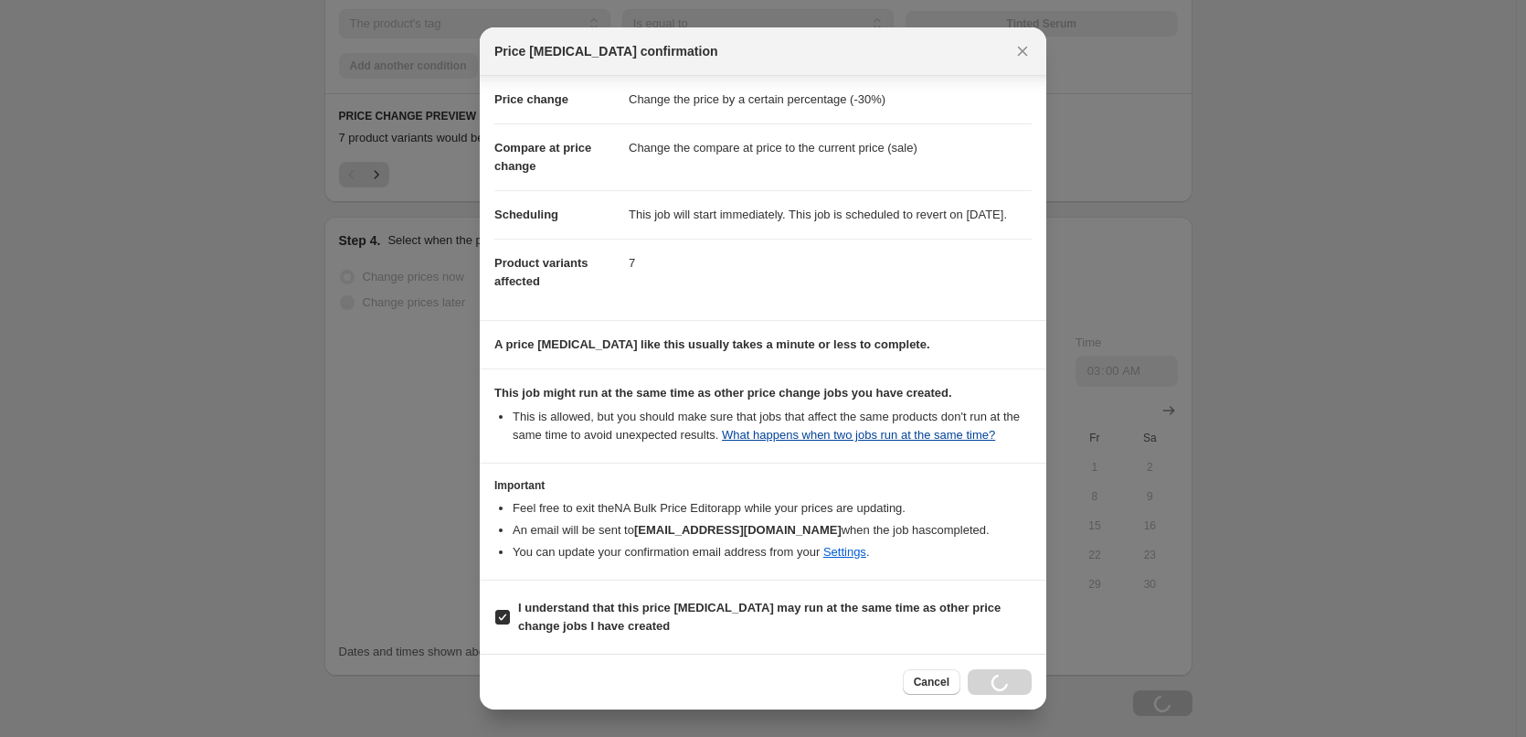
scroll to position [1251, 0]
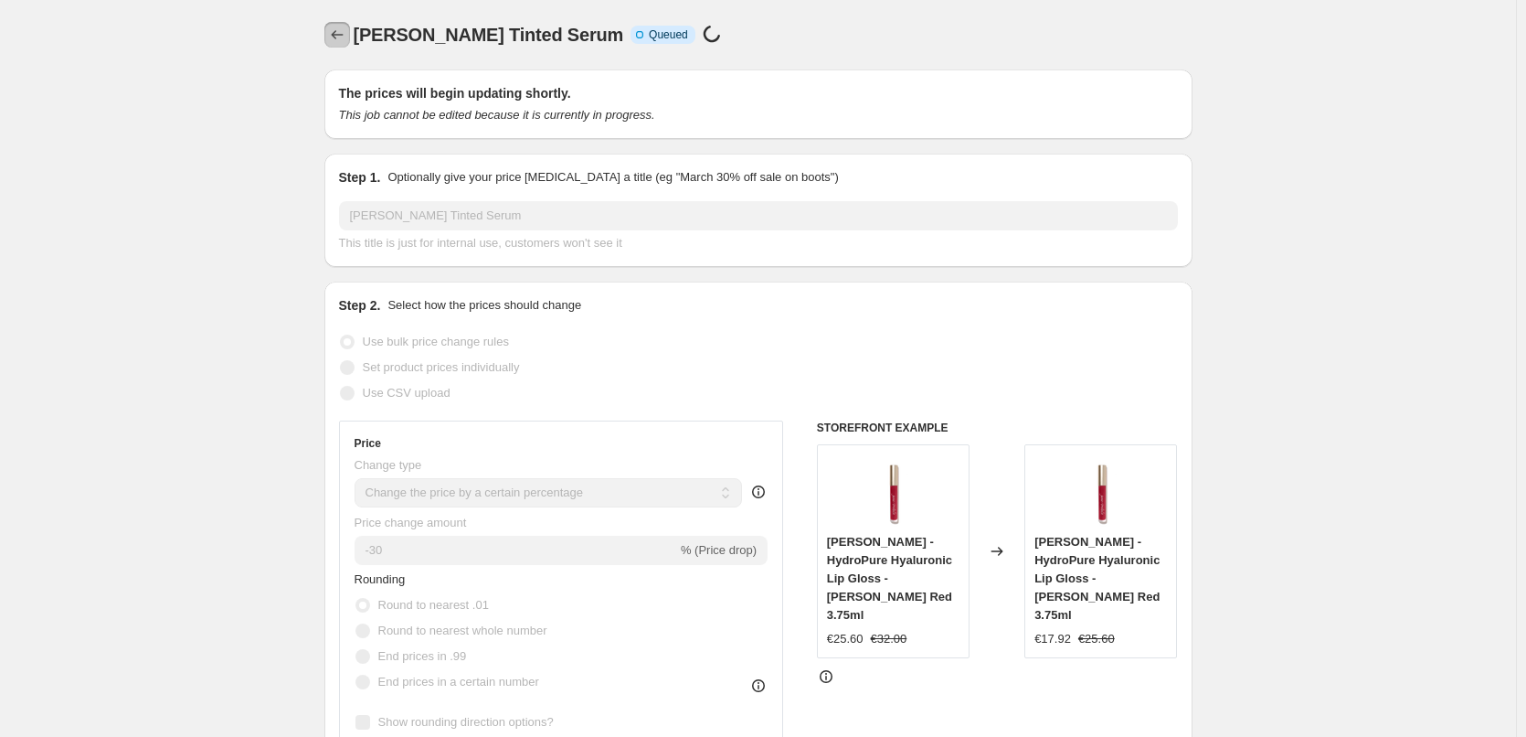
click at [346, 29] on icon "Price change jobs" at bounding box center [337, 35] width 18 height 18
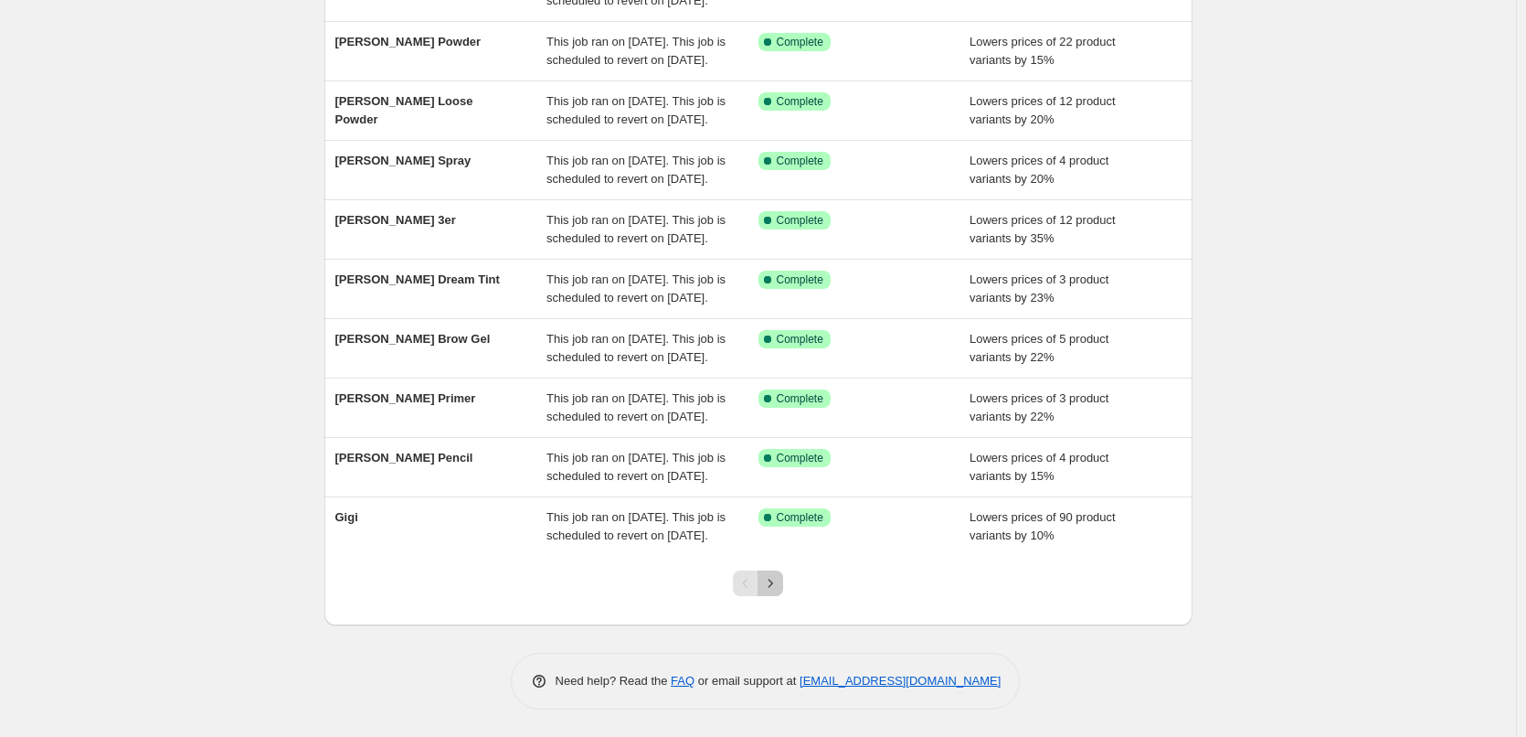
click at [779, 582] on icon "Next" at bounding box center [770, 583] width 18 height 18
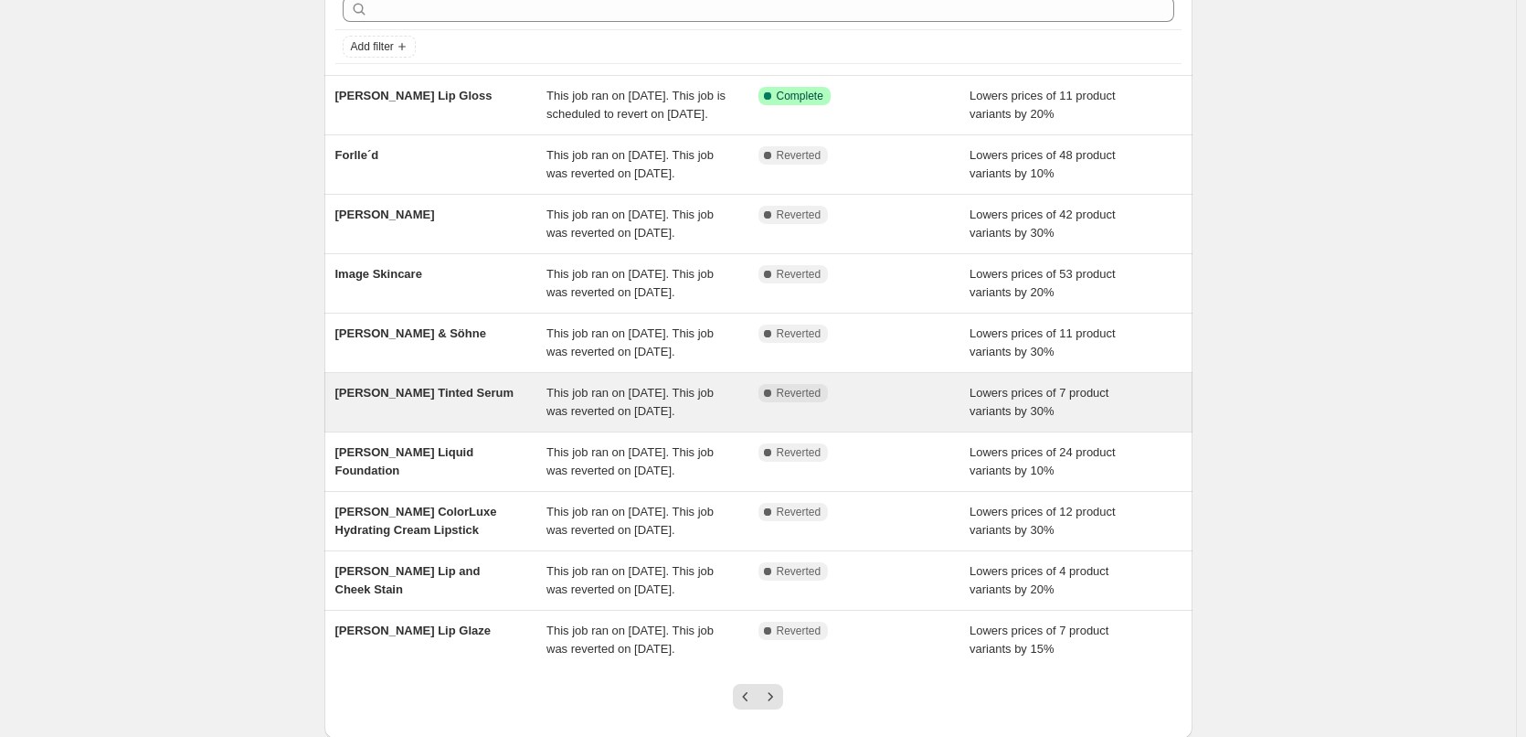
click at [640, 418] on span "This job ran on [DATE]. This job was reverted on [DATE]." at bounding box center [630, 402] width 167 height 32
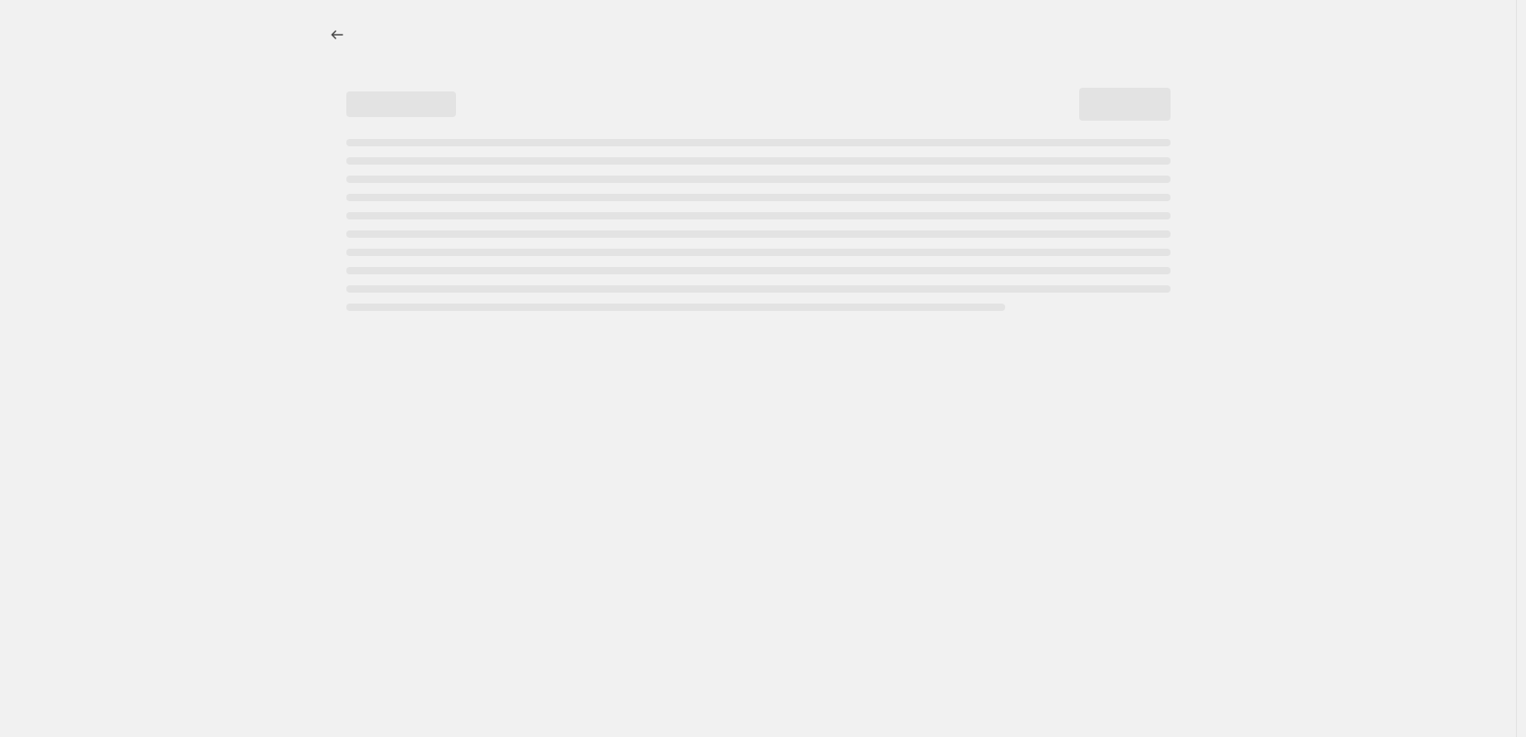
select select "percentage"
select select "tag"
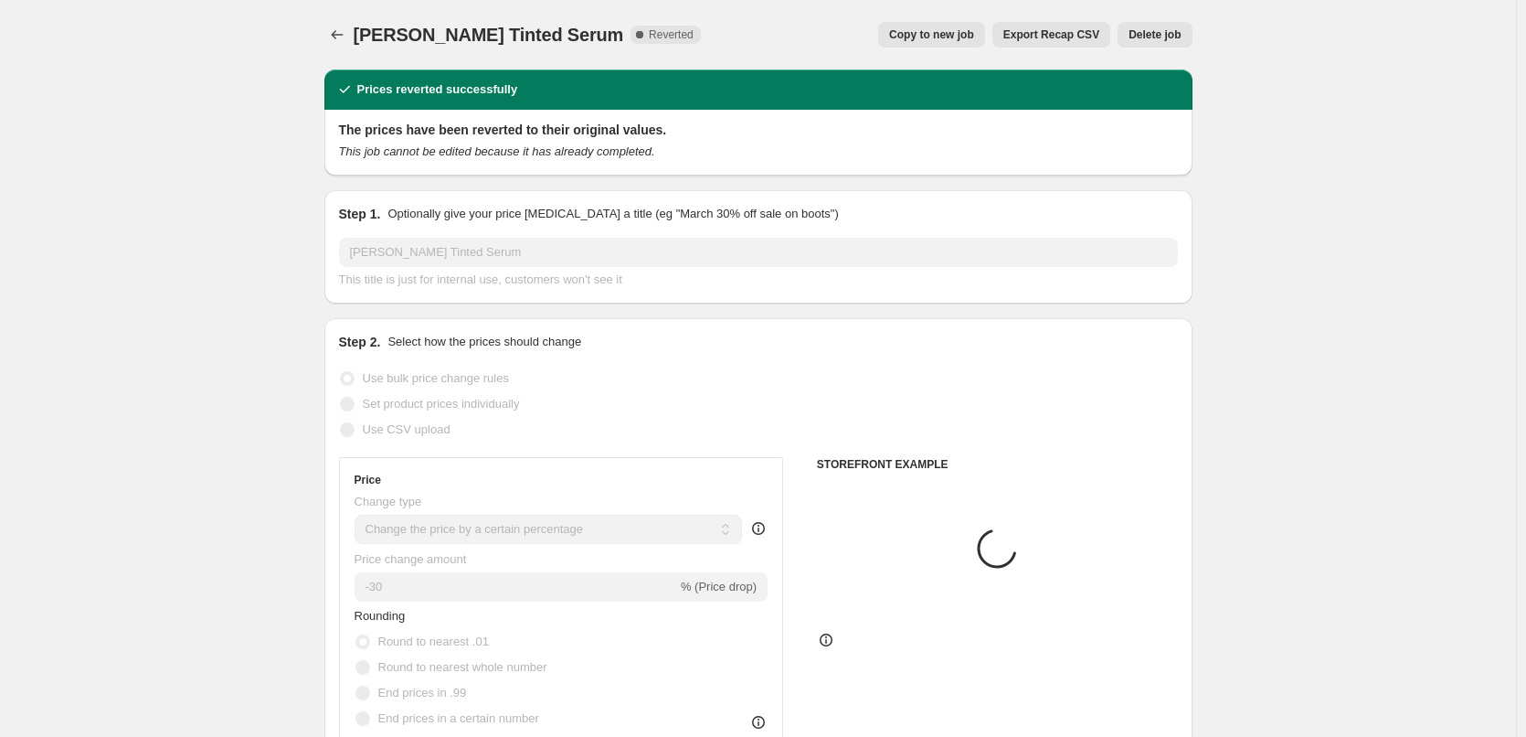
click at [1154, 37] on span "Delete job" at bounding box center [1155, 34] width 52 height 15
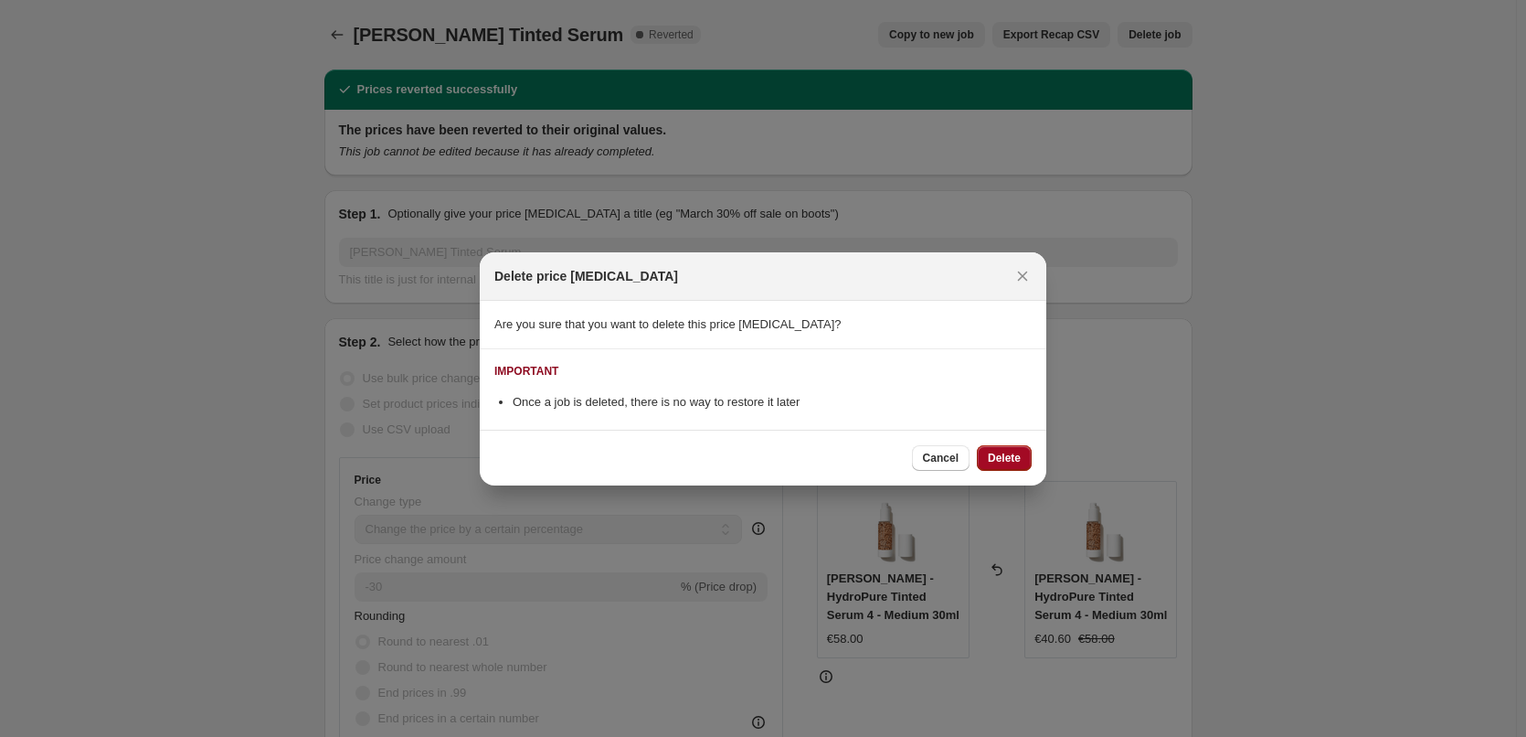
click at [1002, 454] on span "Delete" at bounding box center [1004, 458] width 33 height 15
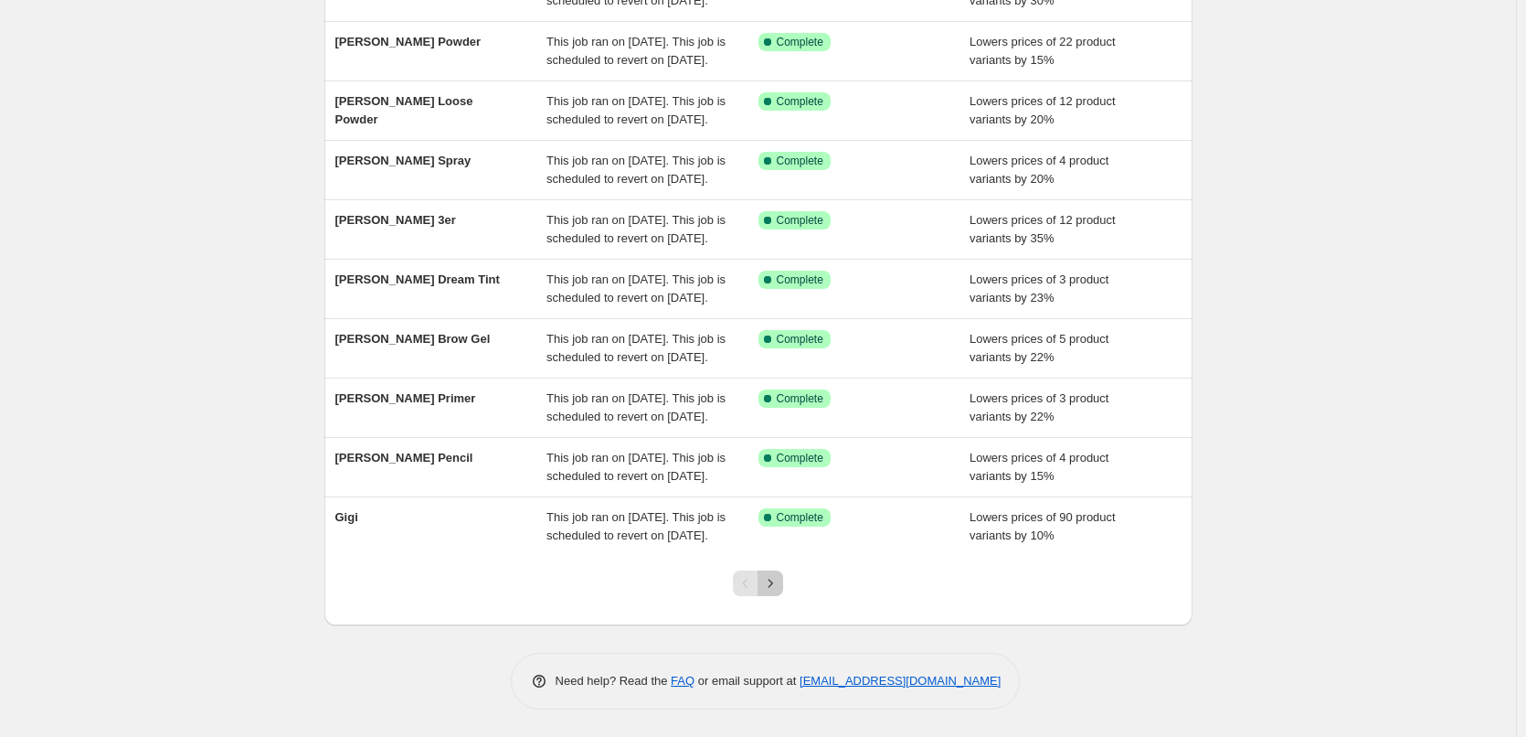
click at [771, 589] on icon "Next" at bounding box center [770, 583] width 18 height 18
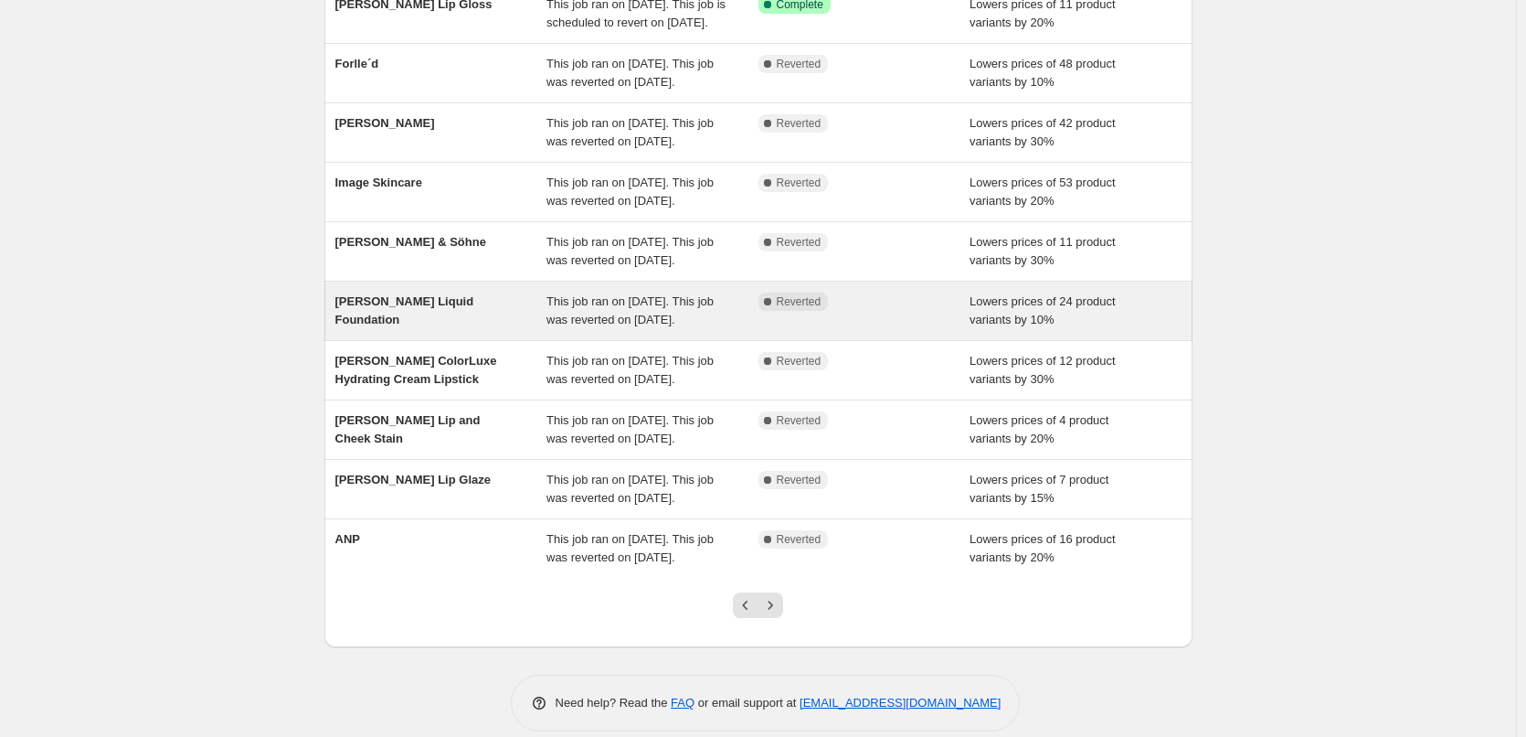
click at [522, 329] on div "[PERSON_NAME] Liquid Foundation" at bounding box center [441, 310] width 212 height 37
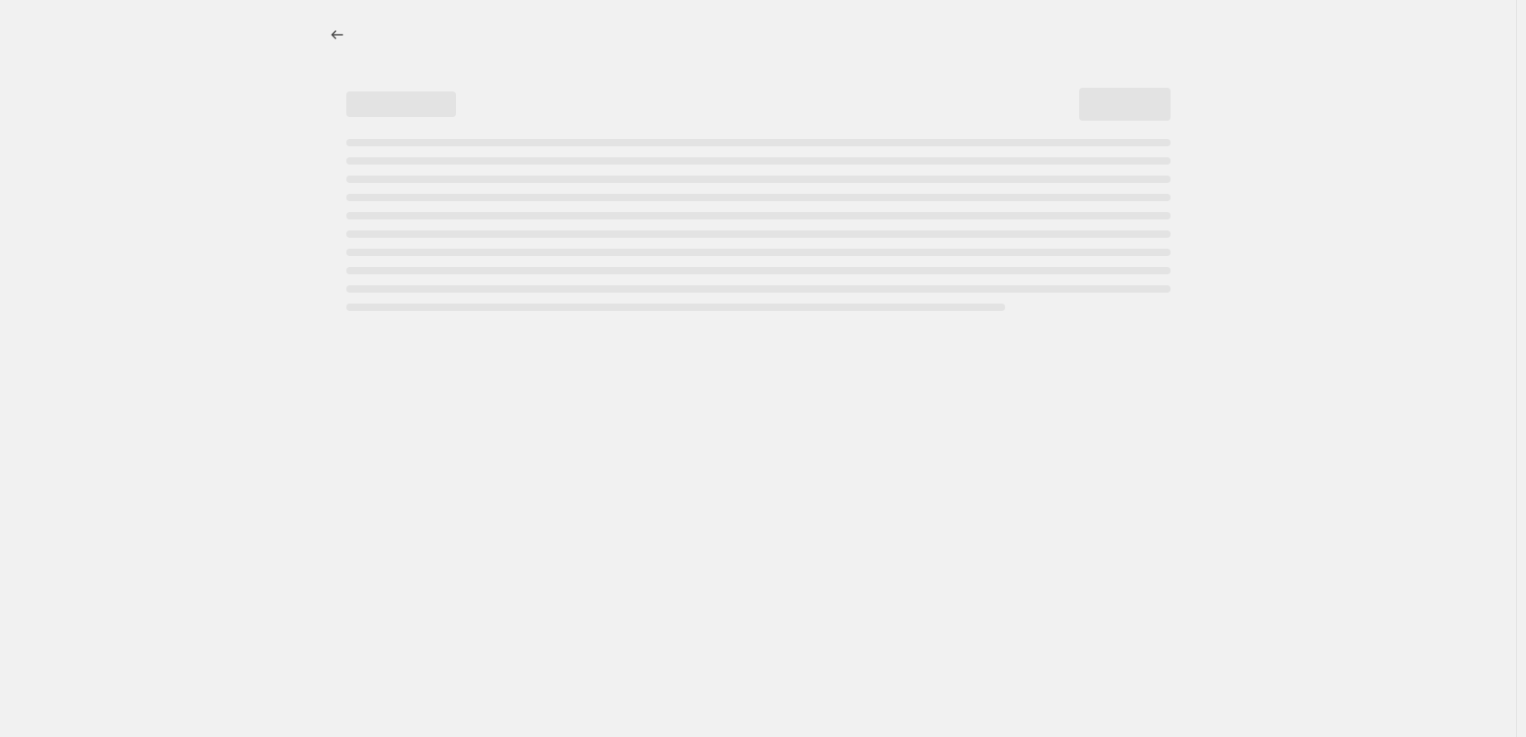
select select "percentage"
select select "tag"
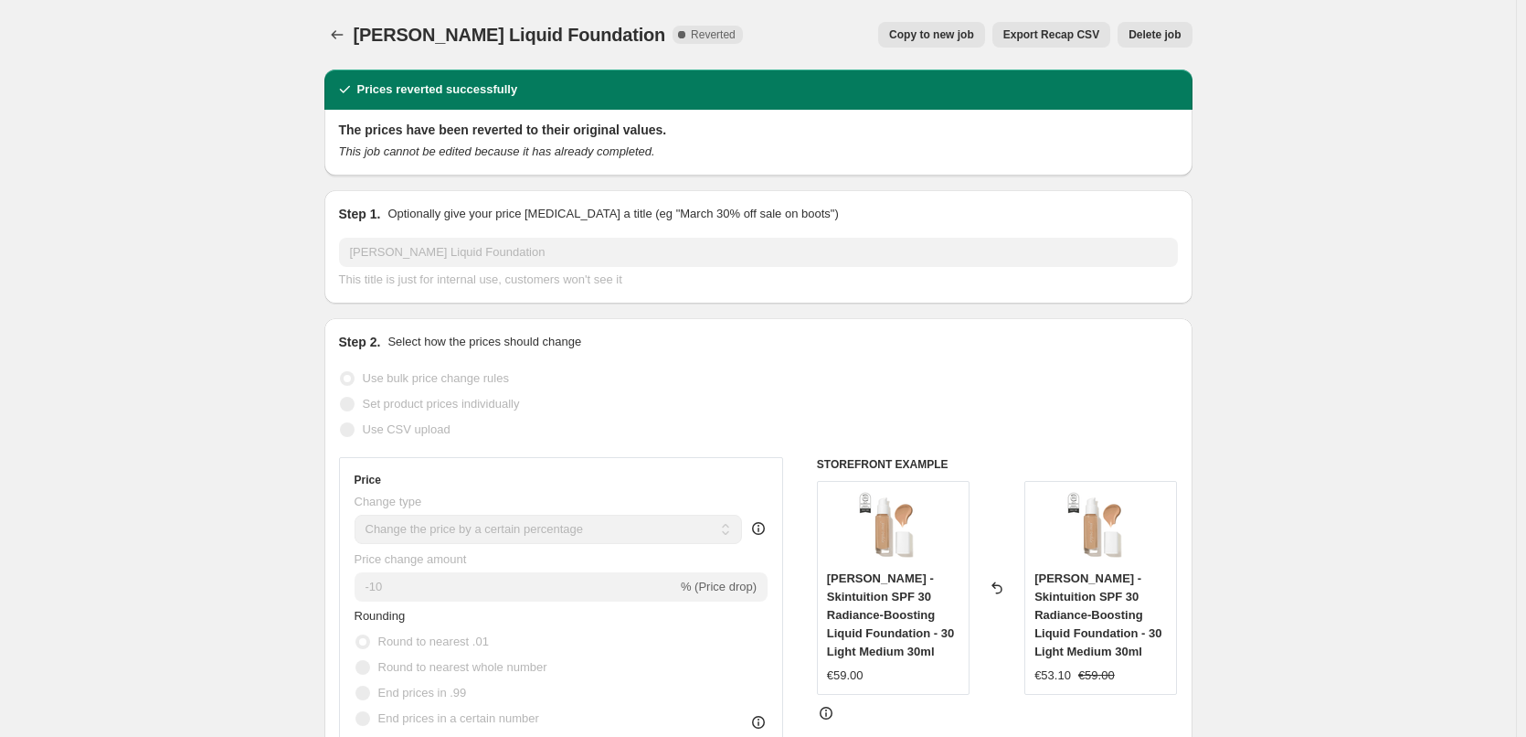
click at [926, 41] on span "Copy to new job" at bounding box center [931, 34] width 85 height 15
select select "percentage"
select select "tag"
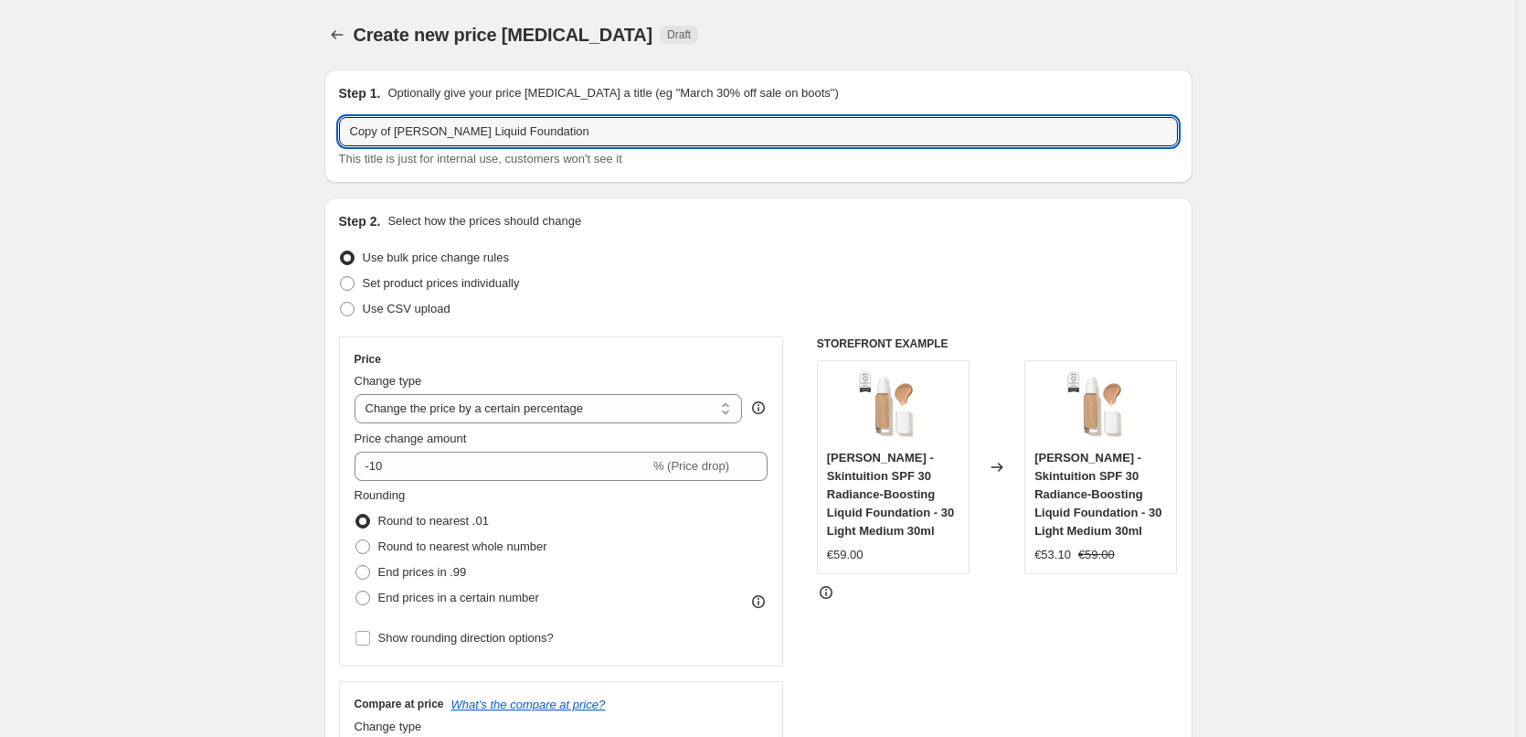
drag, startPoint x: 399, startPoint y: 125, endPoint x: 145, endPoint y: 141, distance: 253.7
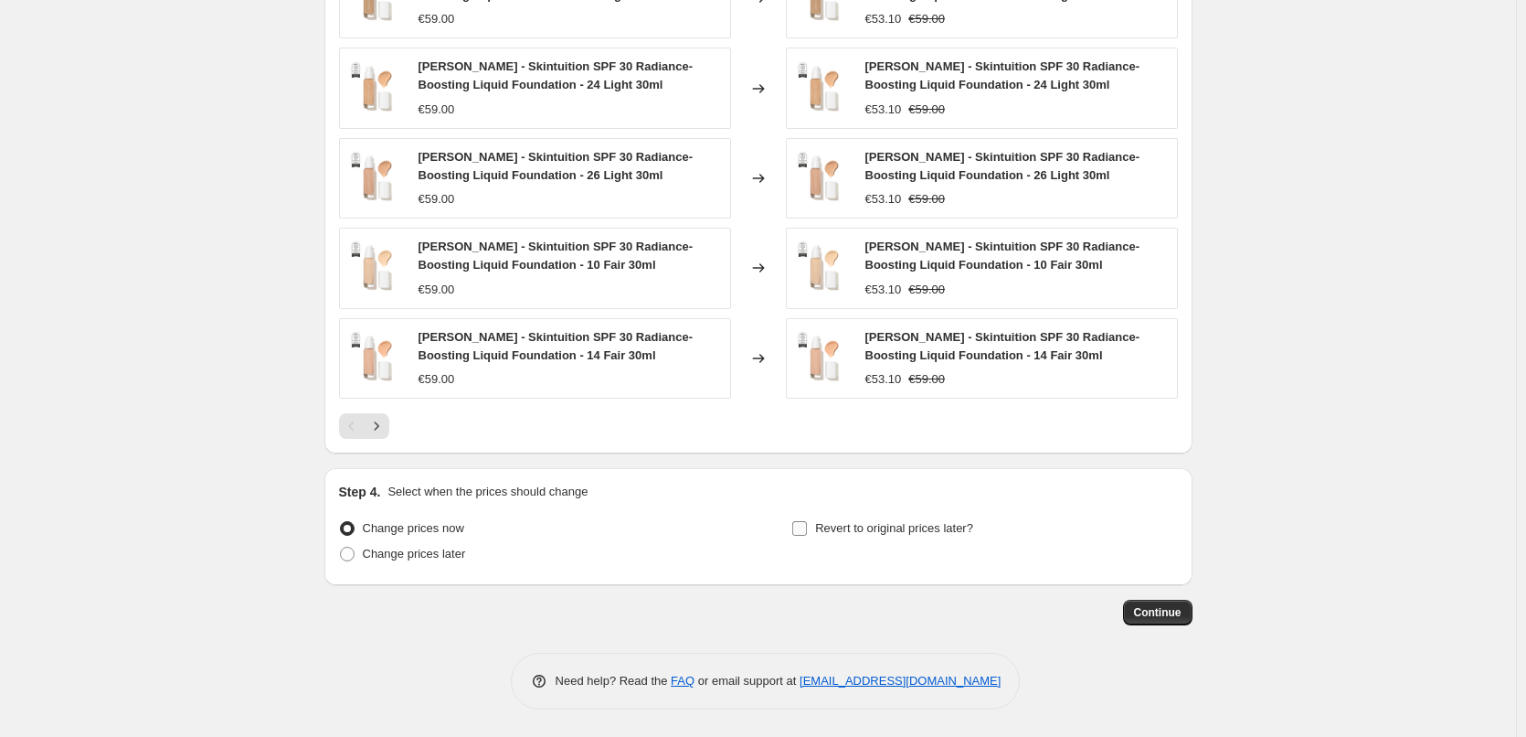
type input "[PERSON_NAME] Liquid Foundation"
click at [863, 538] on label "Revert to original prices later?" at bounding box center [883, 529] width 182 height 26
click at [807, 536] on input "Revert to original prices later?" at bounding box center [799, 528] width 15 height 15
checkbox input "true"
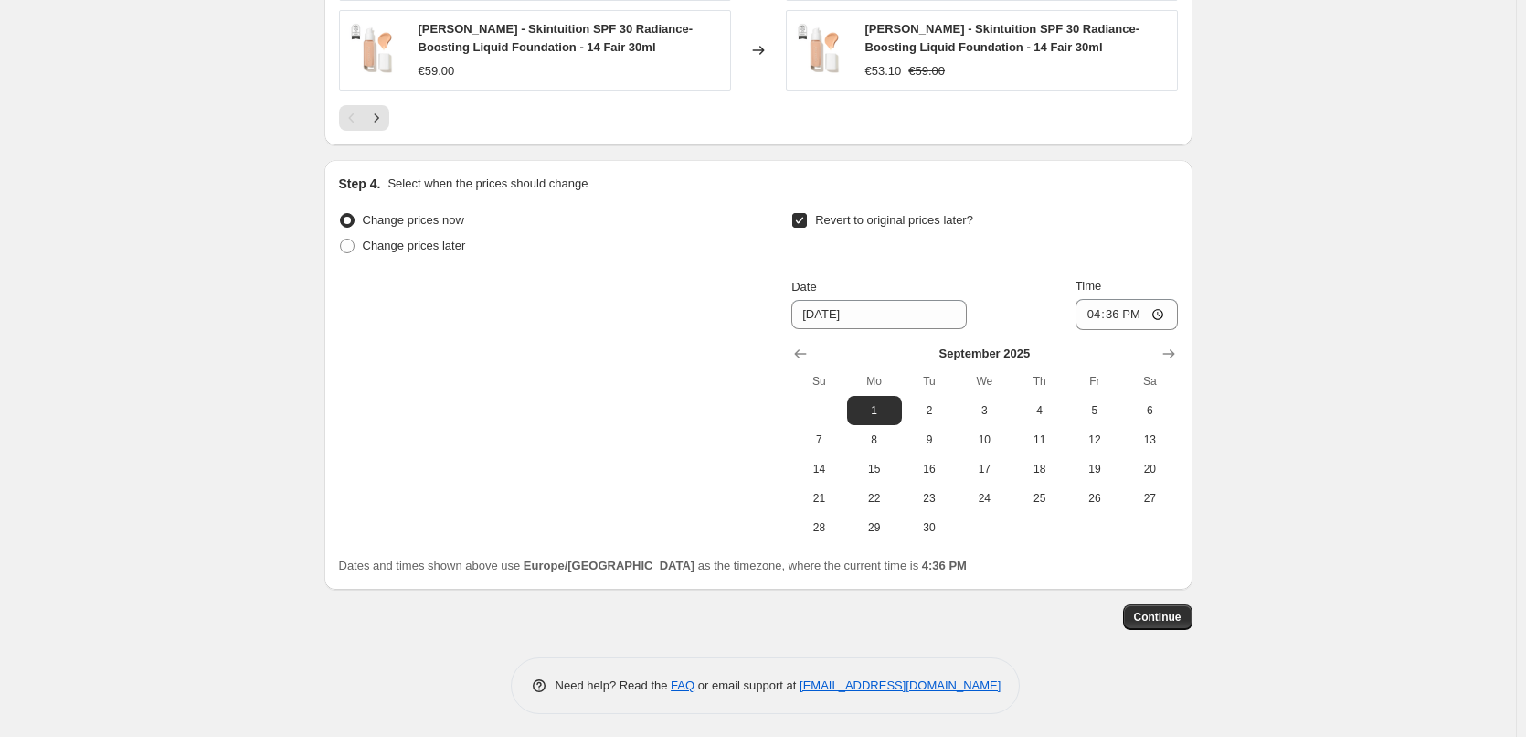
scroll to position [1639, 0]
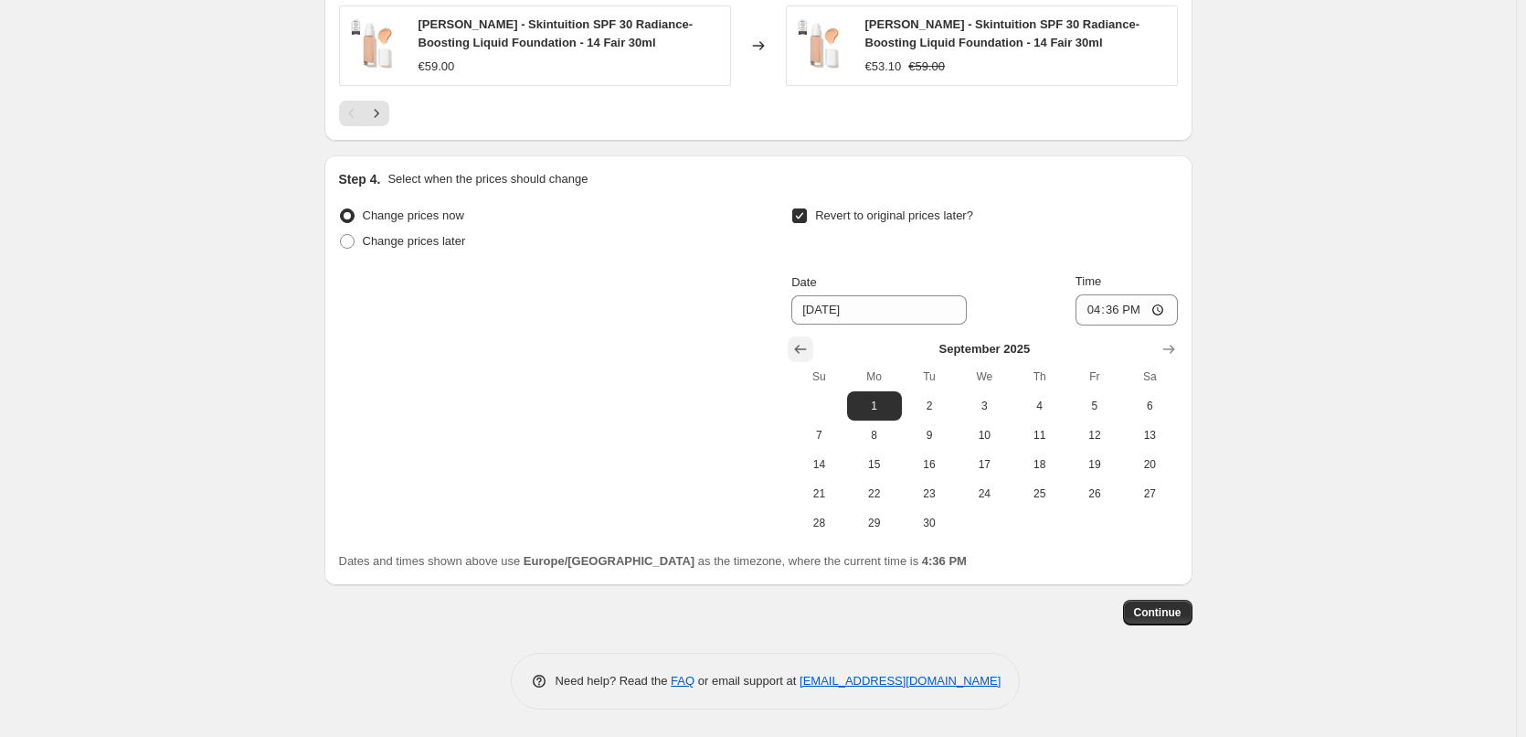
click at [808, 350] on icon "Show previous month, August 2025" at bounding box center [801, 349] width 18 height 18
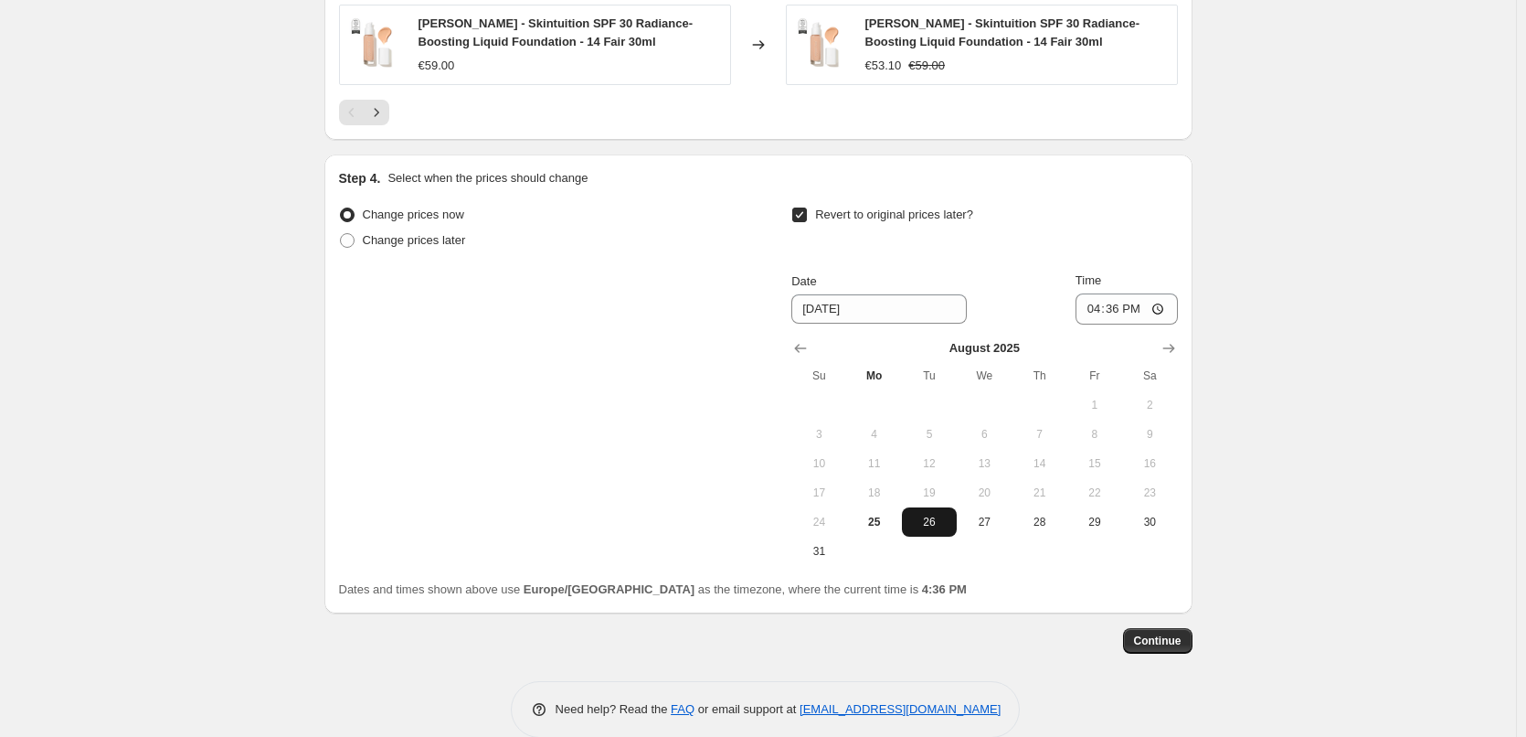
click at [931, 529] on span "26" at bounding box center [929, 522] width 40 height 15
type input "[DATE]"
click at [1100, 311] on input "16:36" at bounding box center [1127, 308] width 102 height 31
click at [1165, 310] on input "15:00" at bounding box center [1127, 308] width 102 height 31
type input "03:00"
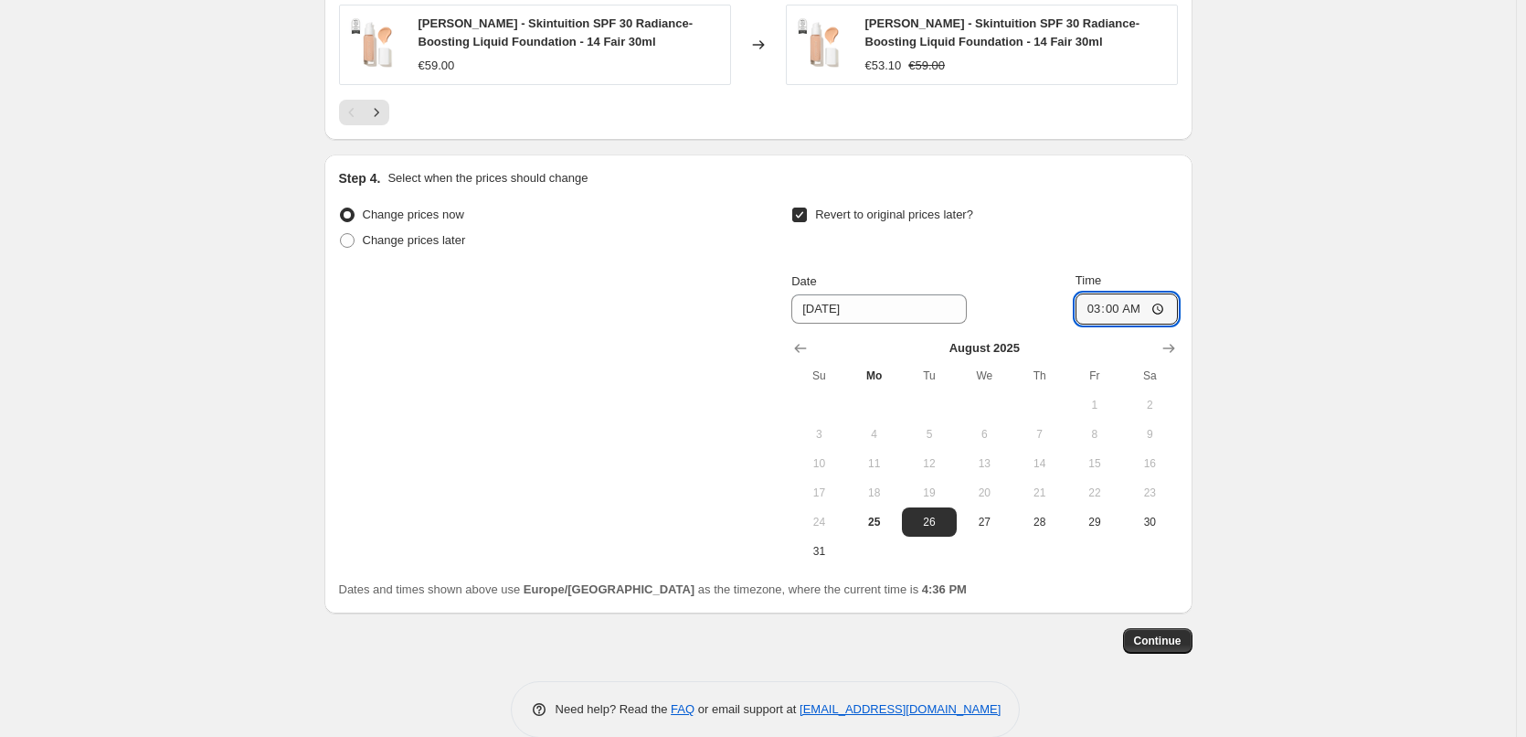
drag, startPoint x: 1365, startPoint y: 387, endPoint x: 1355, endPoint y: 394, distance: 12.4
click at [1165, 646] on span "Continue" at bounding box center [1158, 640] width 48 height 15
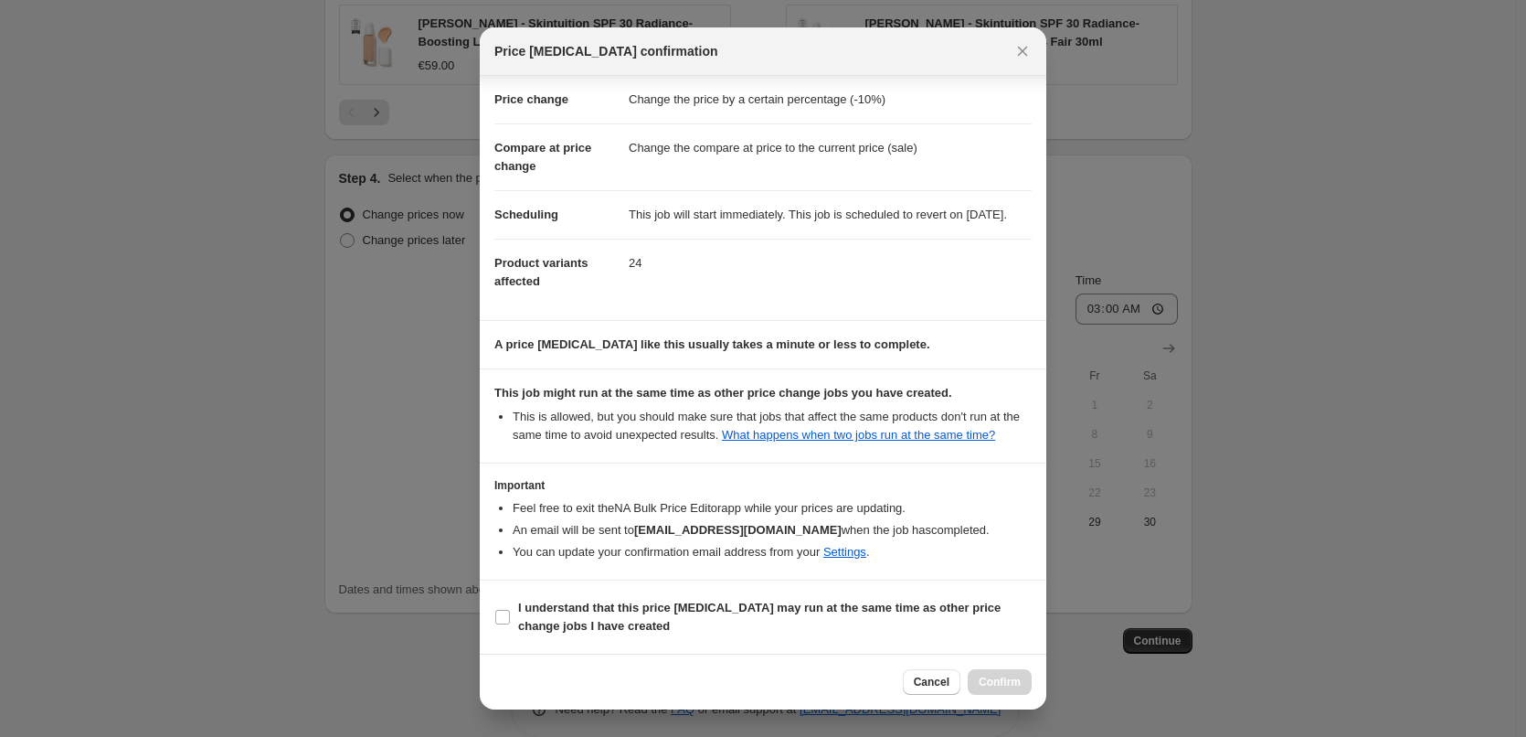
scroll to position [51, 0]
click at [528, 628] on b "I understand that this price [MEDICAL_DATA] may run at the same time as other p…" at bounding box center [759, 617] width 483 height 32
click at [510, 624] on input "I understand that this price [MEDICAL_DATA] may run at the same time as other p…" at bounding box center [502, 617] width 15 height 15
checkbox input "true"
click at [1002, 672] on button "Confirm" at bounding box center [1000, 682] width 64 height 26
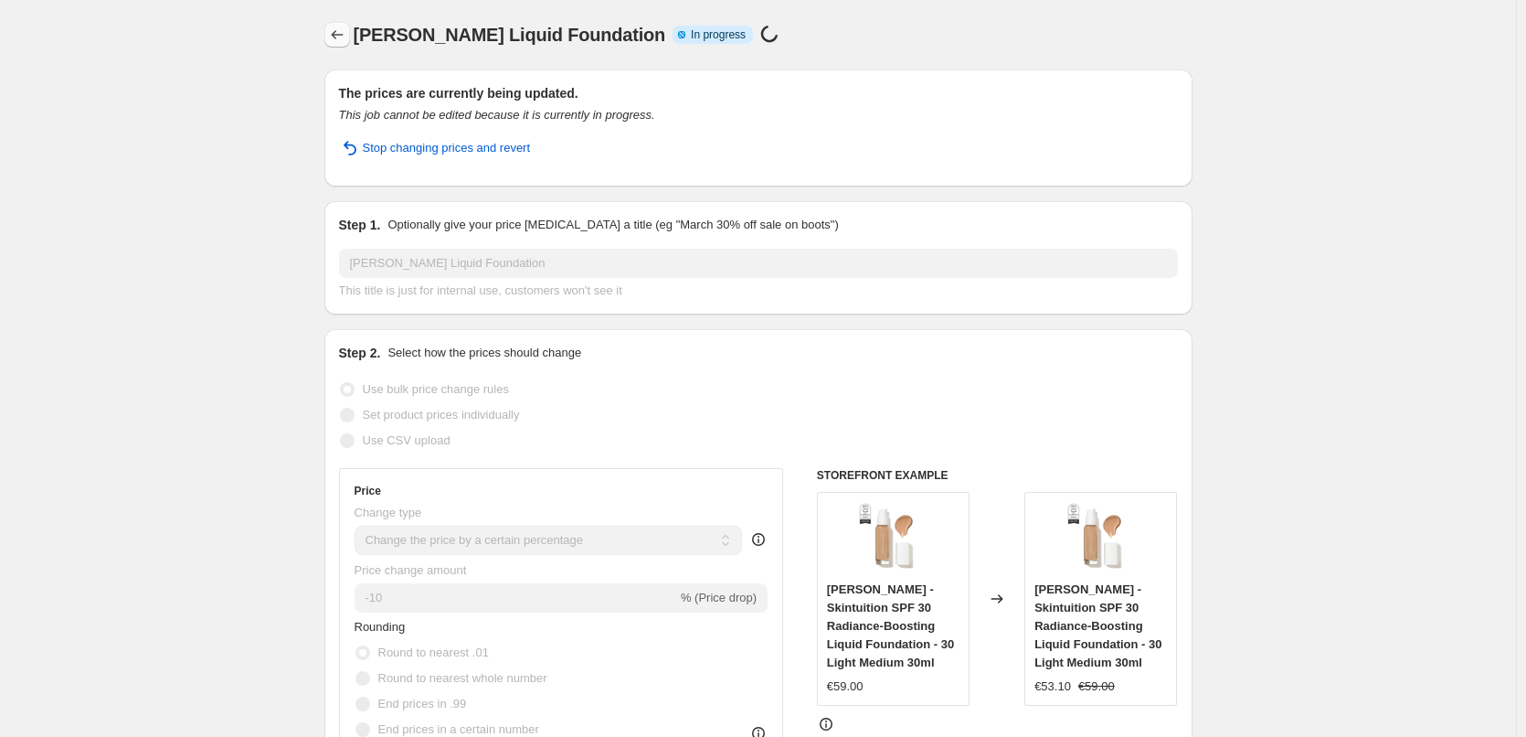
click at [346, 27] on icon "Price change jobs" at bounding box center [337, 35] width 18 height 18
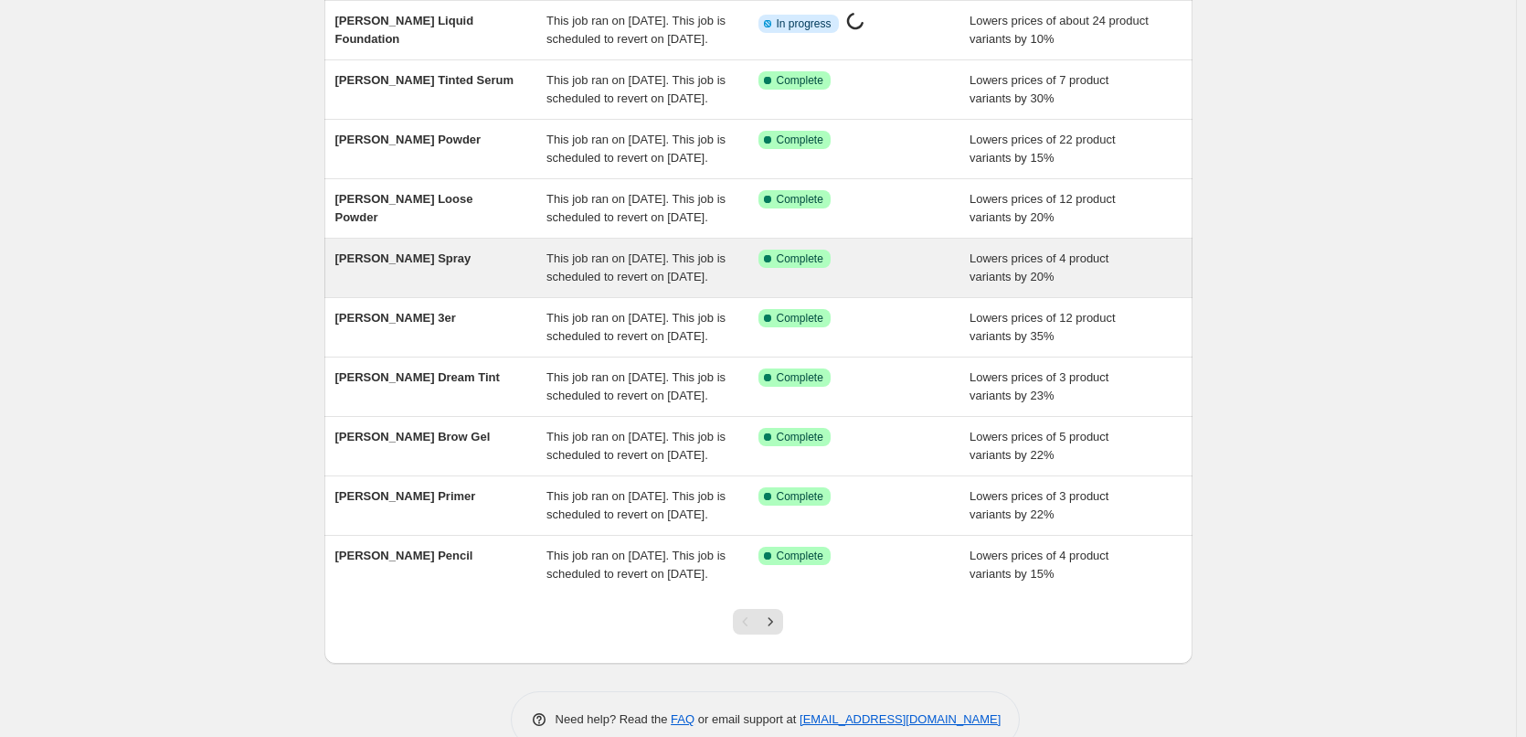
scroll to position [388, 0]
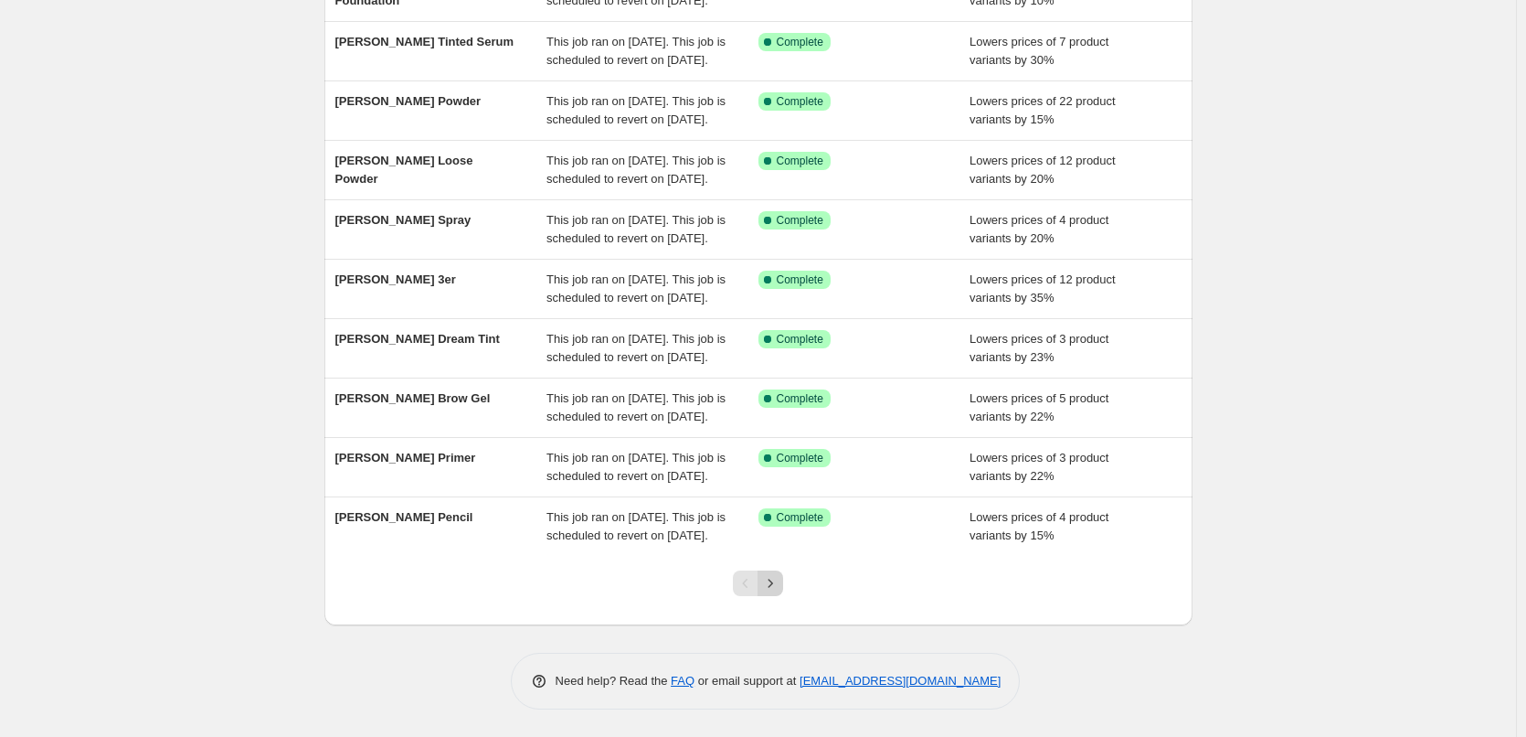
click at [769, 585] on icon "Next" at bounding box center [770, 583] width 18 height 18
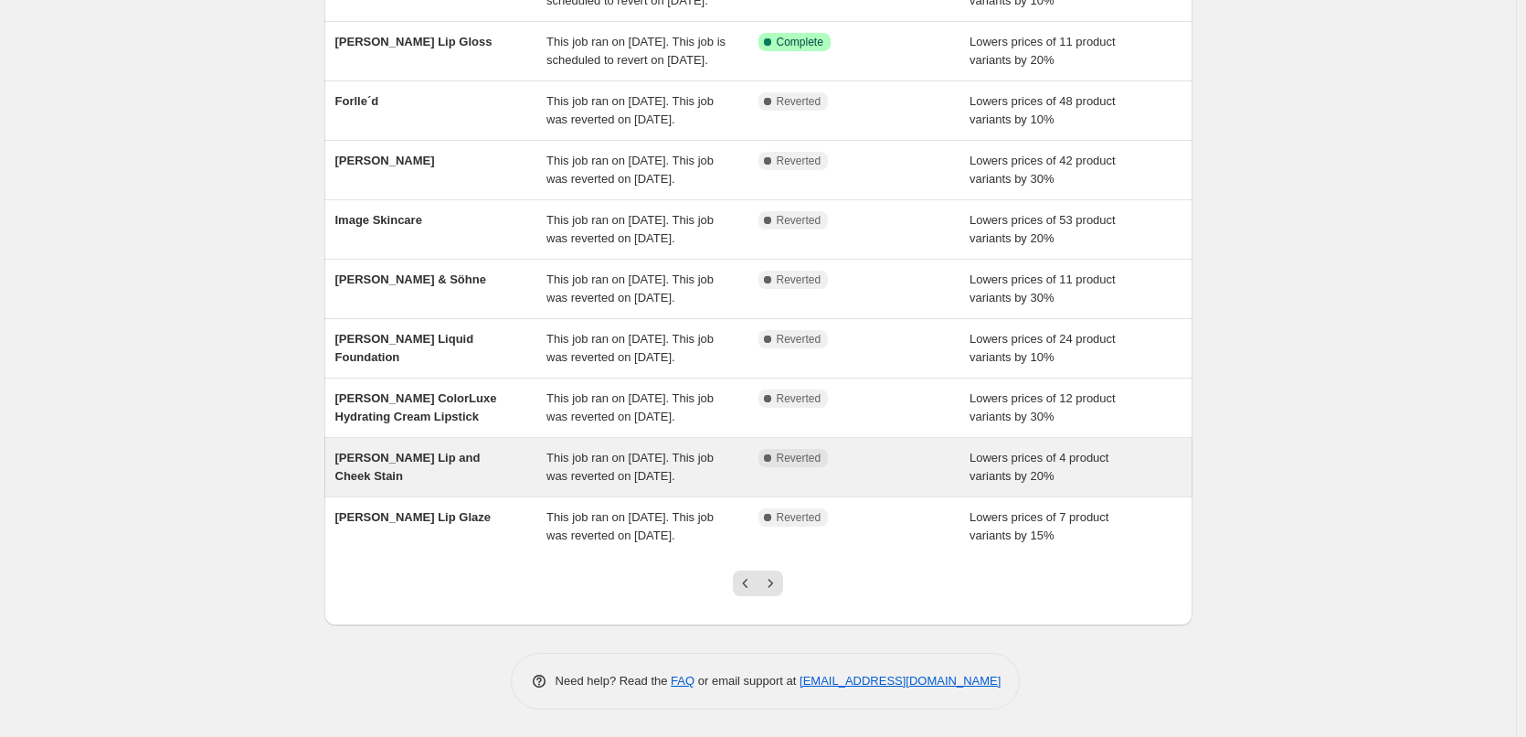
scroll to position [274, 0]
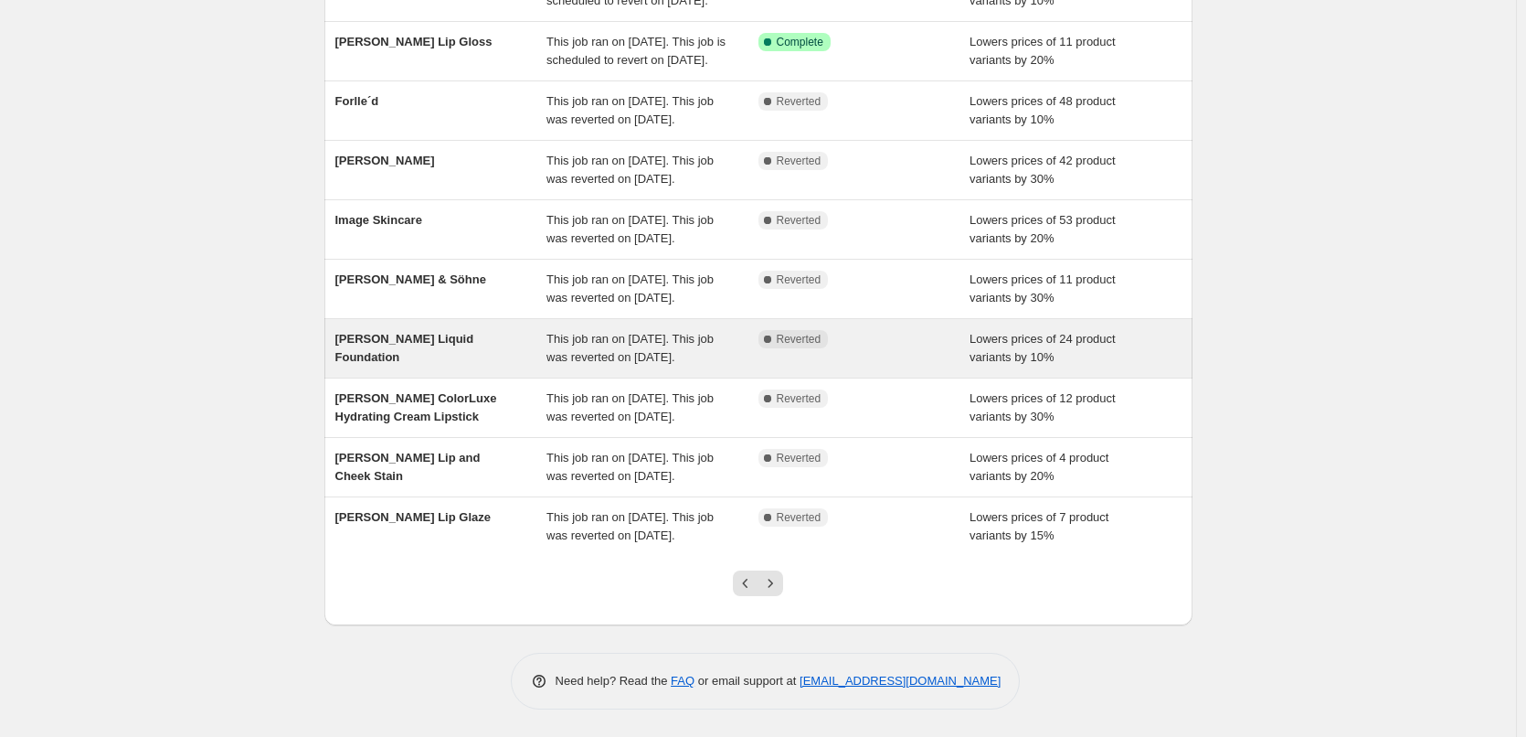
click at [462, 367] on div "[PERSON_NAME] Liquid Foundation" at bounding box center [441, 348] width 212 height 37
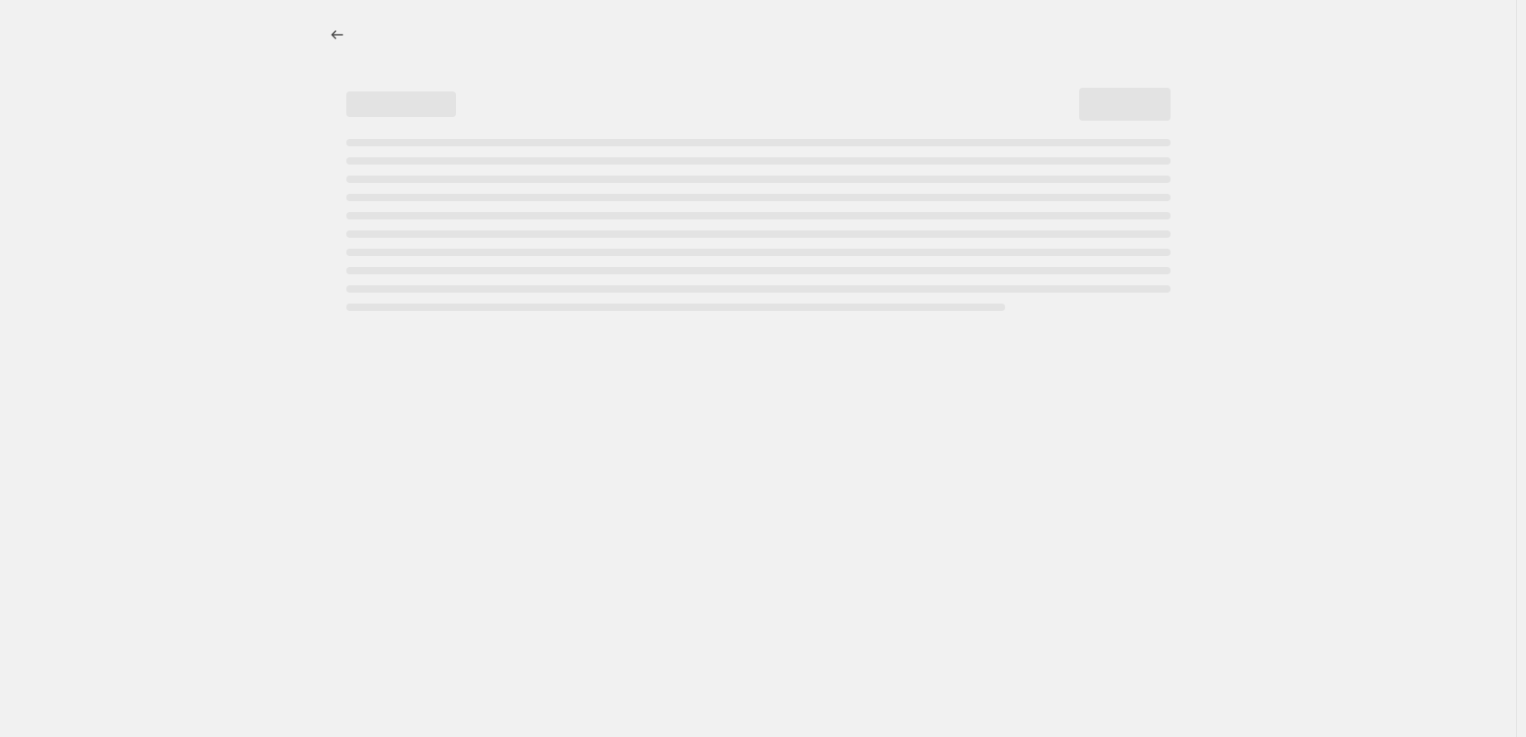
select select "percentage"
select select "tag"
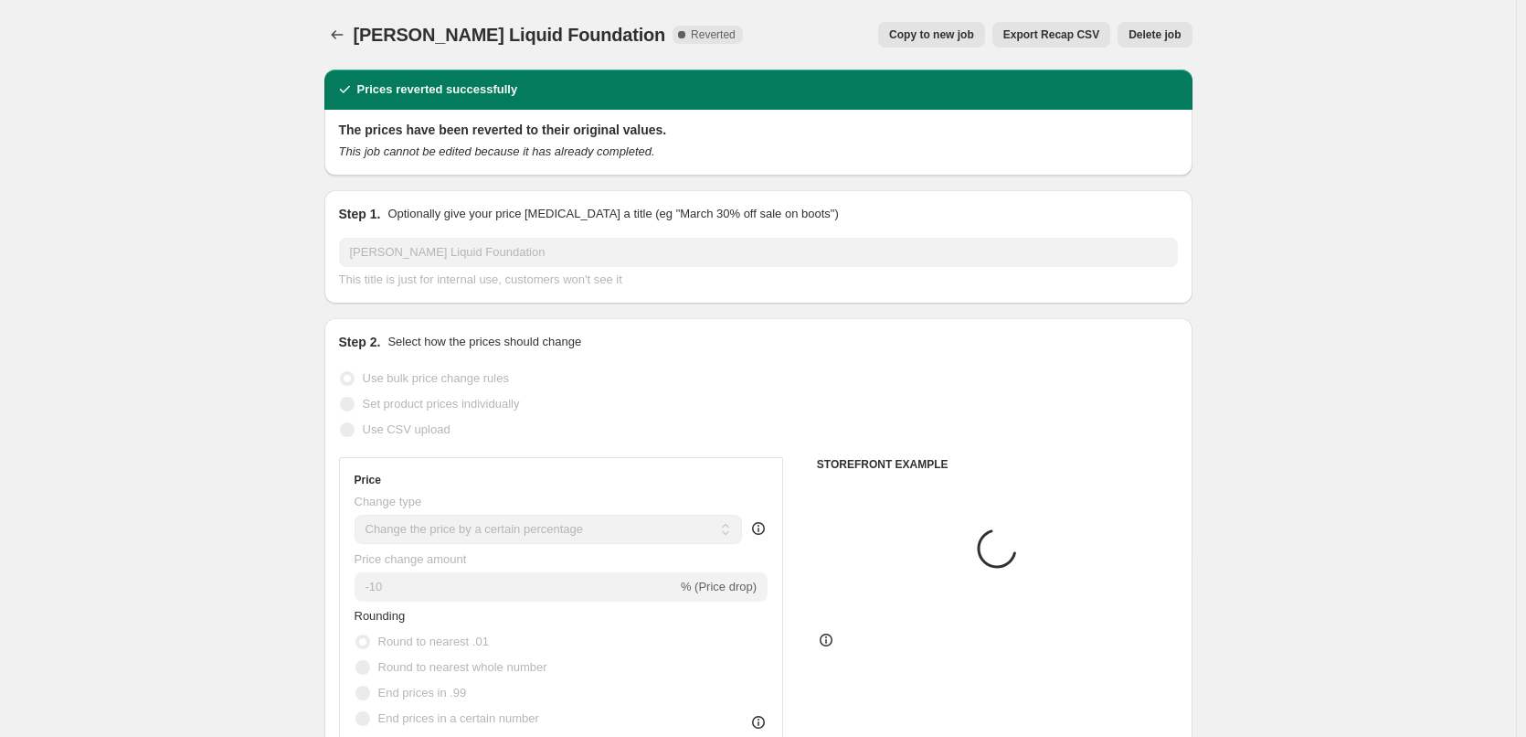
click at [1180, 43] on button "Delete job" at bounding box center [1155, 35] width 74 height 26
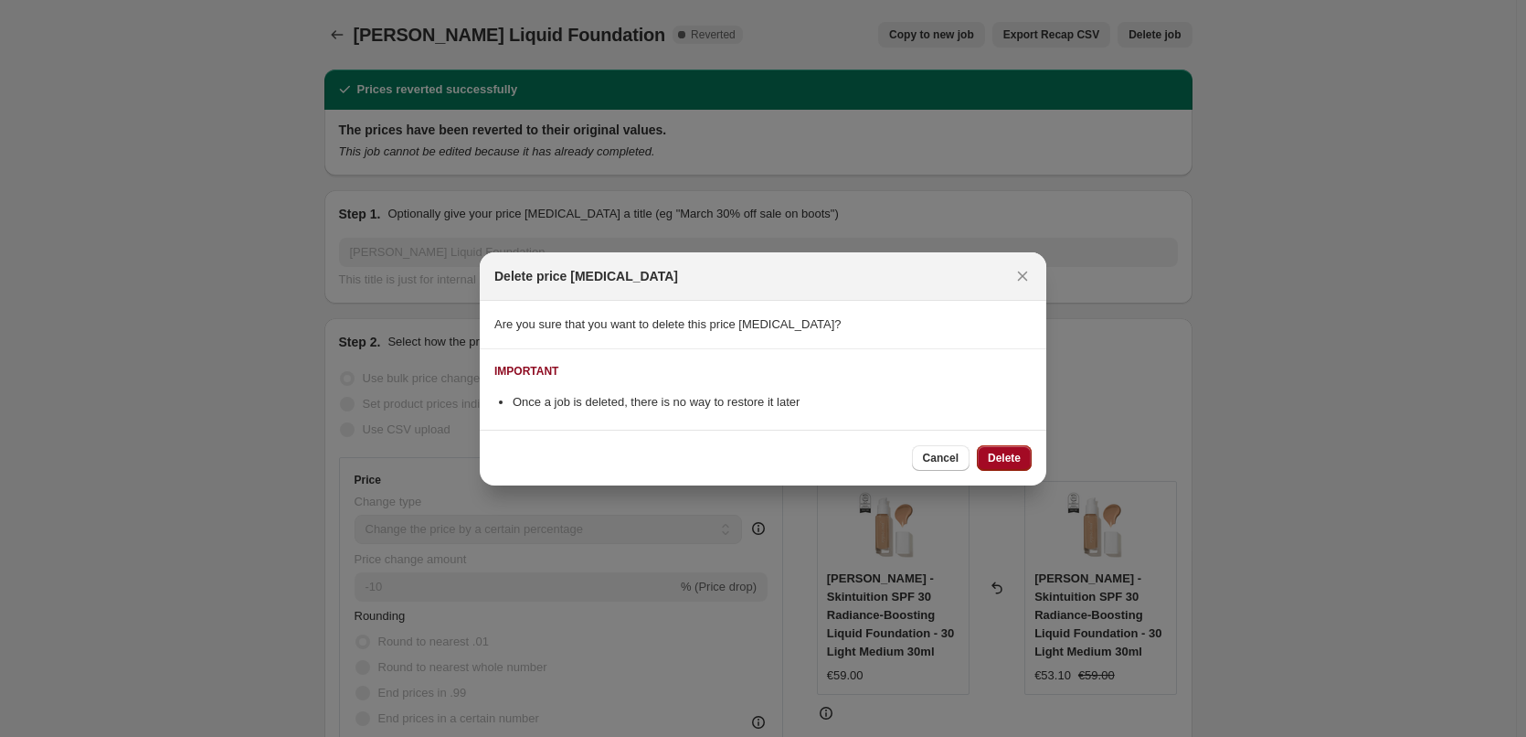
click at [1010, 453] on span "Delete" at bounding box center [1004, 458] width 33 height 15
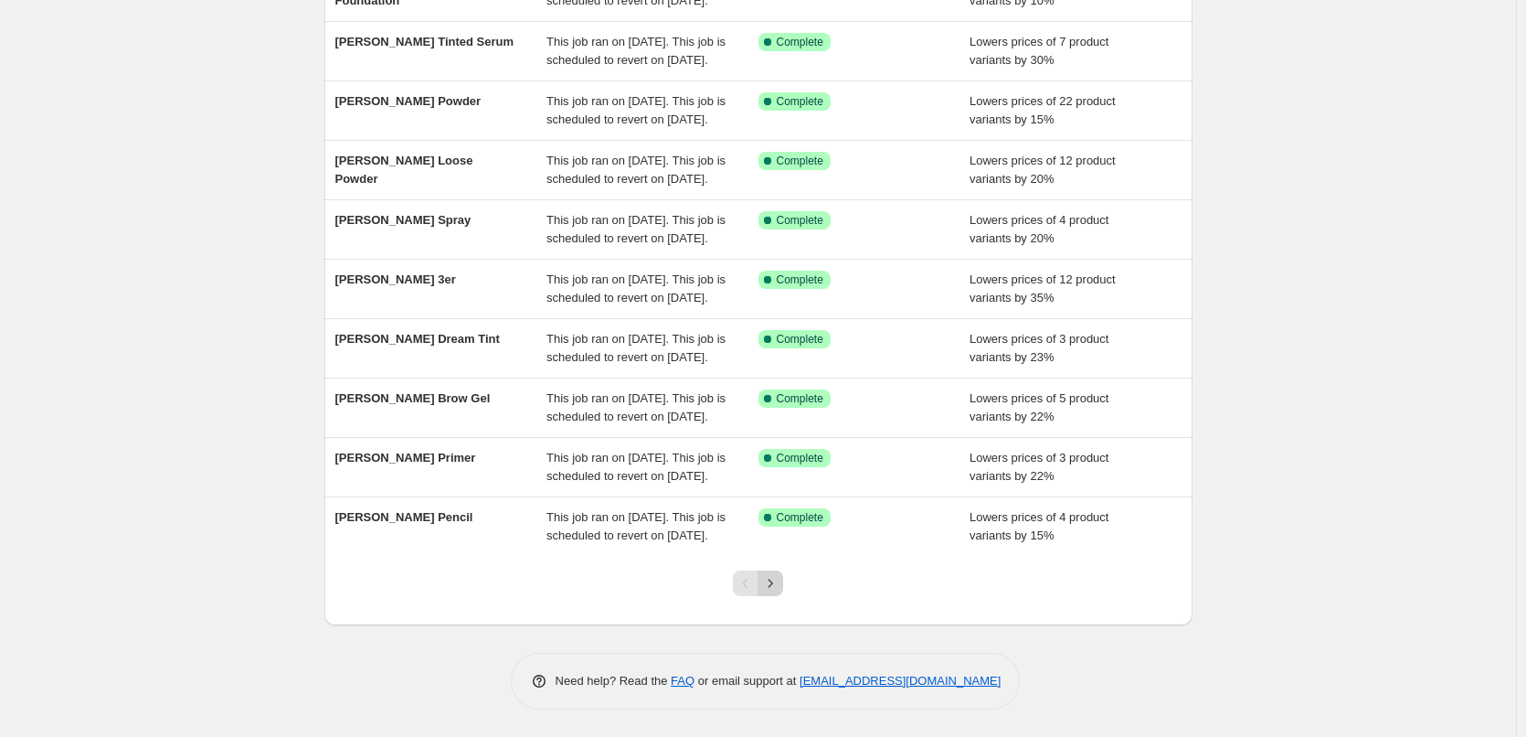
click at [771, 570] on button "Next" at bounding box center [771, 583] width 26 height 26
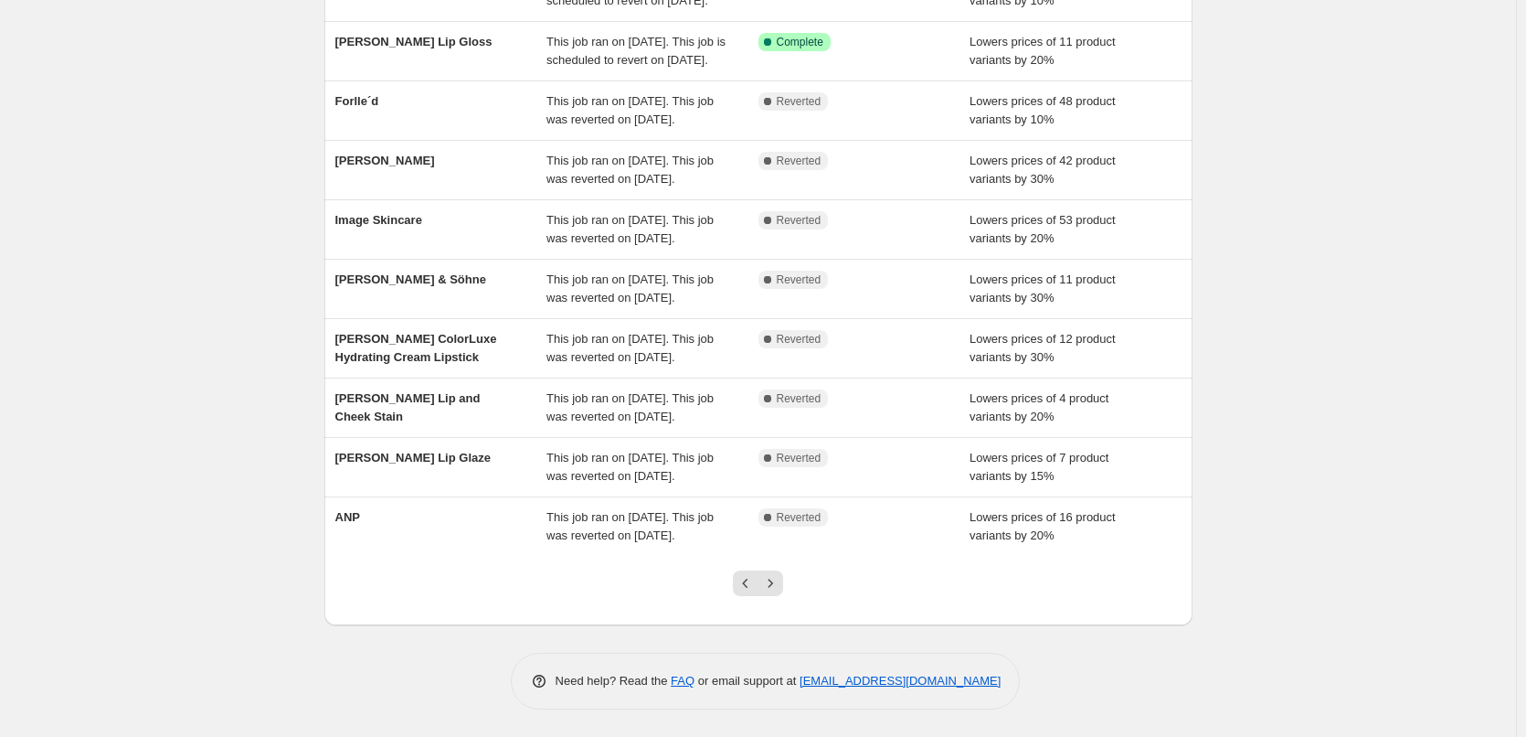
scroll to position [366, 0]
click at [751, 596] on button "Previous" at bounding box center [746, 583] width 26 height 26
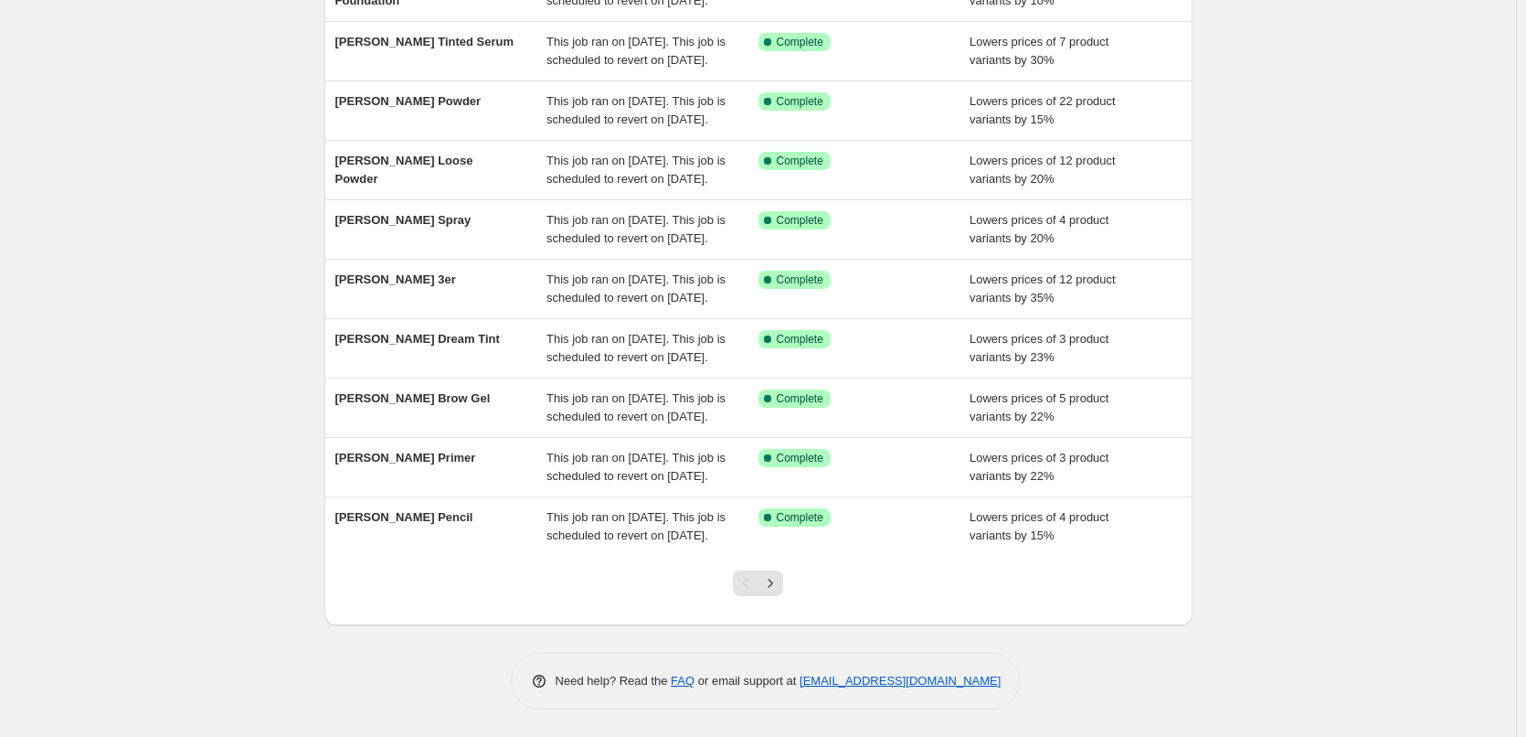
scroll to position [388, 0]
click at [780, 587] on icon "Next" at bounding box center [770, 583] width 18 height 18
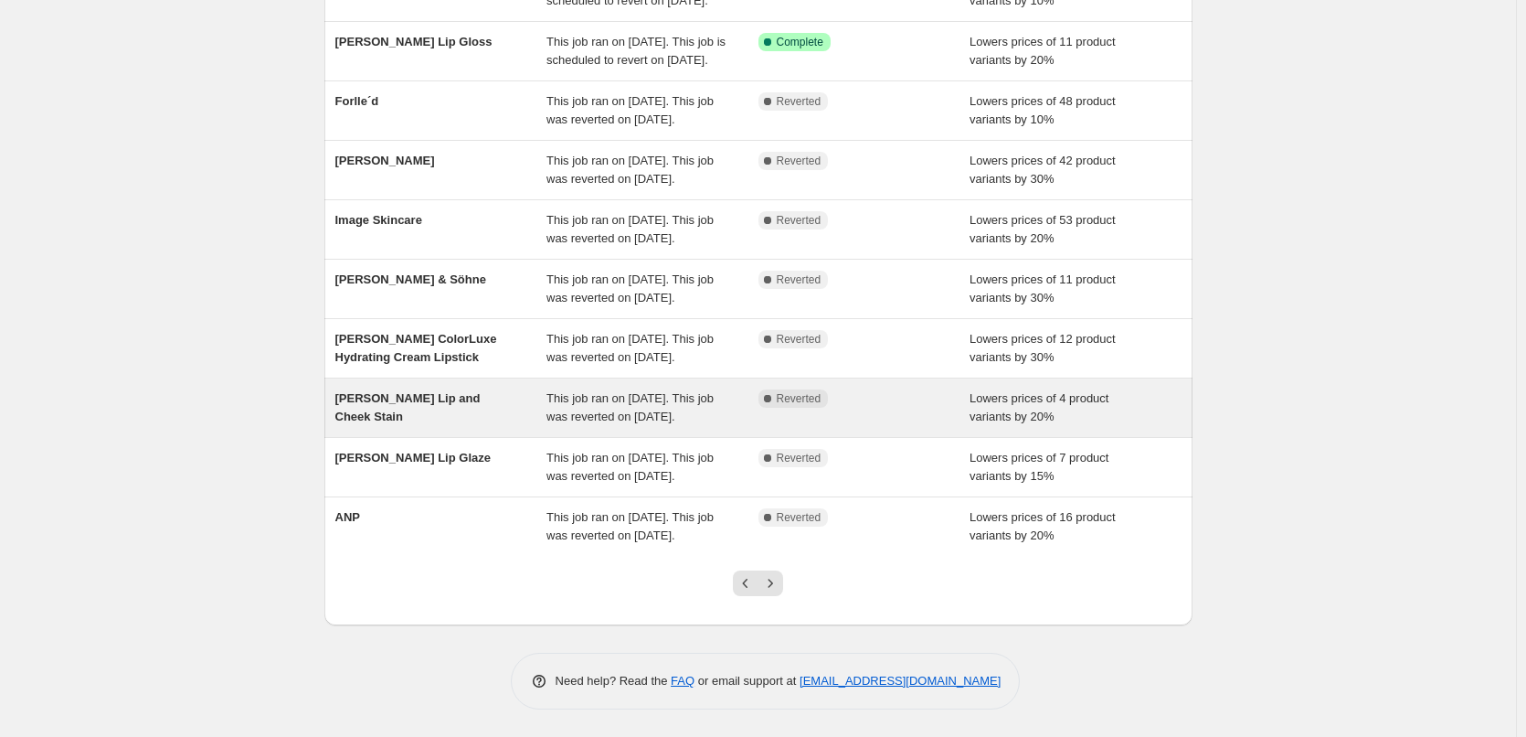
scroll to position [366, 0]
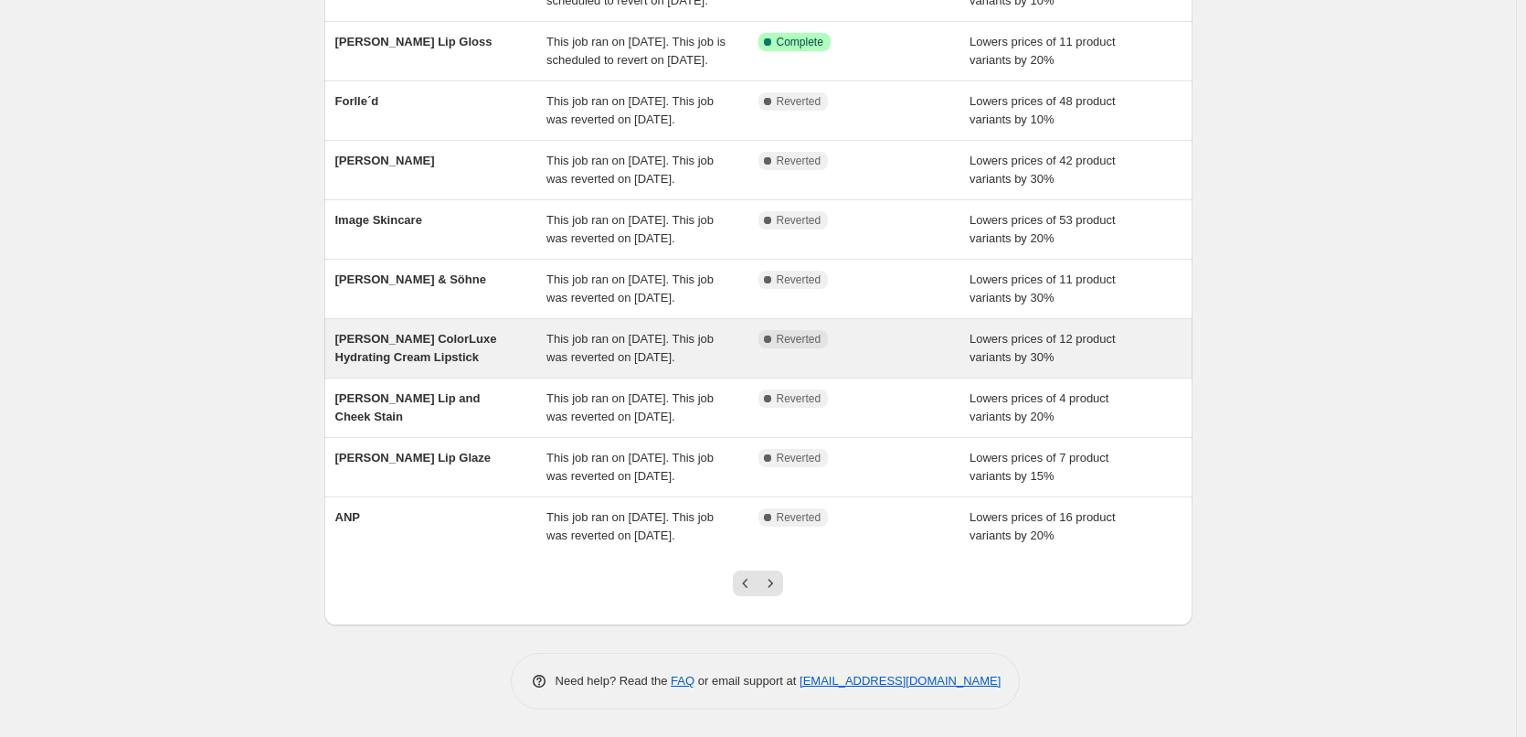
click at [669, 332] on span "This job ran on [DATE]. This job was reverted on [DATE]." at bounding box center [630, 348] width 167 height 32
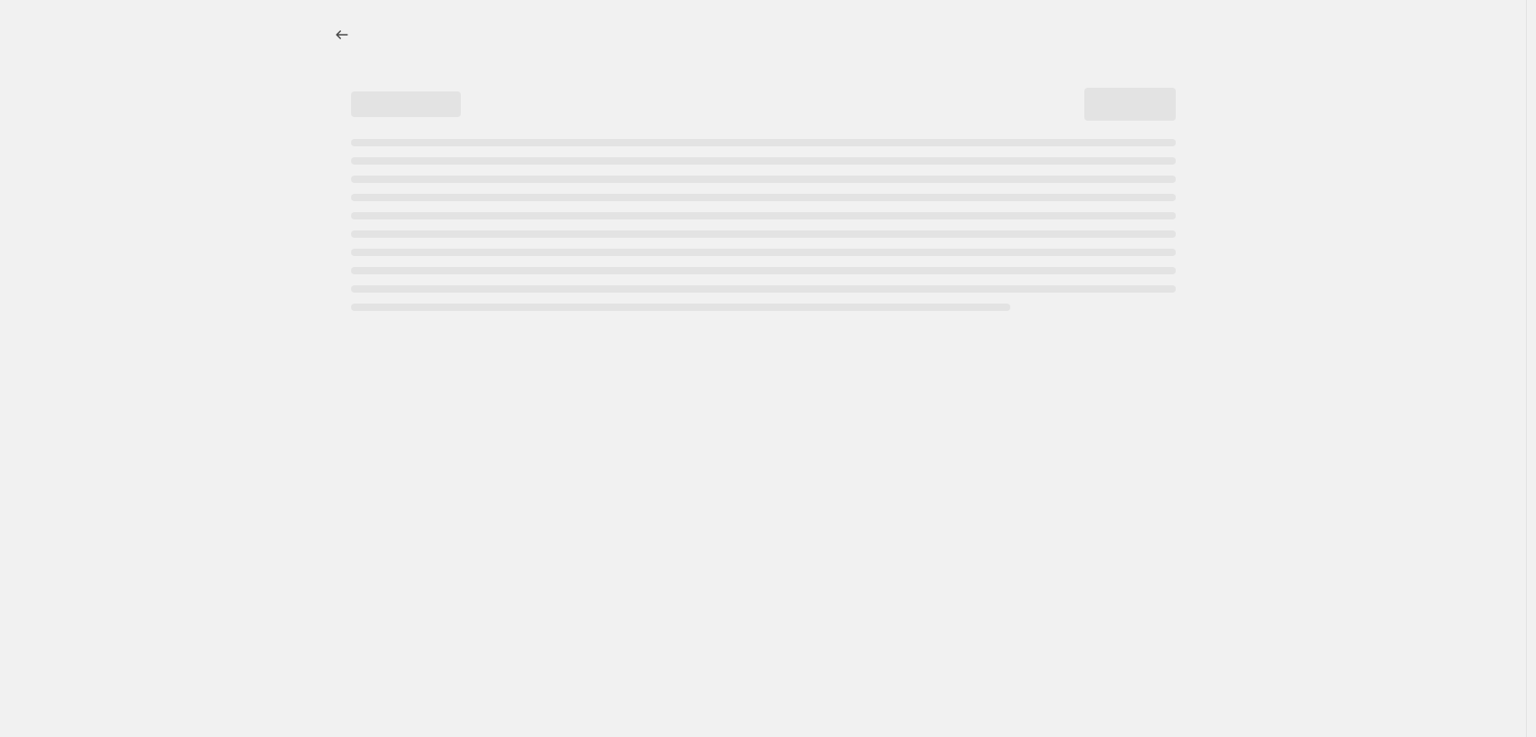
select select "percentage"
select select "tag"
select select "vendor"
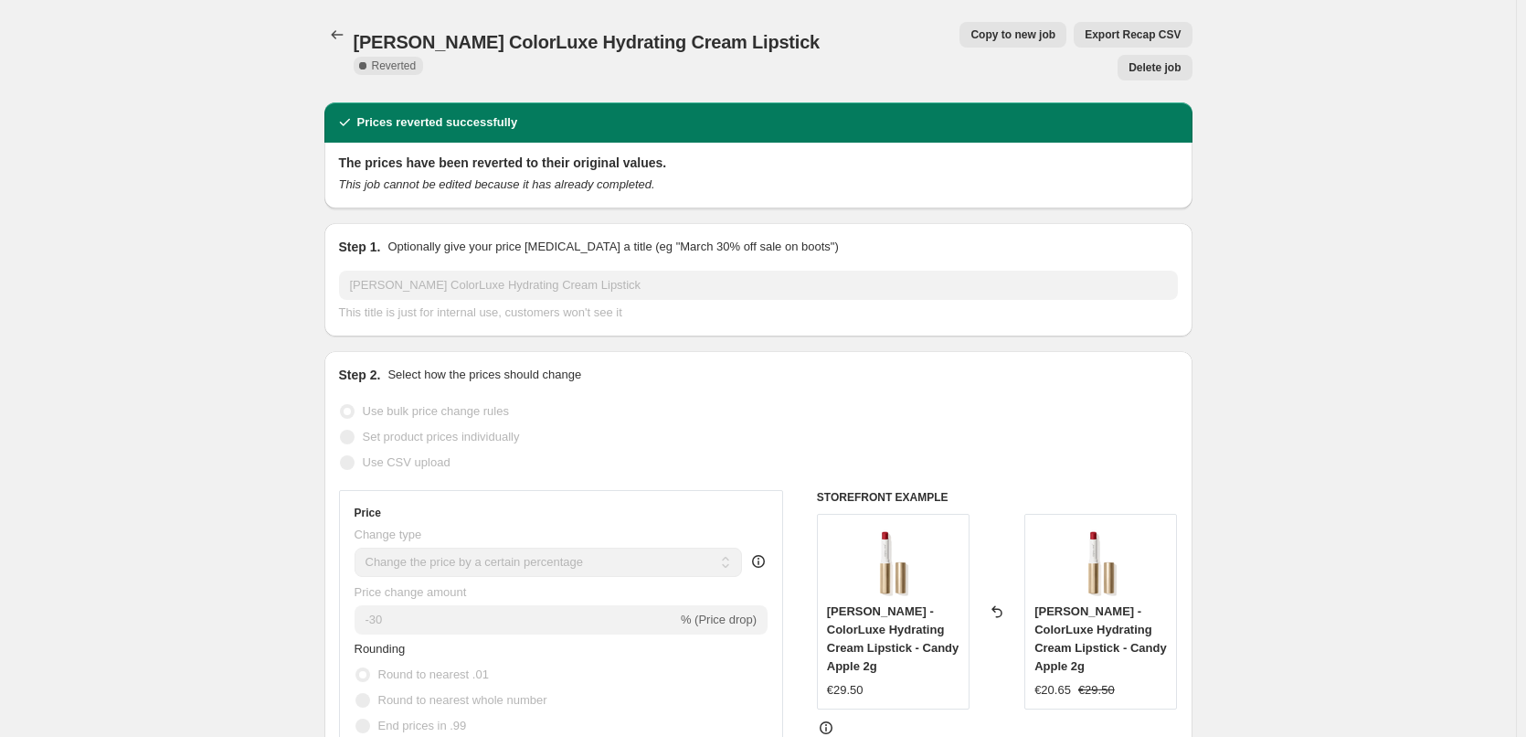
click at [960, 42] on button "Copy to new job" at bounding box center [1013, 35] width 107 height 26
select select "percentage"
select select "tag"
select select "vendor"
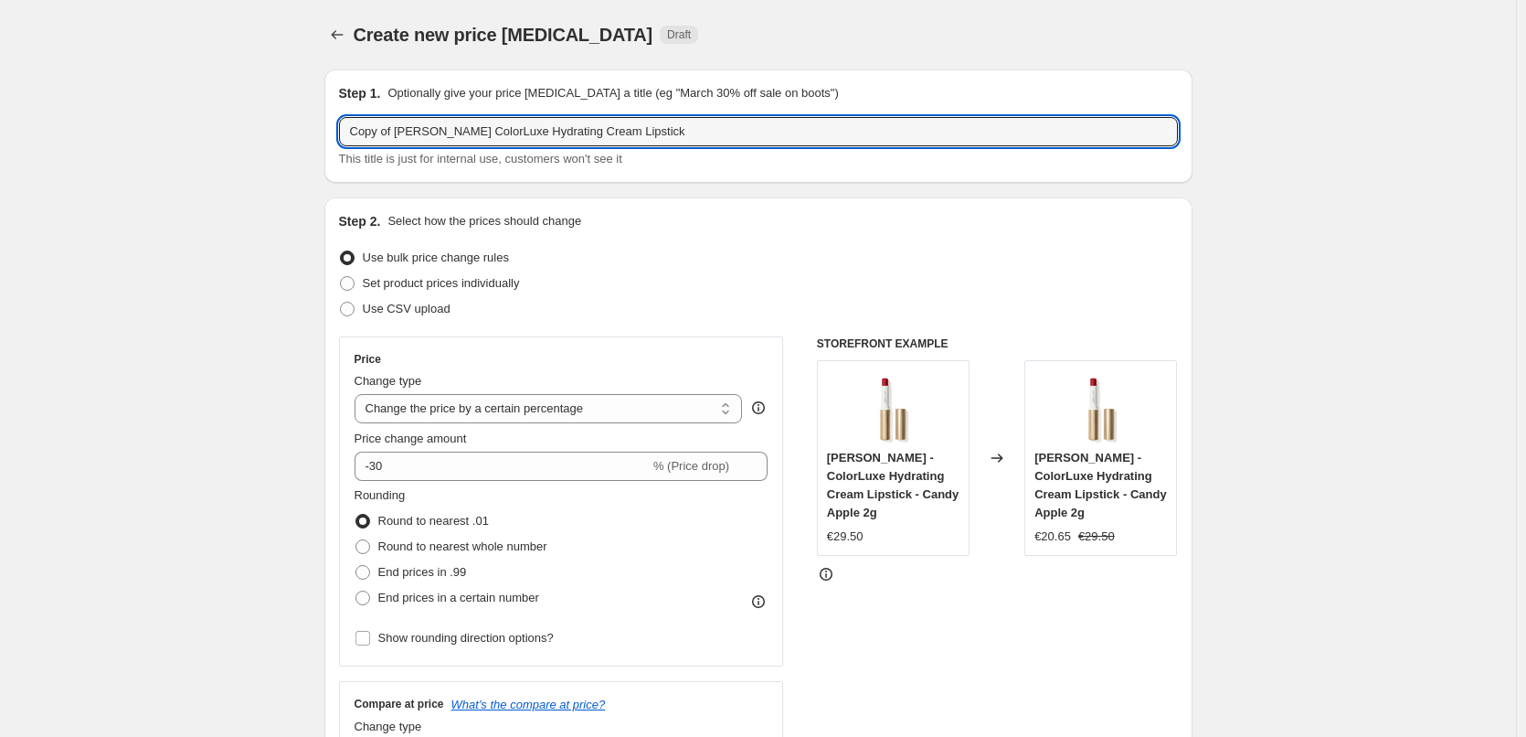
drag, startPoint x: 394, startPoint y: 125, endPoint x: 169, endPoint y: 171, distance: 229.5
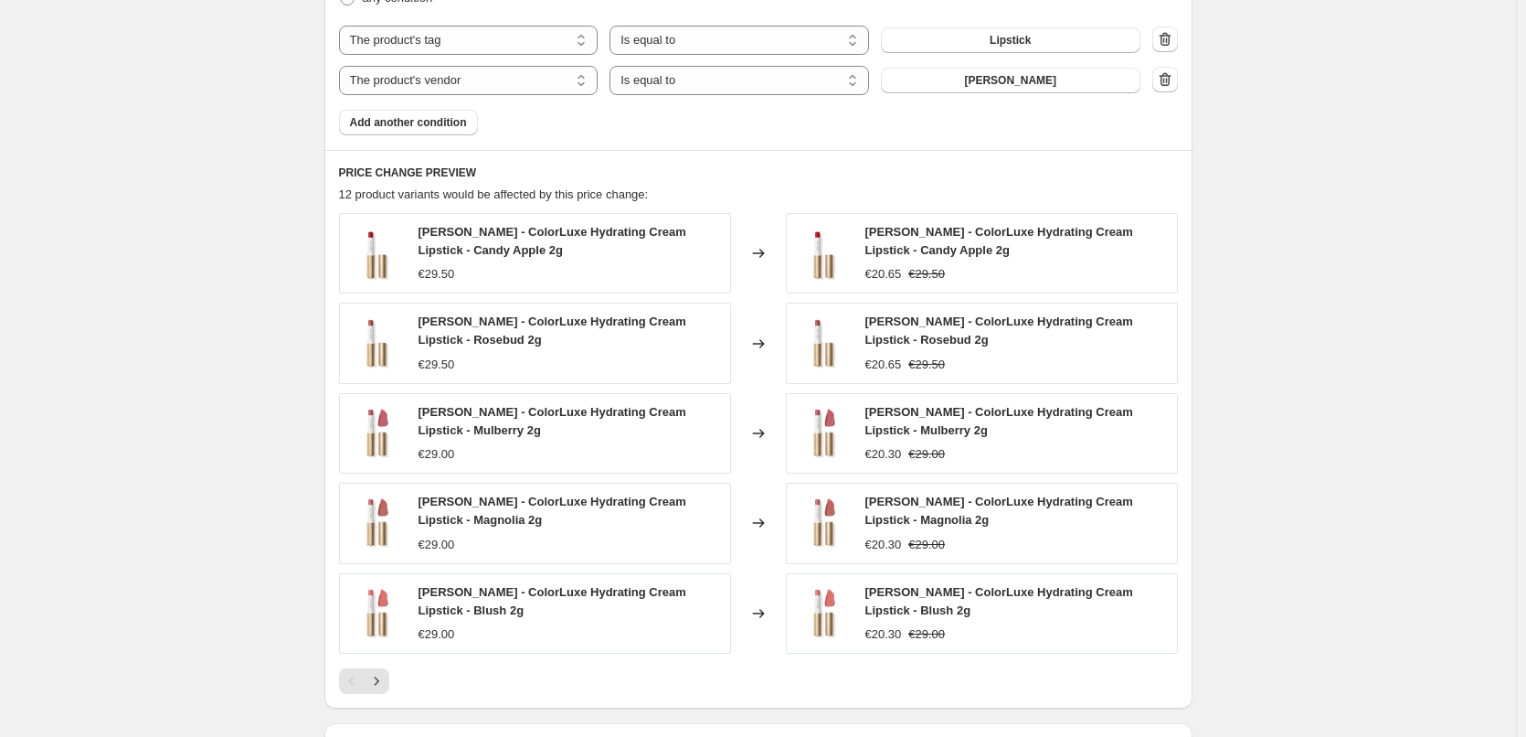
scroll to position [1367, 0]
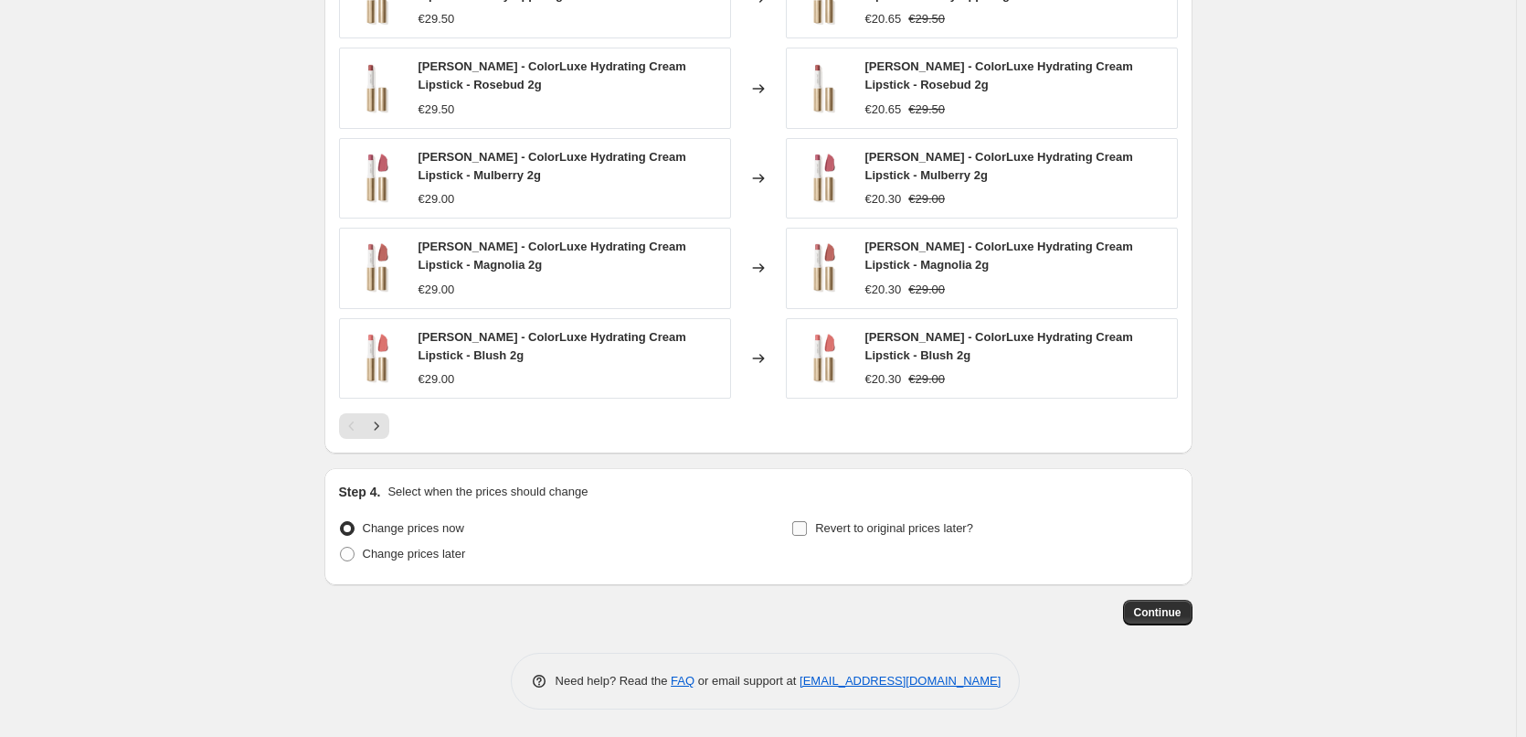
type input "[PERSON_NAME] ColorLuxe Hydrating Cream Lipstick"
click at [877, 538] on label "Revert to original prices later?" at bounding box center [883, 529] width 182 height 26
click at [807, 536] on input "Revert to original prices later?" at bounding box center [799, 528] width 15 height 15
checkbox input "true"
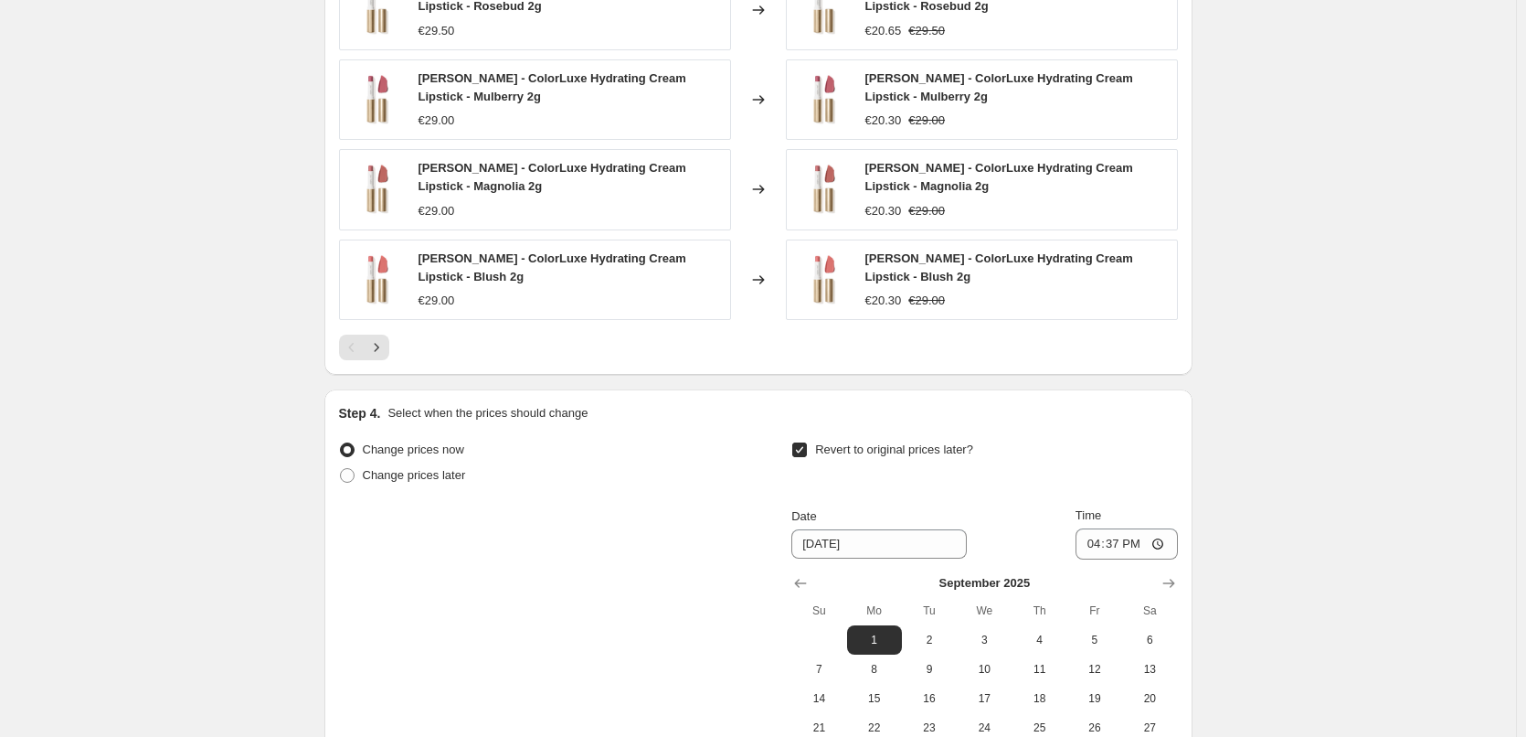
scroll to position [1679, 0]
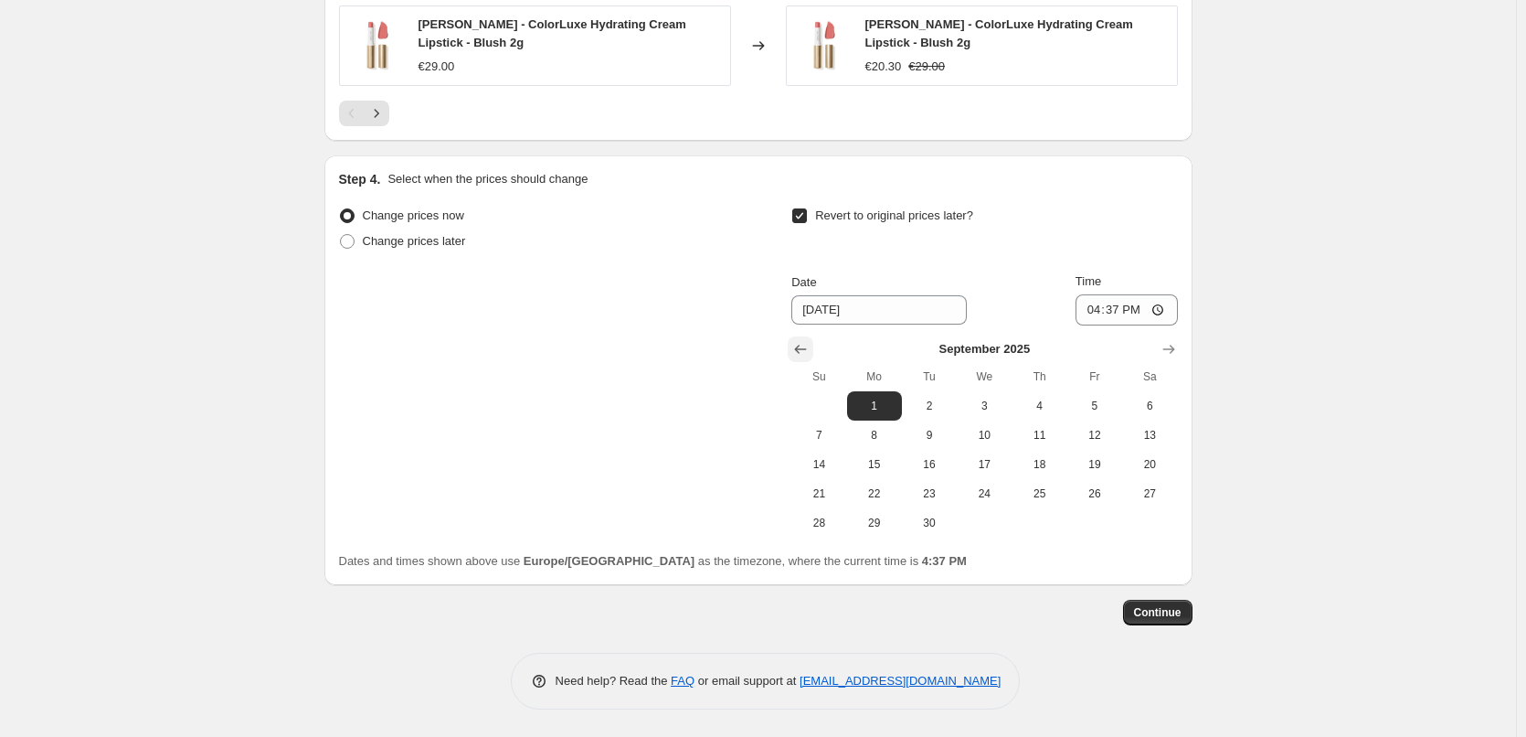
click at [807, 349] on icon "Show previous month, August 2025" at bounding box center [801, 349] width 12 height 9
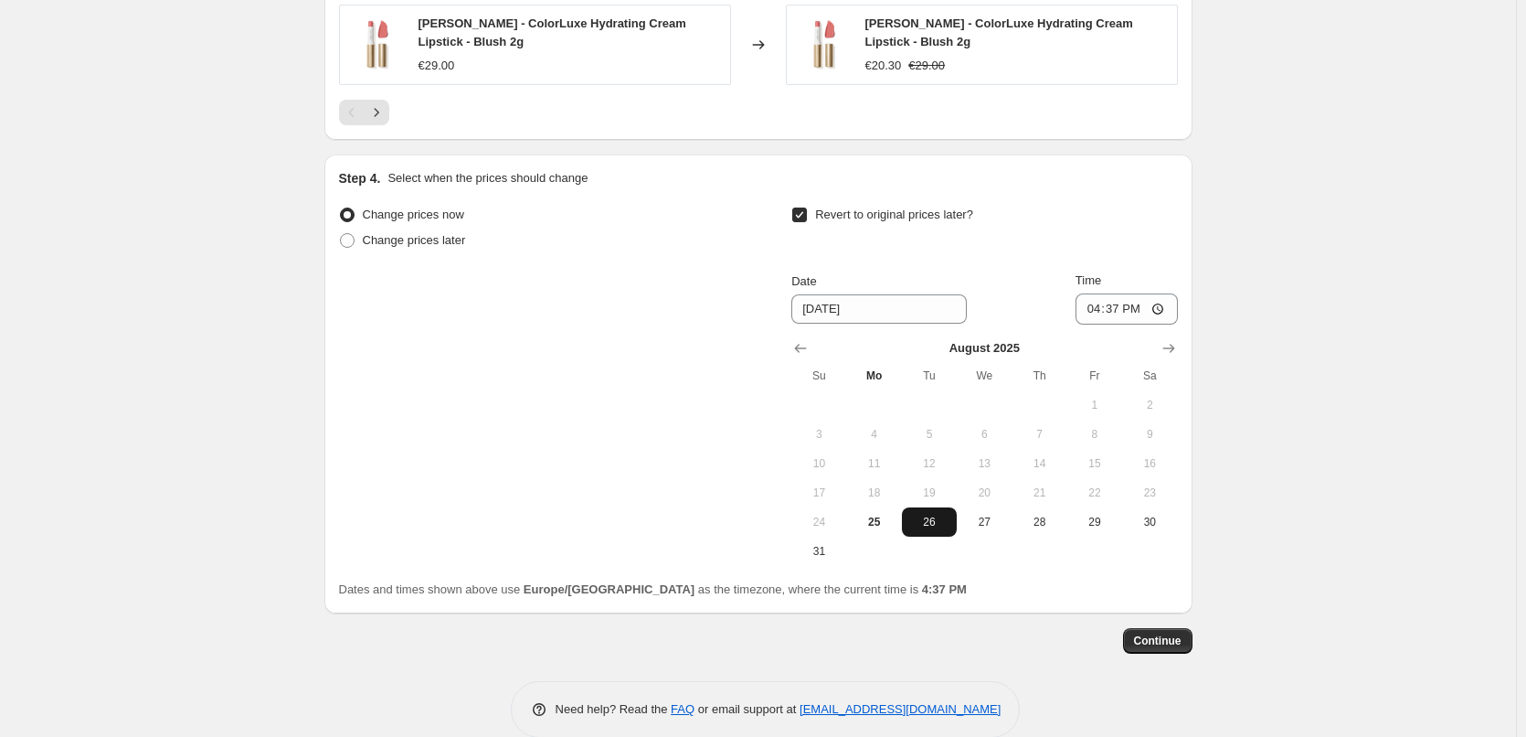
click at [941, 518] on span "26" at bounding box center [929, 522] width 40 height 15
type input "[DATE]"
click at [1096, 313] on input "16:37" at bounding box center [1127, 308] width 102 height 31
click at [1162, 308] on input "15:00" at bounding box center [1127, 308] width 102 height 31
type input "03:00"
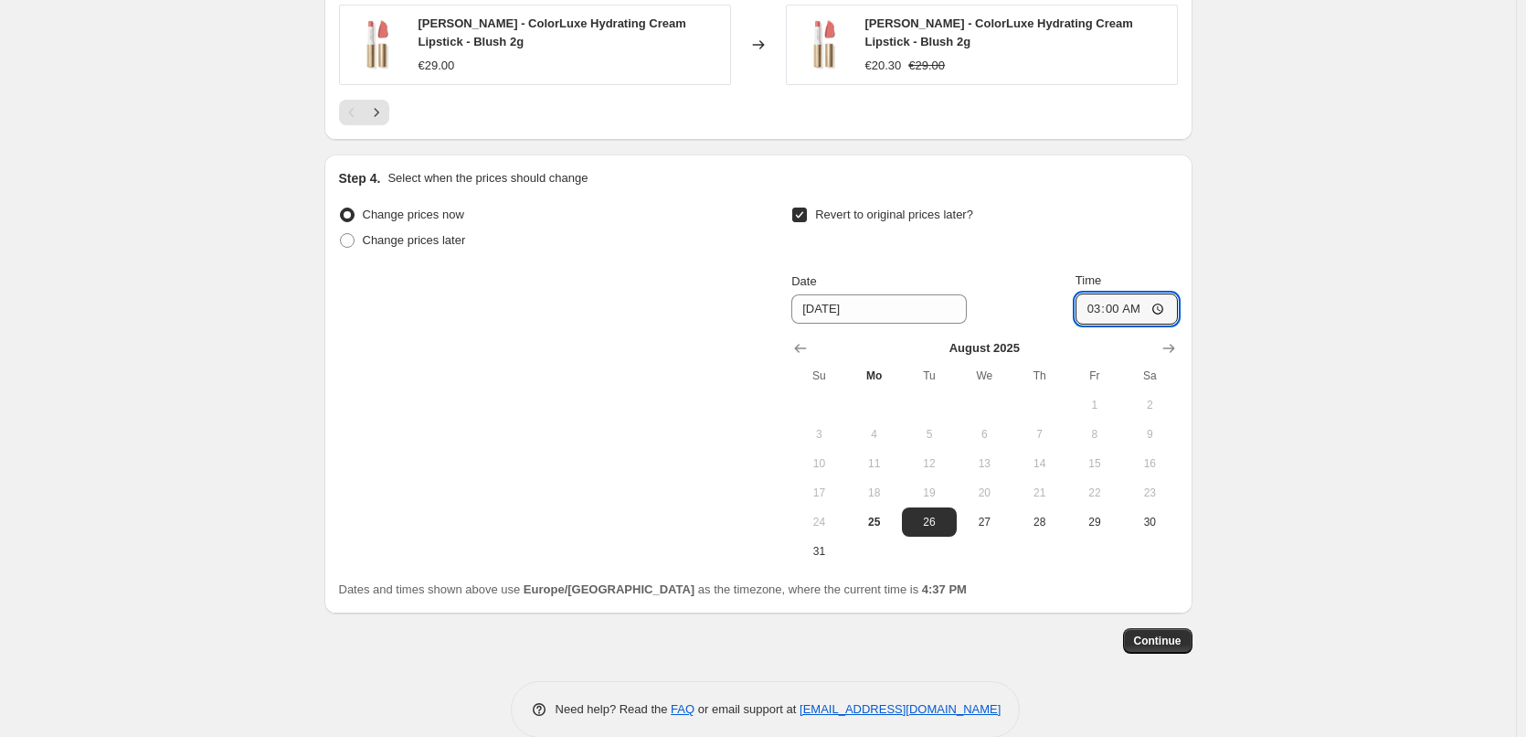
click at [1149, 635] on span "Continue" at bounding box center [1158, 640] width 48 height 15
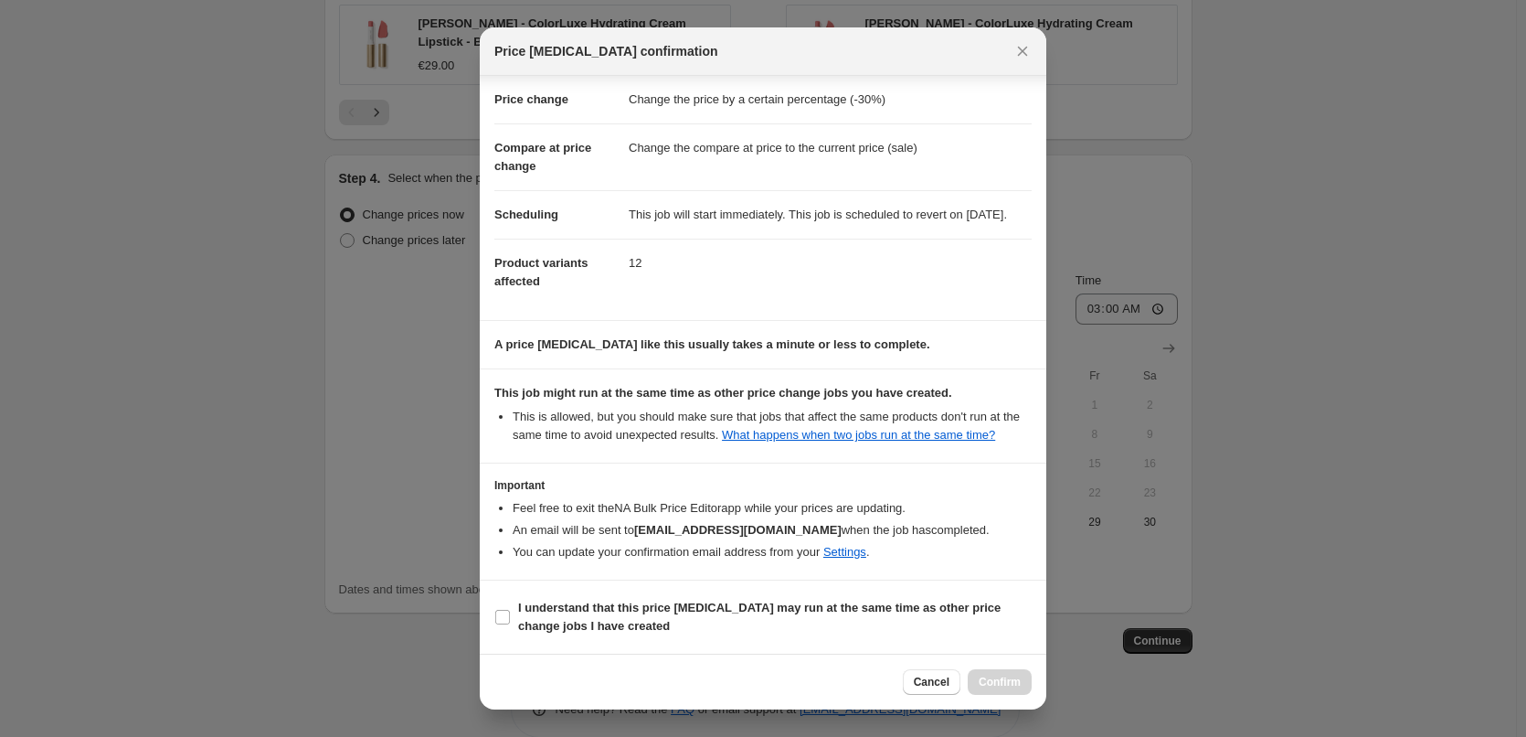
scroll to position [51, 0]
click at [546, 610] on b "I understand that this price [MEDICAL_DATA] may run at the same time as other p…" at bounding box center [759, 617] width 483 height 32
click at [510, 610] on input "I understand that this price [MEDICAL_DATA] may run at the same time as other p…" at bounding box center [502, 617] width 15 height 15
checkbox input "true"
click at [999, 680] on span "Confirm" at bounding box center [1000, 682] width 42 height 15
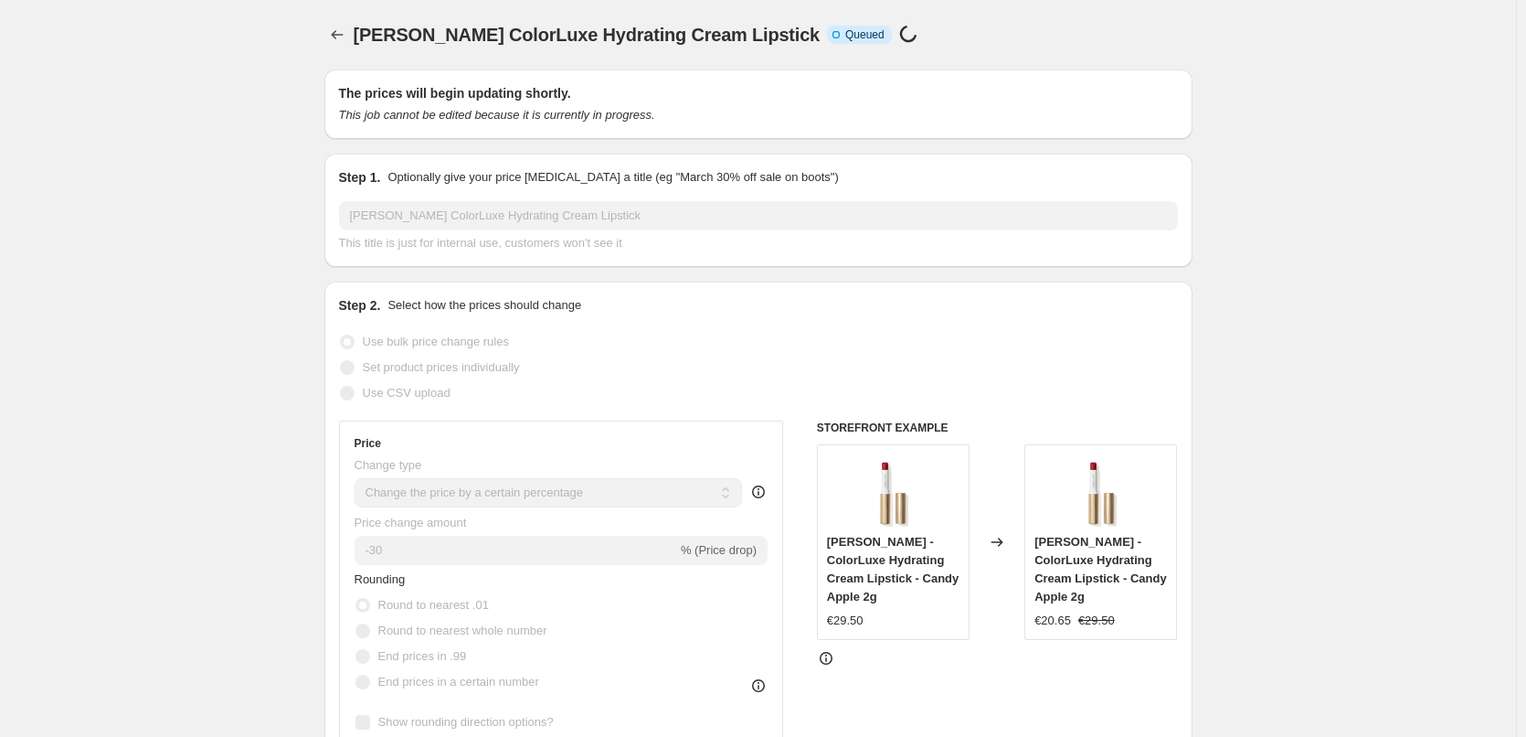
scroll to position [1679, 0]
click at [344, 31] on icon "Price change jobs" at bounding box center [337, 35] width 18 height 18
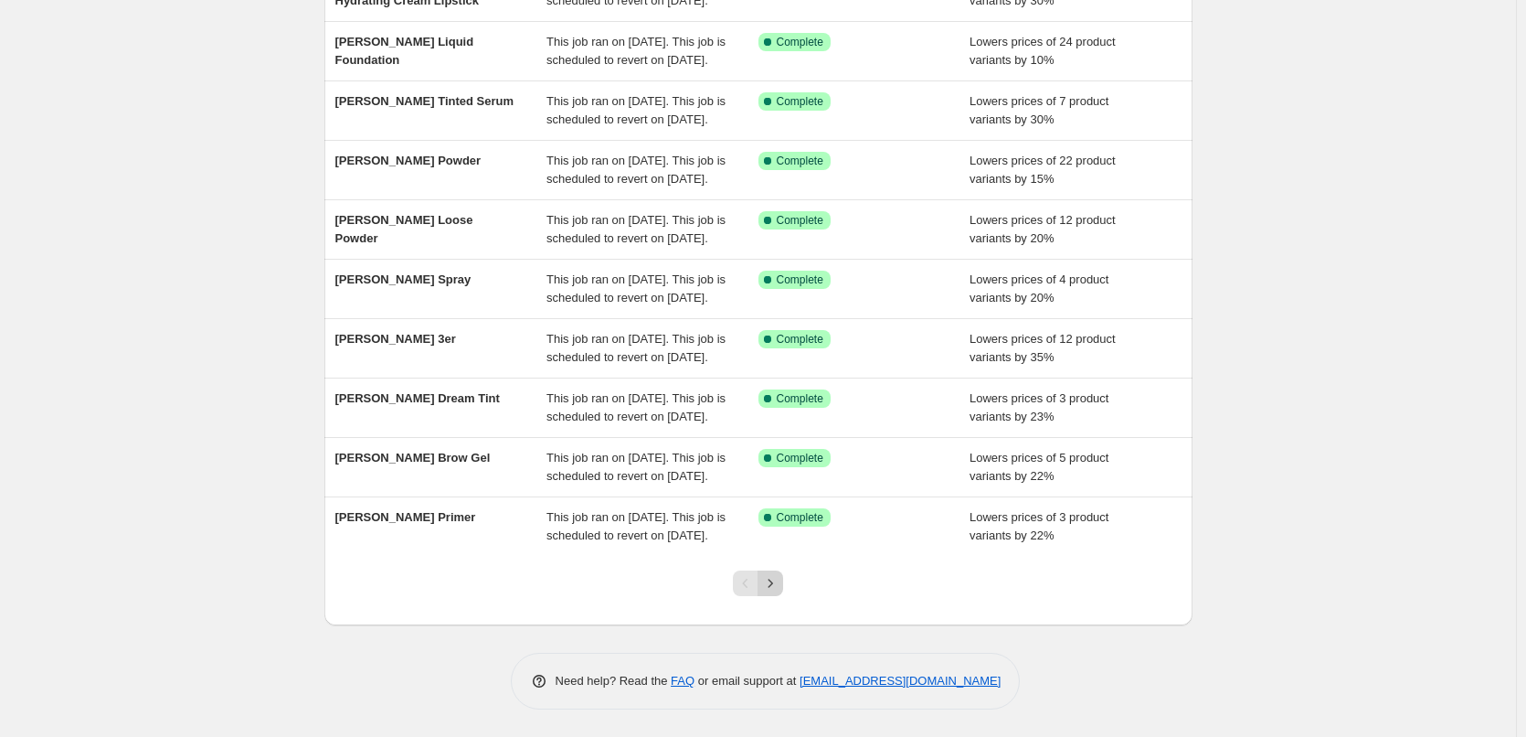
click at [775, 584] on icon "Next" at bounding box center [770, 583] width 18 height 18
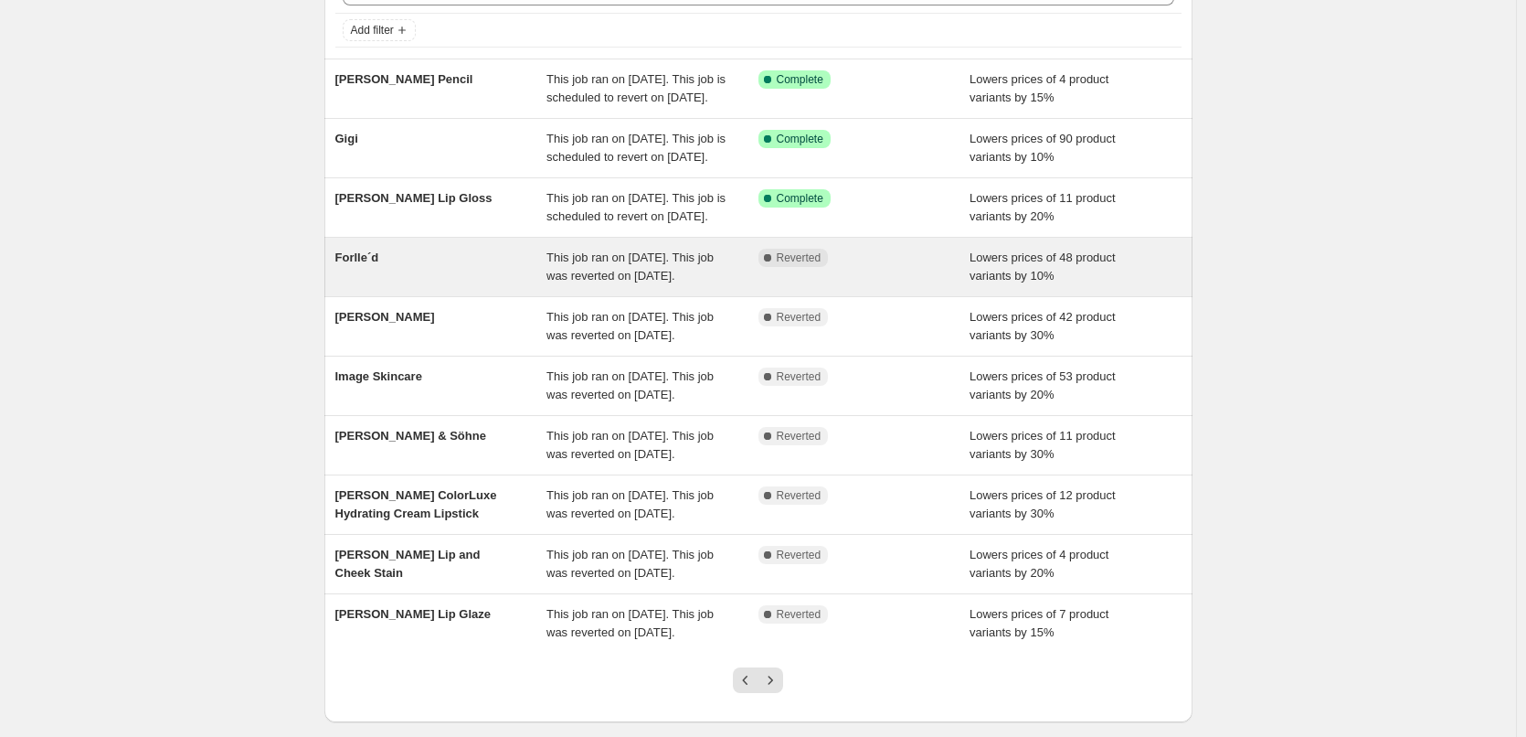
scroll to position [366, 0]
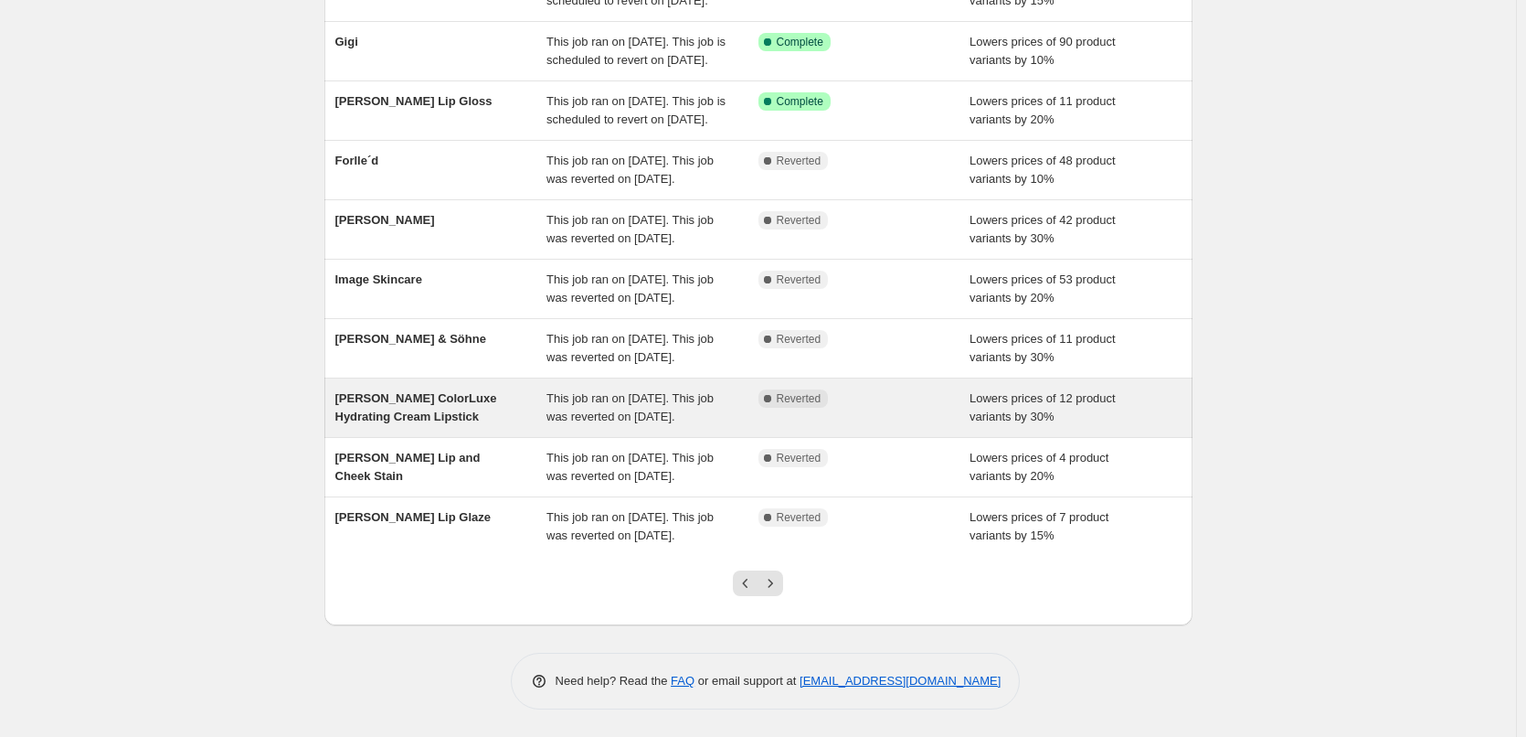
click at [575, 395] on span "This job ran on [DATE]. This job was reverted on [DATE]." at bounding box center [630, 407] width 167 height 32
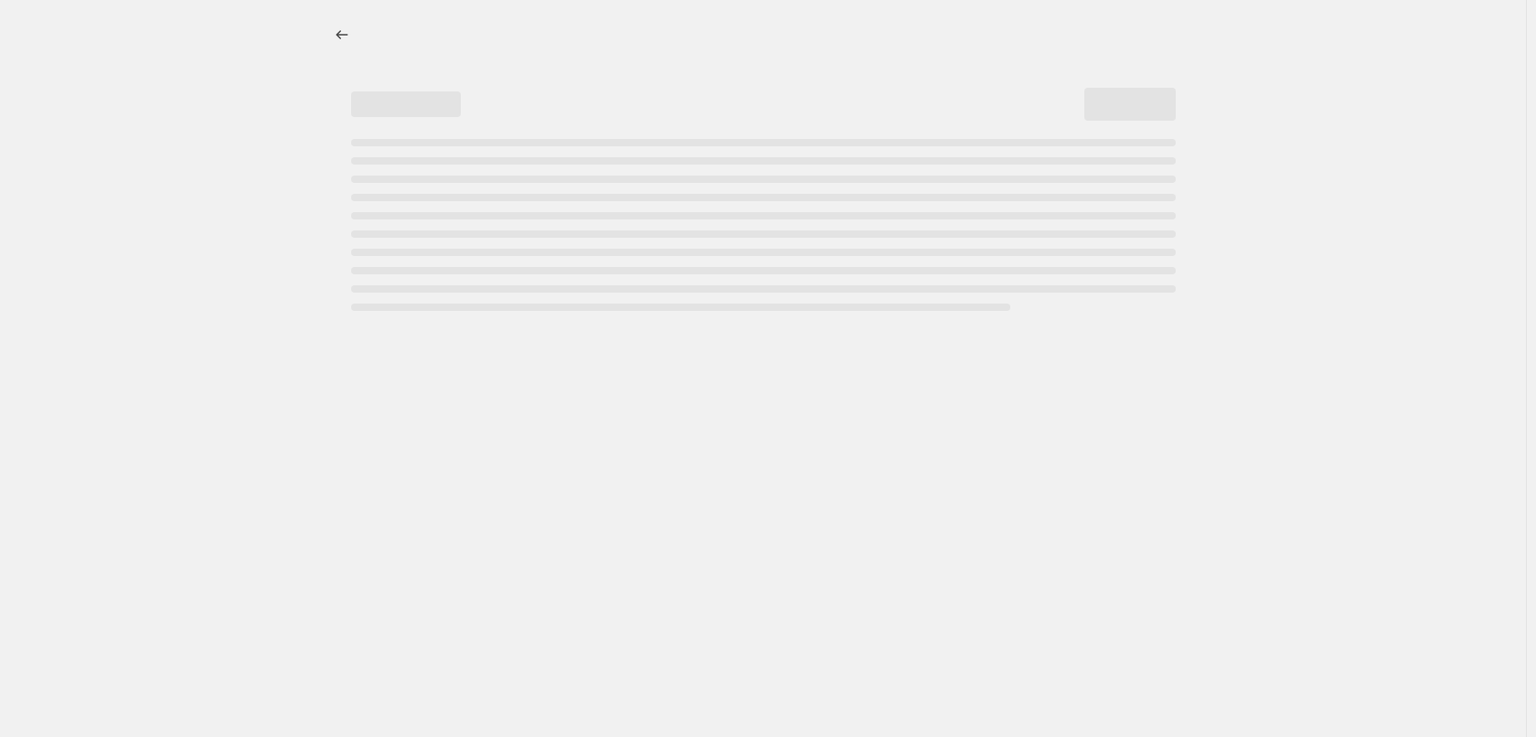
select select "percentage"
select select "tag"
select select "vendor"
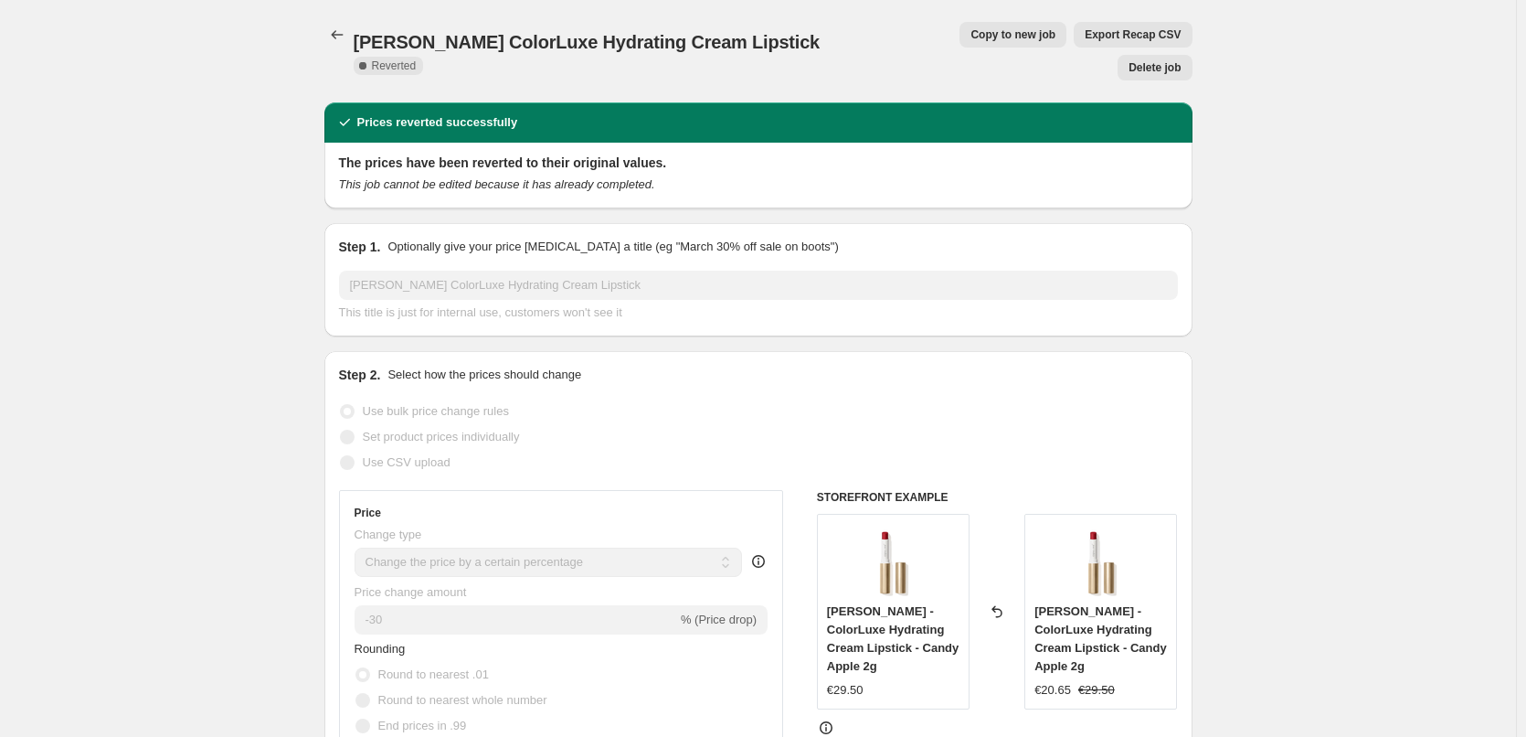
click at [1186, 55] on button "Delete job" at bounding box center [1155, 68] width 74 height 26
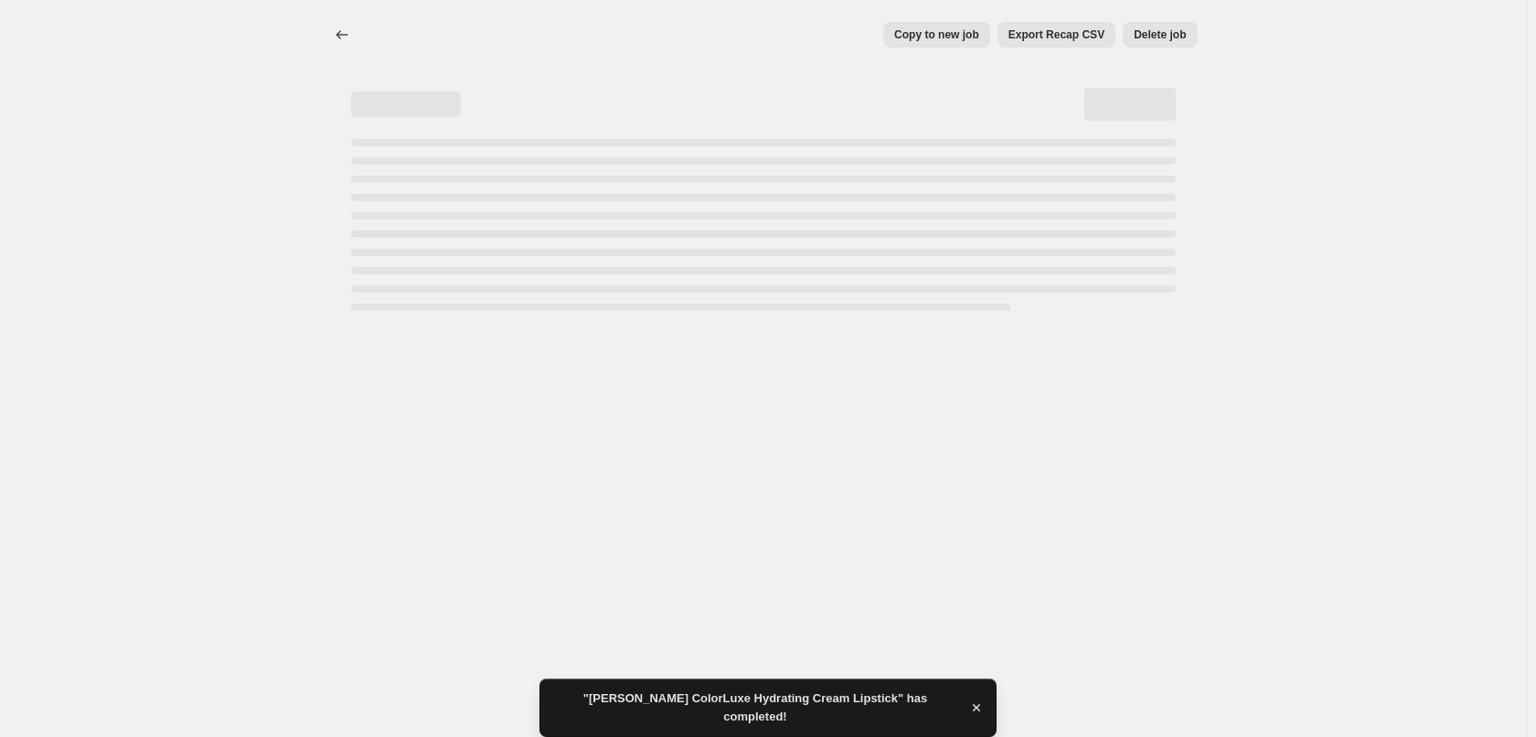
select select "percentage"
select select "tag"
select select "vendor"
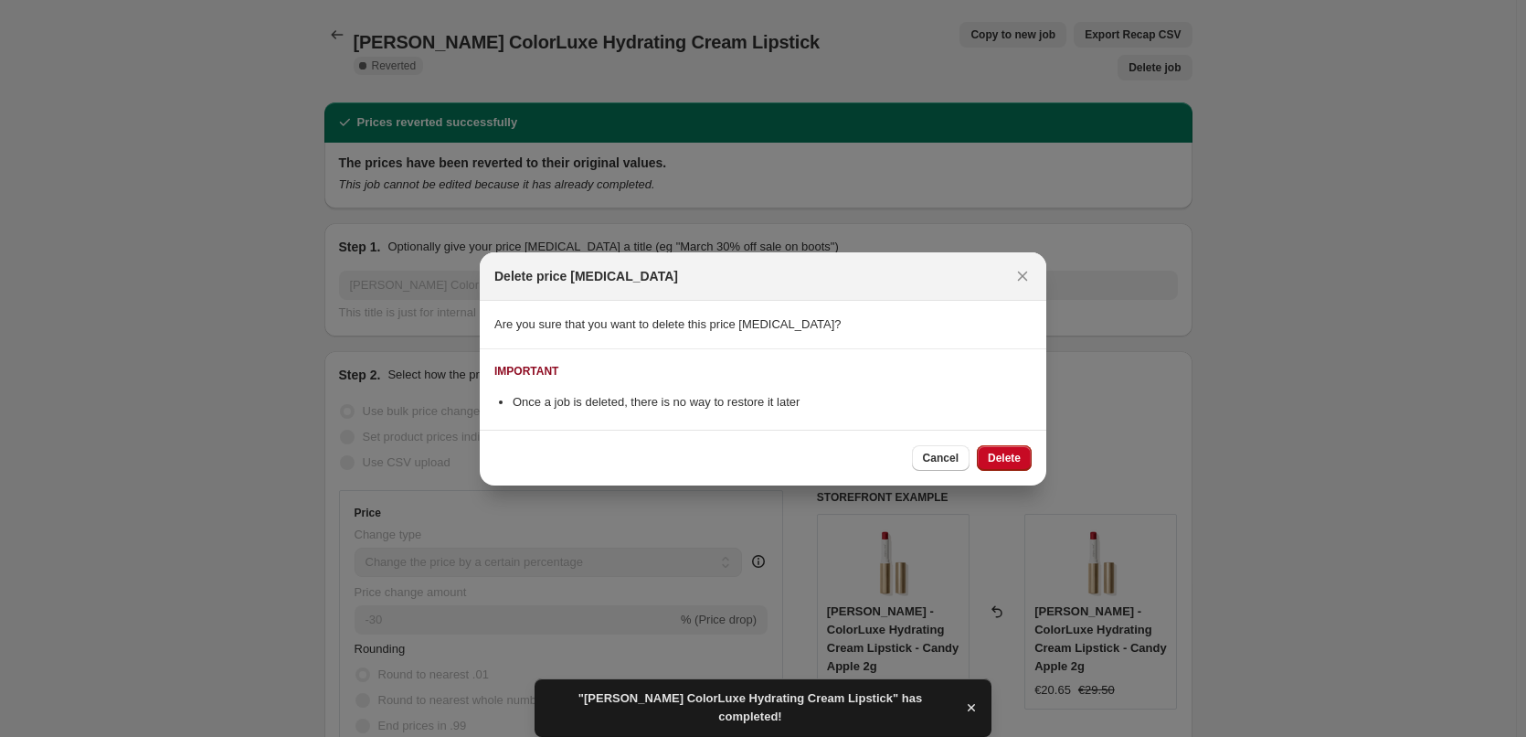
click at [1016, 442] on div "Cancel Delete" at bounding box center [763, 458] width 567 height 56
click at [1008, 457] on span "Delete" at bounding box center [1004, 458] width 33 height 15
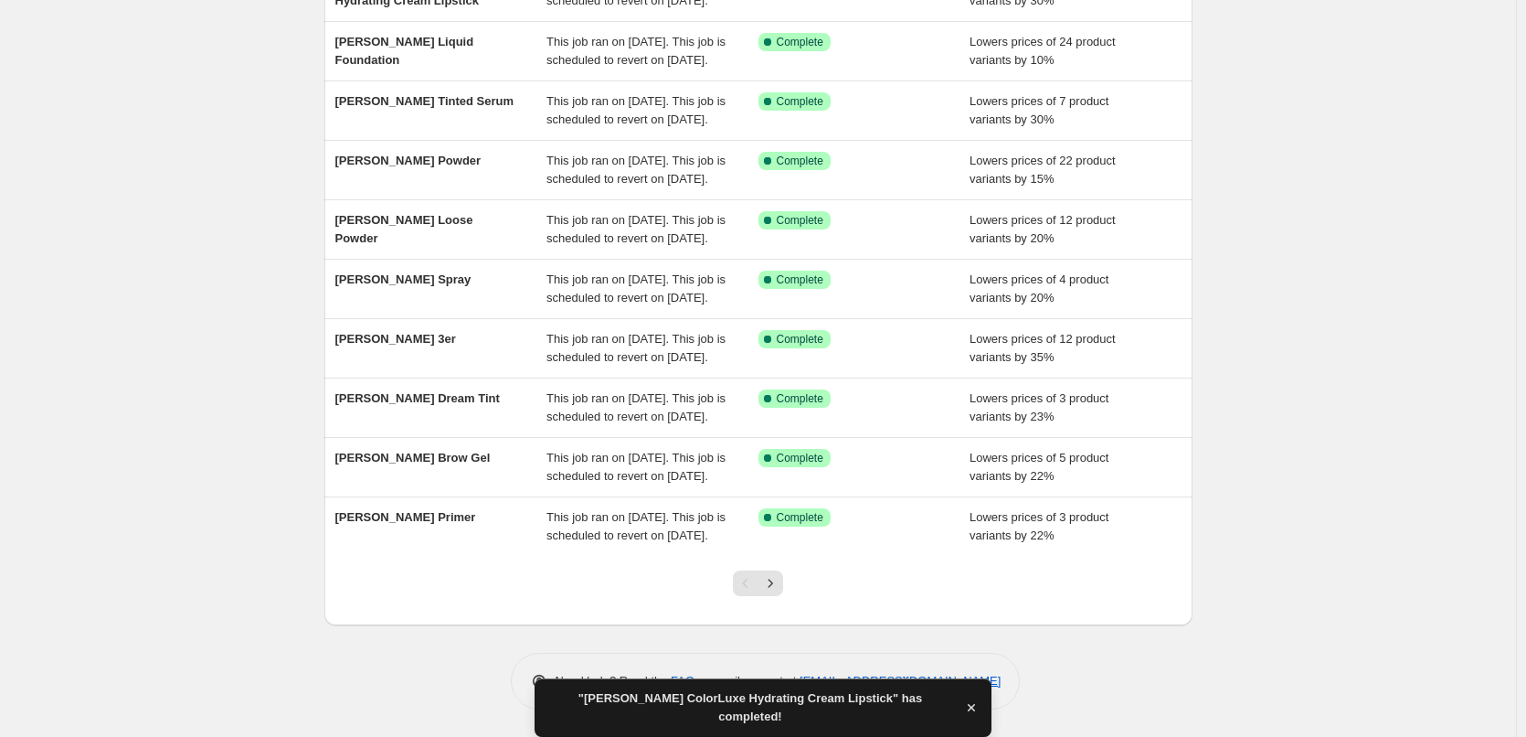
scroll to position [388, 0]
click at [771, 583] on icon "Next" at bounding box center [770, 583] width 18 height 18
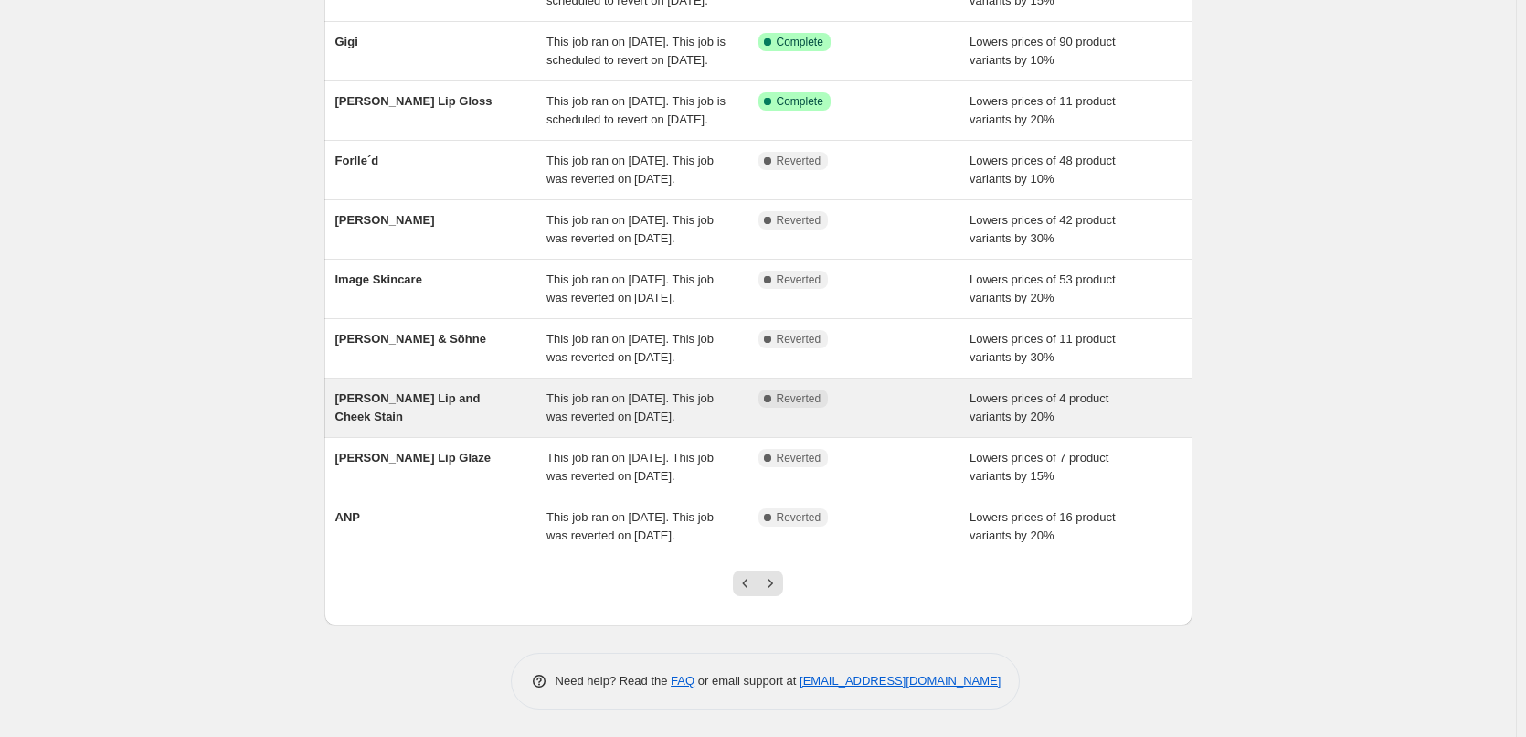
click at [481, 391] on span "[PERSON_NAME] Lip and Cheek Stain" at bounding box center [407, 407] width 145 height 32
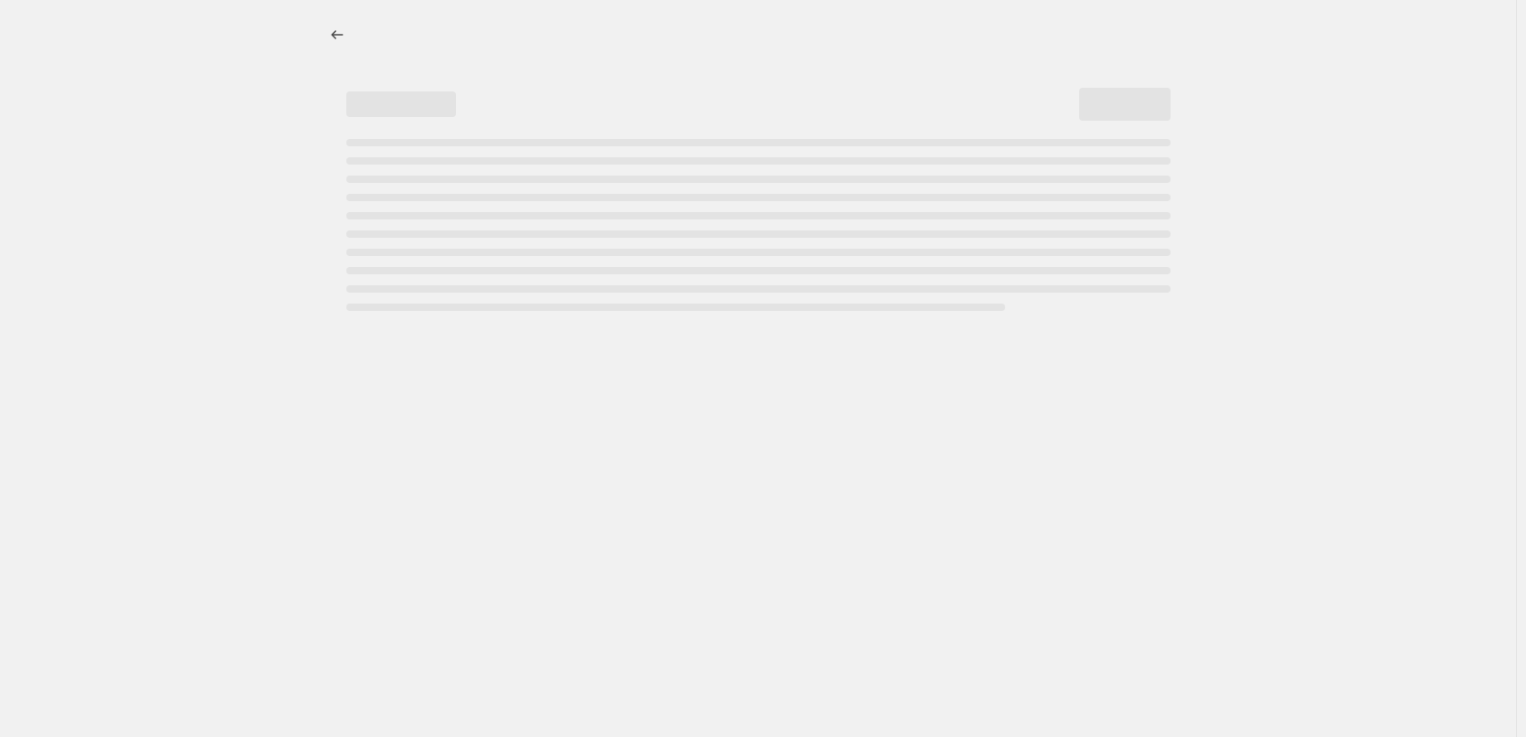
select select "percentage"
select select "tag"
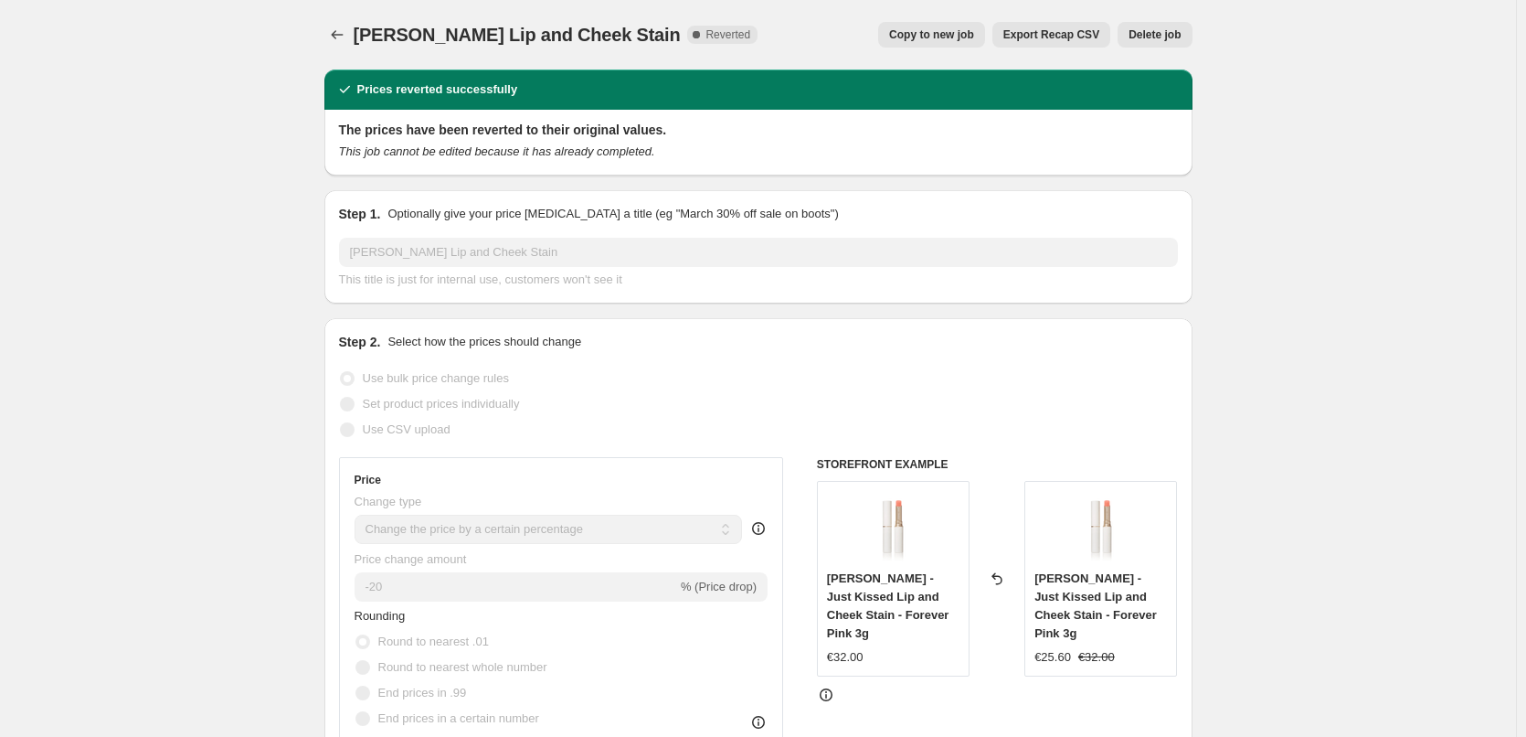
click at [931, 35] on span "Copy to new job" at bounding box center [931, 34] width 85 height 15
select select "percentage"
select select "tag"
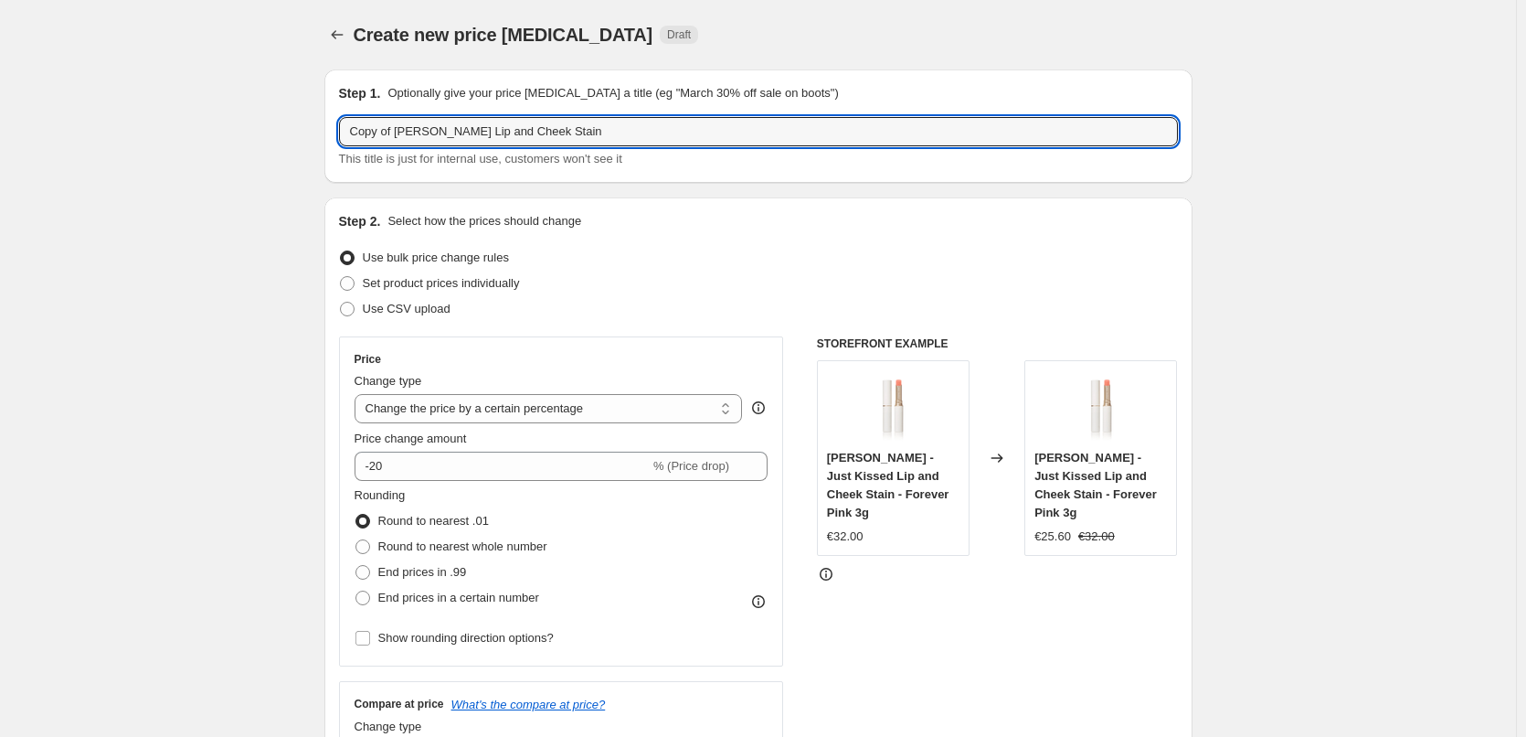
drag, startPoint x: 400, startPoint y: 134, endPoint x: 267, endPoint y: 122, distance: 134.1
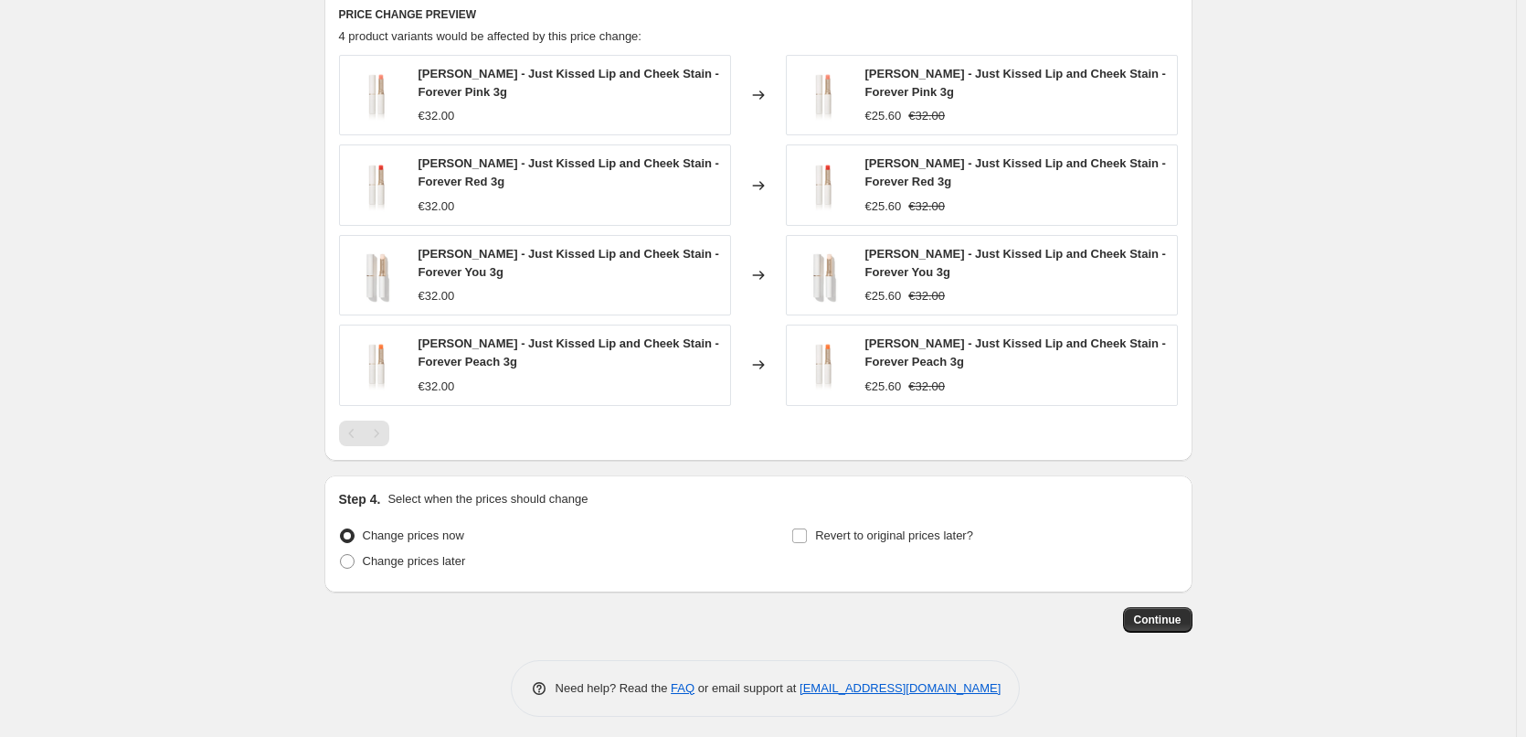
scroll to position [1237, 0]
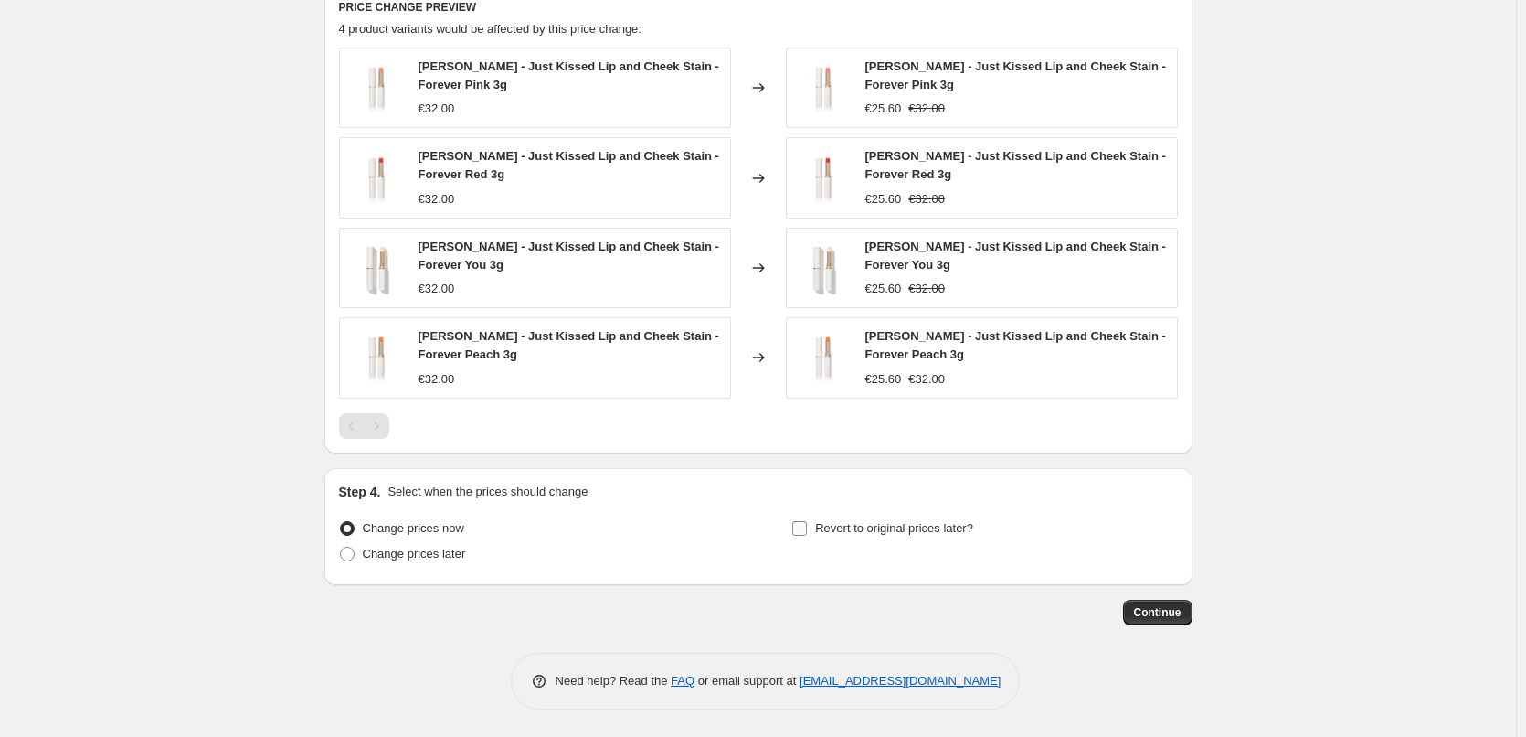
type input "[PERSON_NAME] Lip and Cheek Stain"
drag, startPoint x: 828, startPoint y: 520, endPoint x: 845, endPoint y: 519, distance: 17.4
click at [831, 521] on span "Revert to original prices later?" at bounding box center [894, 528] width 158 height 14
click at [803, 524] on input "Revert to original prices later?" at bounding box center [799, 528] width 15 height 15
checkbox input "true"
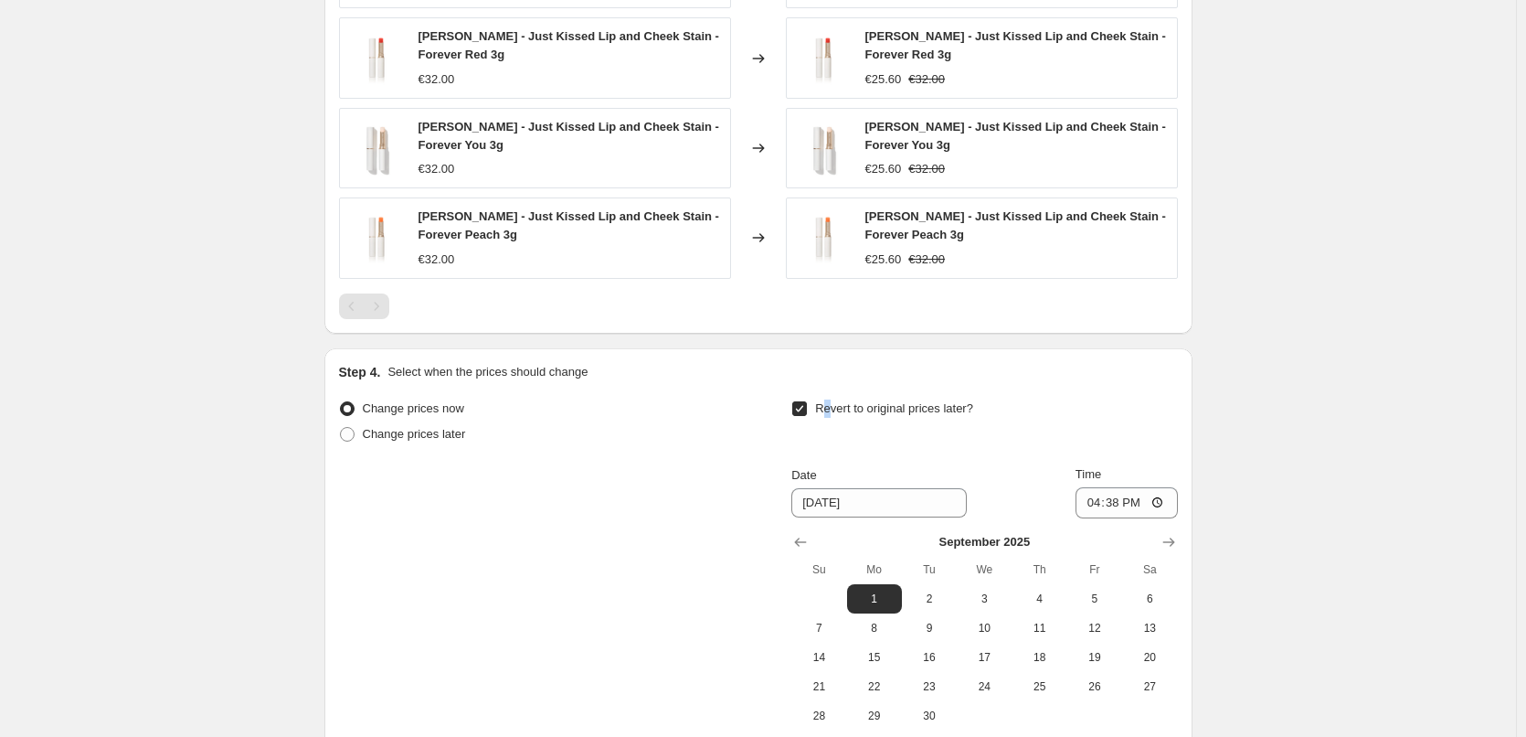
scroll to position [1549, 0]
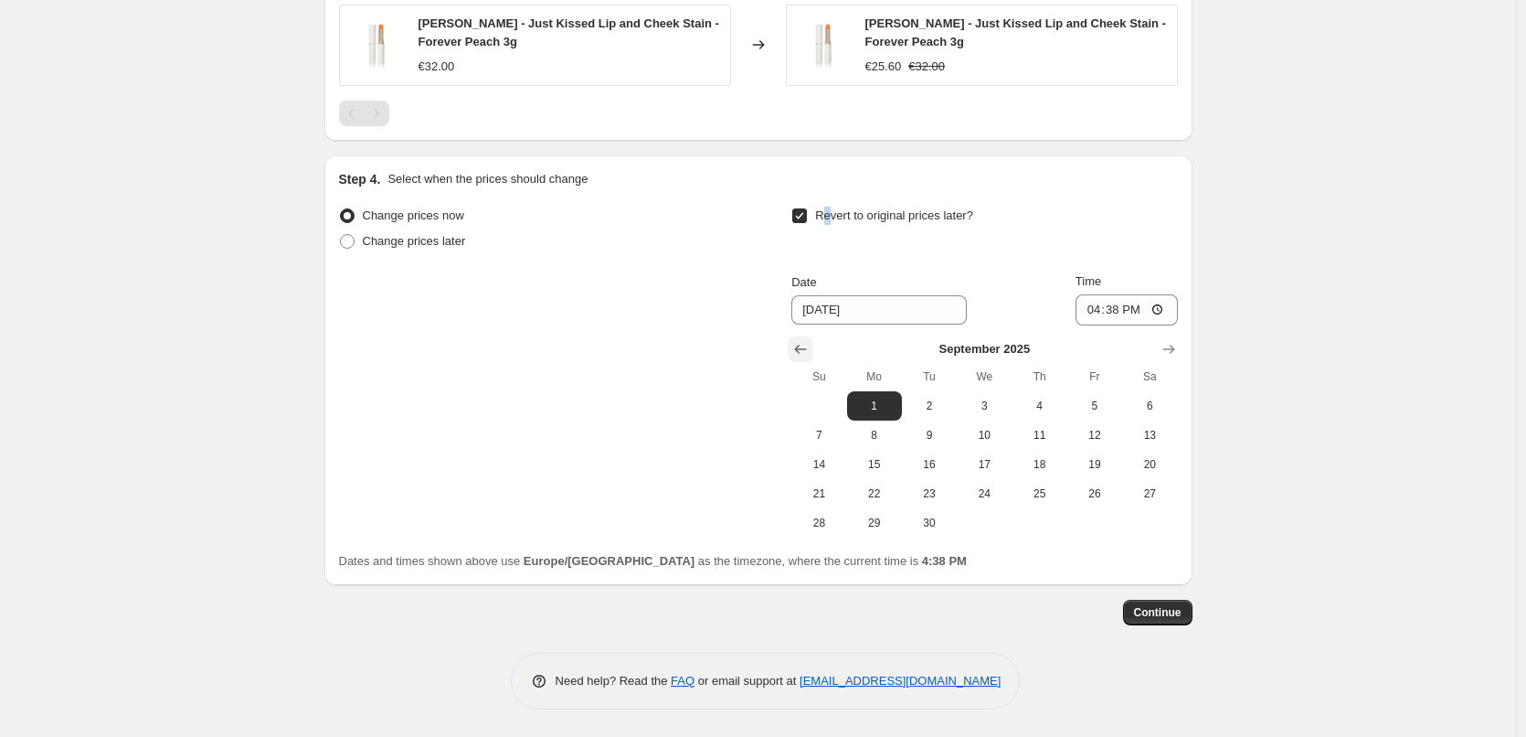
click at [797, 352] on icon "Show previous month, August 2025" at bounding box center [801, 349] width 18 height 18
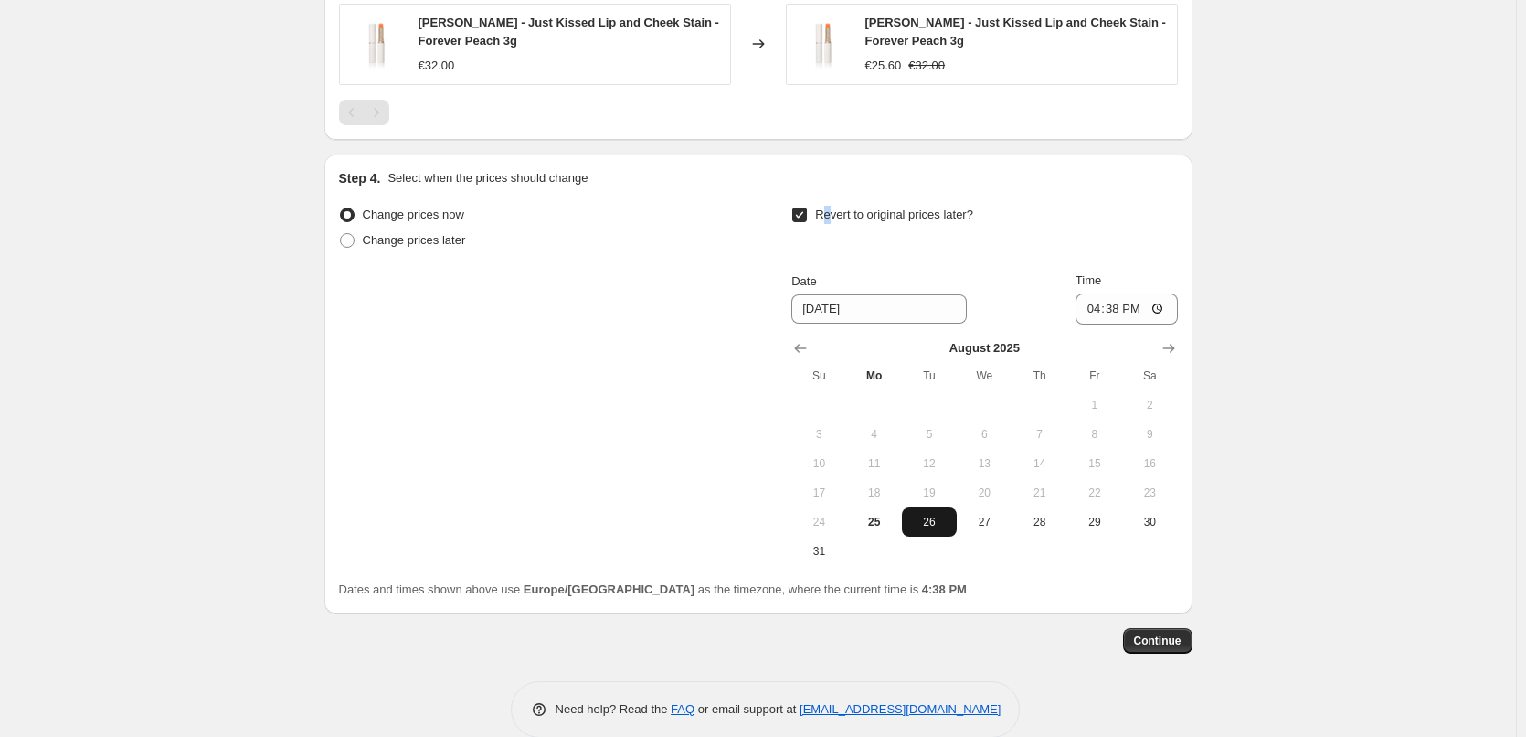
click at [927, 524] on span "26" at bounding box center [929, 522] width 40 height 15
type input "[DATE]"
click at [1098, 311] on input "16:38" at bounding box center [1127, 308] width 102 height 31
click at [1164, 314] on input "15:00" at bounding box center [1127, 308] width 102 height 31
type input "03:00"
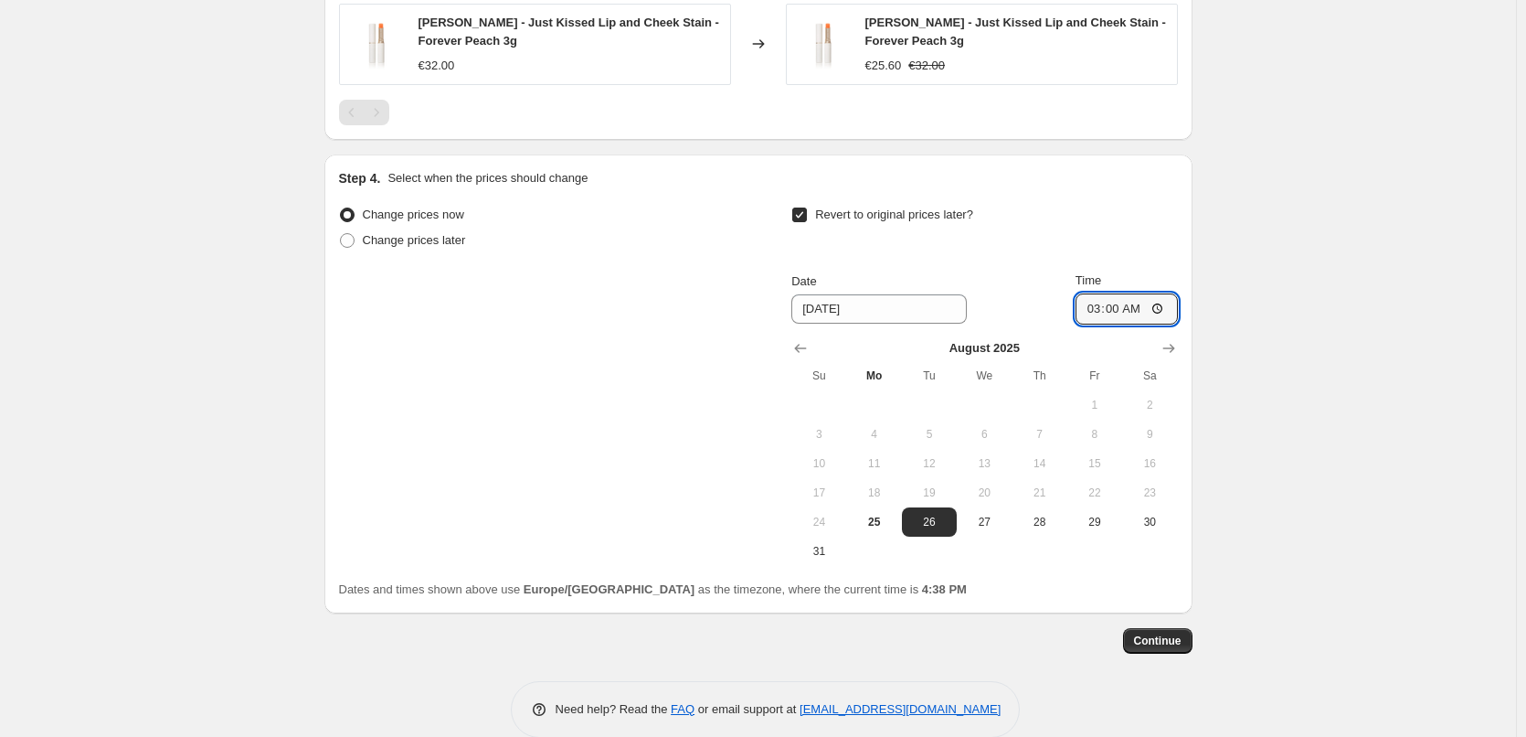
click at [1137, 640] on button "Continue" at bounding box center [1157, 641] width 69 height 26
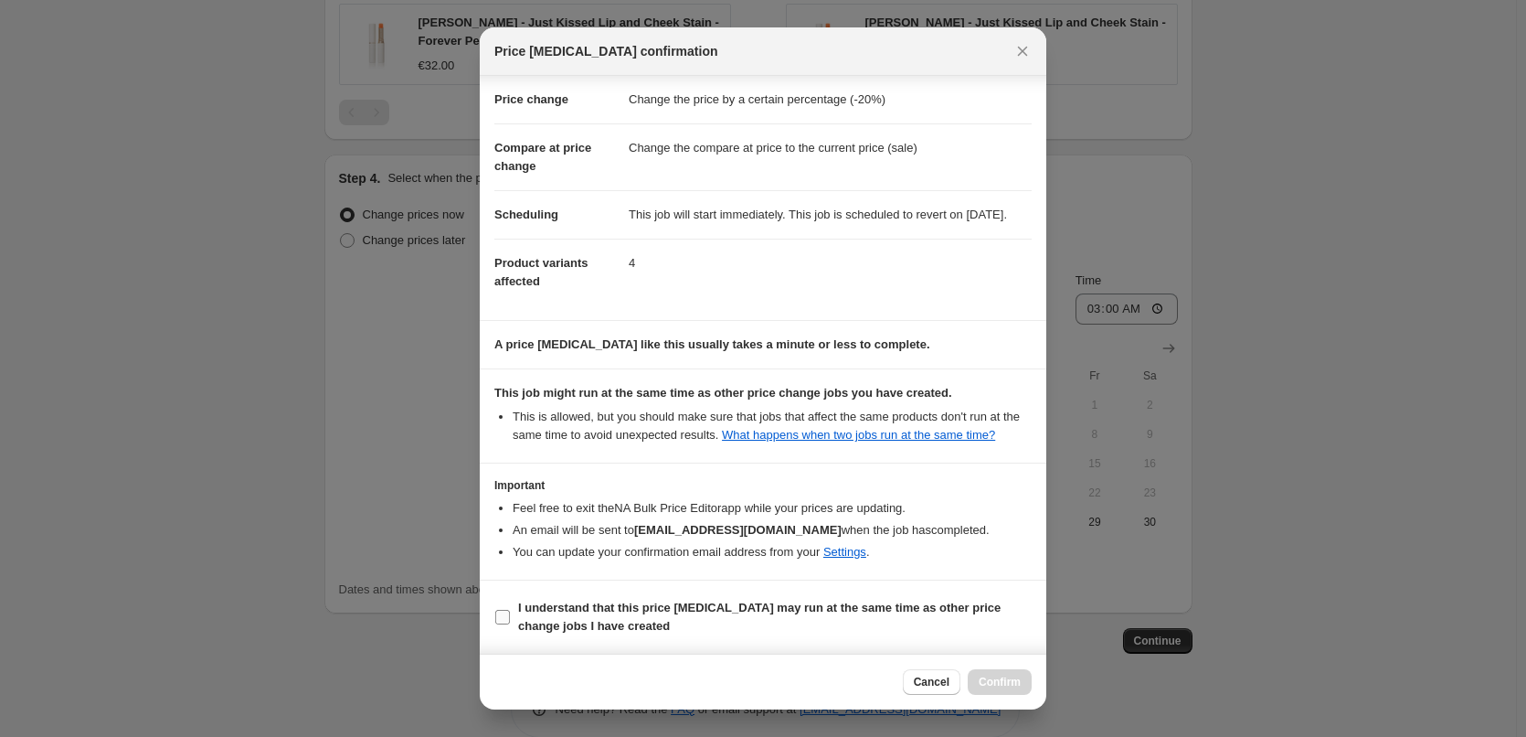
scroll to position [51, 0]
click at [557, 603] on b "I understand that this price [MEDICAL_DATA] may run at the same time as other p…" at bounding box center [759, 617] width 483 height 32
click at [510, 610] on input "I understand that this price [MEDICAL_DATA] may run at the same time as other p…" at bounding box center [502, 617] width 15 height 15
checkbox input "true"
click at [1007, 682] on span "Confirm" at bounding box center [1000, 682] width 42 height 15
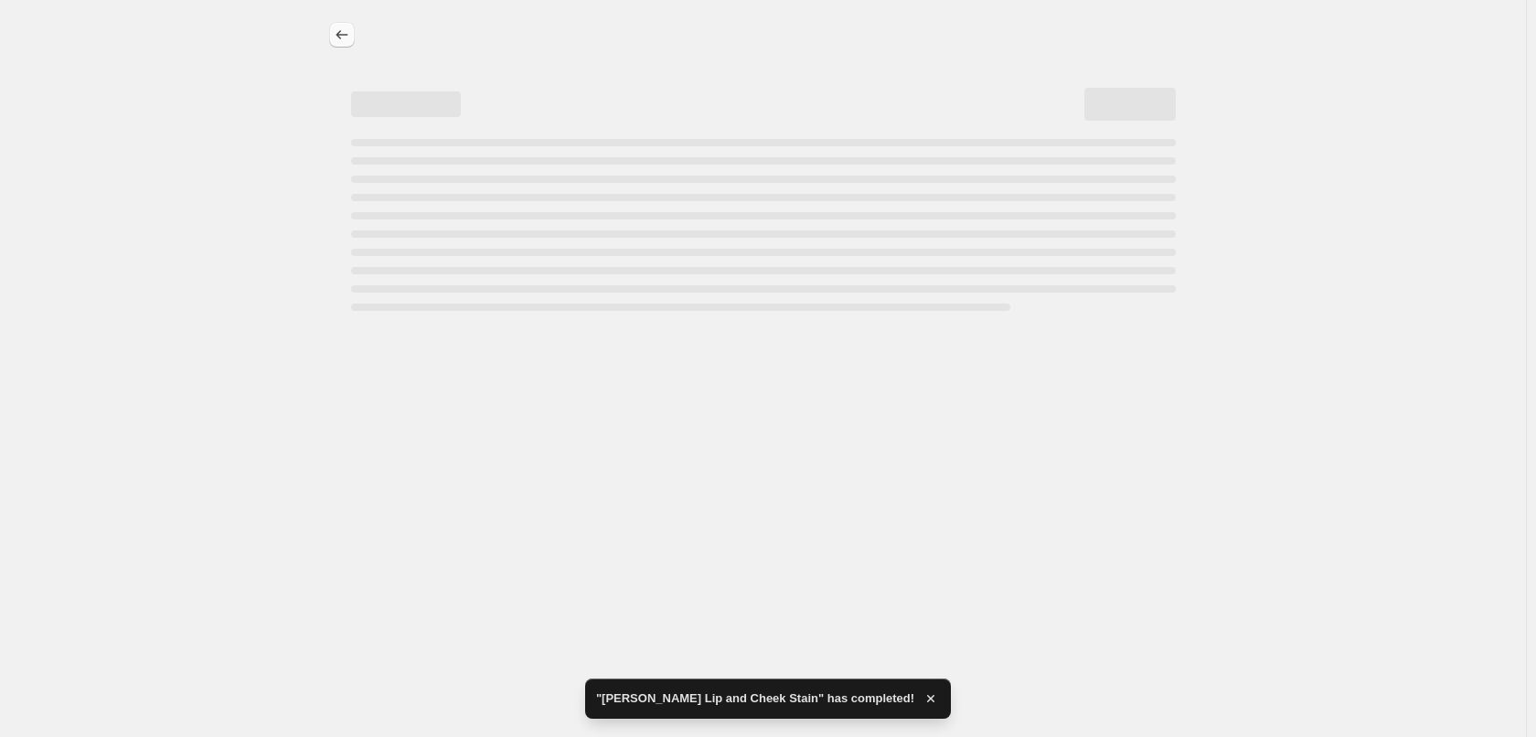
select select "percentage"
select select "tag"
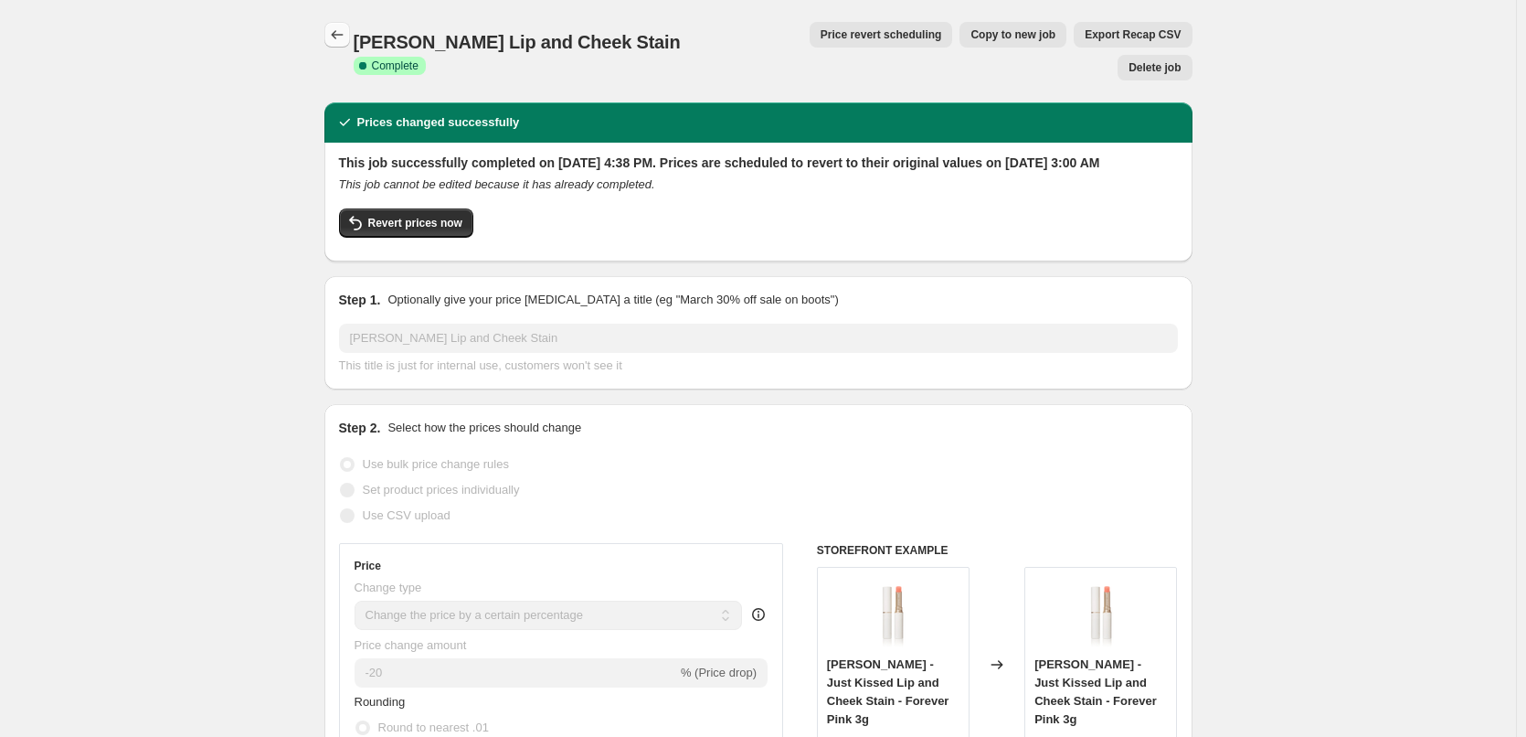
click at [339, 30] on icon "Price change jobs" at bounding box center [337, 35] width 18 height 18
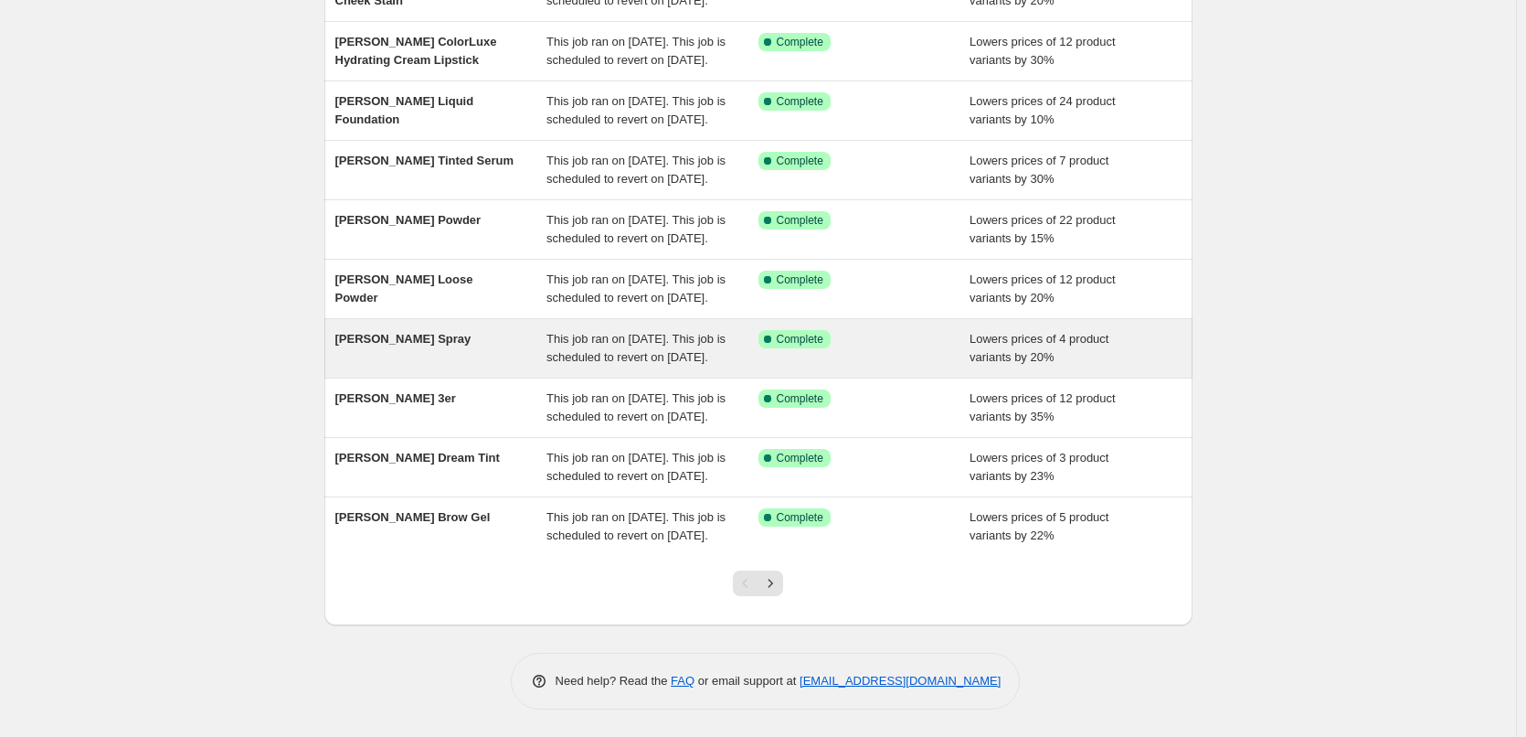
scroll to position [388, 0]
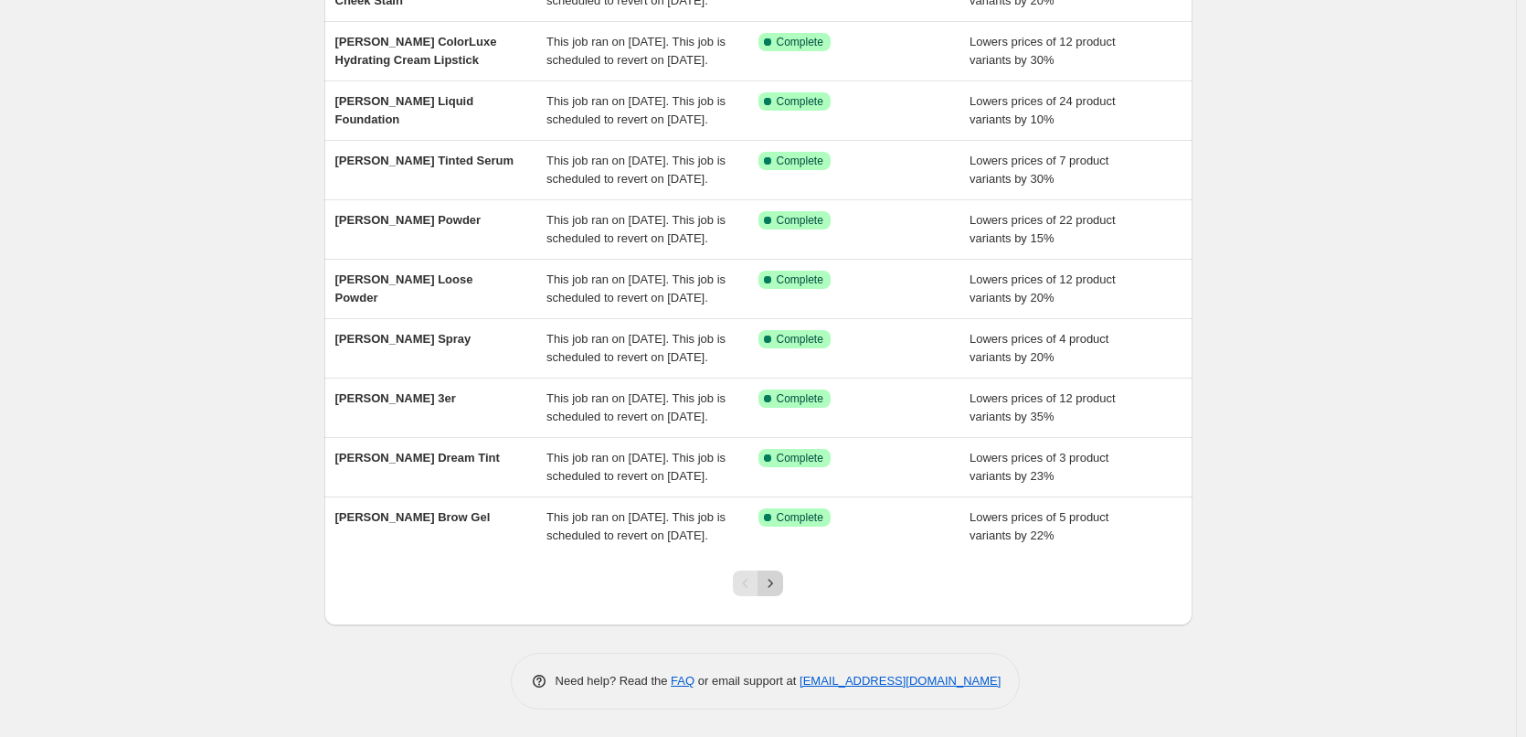
click at [781, 592] on button "Next" at bounding box center [771, 583] width 26 height 26
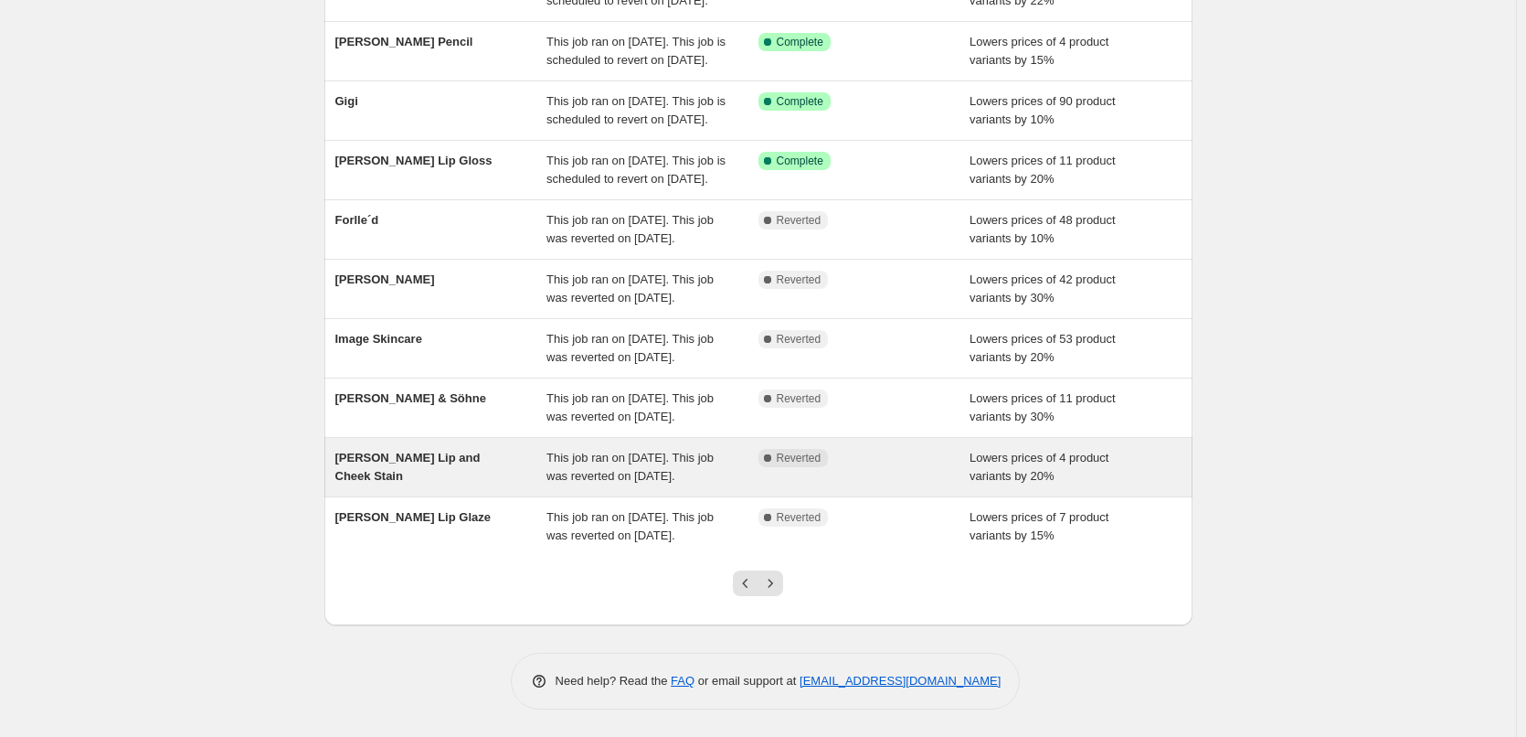
scroll to position [274, 0]
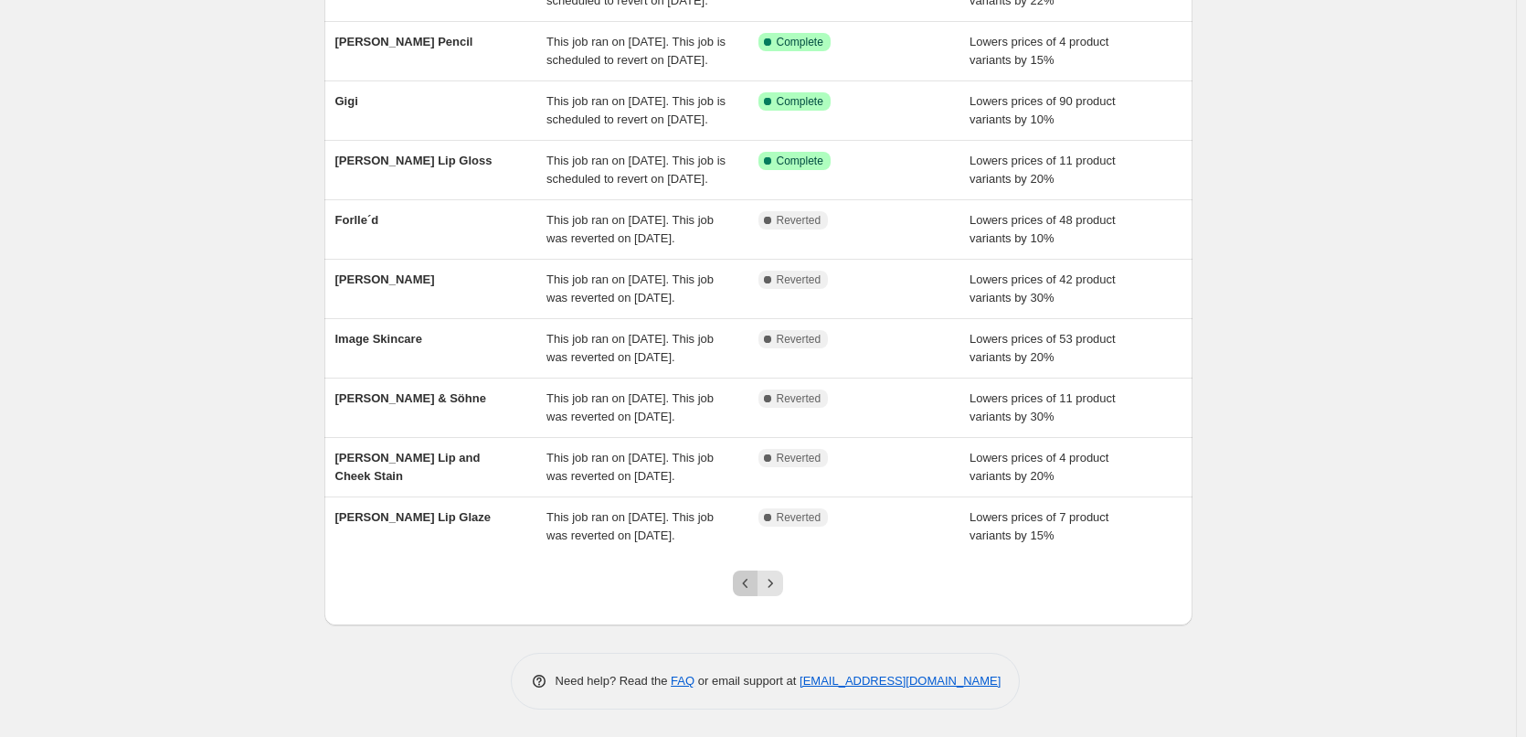
click at [755, 592] on icon "Previous" at bounding box center [746, 583] width 18 height 18
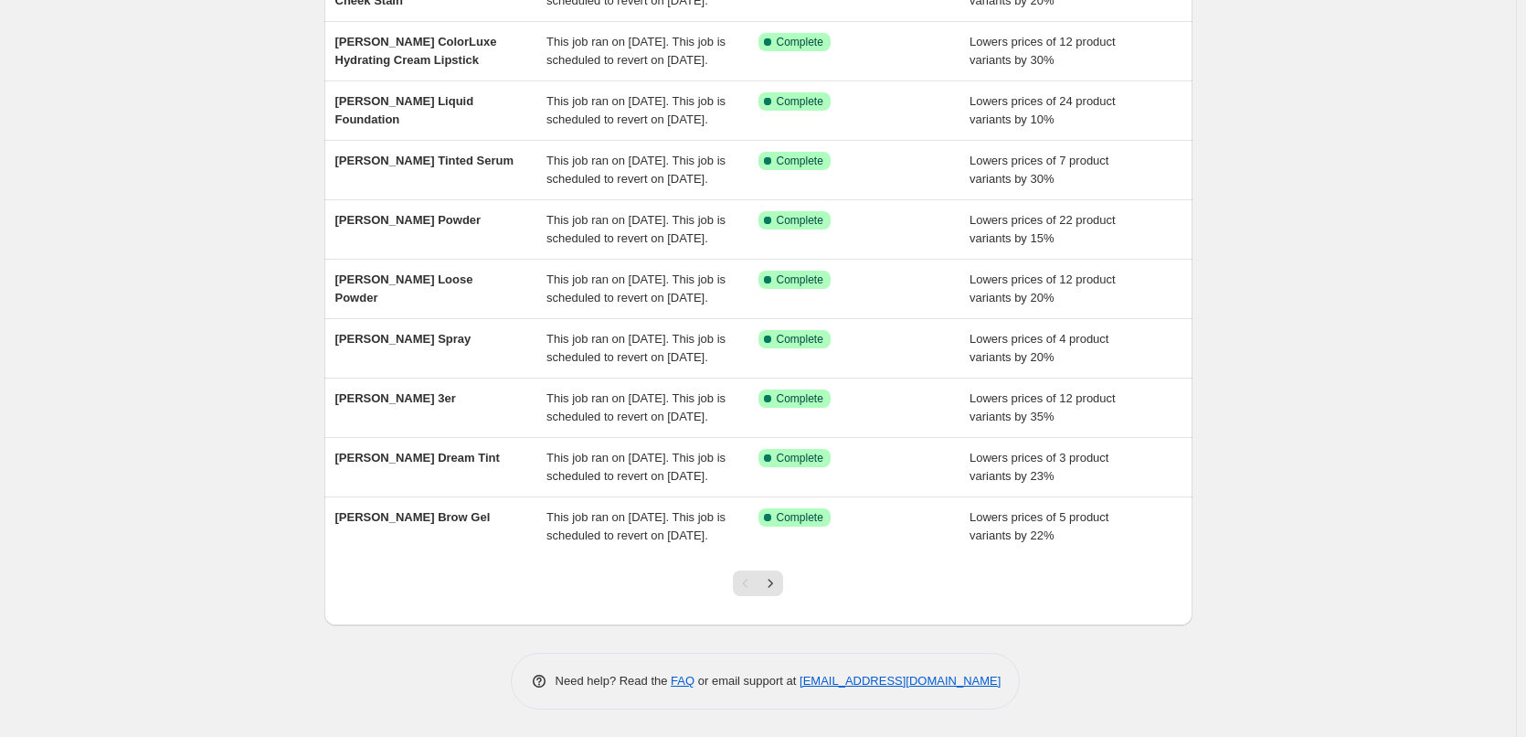
scroll to position [388, 0]
click at [780, 591] on icon "Next" at bounding box center [770, 583] width 18 height 18
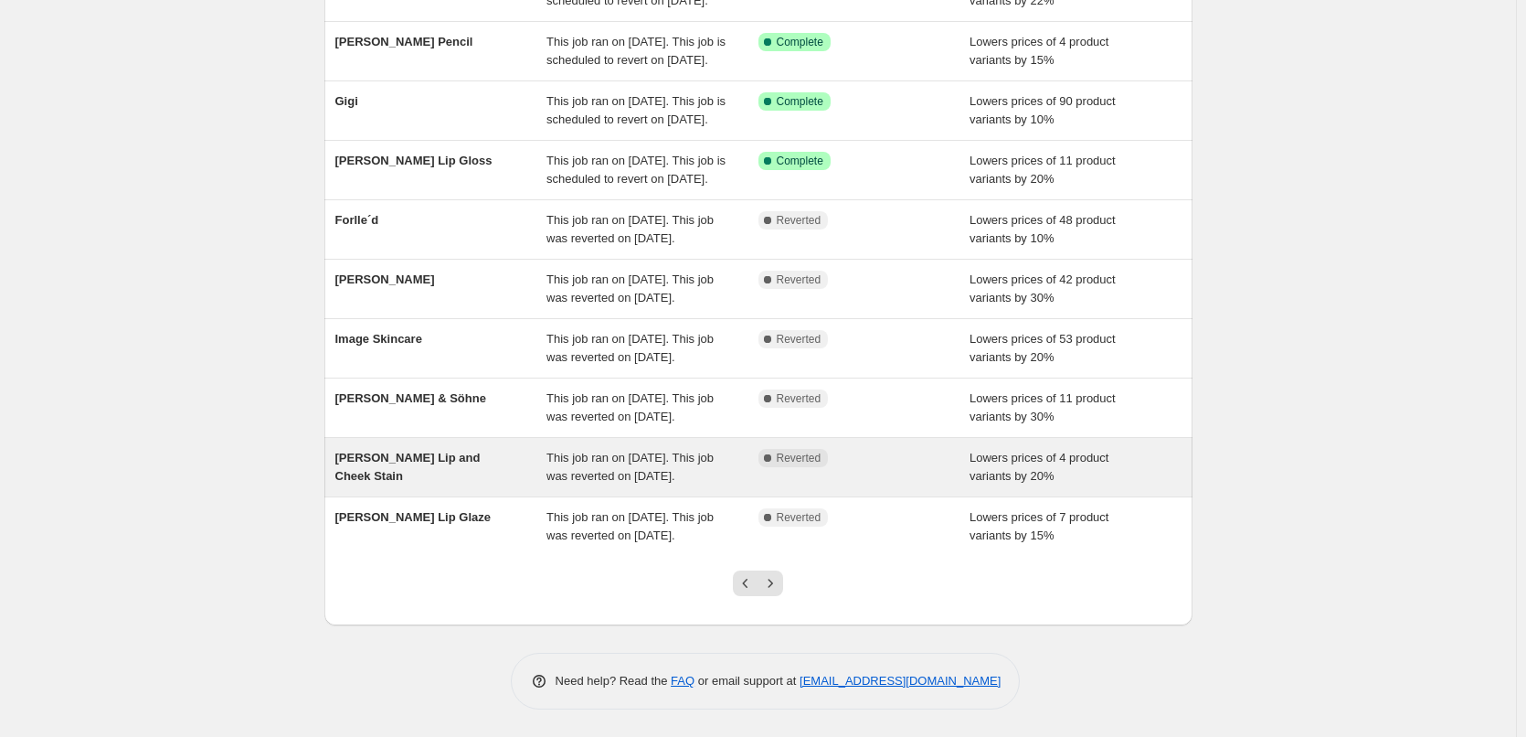
click at [463, 449] on div "[PERSON_NAME] Lip and Cheek Stain" at bounding box center [441, 467] width 212 height 37
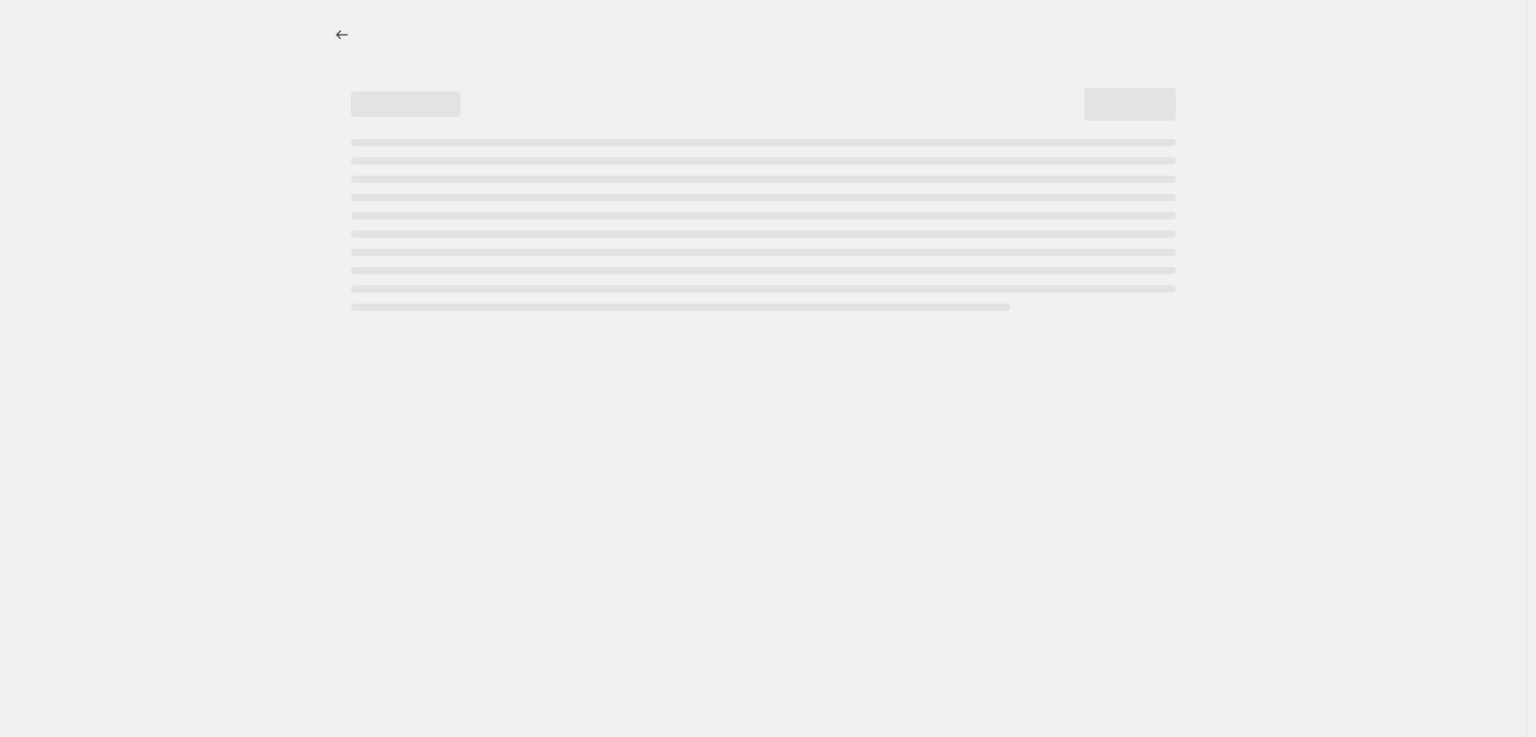
select select "percentage"
select select "tag"
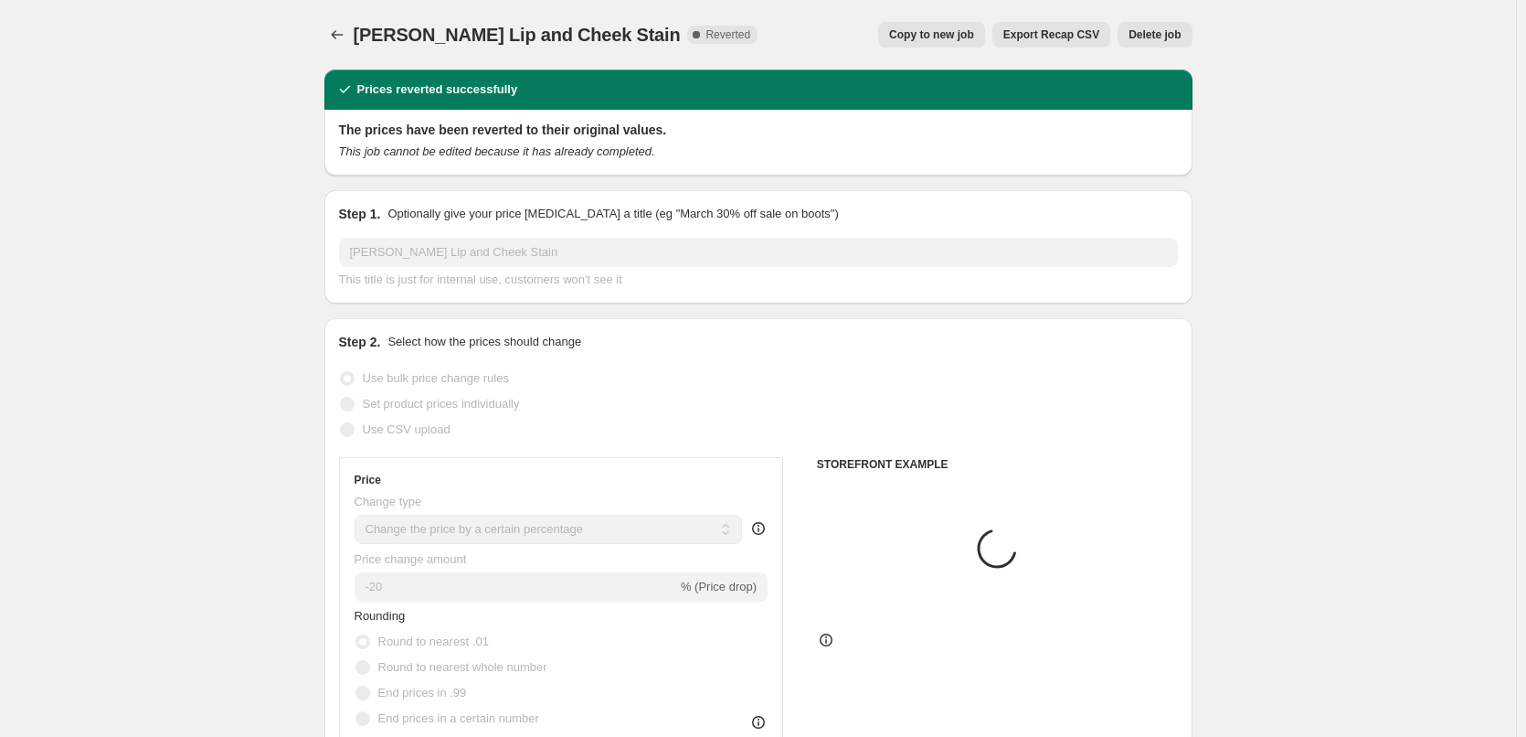
click at [1168, 32] on span "Delete job" at bounding box center [1155, 34] width 52 height 15
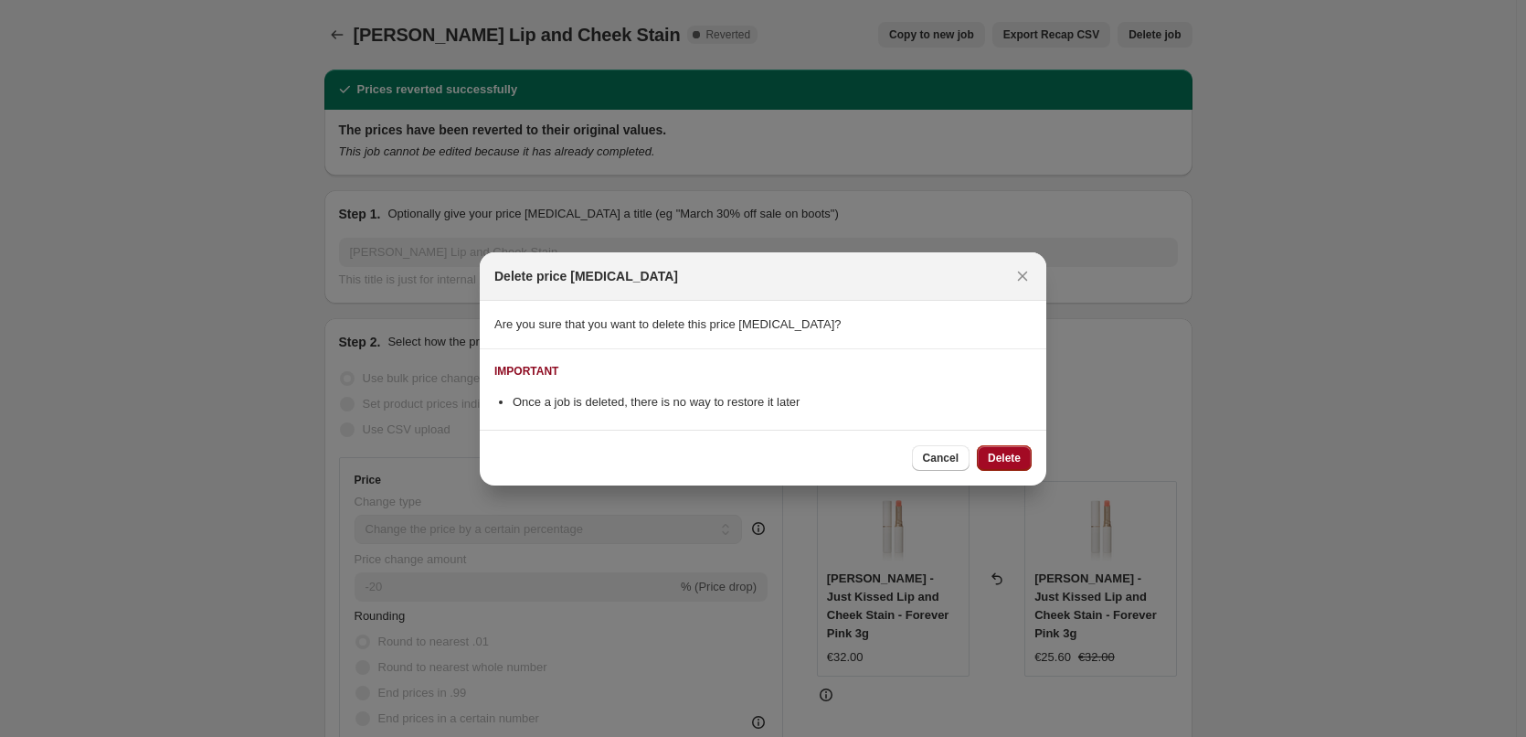
click at [1014, 470] on button "Delete" at bounding box center [1004, 458] width 55 height 26
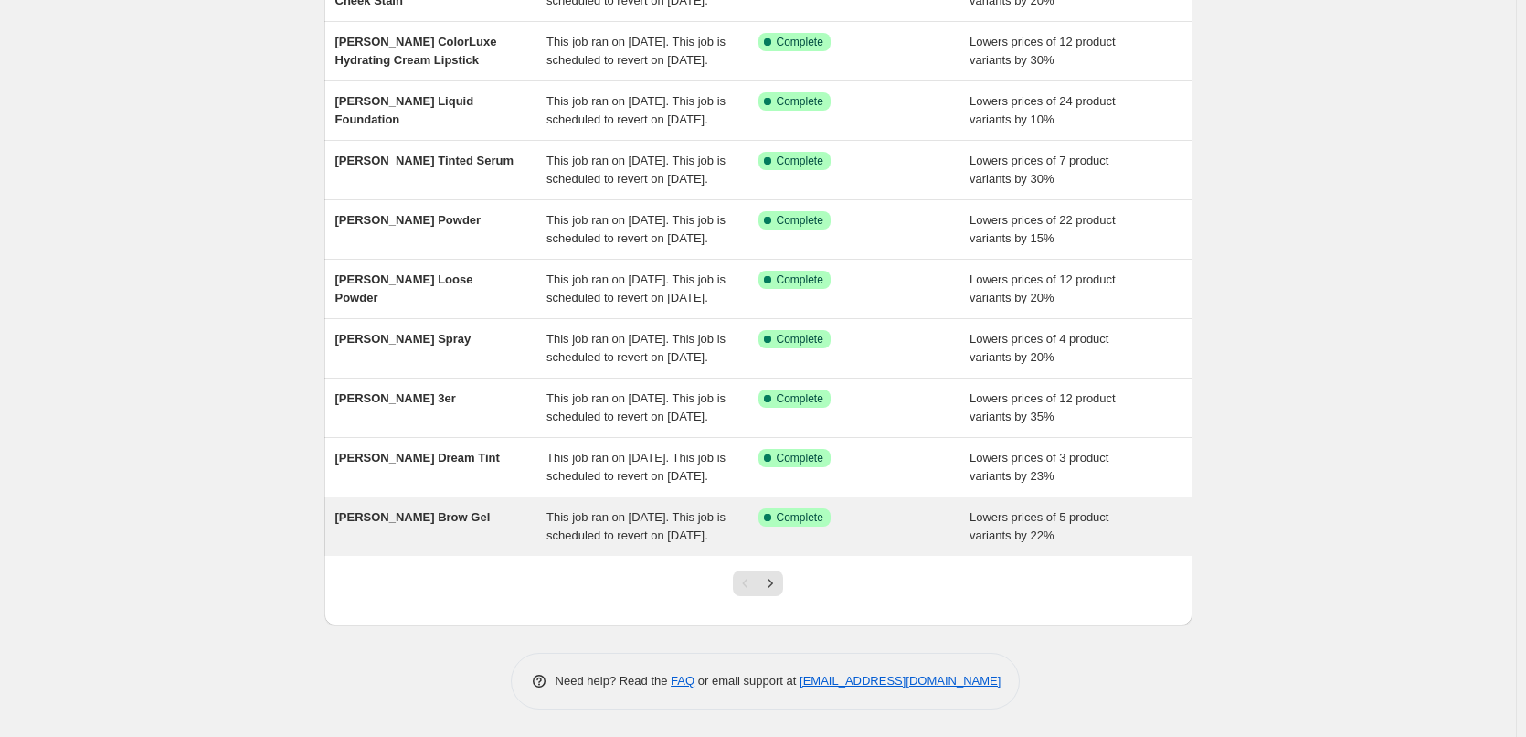
scroll to position [388, 0]
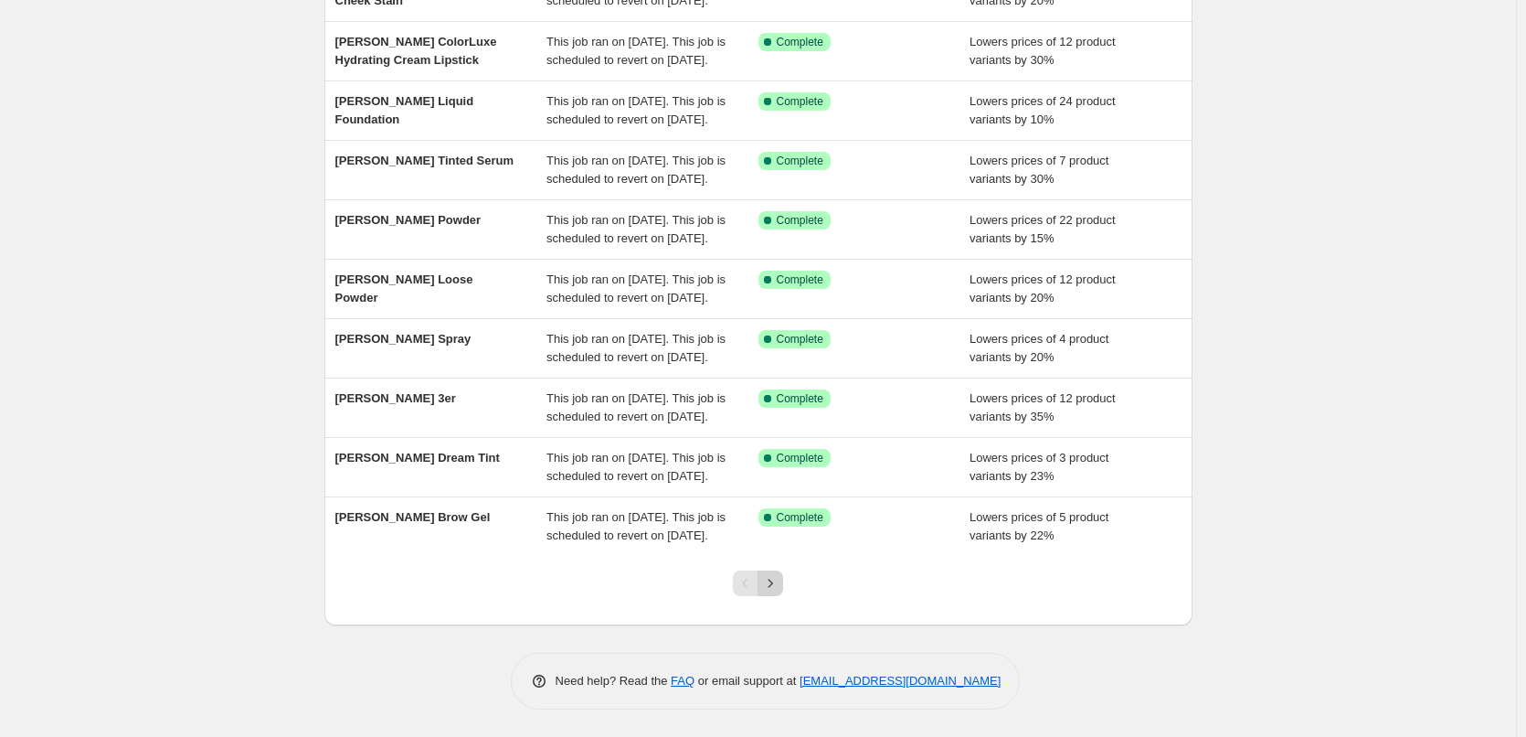
click at [777, 590] on icon "Next" at bounding box center [770, 583] width 18 height 18
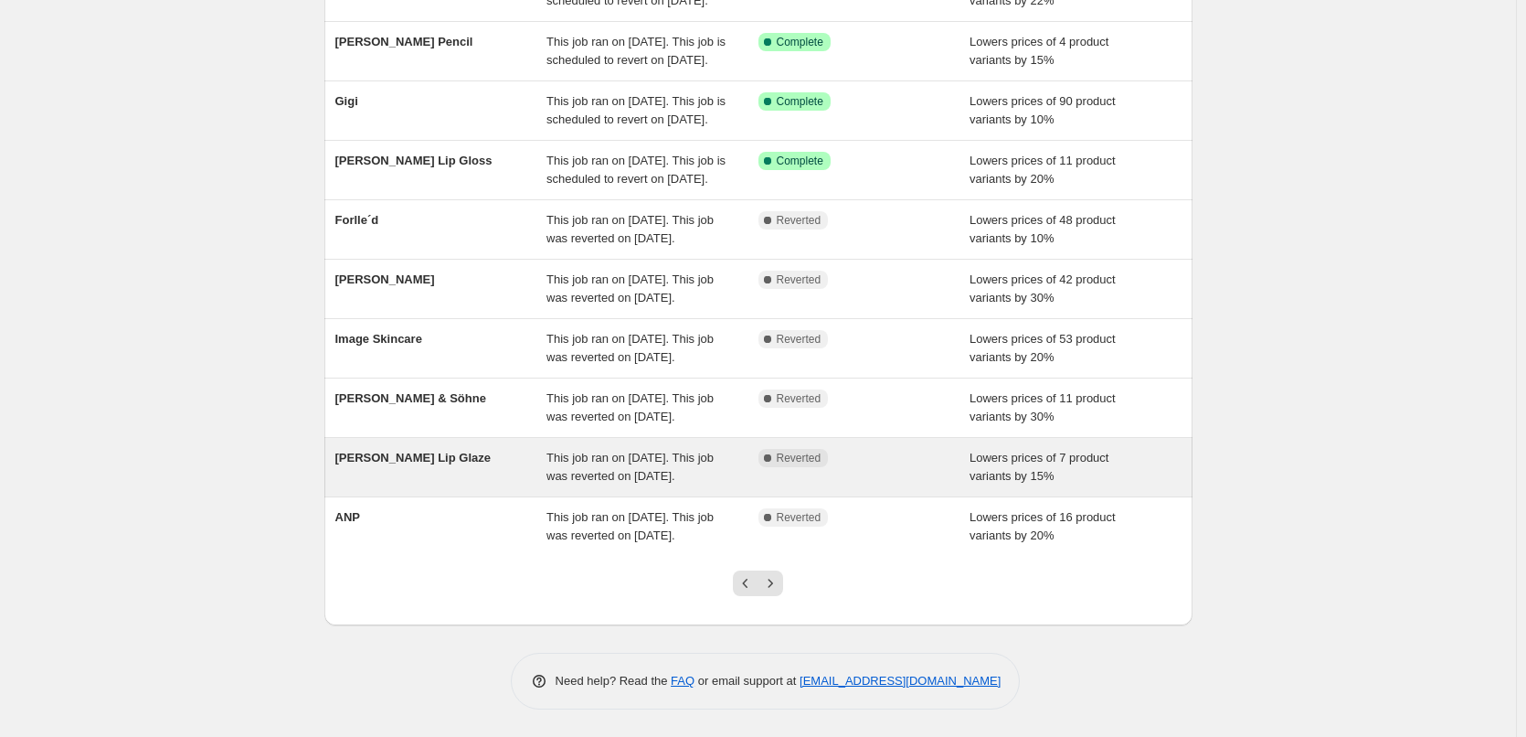
click at [459, 451] on span "[PERSON_NAME] Lip Glaze" at bounding box center [412, 458] width 155 height 14
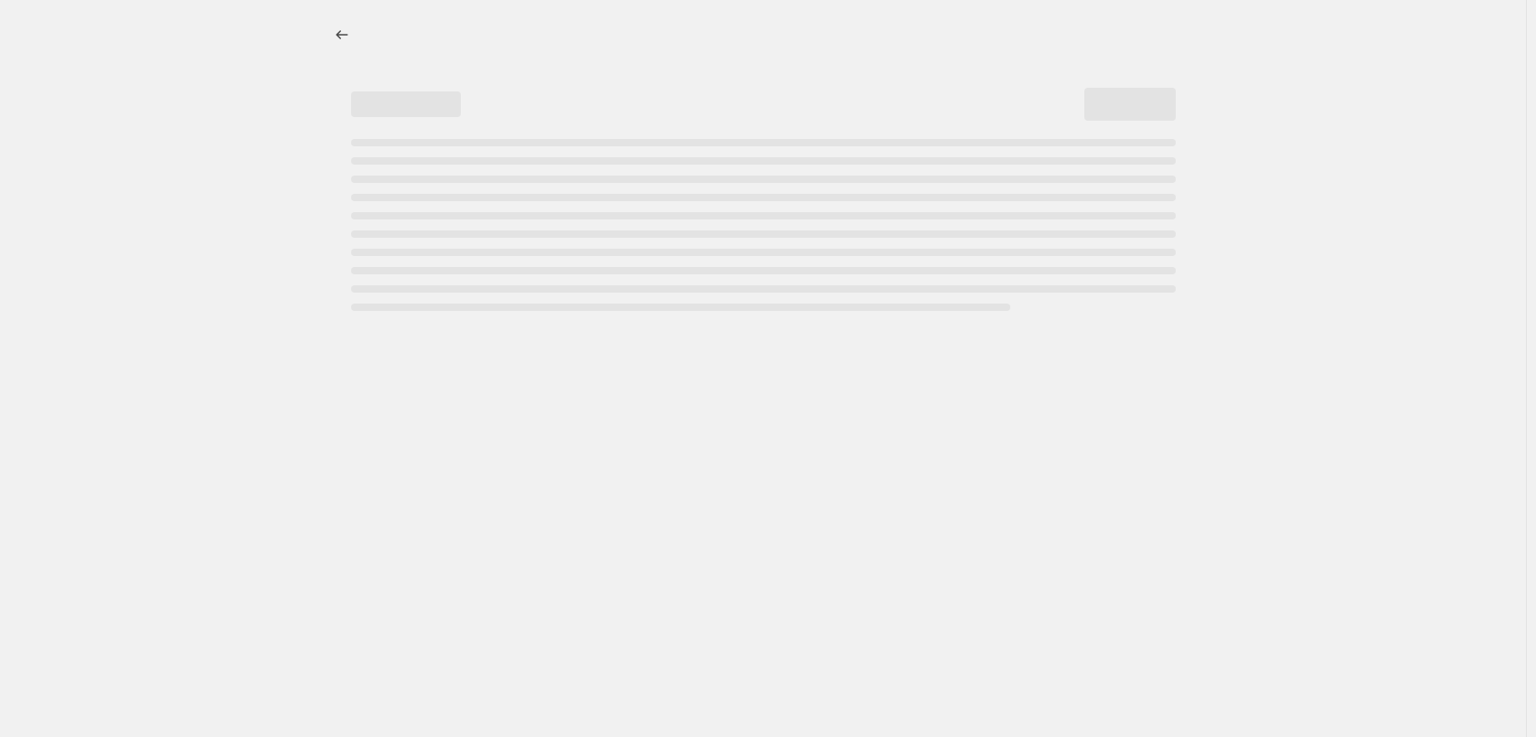
select select "percentage"
select select "tag"
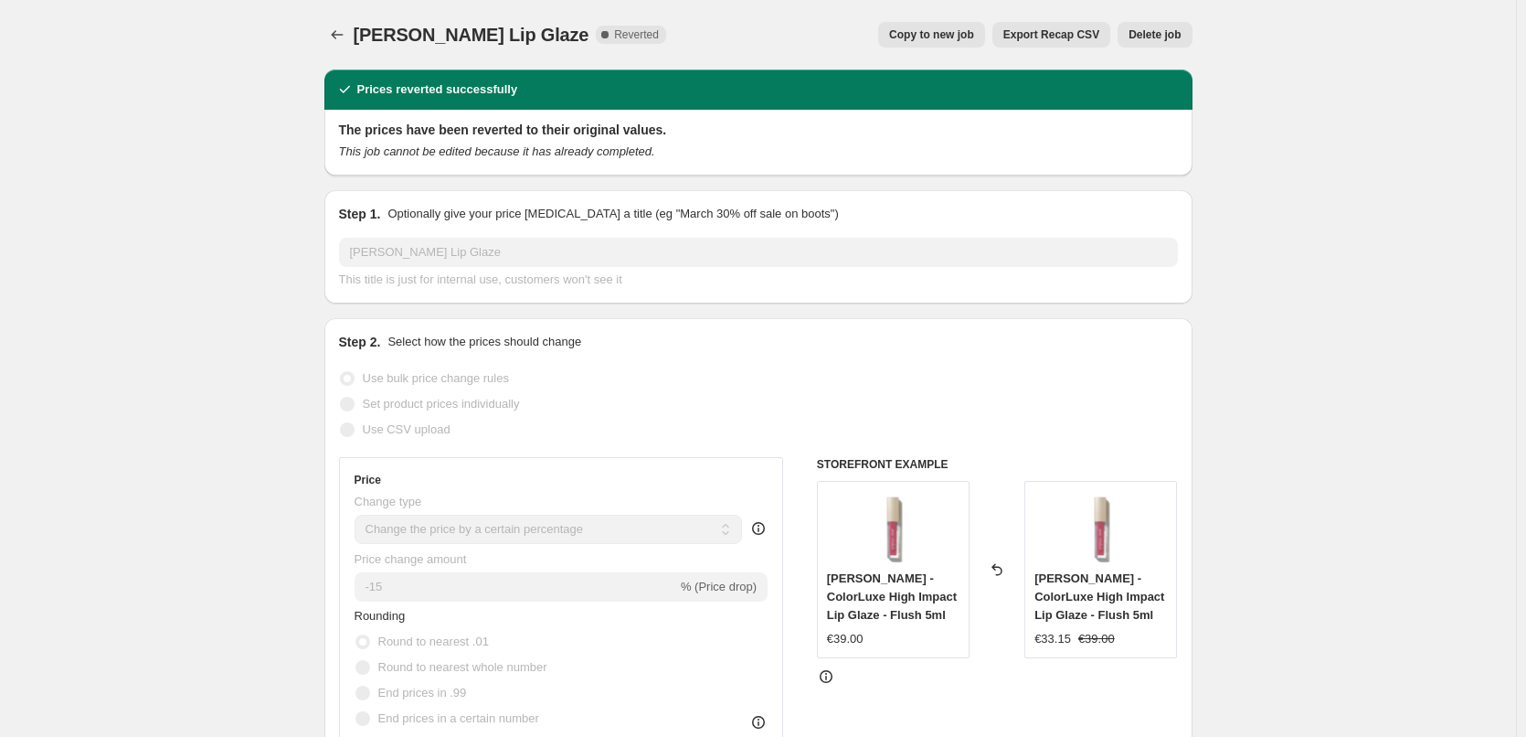
click at [944, 37] on span "Copy to new job" at bounding box center [931, 34] width 85 height 15
select select "percentage"
select select "tag"
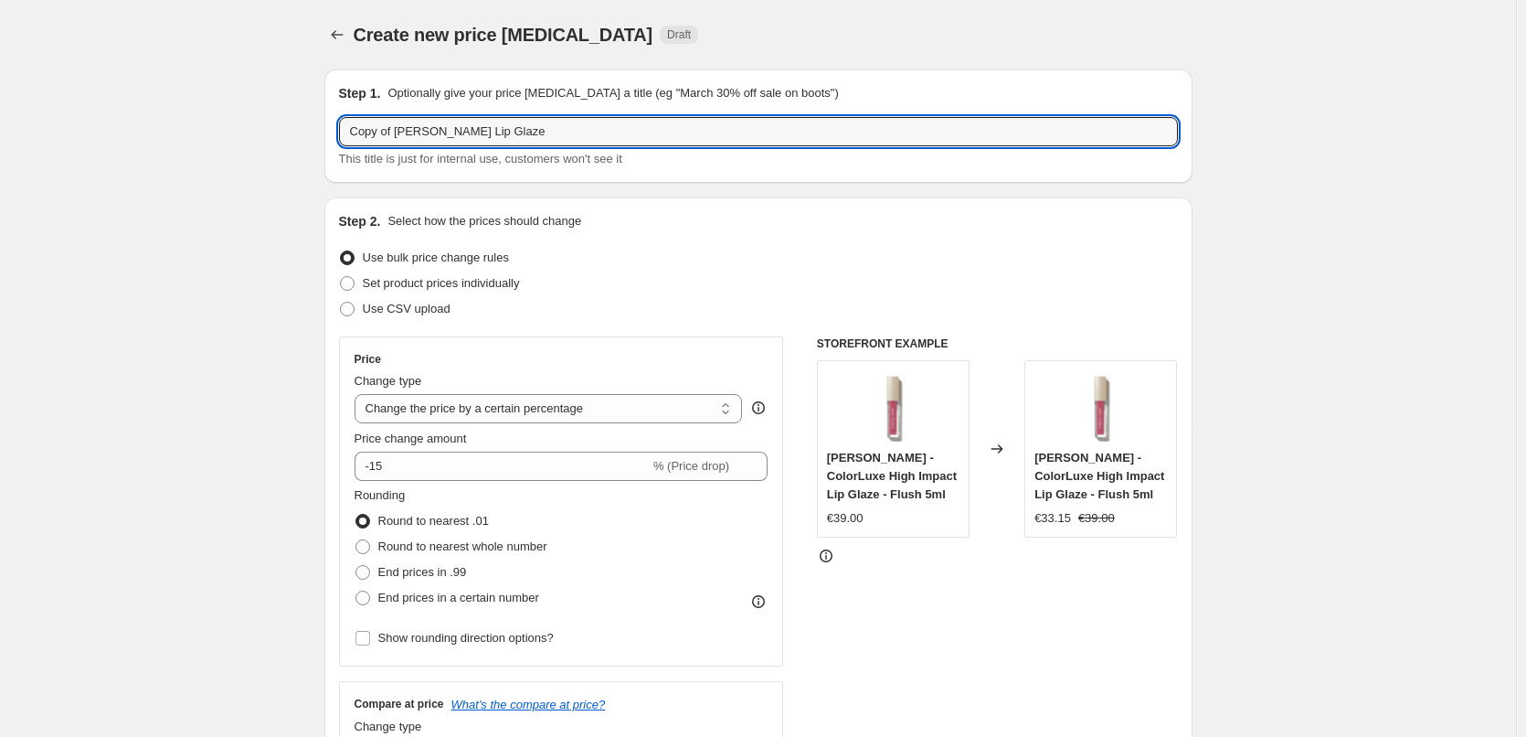
drag, startPoint x: 396, startPoint y: 135, endPoint x: 307, endPoint y: 126, distance: 89.1
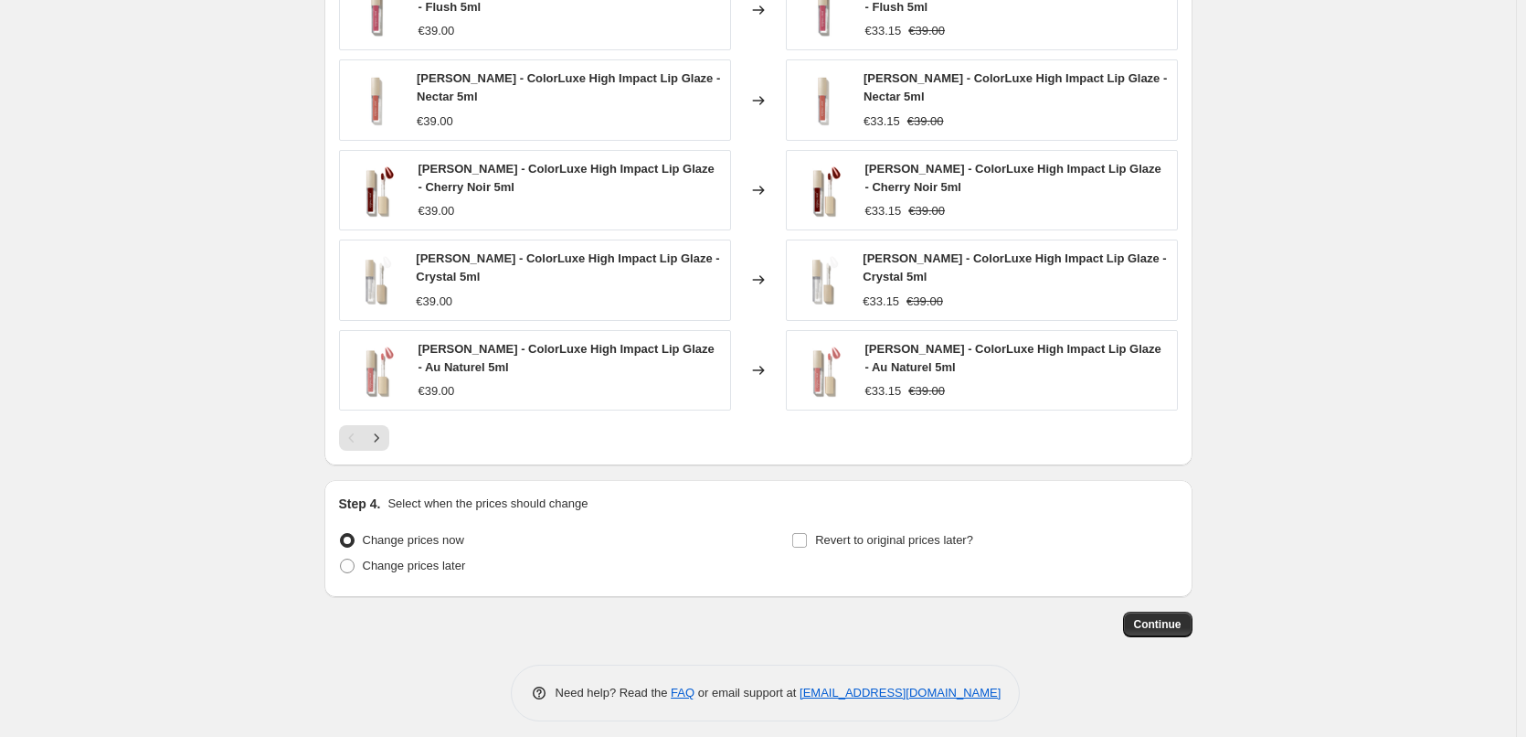
scroll to position [1326, 0]
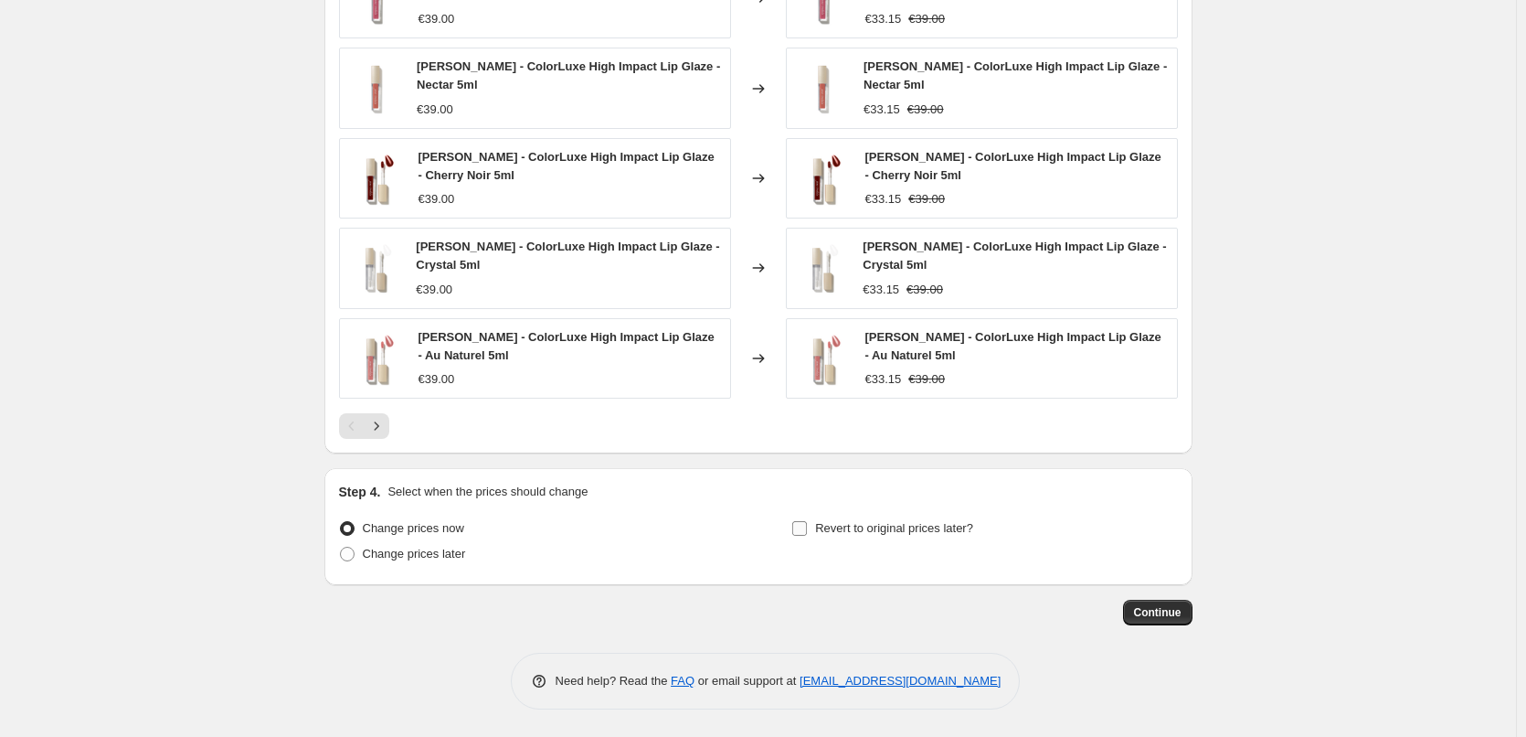
type input "[PERSON_NAME] Lip Glaze"
click at [931, 521] on span "Revert to original prices later?" at bounding box center [894, 528] width 158 height 14
click at [807, 521] on input "Revert to original prices later?" at bounding box center [799, 528] width 15 height 15
checkbox input "true"
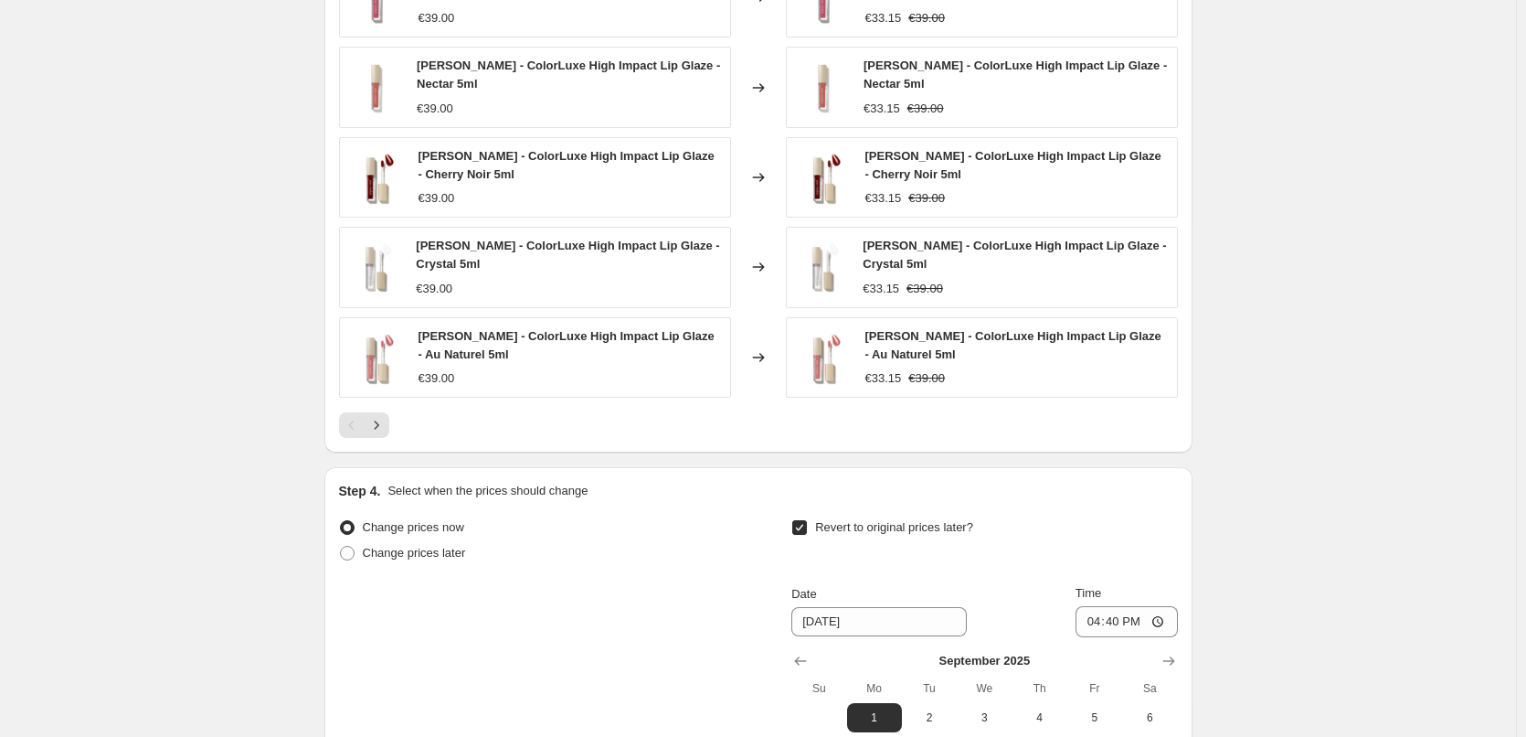
scroll to position [1639, 0]
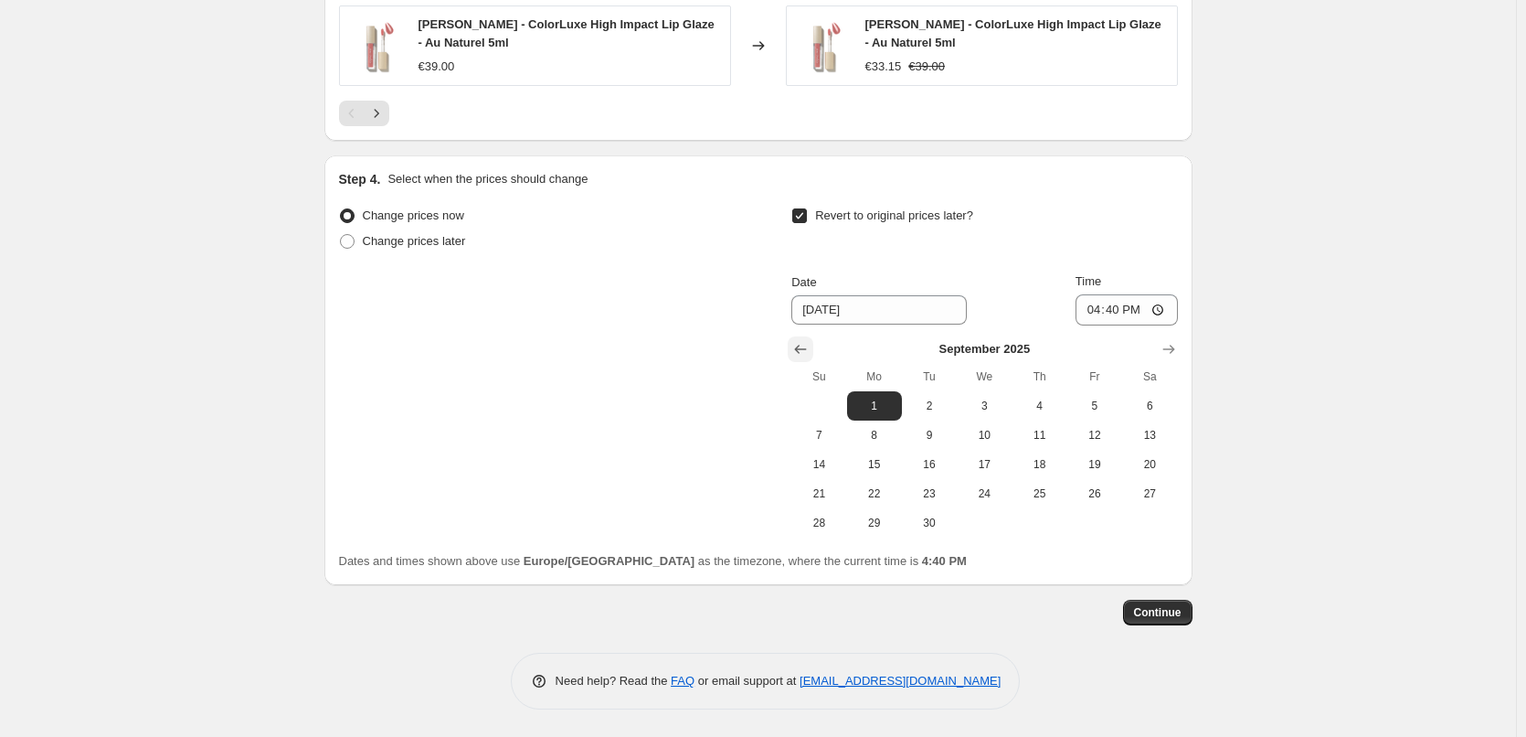
click at [804, 354] on icon "Show previous month, August 2025" at bounding box center [801, 349] width 18 height 18
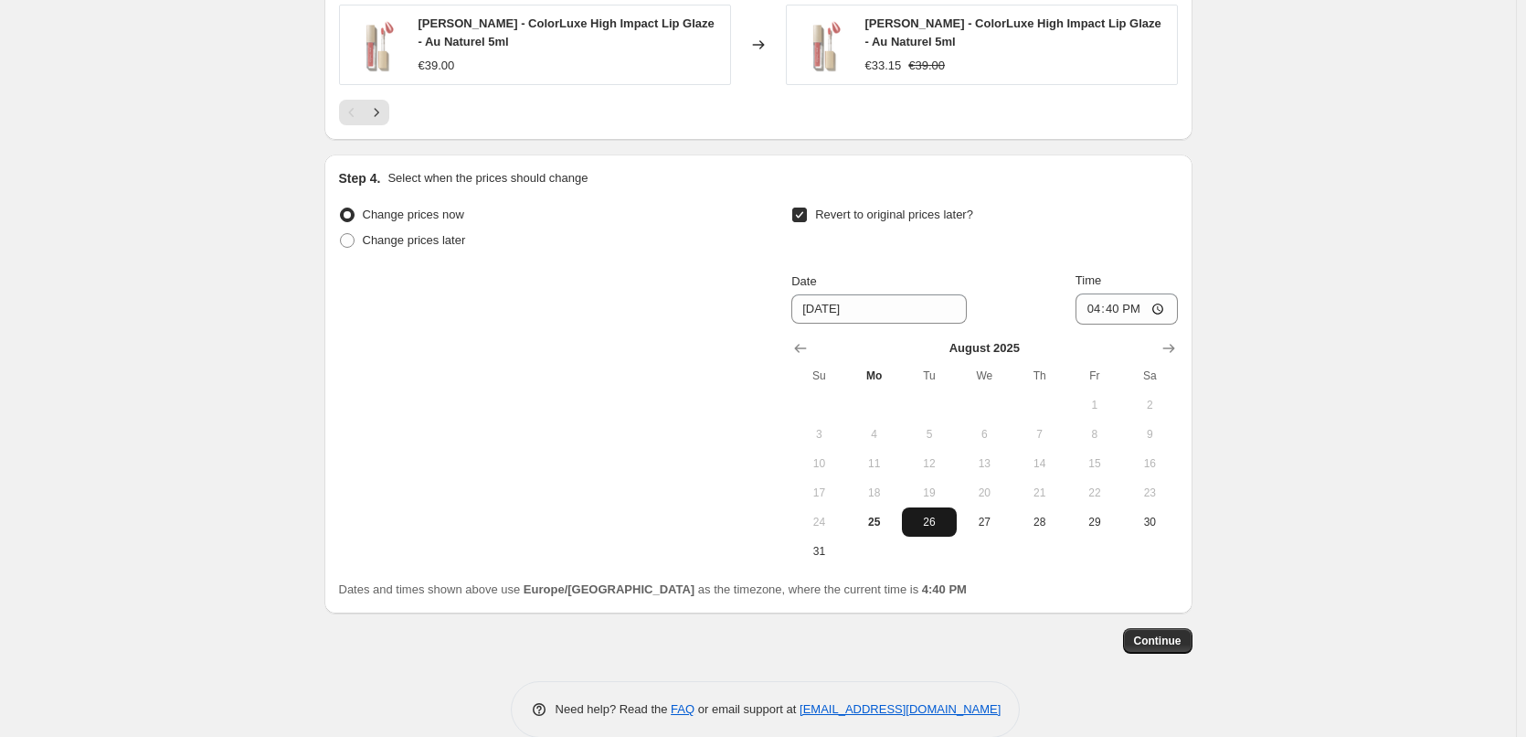
click at [920, 529] on span "26" at bounding box center [929, 522] width 40 height 15
type input "[DATE]"
click at [1094, 312] on input "16:40" at bounding box center [1127, 308] width 102 height 31
type input "03:00"
click at [1154, 642] on span "Continue" at bounding box center [1158, 640] width 48 height 15
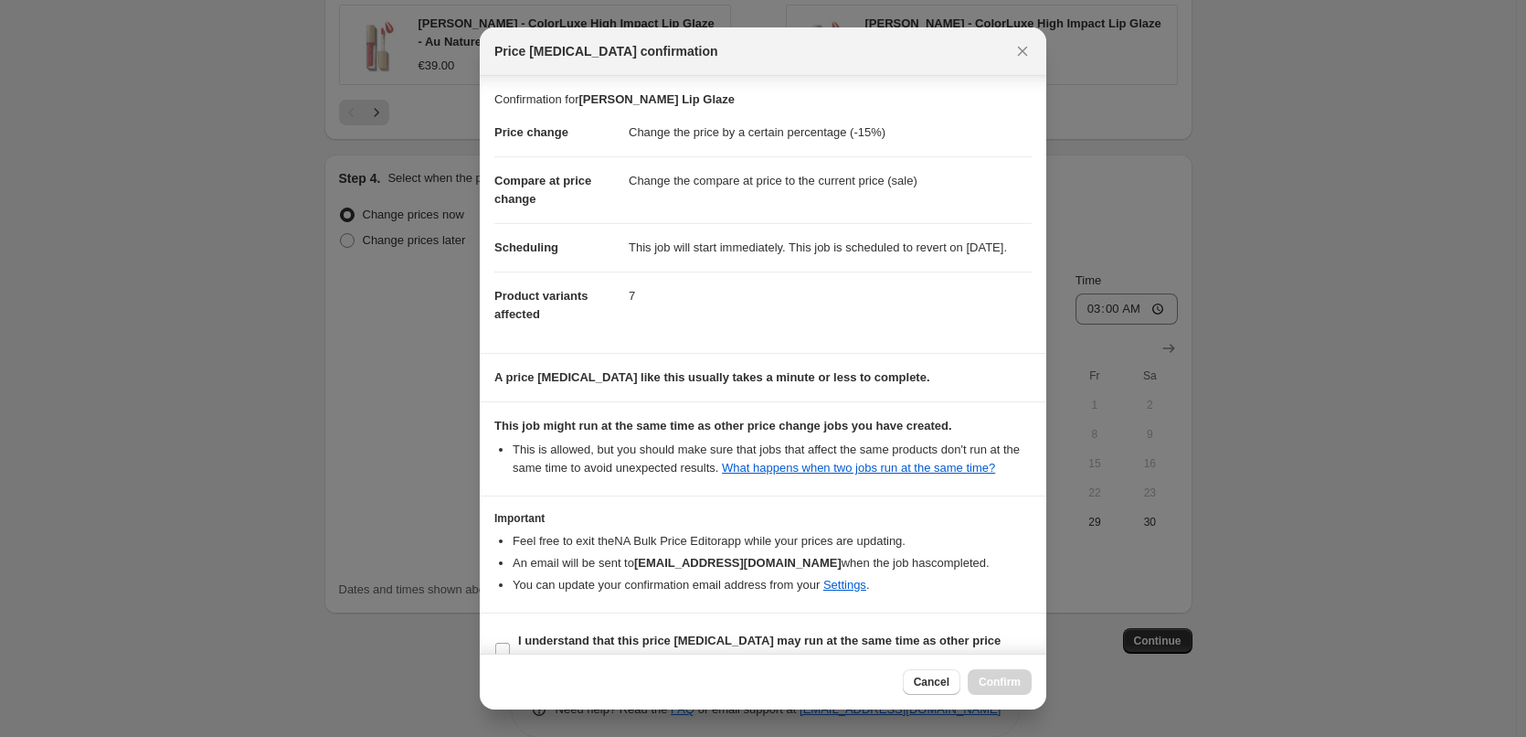
scroll to position [51, 0]
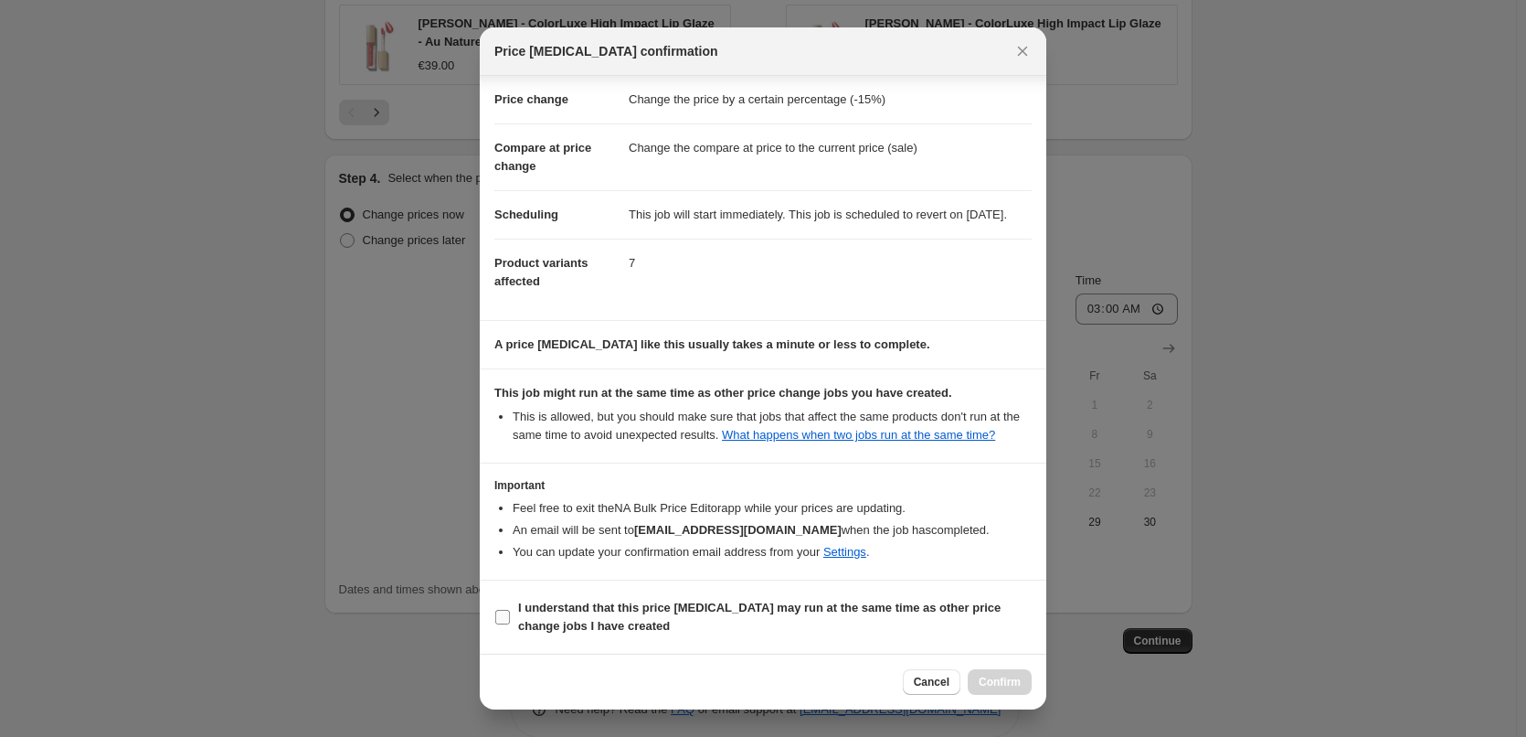
click at [615, 615] on span "I understand that this price [MEDICAL_DATA] may run at the same time as other p…" at bounding box center [775, 617] width 514 height 37
click at [510, 615] on input "I understand that this price [MEDICAL_DATA] may run at the same time as other p…" at bounding box center [502, 617] width 15 height 15
checkbox input "true"
click at [1016, 673] on button "Confirm" at bounding box center [1000, 682] width 64 height 26
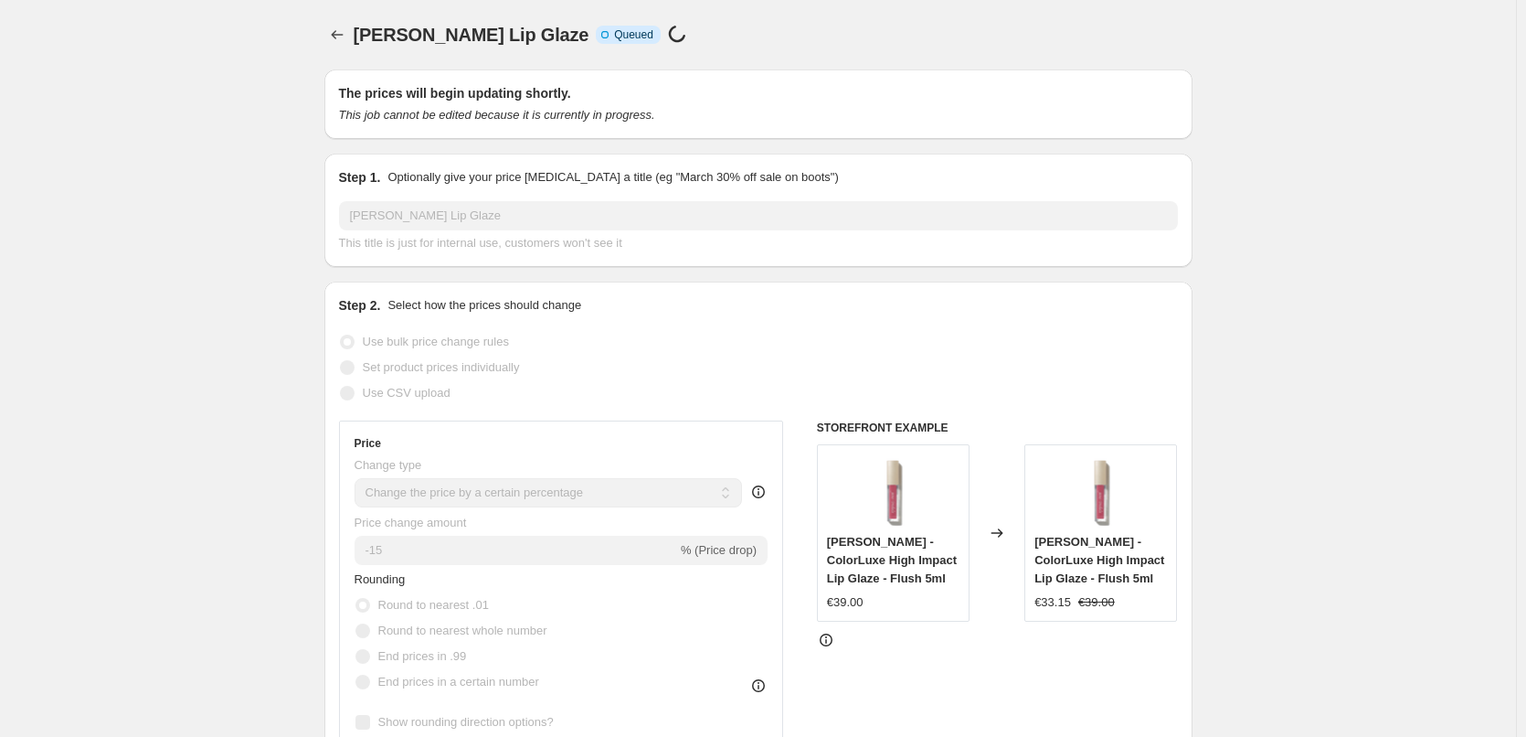
click at [334, 16] on div "[PERSON_NAME] Lip Glaze. This page is ready [PERSON_NAME] Lip Glaze Info Incomp…" at bounding box center [758, 34] width 868 height 69
click at [343, 24] on button "Price change jobs" at bounding box center [337, 35] width 26 height 26
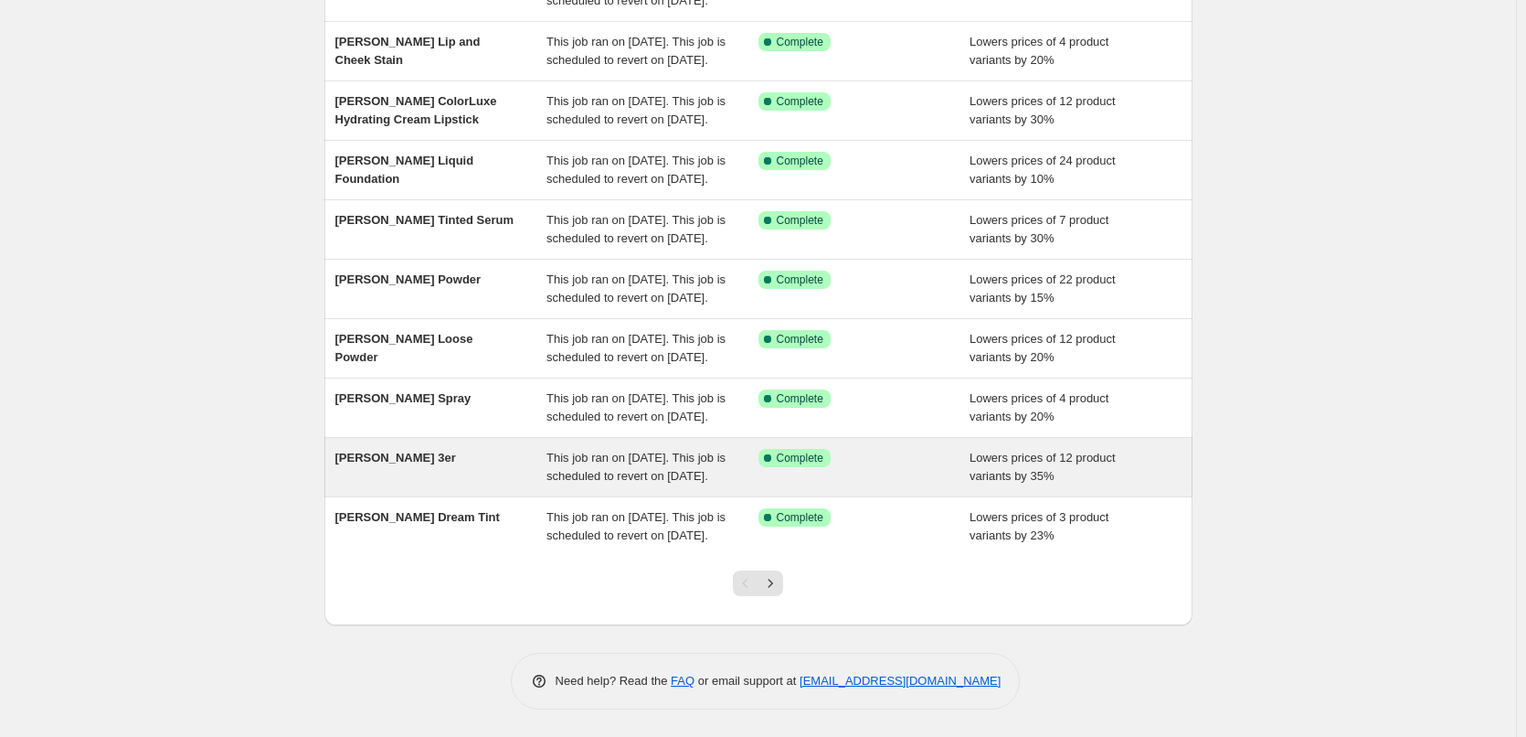
scroll to position [388, 0]
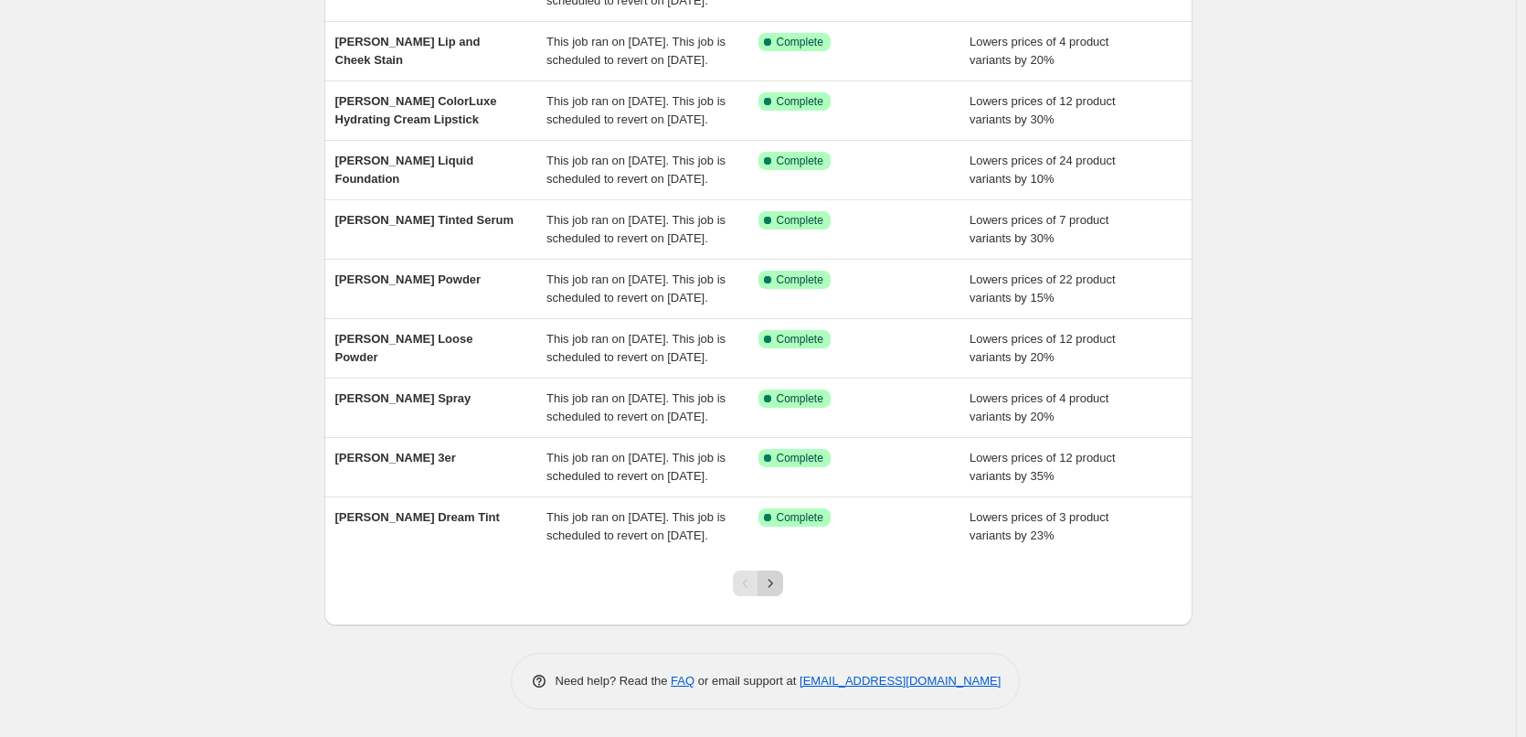
click at [780, 578] on icon "Next" at bounding box center [770, 583] width 18 height 18
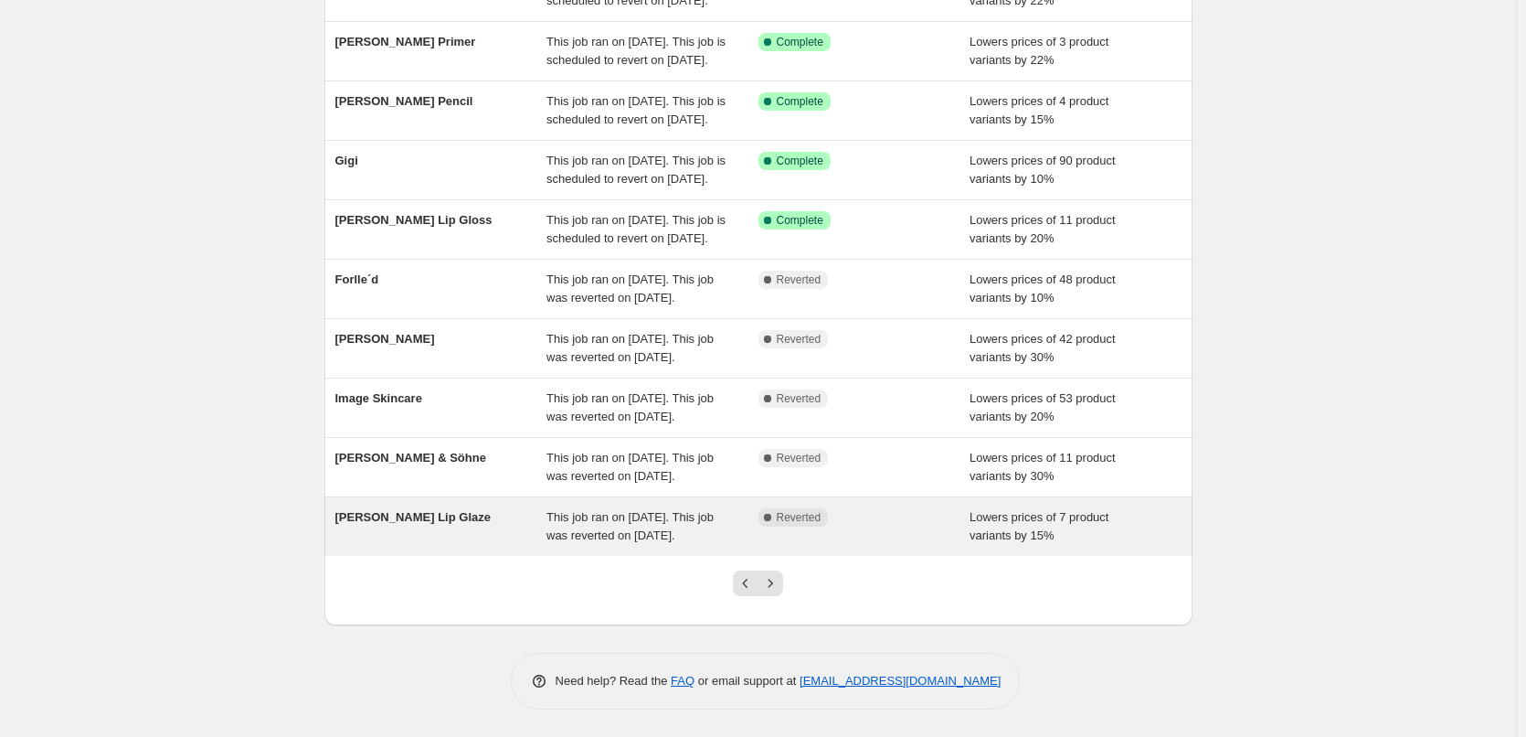
click at [444, 511] on div "[PERSON_NAME] Lip Glaze" at bounding box center [441, 526] width 212 height 37
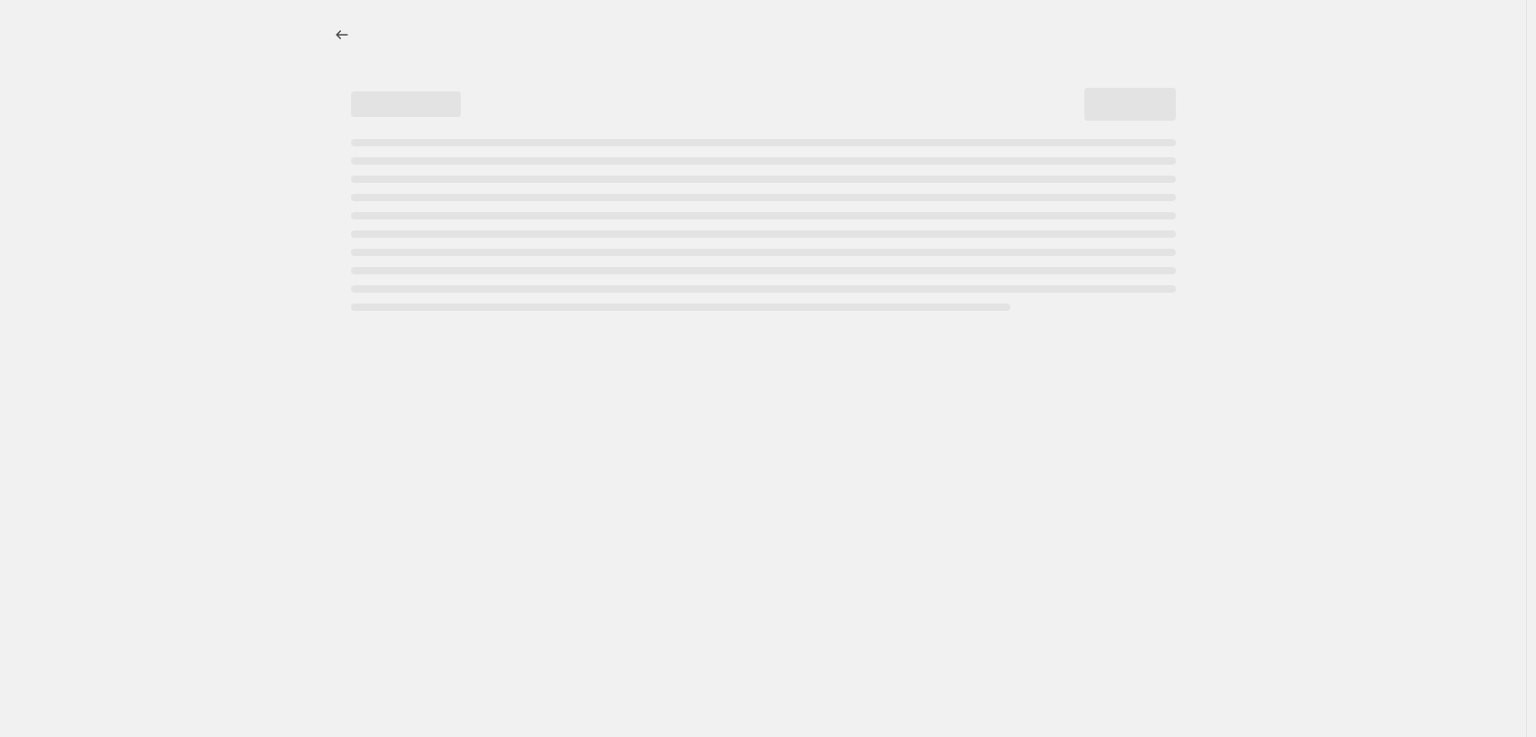
select select "percentage"
select select "tag"
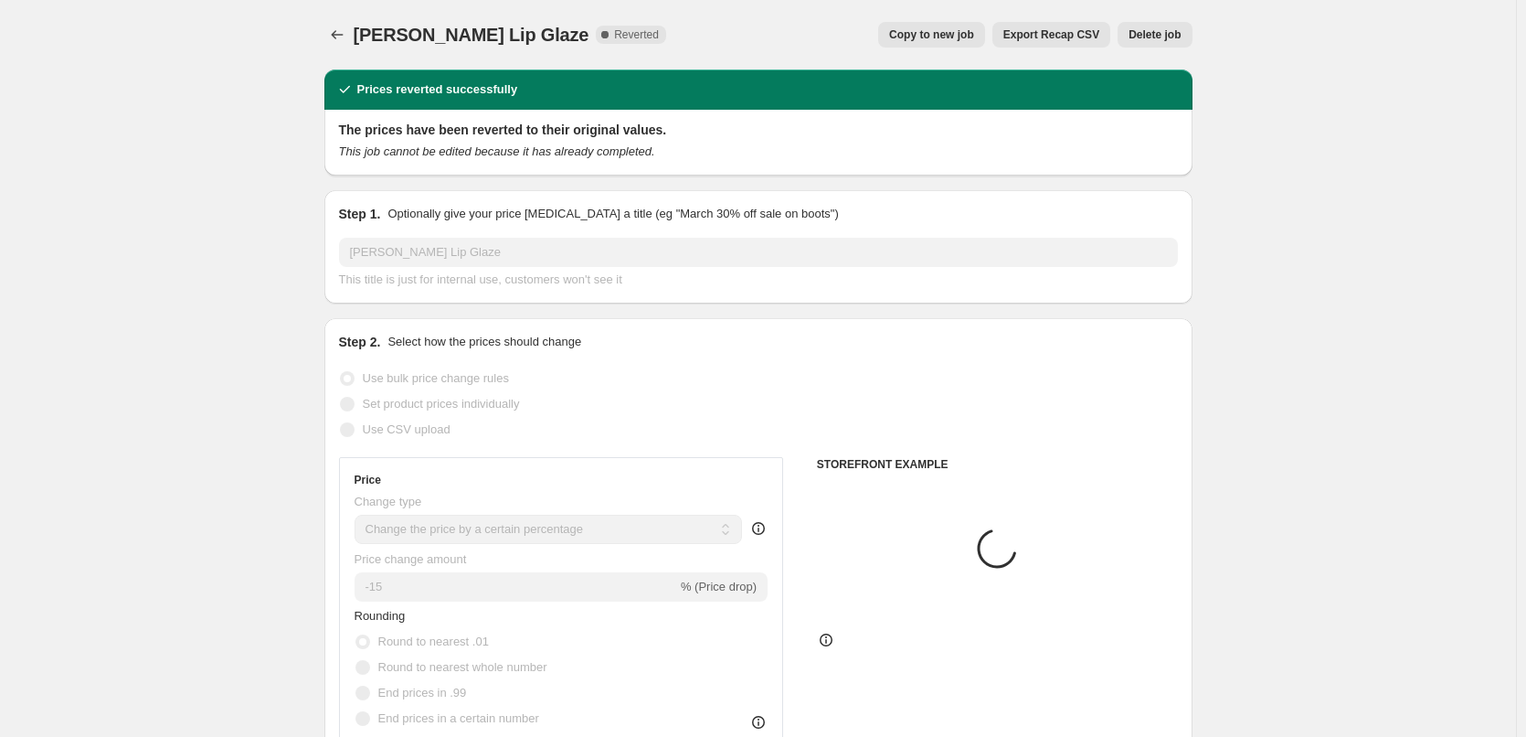
click at [1175, 35] on span "Delete job" at bounding box center [1155, 34] width 52 height 15
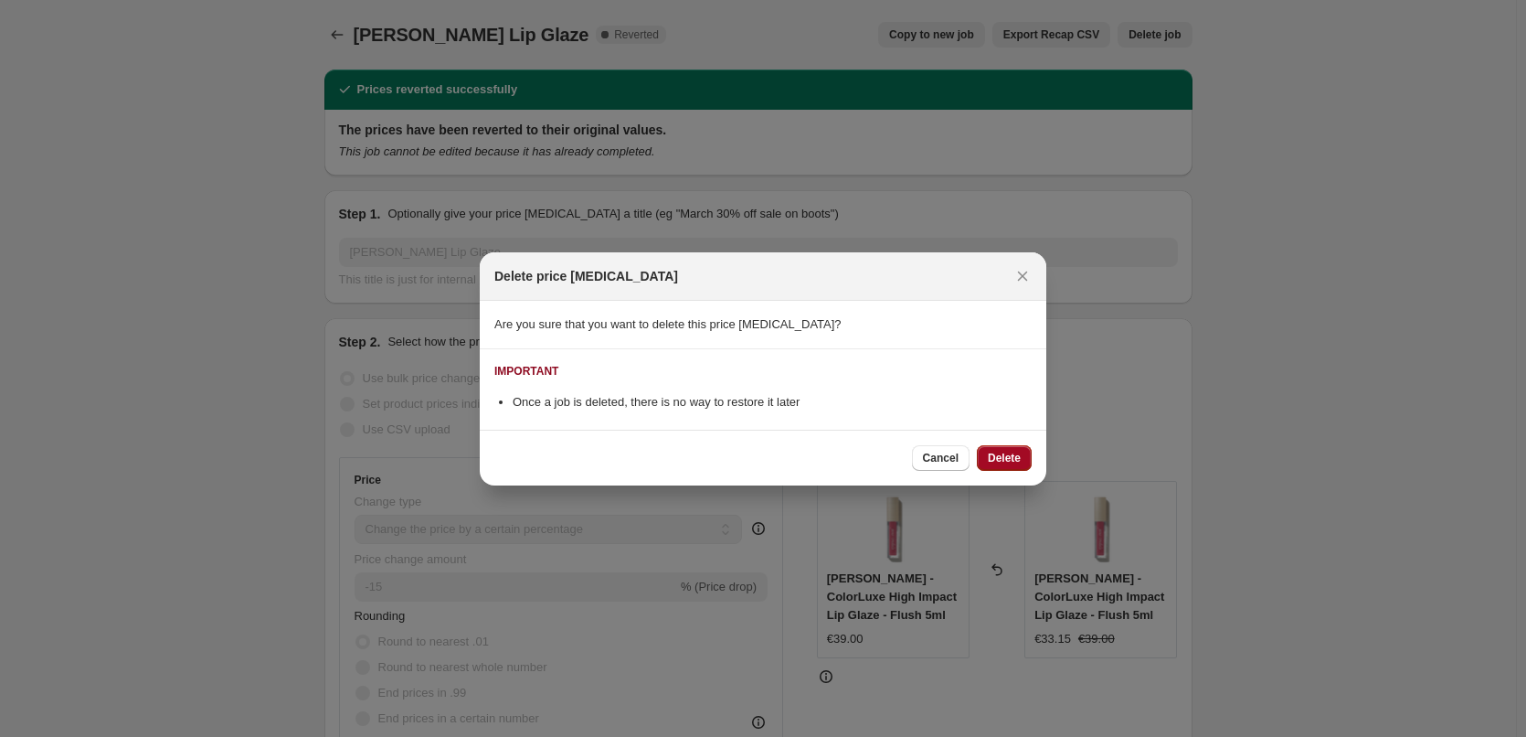
click at [1006, 454] on span "Delete" at bounding box center [1004, 458] width 33 height 15
